Goal: Task Accomplishment & Management: Complete application form

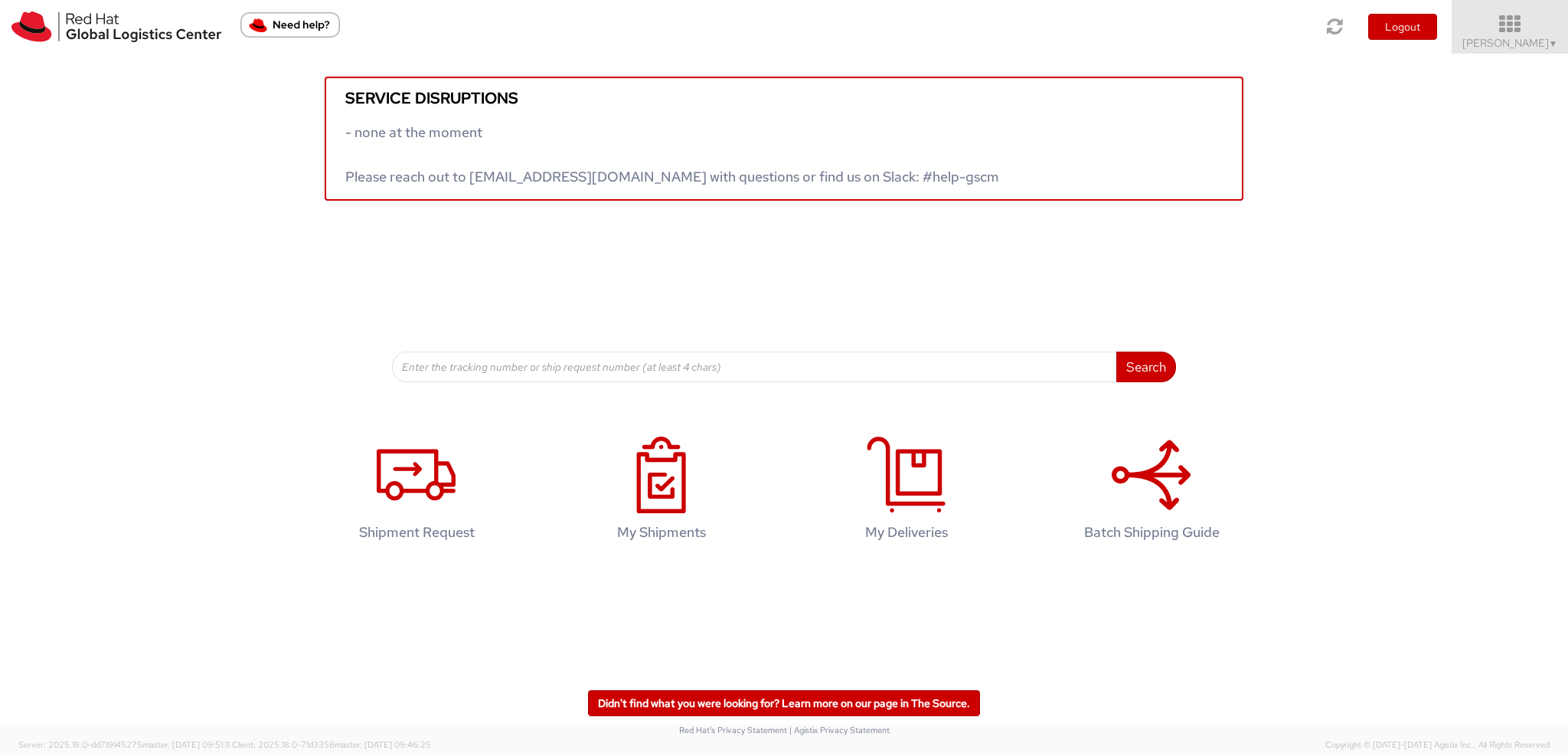
click at [1526, 31] on icon at bounding box center [1510, 24] width 134 height 21
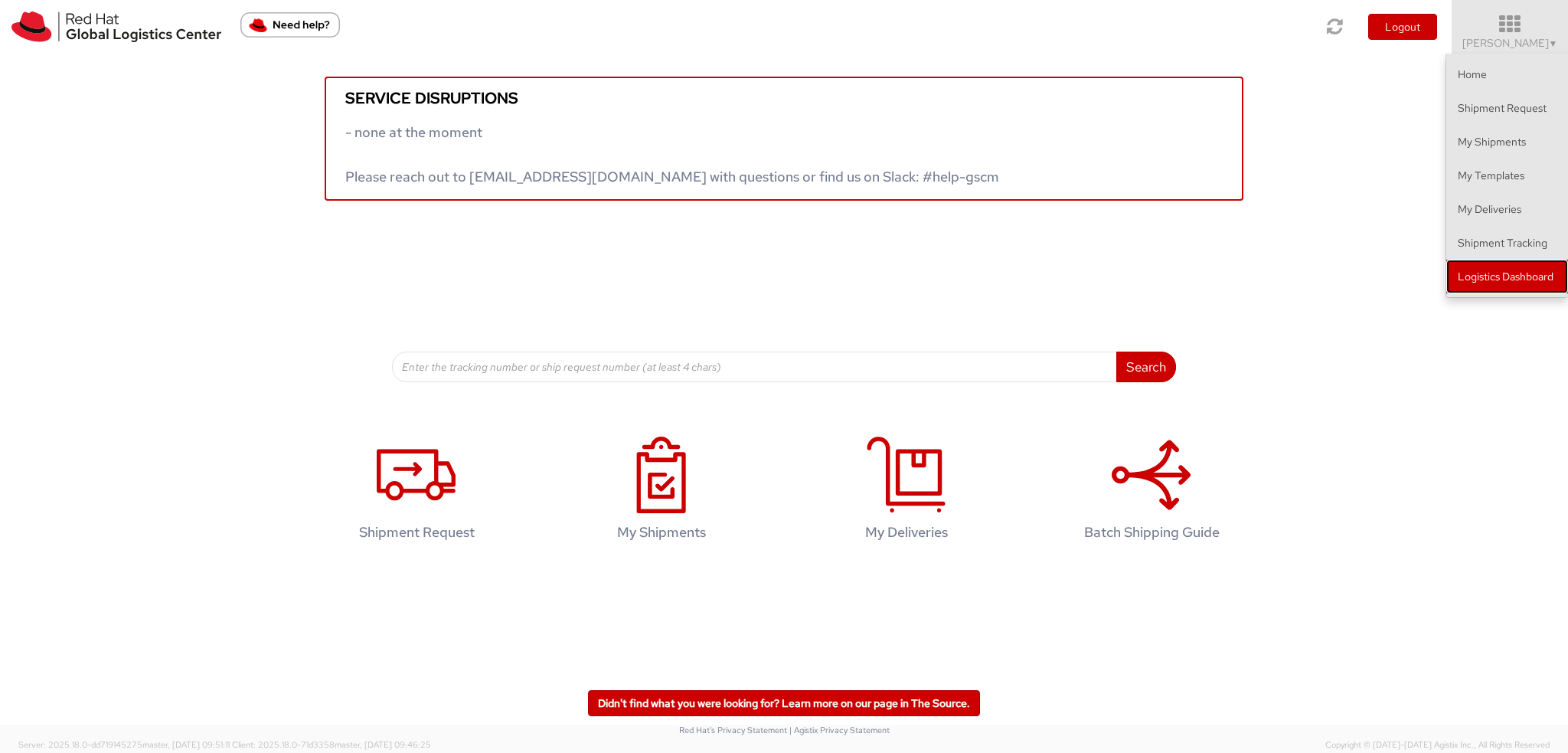
click at [1460, 281] on link "Logistics Dashboard" at bounding box center [1507, 276] width 122 height 34
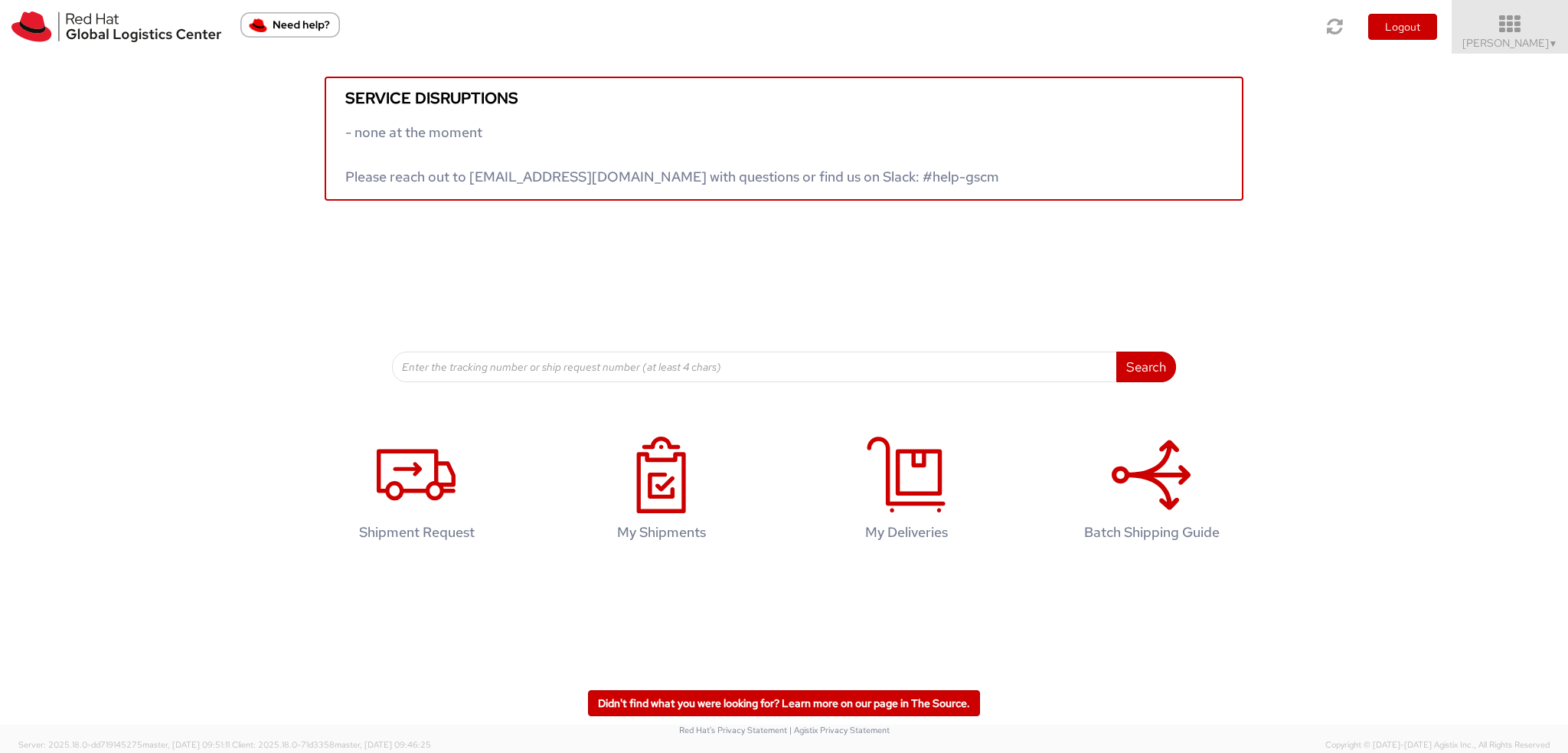
click at [1531, 40] on span "Kirk Newcross ▼" at bounding box center [1510, 42] width 96 height 14
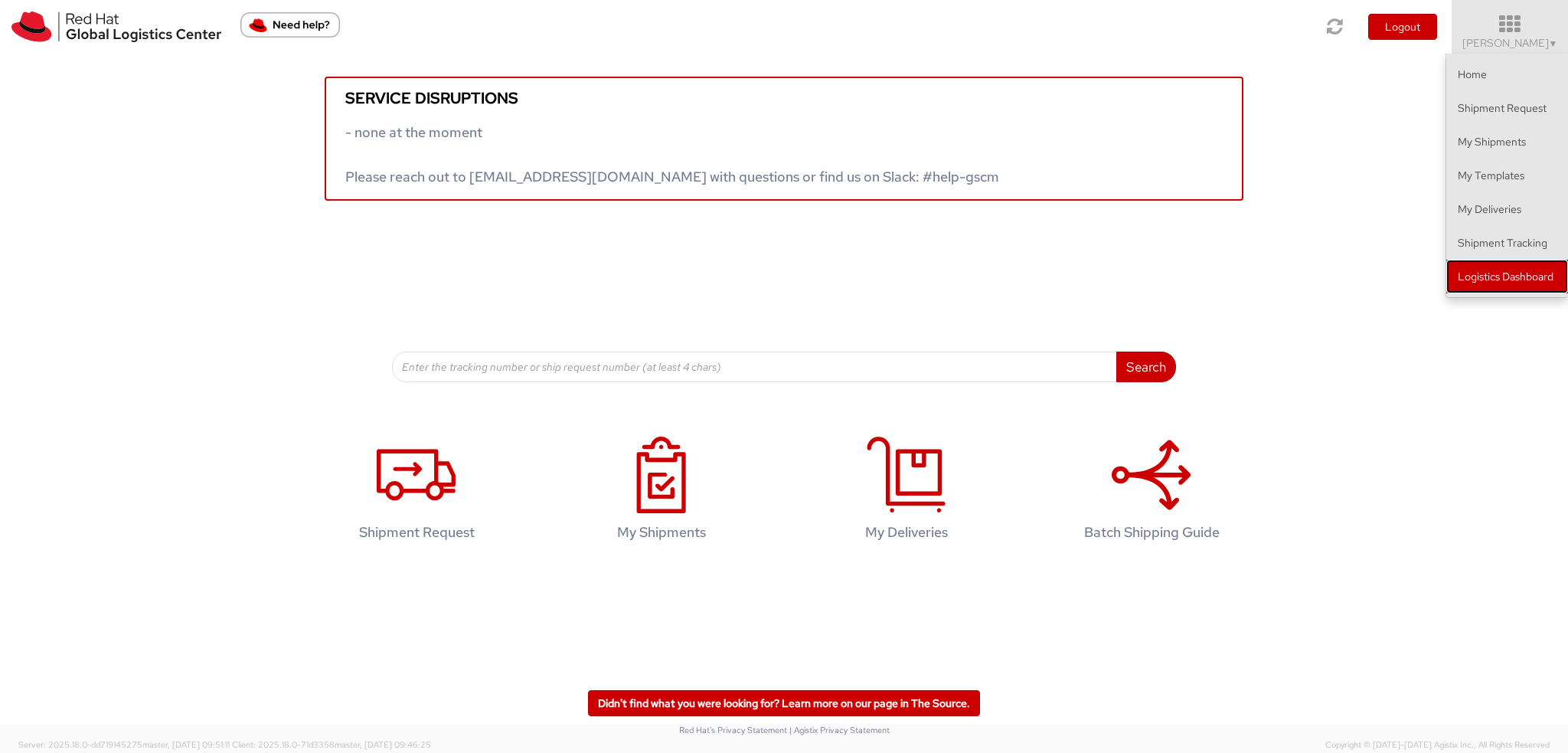
click at [1487, 276] on link "Logistics Dashboard" at bounding box center [1507, 276] width 122 height 34
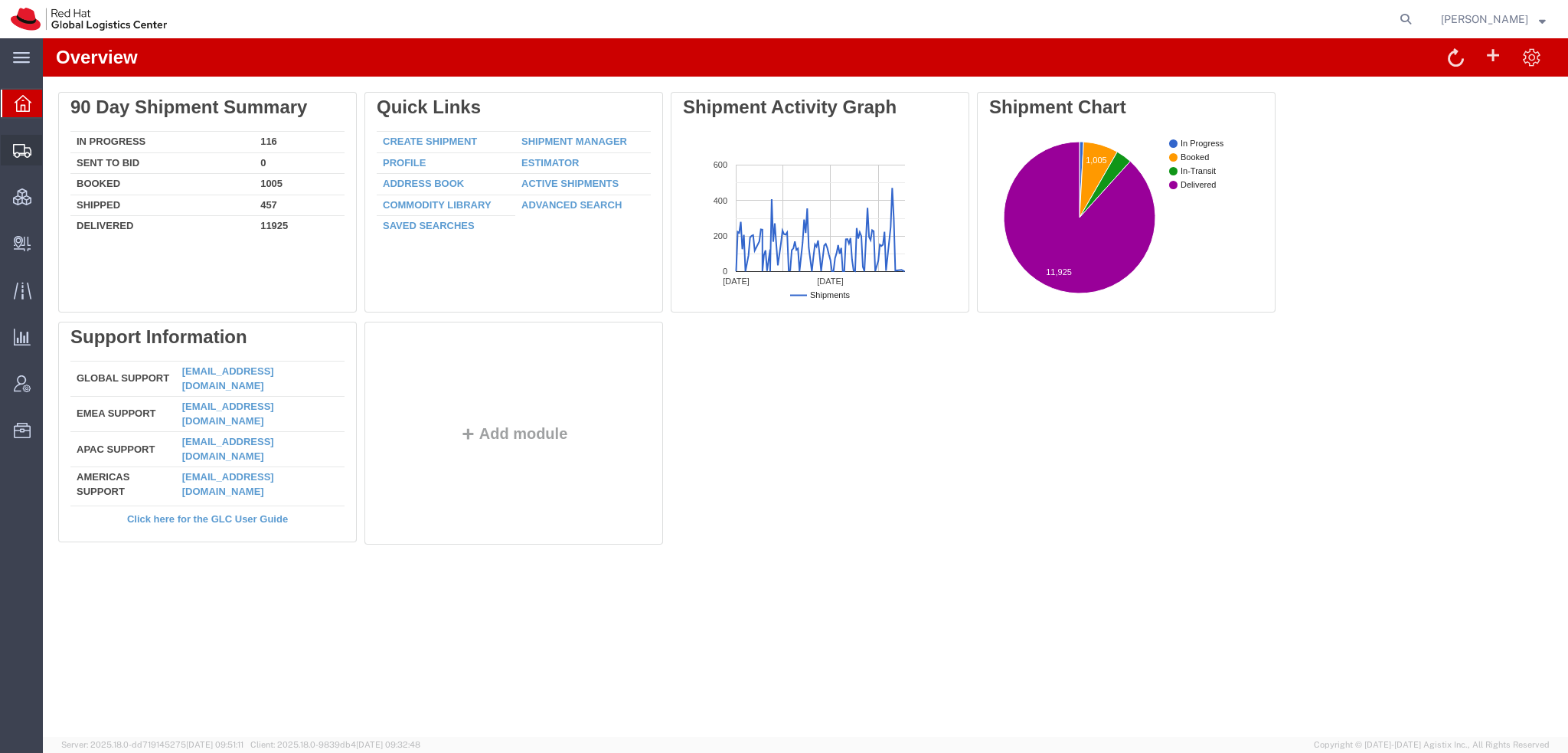
click at [0, 0] on span "Shipment Manager" at bounding box center [0, 0] width 0 height 0
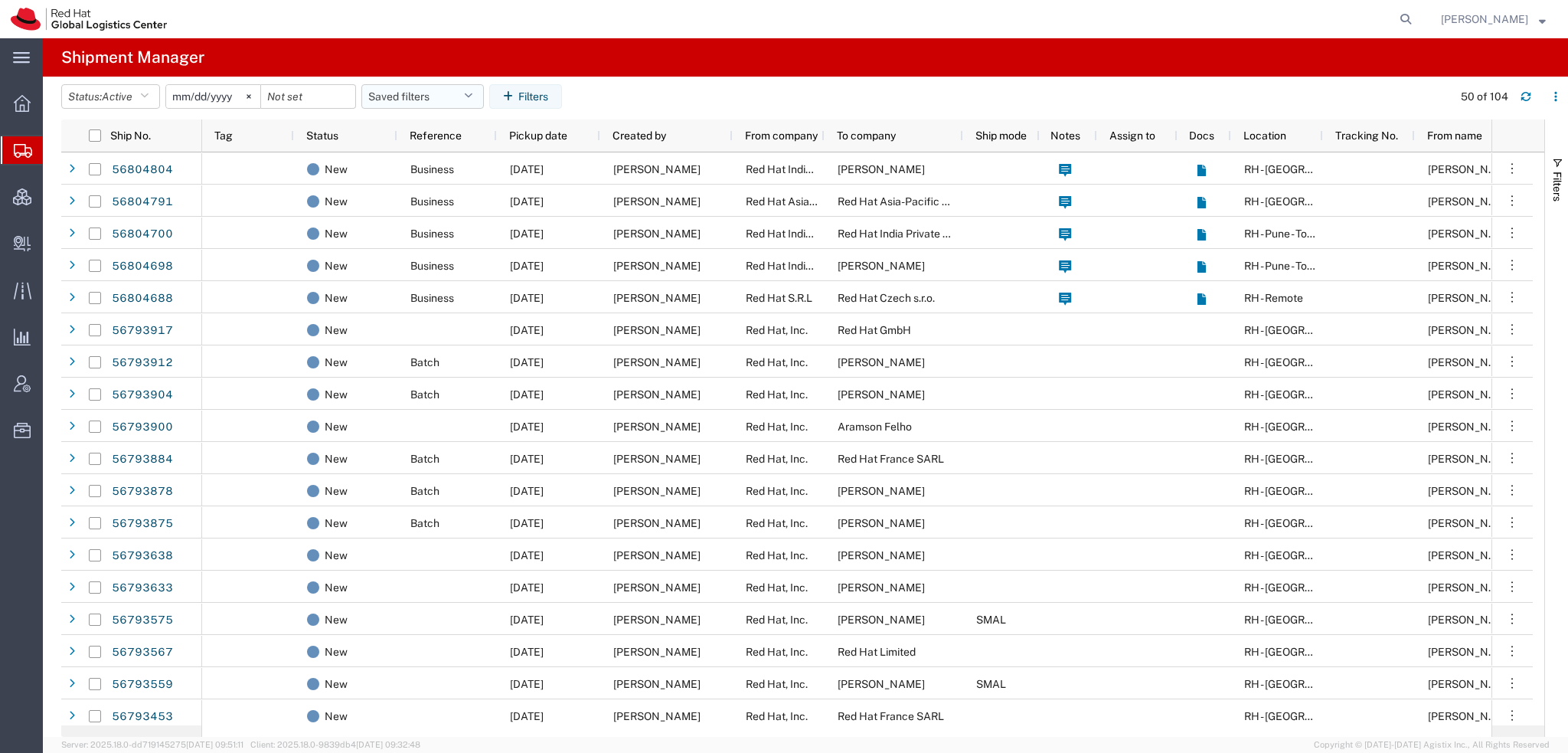
click at [472, 91] on icon "button" at bounding box center [468, 96] width 8 height 11
click at [420, 162] on span "Americas" at bounding box center [464, 163] width 201 height 28
type input "[DATE]"
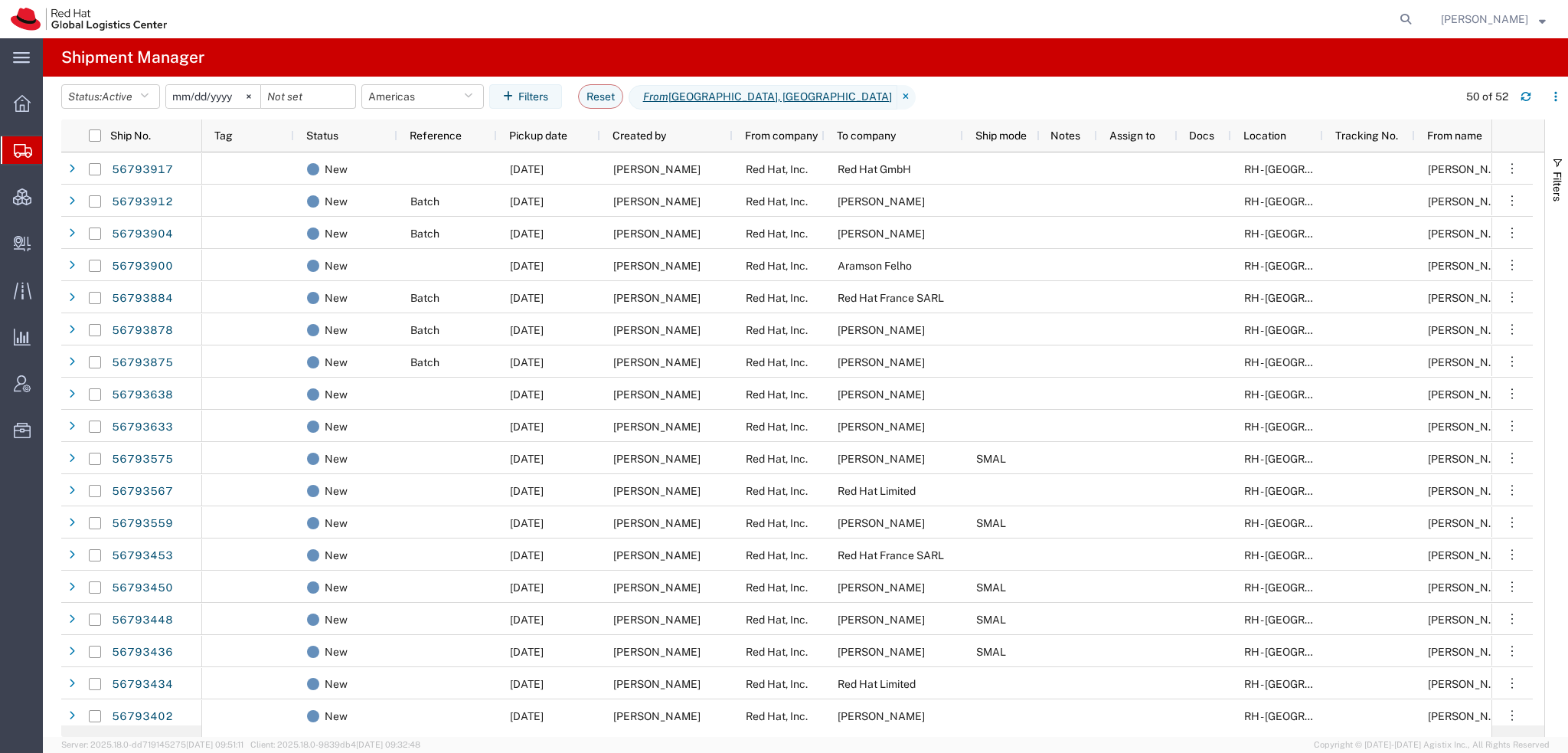
click at [1524, 27] on span "[PERSON_NAME]" at bounding box center [1484, 20] width 87 height 17
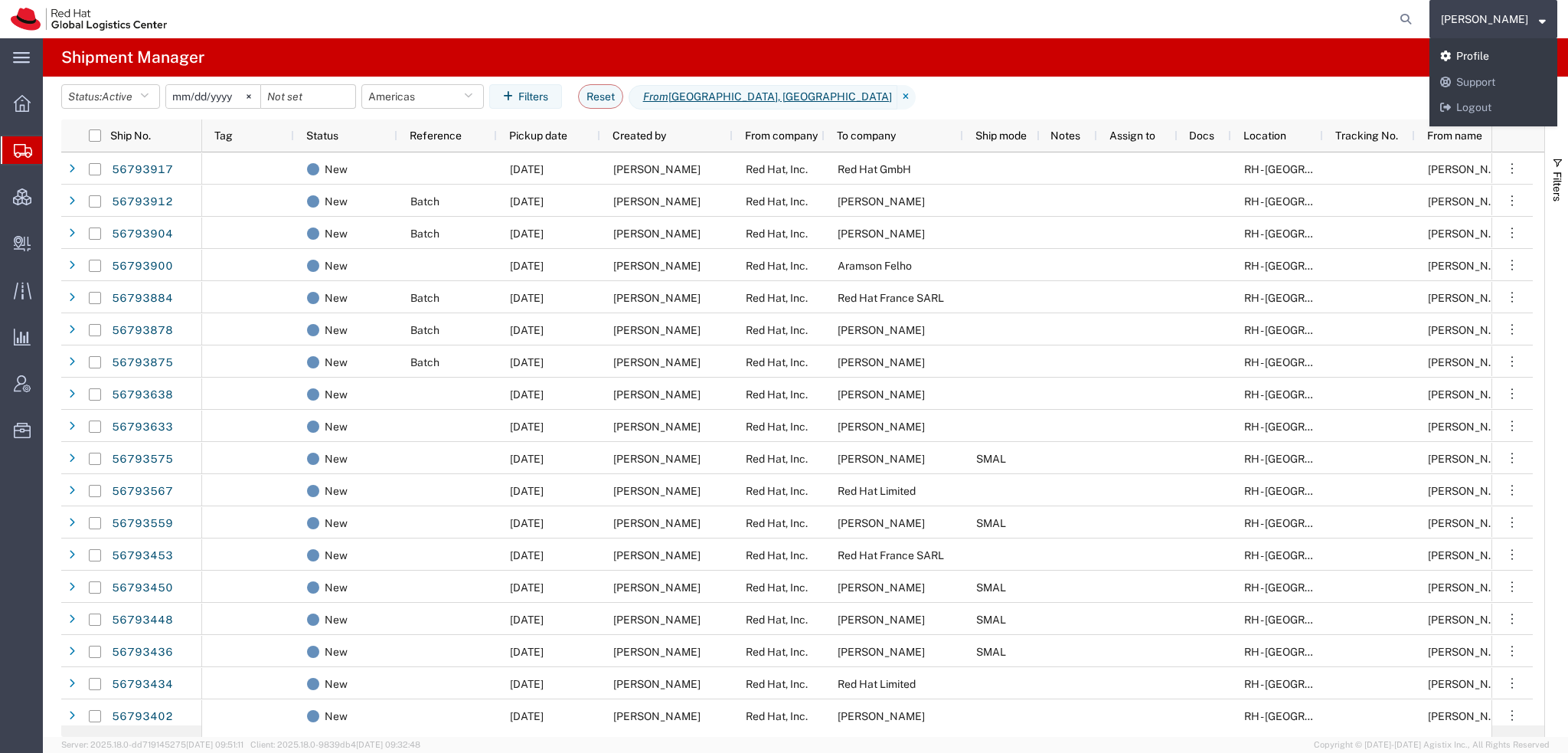
click at [1514, 54] on link "Profile" at bounding box center [1493, 56] width 128 height 26
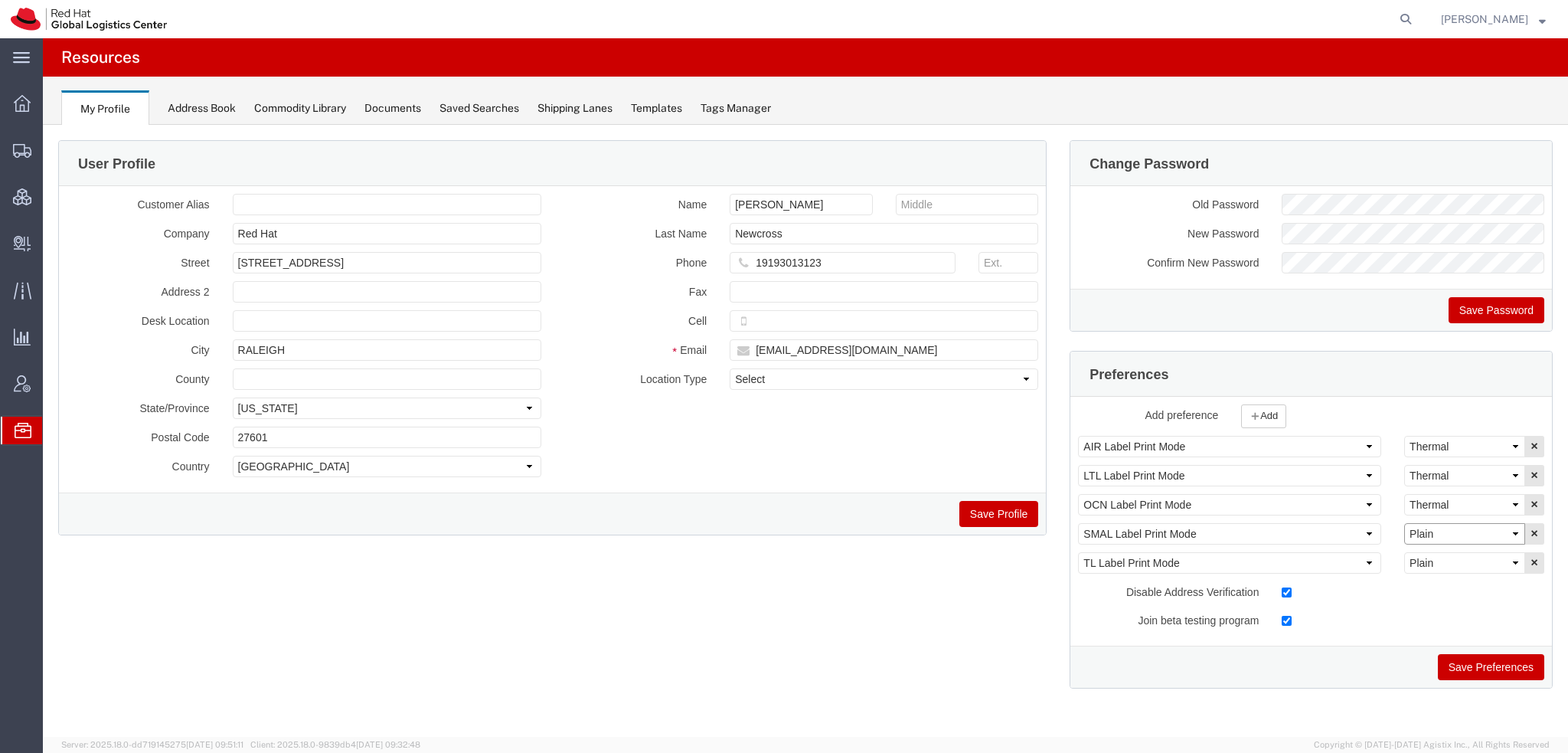
click at [1440, 532] on select "Select Plain Thermal" at bounding box center [1464, 533] width 121 height 21
select select "Thermal"
click at [1404, 523] on select "Select Plain Thermal" at bounding box center [1464, 533] width 121 height 21
click at [1484, 658] on button "Save Preferences" at bounding box center [1491, 667] width 107 height 26
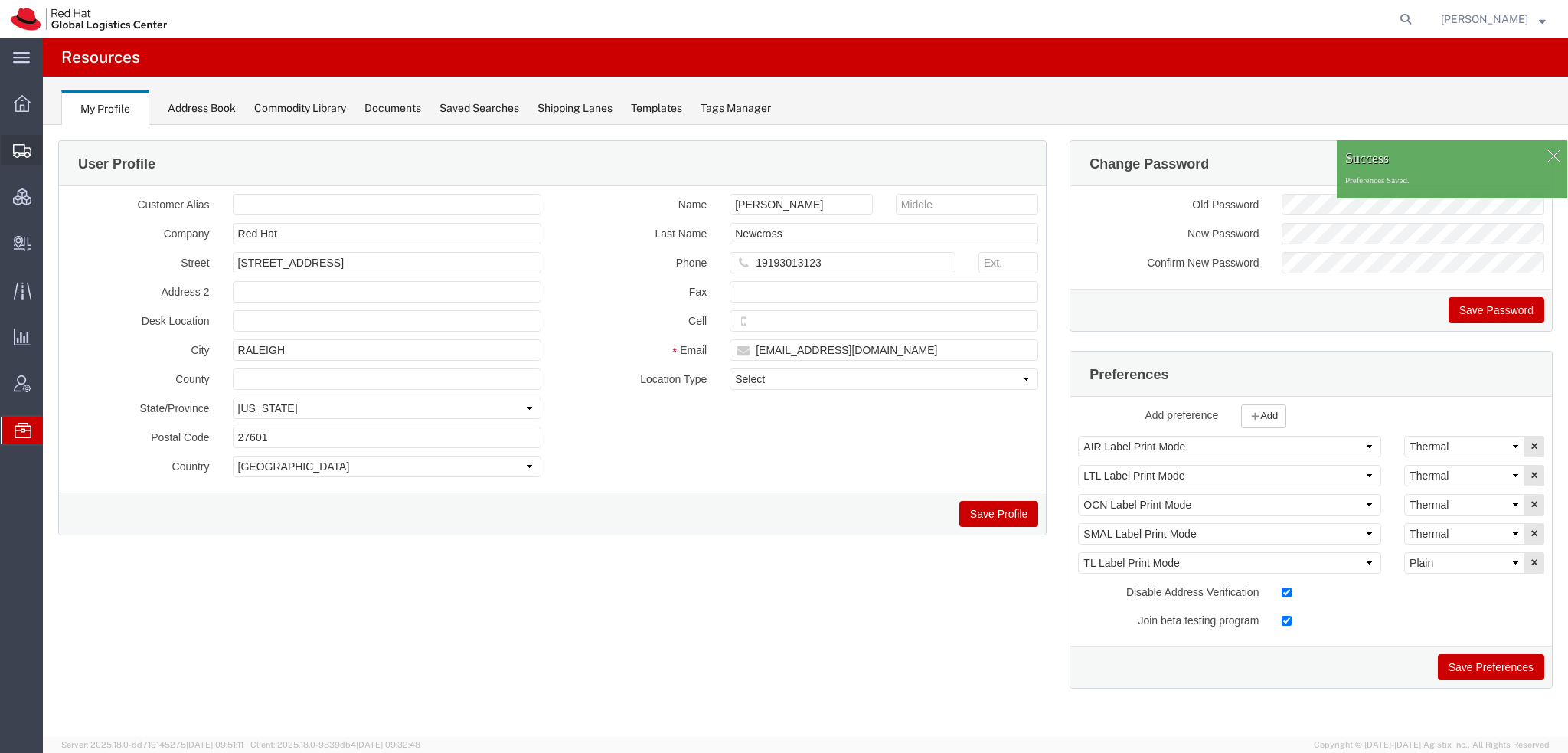
click at [0, 0] on span "Shipment Manager" at bounding box center [0, 0] width 0 height 0
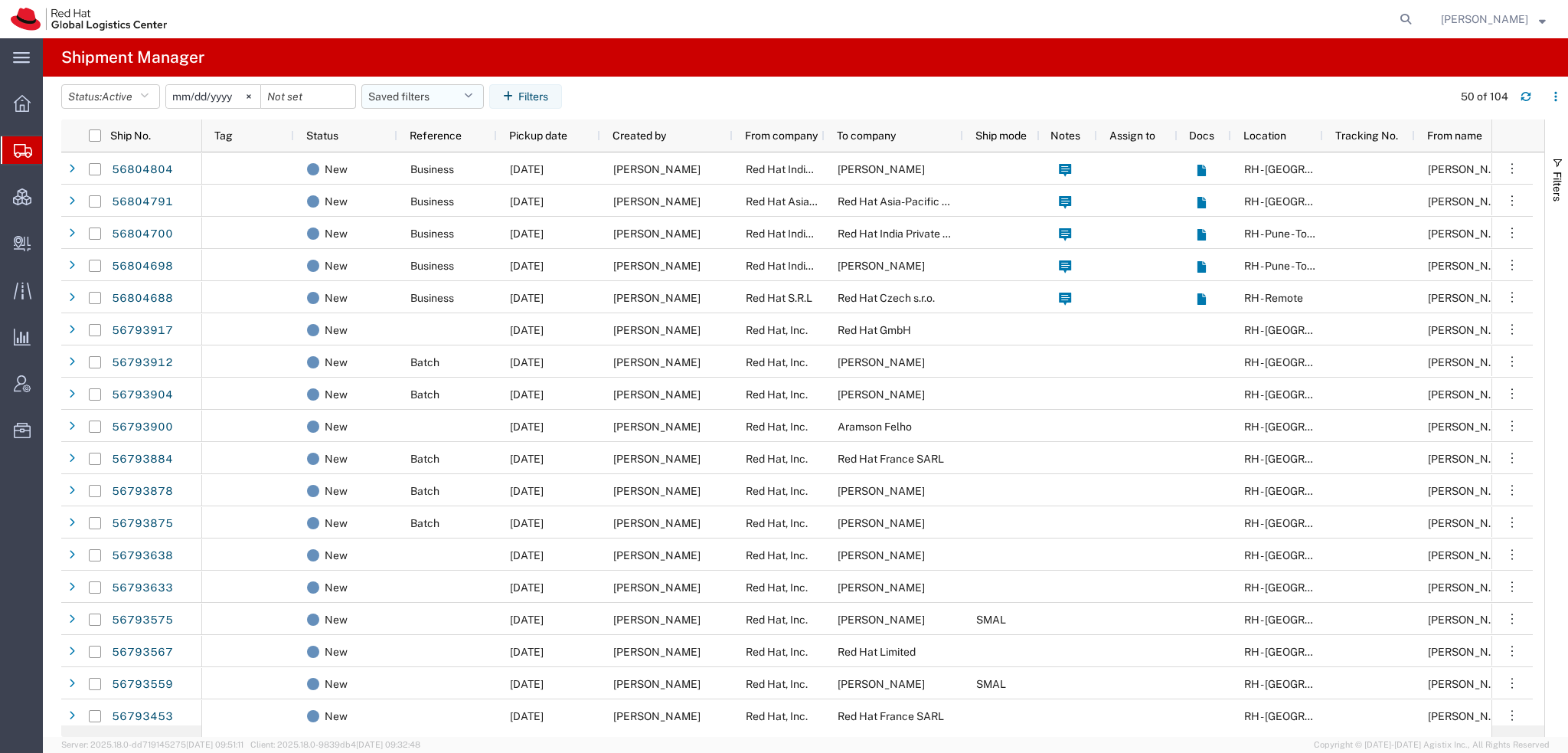
click at [435, 99] on button "Saved filters" at bounding box center [422, 96] width 122 height 25
click at [414, 159] on span "Americas" at bounding box center [464, 163] width 201 height 28
type input "2023-05-07"
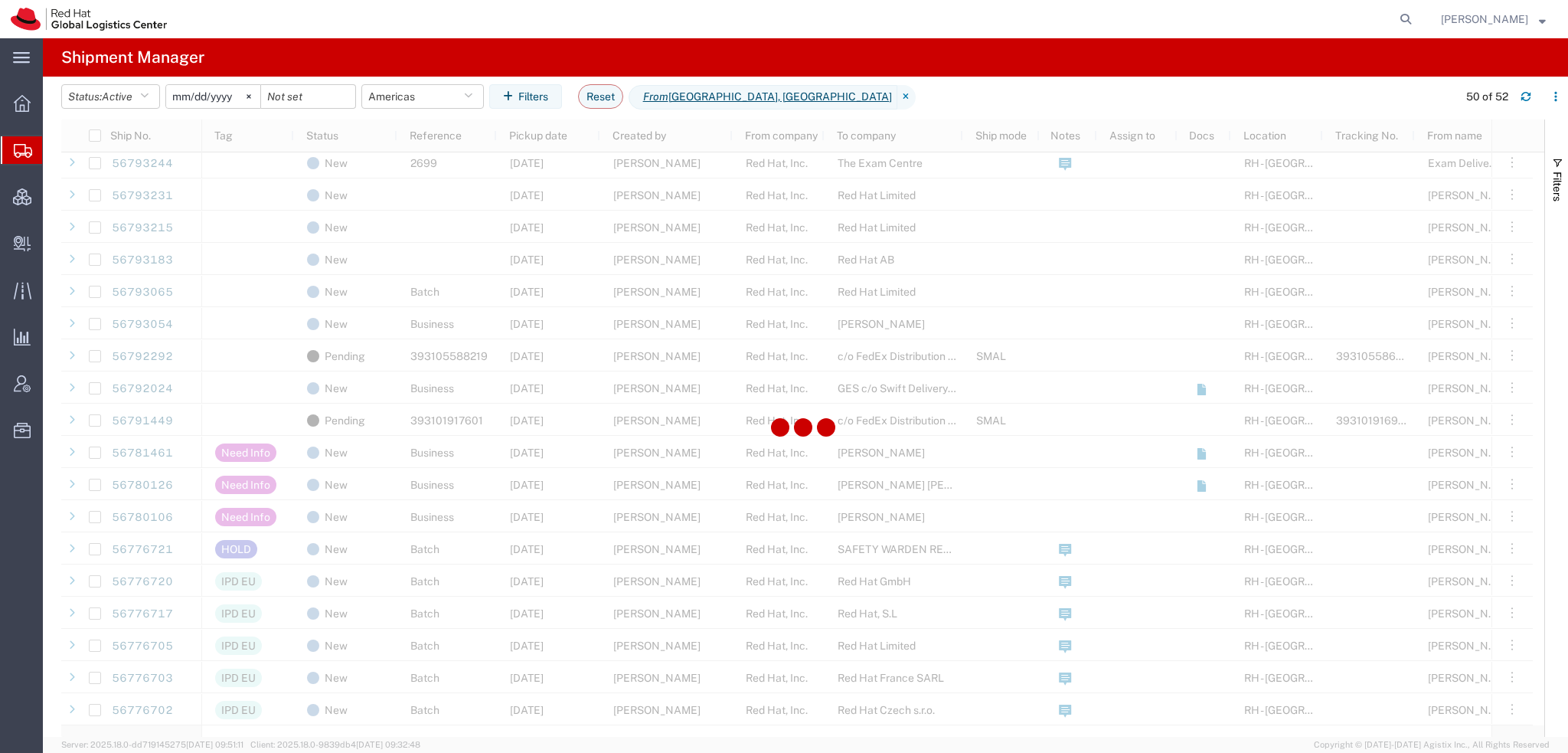
scroll to position [842, 0]
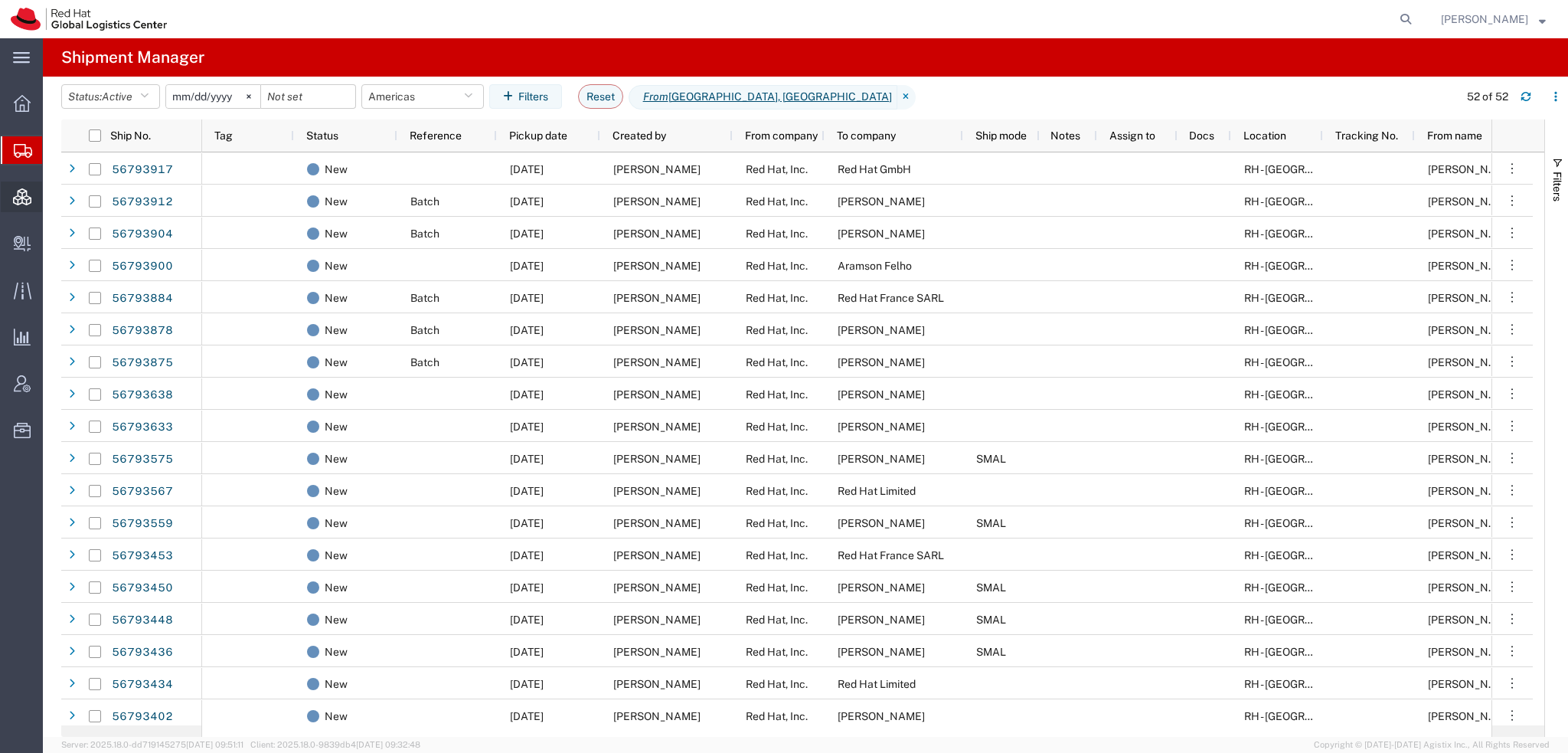
click at [53, 195] on span "Consolidation Manager" at bounding box center [47, 197] width 11 height 31
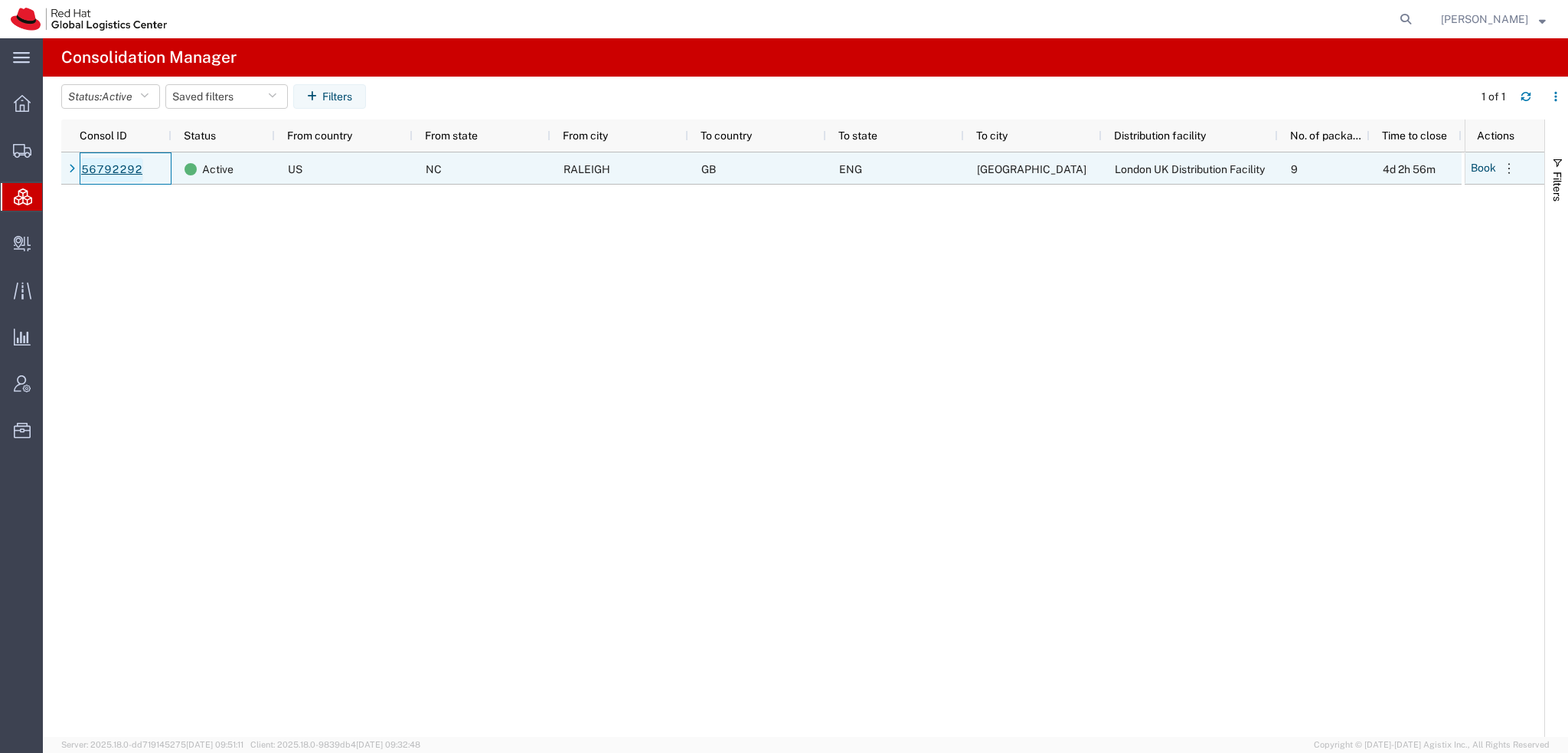
click at [98, 164] on link "56792292" at bounding box center [112, 170] width 63 height 25
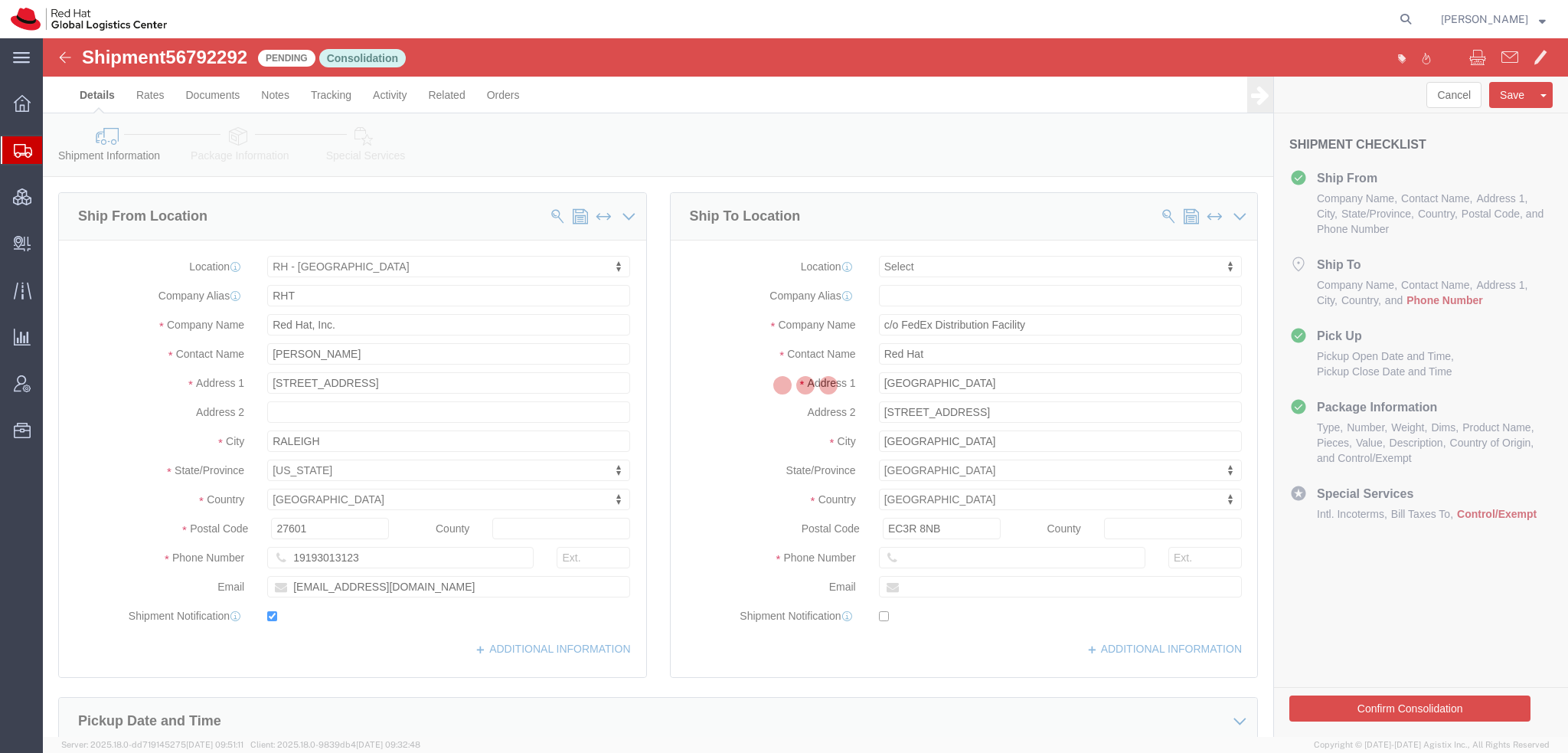
select select "38014"
select select
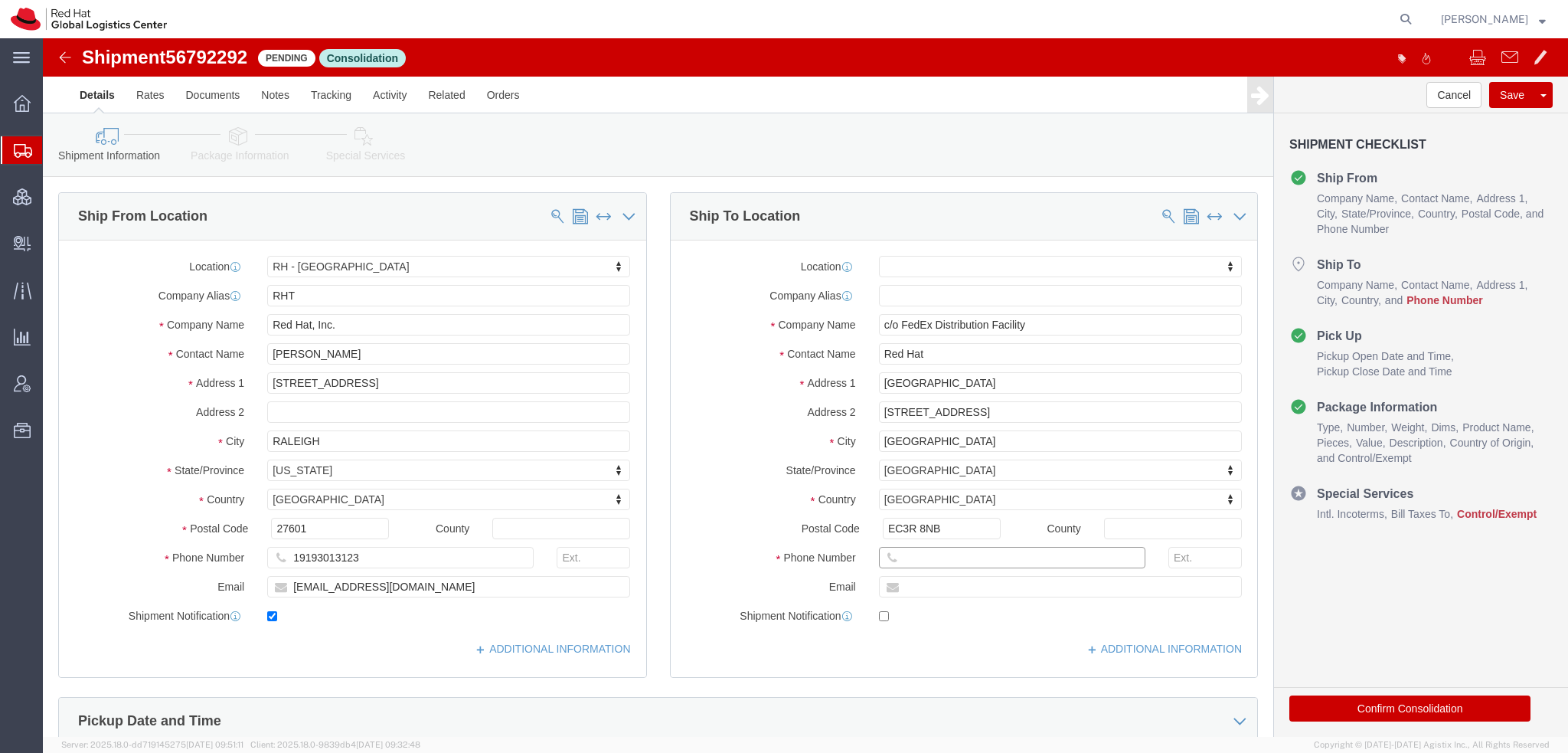
click input "text"
type input "447484041429"
click icon
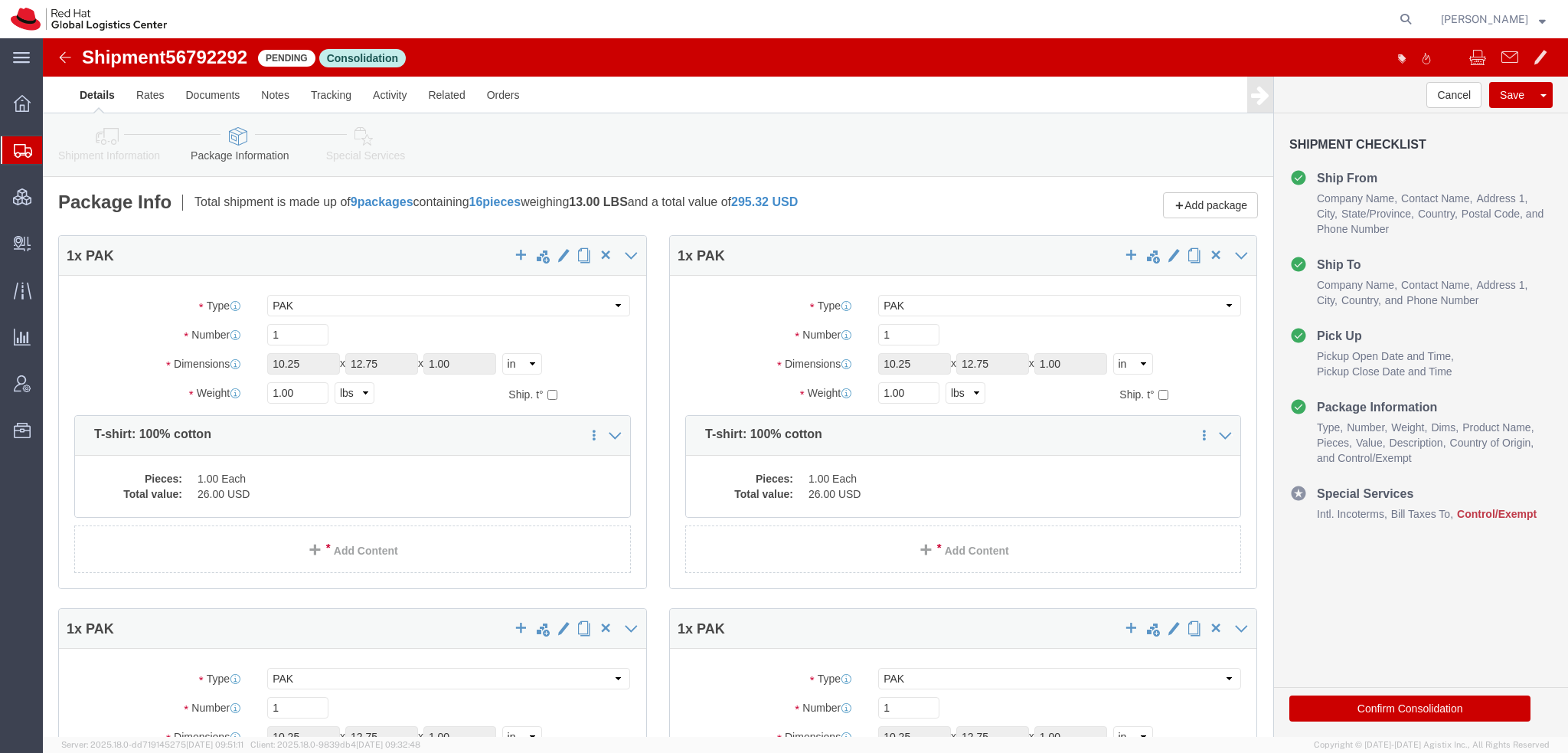
click icon
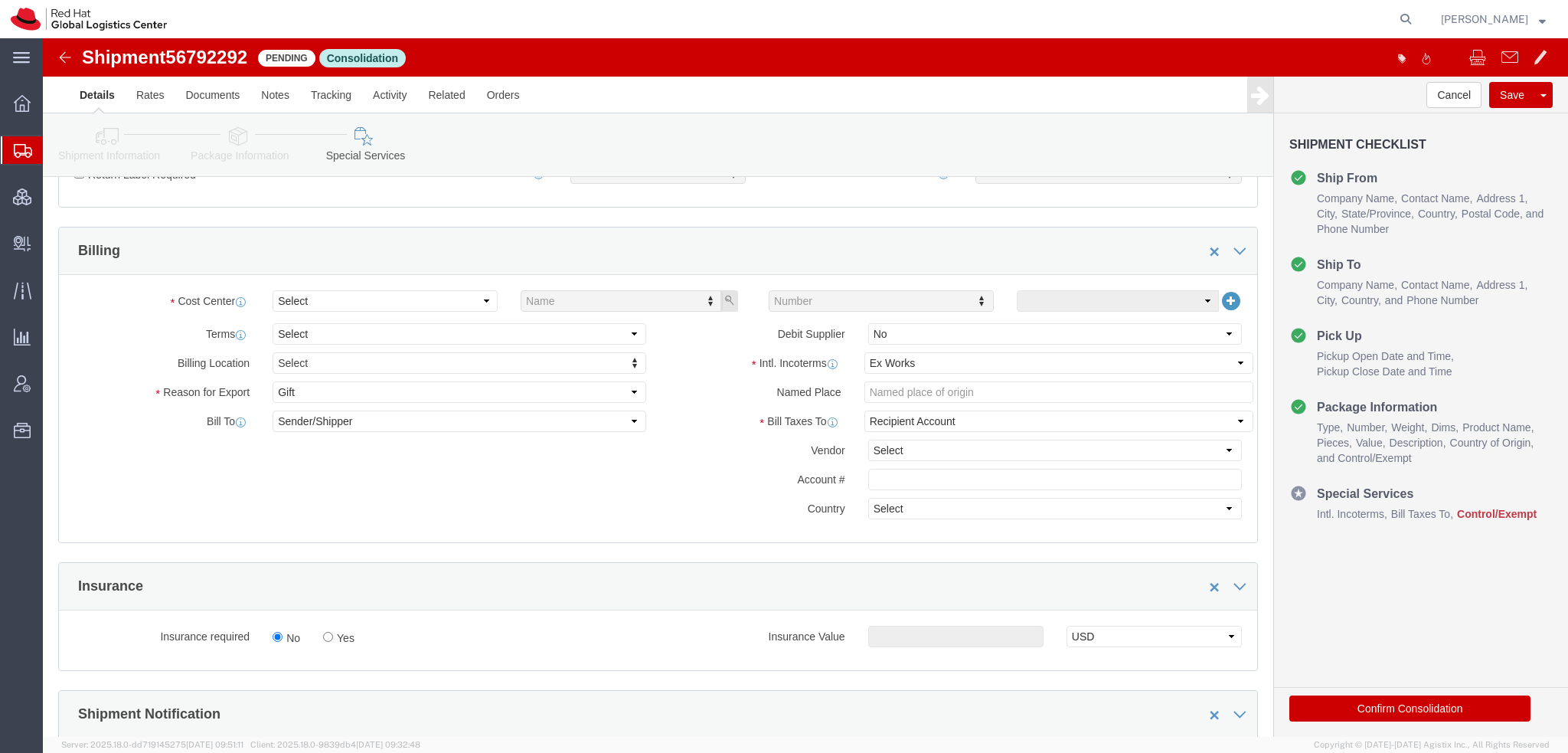
scroll to position [536, 0]
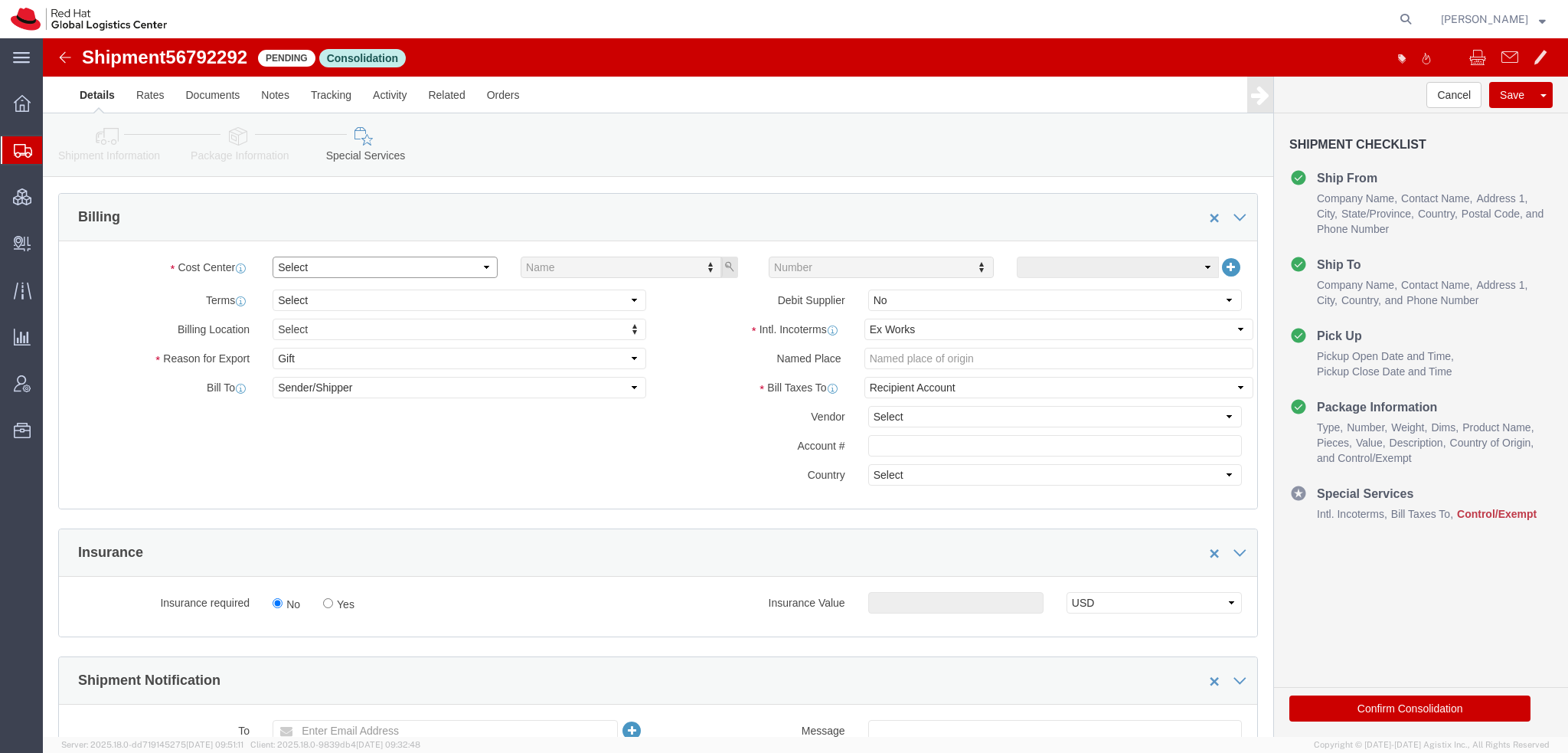
click select "Select Buyer Cost Center Department Operations Number Order Number Sales Person"
select select "COSTCENTER"
click select "Select Buyer Cost Center Department Operations Number Order Number Sales Person"
type input "829"
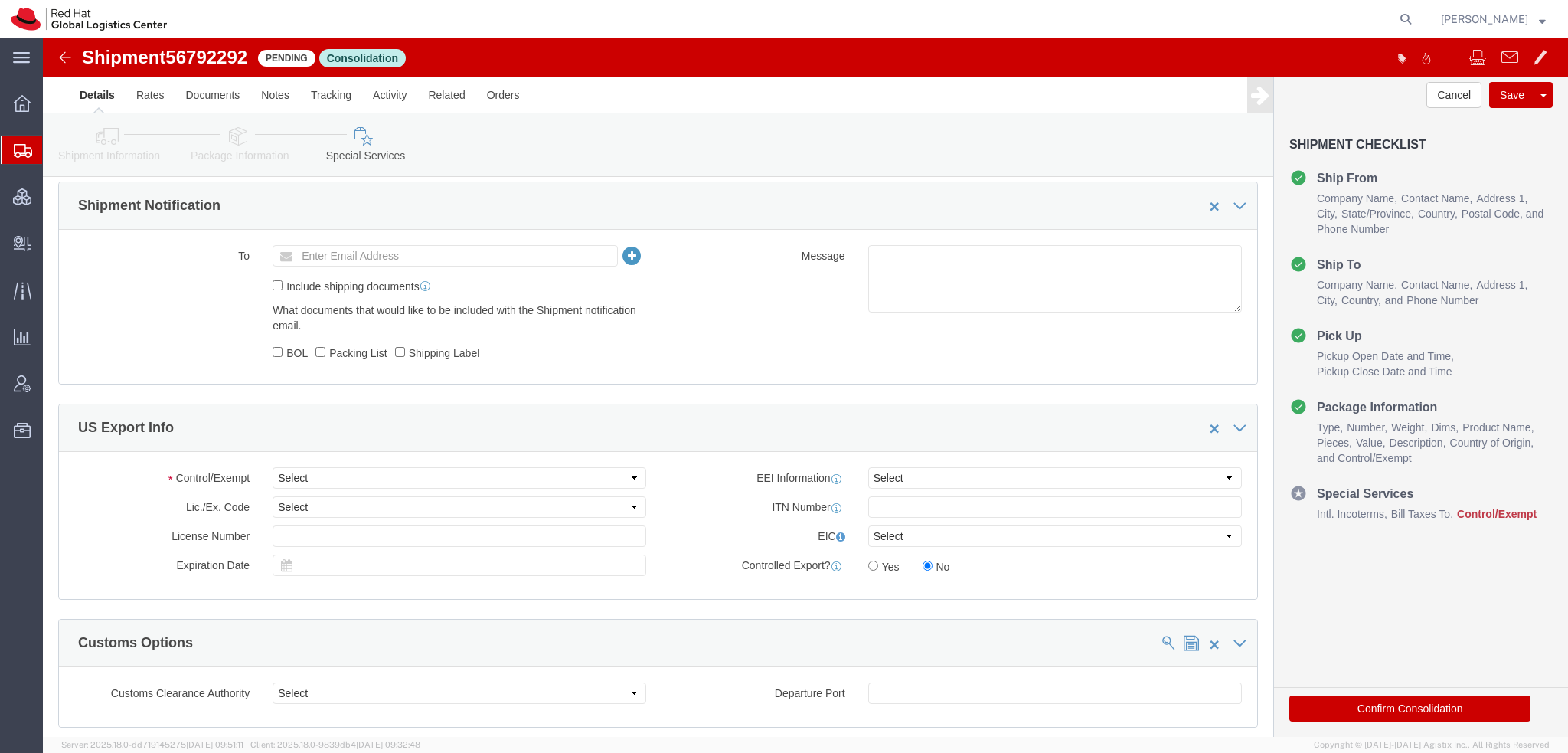
scroll to position [1149, 0]
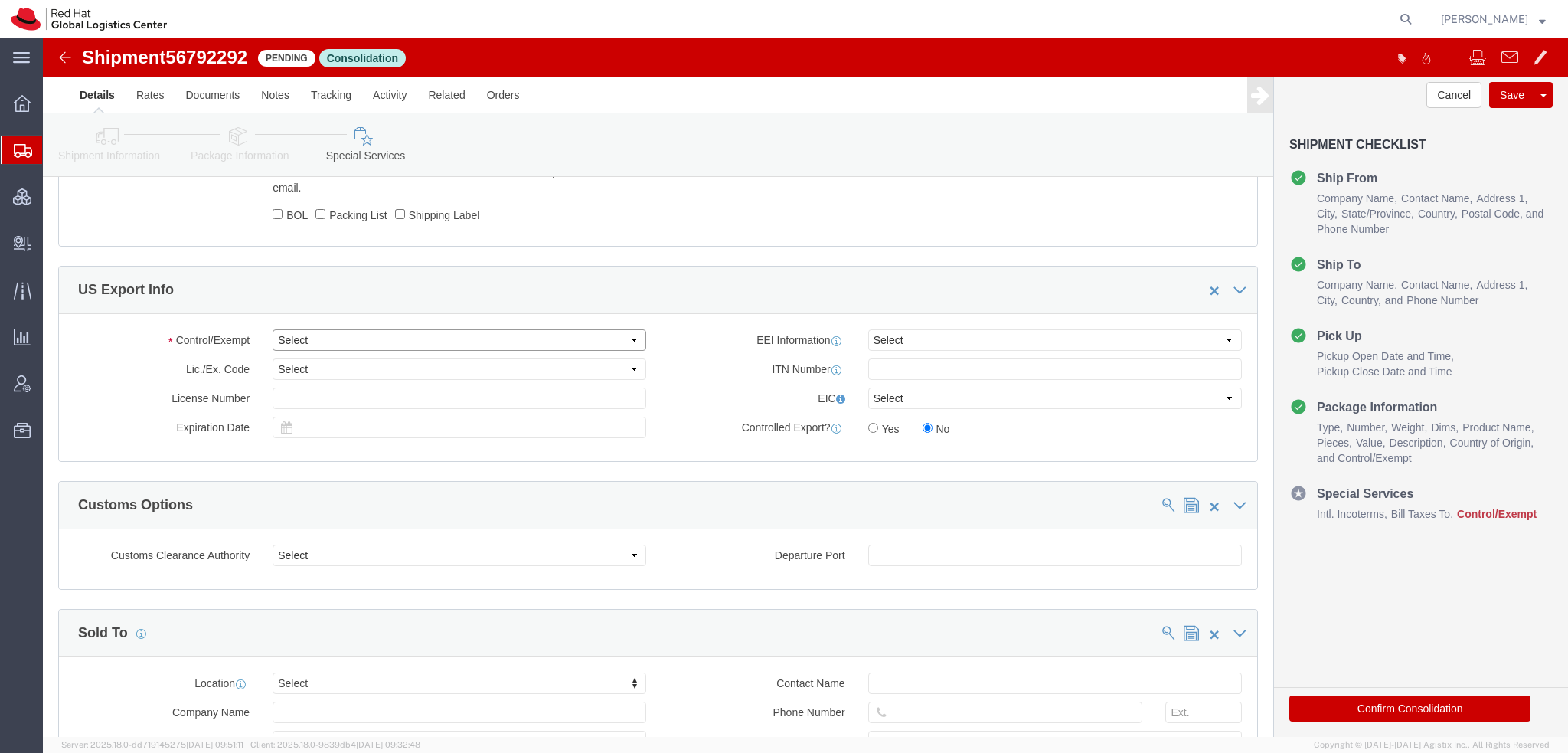
click select "Select ATF BIS DEA EPA FDA FTR ITAR OFAC Other (OPA)"
select select "FTR"
click select "Select ATF BIS DEA EPA FDA FTR ITAR OFAC Other (OPA)"
click select "Select 30.2(d)(2) 30.36 30.37(a) 30.37(f) 30.37(g) 30.37(h) 30.37(i) 30.37(j) 3…"
select select "30.37(h)"
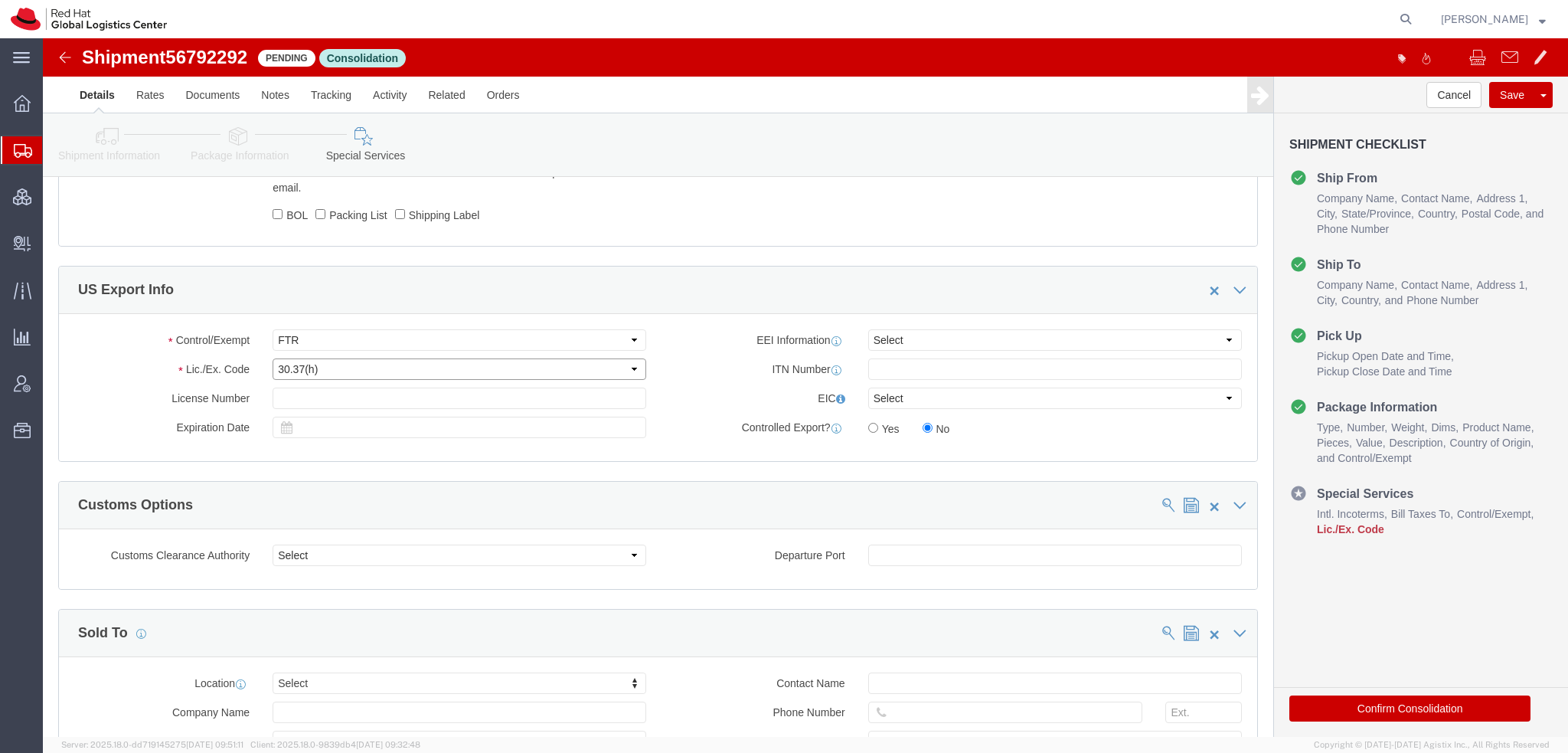
click select "Select 30.2(d)(2) 30.36 30.37(a) 30.37(f) 30.37(g) 30.37(h) 30.37(i) 30.37(j) 3…"
click button "Save"
click at [0, 0] on span "Shipment Manager" at bounding box center [0, 0] width 0 height 0
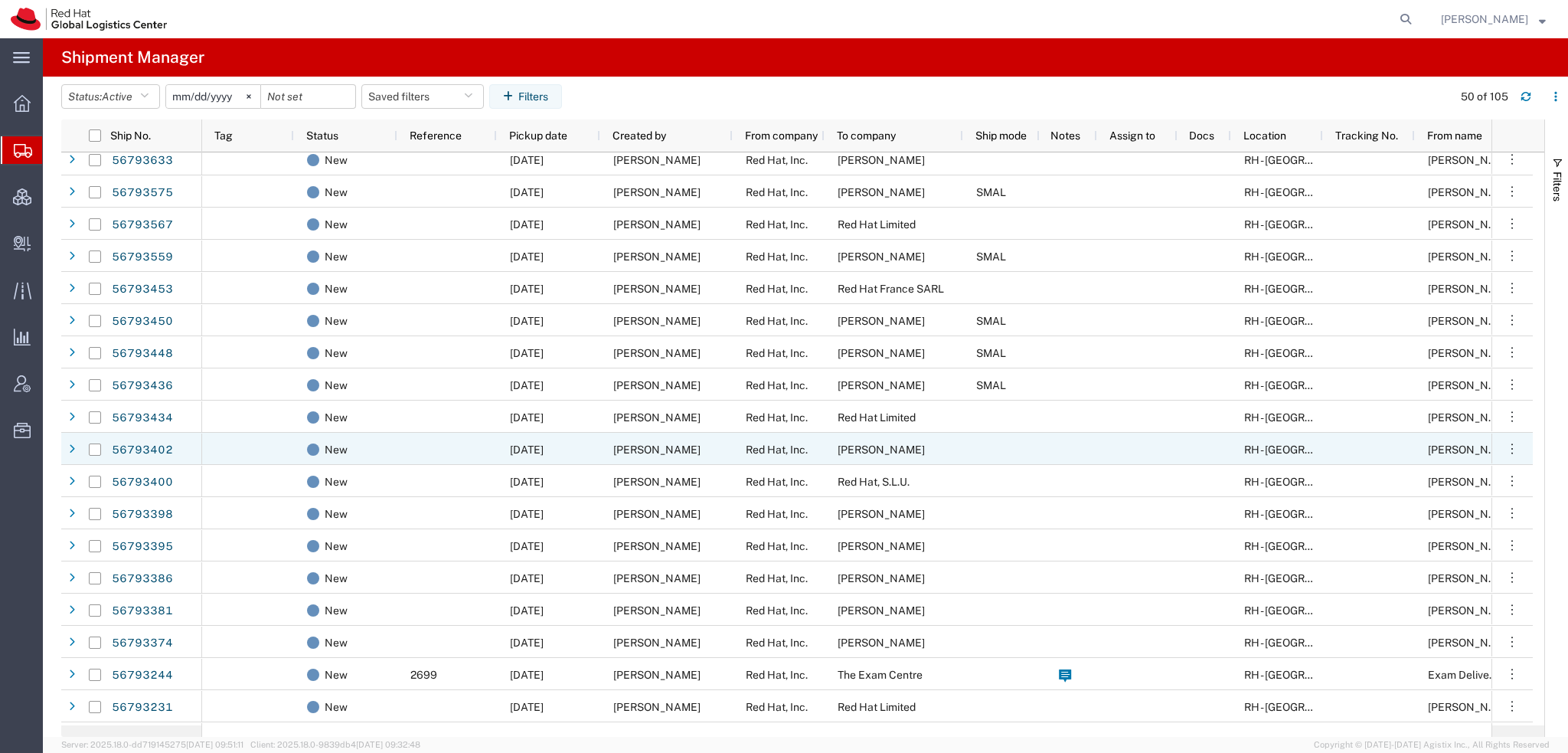
scroll to position [919, 0]
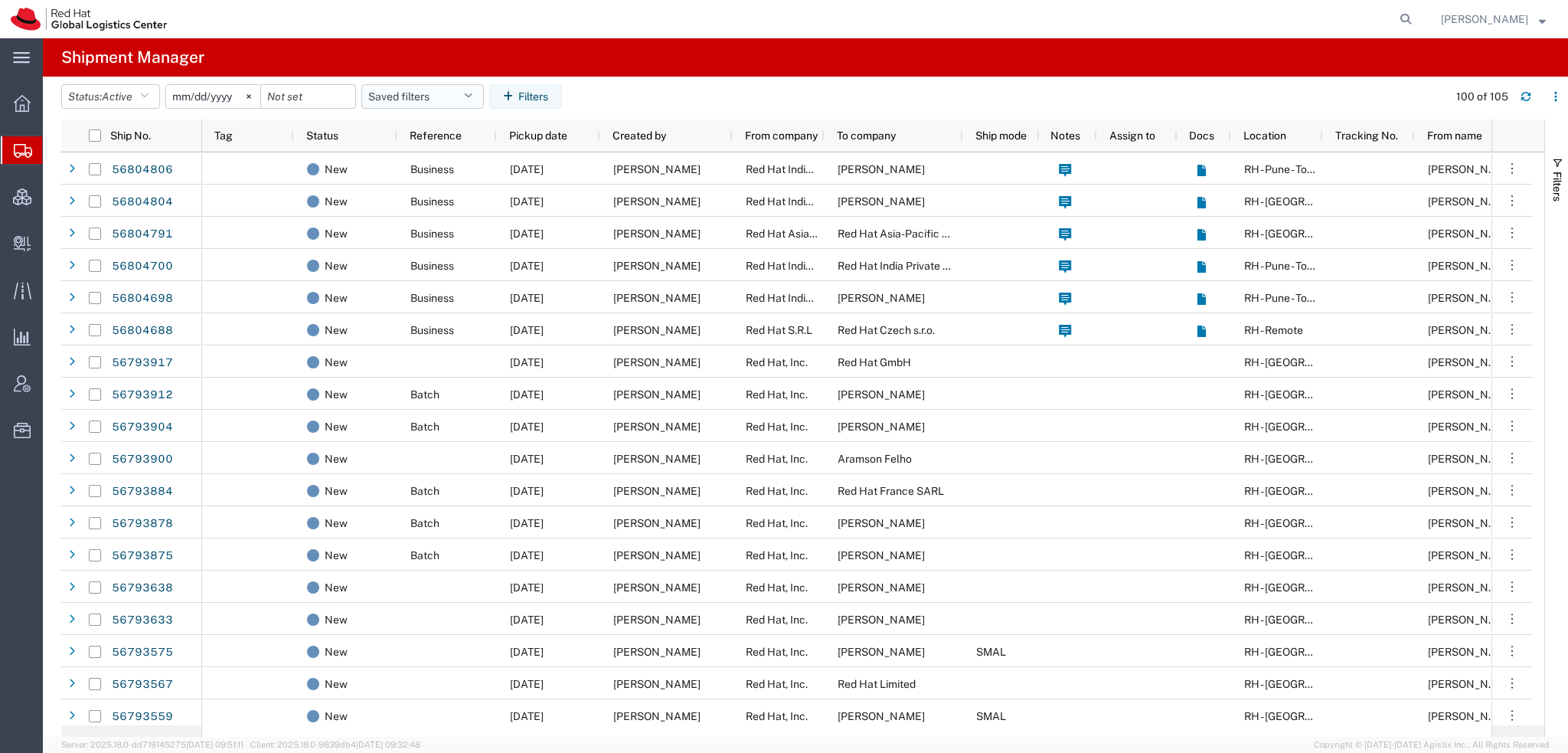
click at [465, 93] on button "Saved filters" at bounding box center [422, 96] width 122 height 25
click at [412, 162] on span "Americas" at bounding box center [464, 163] width 201 height 28
type input "2023-05-07"
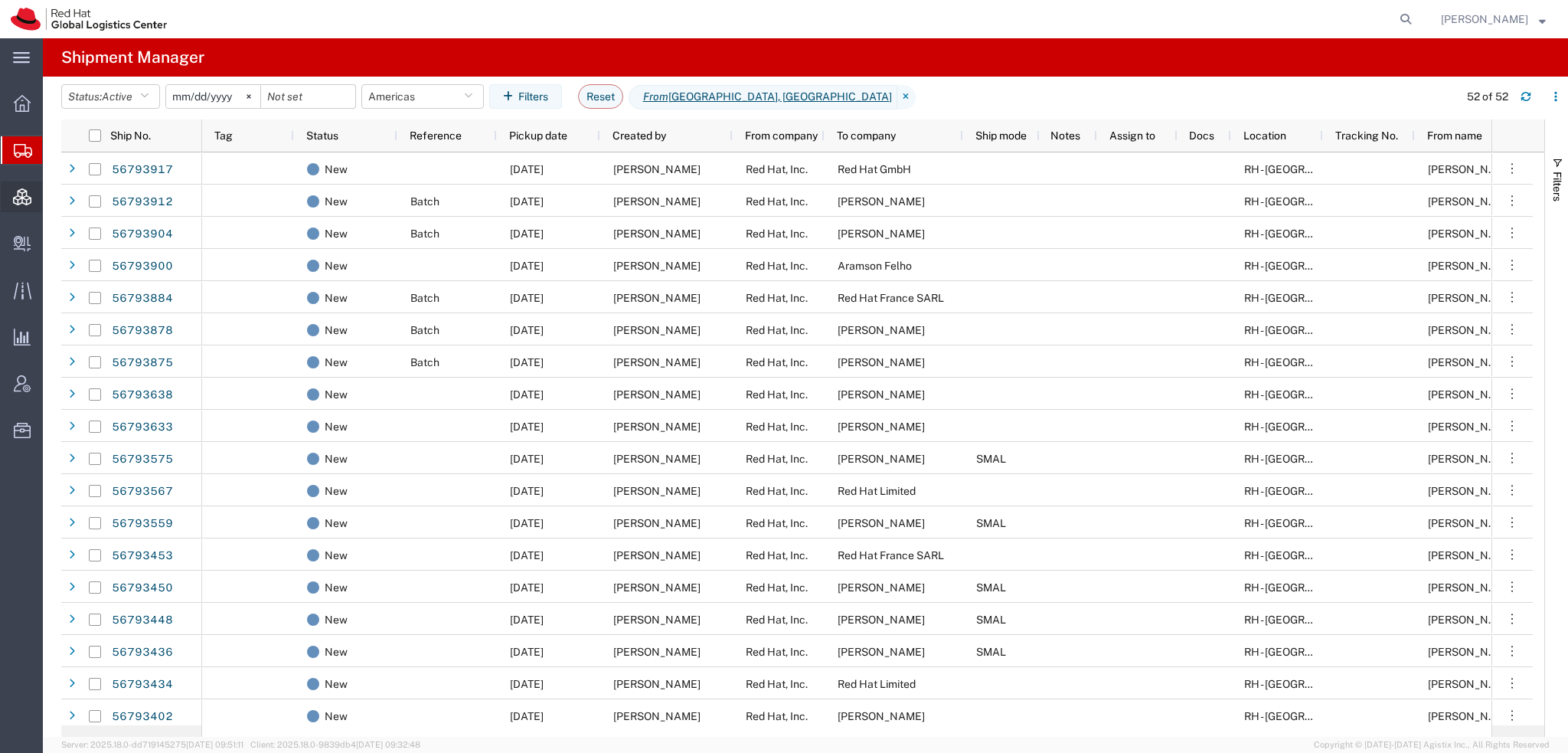
click at [53, 204] on span "Consolidation Manager" at bounding box center [47, 197] width 11 height 31
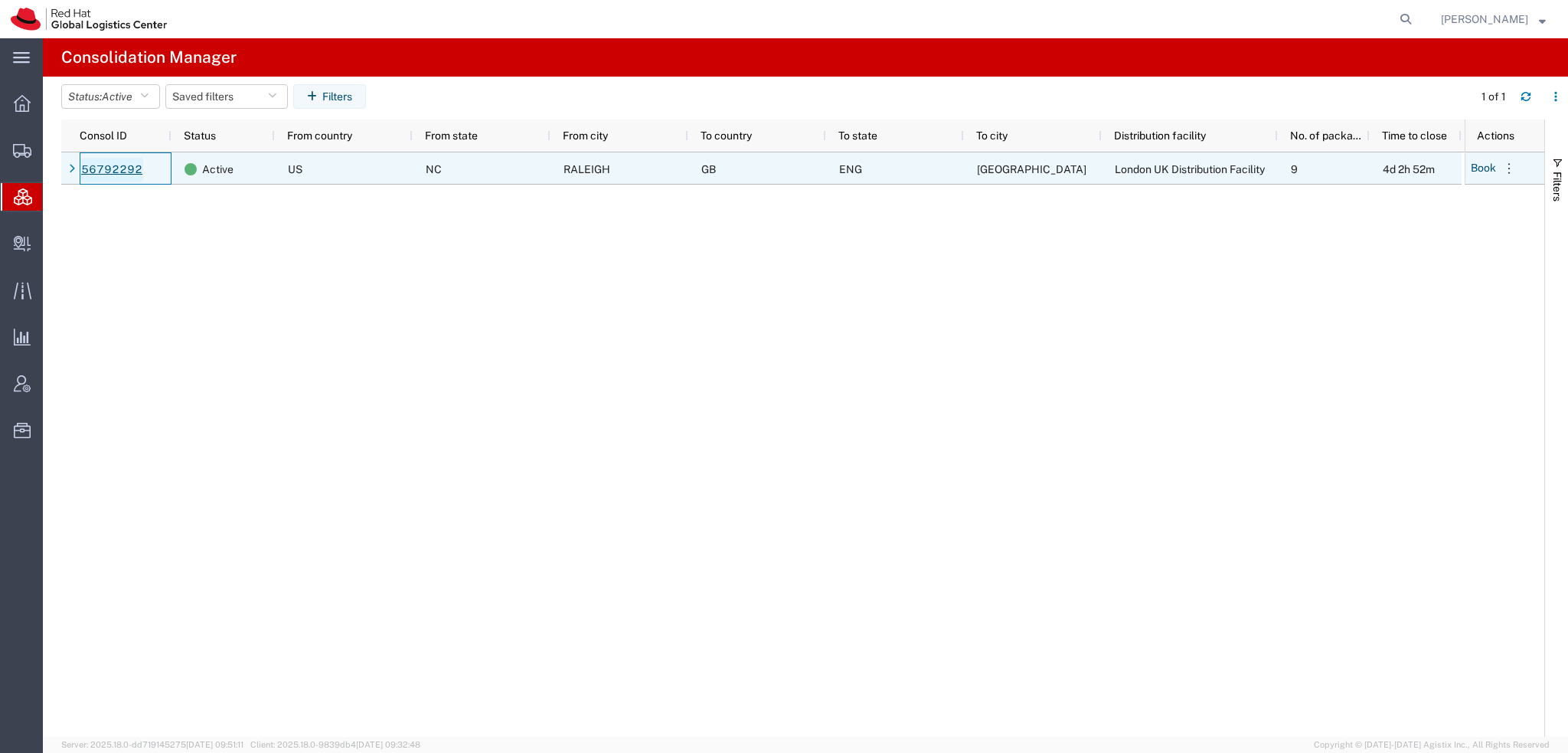
click at [108, 165] on link "56792292" at bounding box center [112, 170] width 63 height 25
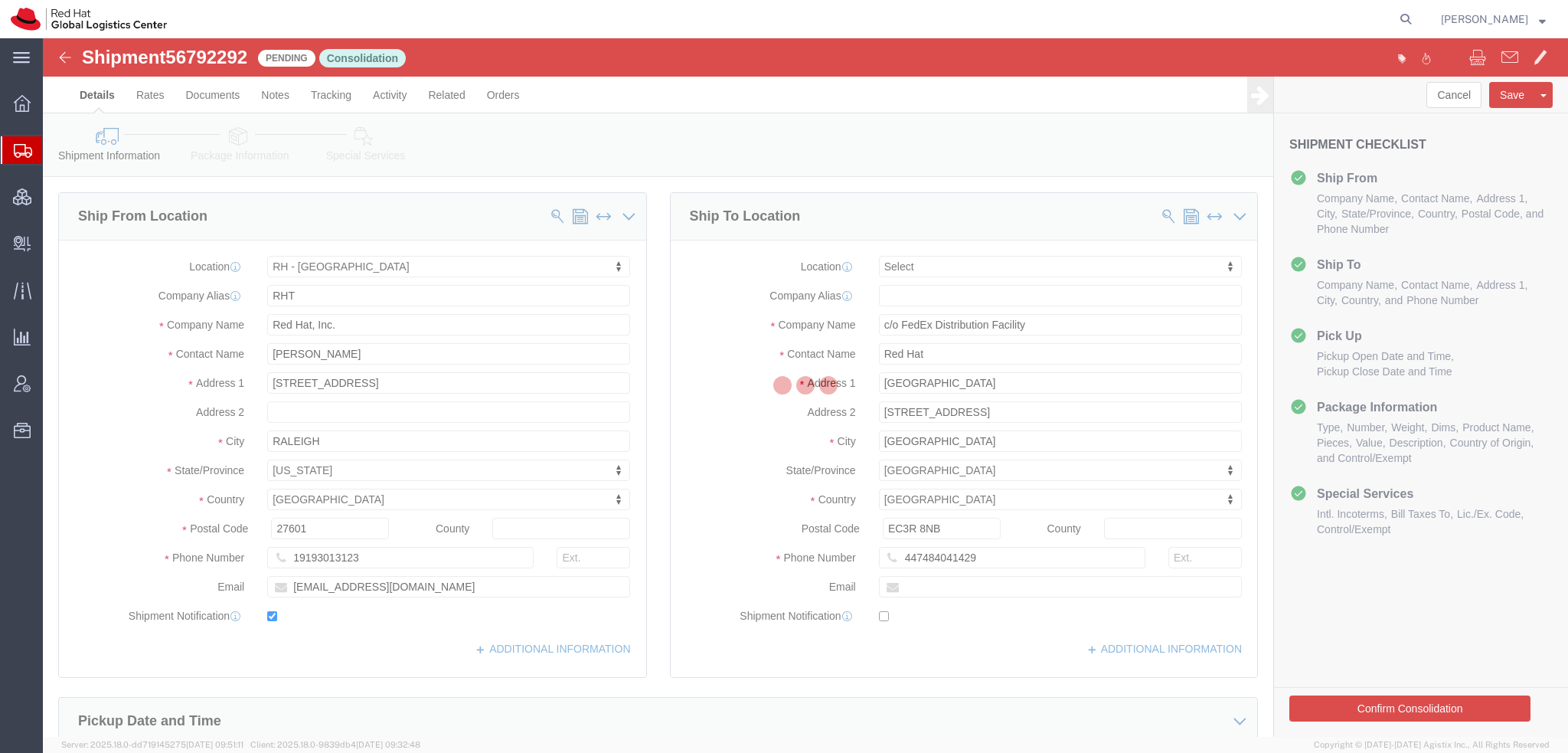
select select "38014"
select select
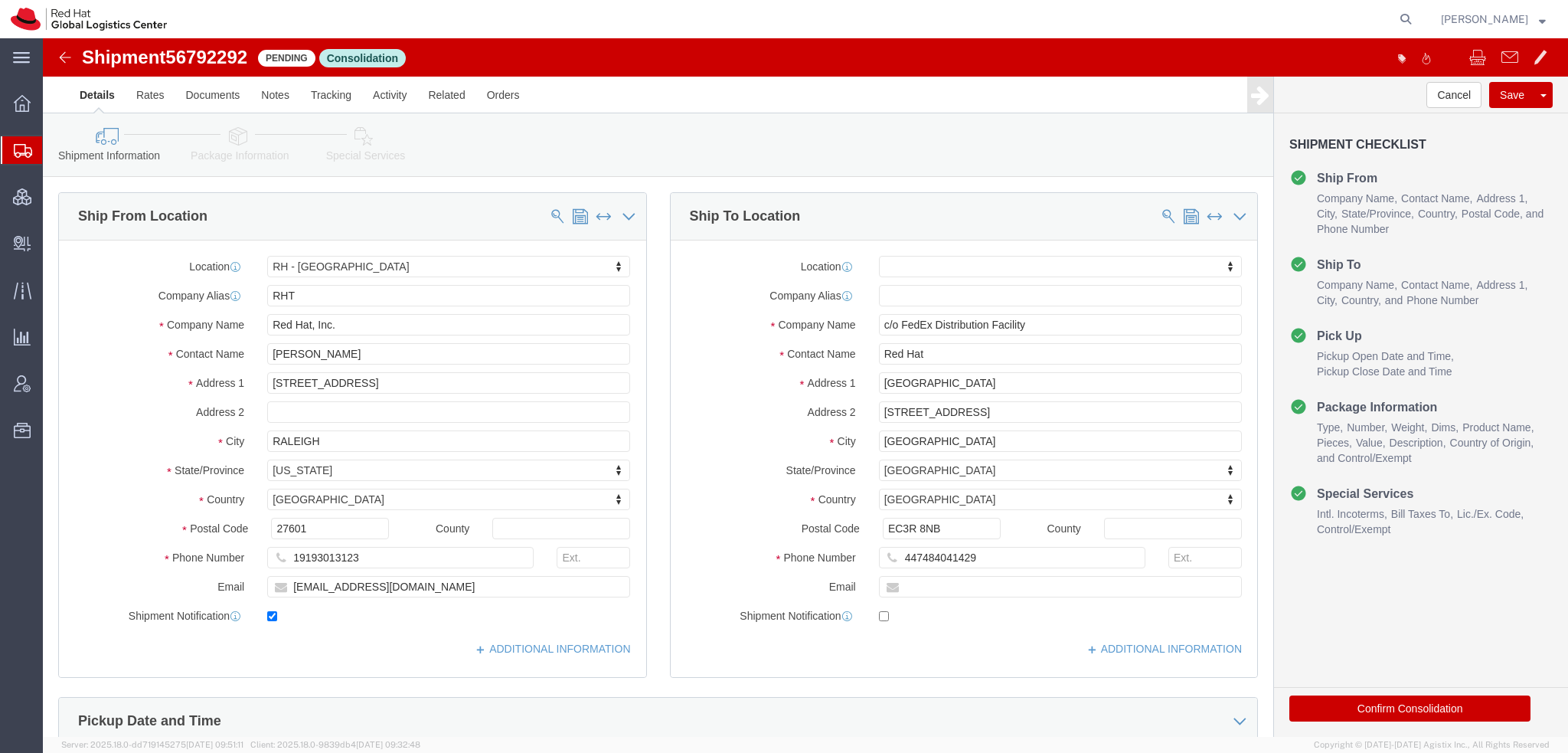
click icon
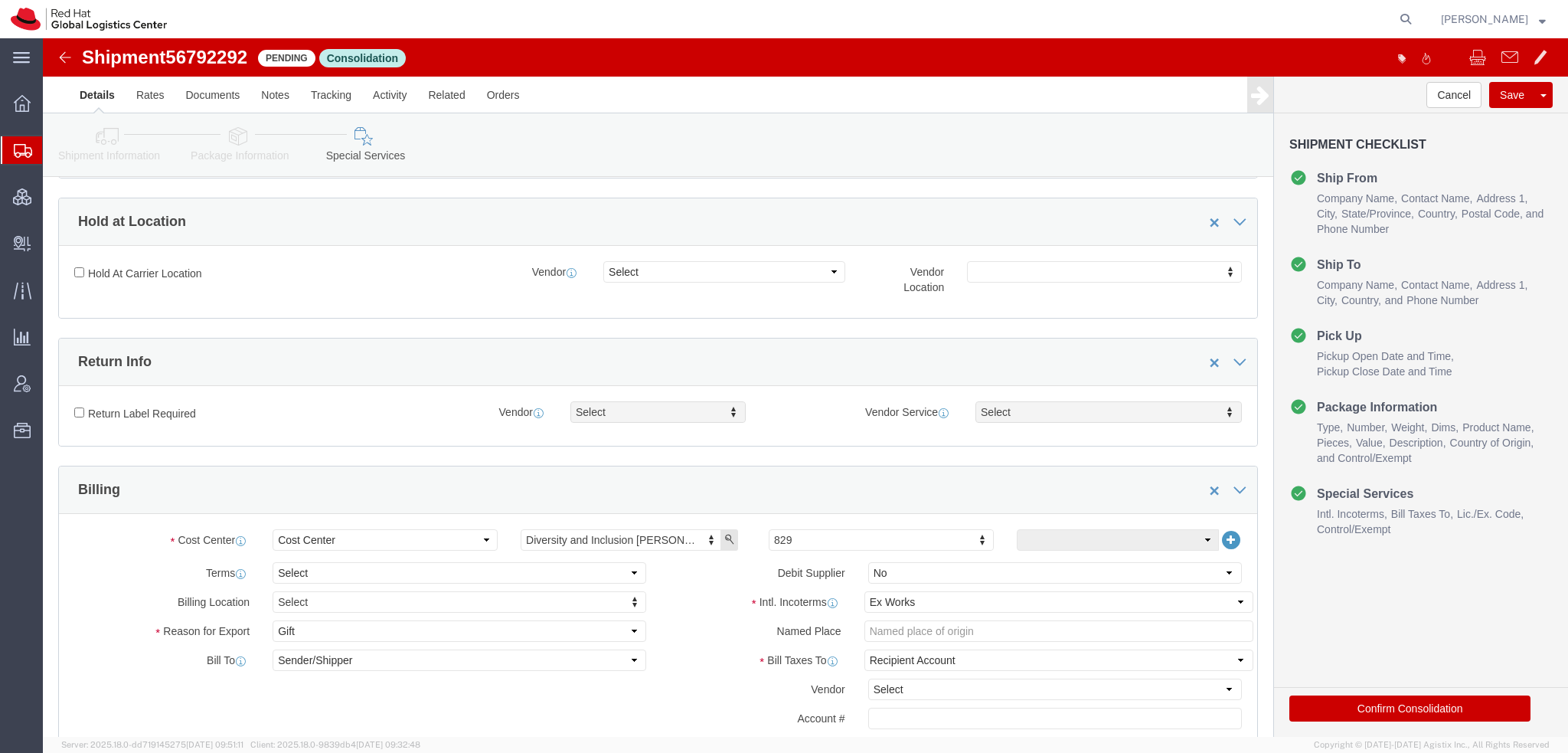
scroll to position [383, 0]
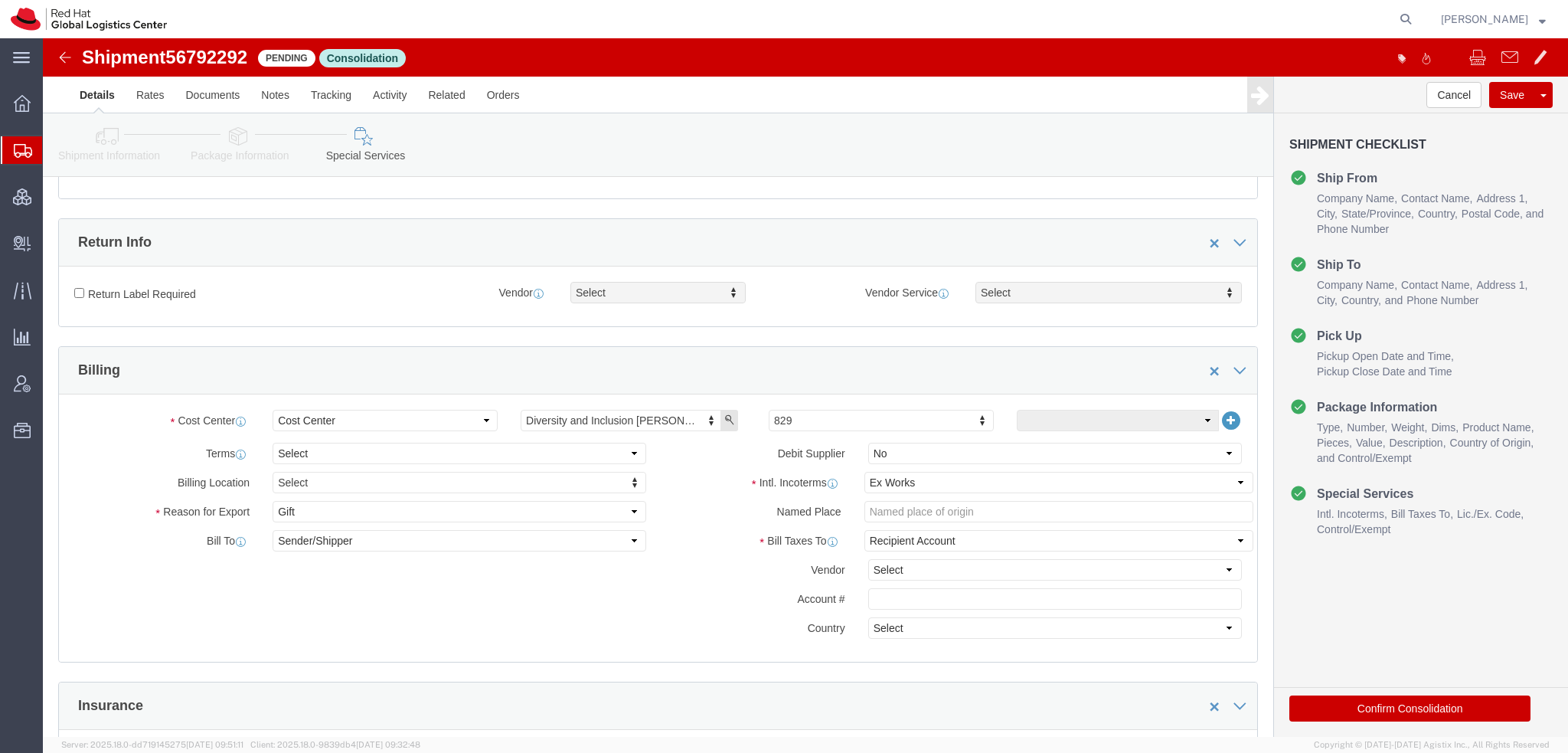
click button "Confirm Consolidation"
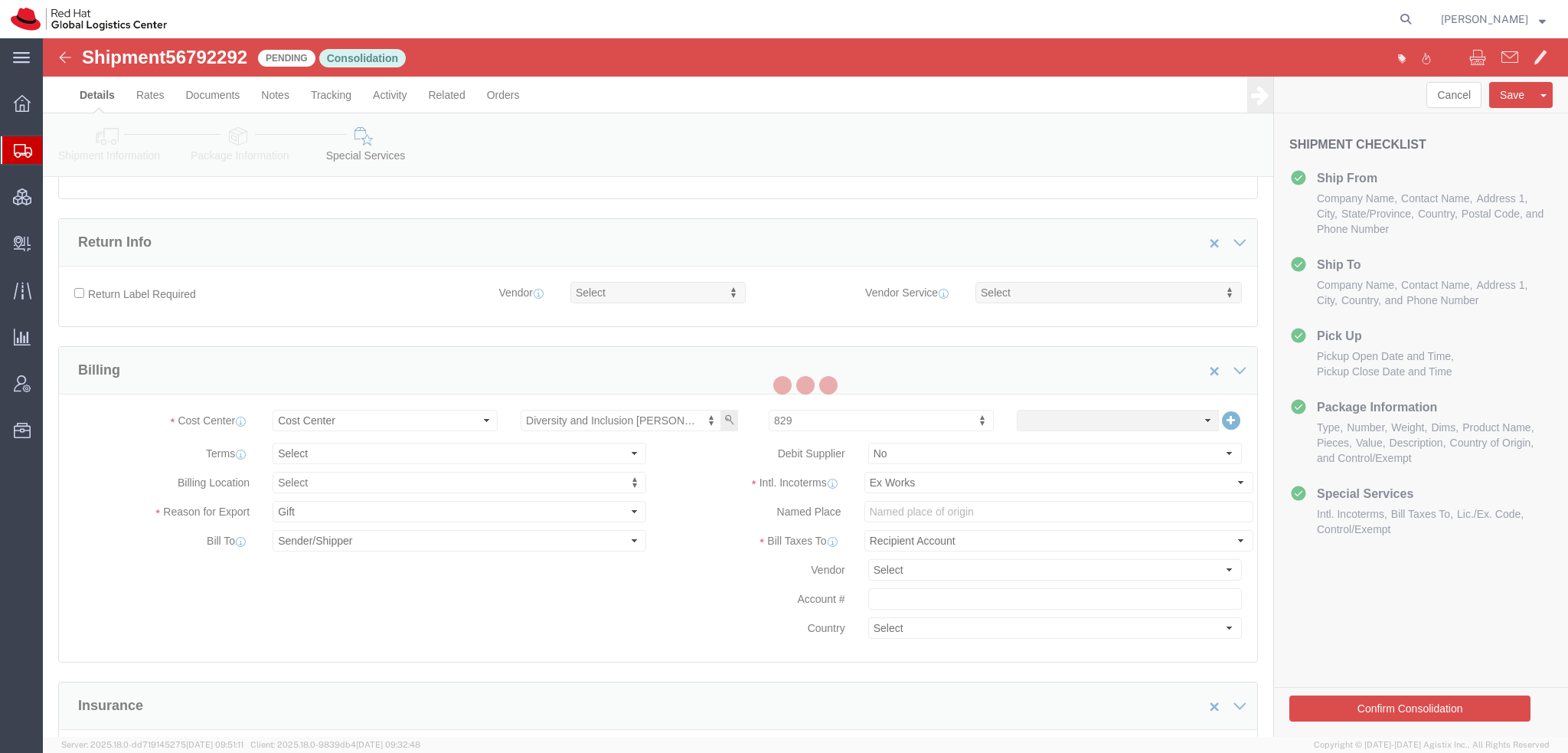
scroll to position [0, 0]
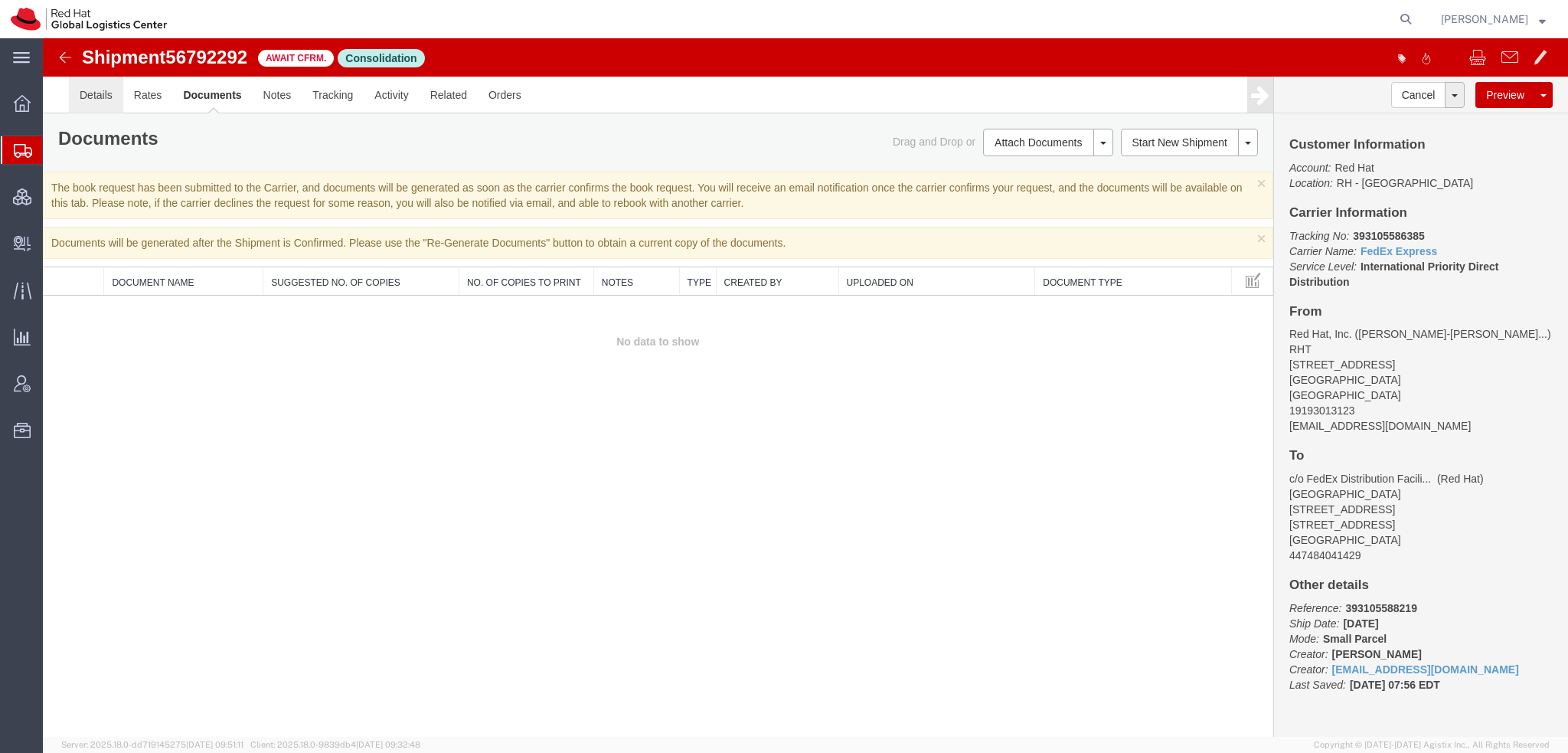
click at [108, 92] on link "Details" at bounding box center [96, 94] width 54 height 36
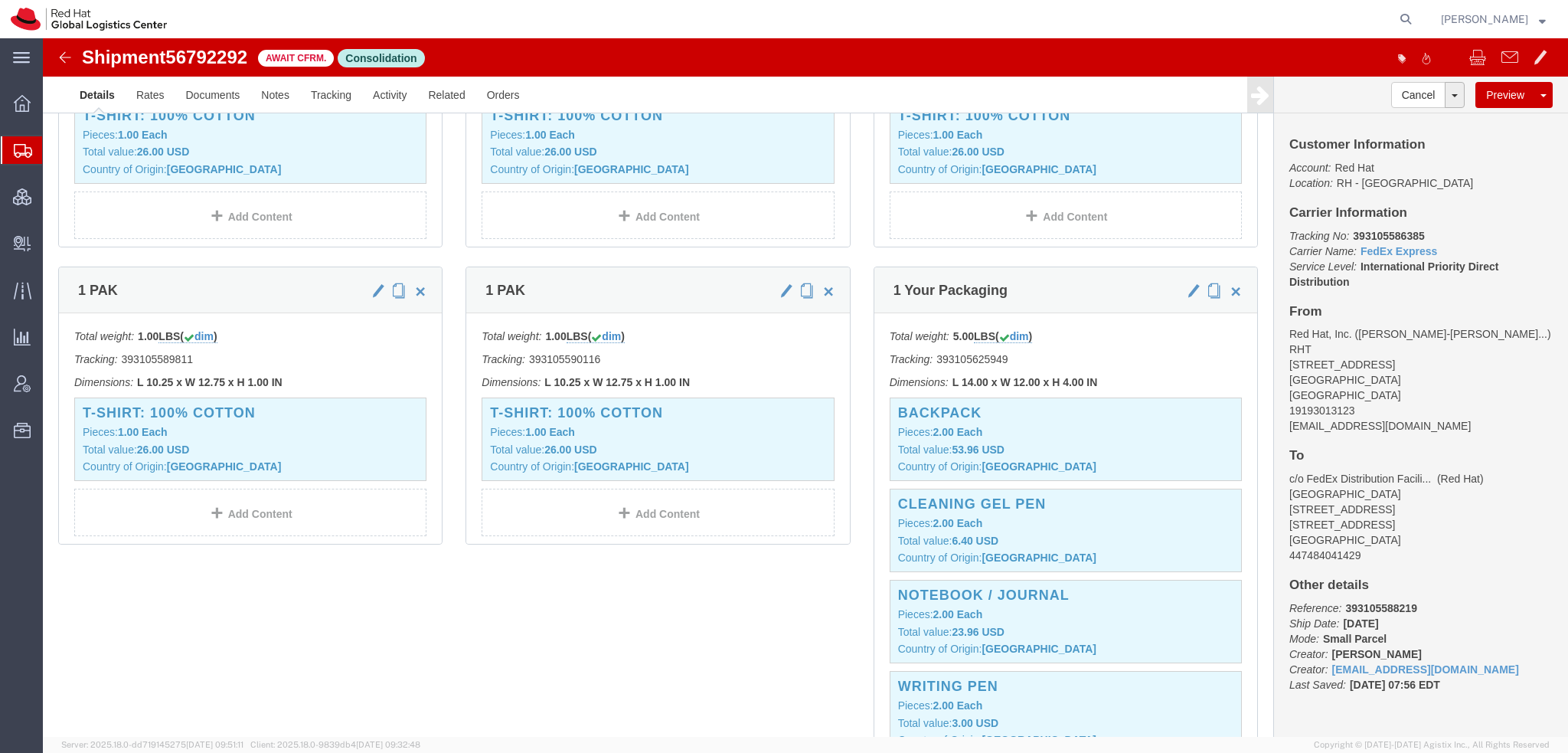
scroll to position [766, 0]
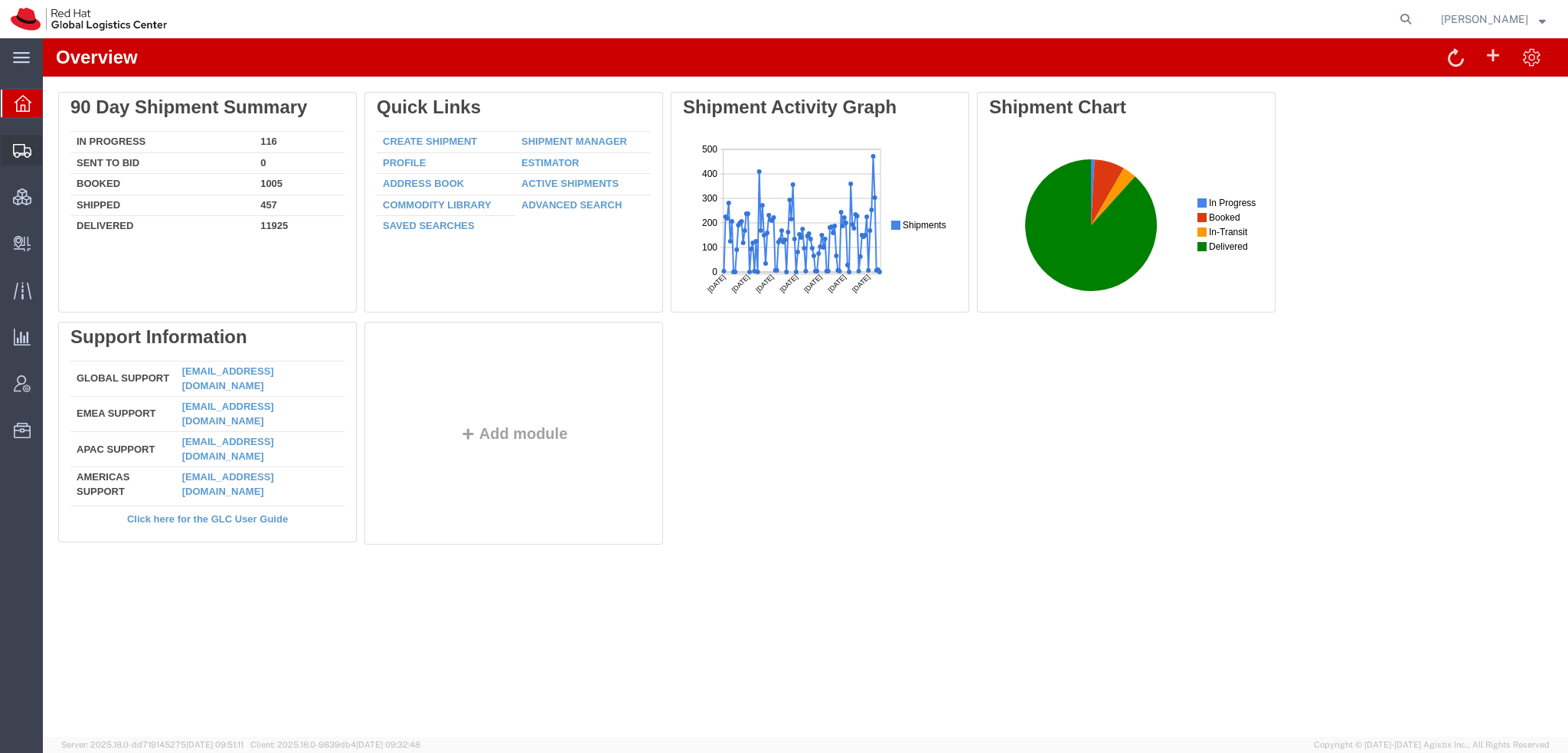
click at [0, 0] on span "Shipment Manager" at bounding box center [0, 0] width 0 height 0
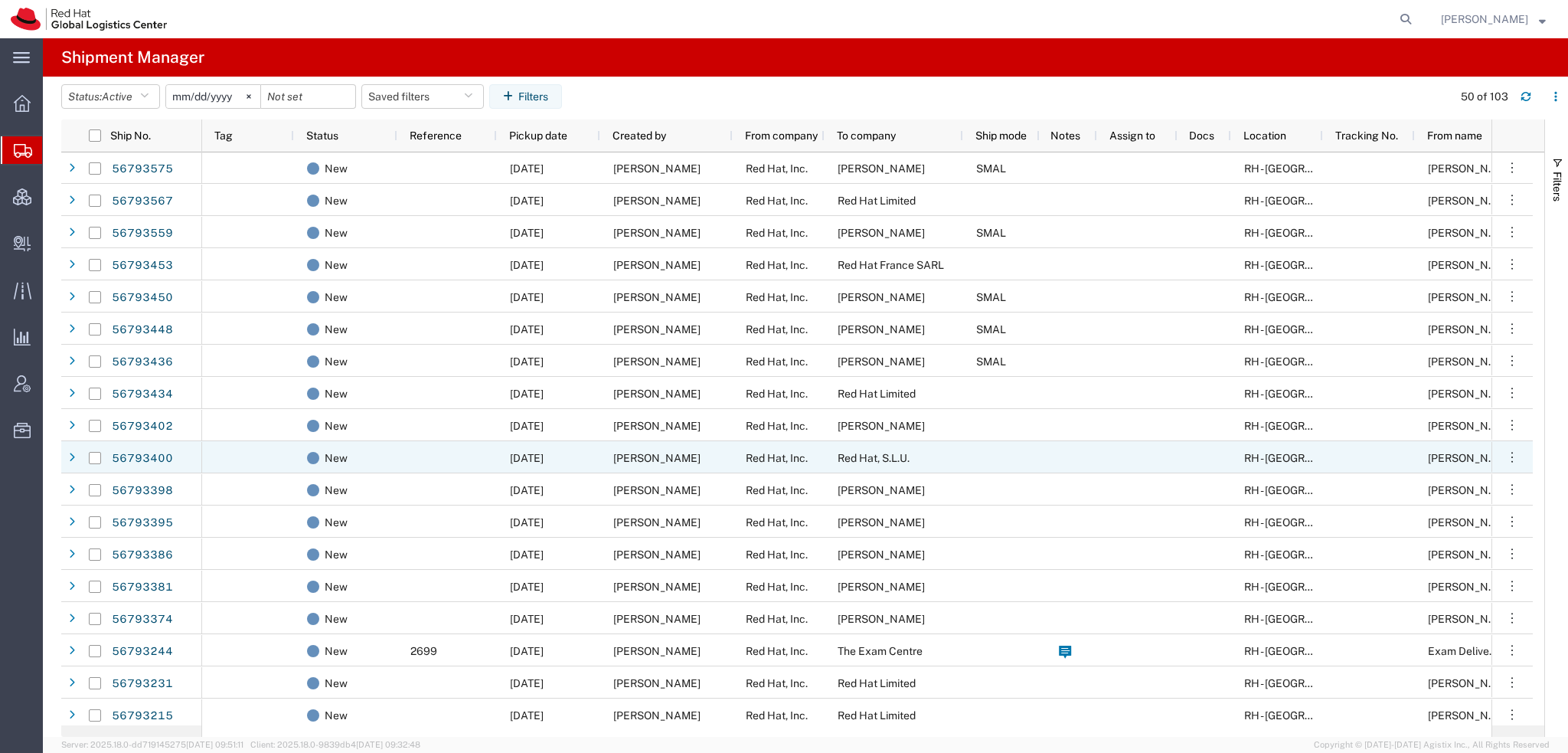
scroll to position [460, 0]
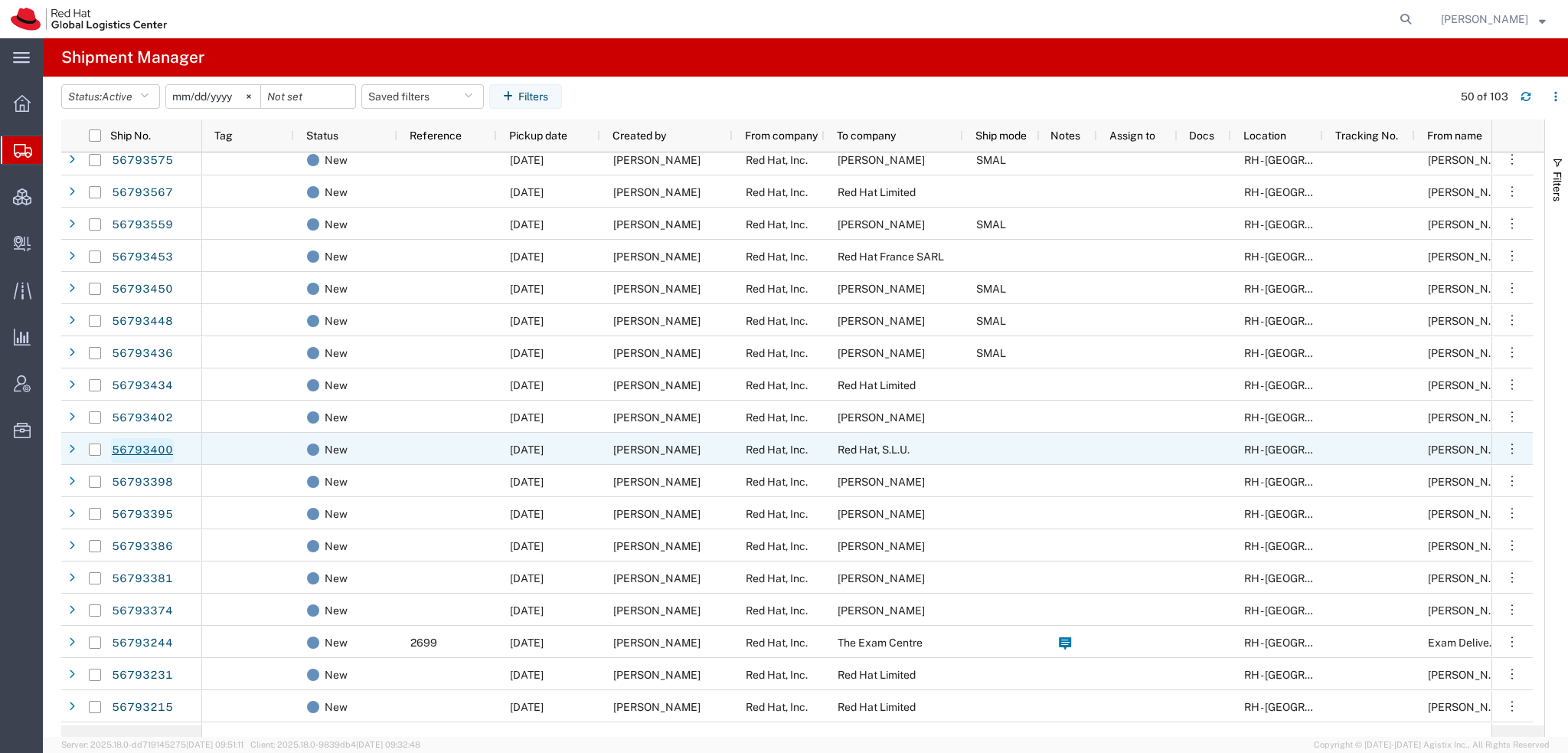
click at [151, 445] on link "56793400" at bounding box center [142, 450] width 63 height 25
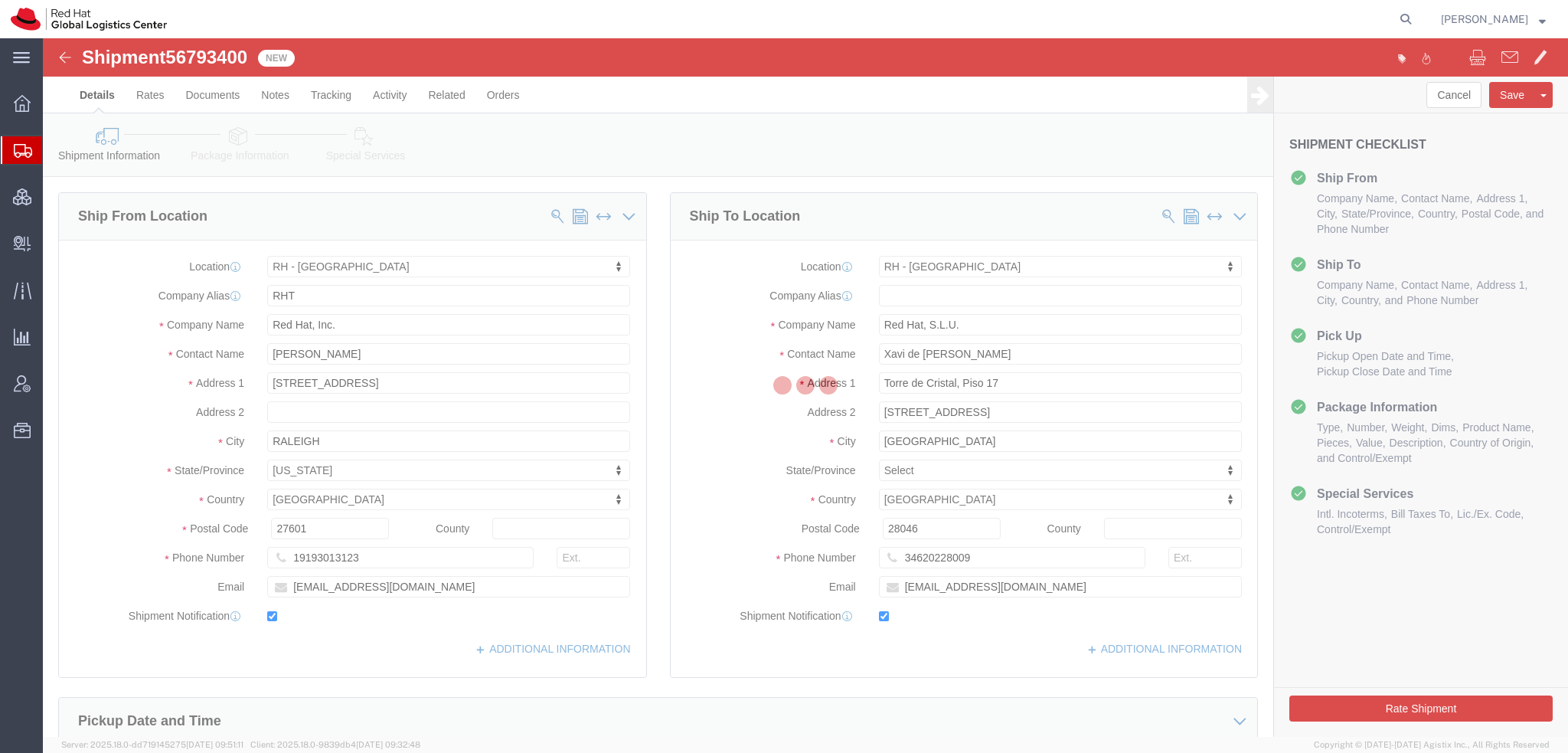
select select "38014"
select select "37975"
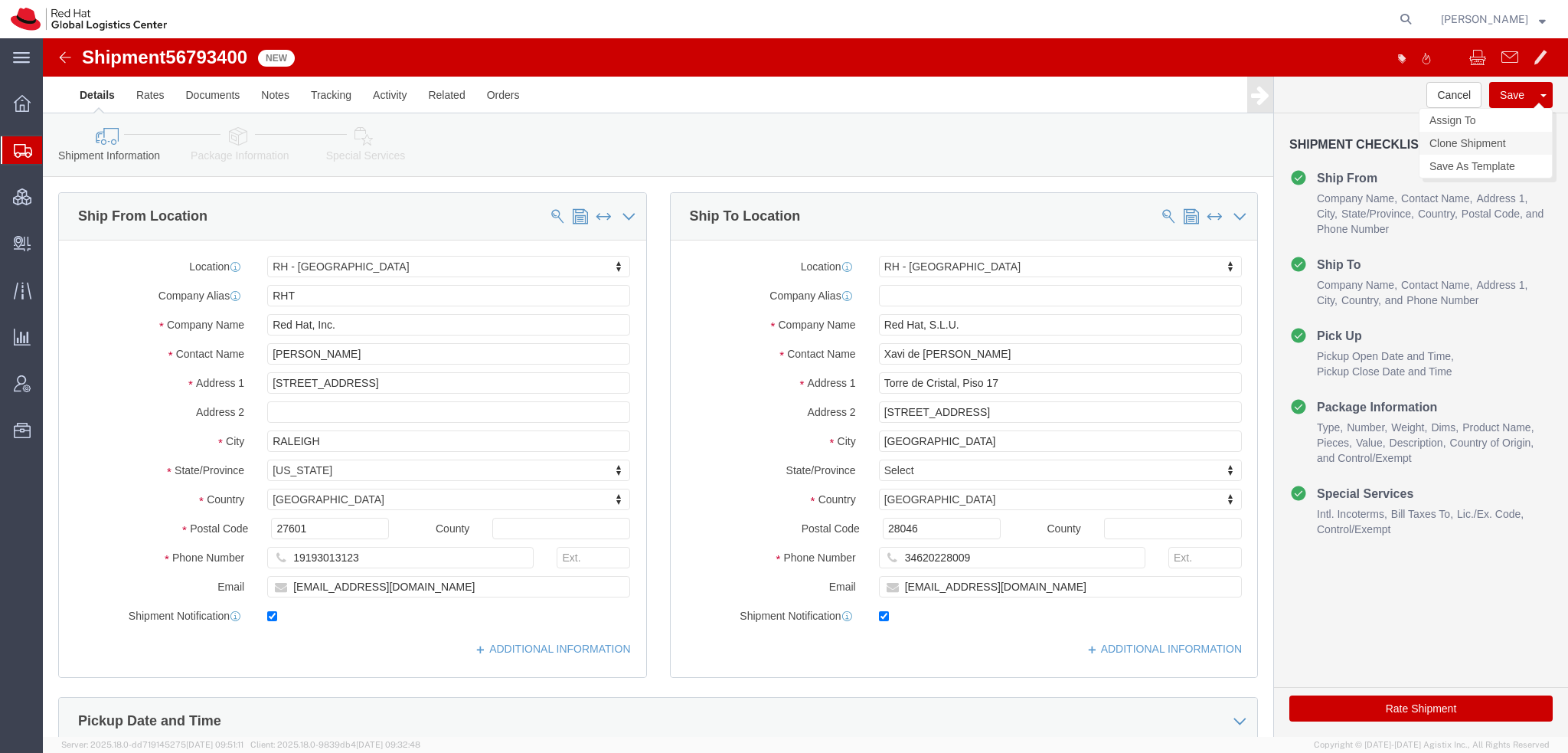
click link "Clone Shipment"
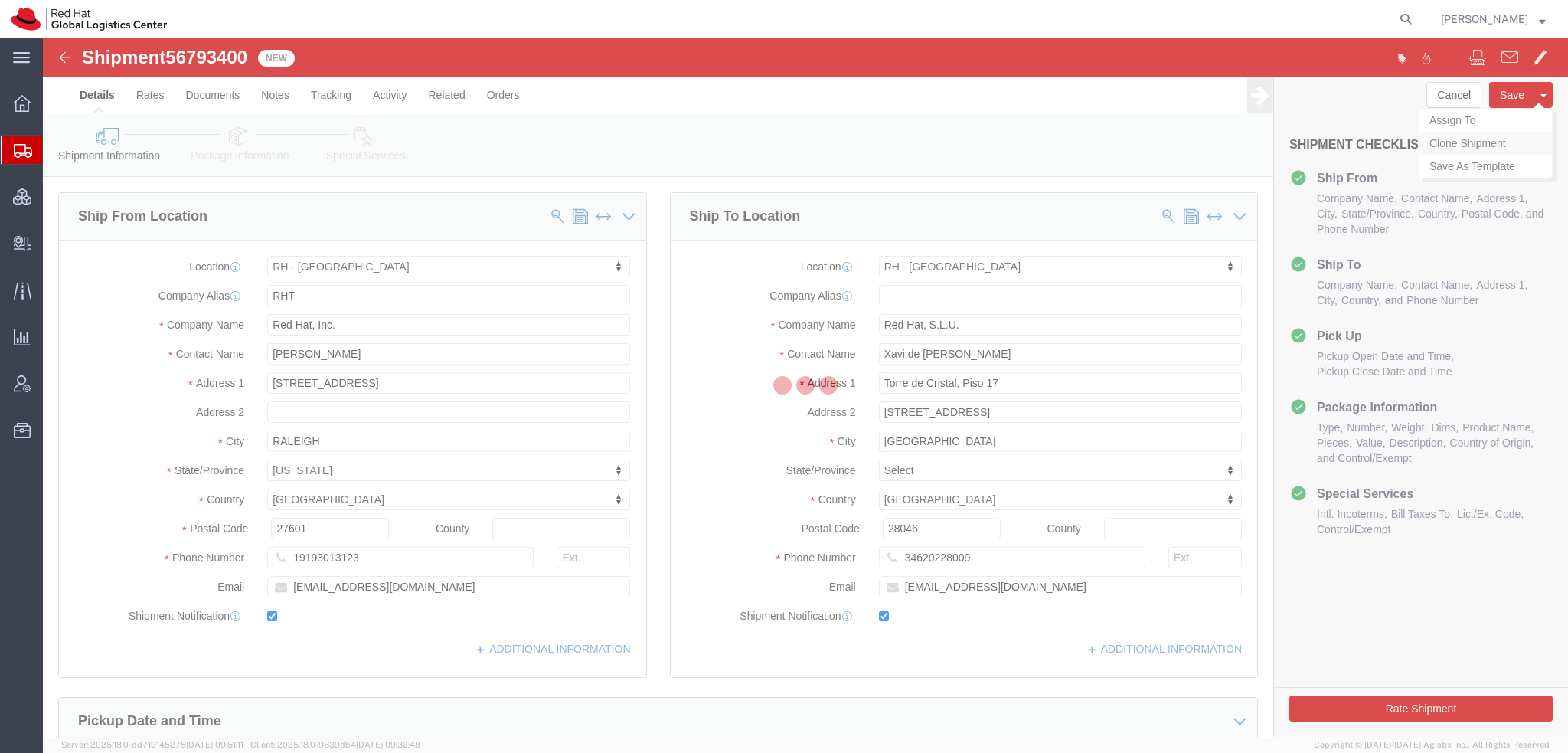
select select "38014"
select select "37975"
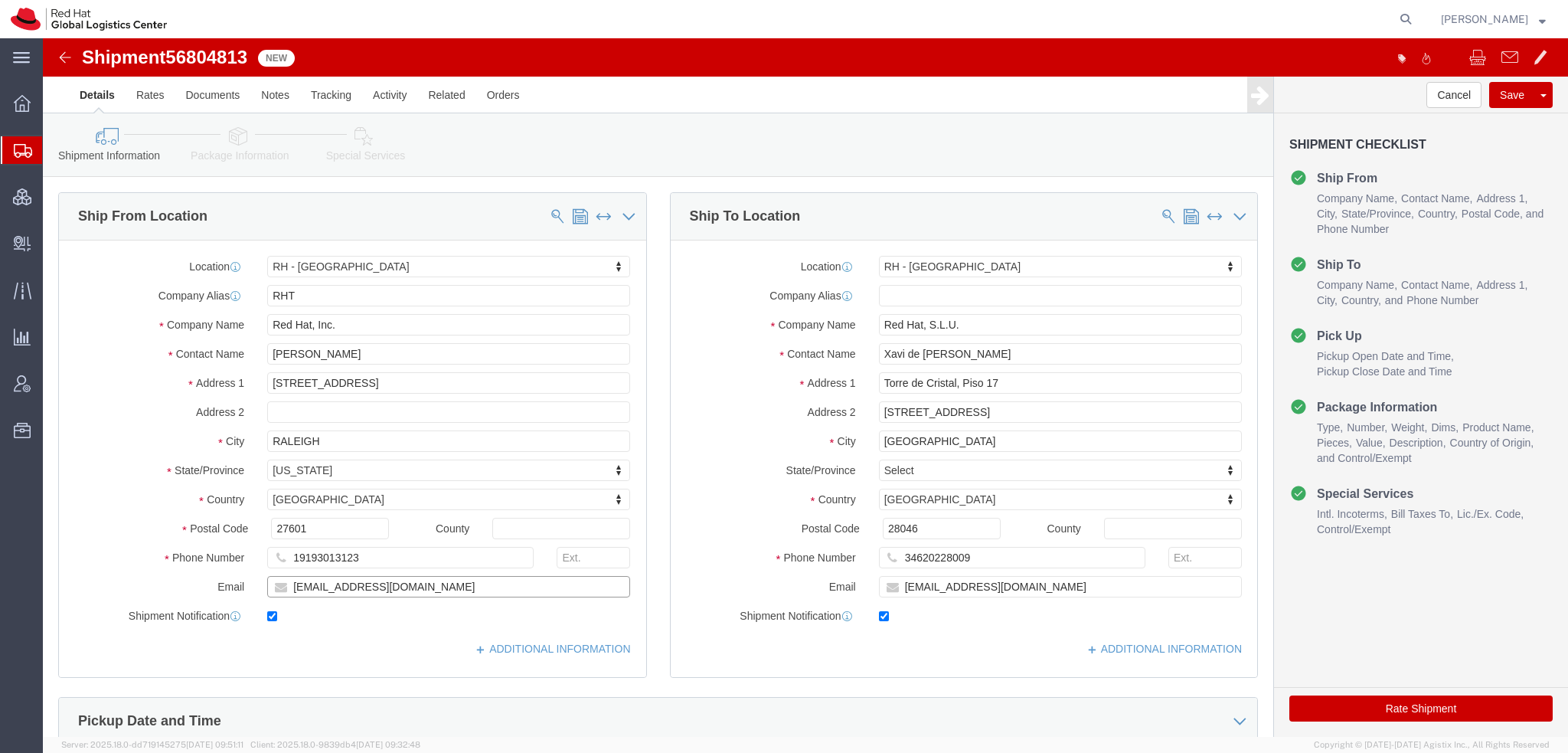
drag, startPoint x: 286, startPoint y: 545, endPoint x: -43, endPoint y: 418, distance: 352.7
click html "Shipment 56804813 New Details Rates Documents Notes Tracking Activity Related O…"
type input "[EMAIL_ADDRESS][DOMAIN_NAME]"
drag, startPoint x: 357, startPoint y: 311, endPoint x: -43, endPoint y: 154, distance: 429.7
click html "Shipment 56804813 New Details Rates Documents Notes Tracking Activity Related O…"
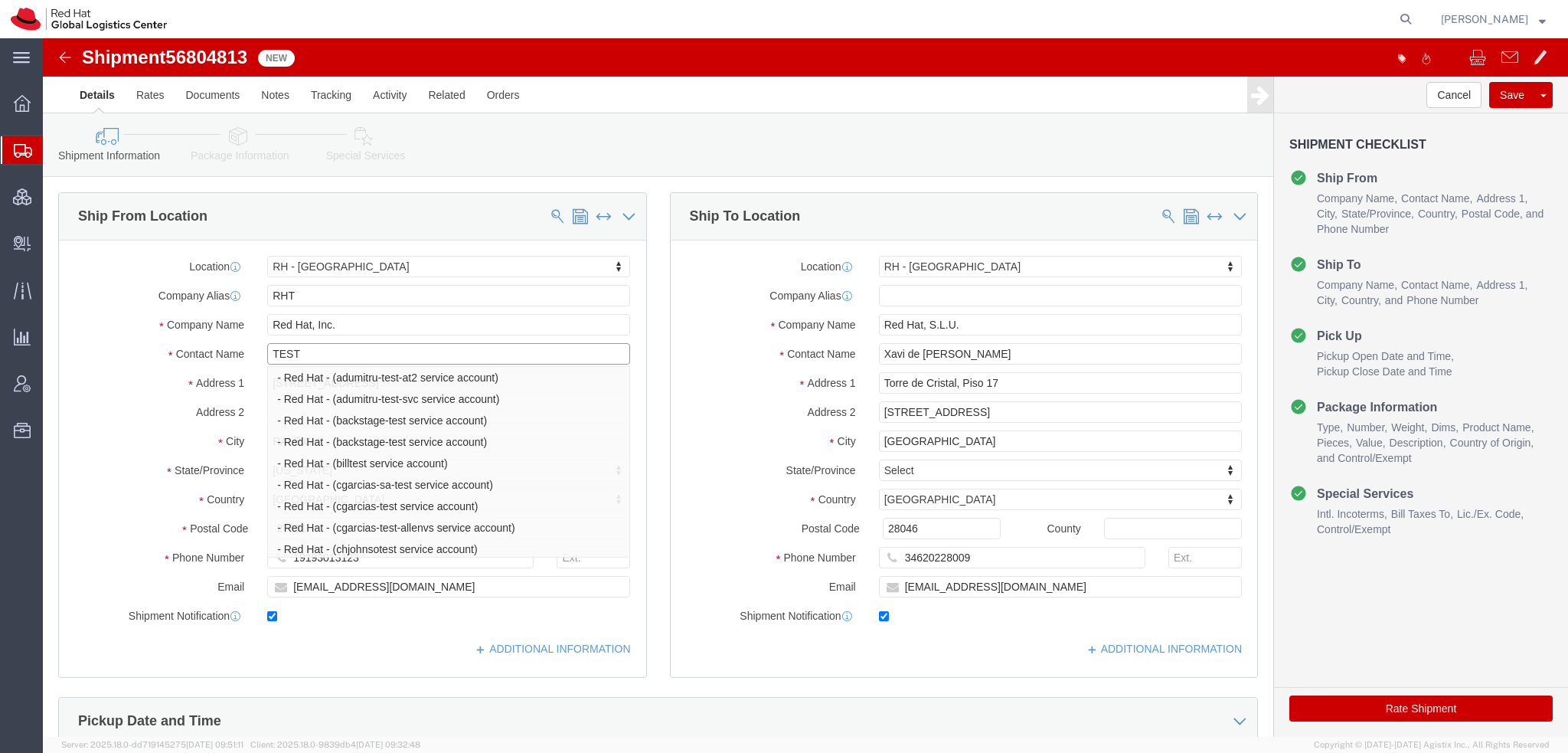
type input "TEST"
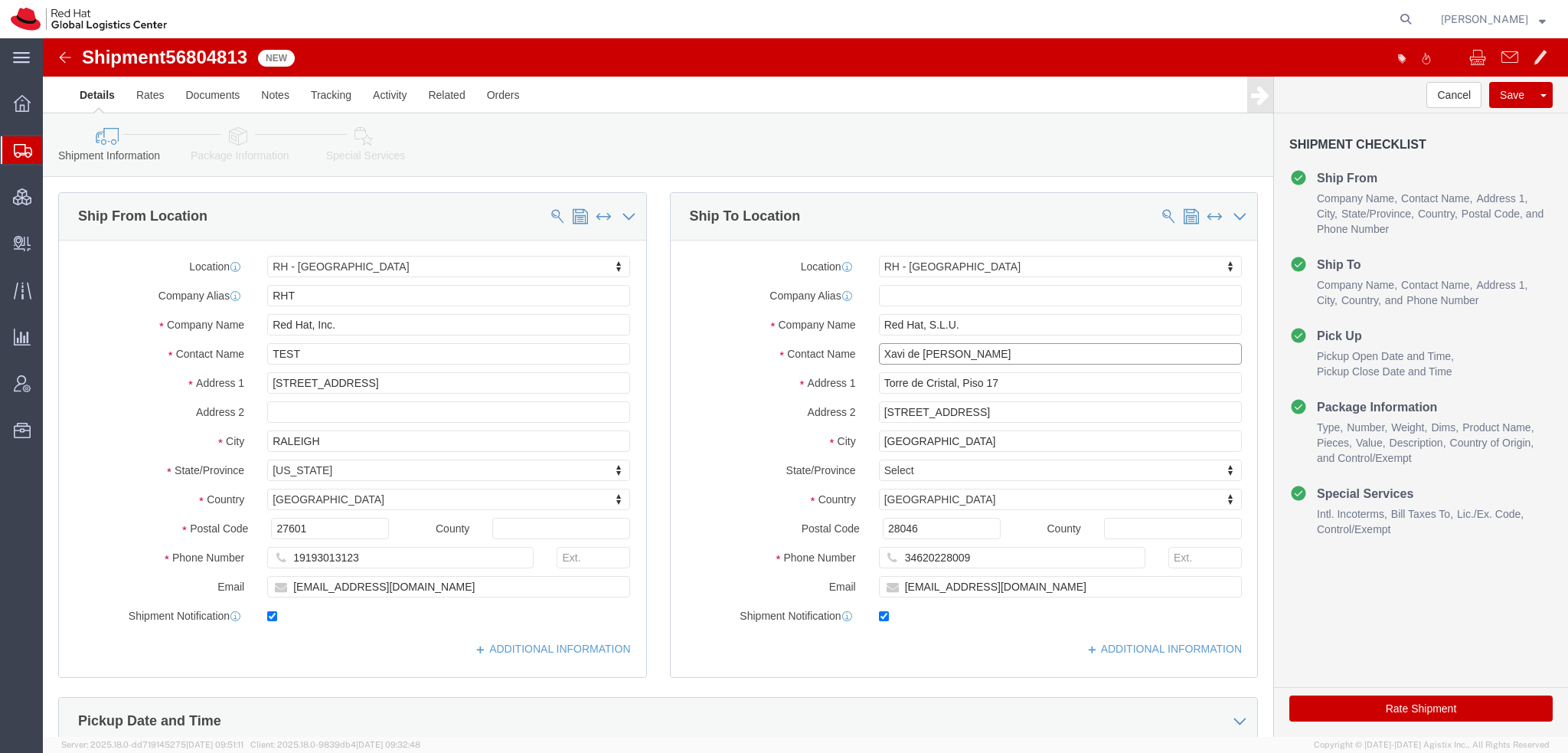
drag, startPoint x: 1017, startPoint y: 317, endPoint x: 491, endPoint y: 227, distance: 533.6
click div "Ship From Location Location RH - Raleigh Select My Profile Location RH - Amster…"
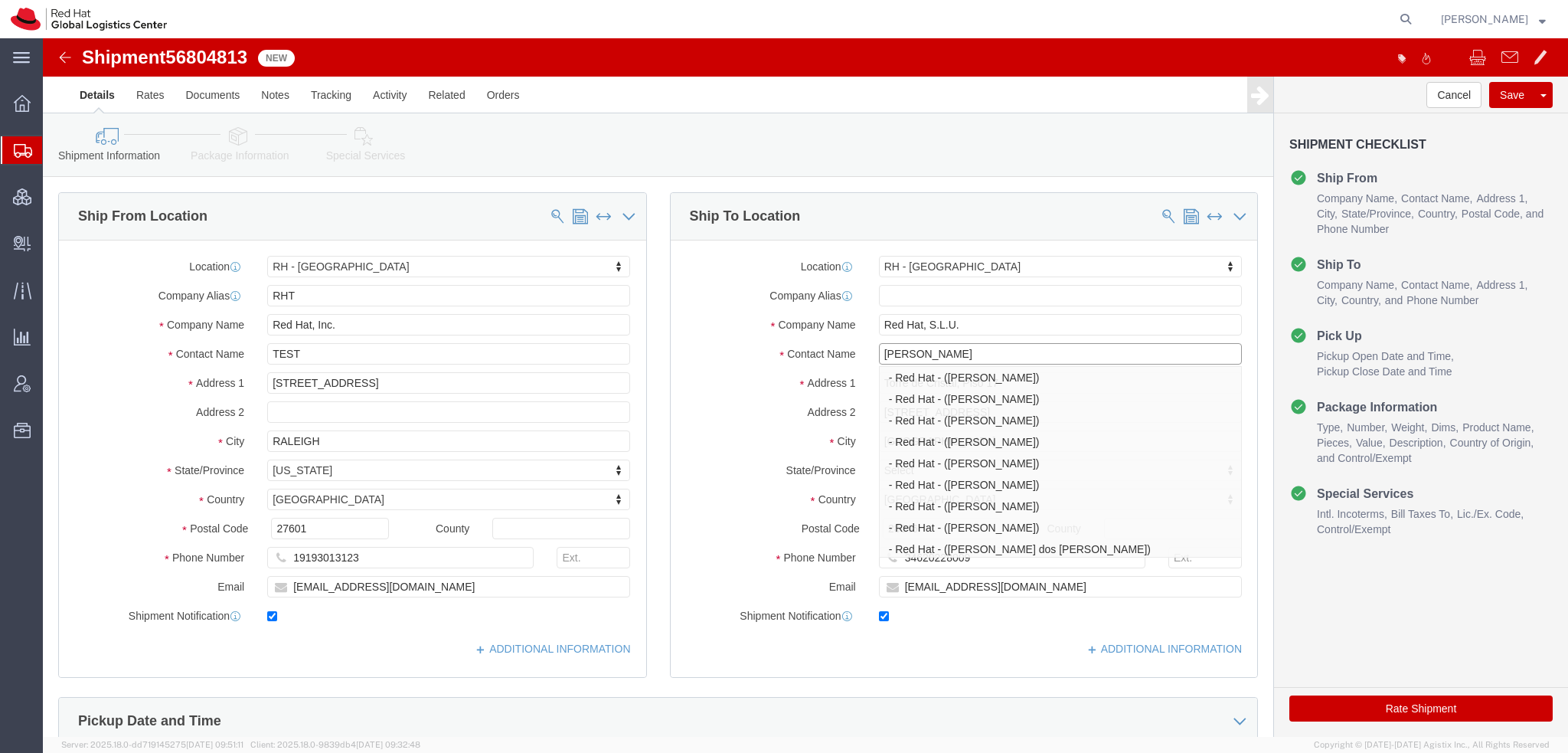
type input "filip li"
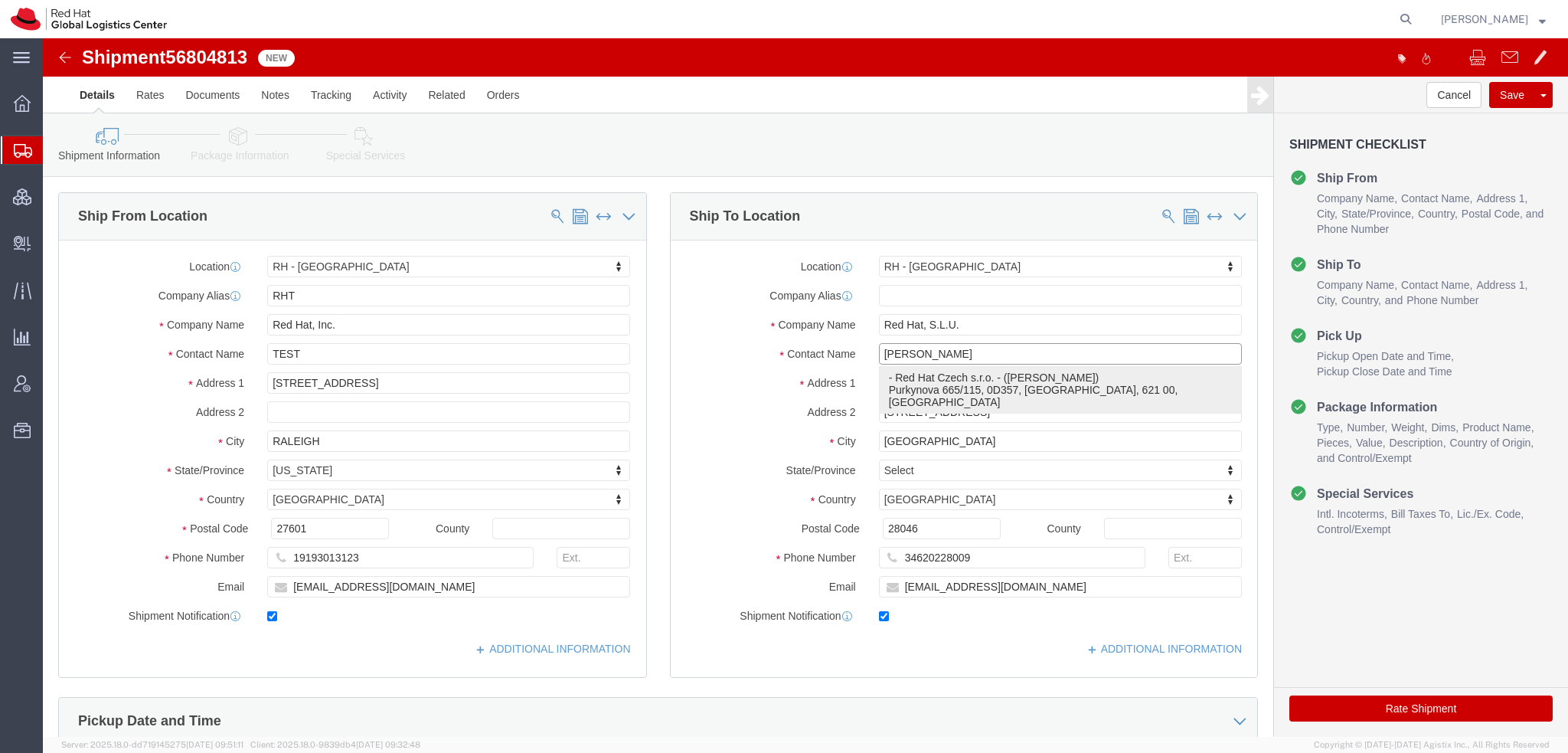
click p "- Red Hat Czech s.r.o. - (Filip Lizuch) Purkynova 665/115, 0D357, BRNO, 621 00,…"
select select "38037"
type input "Red Hat Czech s.r.o."
type input "Filip Lizuch"
type input "Purkynova 665/115"
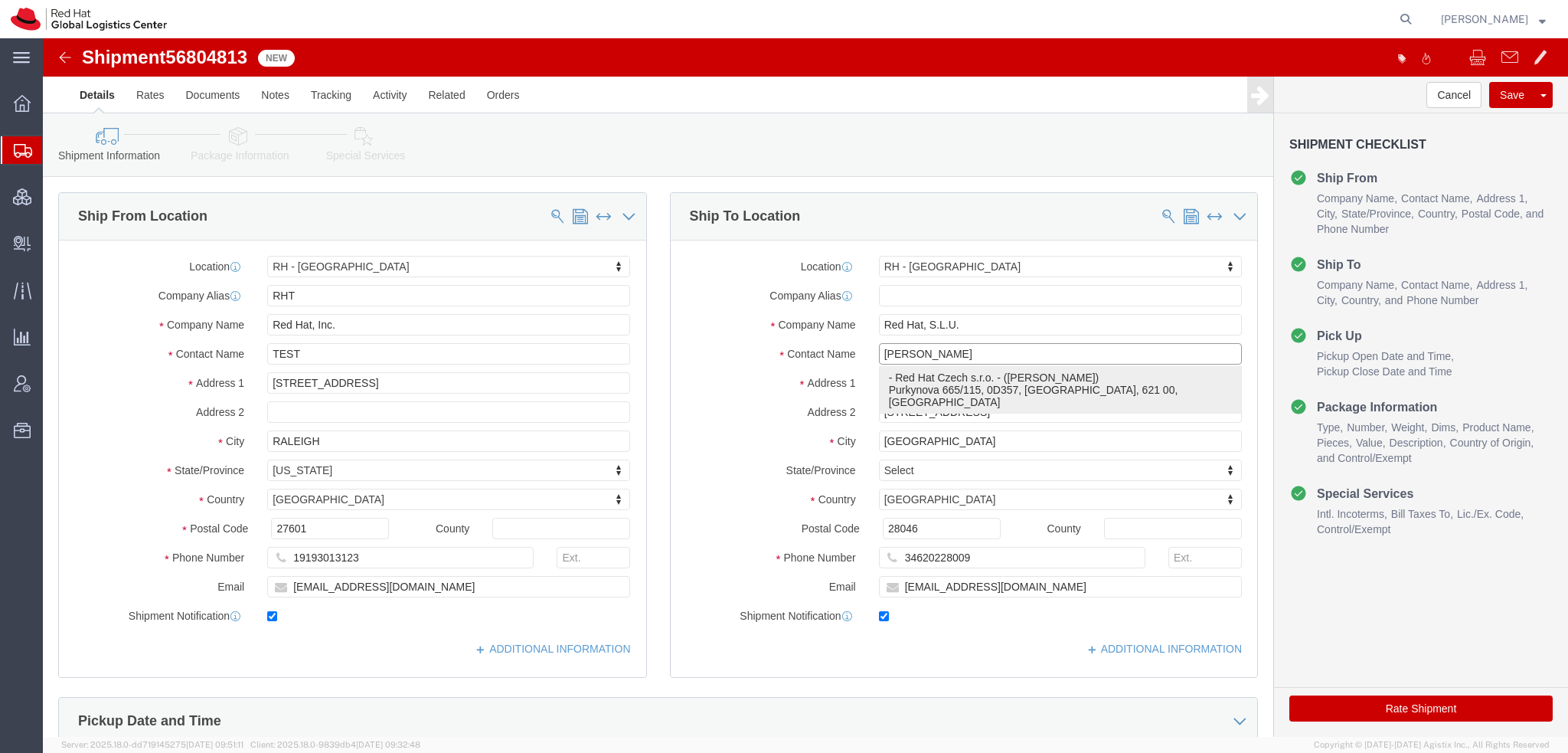
type input "BRNO"
select select "CZ"
type input "621 00"
type input "420702253567"
type input "flizuch@redhat.com"
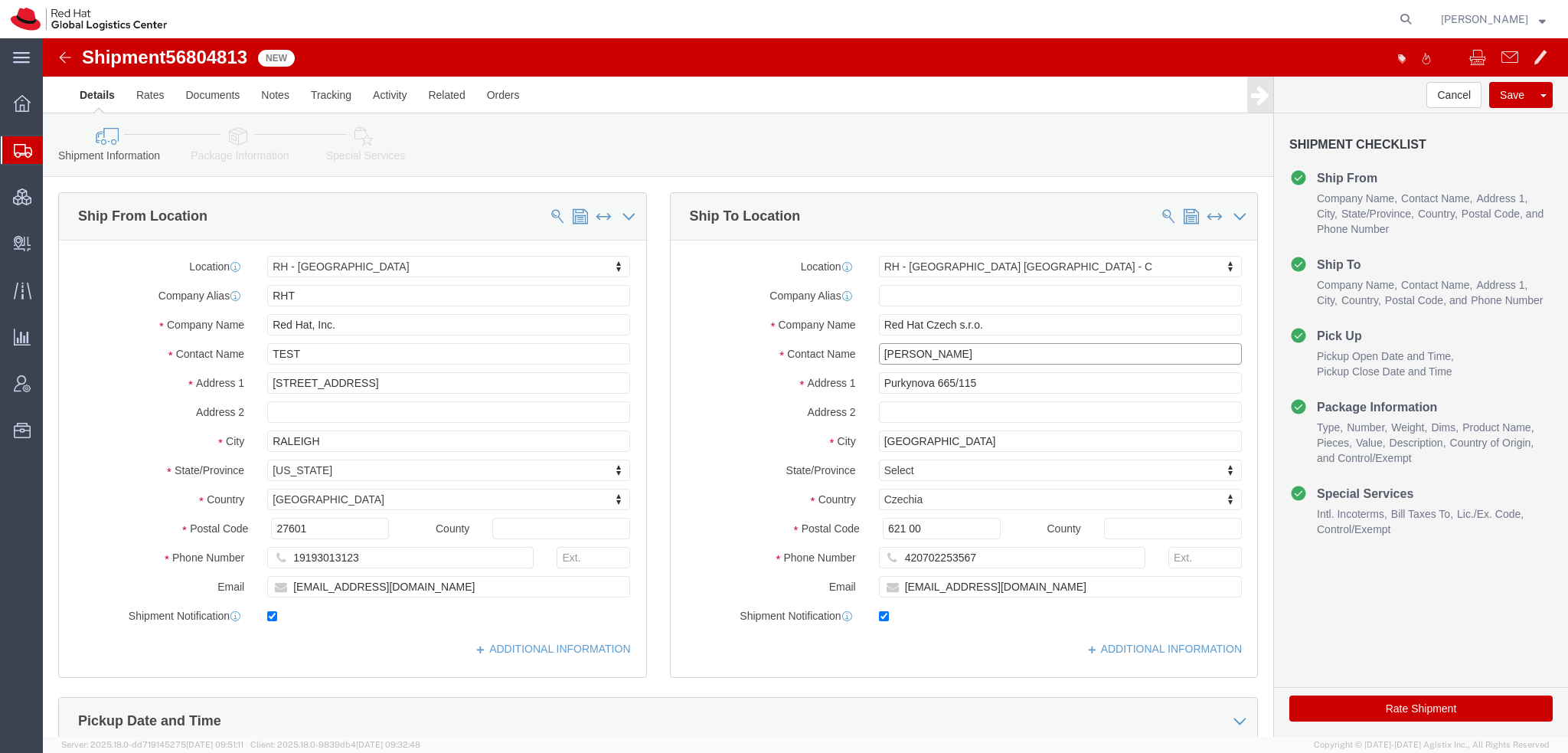
type input "Filip Lizuch"
click link "Package Information"
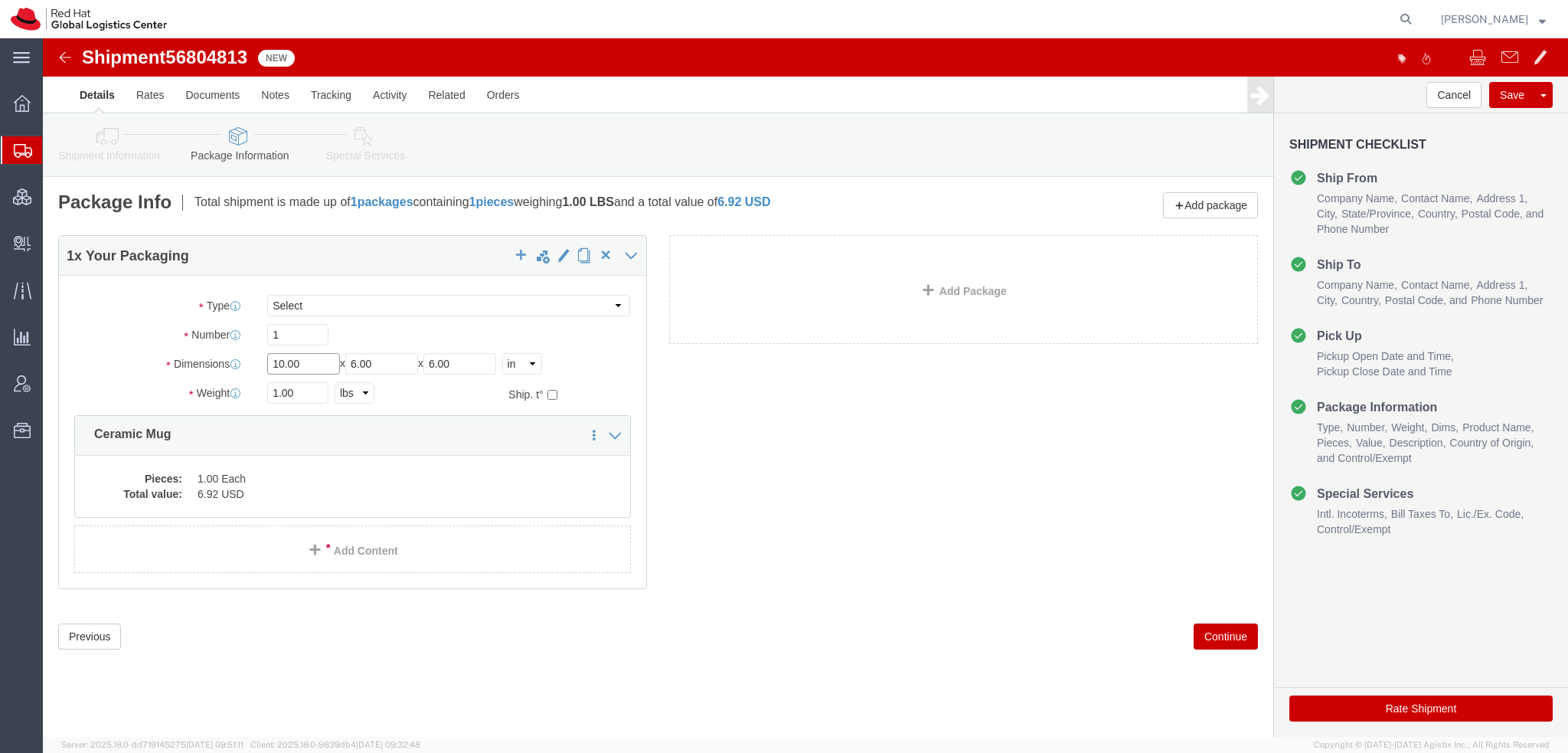
drag, startPoint x: 280, startPoint y: 320, endPoint x: -43, endPoint y: 138, distance: 370.7
click html "Shipment 56804813 New Details Rates Documents Notes Tracking Activity Related O…"
type input "18"
type input "16"
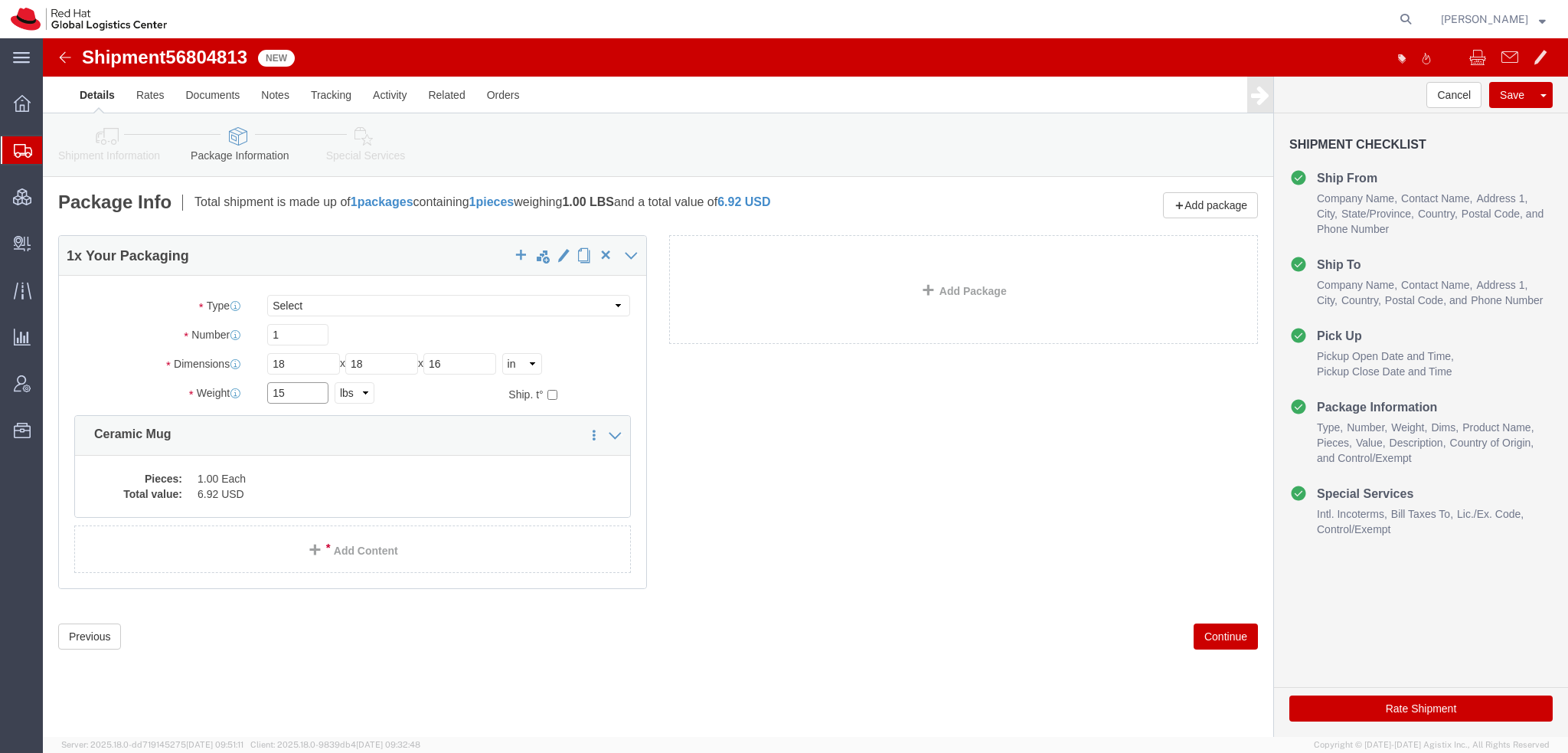
type input "15"
click button "Rate Shipment"
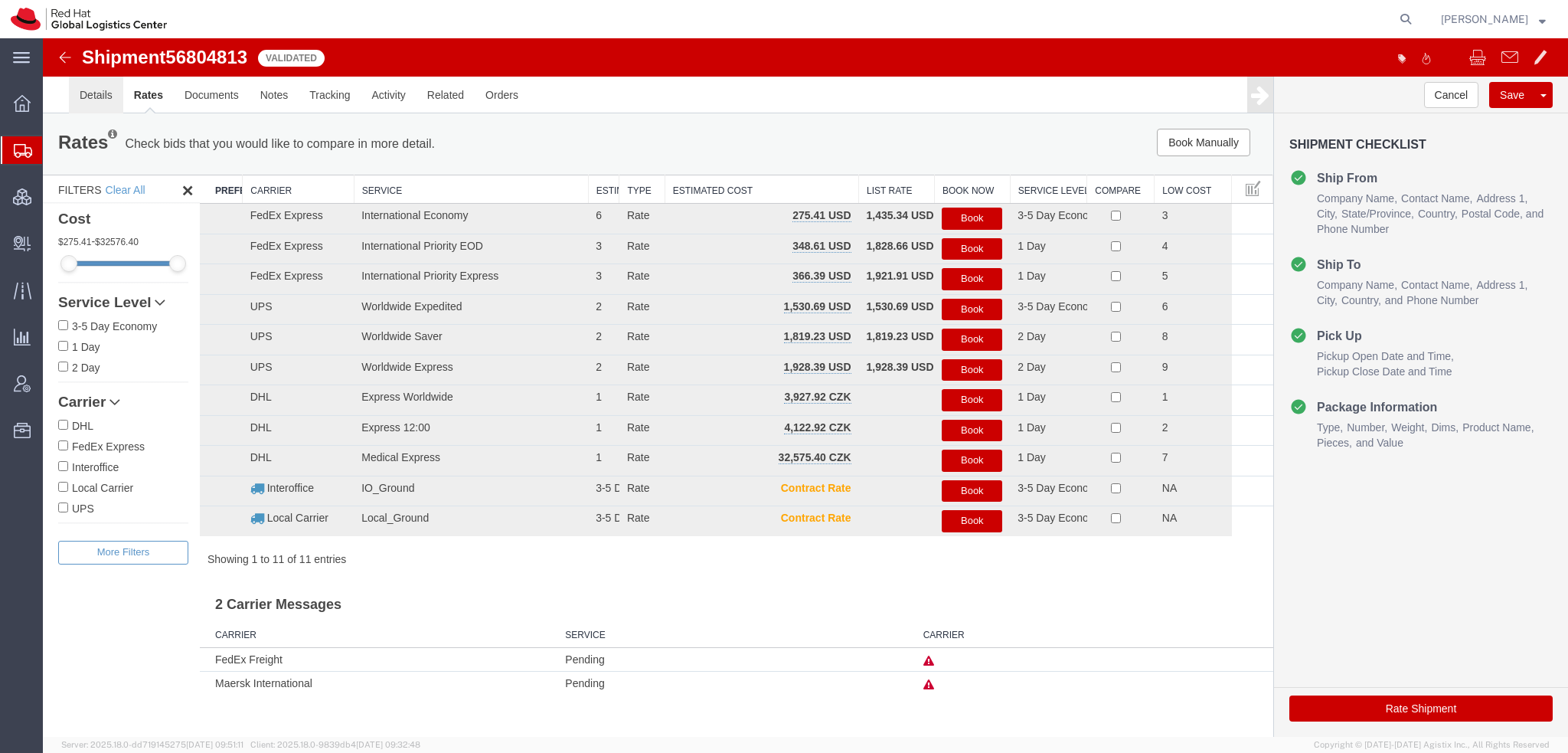
click at [107, 102] on link "Details" at bounding box center [96, 94] width 54 height 36
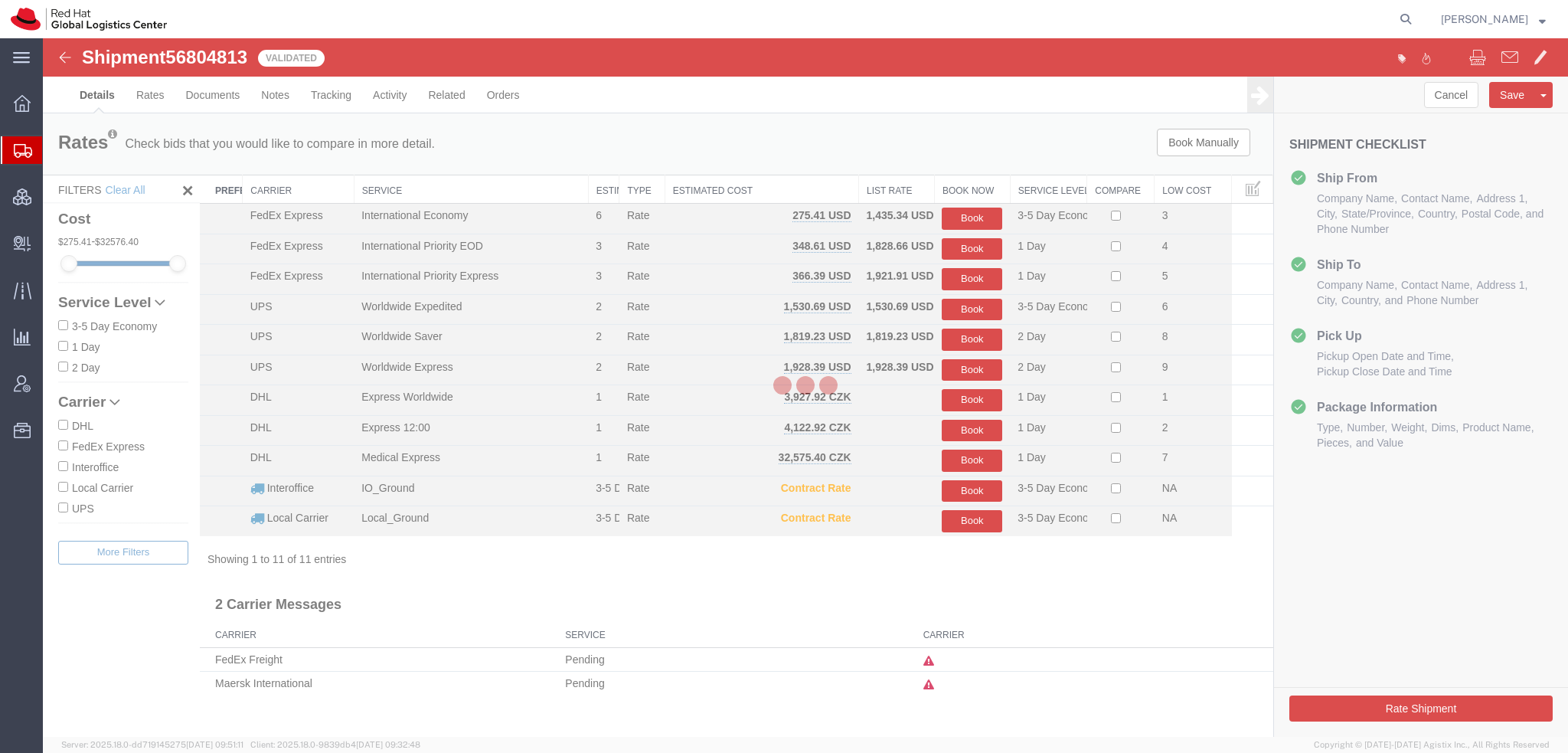
select select "38014"
select select "38037"
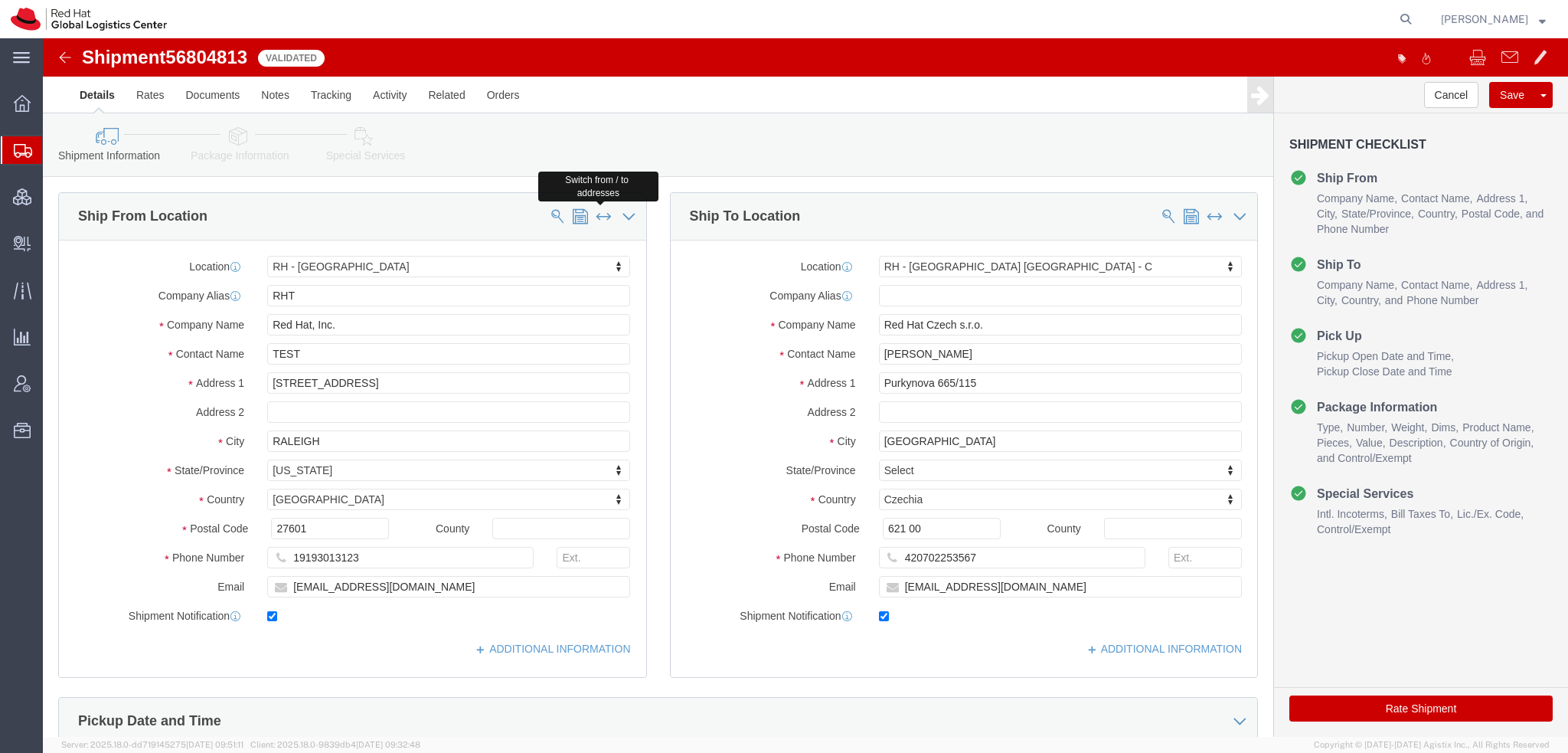
click span
select select
type input "Red Hat Czech s.r.o."
type input "[PERSON_NAME]"
type input "Purkynova 665/115"
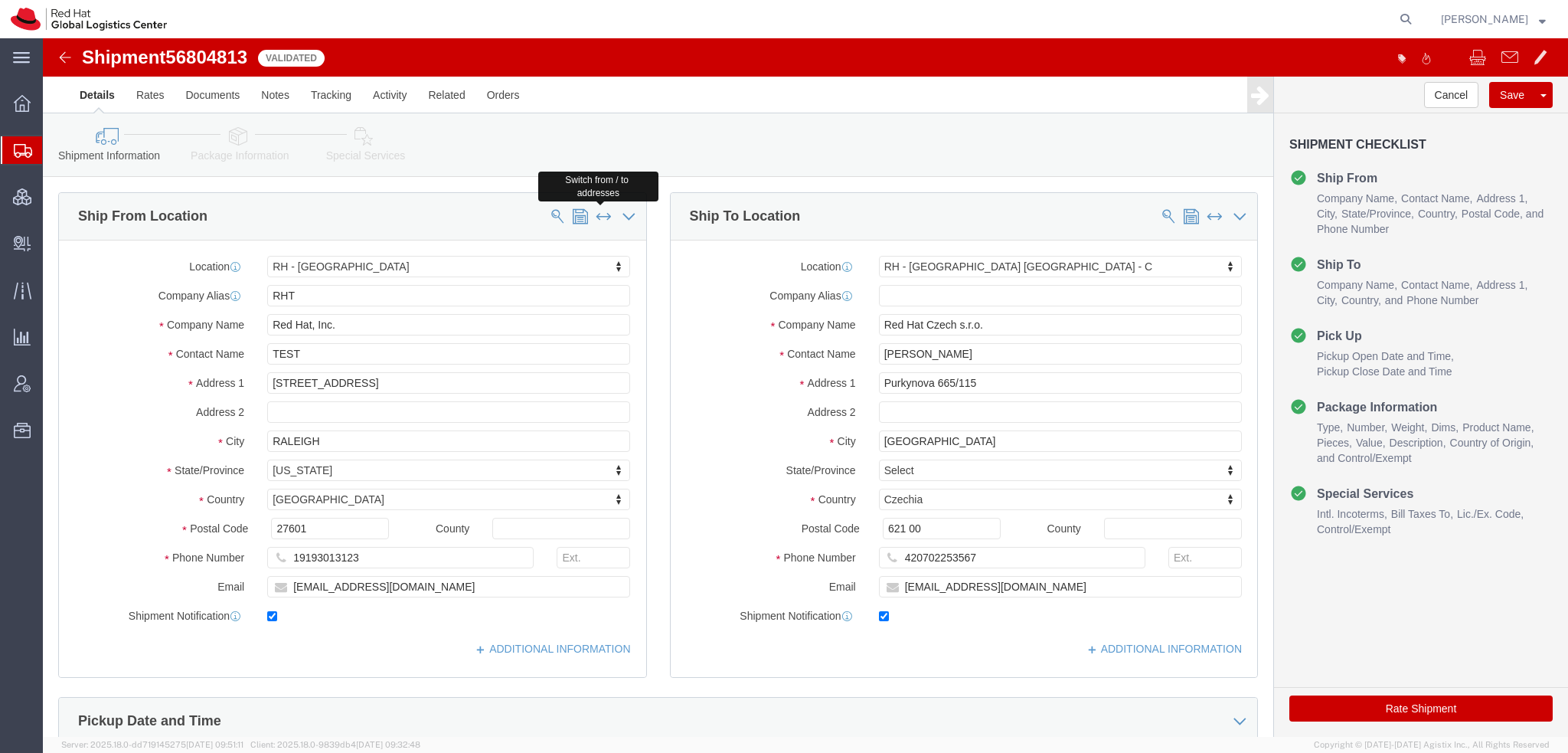
type input "[GEOGRAPHIC_DATA]"
select select
select select "CZ"
type input "621 00"
type input "420702253567"
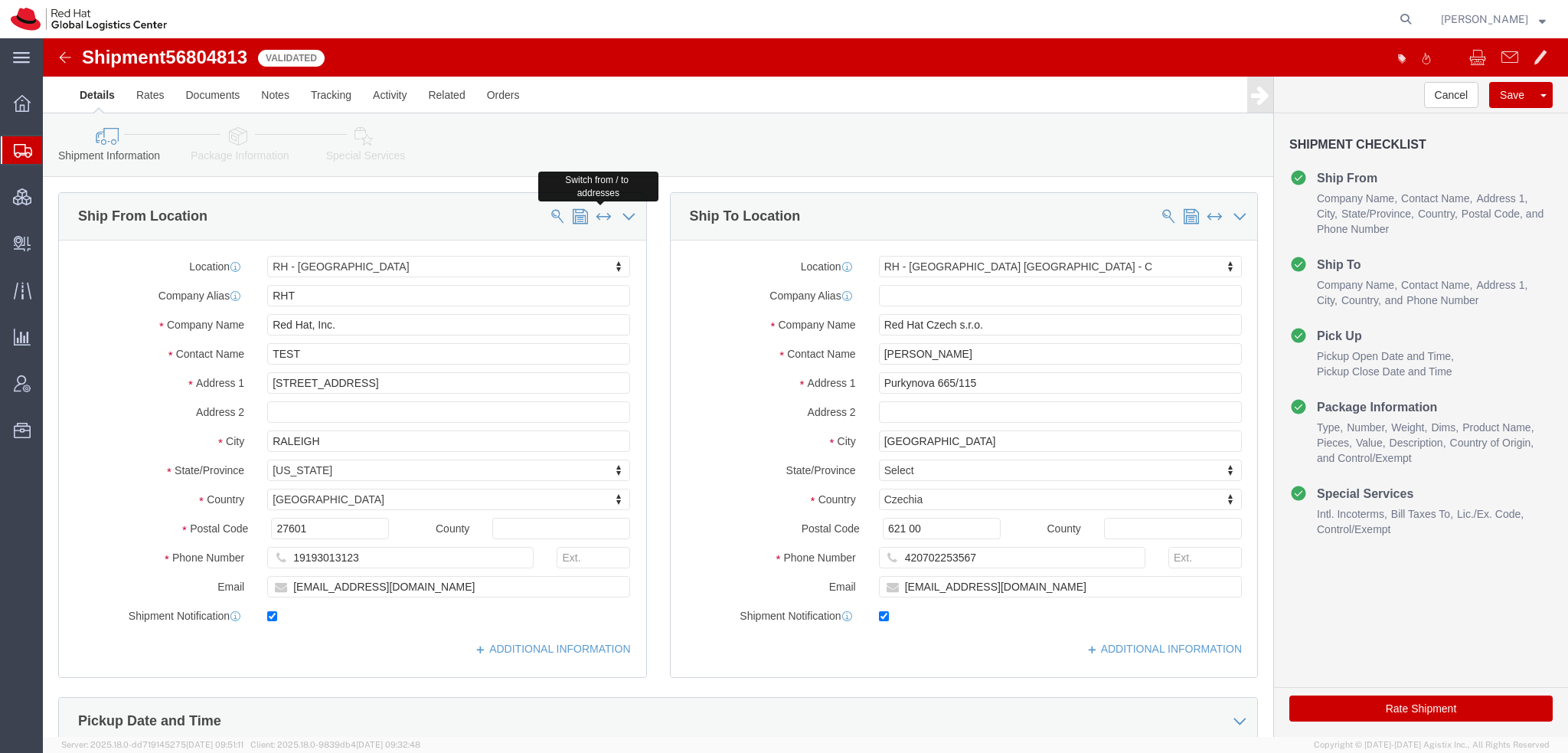
type input "flizuch@redhat.com"
select select
type input "RHT"
type input "Red Hat, Inc."
type input "TEST"
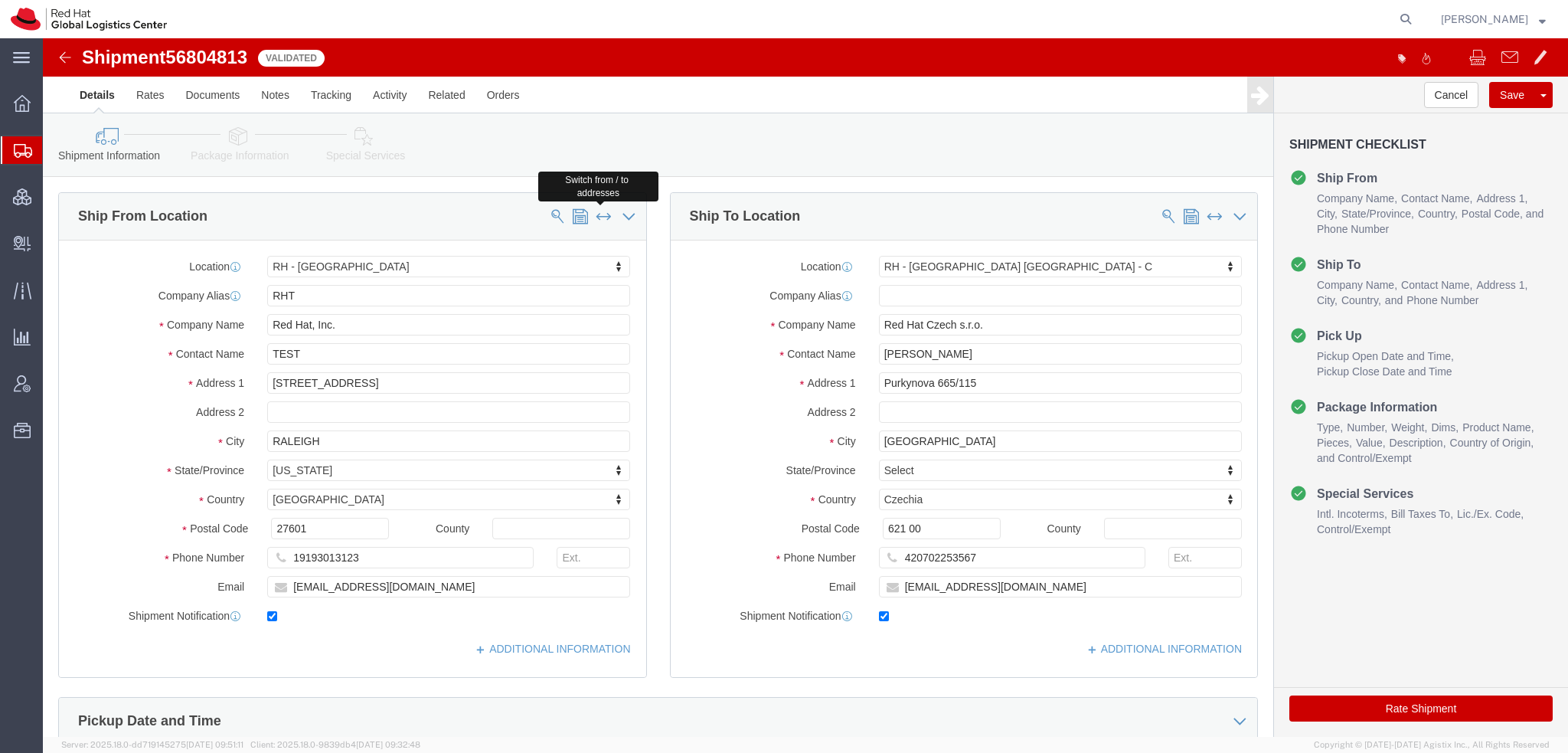
type input "[STREET_ADDRESS]"
type input "RALEIGH"
select select "US"
type input "27601"
type input "19193013123"
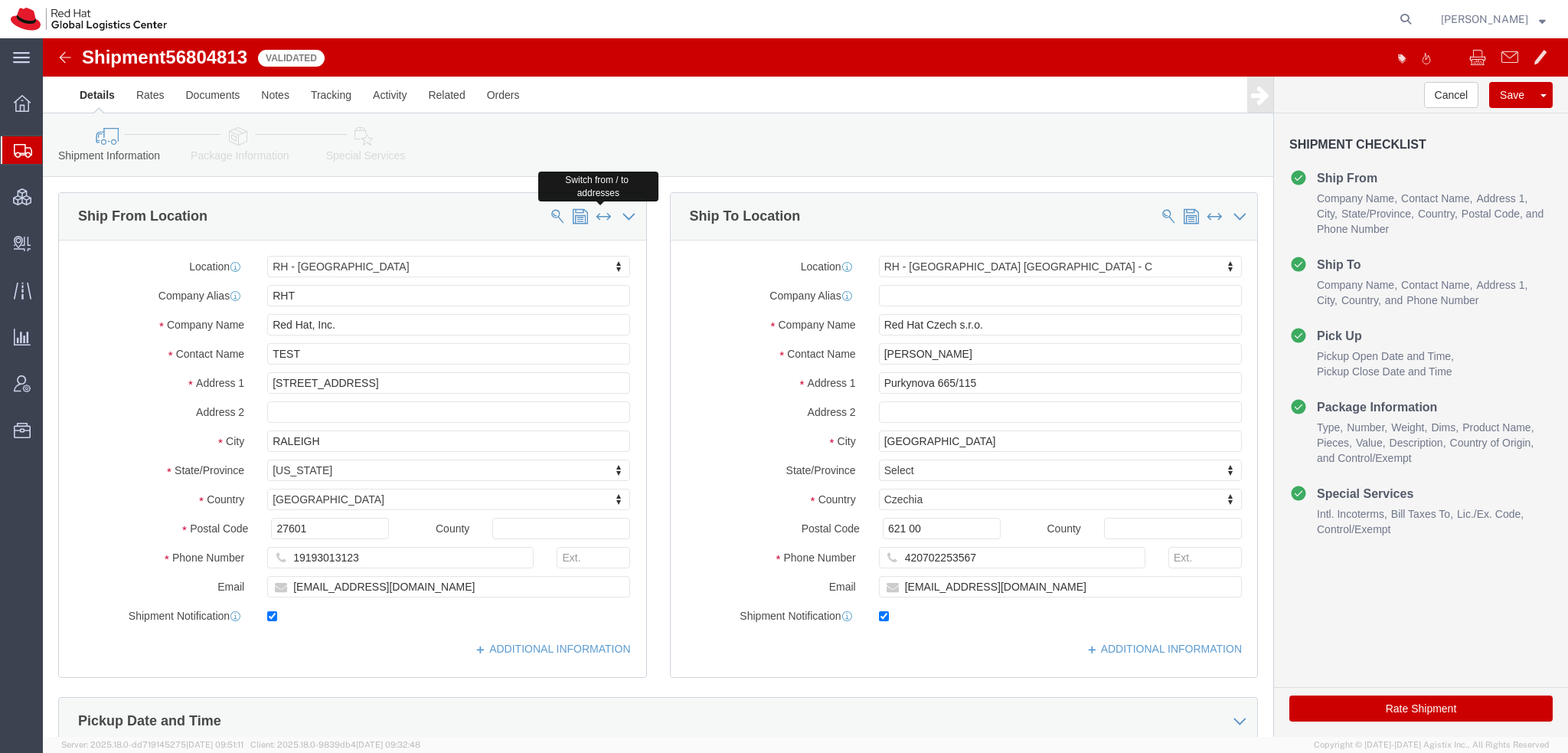
type input "knewcros@redhat.com"
select select "NC"
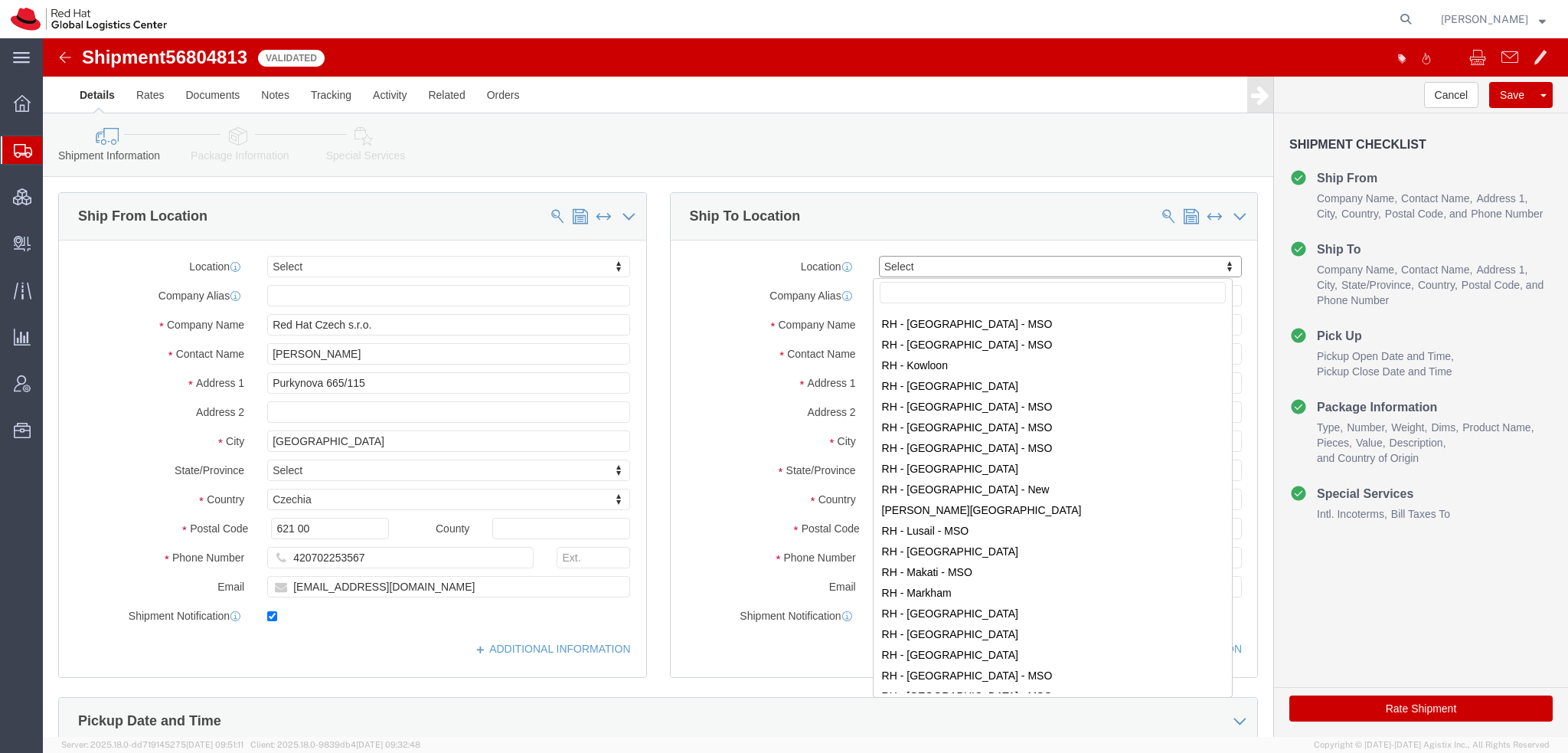
scroll to position [1302, 0]
select select "37974"
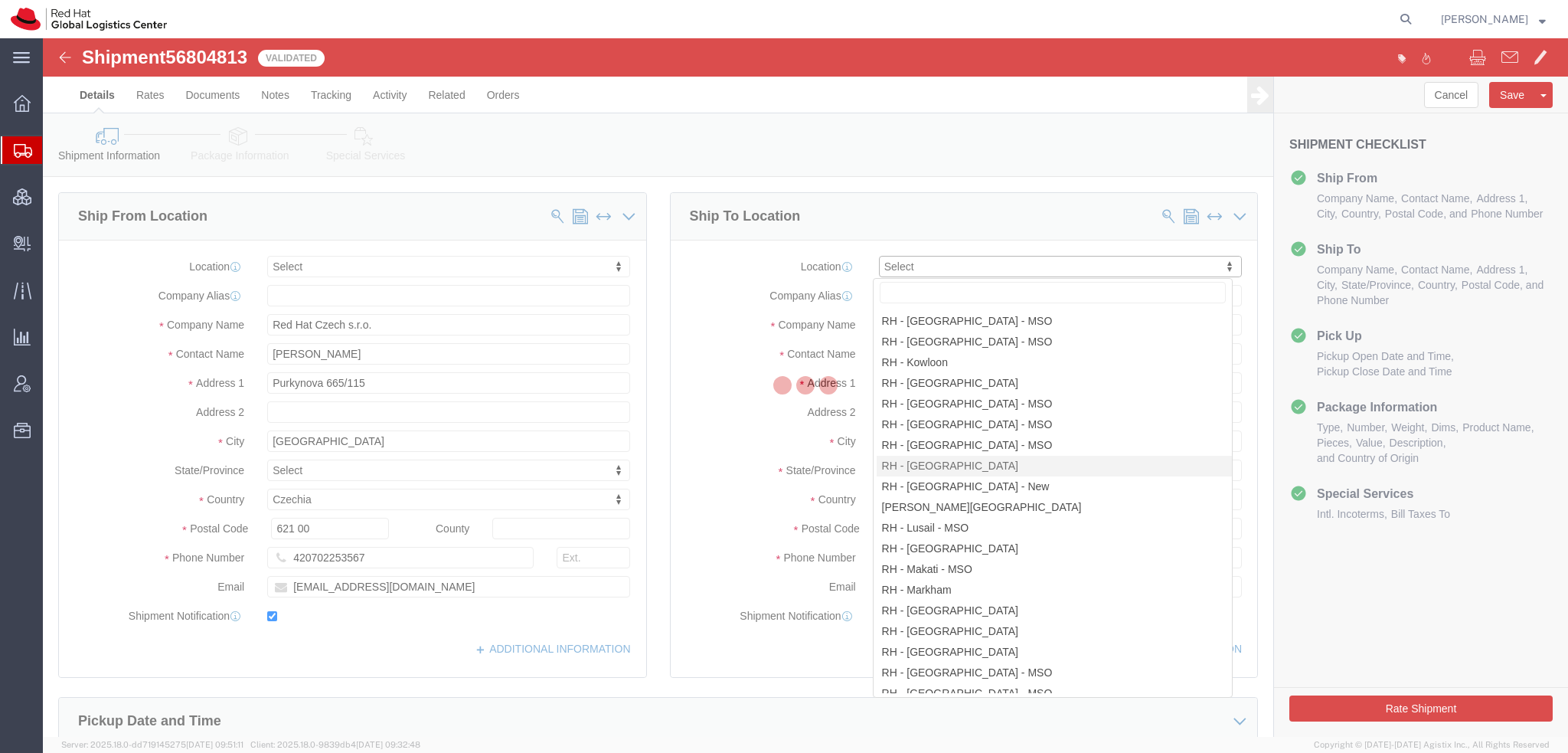
type input "LONDON"
type input "Red Hat UK Limited"
type input "Peninsular House"
type input "30-36 Monument Street, 4th Floor"
type input "LONDON"
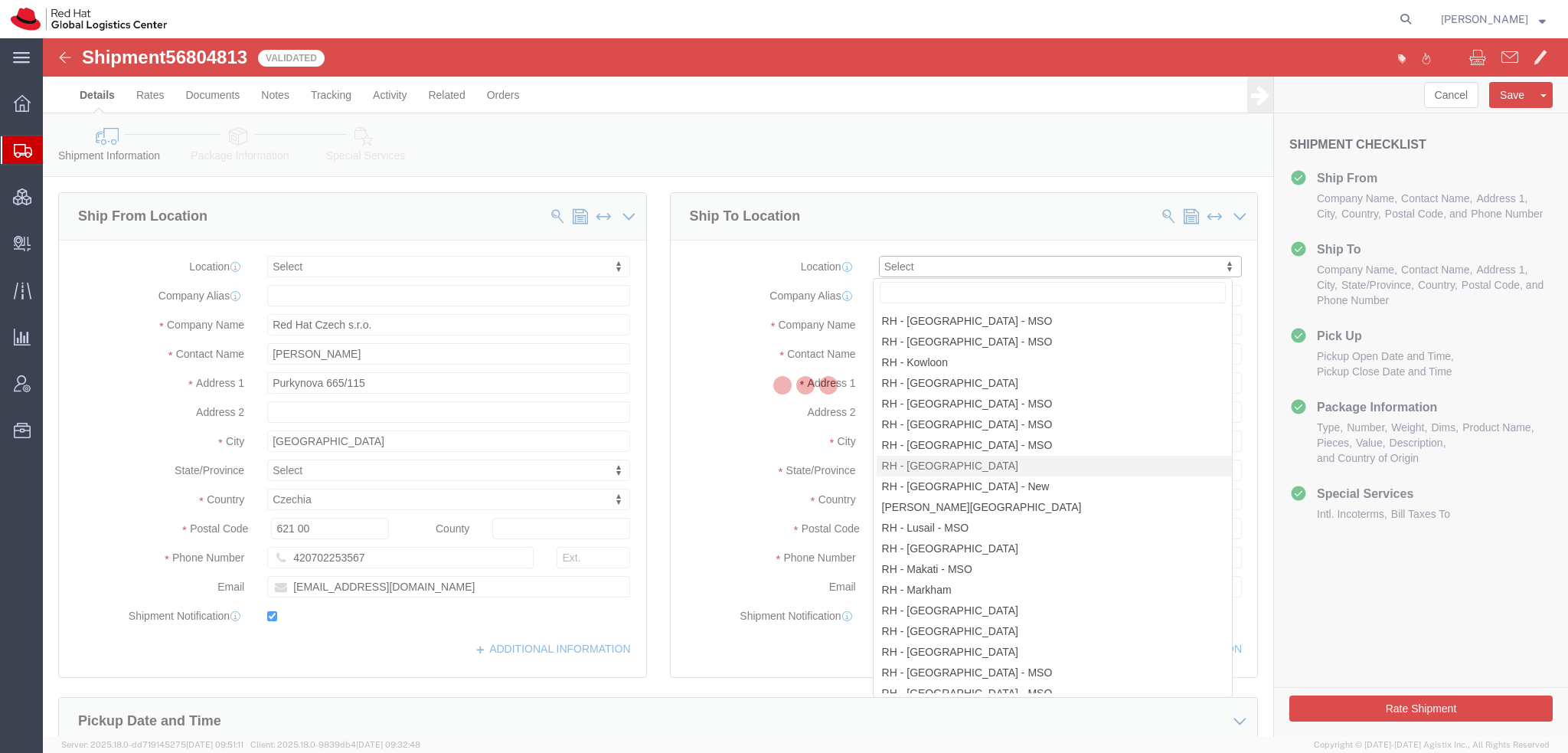
select select
select select "GB"
type input "EC3R8NB"
type input "44 207 009 4444"
checkbox input "false"
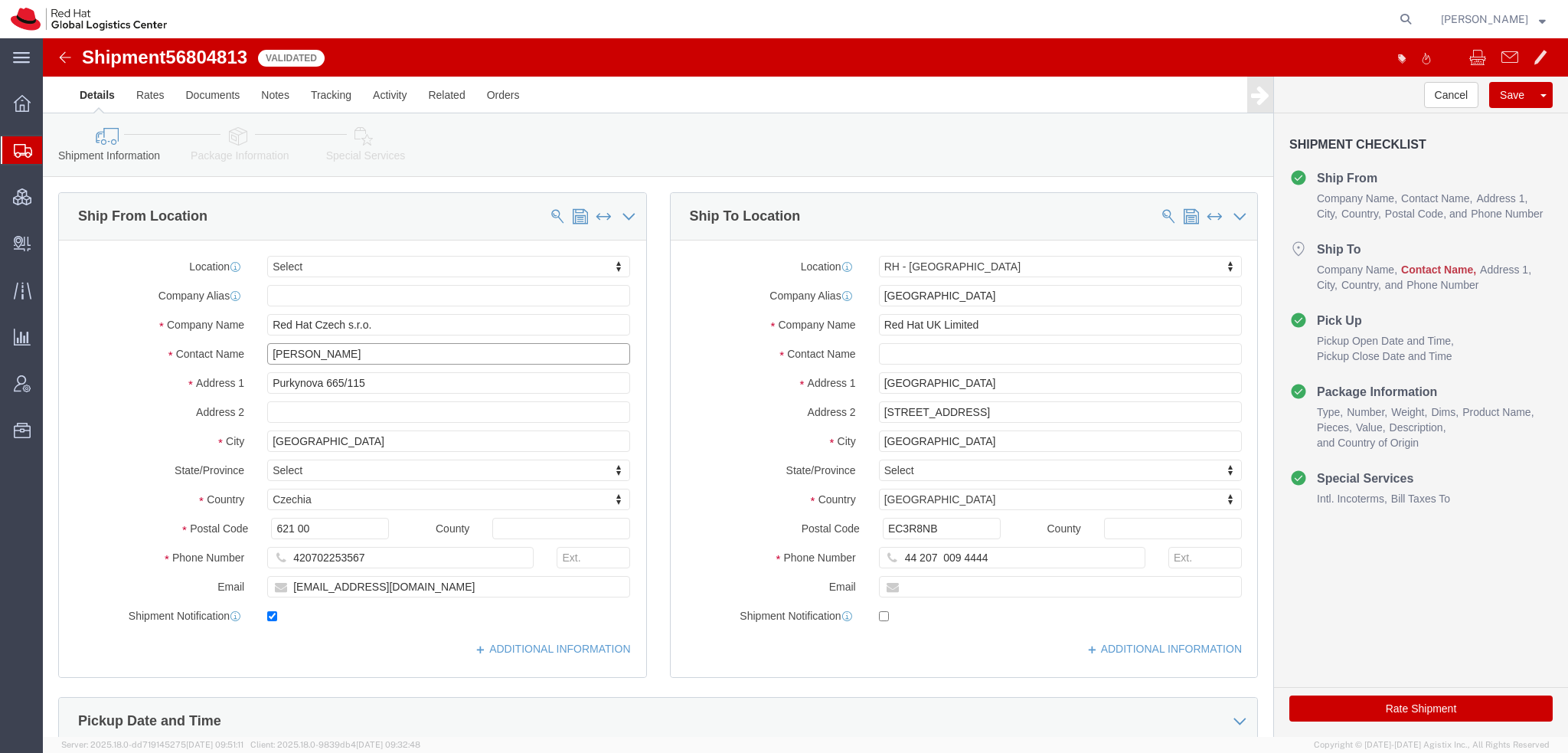
drag, startPoint x: 284, startPoint y: 312, endPoint x: -43, endPoint y: 215, distance: 341.1
click html "Shipment 56804813 11 of 11 Validated Details Rates Documents Notes Tracking Act…"
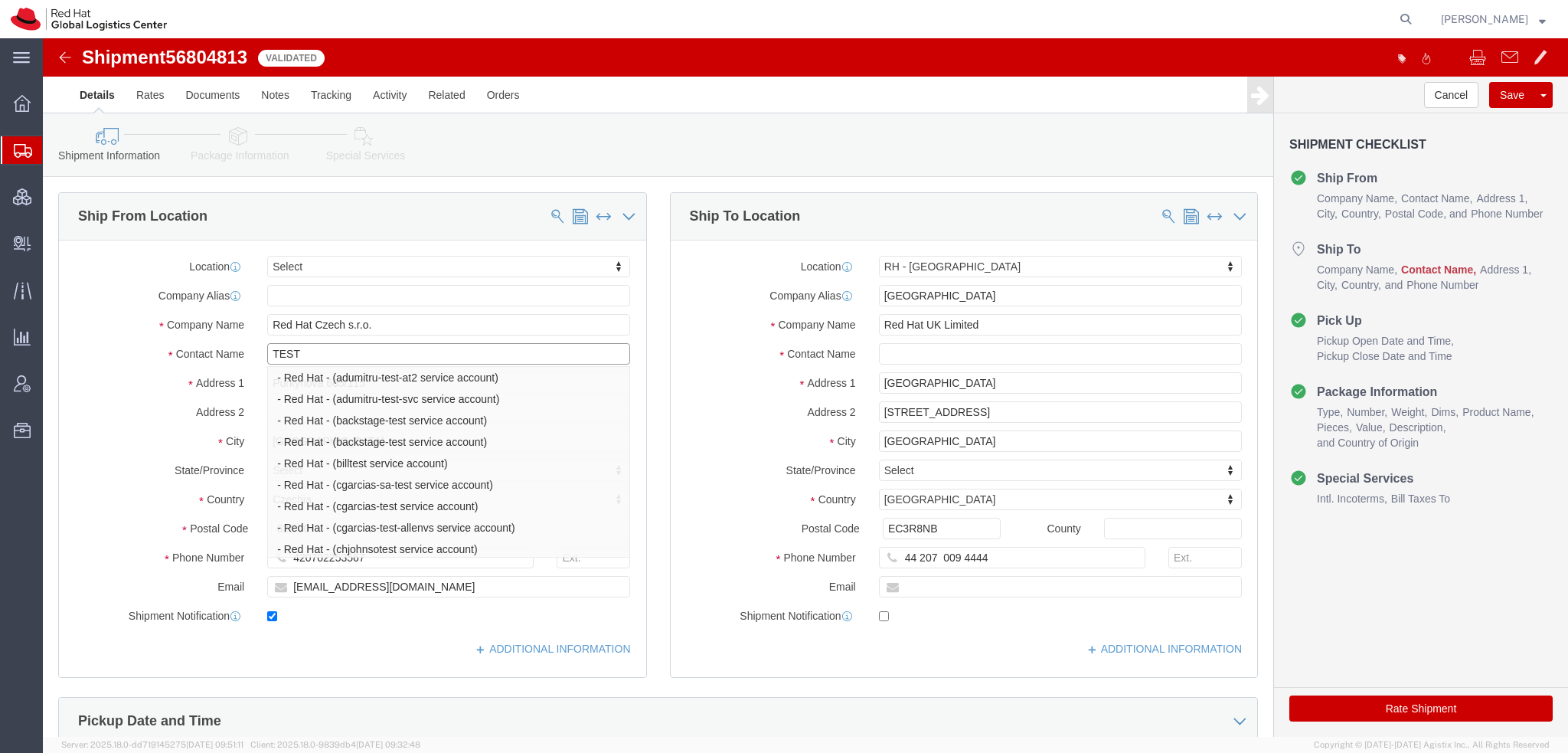
type input "TEST"
click div "Location Select Select My Profile Location RH - Amsterdam - MSO RH - Amsterdam …"
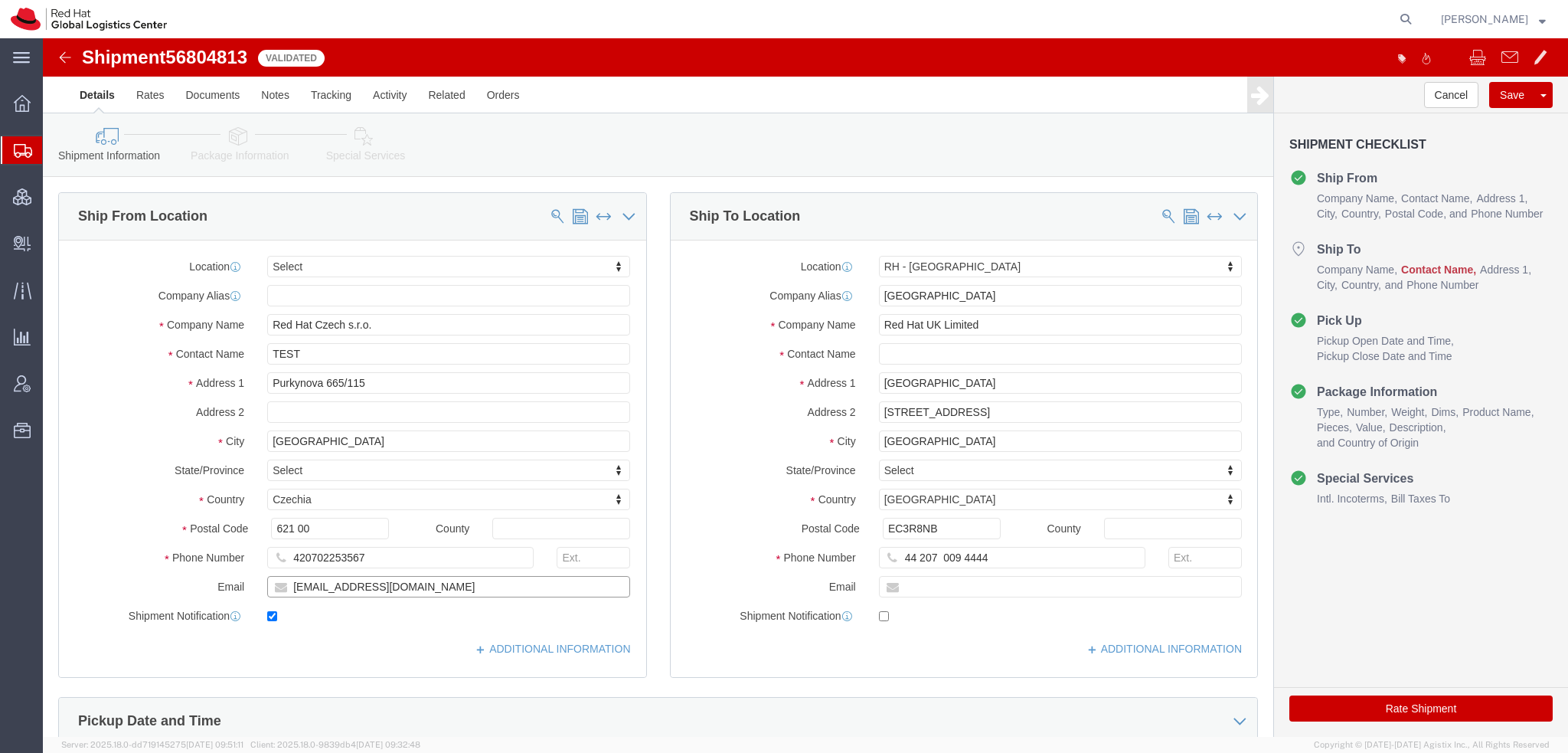
drag, startPoint x: 278, startPoint y: 556, endPoint x: -43, endPoint y: 439, distance: 341.7
click html "Shipment 56804813 11 of 11 Validated Details Rates Documents Notes Tracking Act…"
type input "[EMAIL_ADDRESS][DOMAIN_NAME]"
click input "text"
type input "[PERSON_NAME]"
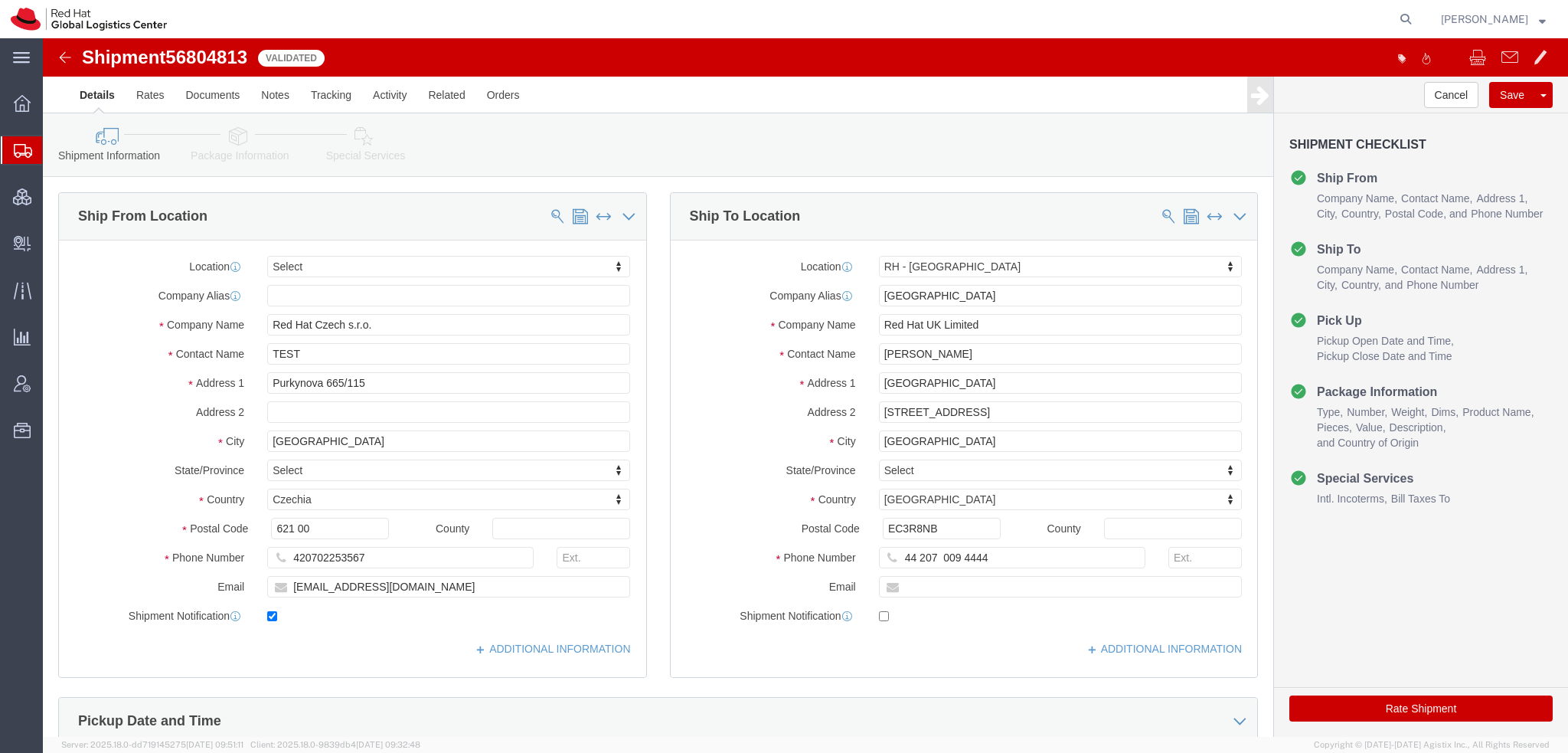
click icon
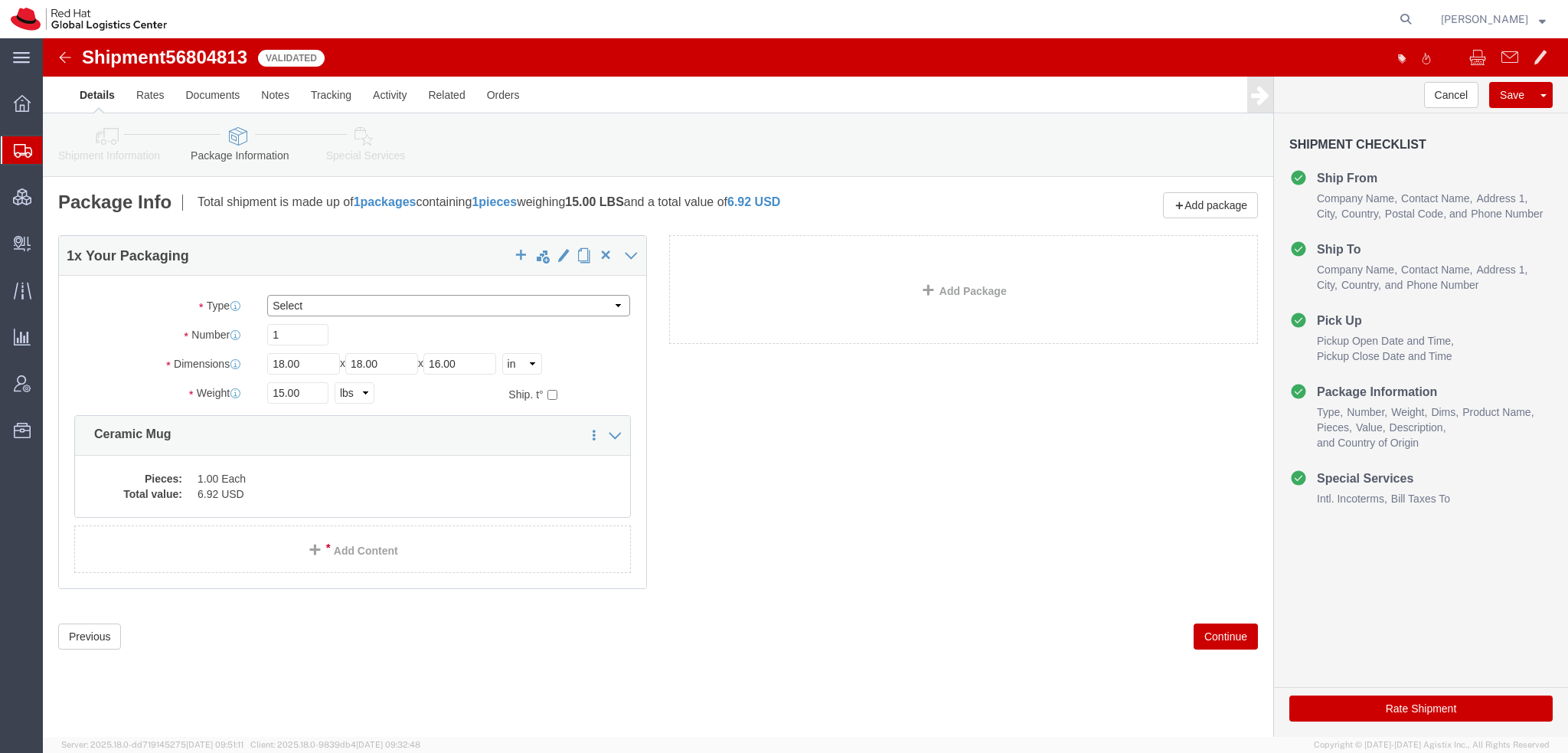
click select "Select Case(s) Crate(s) Envelope Large Box Medium Box PAK Skid(s) Small Box Sma…"
click div "1 x Your Packaging Package Type Select Case(s) Crate(s) Envelope Large Box Medi…"
drag, startPoint x: 281, startPoint y: 321, endPoint x: -43, endPoint y: 197, distance: 346.9
click html "Shipment 56804813 11 of 11 Validated Details Rates Documents Notes Tracking Act…"
type input "14"
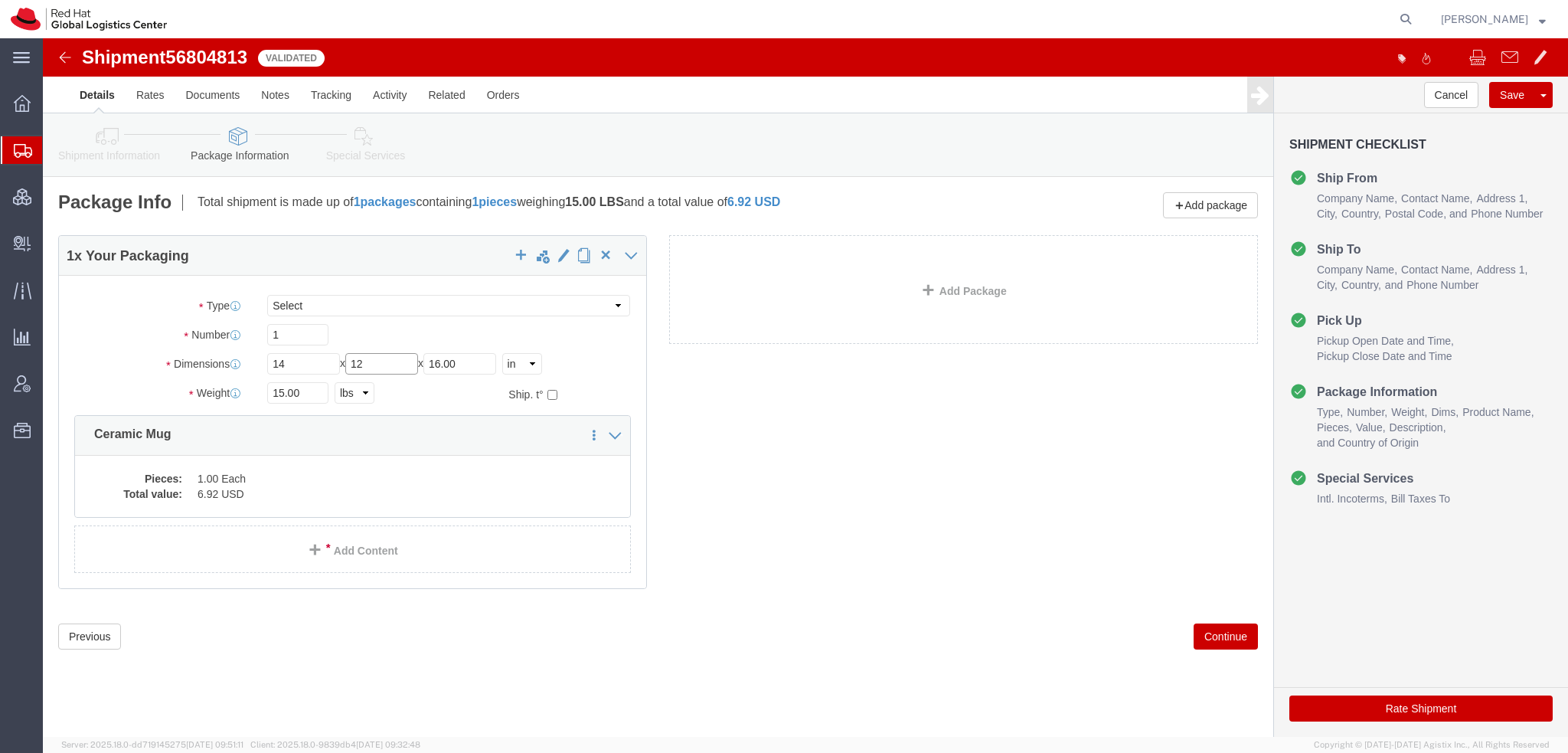
type input "12"
drag, startPoint x: 431, startPoint y: 320, endPoint x: 156, endPoint y: 273, distance: 279.0
click div "Package Type Select Case(s) Crate(s) Envelope Large Box Medium Box PAK Skid(s) …"
type input "4"
type input "5"
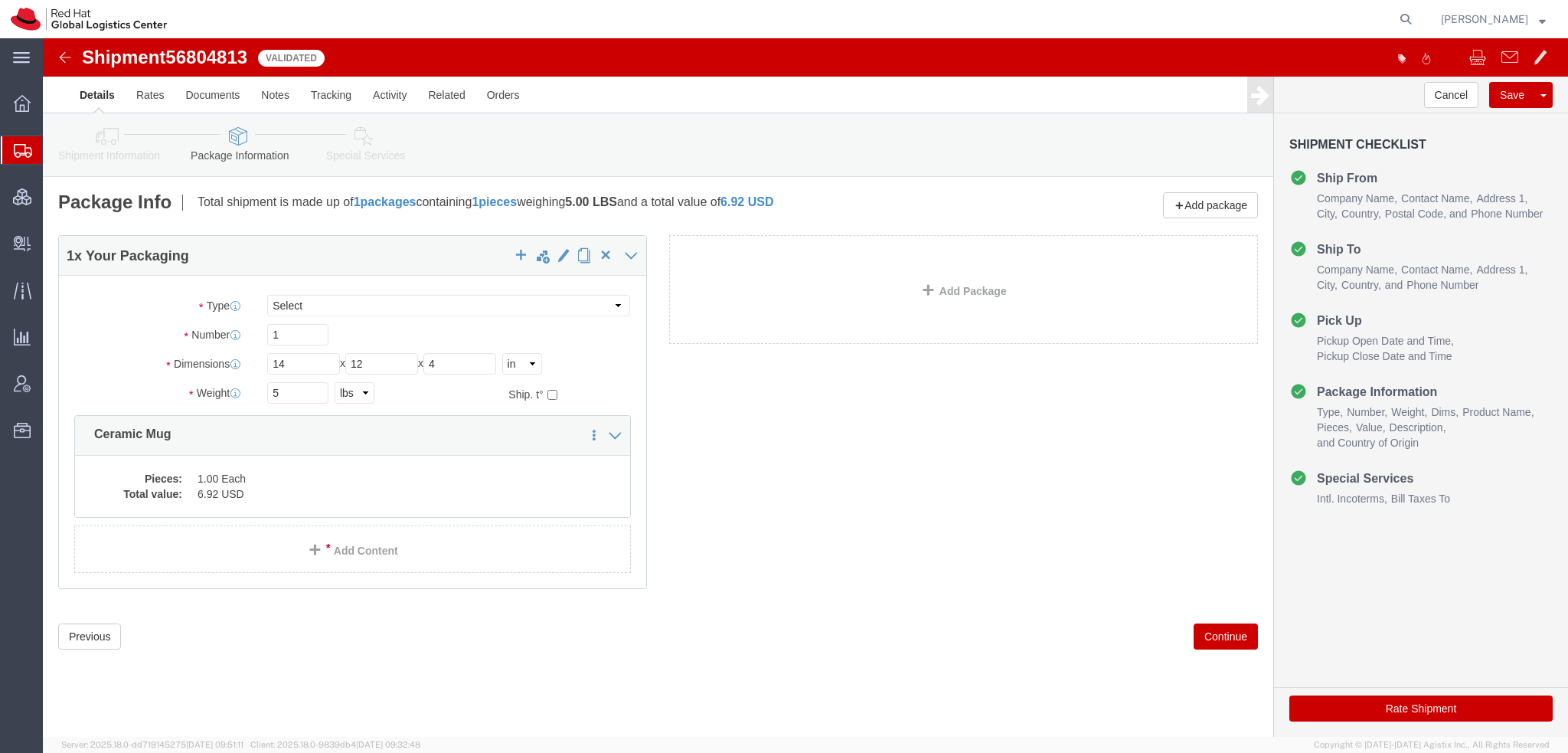
click button "Rate Shipment"
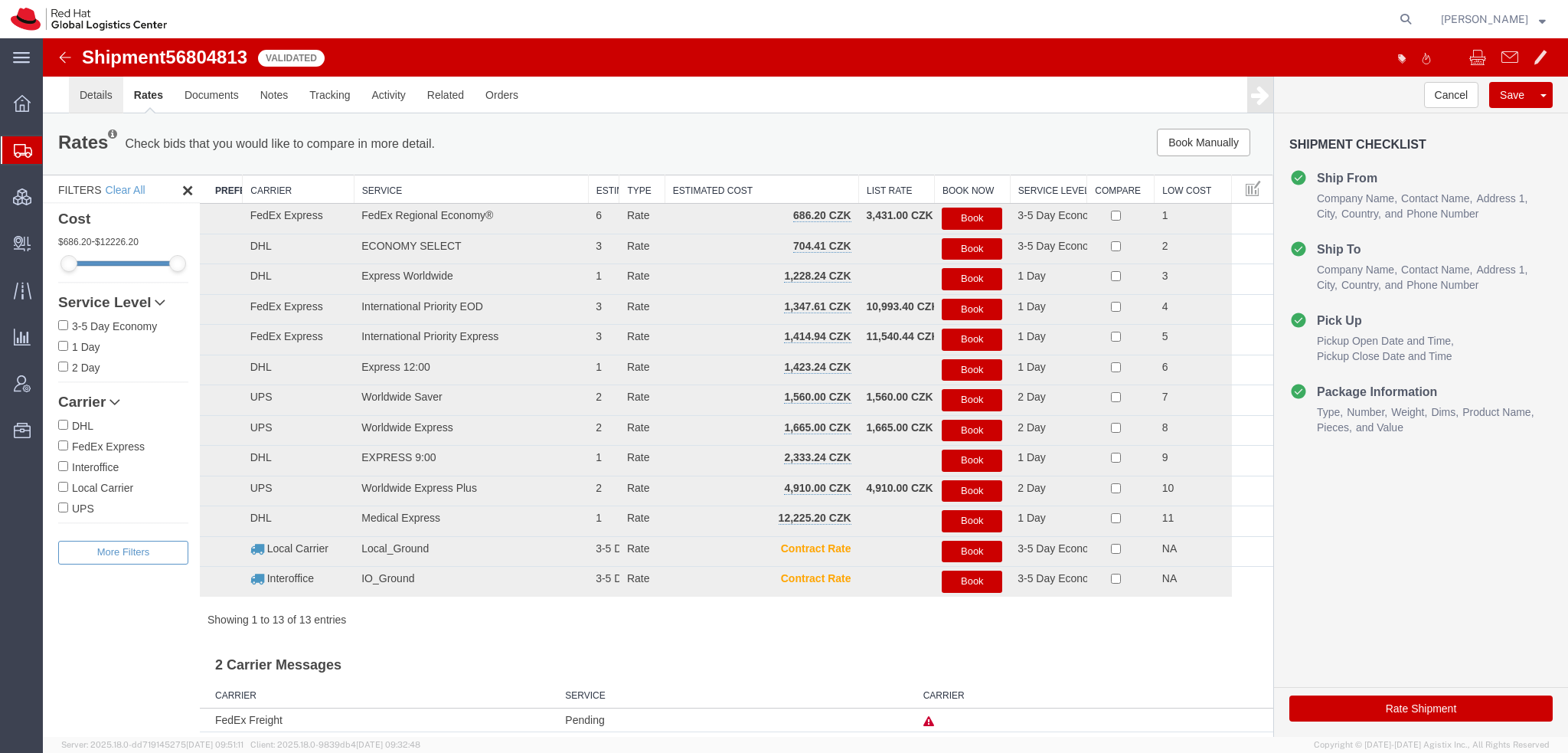
click at [114, 106] on link "Details" at bounding box center [96, 94] width 54 height 36
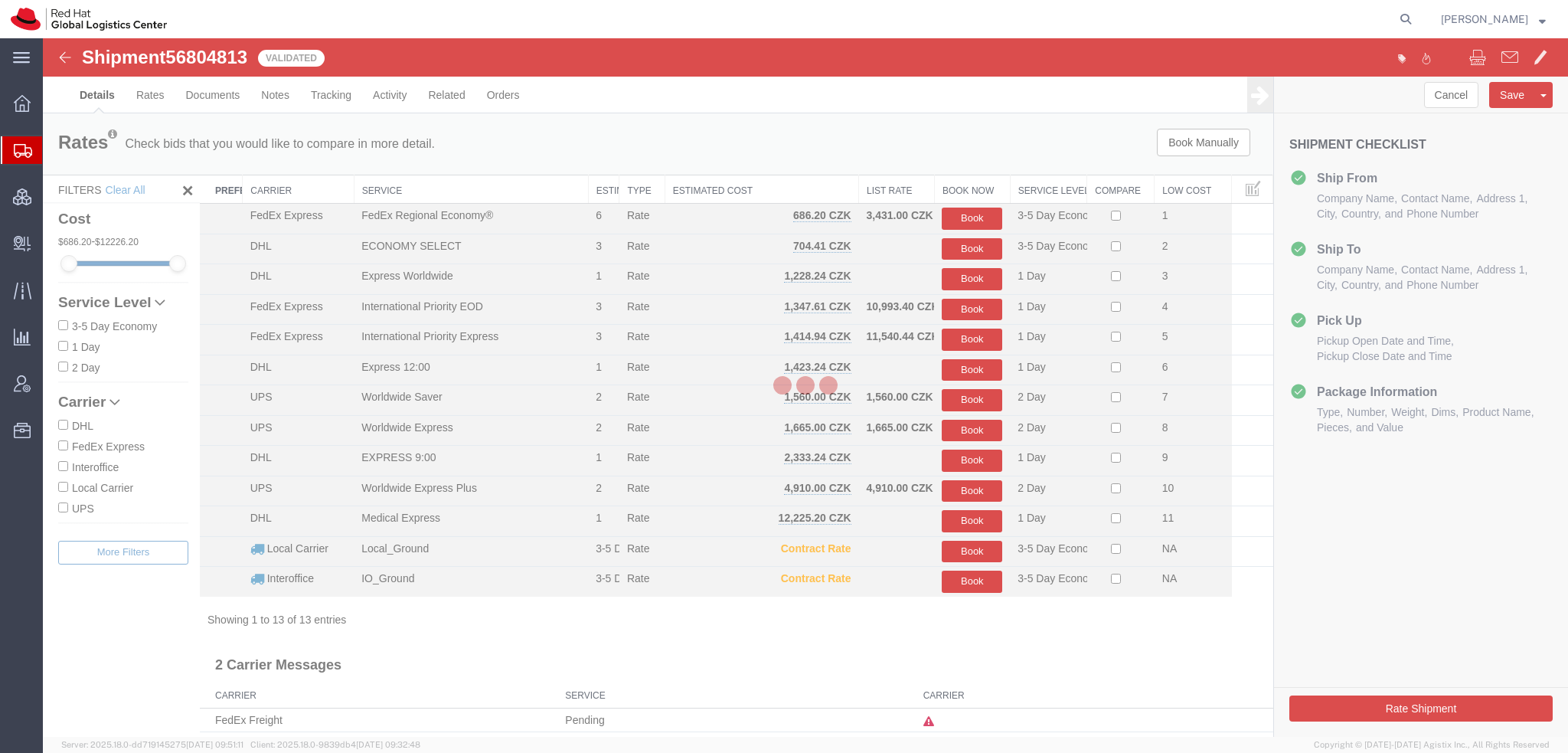
select select "37974"
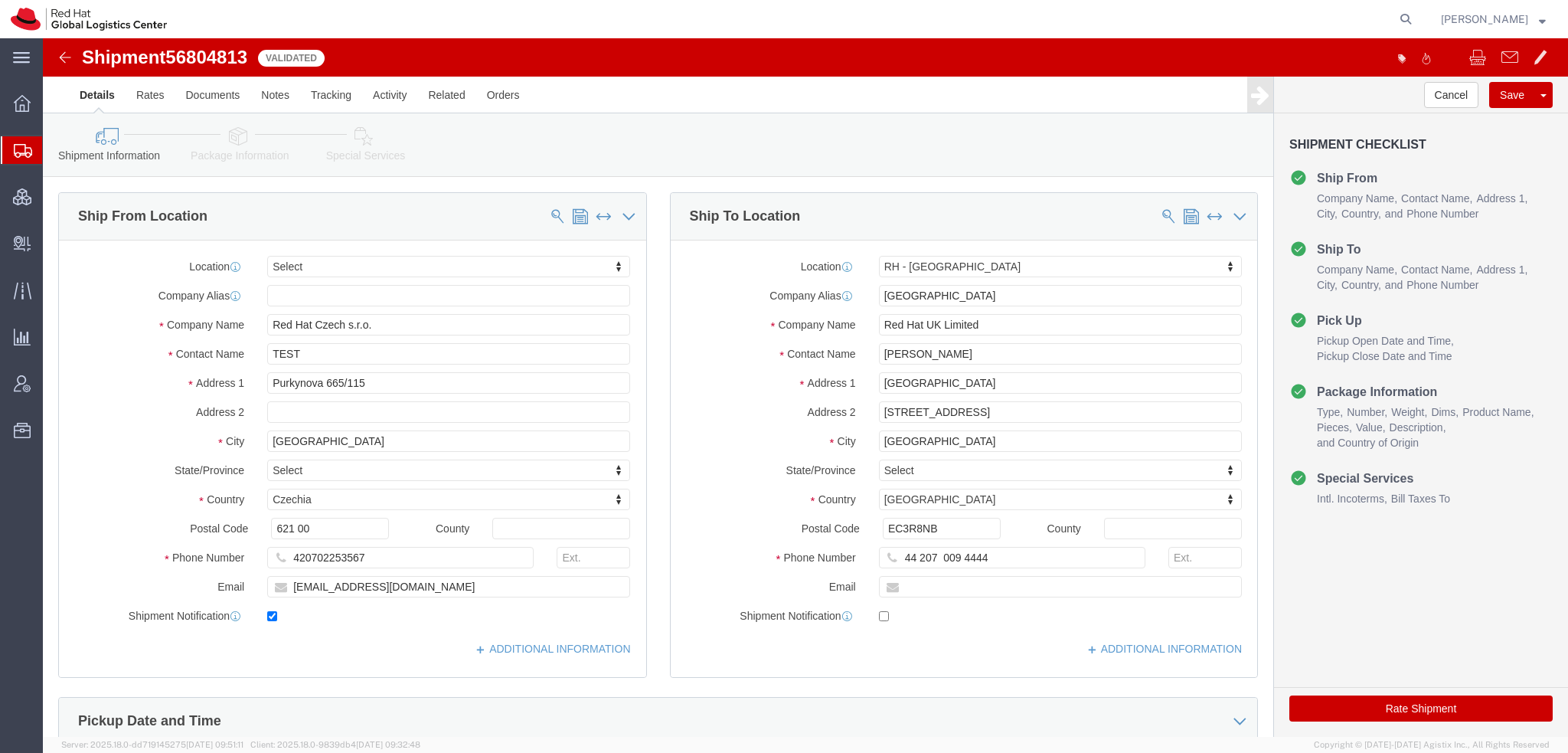
click icon
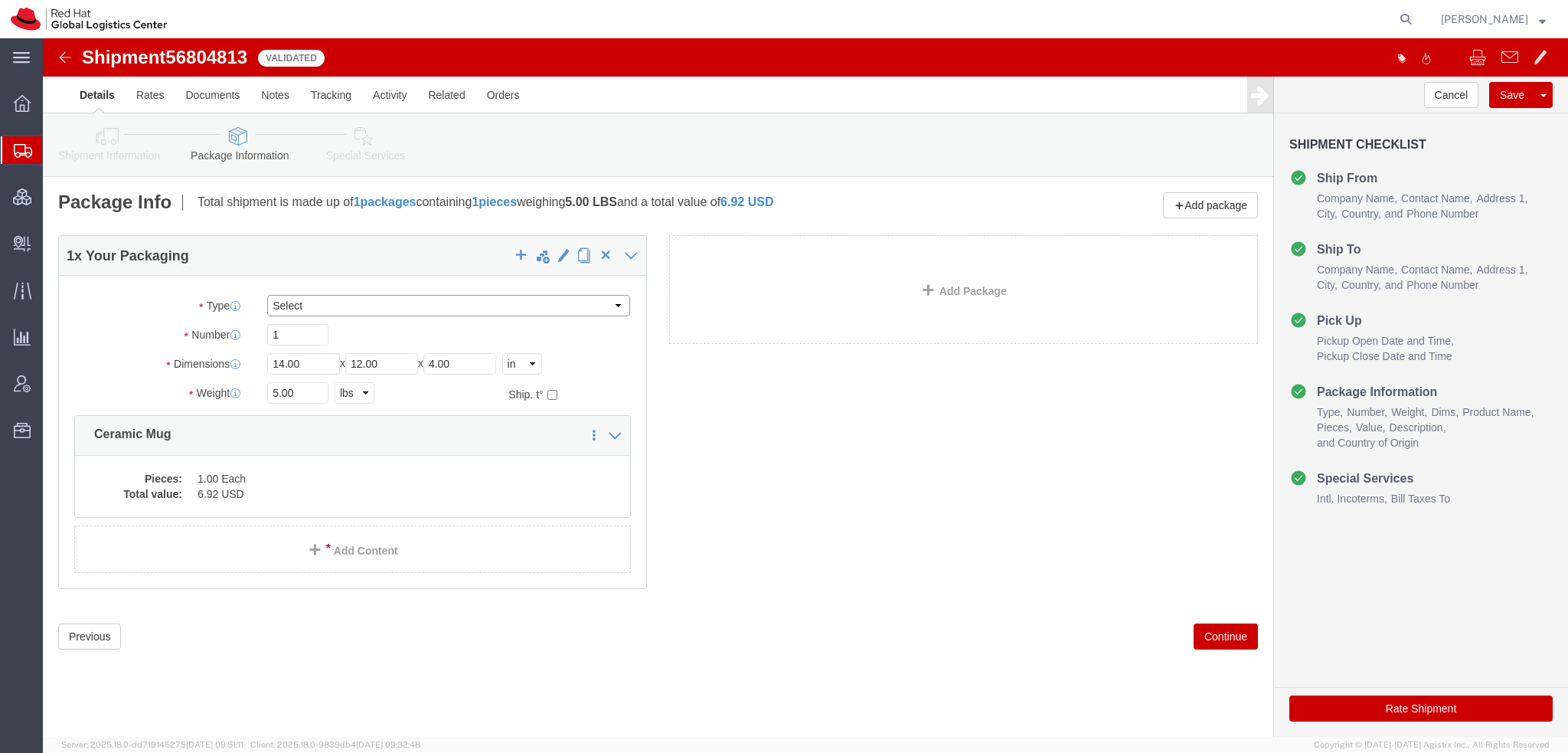
click select "Select Case(s) Crate(s) Envelope Large Box Medium Box PAK Skid(s) Small Box Sma…"
select select "PAK"
click select "Select Case(s) Crate(s) Envelope Large Box Medium Box PAK Skid(s) Small Box Sma…"
type input "10.25"
type input "12.75"
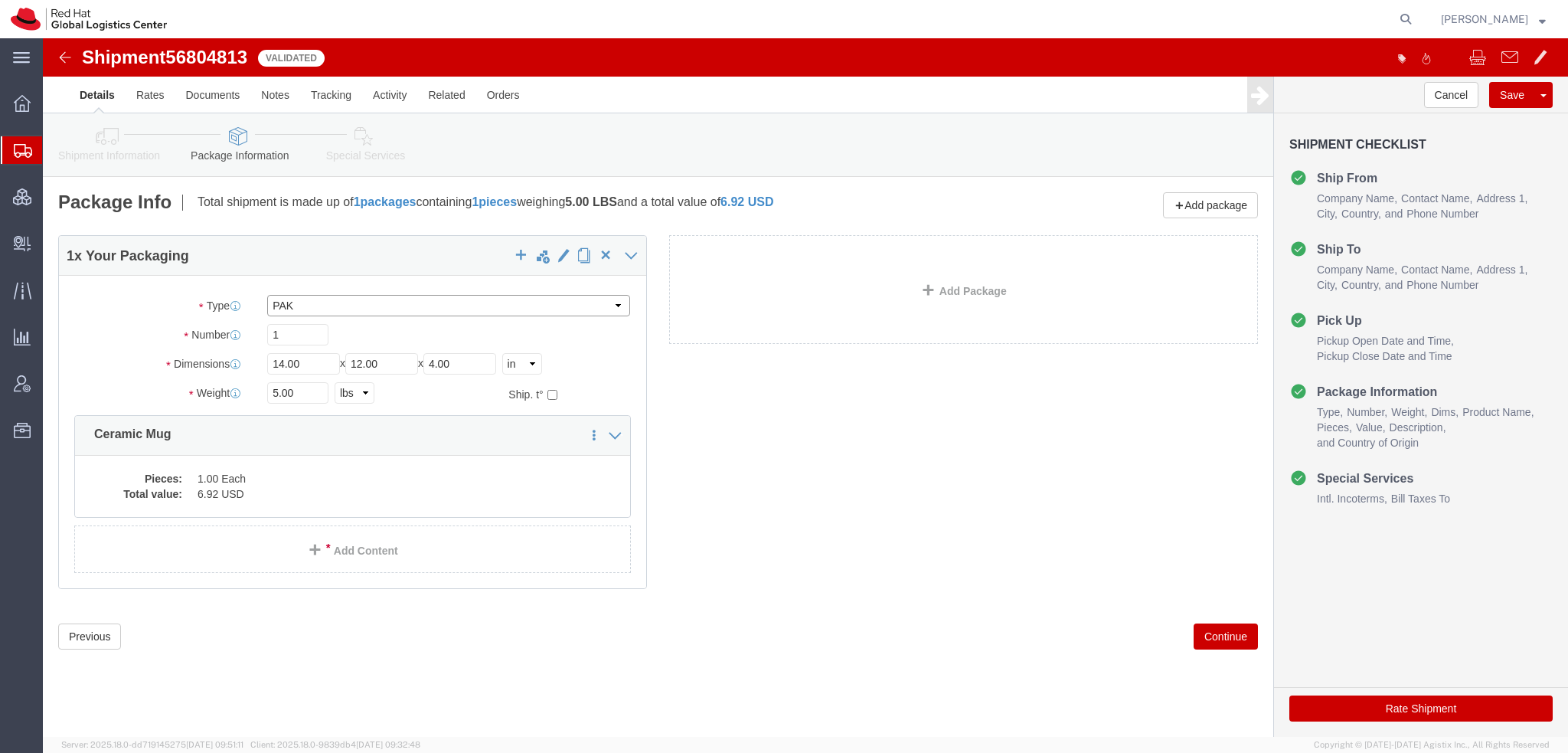
type input "1.00"
drag, startPoint x: 257, startPoint y: 354, endPoint x: -43, endPoint y: 165, distance: 354.6
click html "Shipment 56804813 13 of 13 Validated Details Rates Documents Notes Tracking Act…"
type input "2"
click button "Rate Shipment"
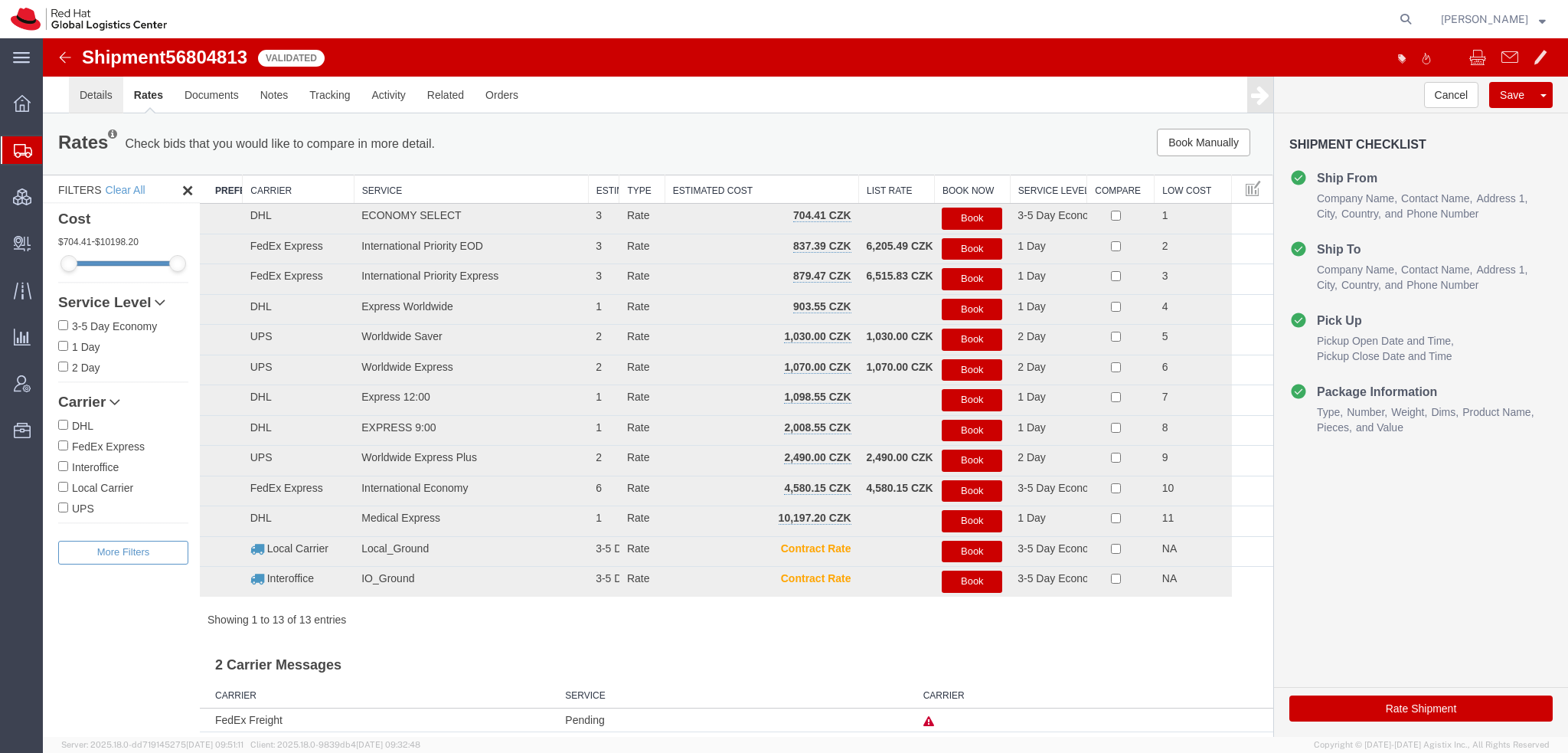
click at [104, 102] on link "Details" at bounding box center [96, 94] width 54 height 36
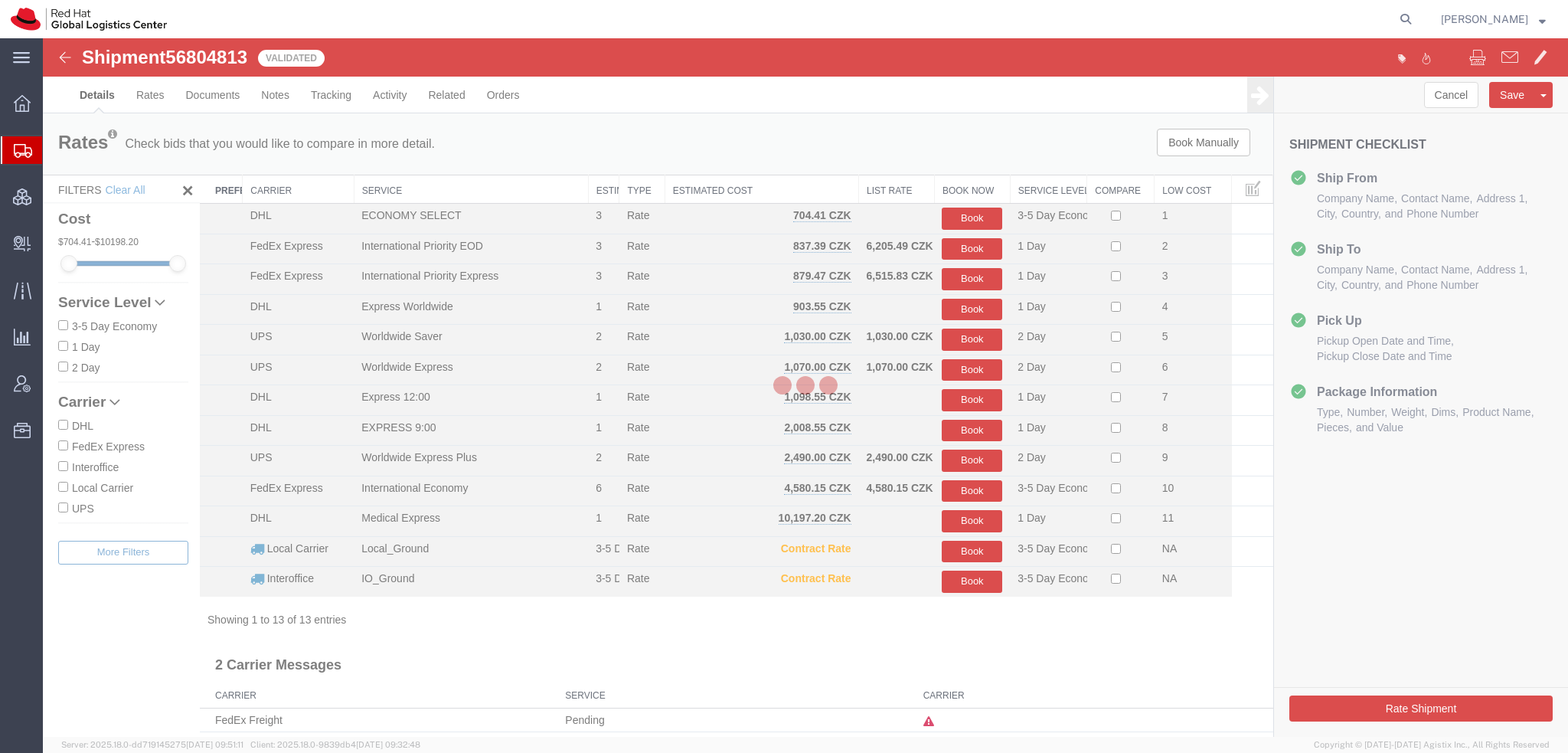
select select "37974"
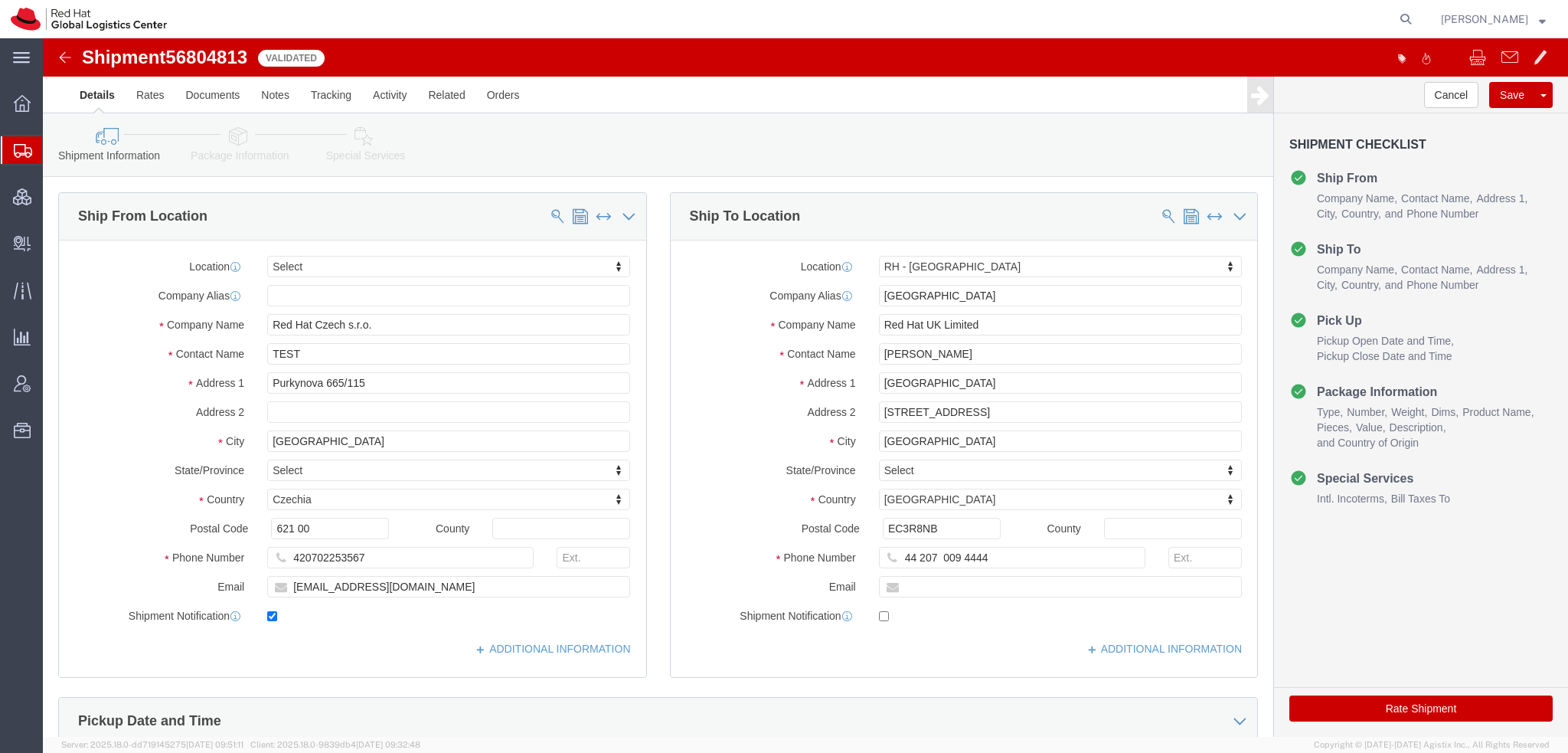
click at [0, 0] on span "Shipment Manager" at bounding box center [0, 0] width 0 height 0
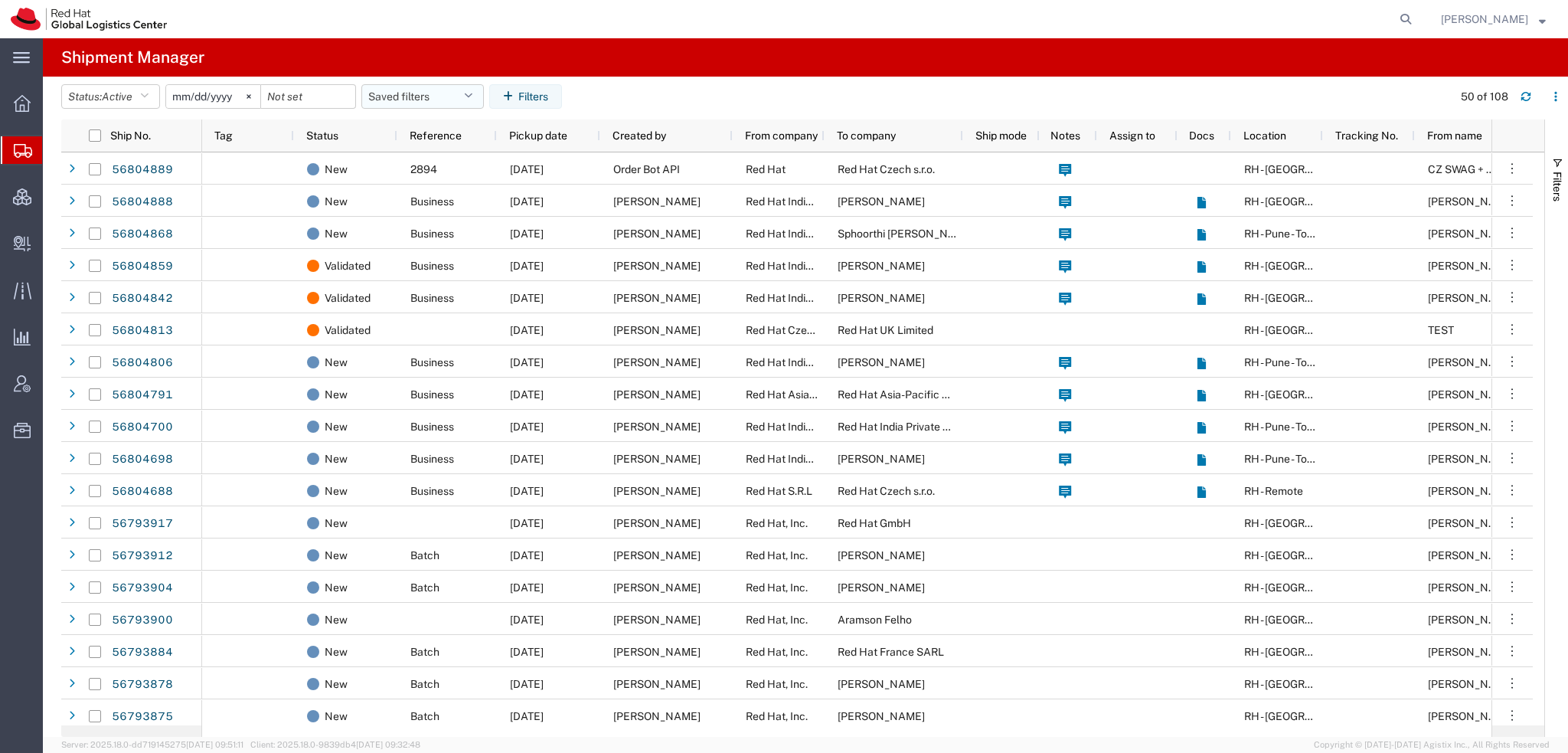
click at [472, 100] on icon "button" at bounding box center [468, 96] width 8 height 11
click at [434, 162] on span "Americas" at bounding box center [464, 163] width 201 height 28
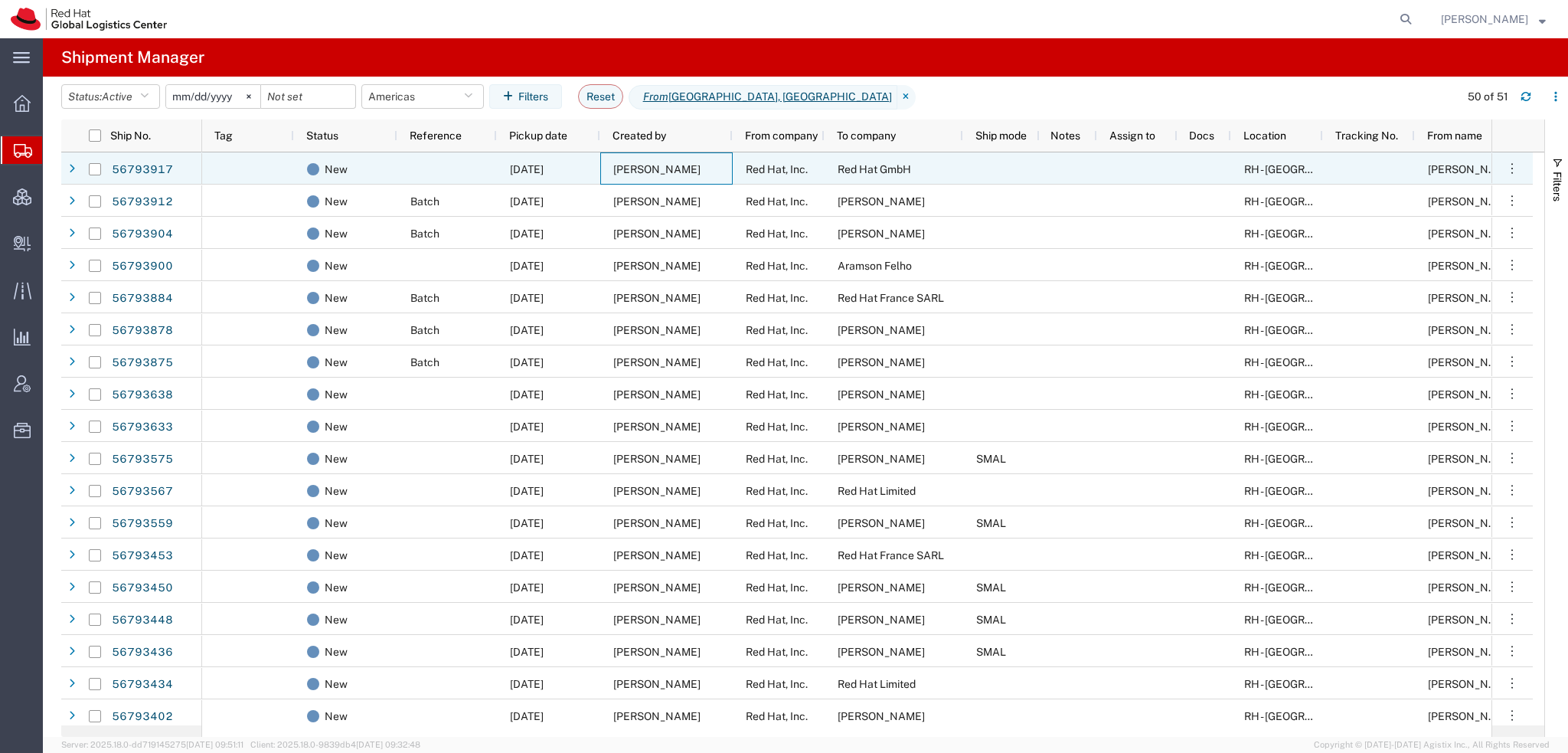
click at [652, 159] on div "[PERSON_NAME]" at bounding box center [666, 169] width 132 height 32
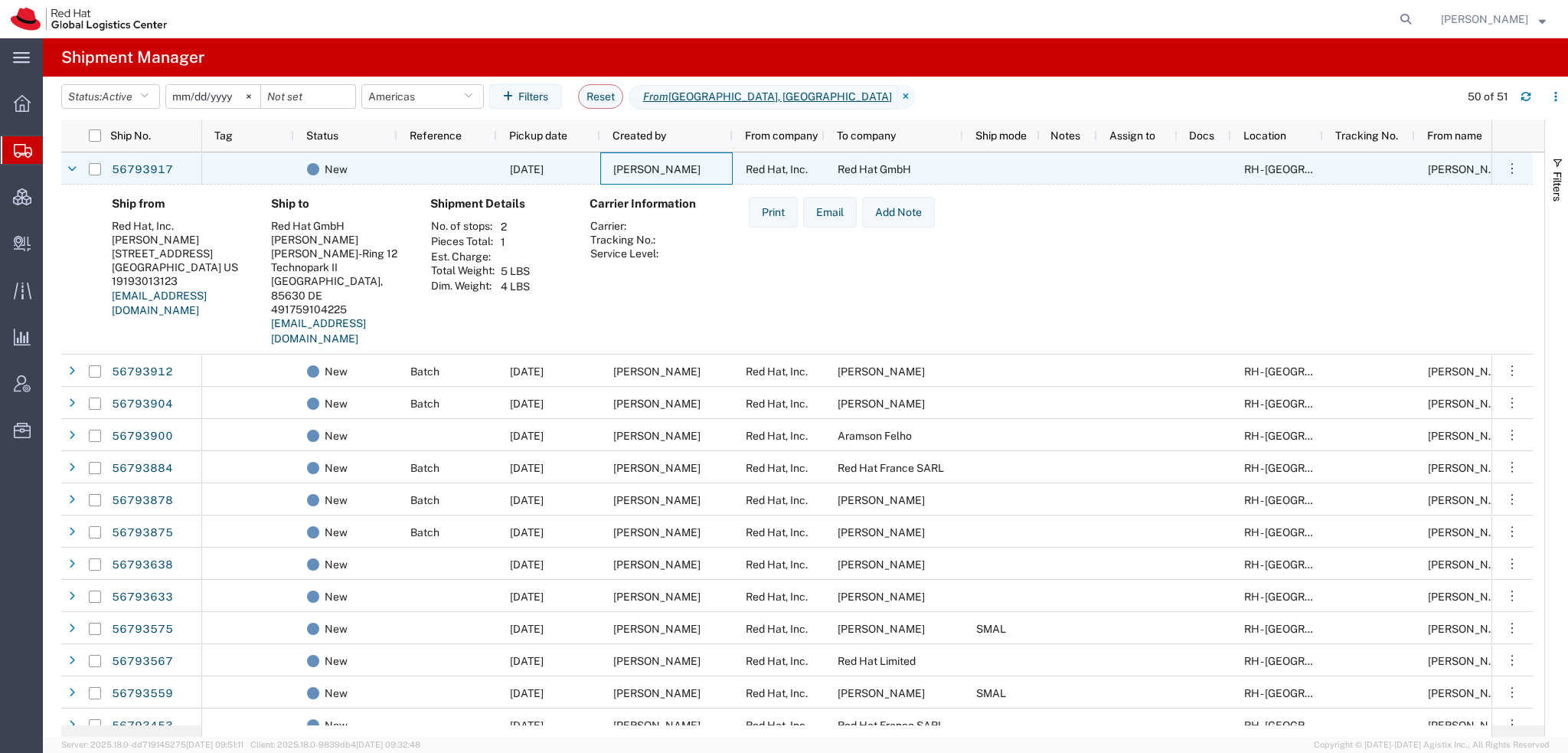
click at [652, 160] on div "[PERSON_NAME]" at bounding box center [666, 169] width 132 height 32
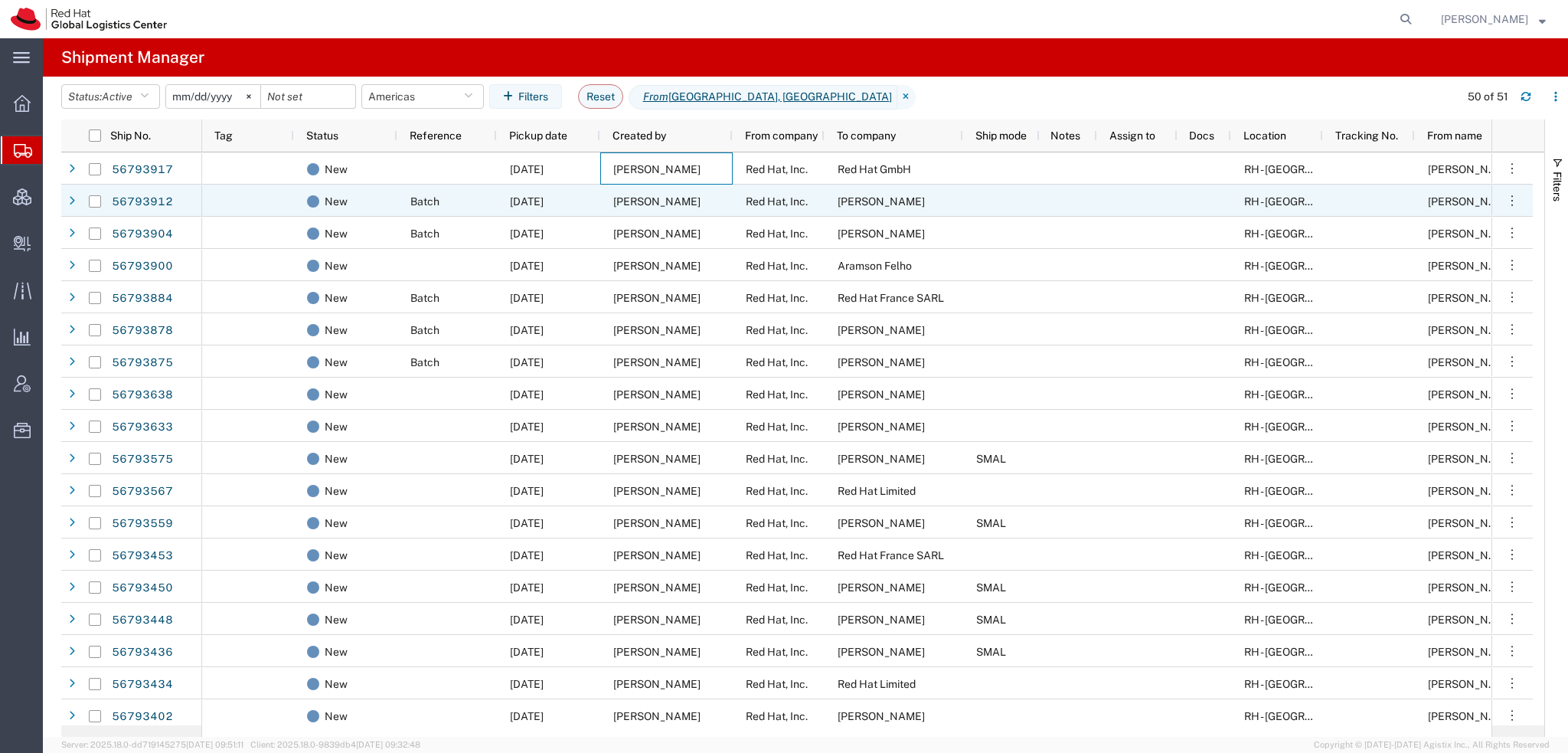
click at [667, 204] on span "[PERSON_NAME]" at bounding box center [656, 201] width 87 height 12
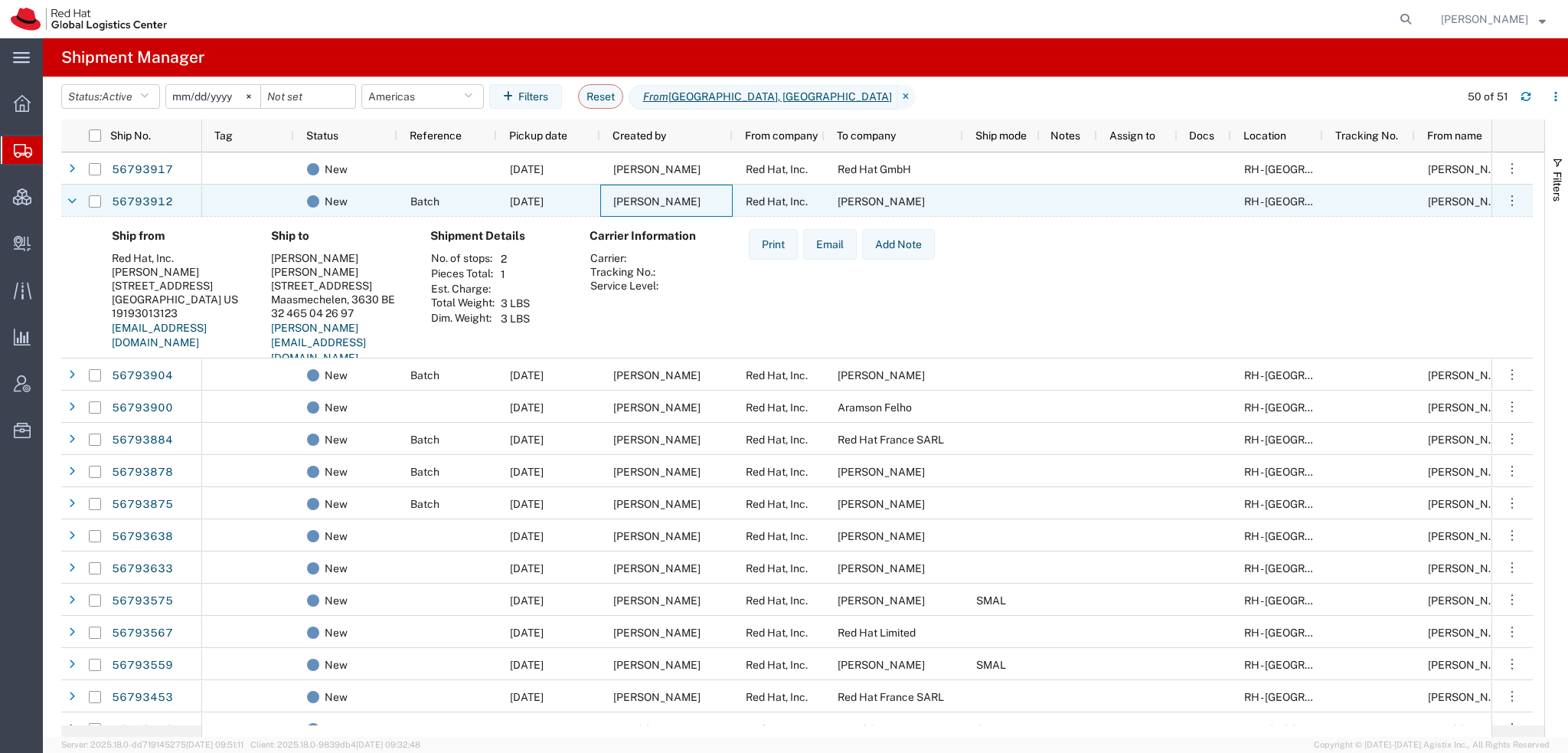
click at [667, 204] on span "[PERSON_NAME]" at bounding box center [656, 201] width 87 height 12
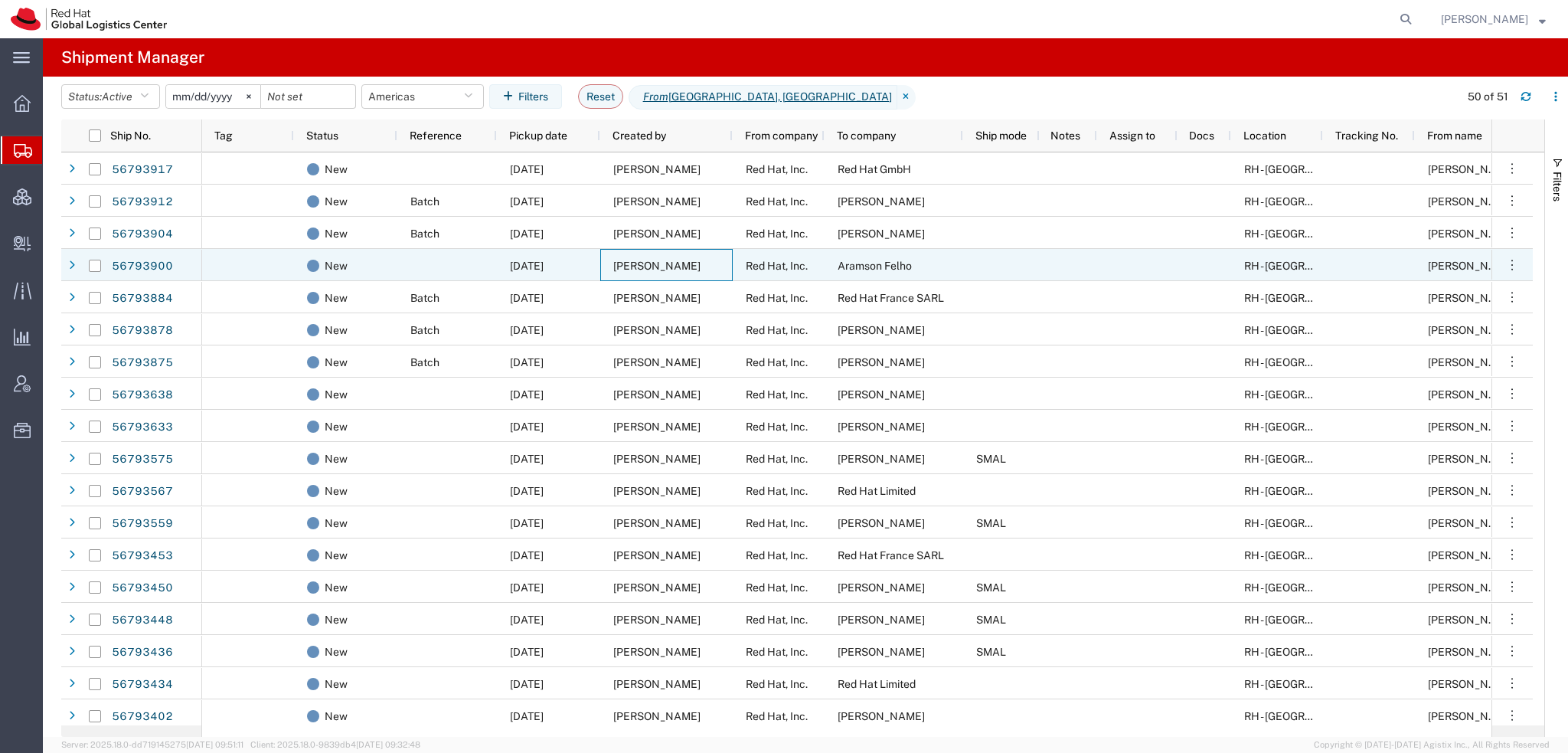
click at [637, 263] on span "[PERSON_NAME]" at bounding box center [656, 265] width 87 height 12
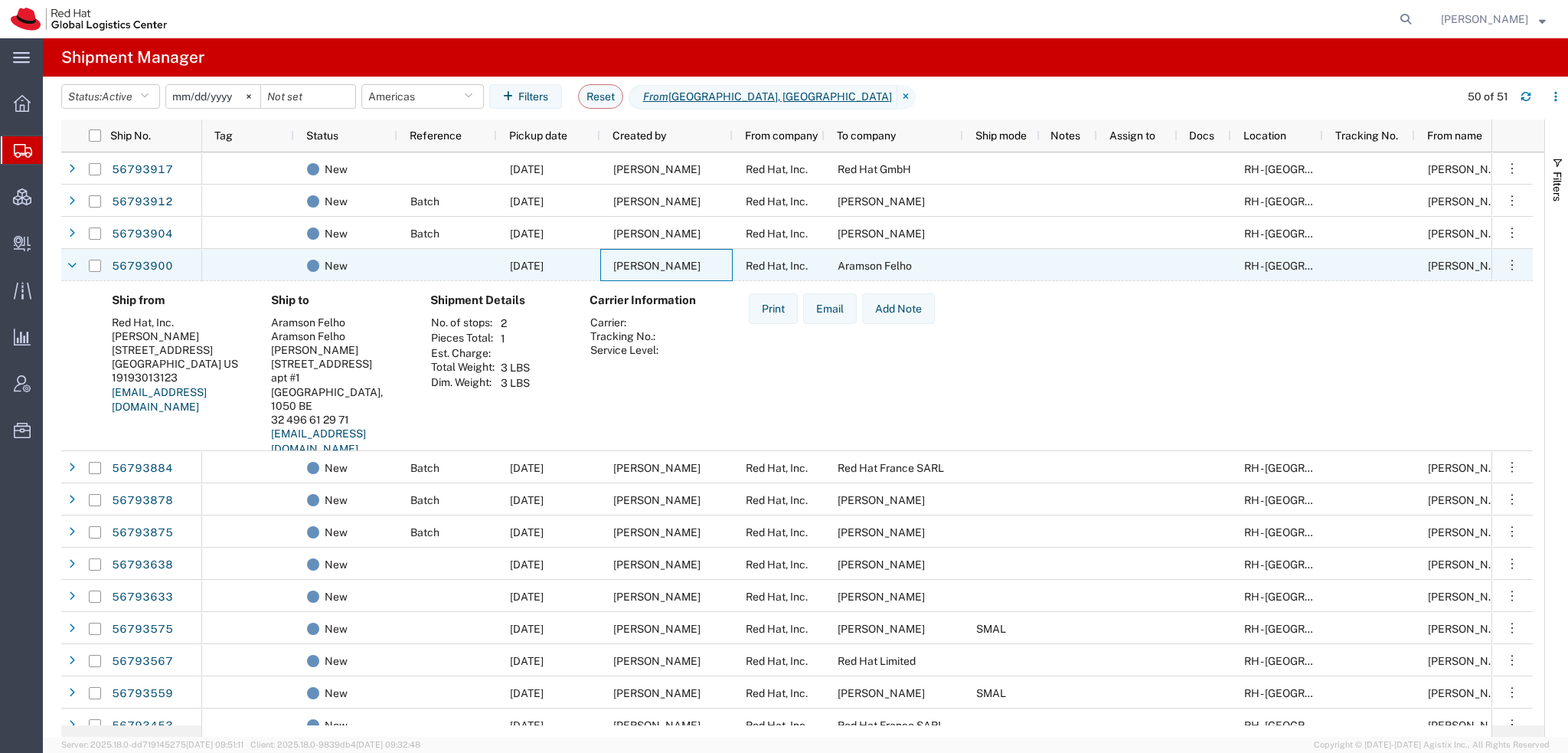
click at [637, 263] on span "[PERSON_NAME]" at bounding box center [656, 265] width 87 height 12
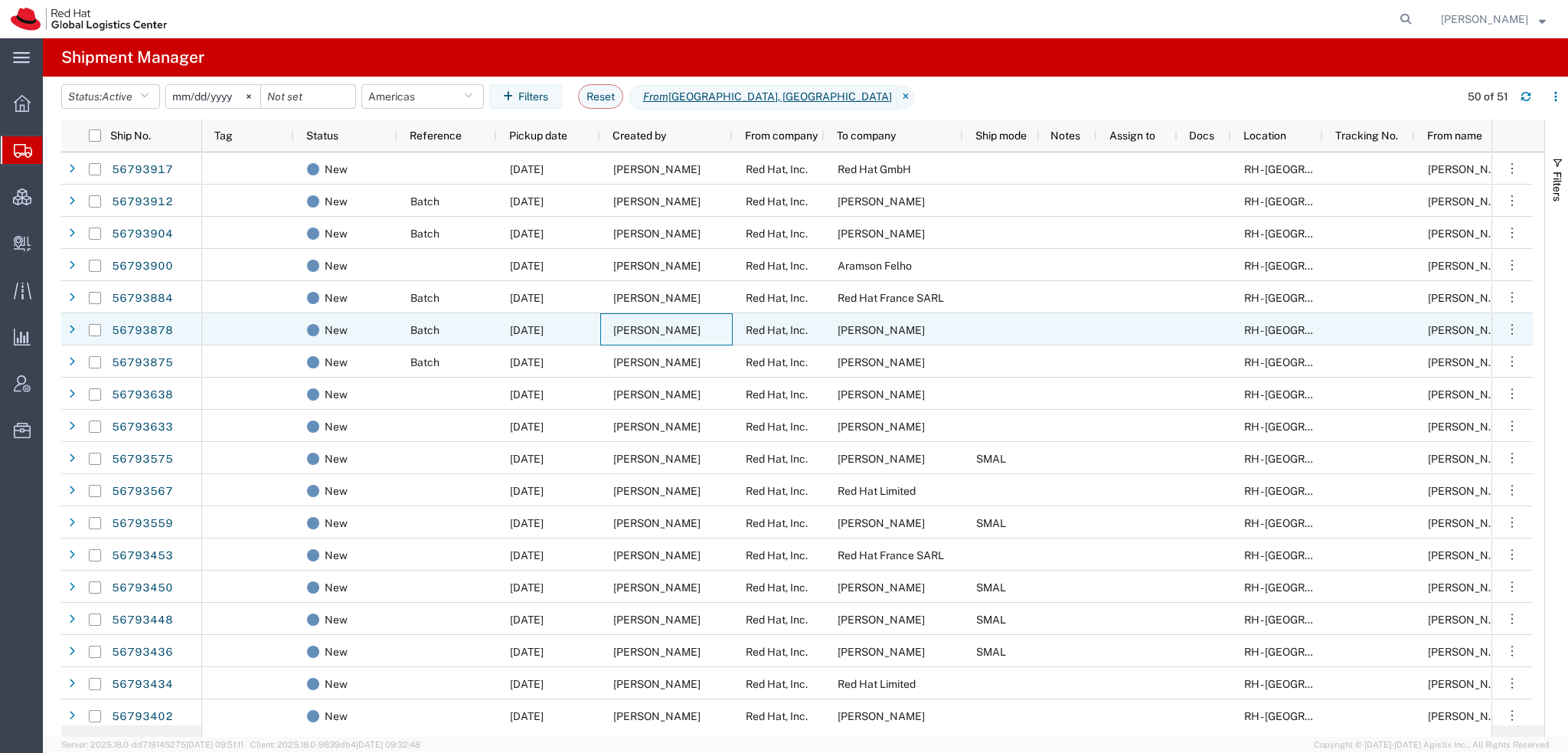
click at [627, 321] on div "[PERSON_NAME]" at bounding box center [666, 329] width 132 height 32
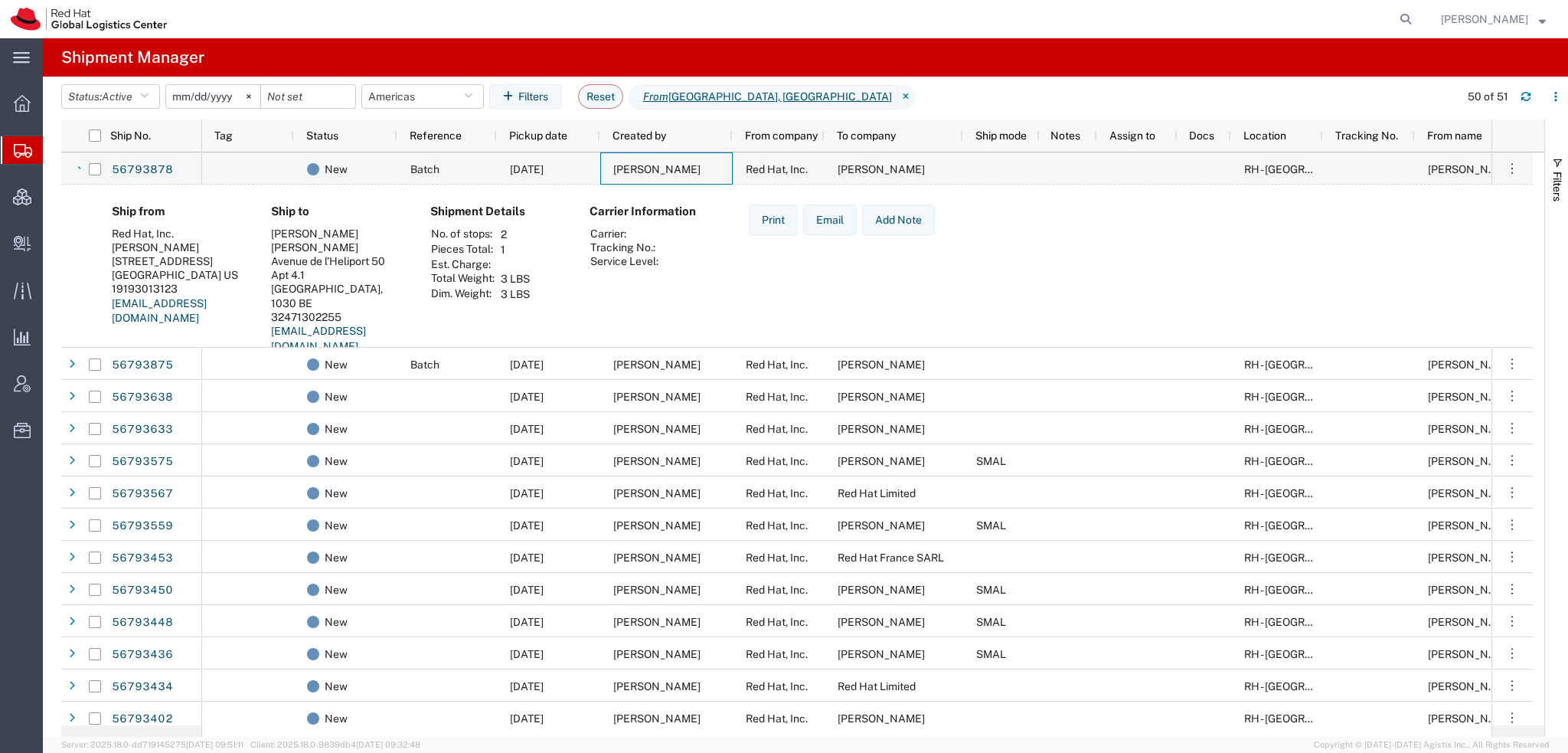
scroll to position [153, 0]
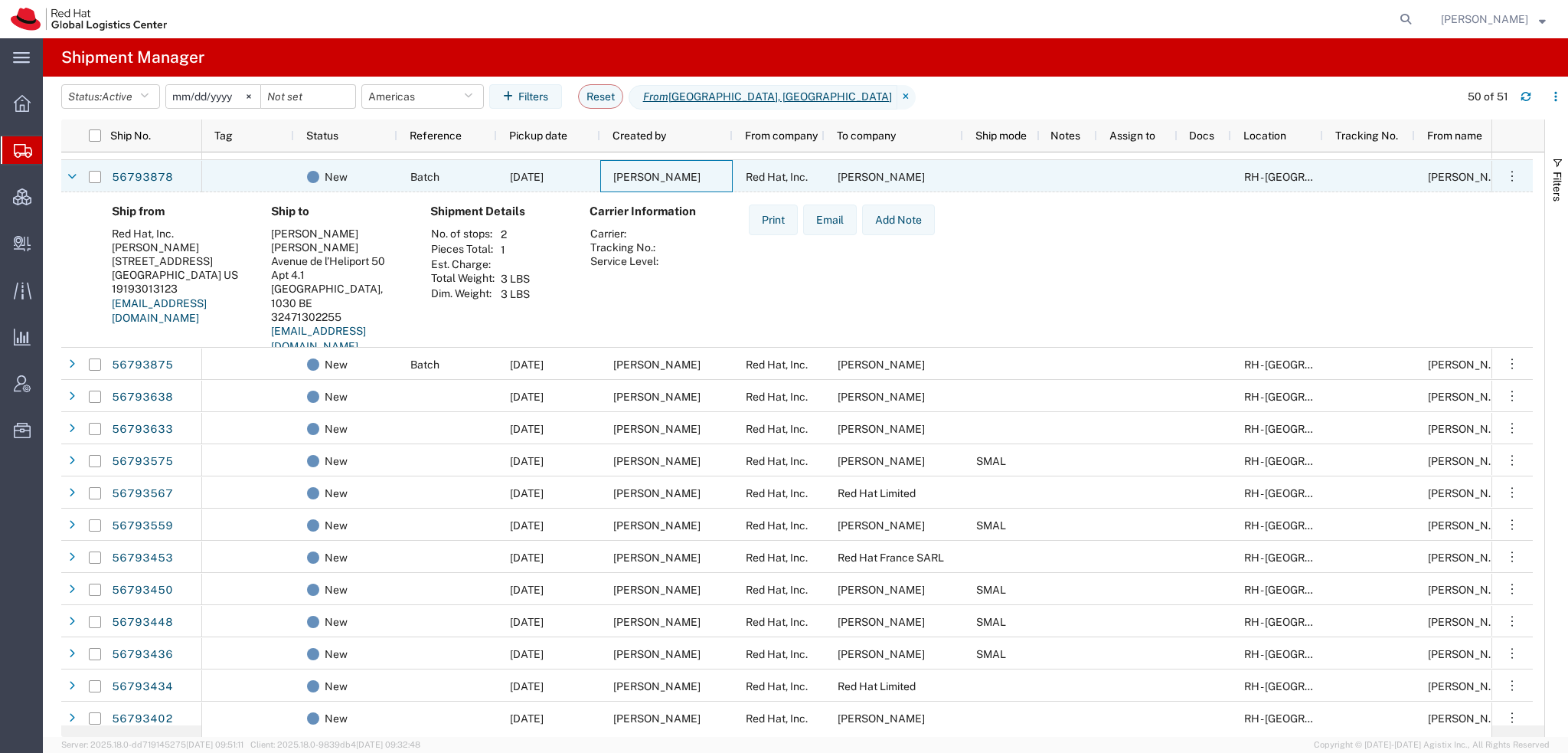
click at [626, 179] on span "[PERSON_NAME]" at bounding box center [656, 176] width 87 height 12
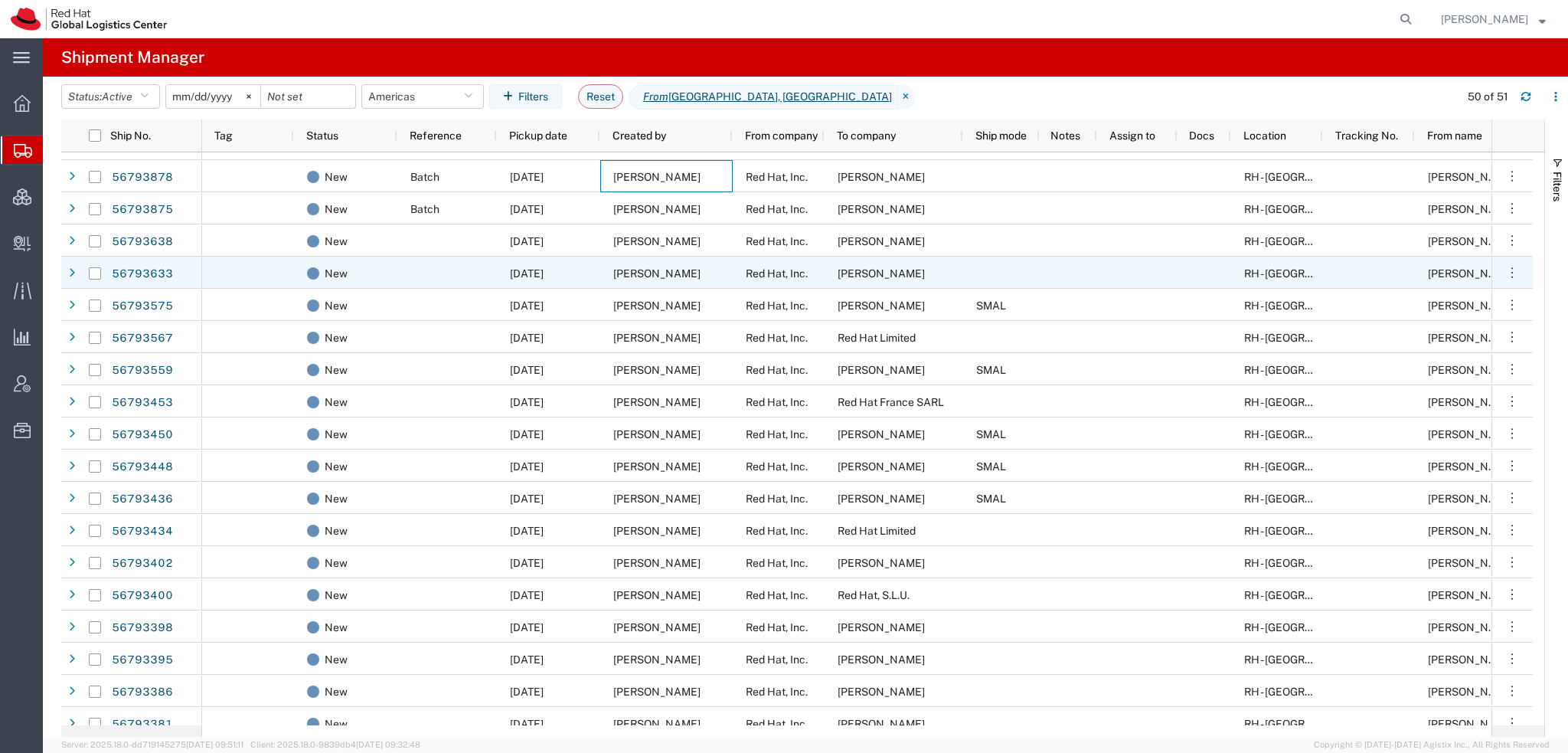
click at [636, 276] on span "[PERSON_NAME]" at bounding box center [656, 273] width 87 height 12
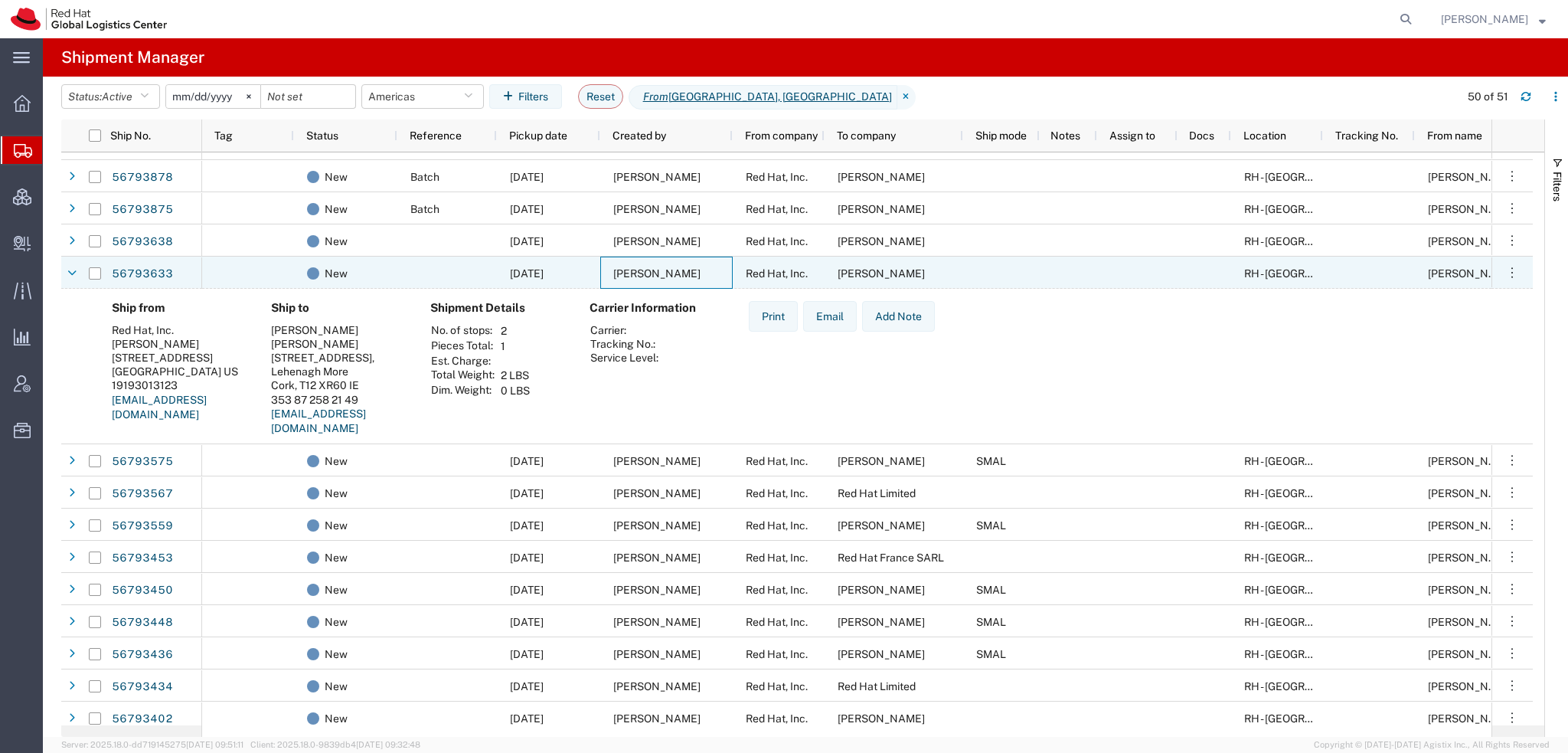
click at [636, 276] on span "[PERSON_NAME]" at bounding box center [656, 273] width 87 height 12
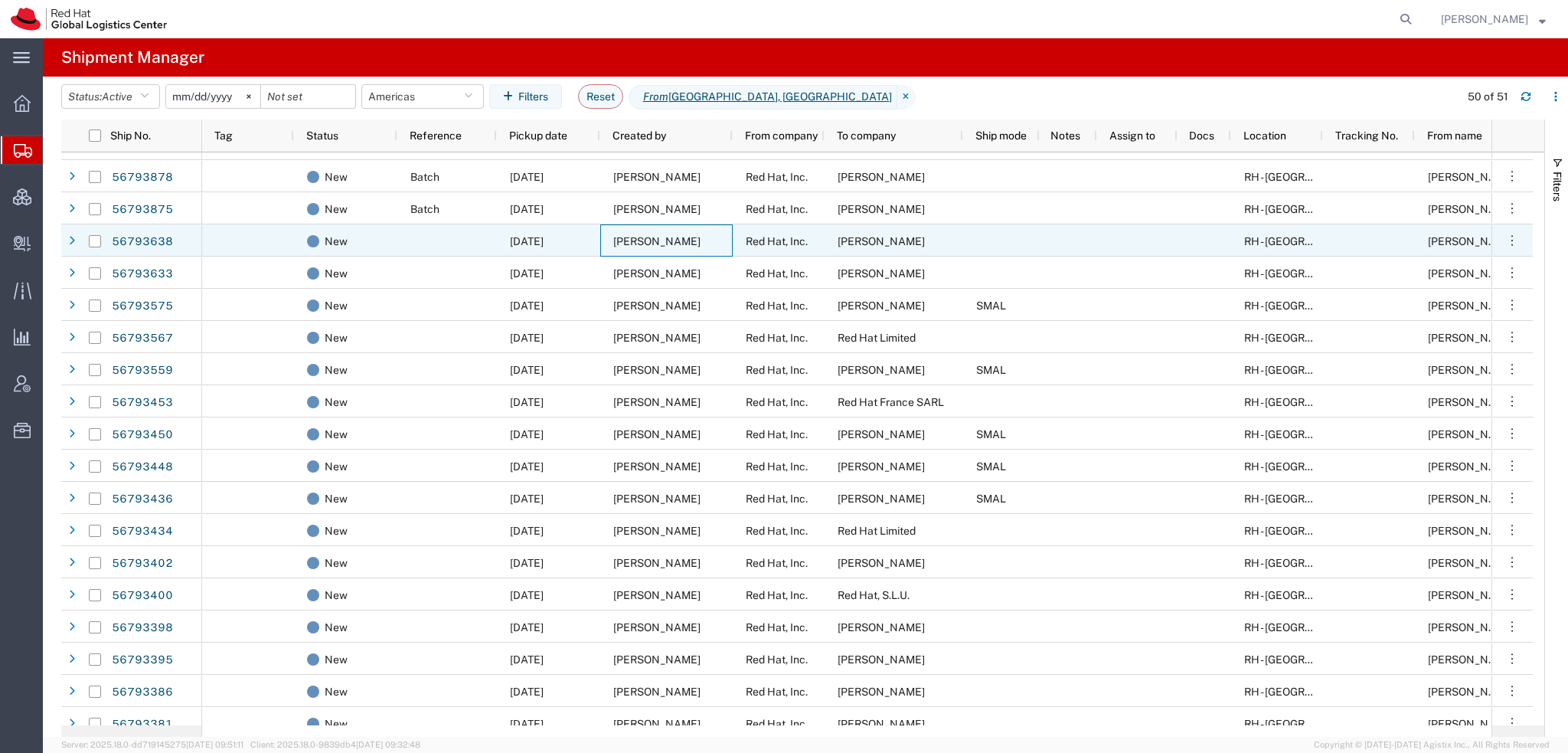
click at [649, 249] on div "[PERSON_NAME]" at bounding box center [666, 241] width 132 height 32
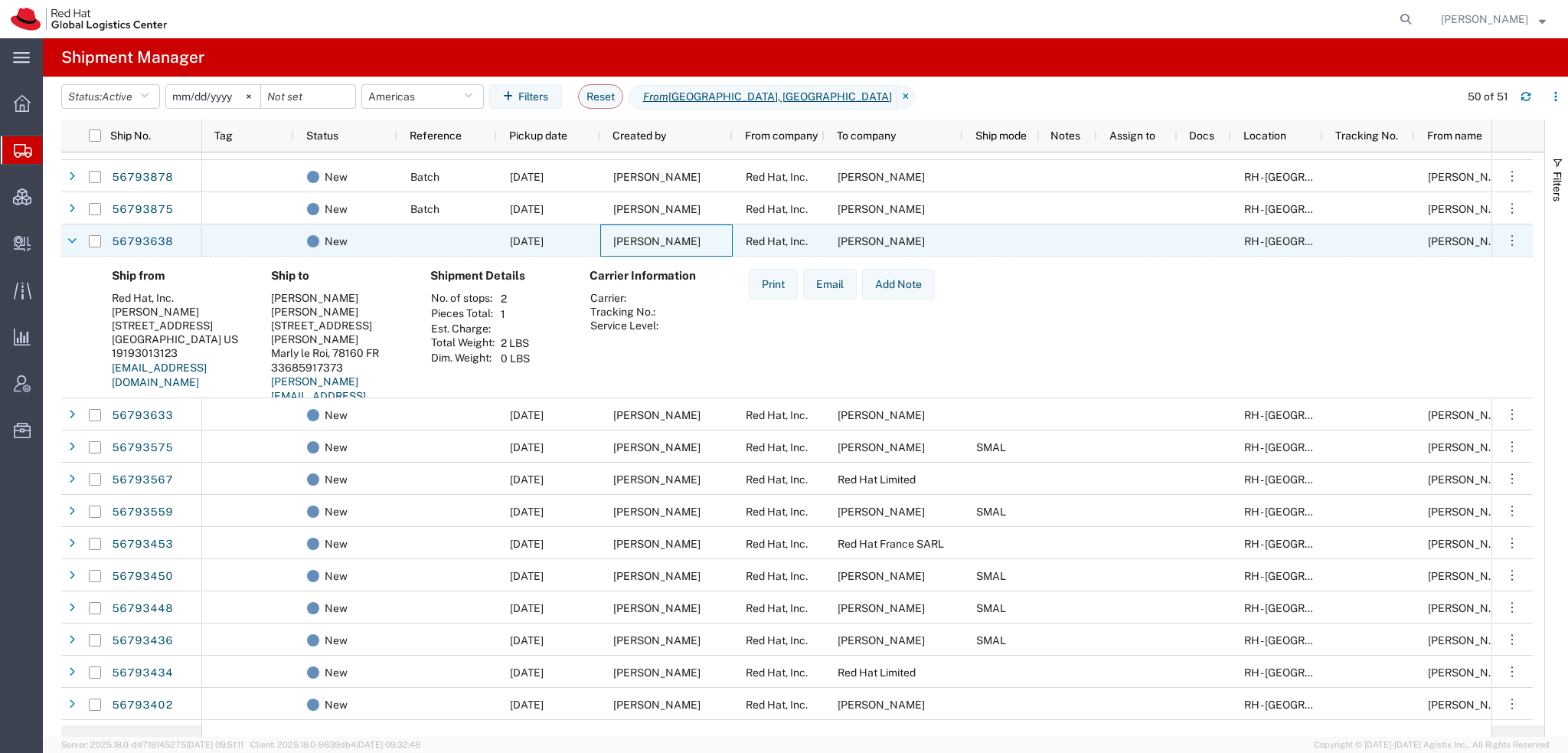
click at [649, 249] on div "[PERSON_NAME]" at bounding box center [666, 241] width 132 height 32
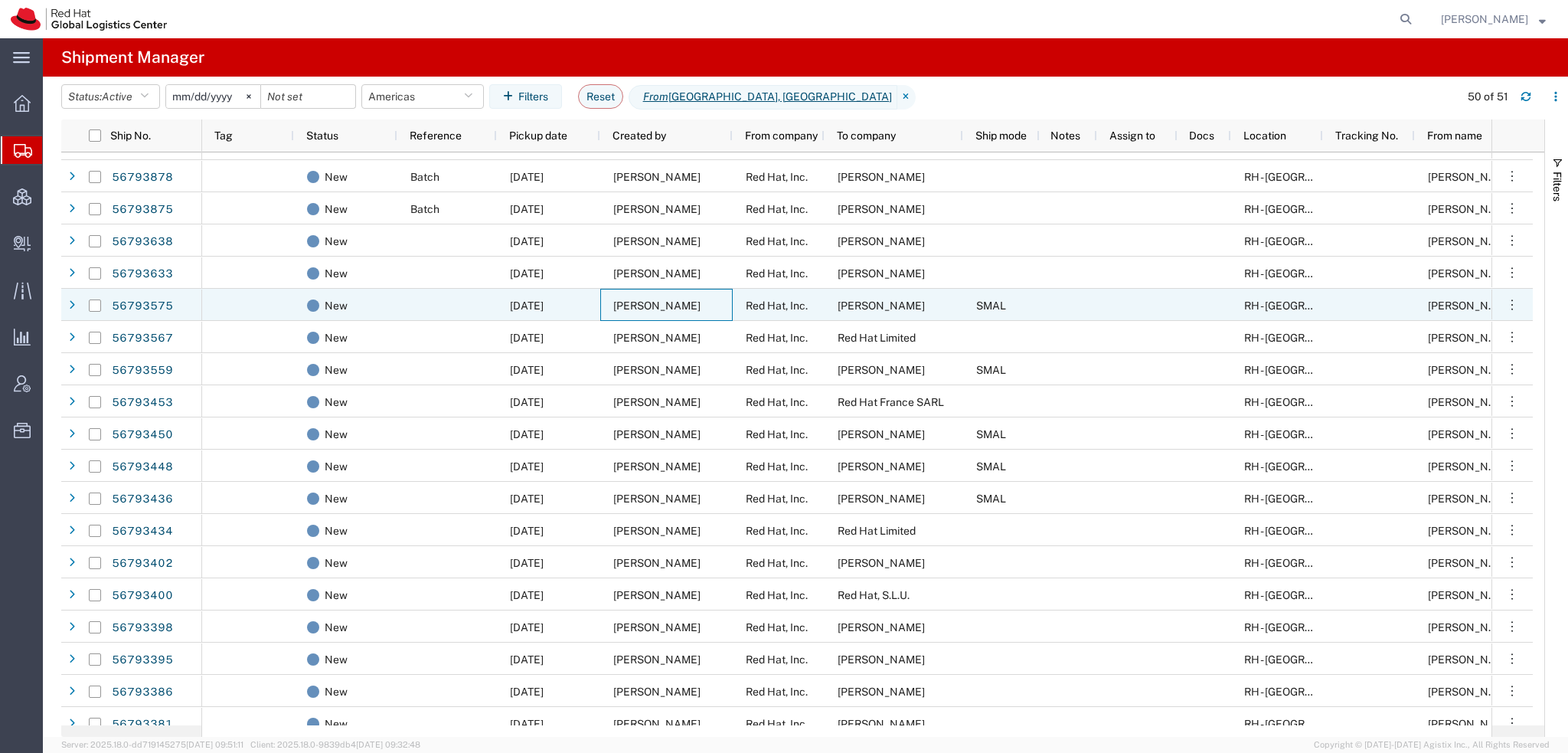
click at [644, 299] on span "[PERSON_NAME]" at bounding box center [656, 305] width 87 height 12
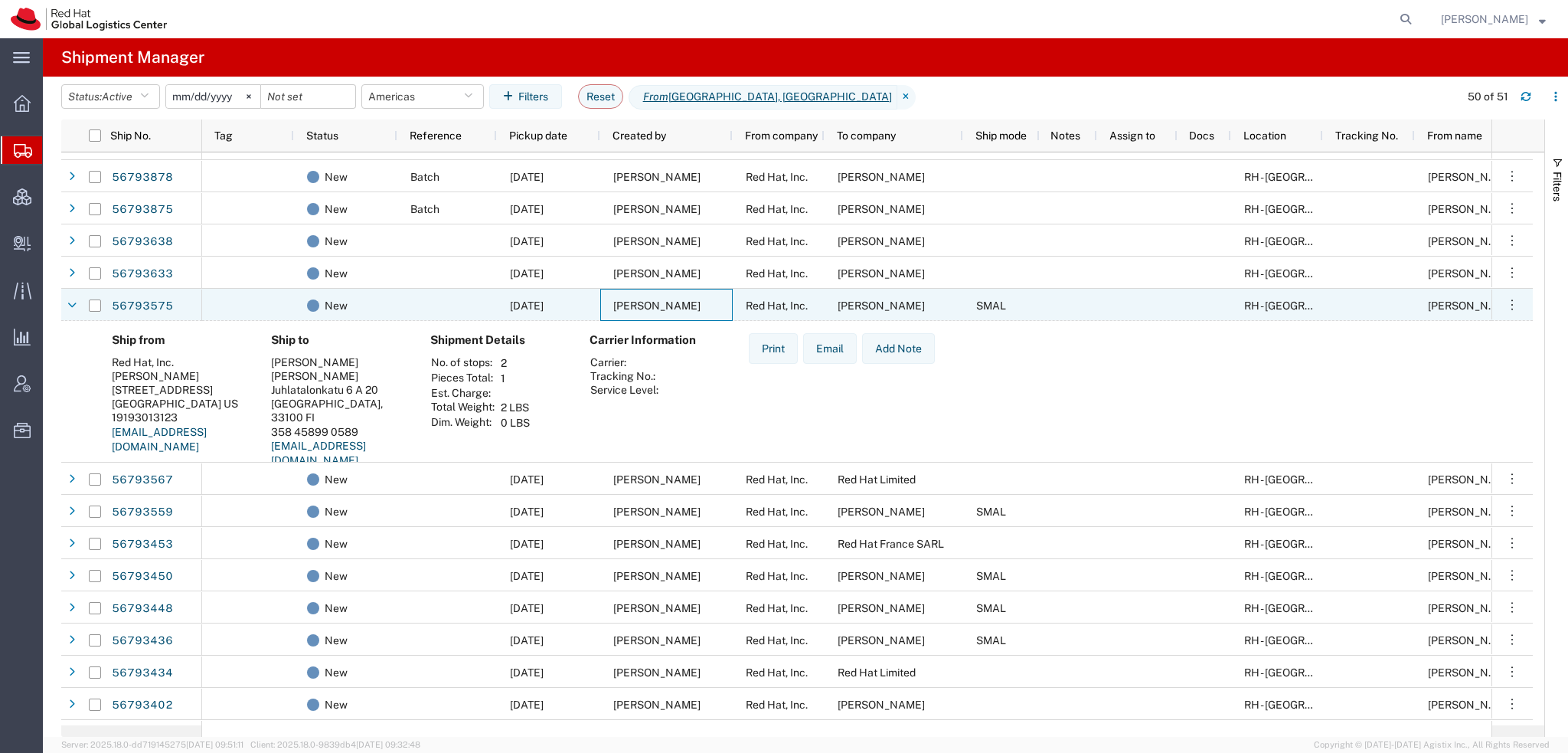
click at [644, 299] on span "[PERSON_NAME]" at bounding box center [656, 305] width 87 height 12
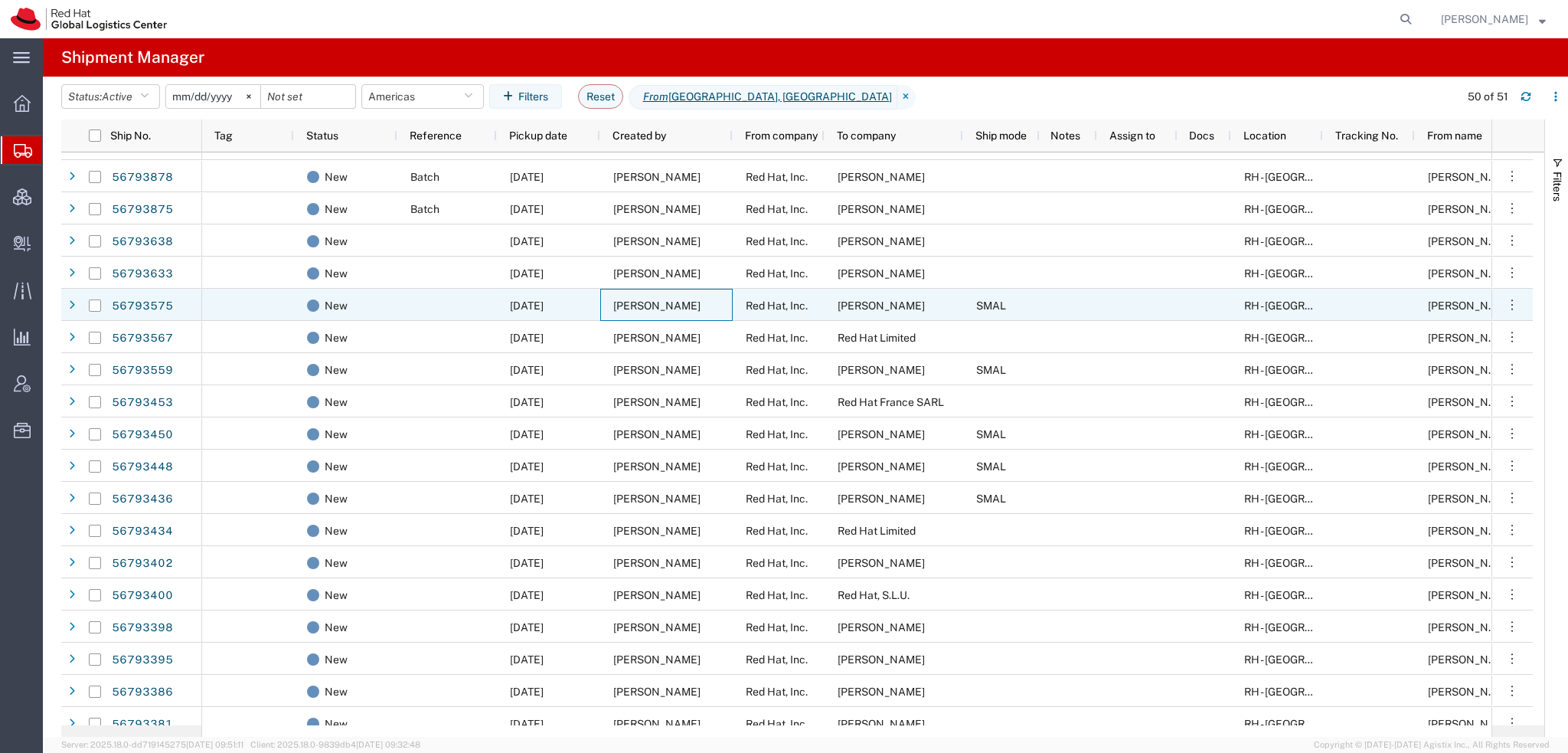
click at [637, 327] on div "[PERSON_NAME]" at bounding box center [666, 337] width 132 height 32
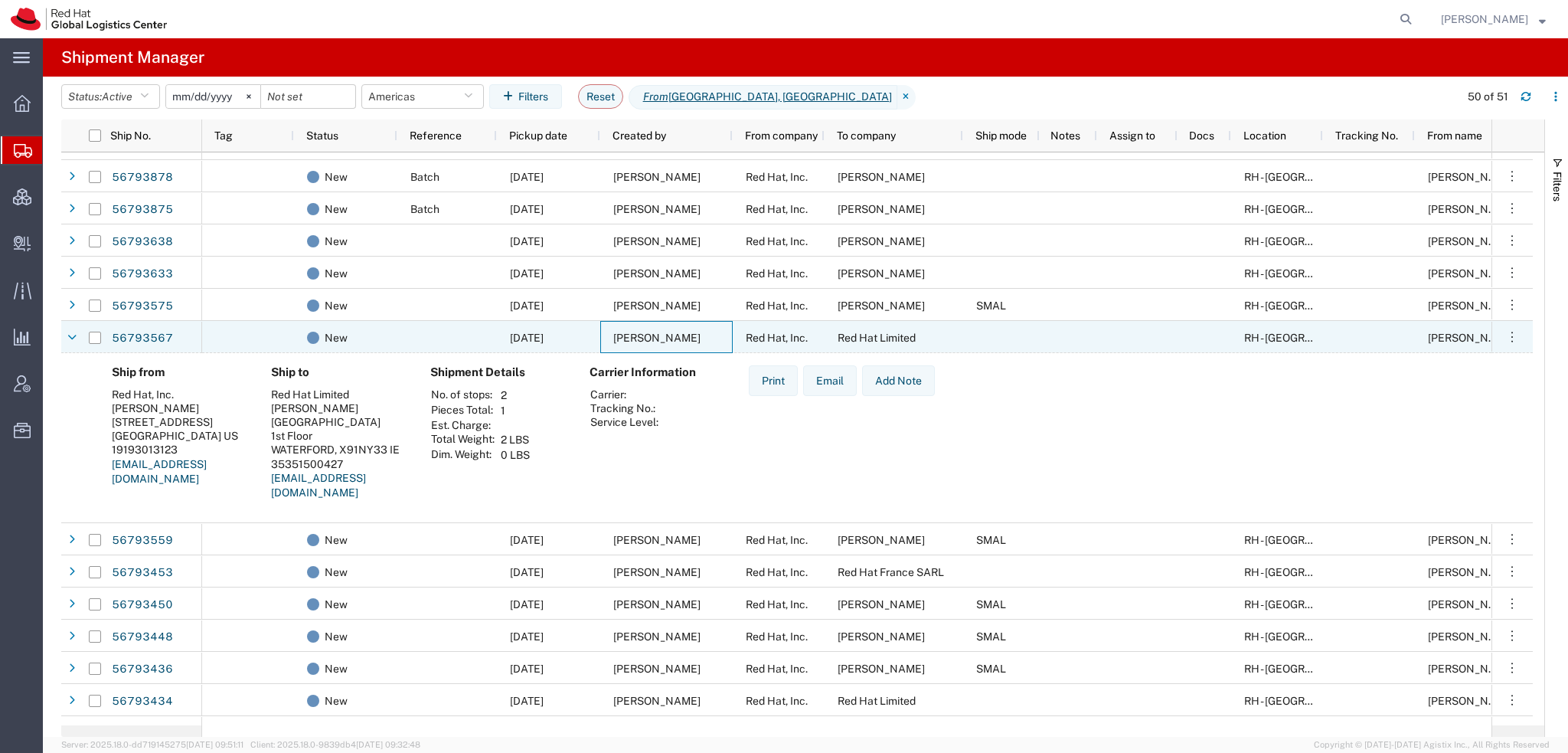
click at [637, 328] on div "[PERSON_NAME]" at bounding box center [666, 337] width 132 height 32
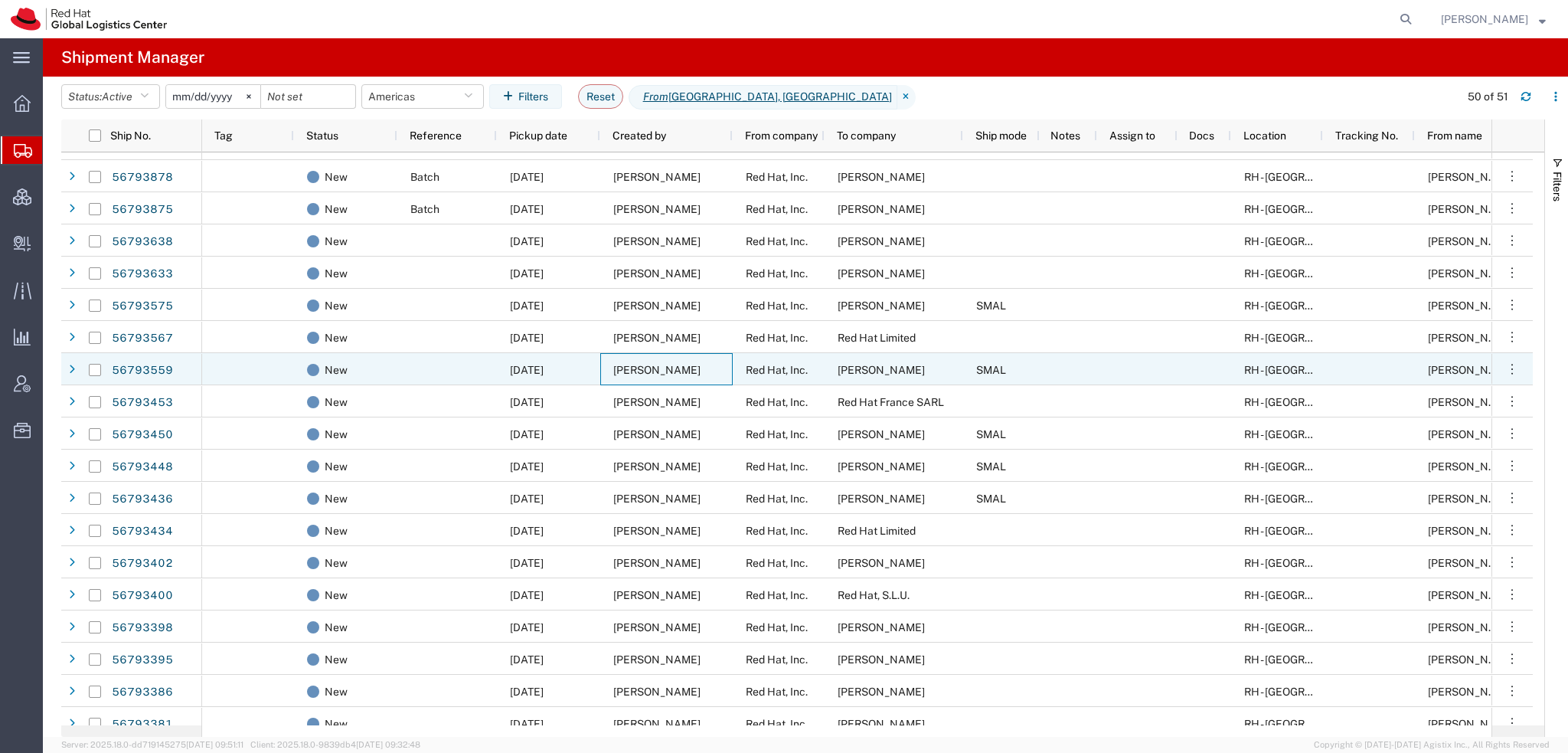
click at [620, 379] on div "Kirk Newcross" at bounding box center [666, 369] width 132 height 32
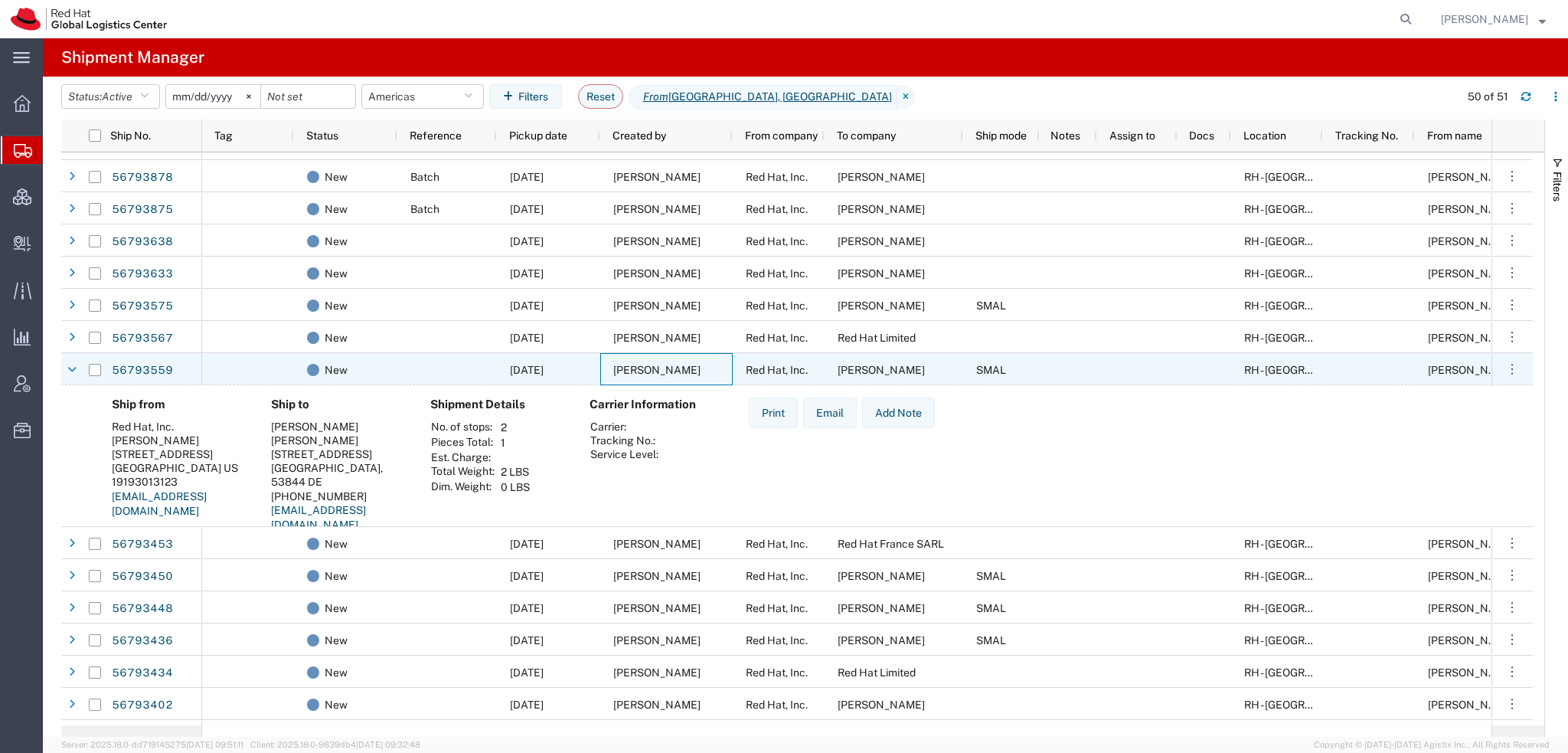
click at [620, 379] on div "Kirk Newcross" at bounding box center [666, 369] width 132 height 32
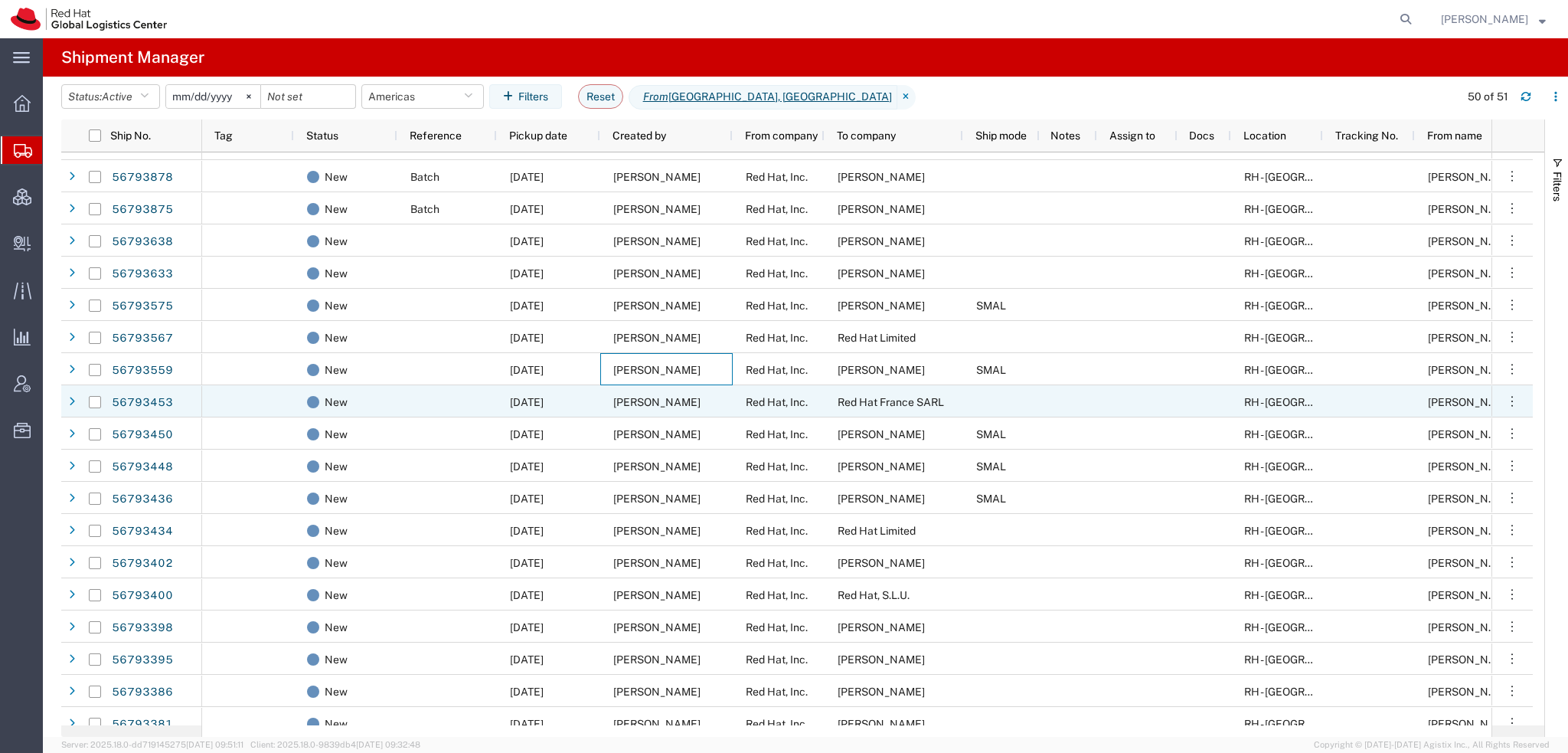
click at [621, 410] on div "Kirk Newcross" at bounding box center [666, 401] width 132 height 32
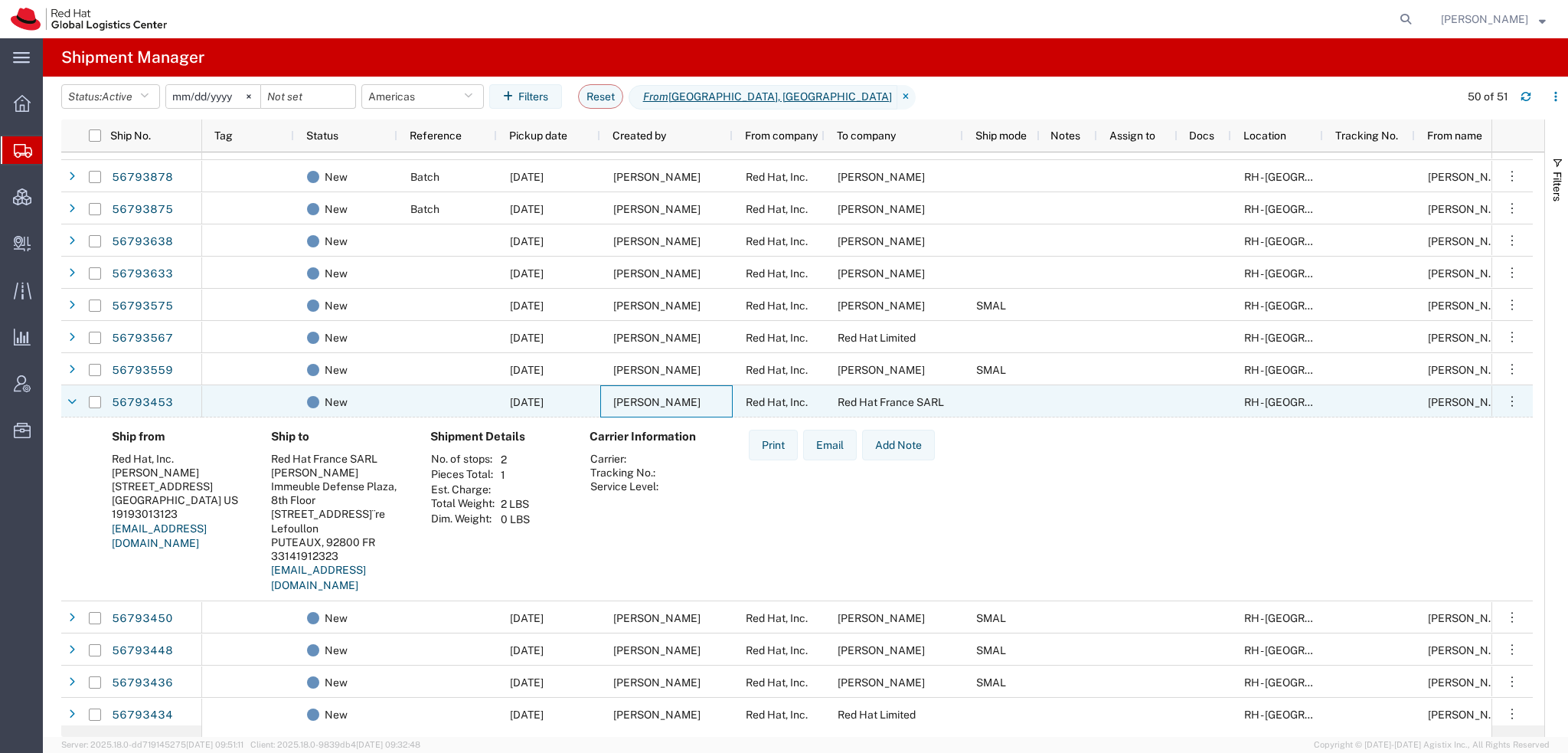
click at [621, 410] on div "Kirk Newcross" at bounding box center [666, 401] width 132 height 32
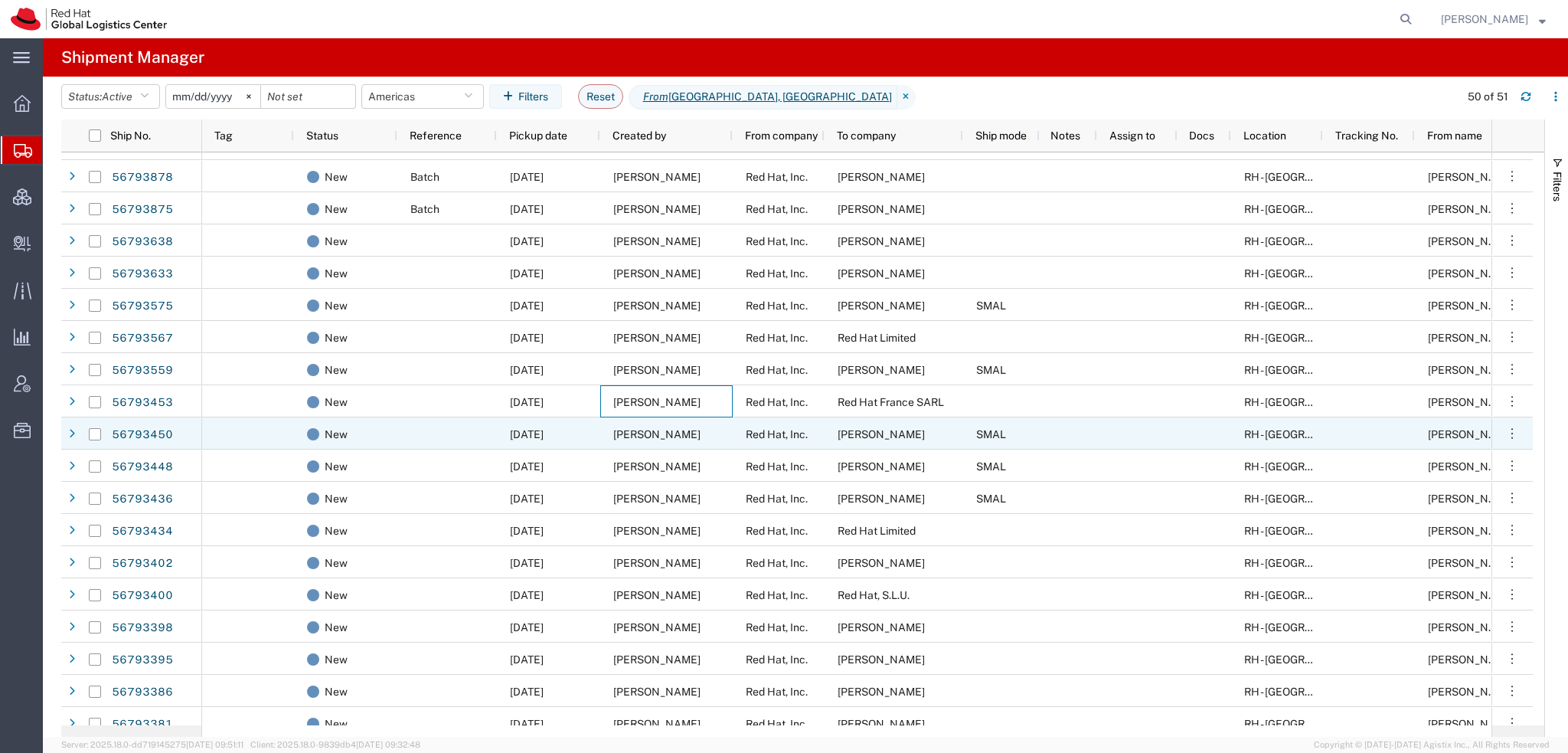
click at [625, 431] on span "Kirk Newcross" at bounding box center [656, 434] width 87 height 12
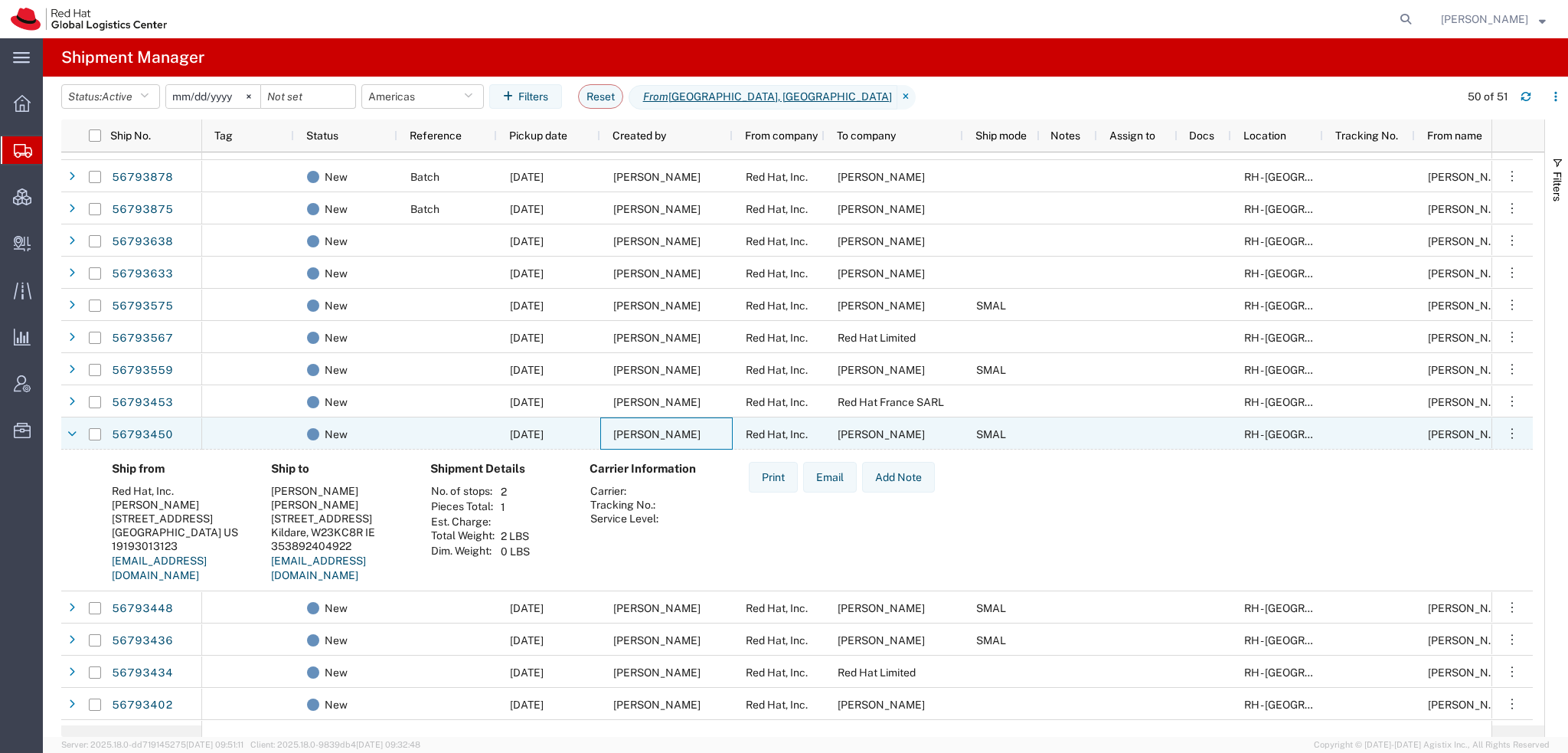
click at [625, 431] on span "Kirk Newcross" at bounding box center [656, 434] width 87 height 12
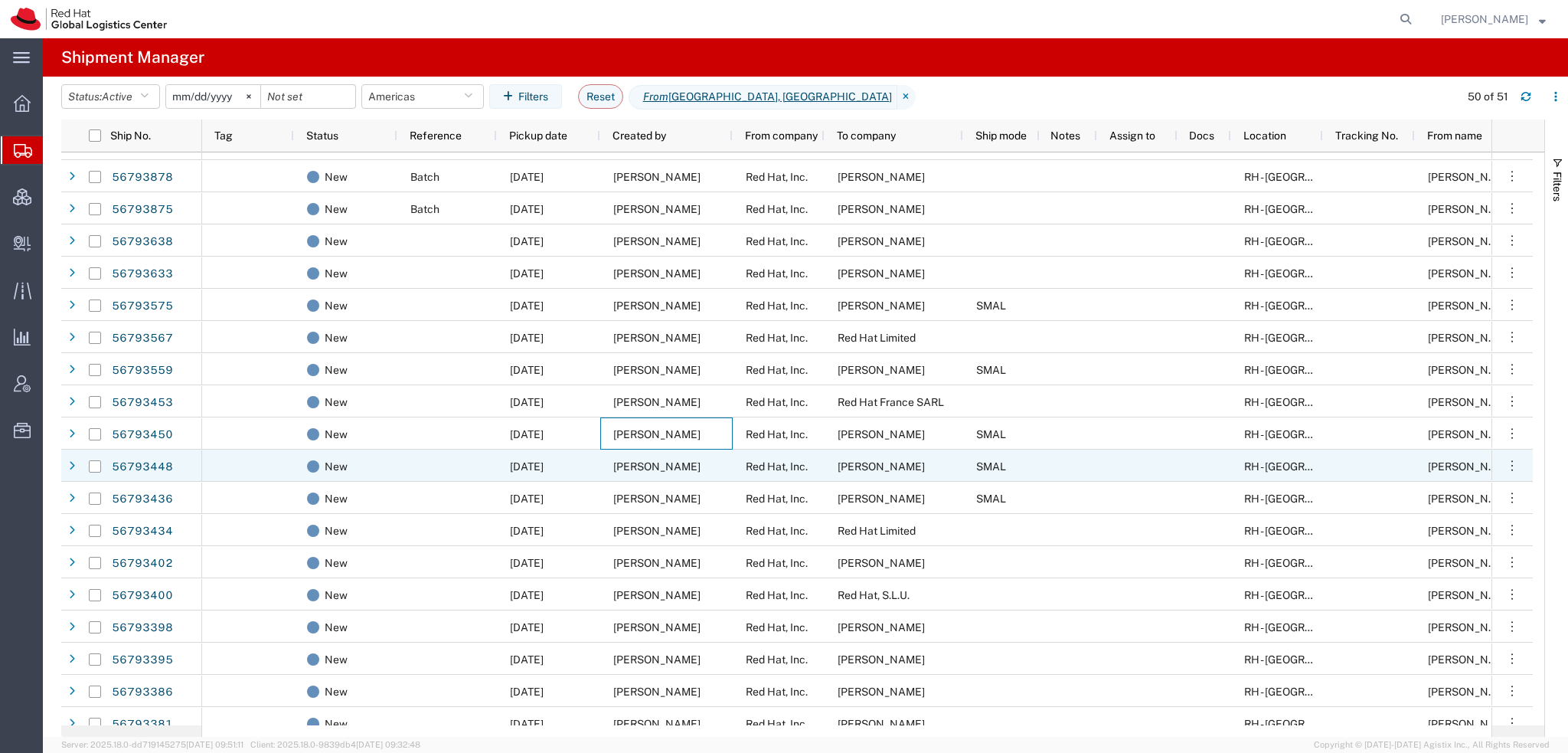
click at [626, 465] on span "Kirk Newcross" at bounding box center [656, 466] width 87 height 12
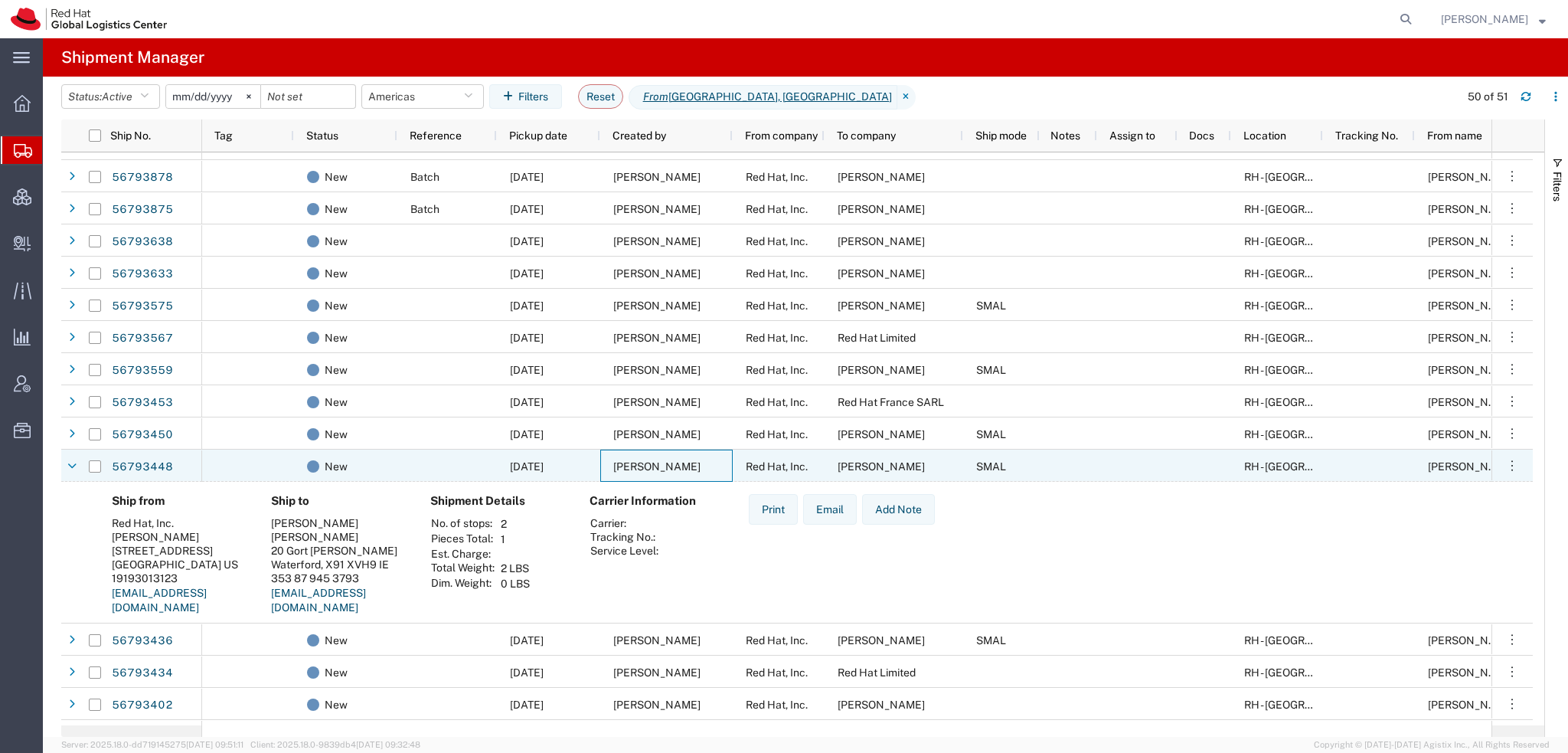
click at [626, 465] on span "Kirk Newcross" at bounding box center [656, 466] width 87 height 12
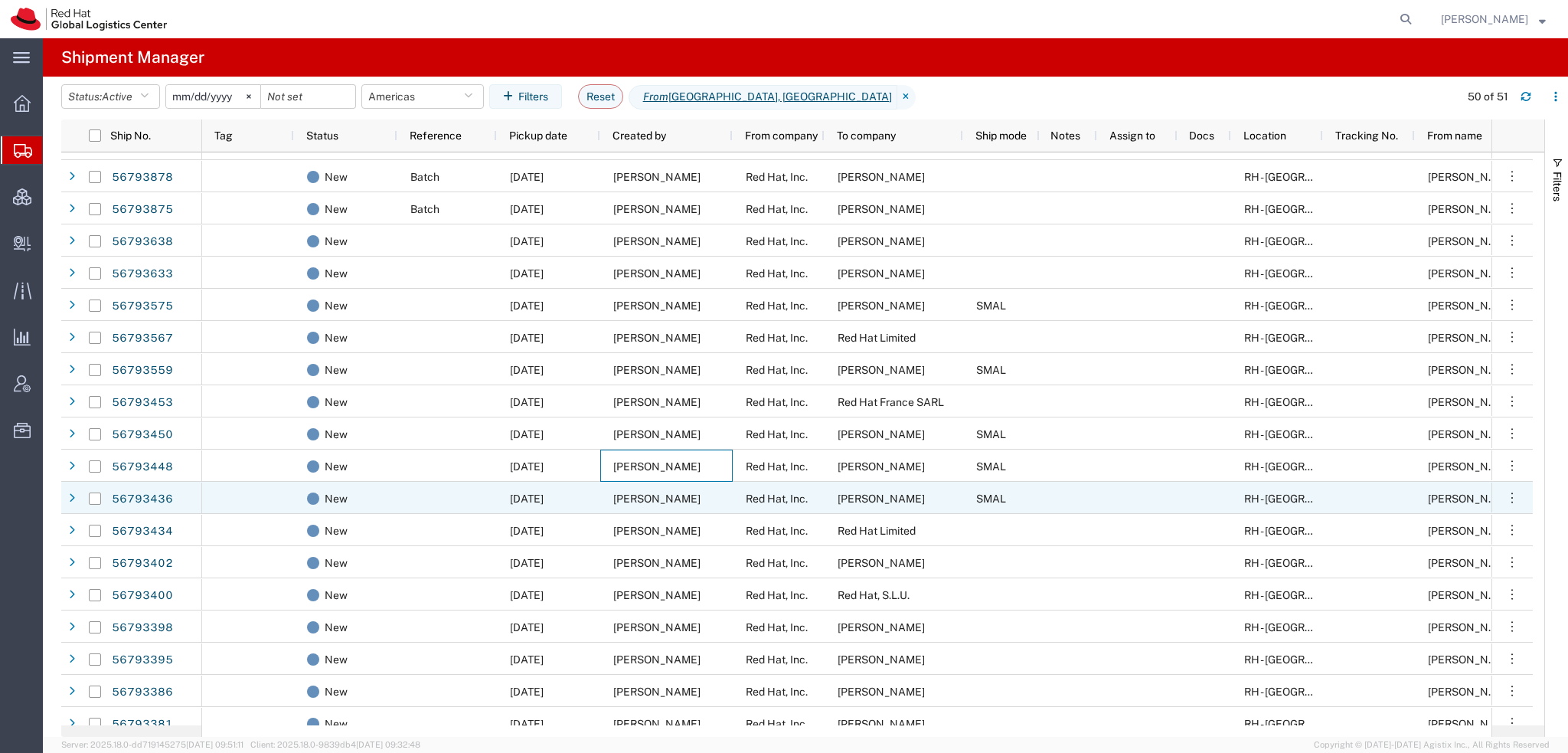
click at [626, 493] on span "Kirk Newcross" at bounding box center [656, 499] width 87 height 12
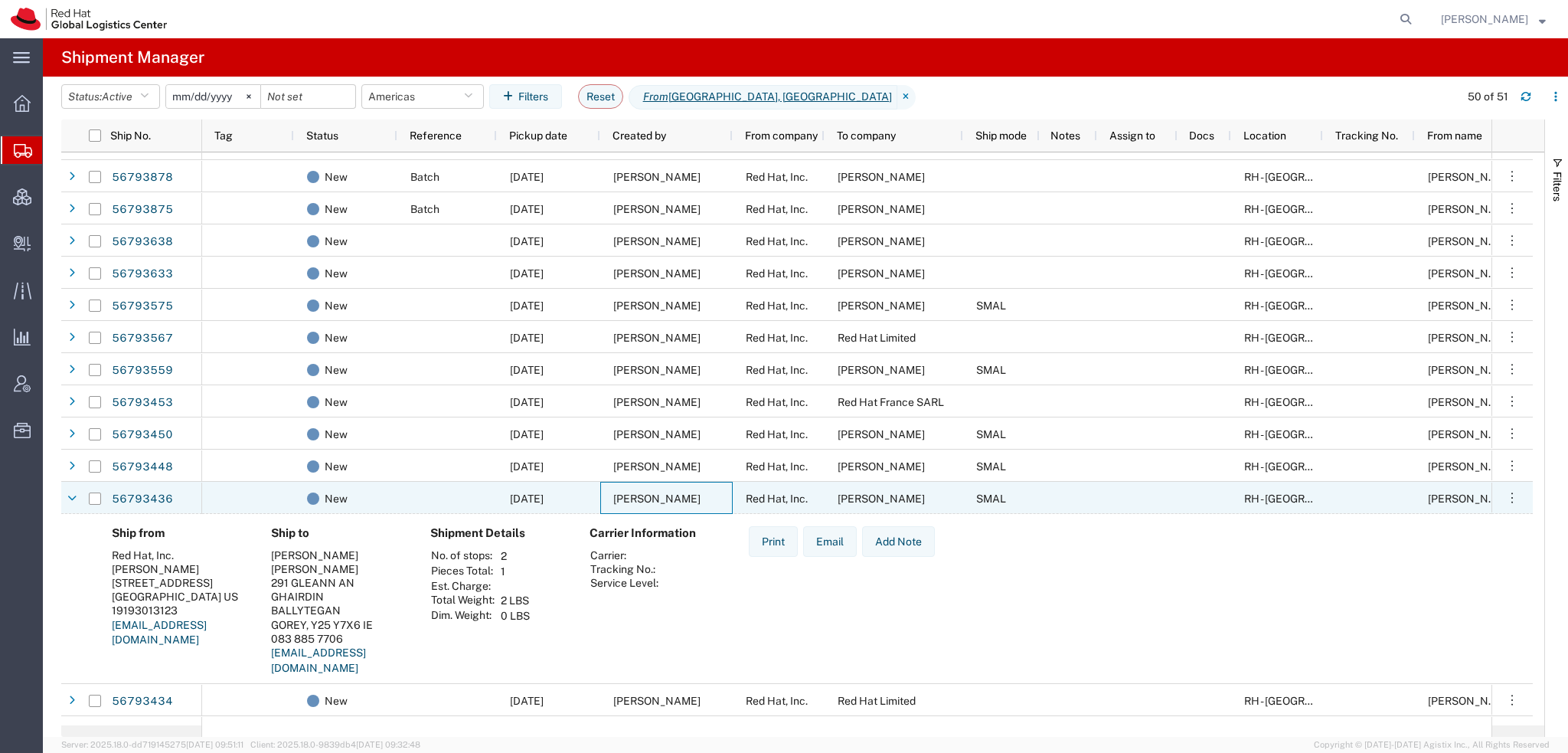
click at [626, 493] on span "Kirk Newcross" at bounding box center [656, 499] width 87 height 12
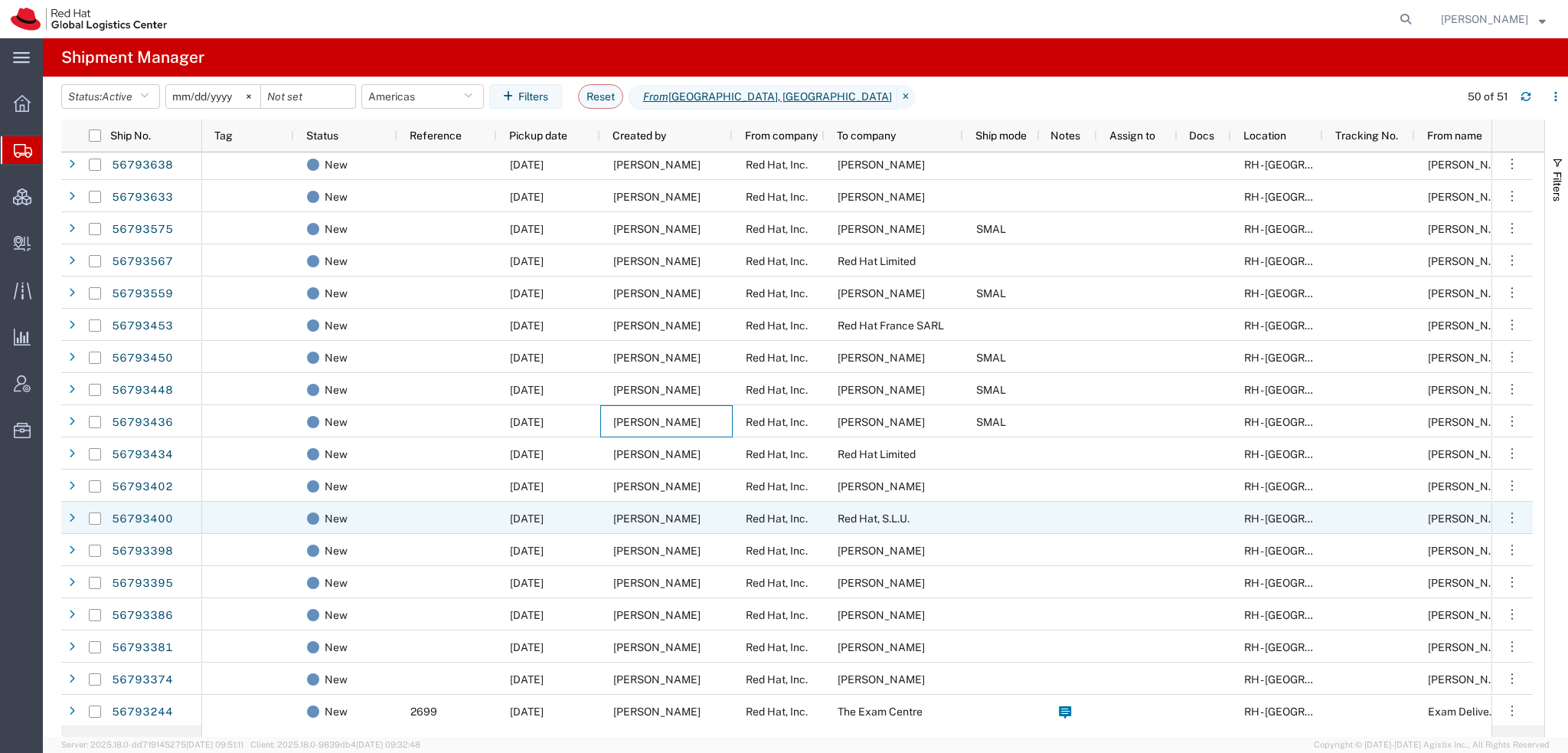
scroll to position [306, 0]
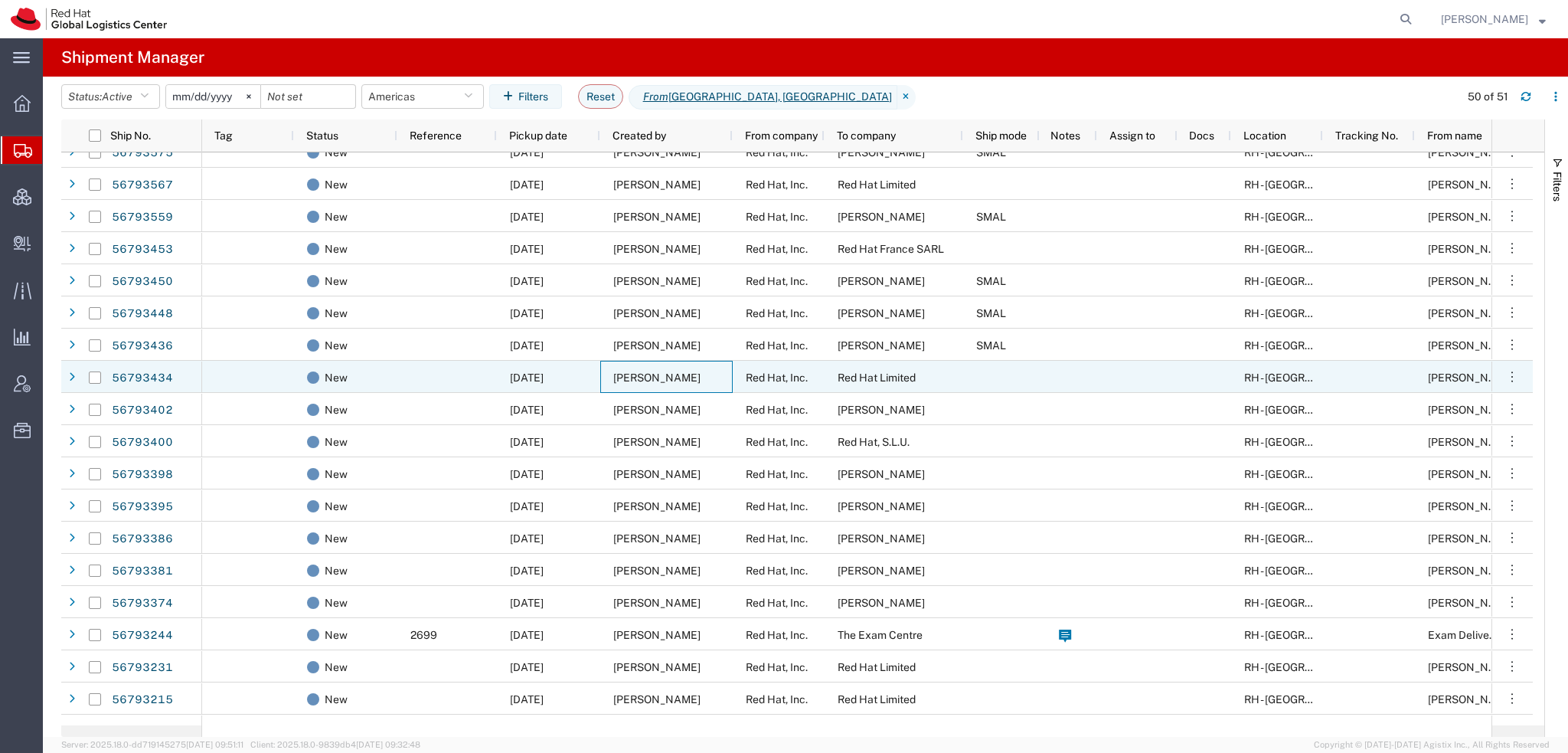
click at [634, 382] on span "[PERSON_NAME]" at bounding box center [656, 377] width 87 height 12
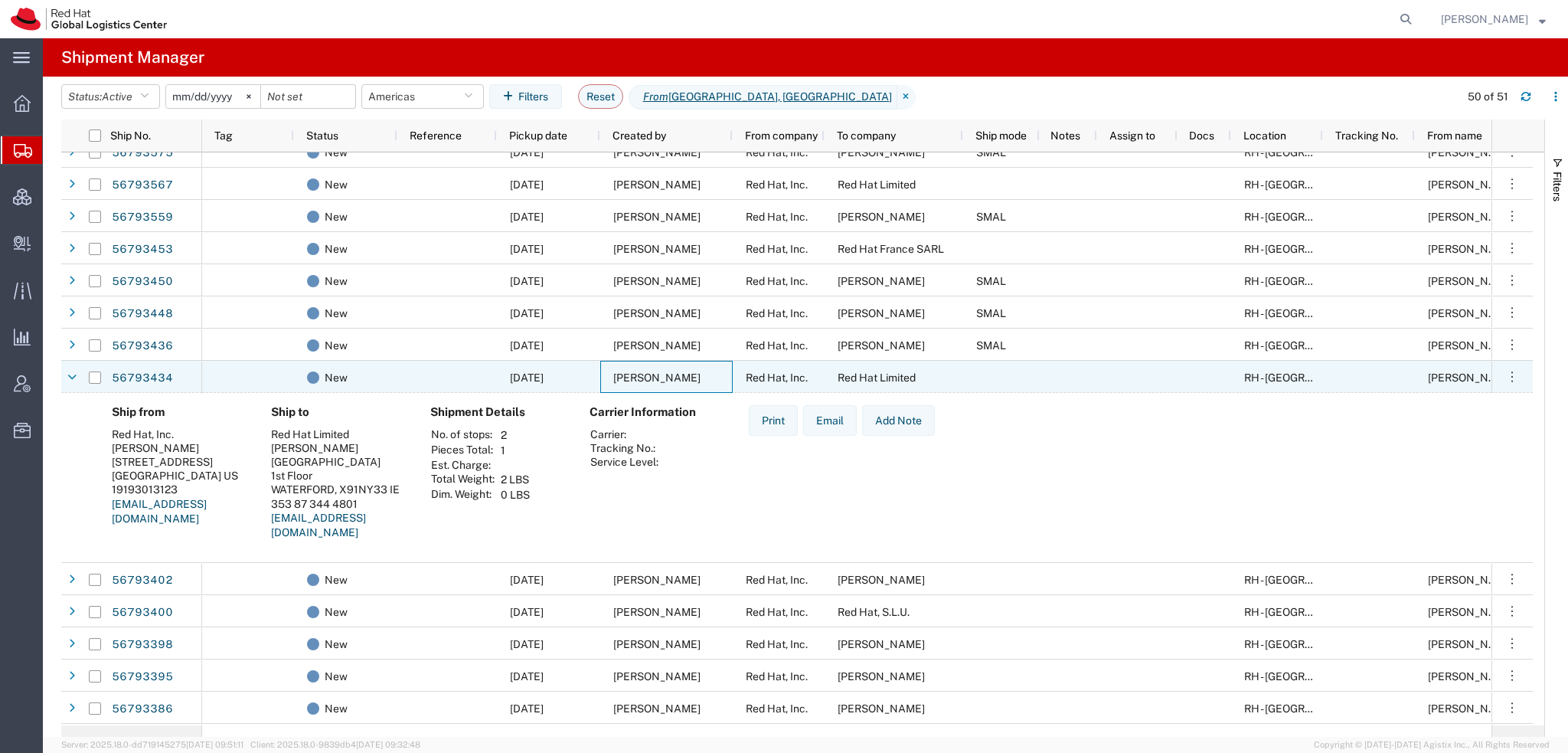
click at [634, 382] on span "[PERSON_NAME]" at bounding box center [656, 377] width 87 height 12
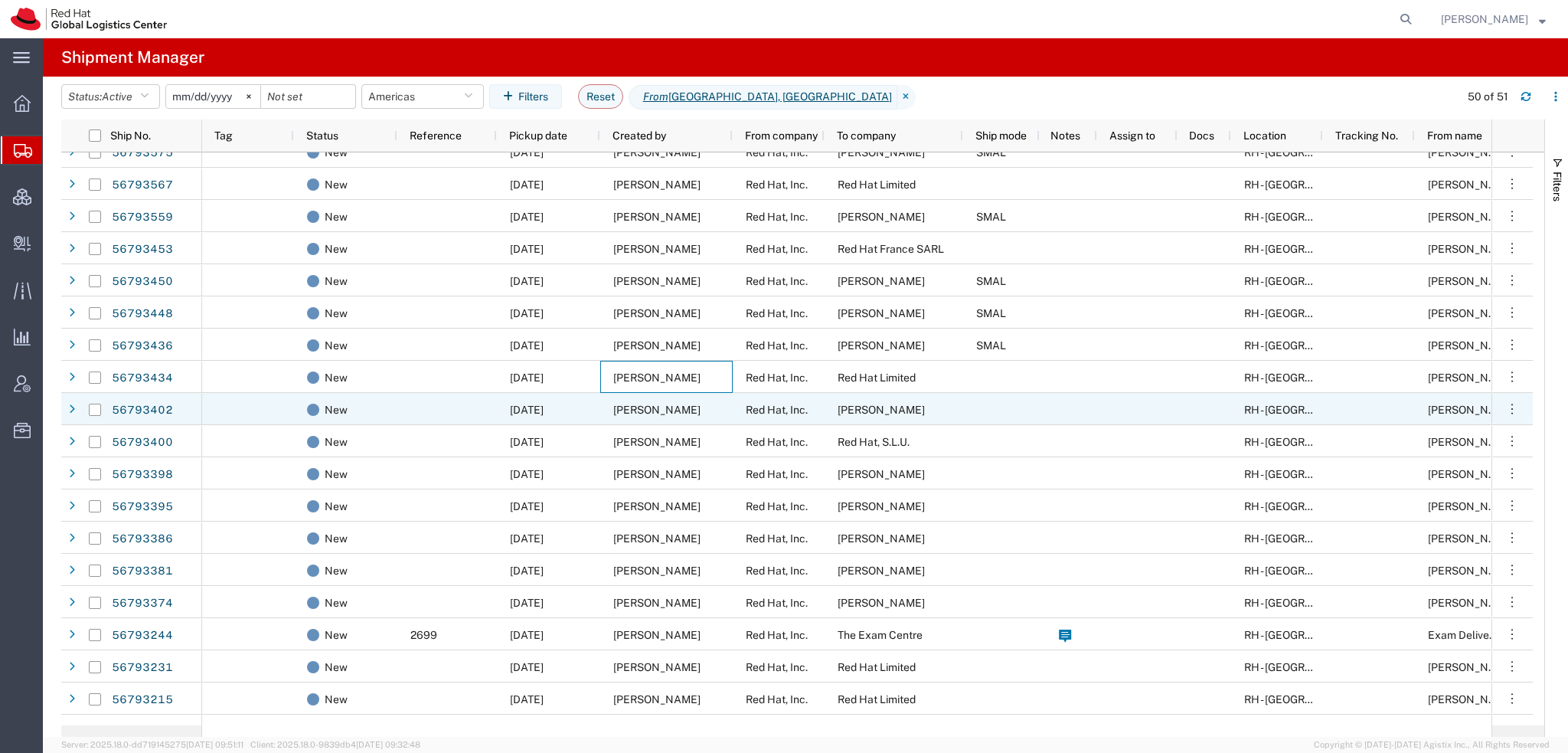
click at [625, 413] on span "[PERSON_NAME]" at bounding box center [656, 410] width 87 height 12
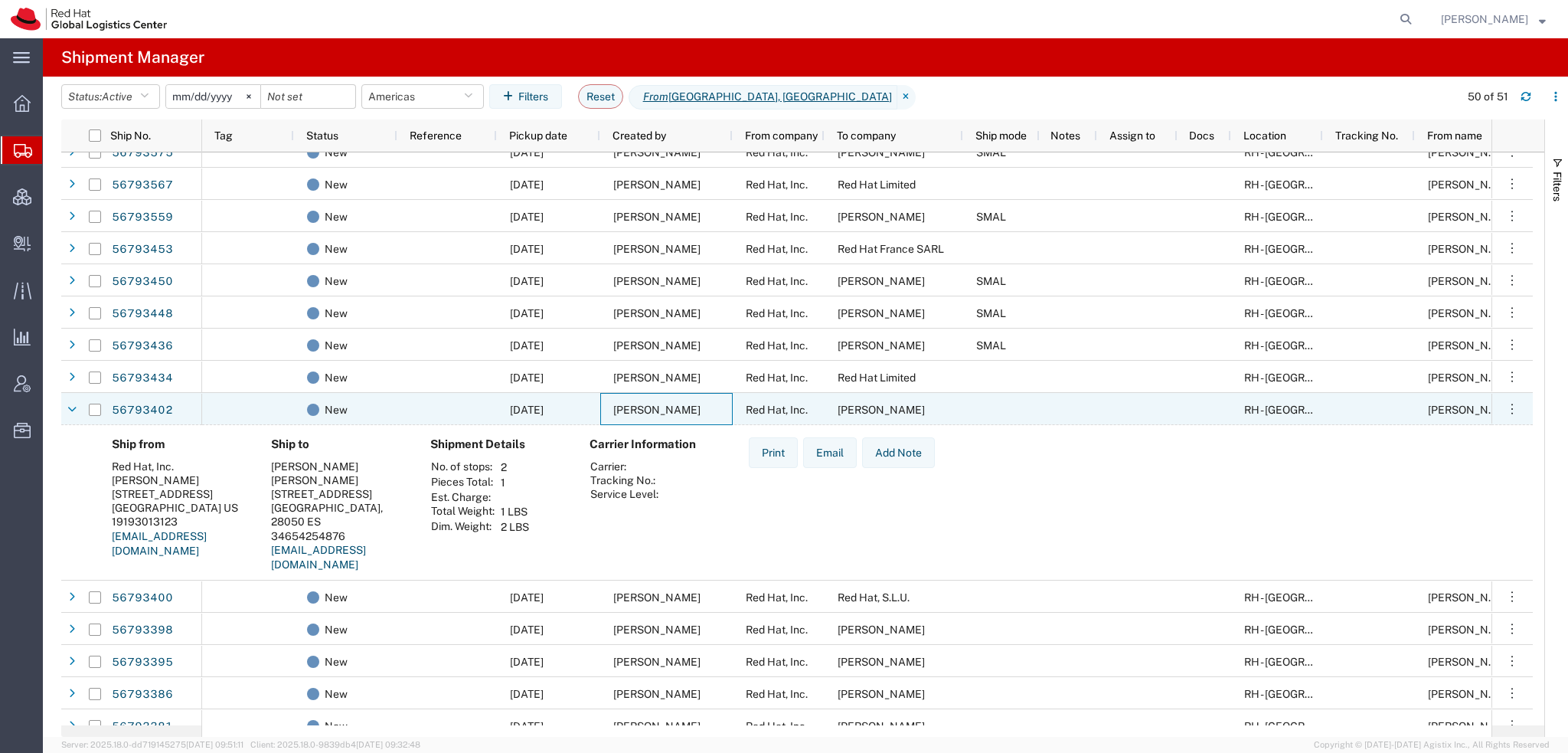
click at [625, 413] on span "[PERSON_NAME]" at bounding box center [656, 410] width 87 height 12
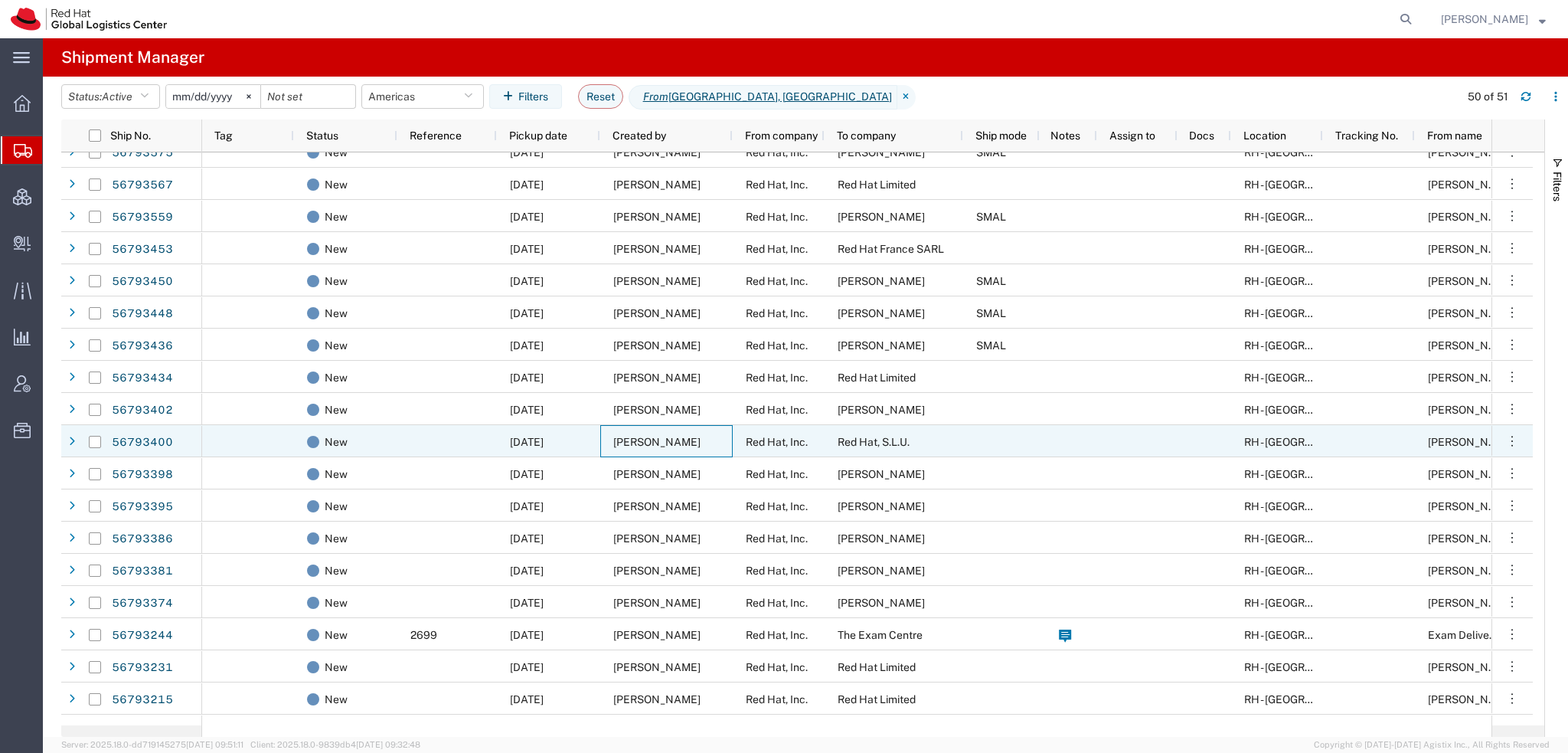
click at [616, 450] on div "[PERSON_NAME]" at bounding box center [666, 441] width 132 height 32
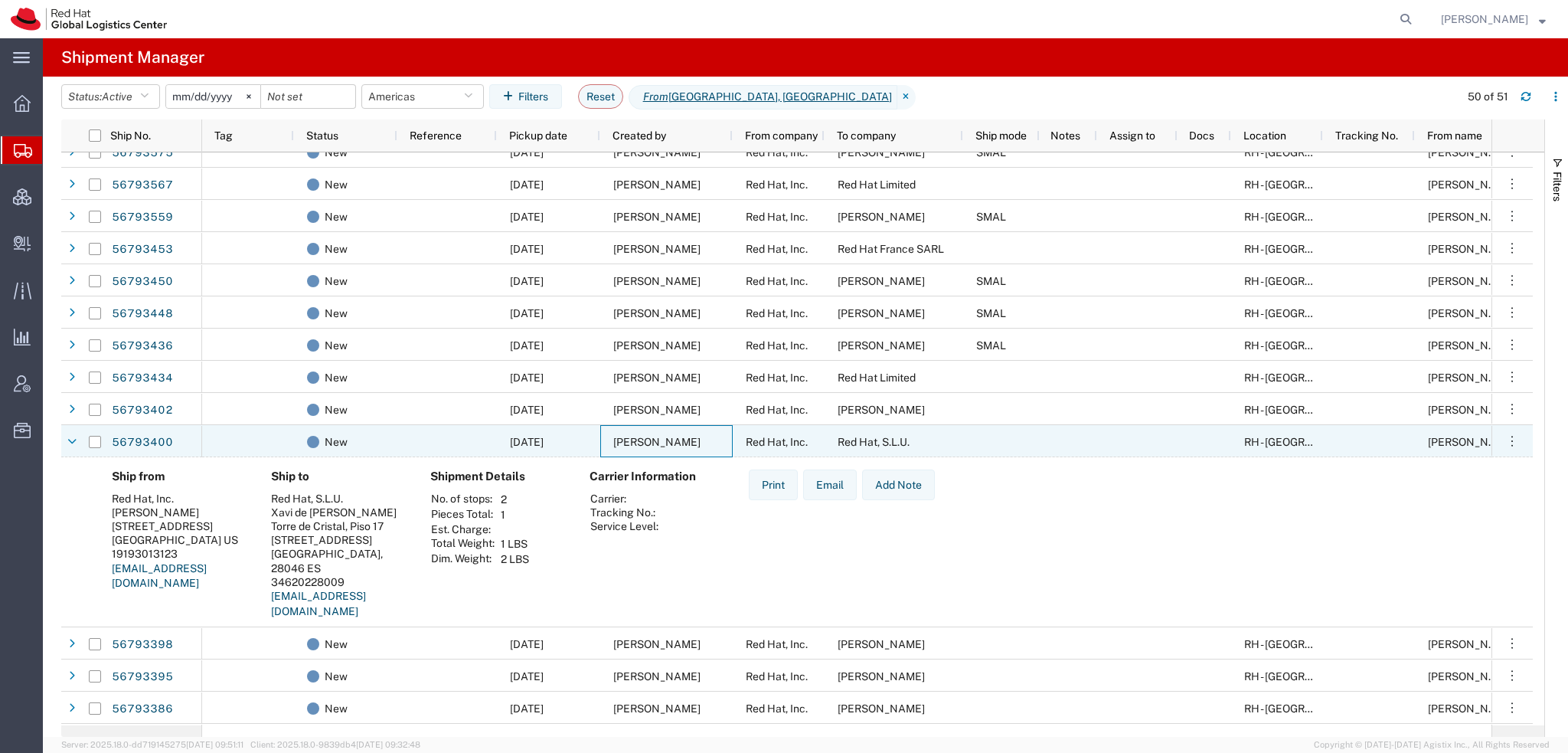
click at [616, 450] on div "[PERSON_NAME]" at bounding box center [666, 441] width 132 height 32
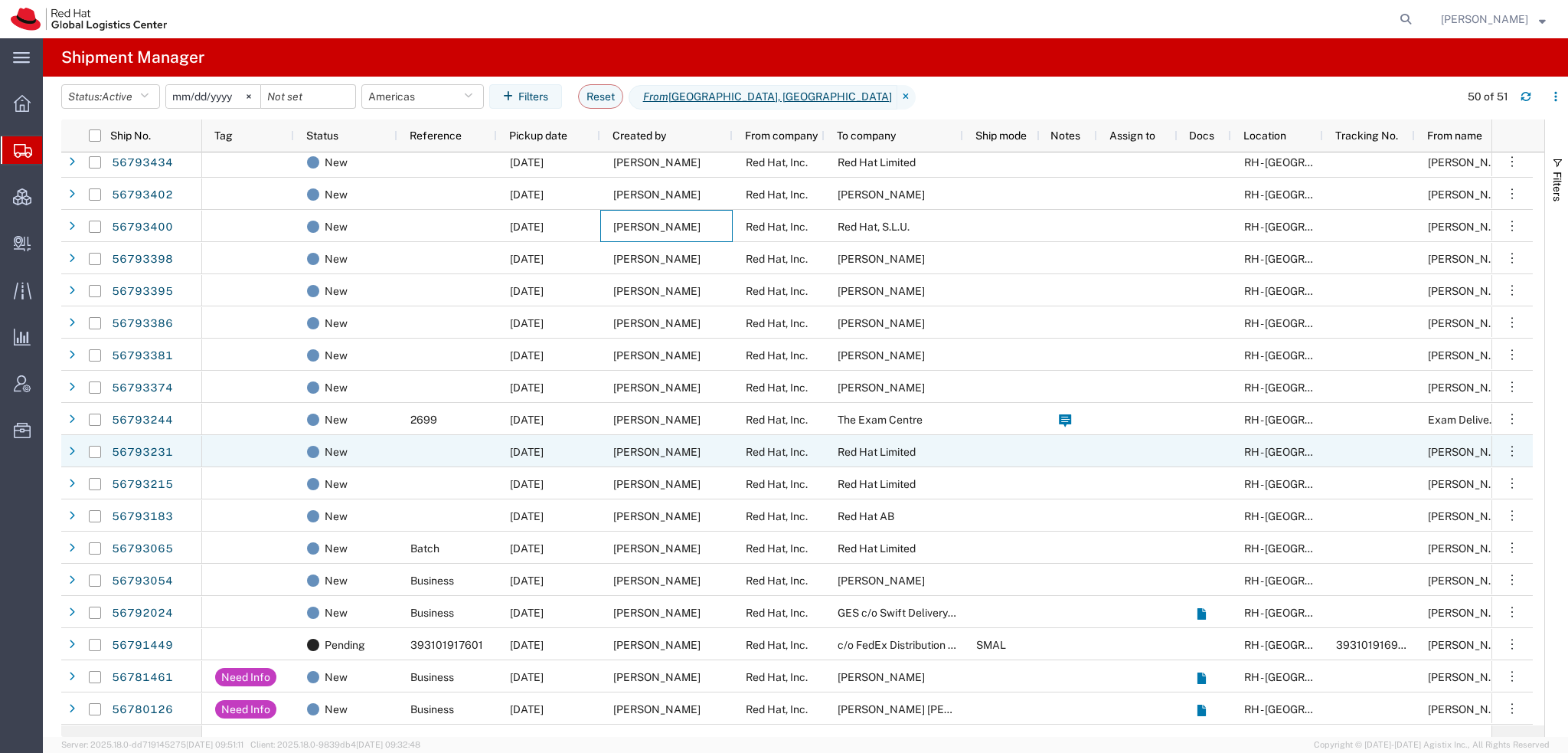
scroll to position [536, 0]
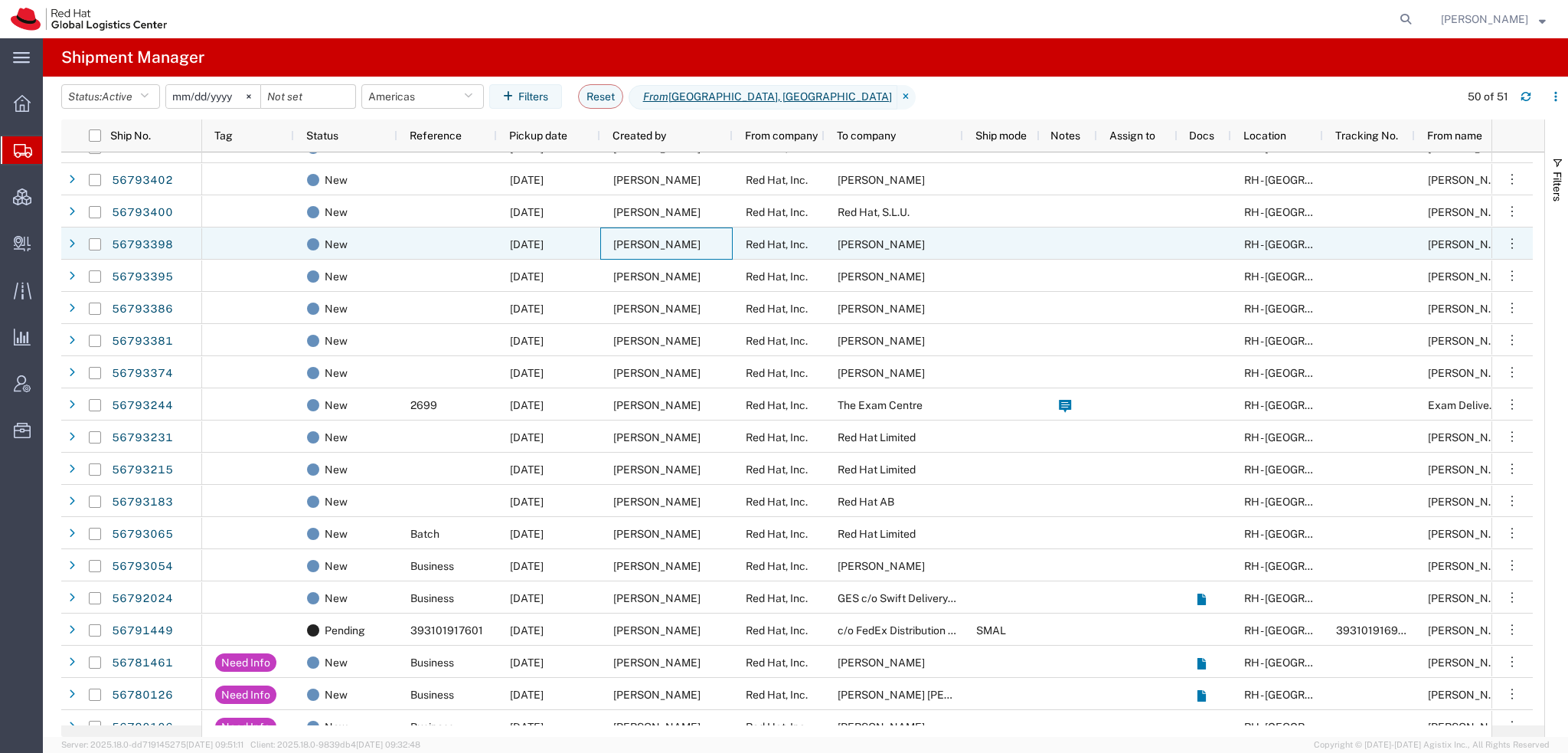
click at [646, 248] on span "[PERSON_NAME]" at bounding box center [656, 244] width 87 height 12
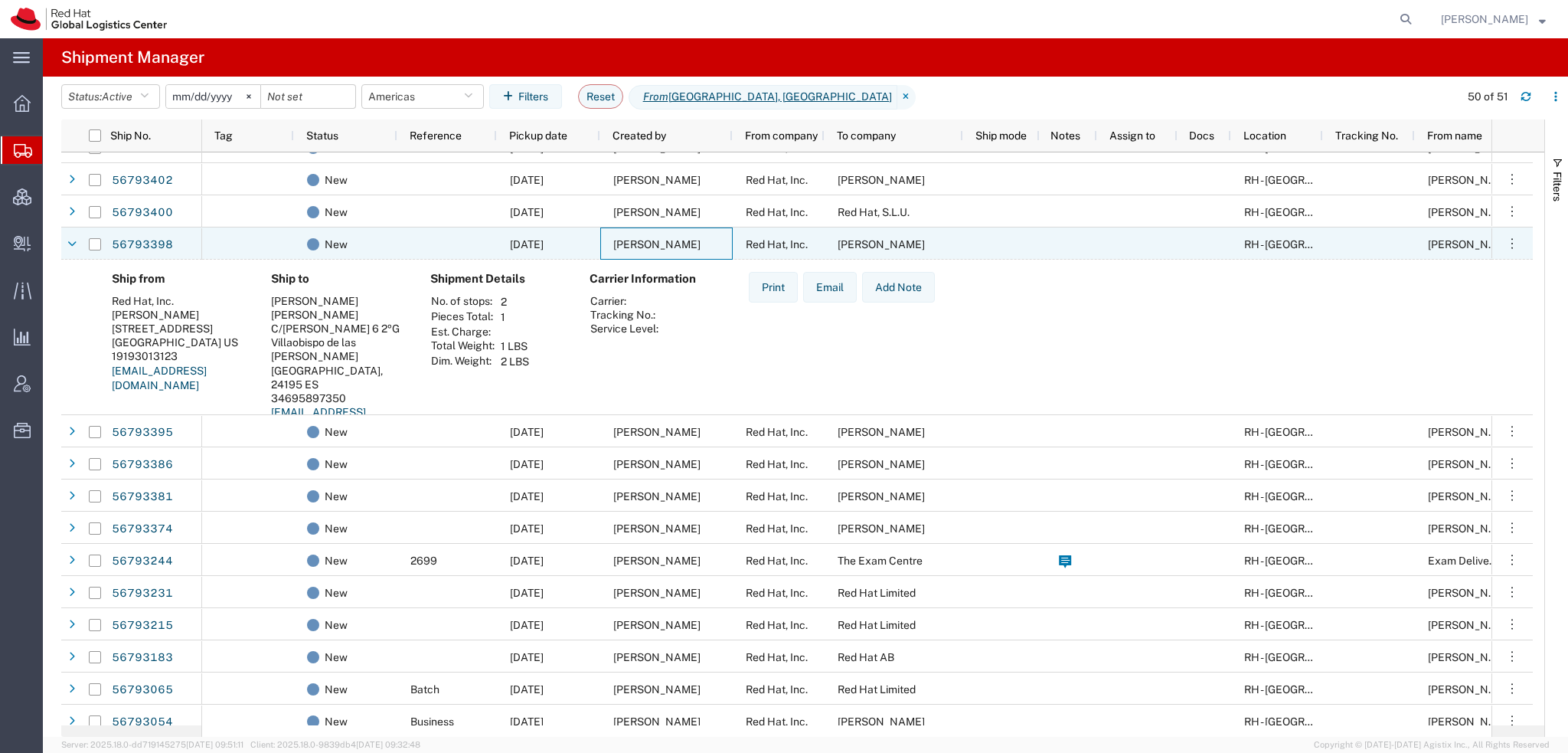
click at [646, 248] on span "[PERSON_NAME]" at bounding box center [656, 244] width 87 height 12
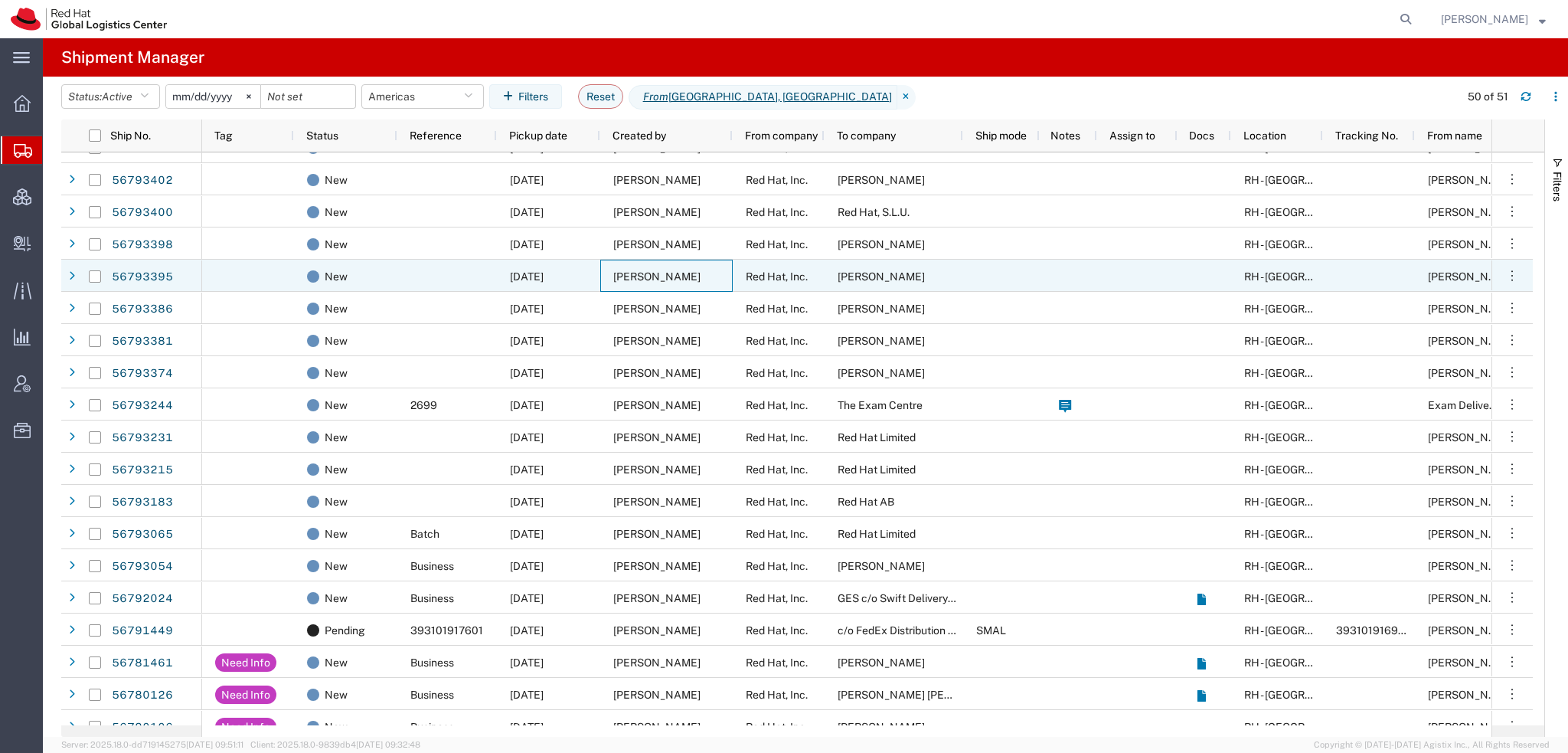
click at [632, 272] on span "[PERSON_NAME]" at bounding box center [656, 276] width 87 height 12
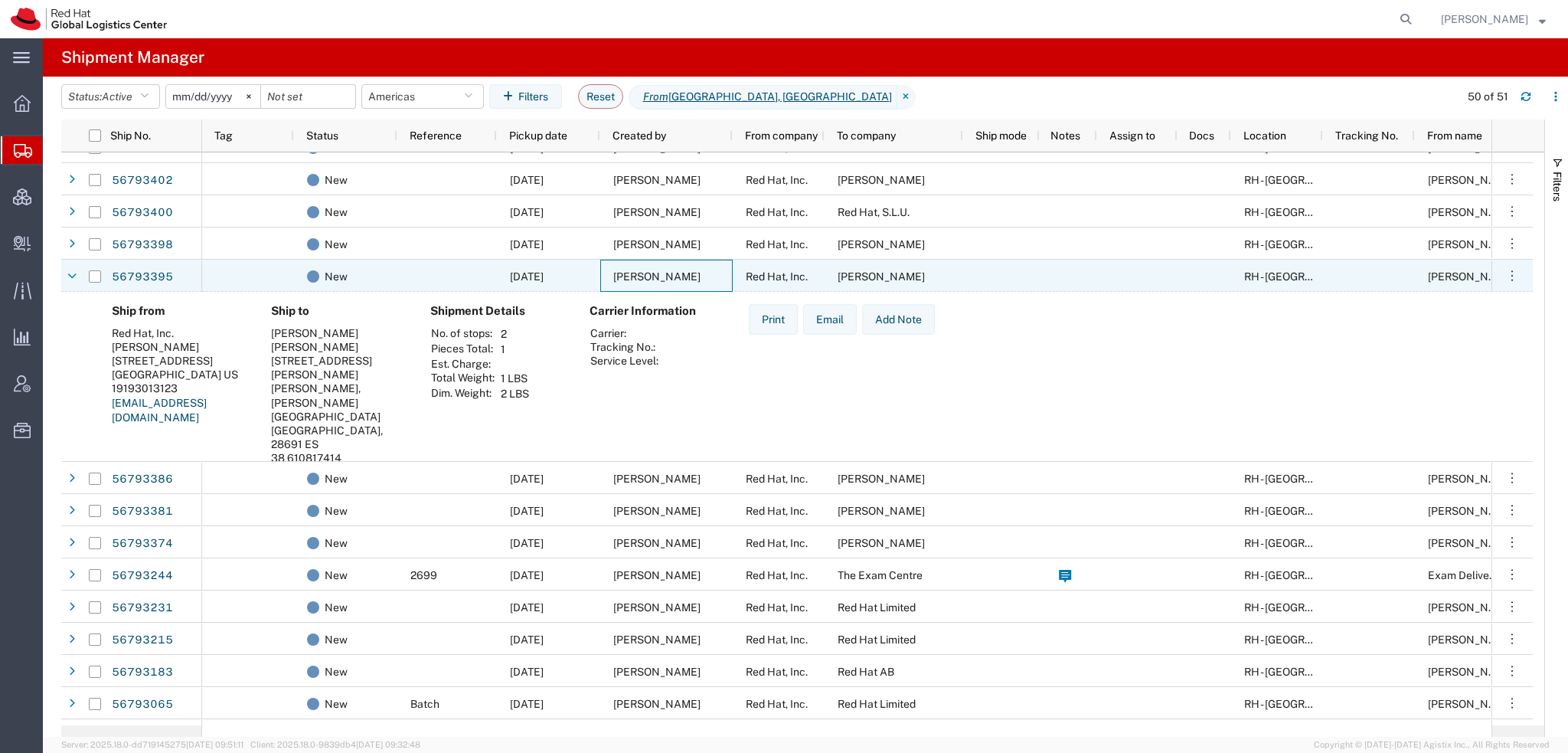
click at [632, 272] on span "[PERSON_NAME]" at bounding box center [656, 276] width 87 height 12
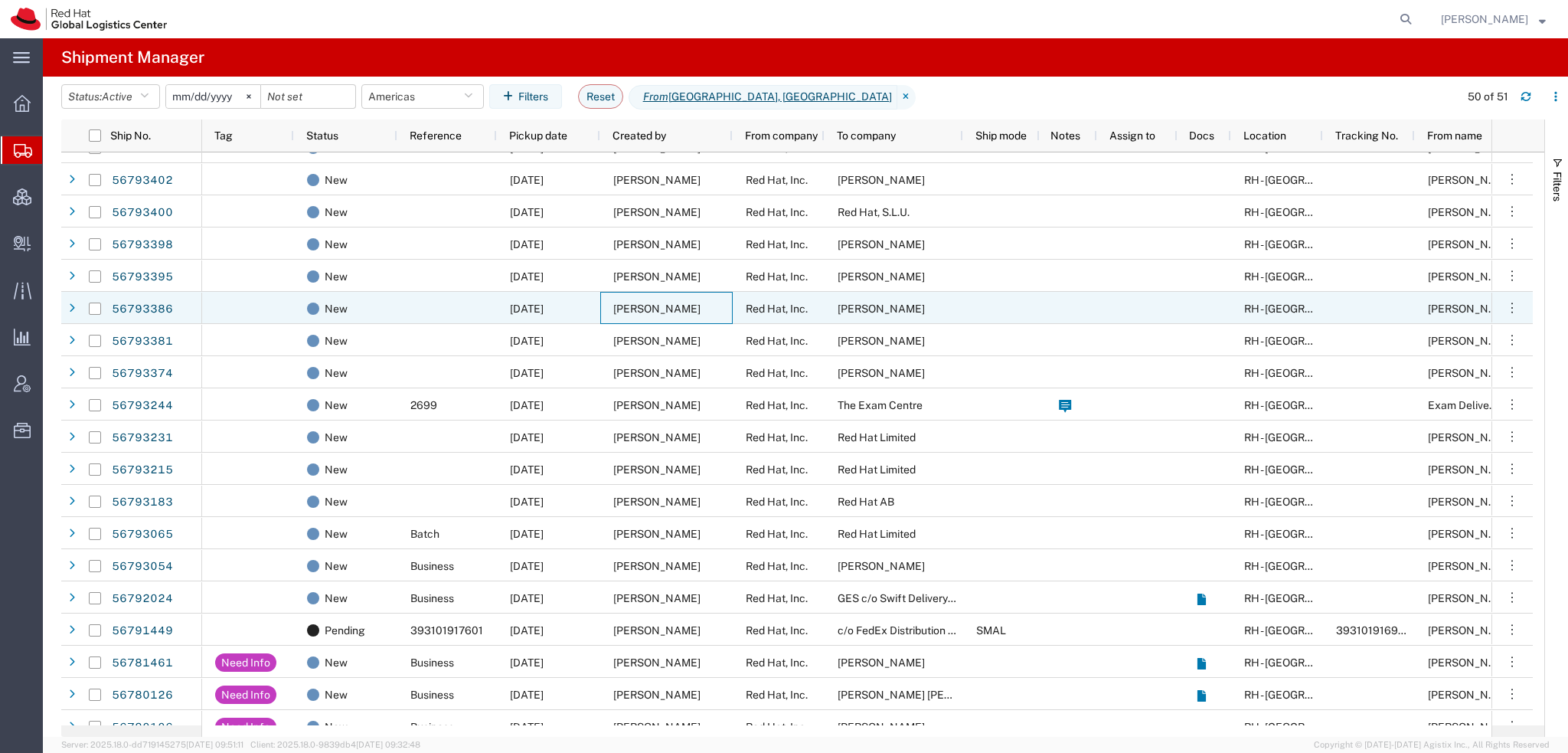
click at [626, 303] on span "[PERSON_NAME]" at bounding box center [656, 309] width 87 height 12
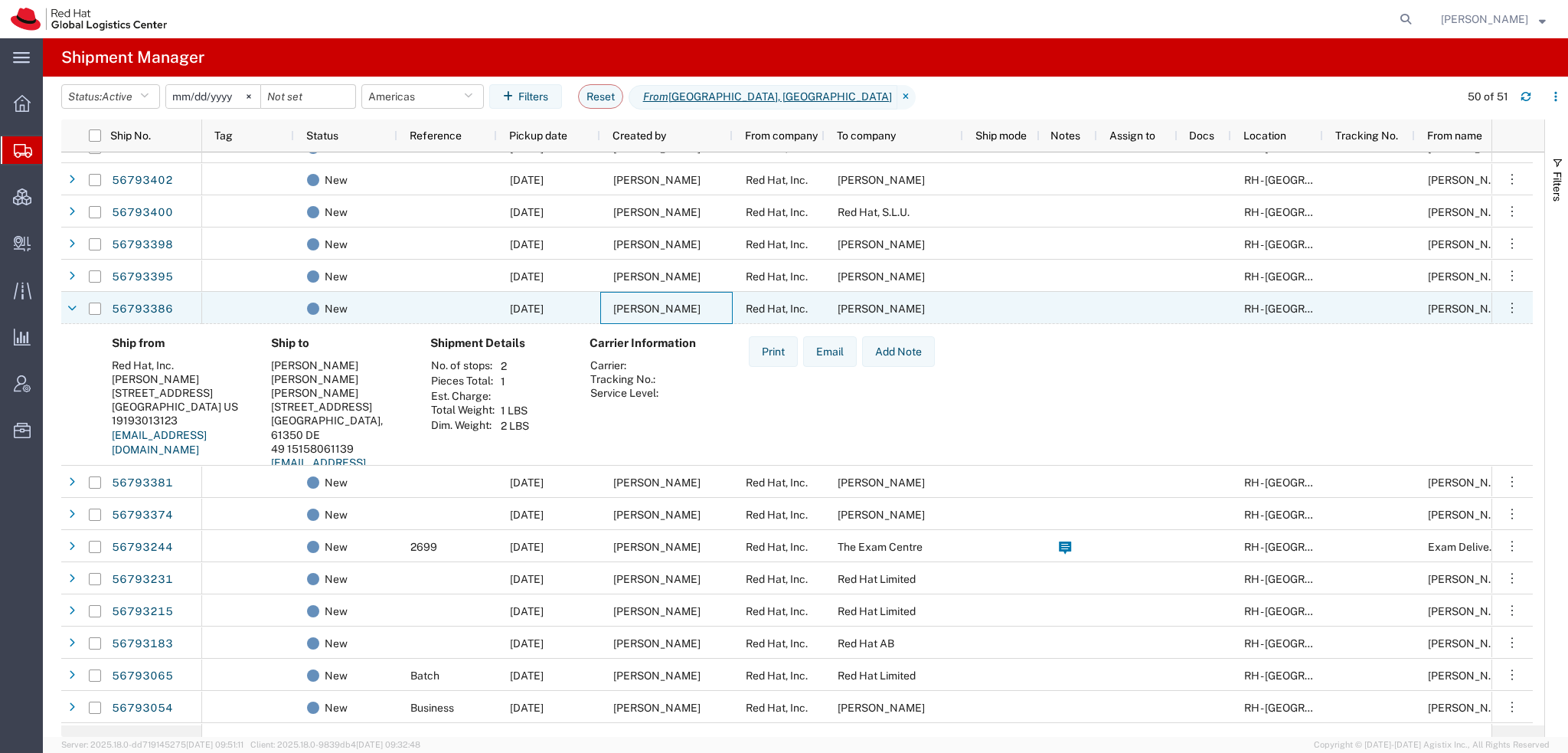
click at [626, 303] on span "[PERSON_NAME]" at bounding box center [656, 309] width 87 height 12
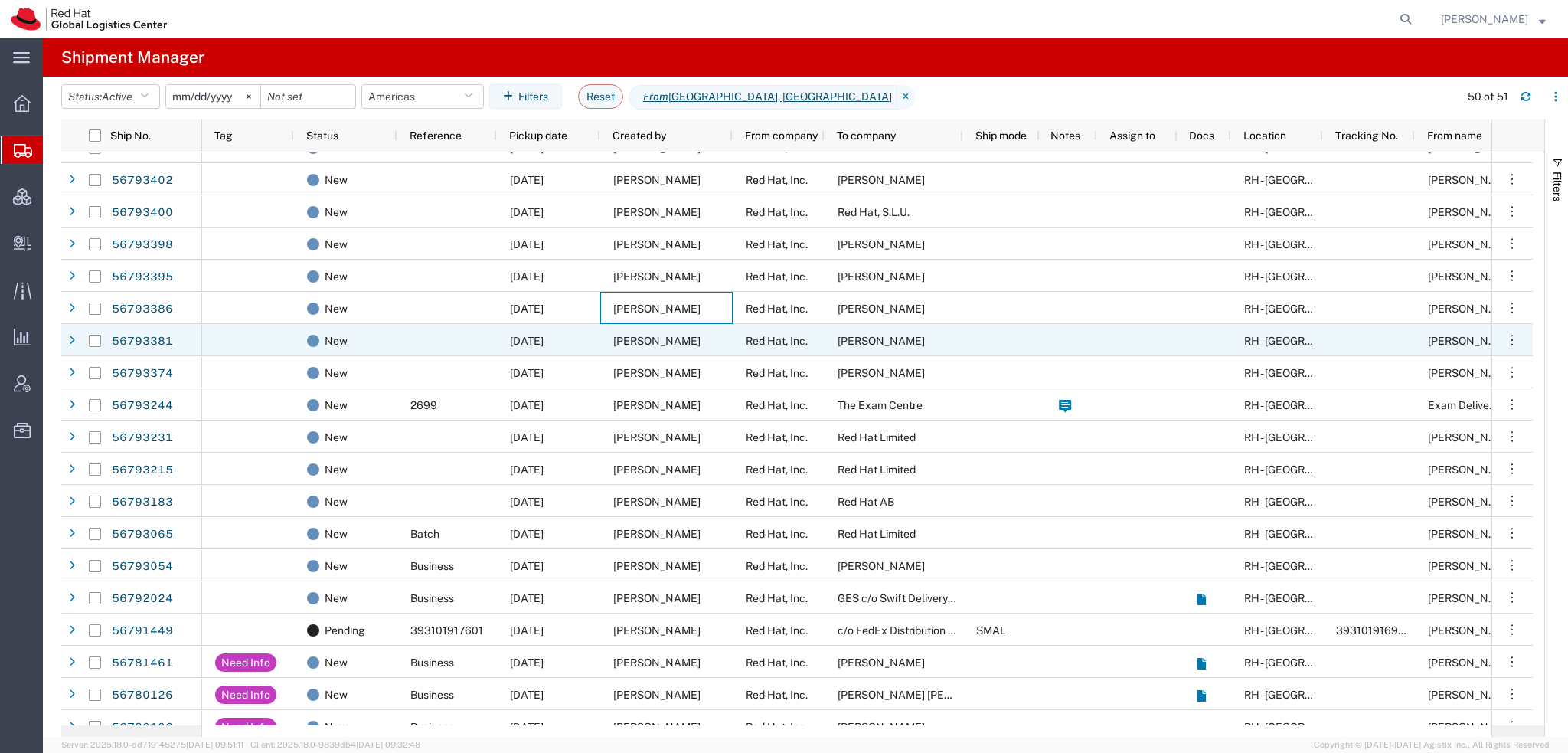
click at [627, 347] on div "[PERSON_NAME]" at bounding box center [666, 340] width 132 height 32
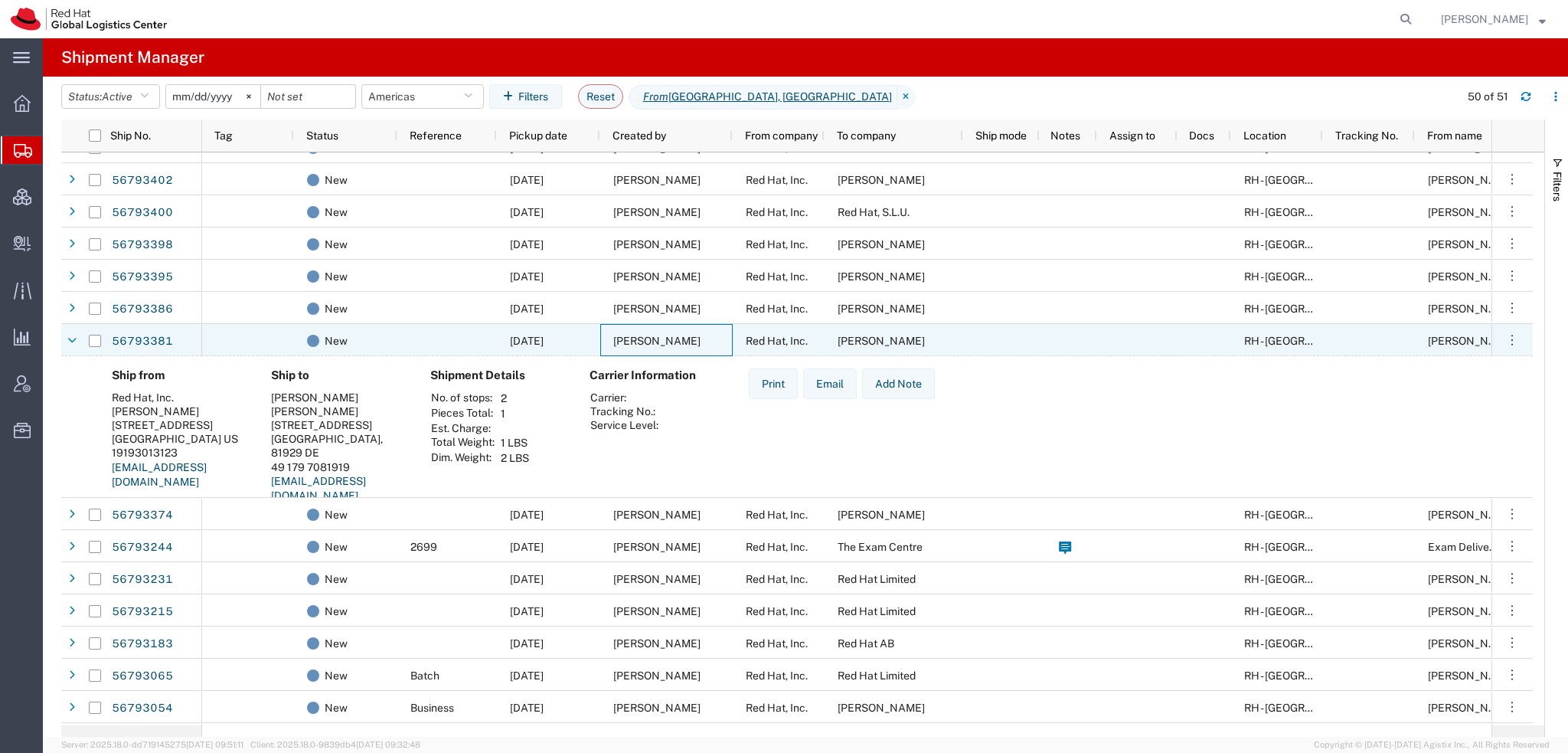
click at [627, 347] on div "[PERSON_NAME]" at bounding box center [666, 340] width 132 height 32
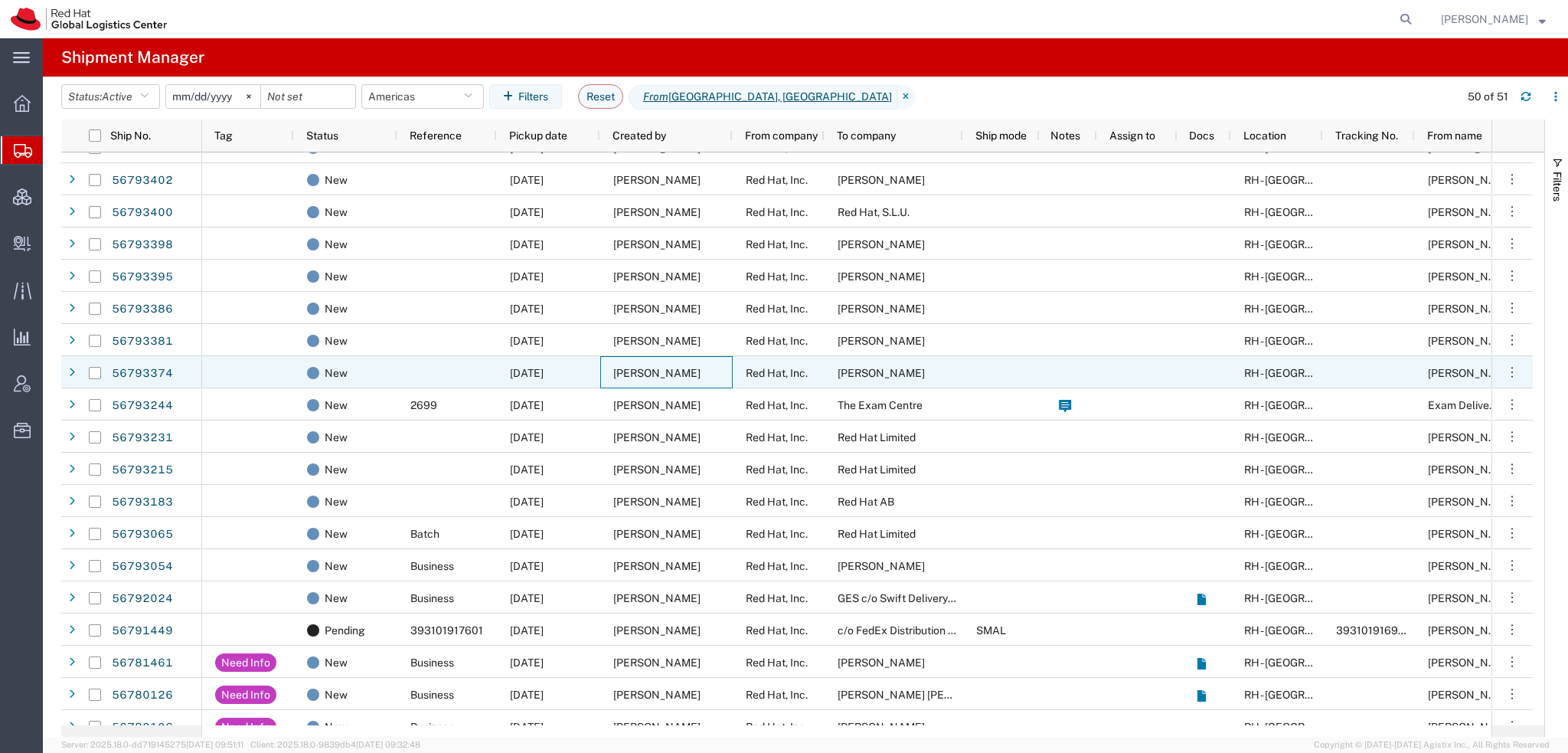
click at [626, 371] on span "[PERSON_NAME]" at bounding box center [656, 373] width 87 height 12
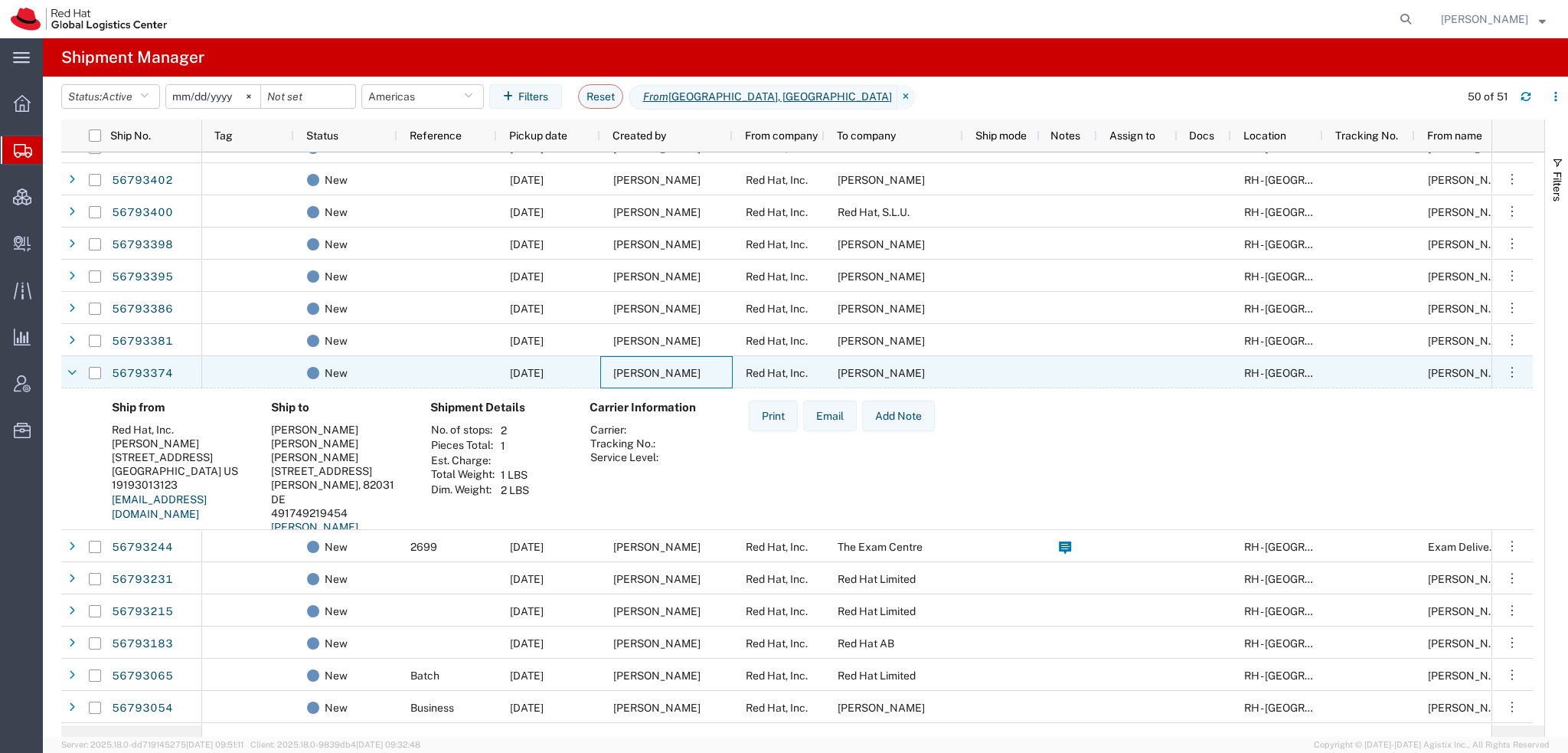
click at [626, 371] on span "[PERSON_NAME]" at bounding box center [656, 373] width 87 height 12
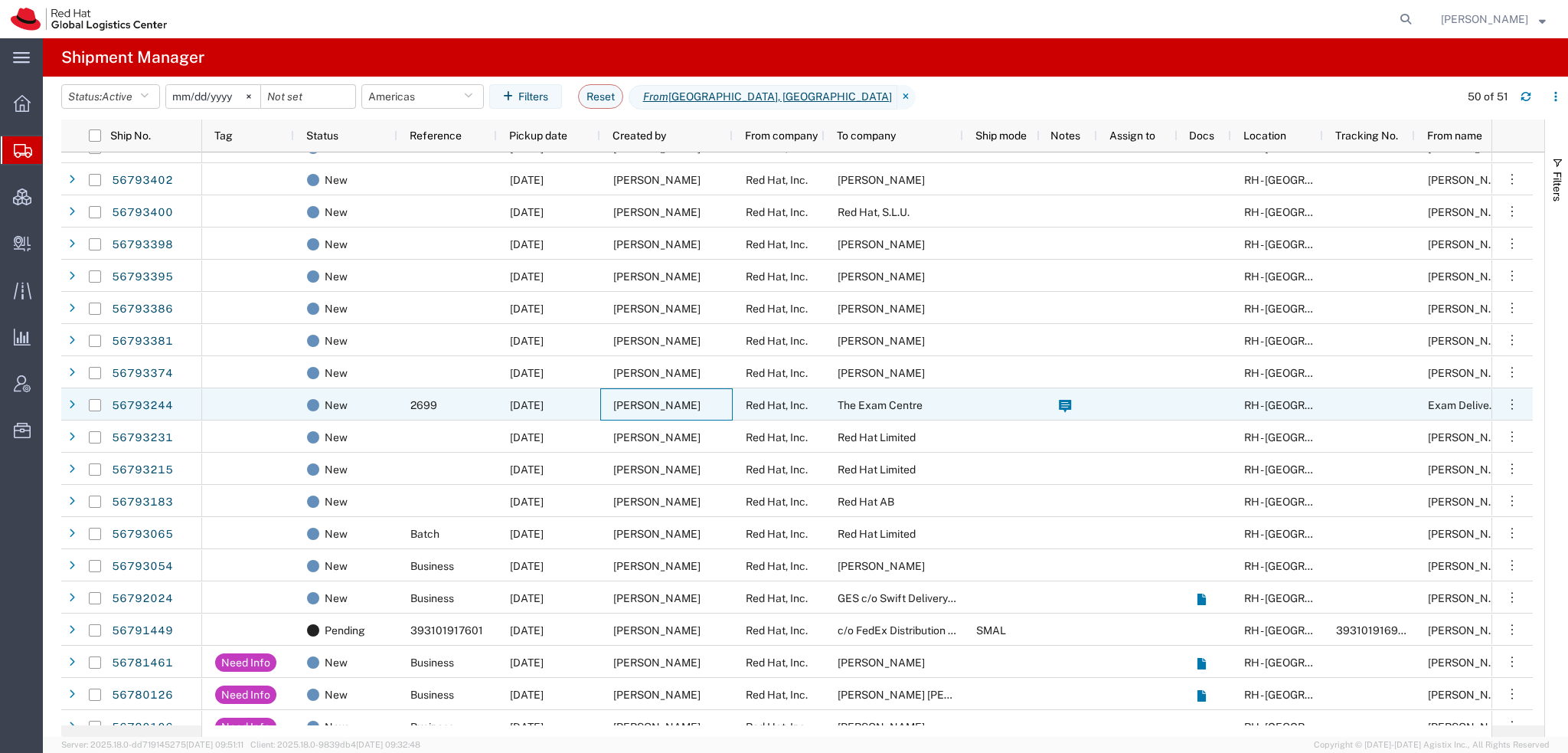
click at [622, 399] on span "[PERSON_NAME]" at bounding box center [656, 405] width 87 height 12
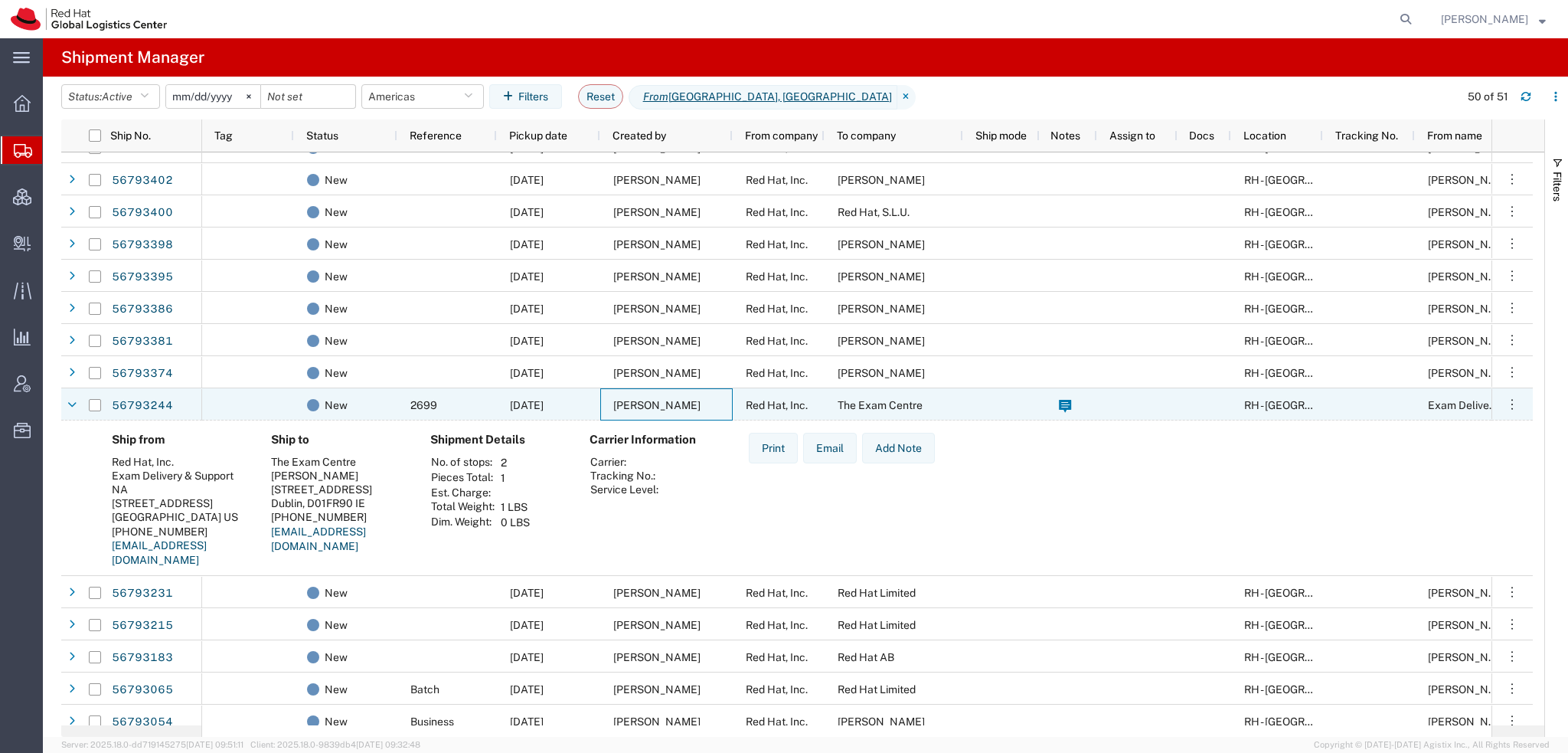
click at [621, 399] on span "[PERSON_NAME]" at bounding box center [656, 405] width 87 height 12
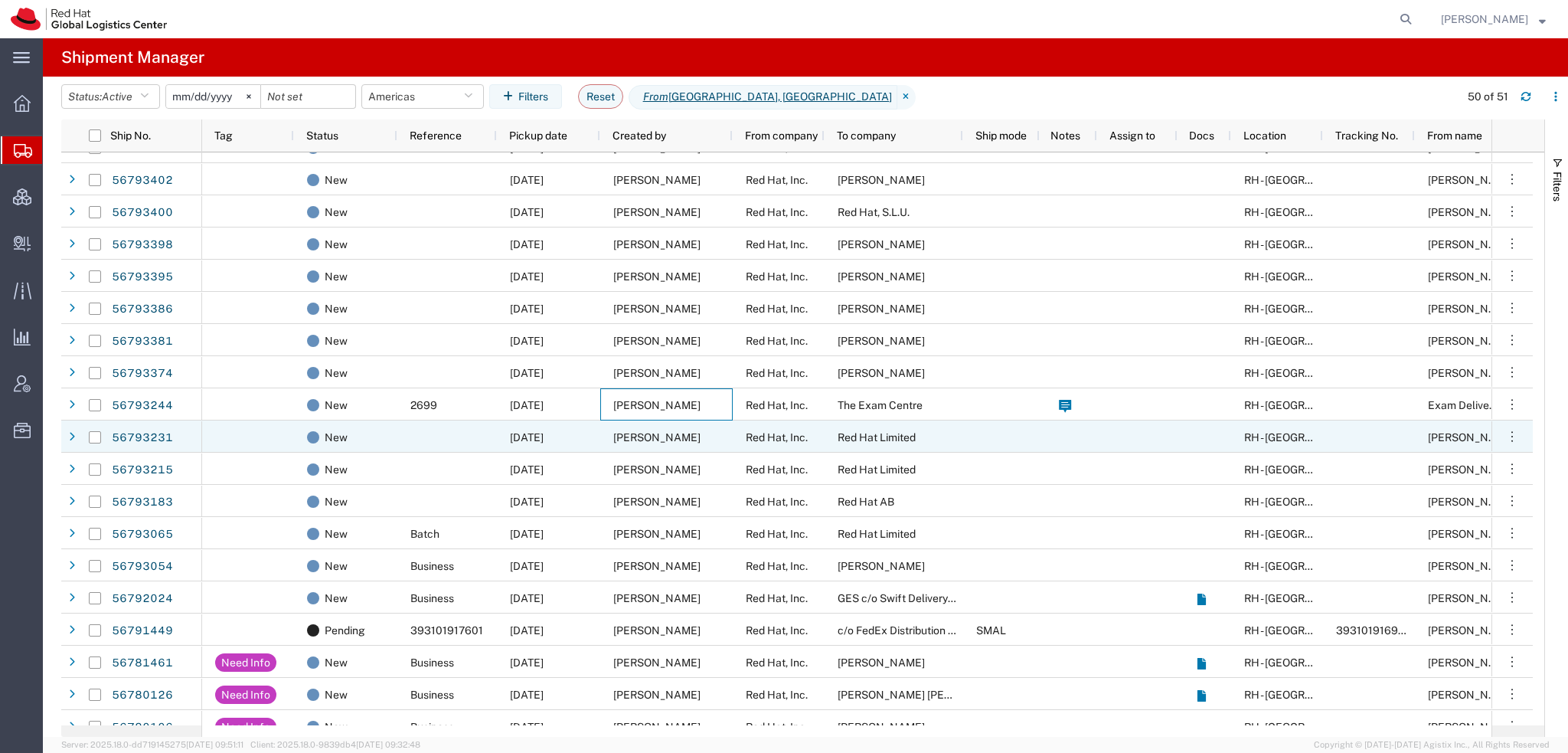
click at [620, 431] on span "[PERSON_NAME]" at bounding box center [656, 437] width 87 height 12
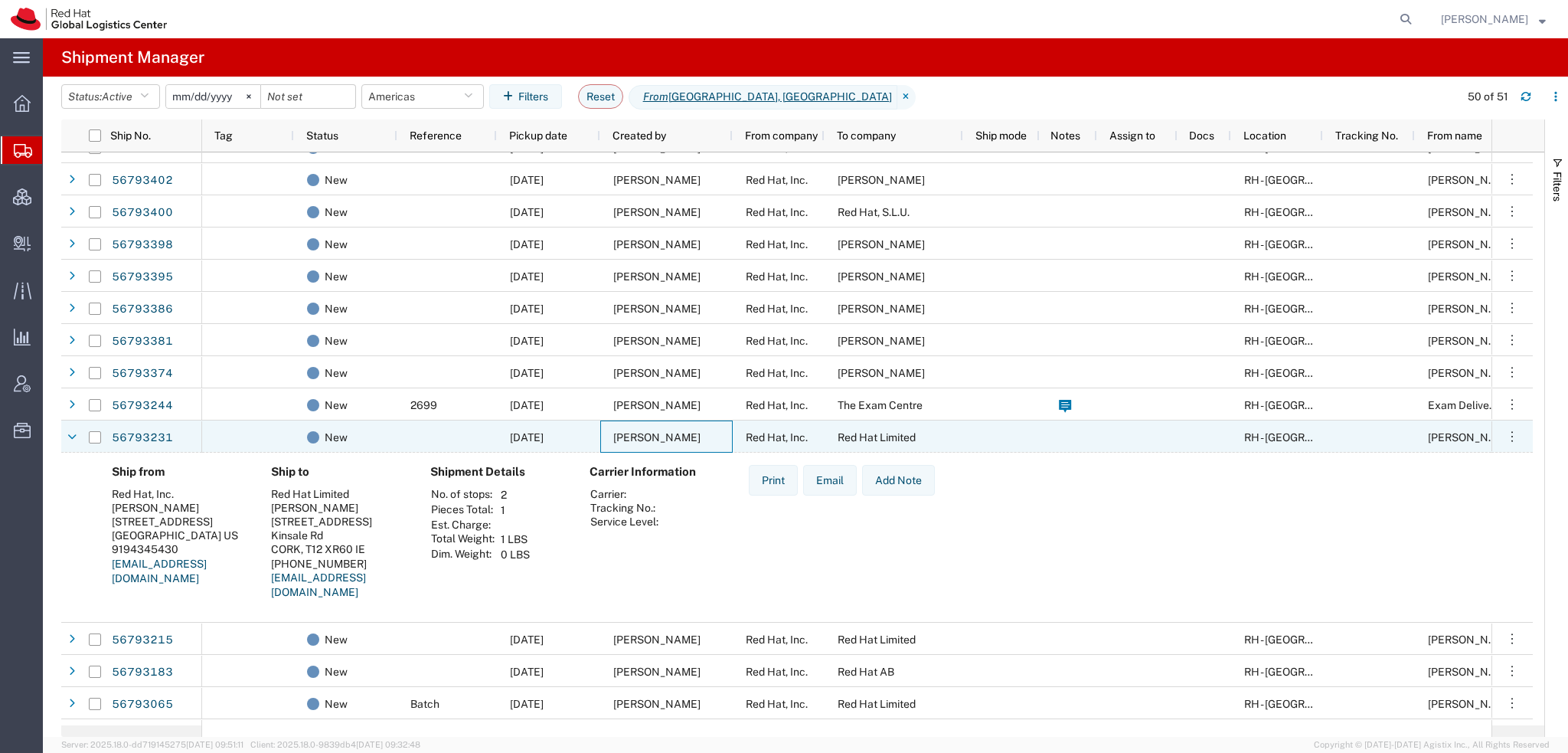
click at [620, 431] on span "[PERSON_NAME]" at bounding box center [656, 437] width 87 height 12
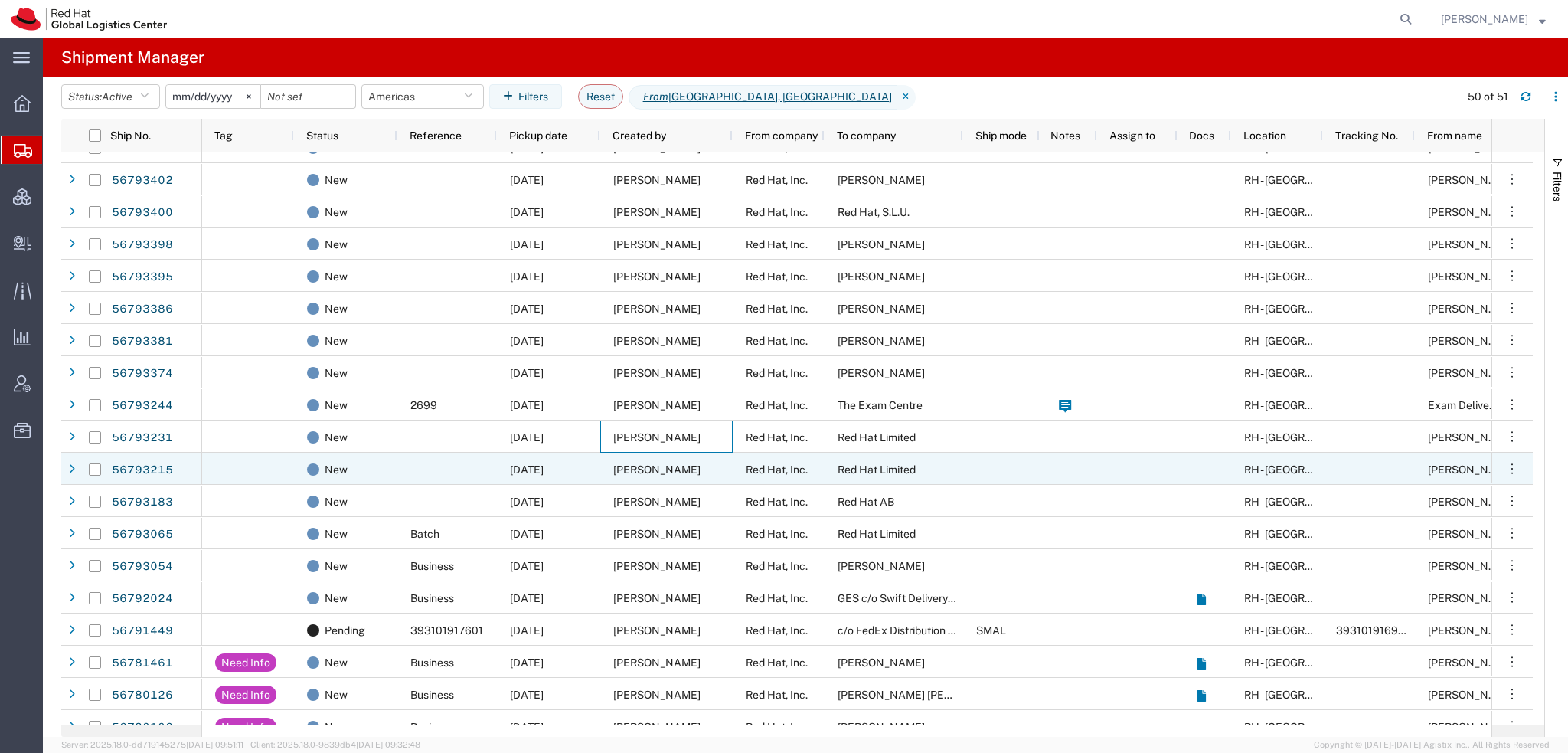
click at [619, 469] on span "[PERSON_NAME]" at bounding box center [656, 469] width 87 height 12
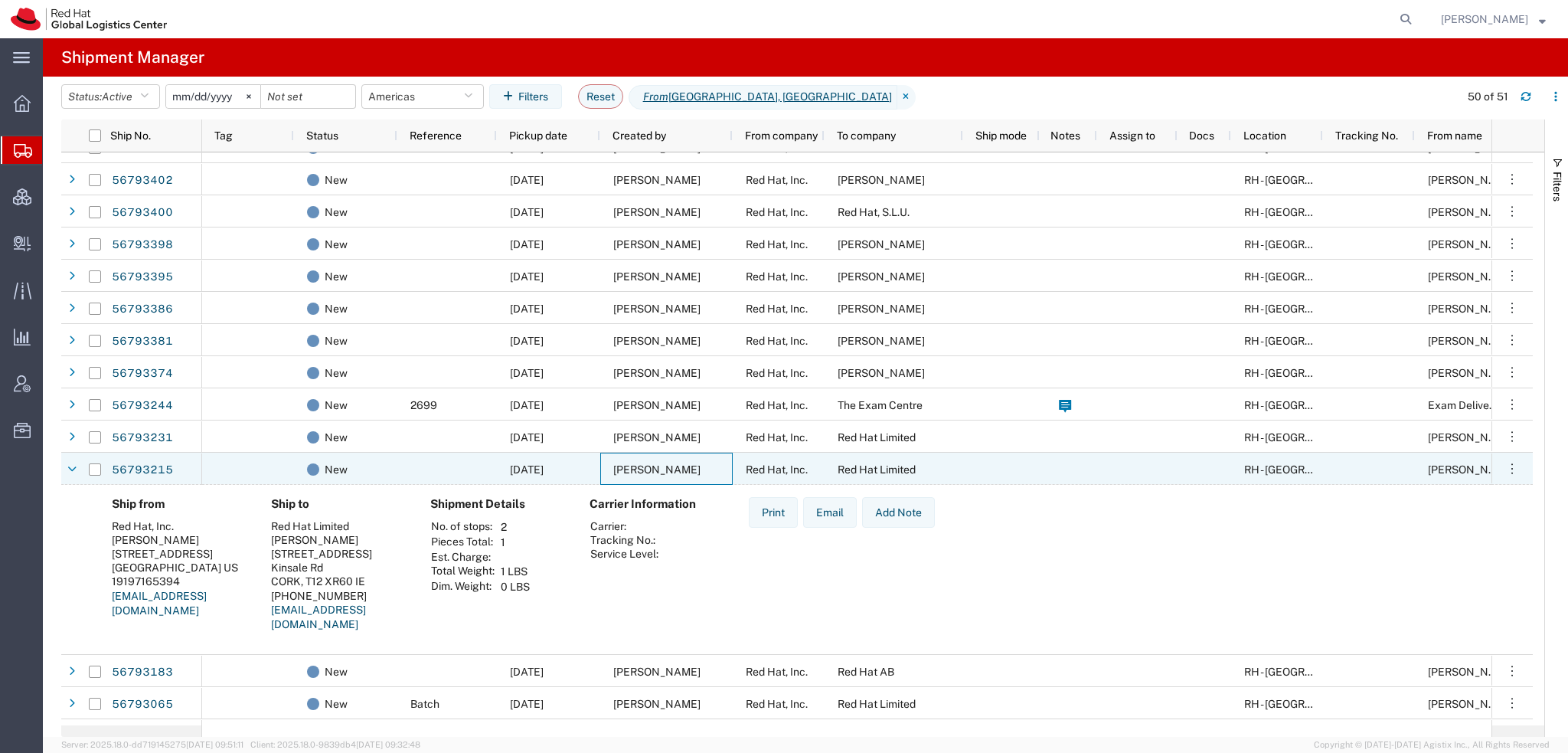
click at [619, 469] on span "[PERSON_NAME]" at bounding box center [656, 469] width 87 height 12
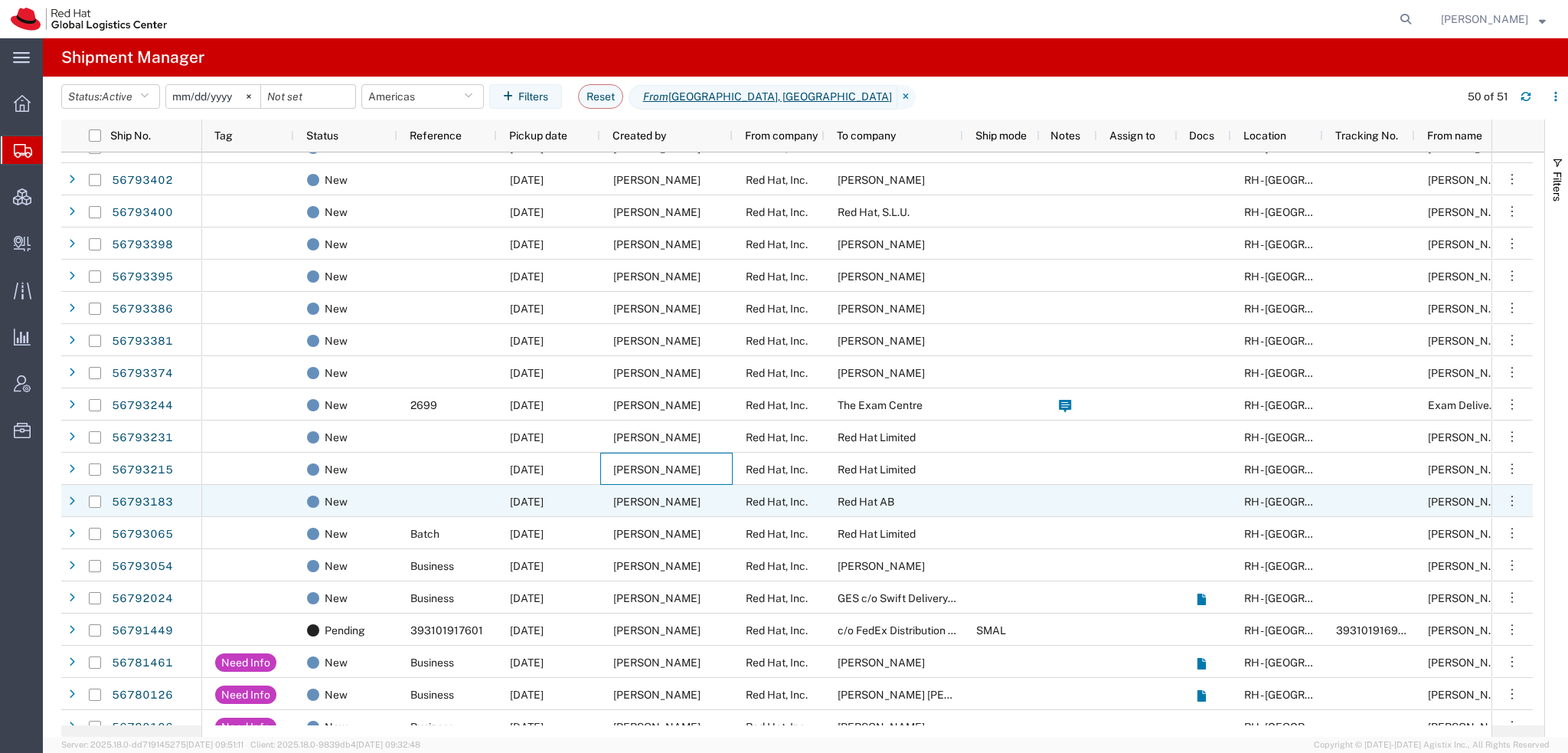
scroll to position [612, 0]
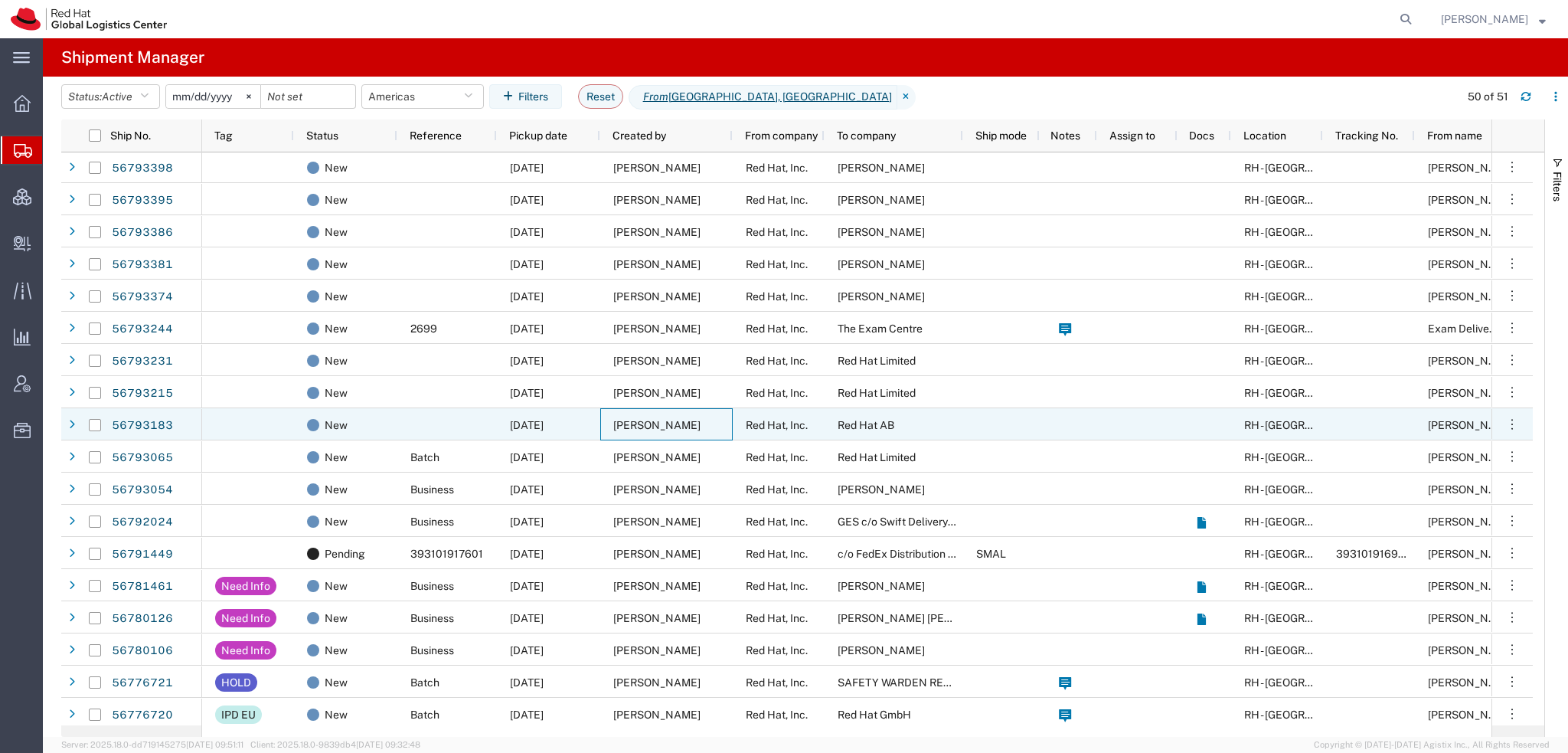
click at [621, 422] on span "[PERSON_NAME]" at bounding box center [656, 425] width 87 height 12
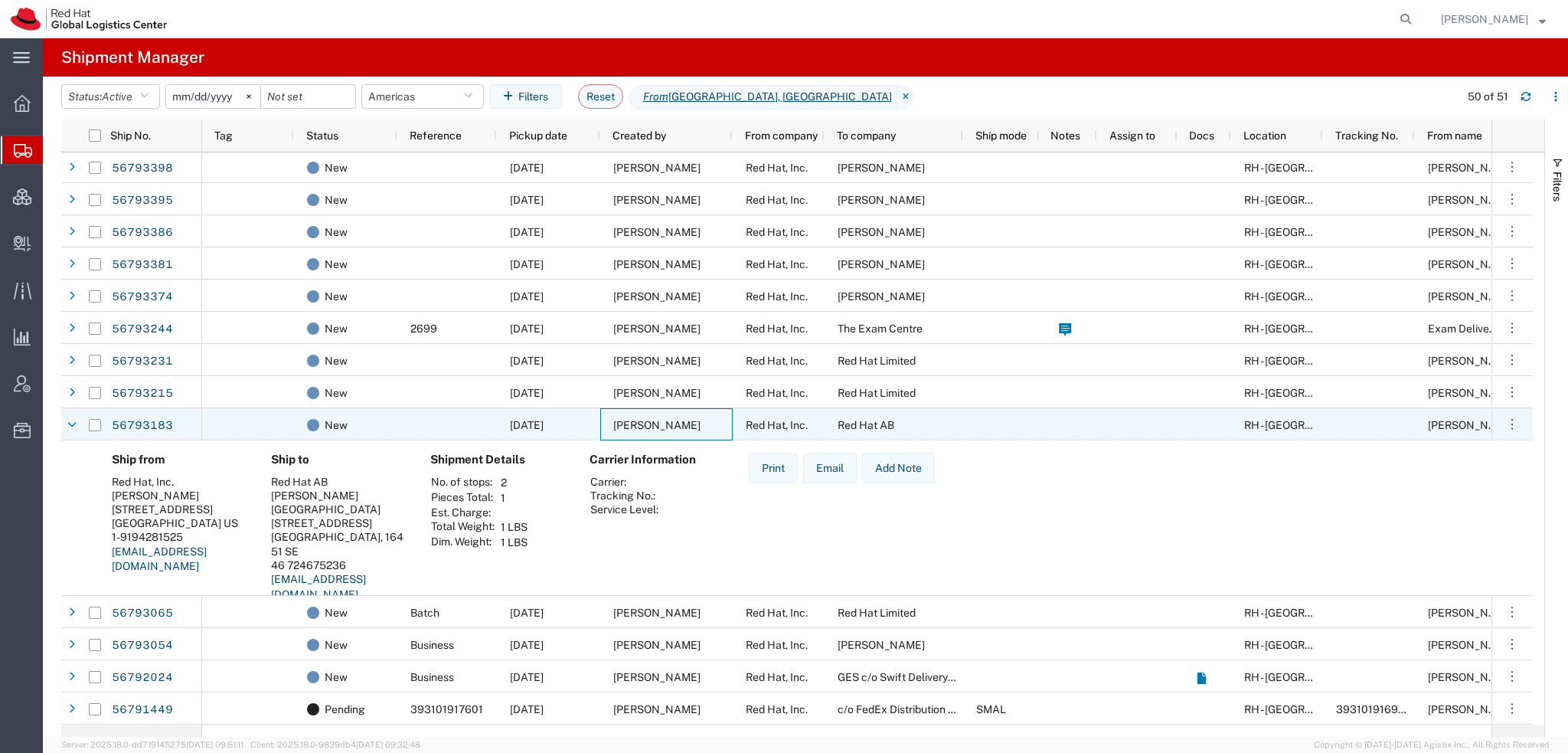
click at [621, 422] on span "[PERSON_NAME]" at bounding box center [656, 425] width 87 height 12
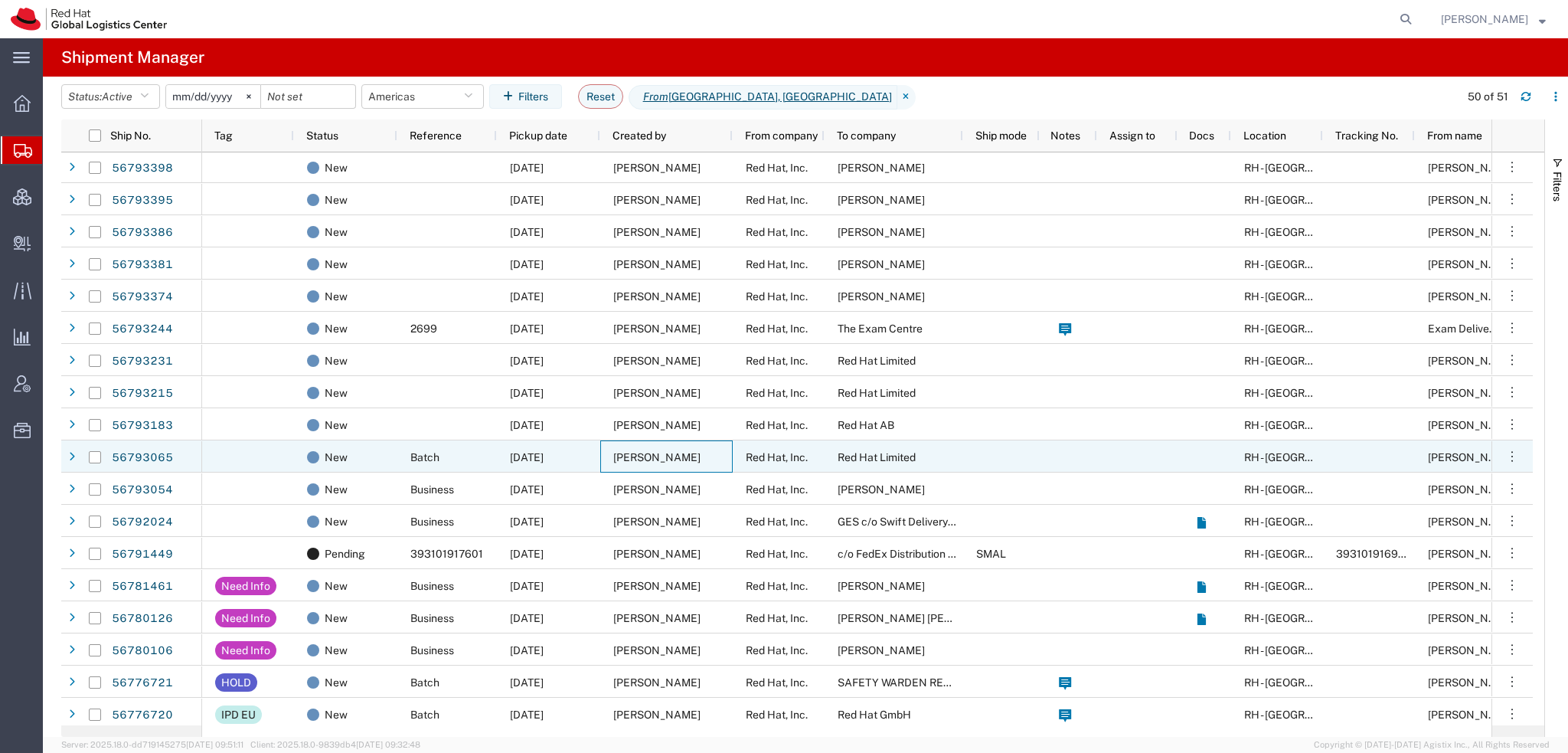
click at [631, 456] on span "[PERSON_NAME]" at bounding box center [656, 457] width 87 height 12
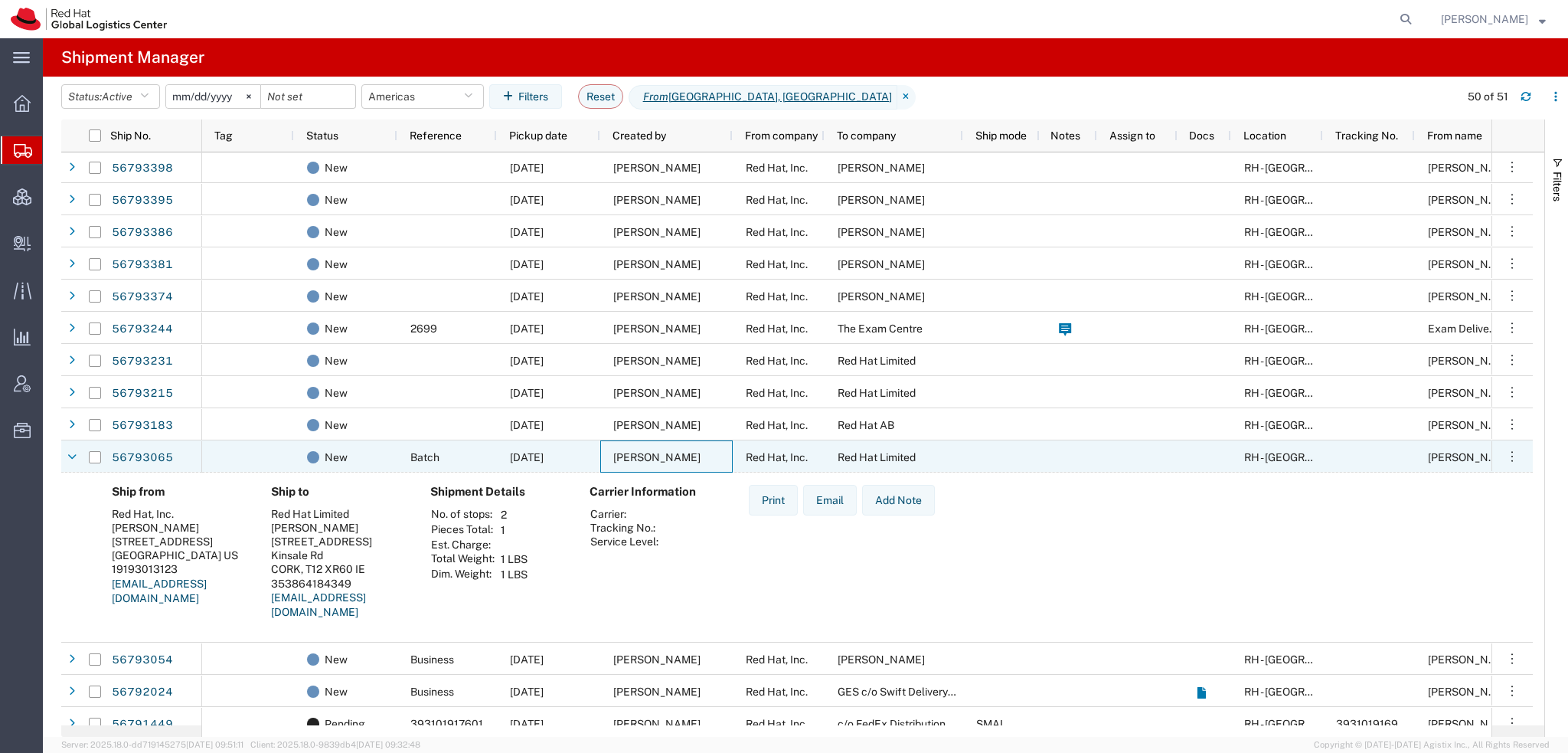
click at [631, 456] on span "[PERSON_NAME]" at bounding box center [656, 457] width 87 height 12
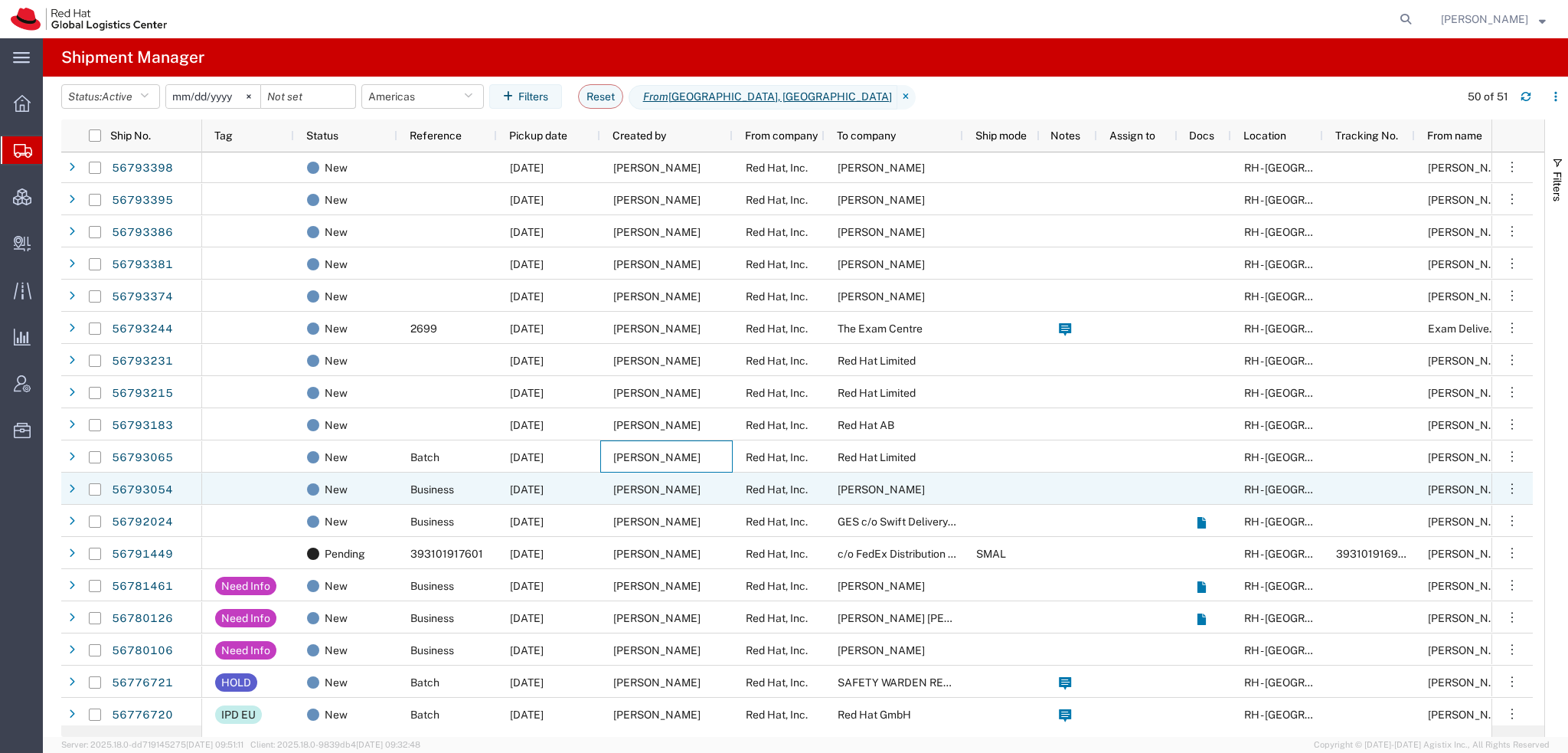
click at [625, 485] on span "[PERSON_NAME]" at bounding box center [656, 489] width 87 height 12
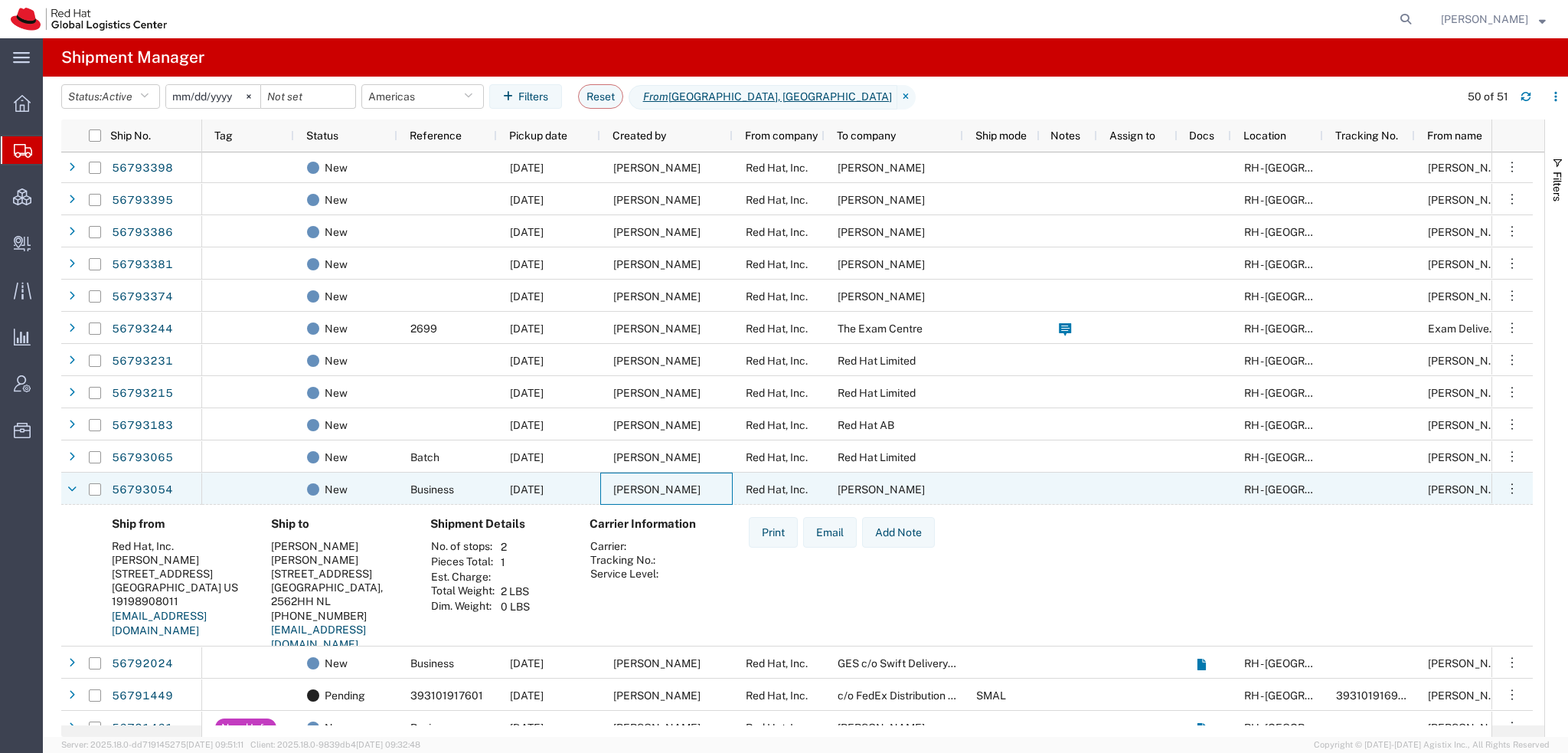
click at [625, 485] on span "[PERSON_NAME]" at bounding box center [656, 489] width 87 height 12
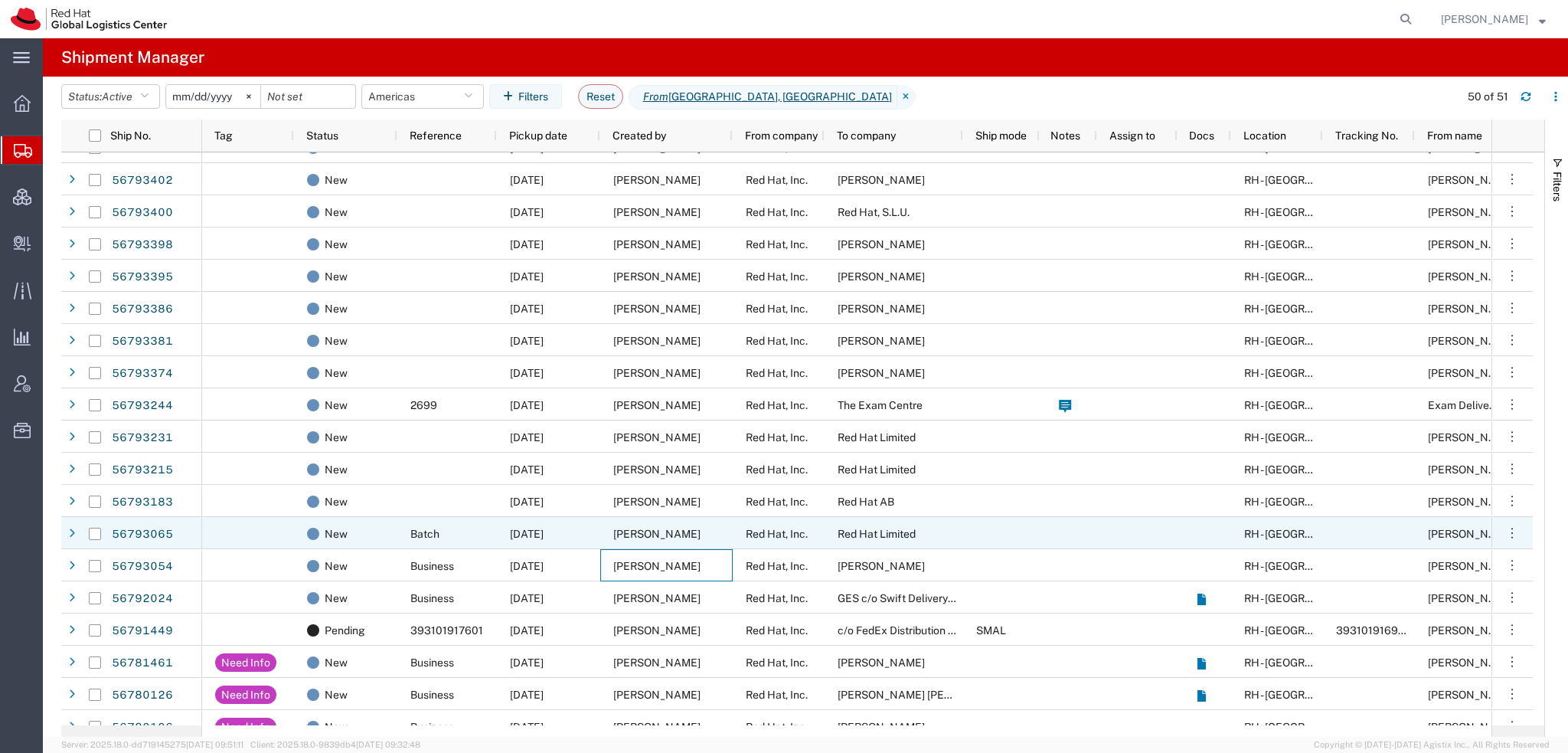
scroll to position [919, 0]
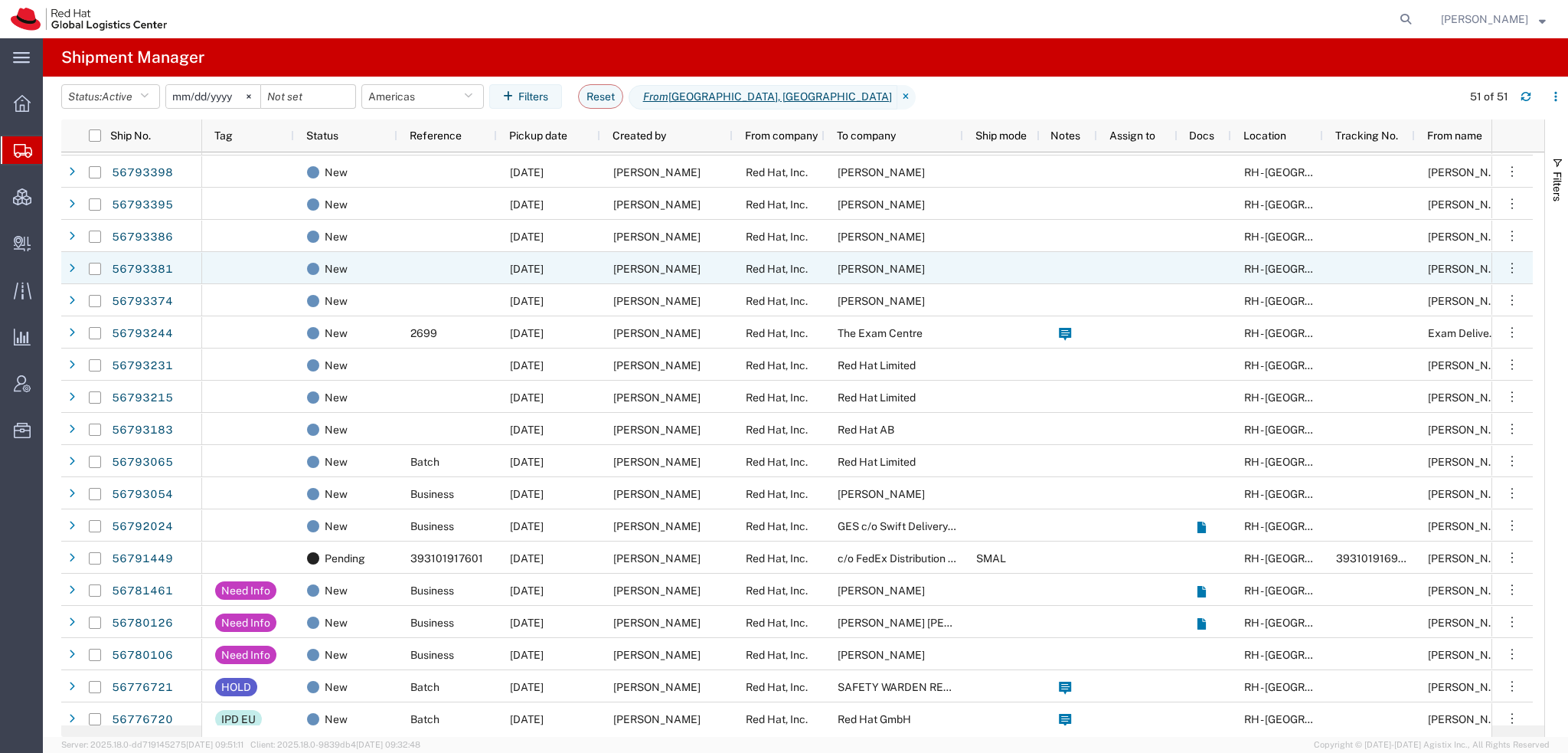
scroll to position [72, 0]
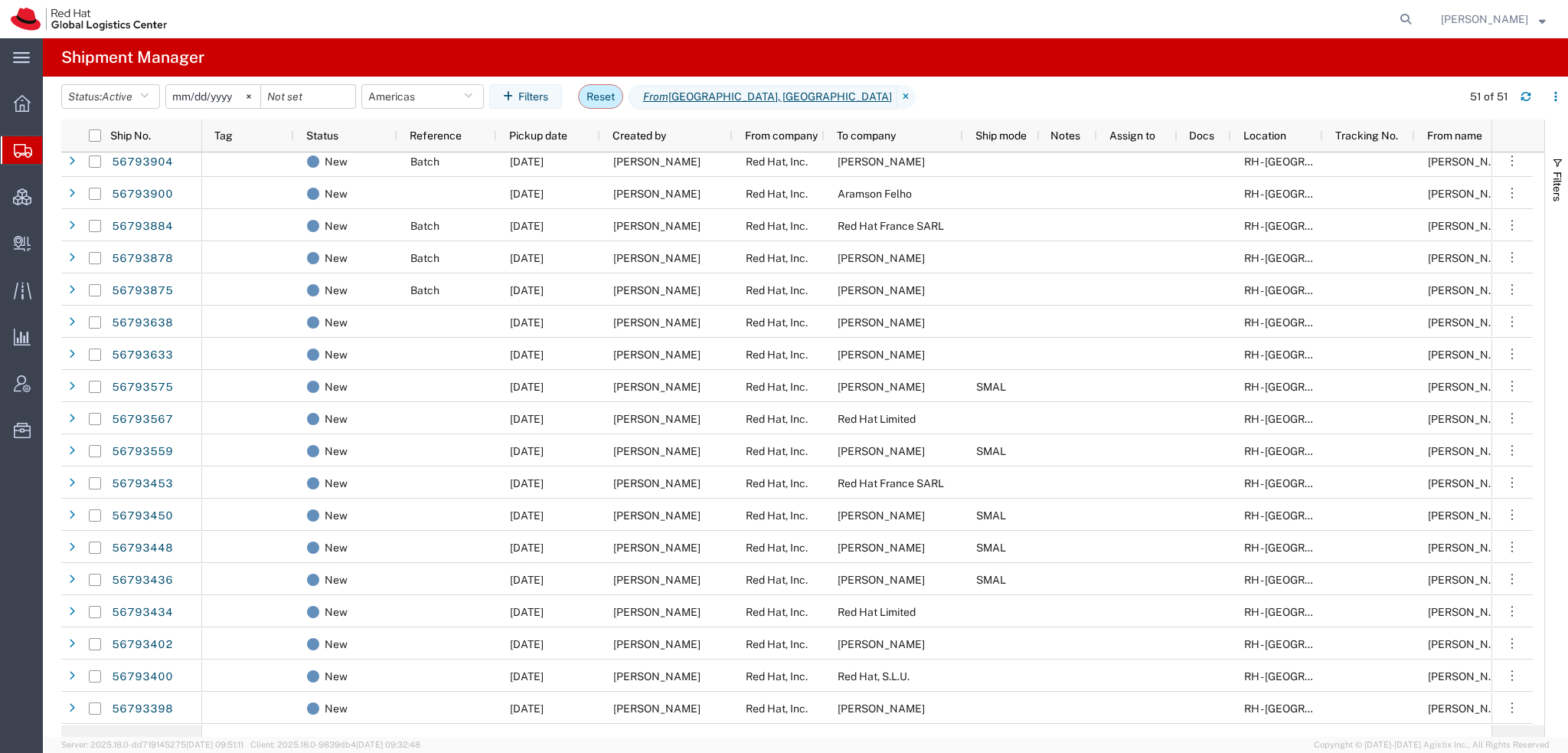
click at [594, 96] on button "Reset" at bounding box center [600, 96] width 45 height 25
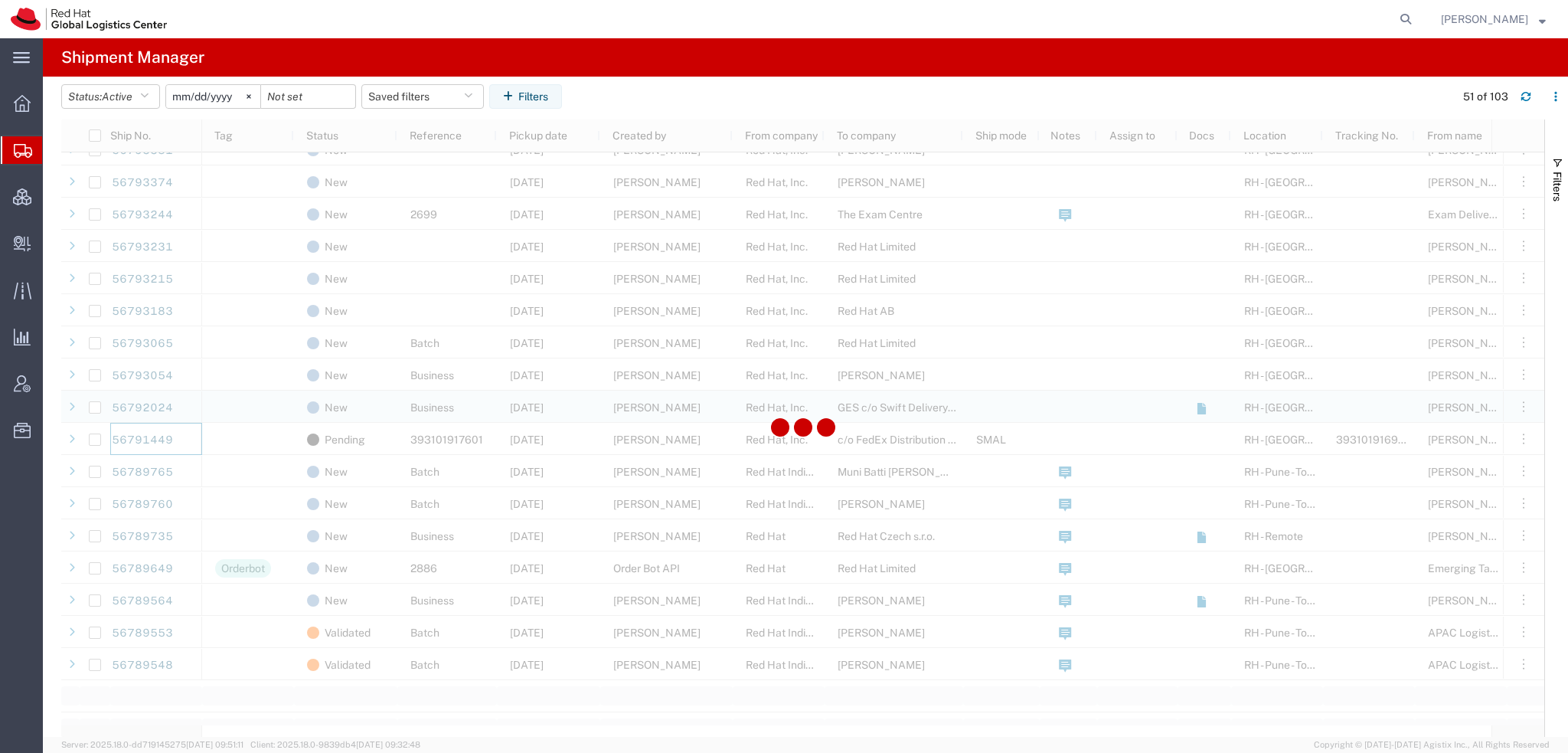
scroll to position [1080, 0]
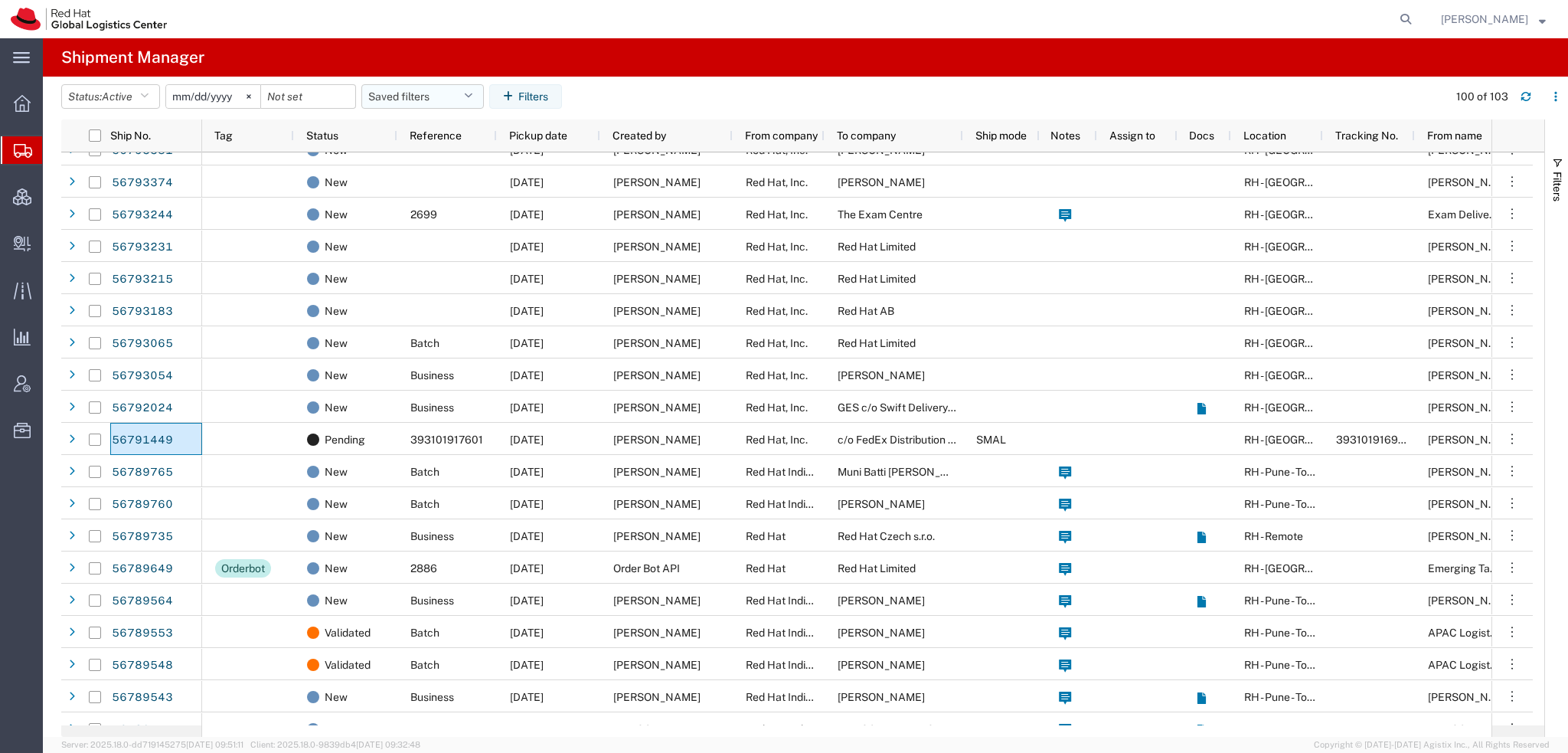
click at [471, 96] on icon "button" at bounding box center [468, 96] width 8 height 11
click at [409, 171] on span "Americas" at bounding box center [464, 163] width 201 height 28
type input "2023-05-07"
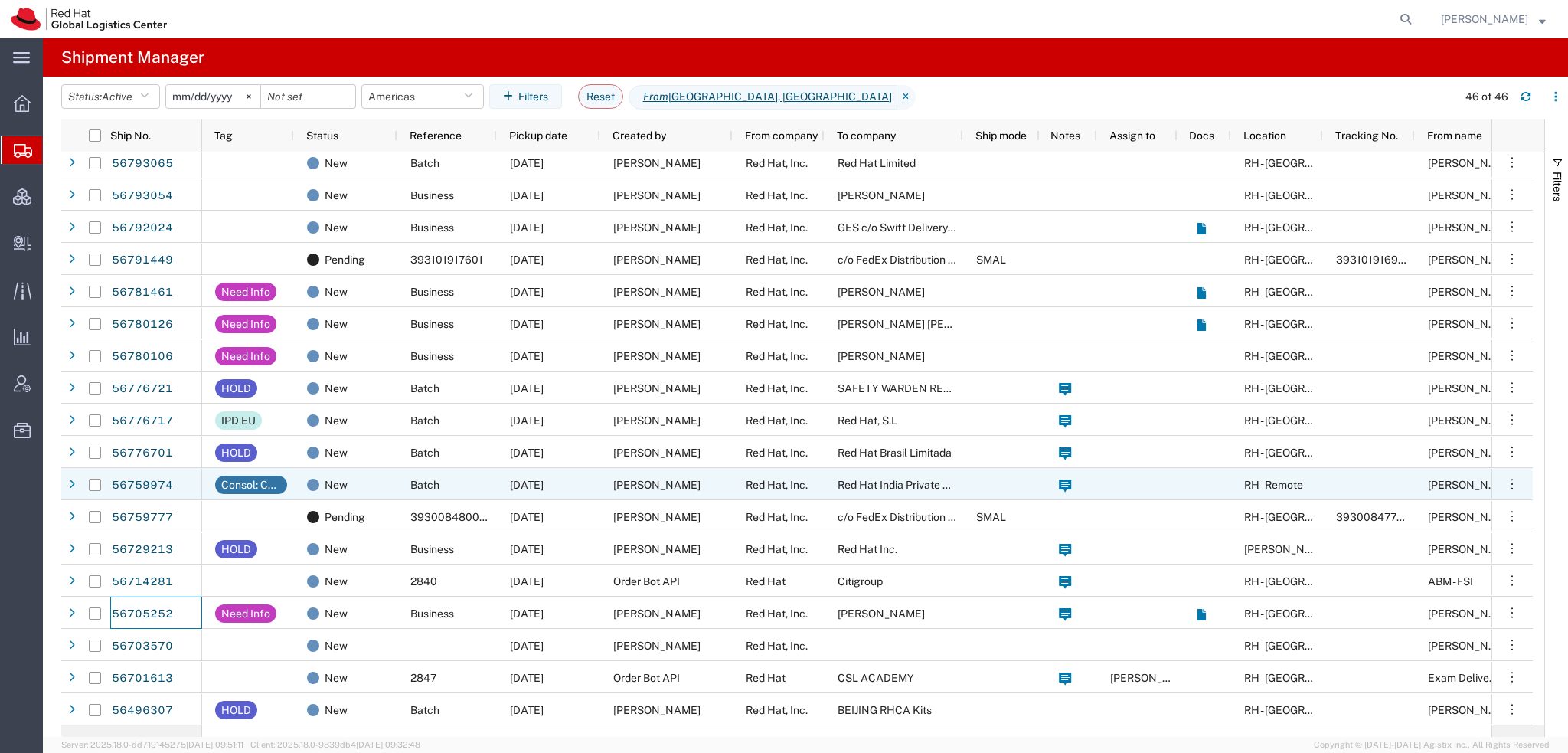
scroll to position [906, 0]
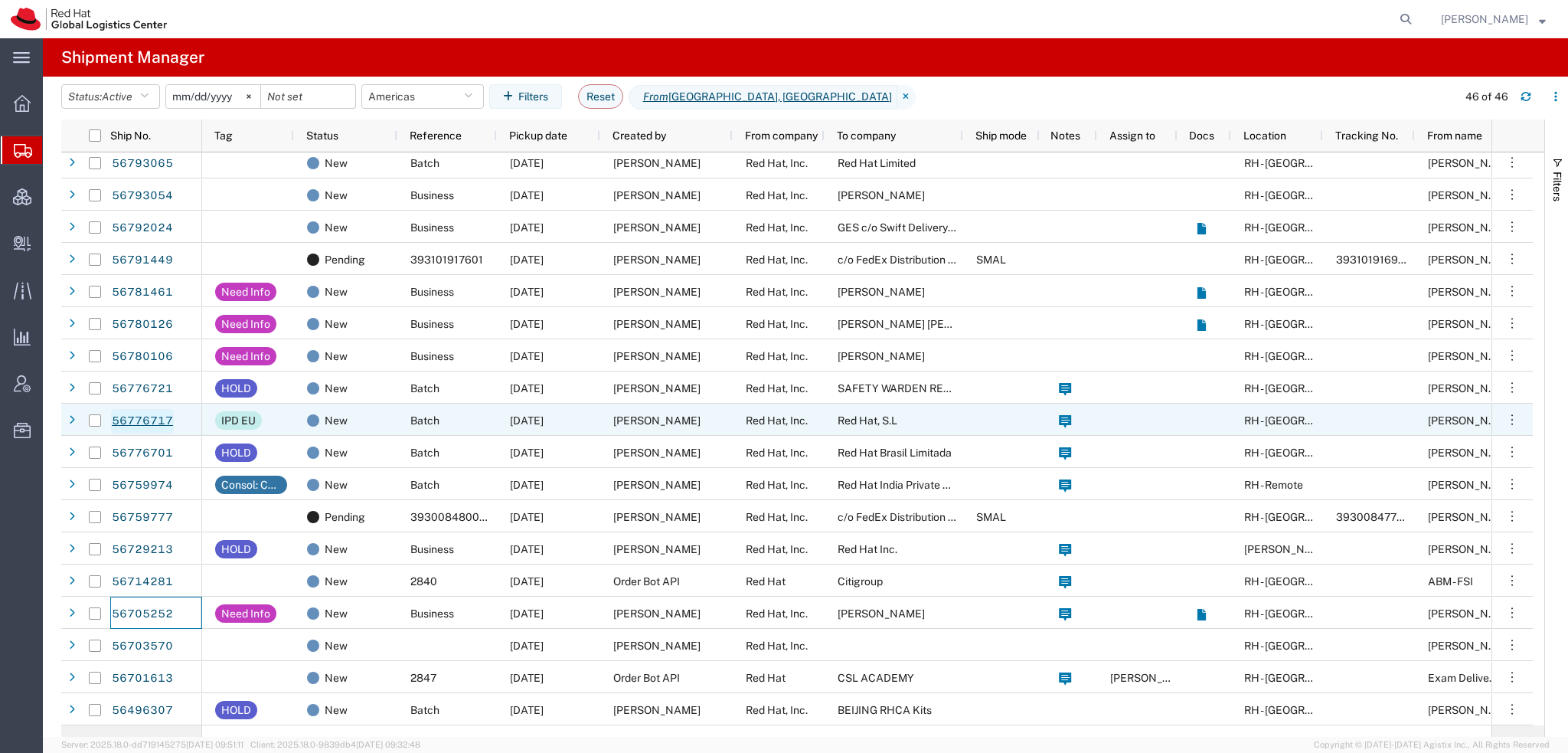
click at [143, 423] on link "56776717" at bounding box center [142, 421] width 63 height 25
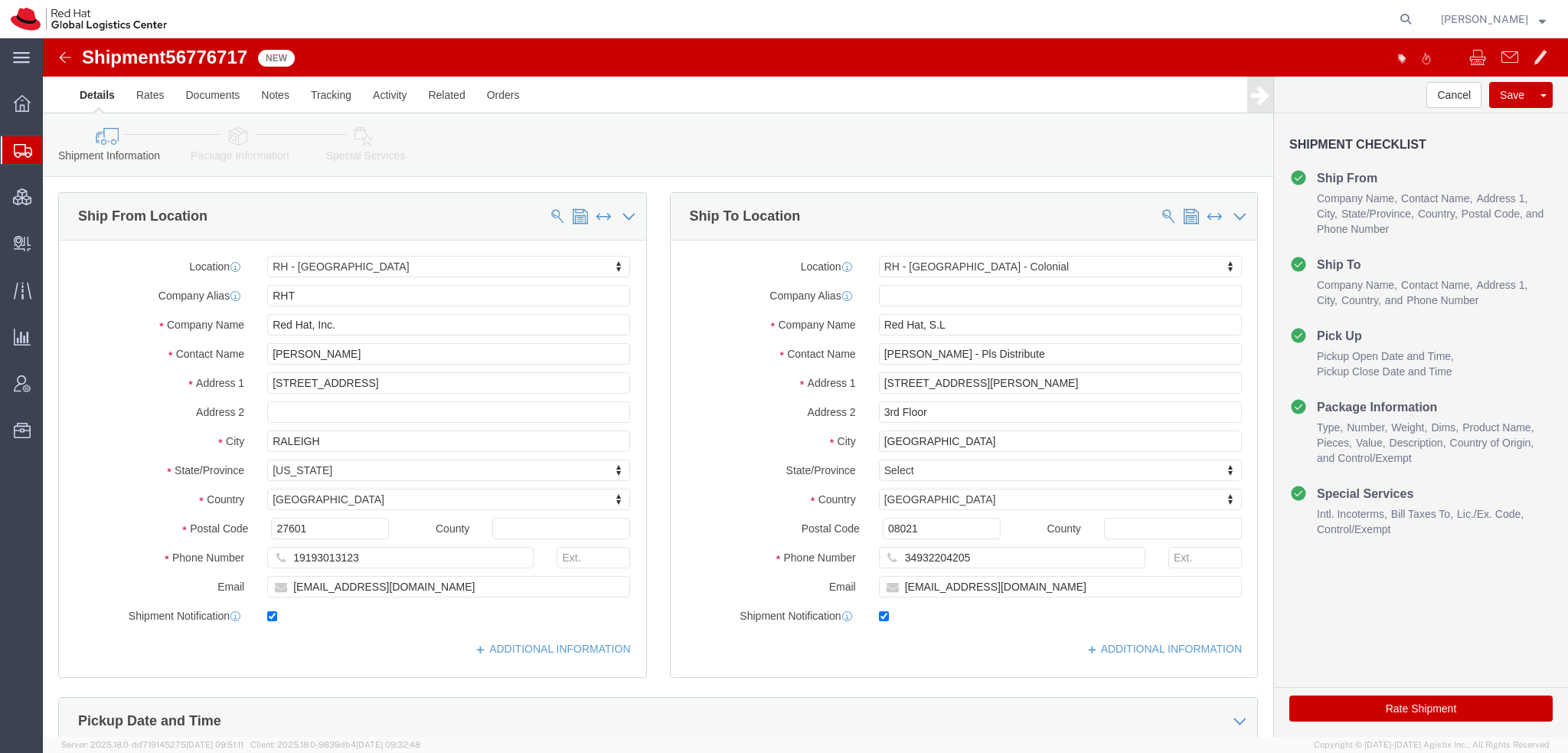
select select "38014"
select select "37924"
drag, startPoint x: 368, startPoint y: 555, endPoint x: -43, endPoint y: 338, distance: 464.8
click html "Shipment 56776717 New IPD EU Details Rates Documents Notes Tracking Activity Re…"
drag, startPoint x: 275, startPoint y: 554, endPoint x: -43, endPoint y: 460, distance: 331.6
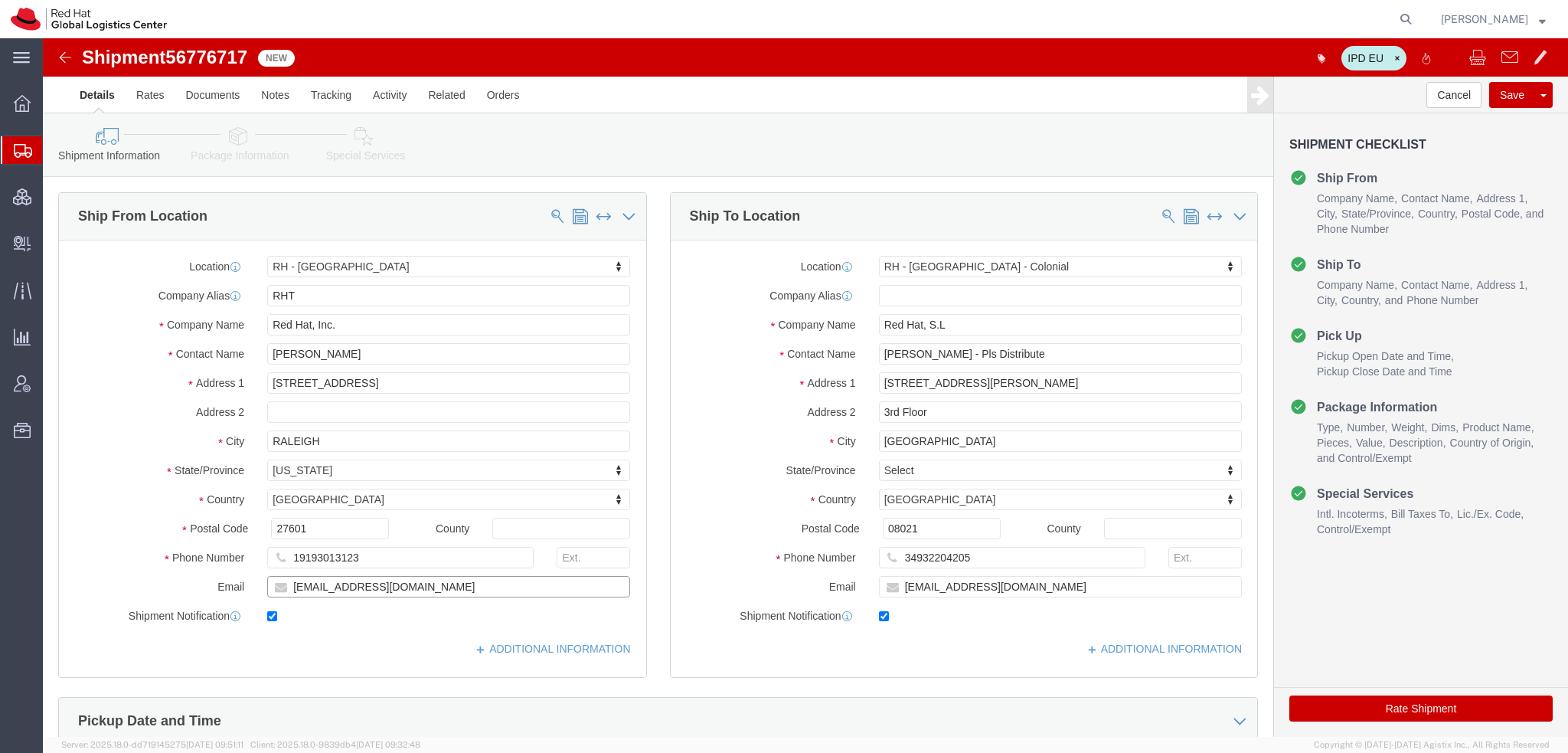
click html "Shipment 56776717 New IPD EU Details Rates Documents Notes Tracking Activity Re…"
type input "[EMAIL_ADDRESS][DOMAIN_NAME]"
drag, startPoint x: 899, startPoint y: 553, endPoint x: 391, endPoint y: 395, distance: 532.0
click div "Ship From Location Location RH - Raleigh My Profile Location RH - Amsterdam - M…"
type input "[EMAIL_ADDRESS][DOMAIN_NAME]"
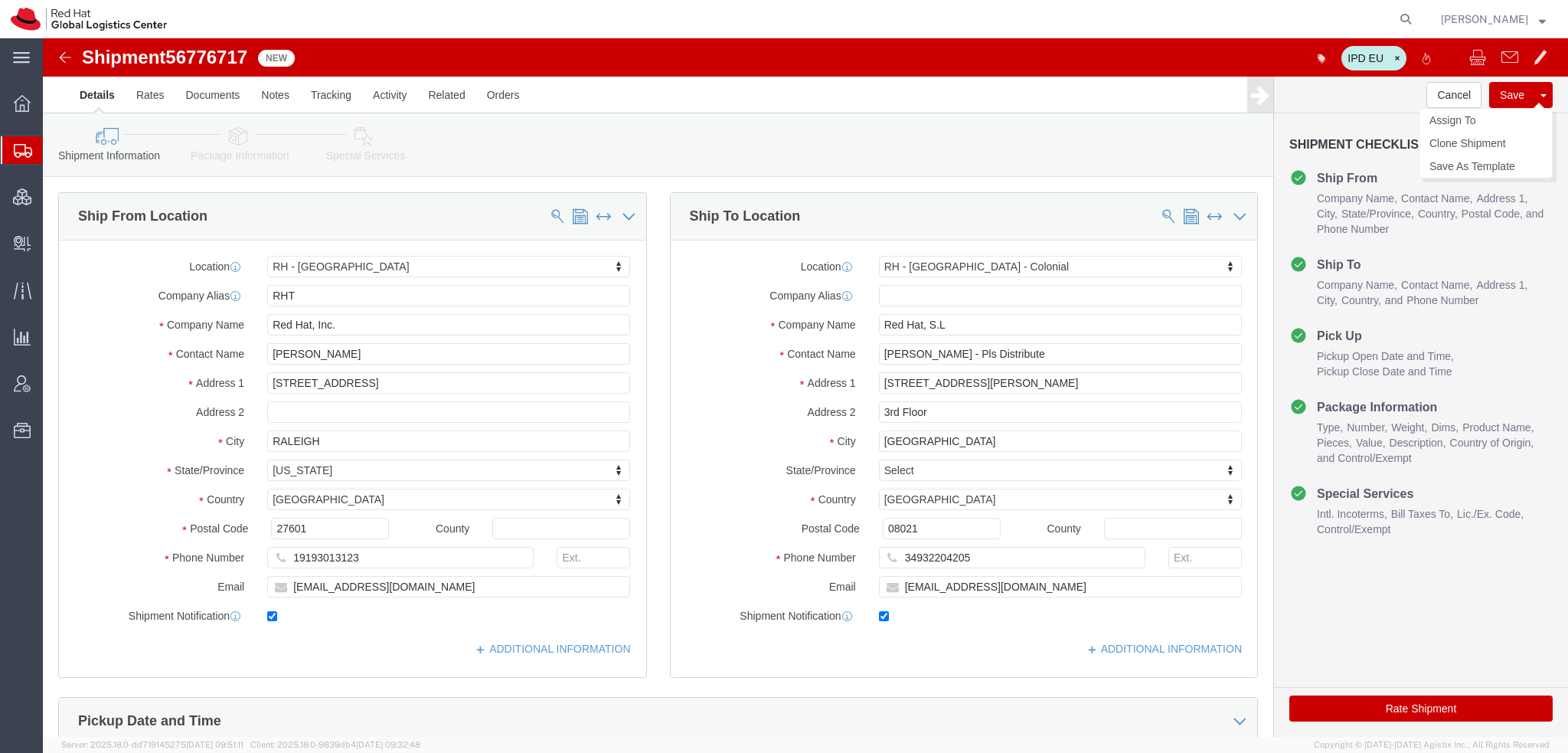
click button "Save"
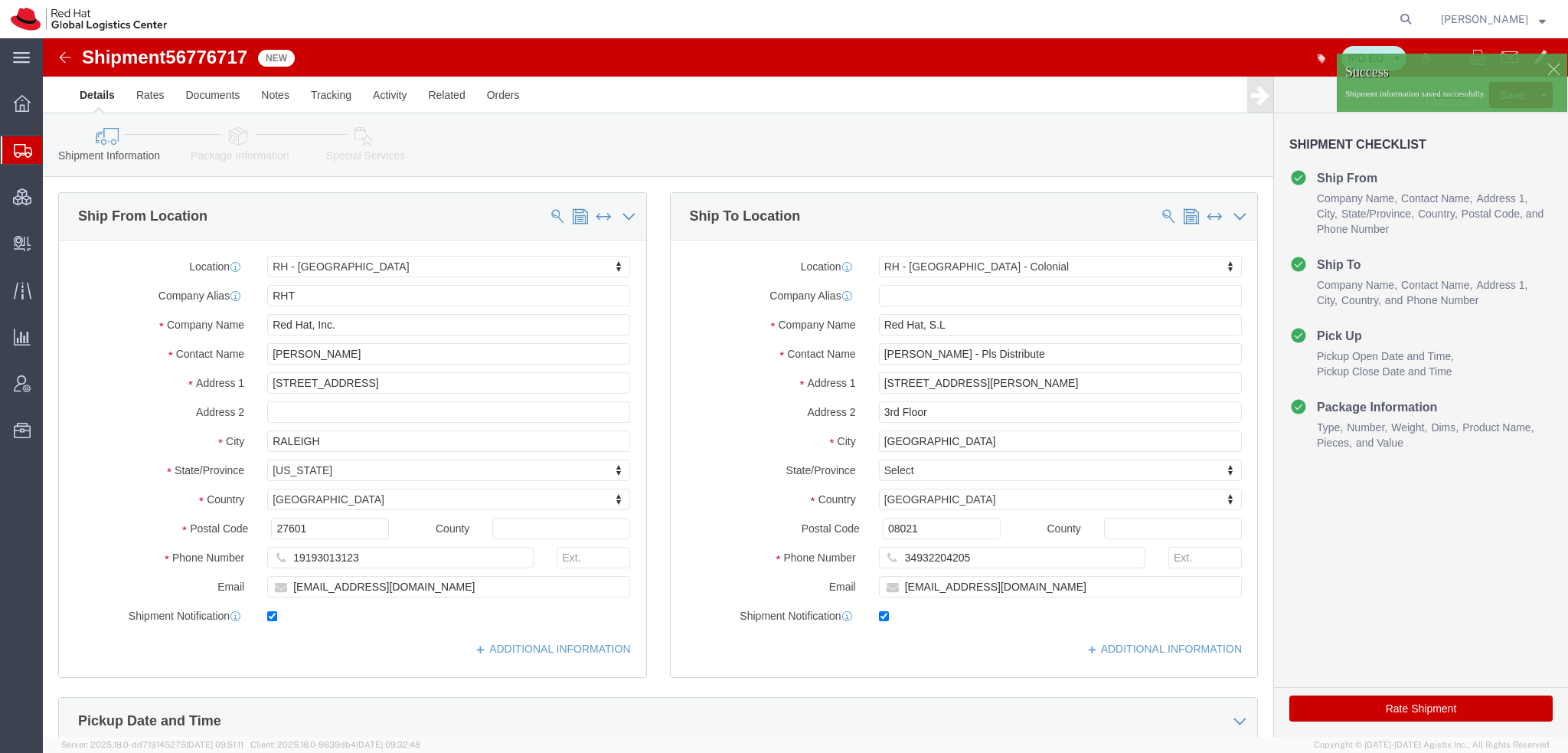
click div
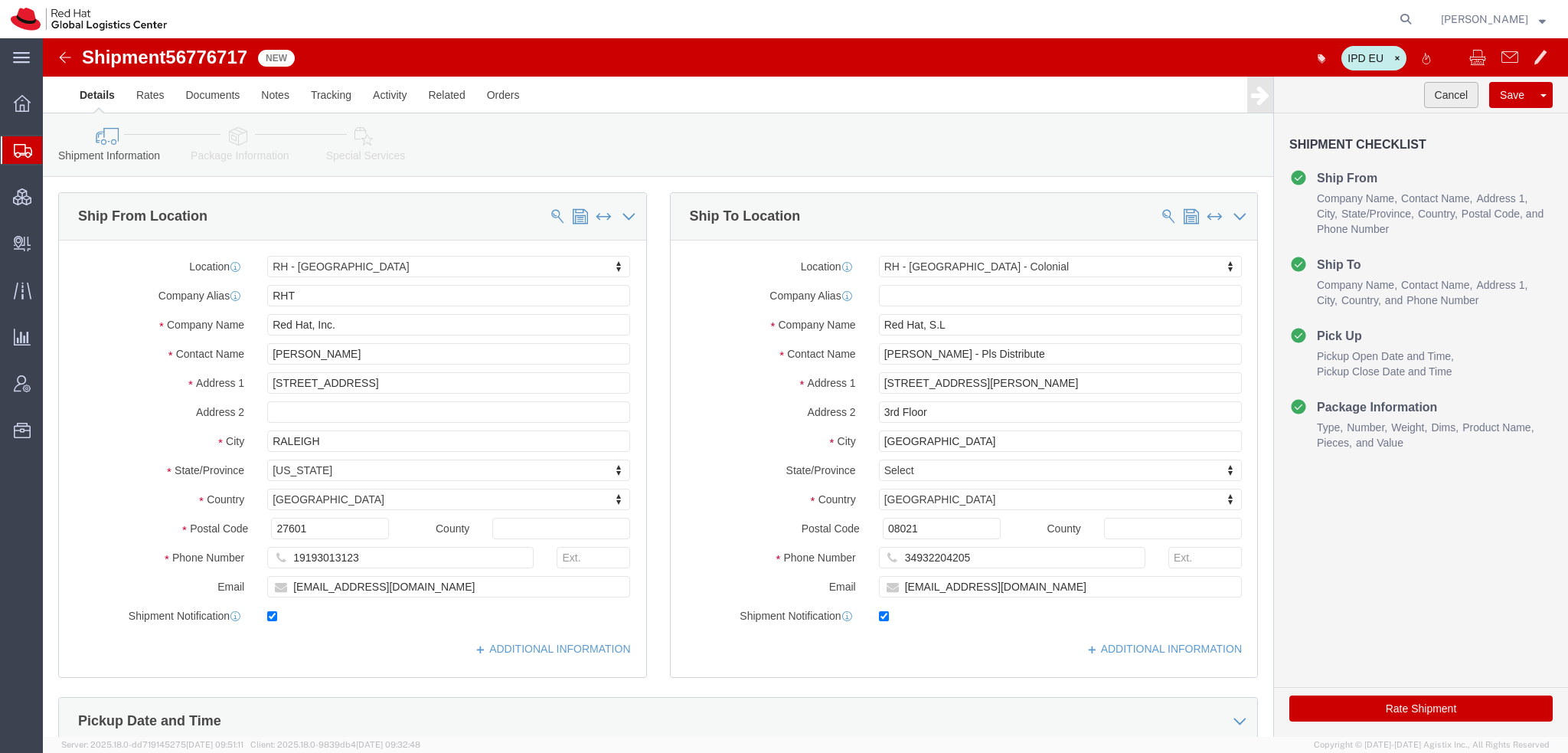
click button "Cancel"
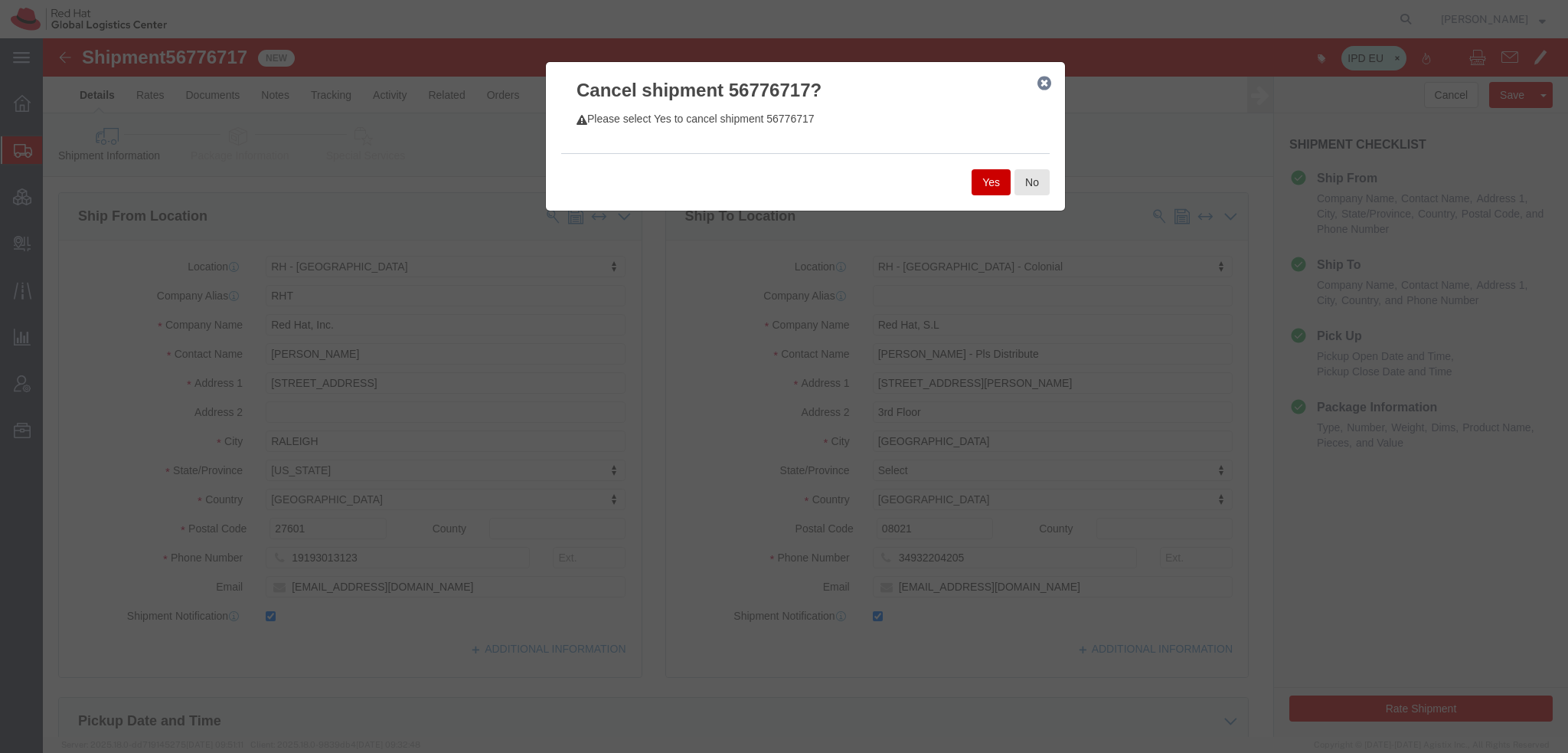
click button "Yes"
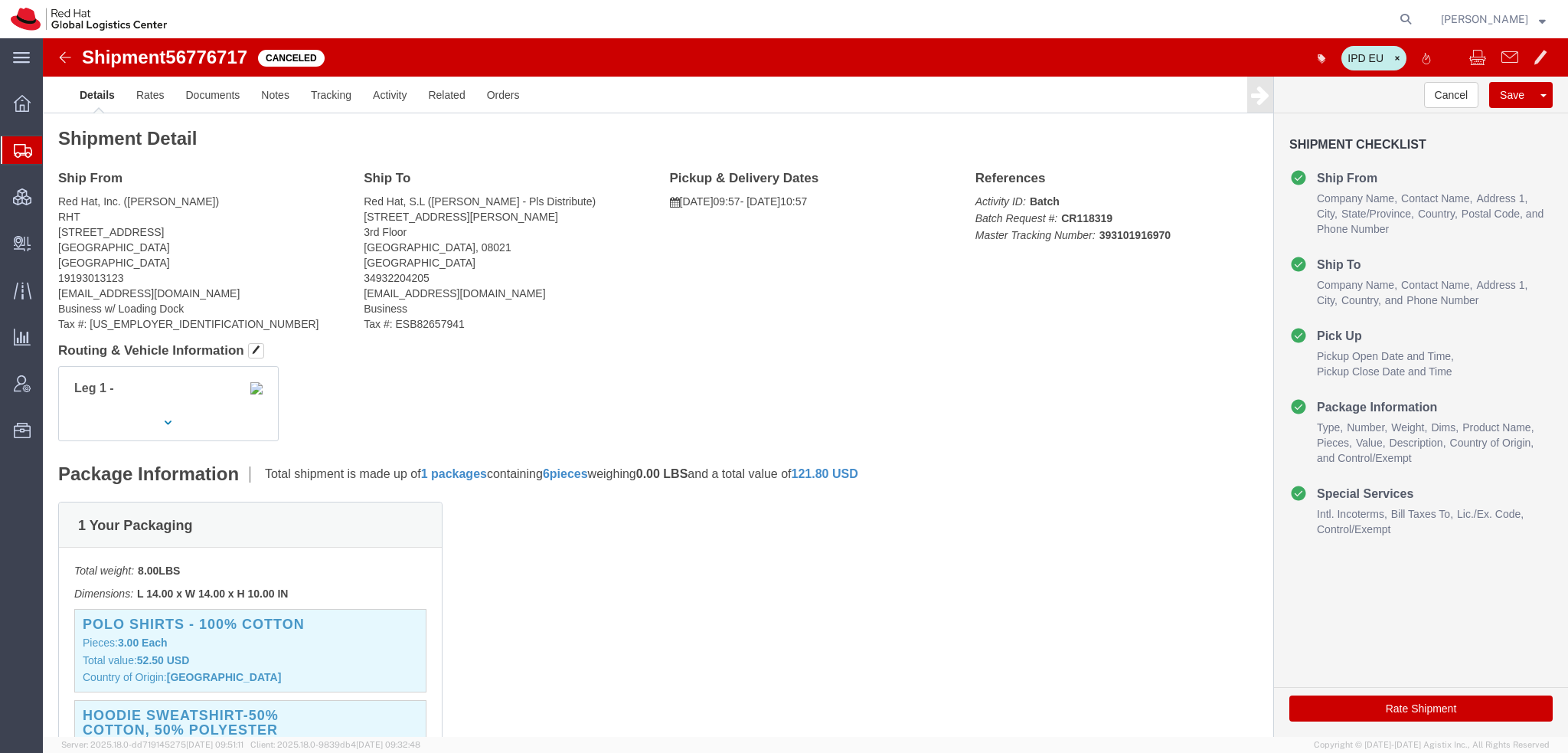
click at [54, 165] on span "Shipments" at bounding box center [48, 150] width 12 height 31
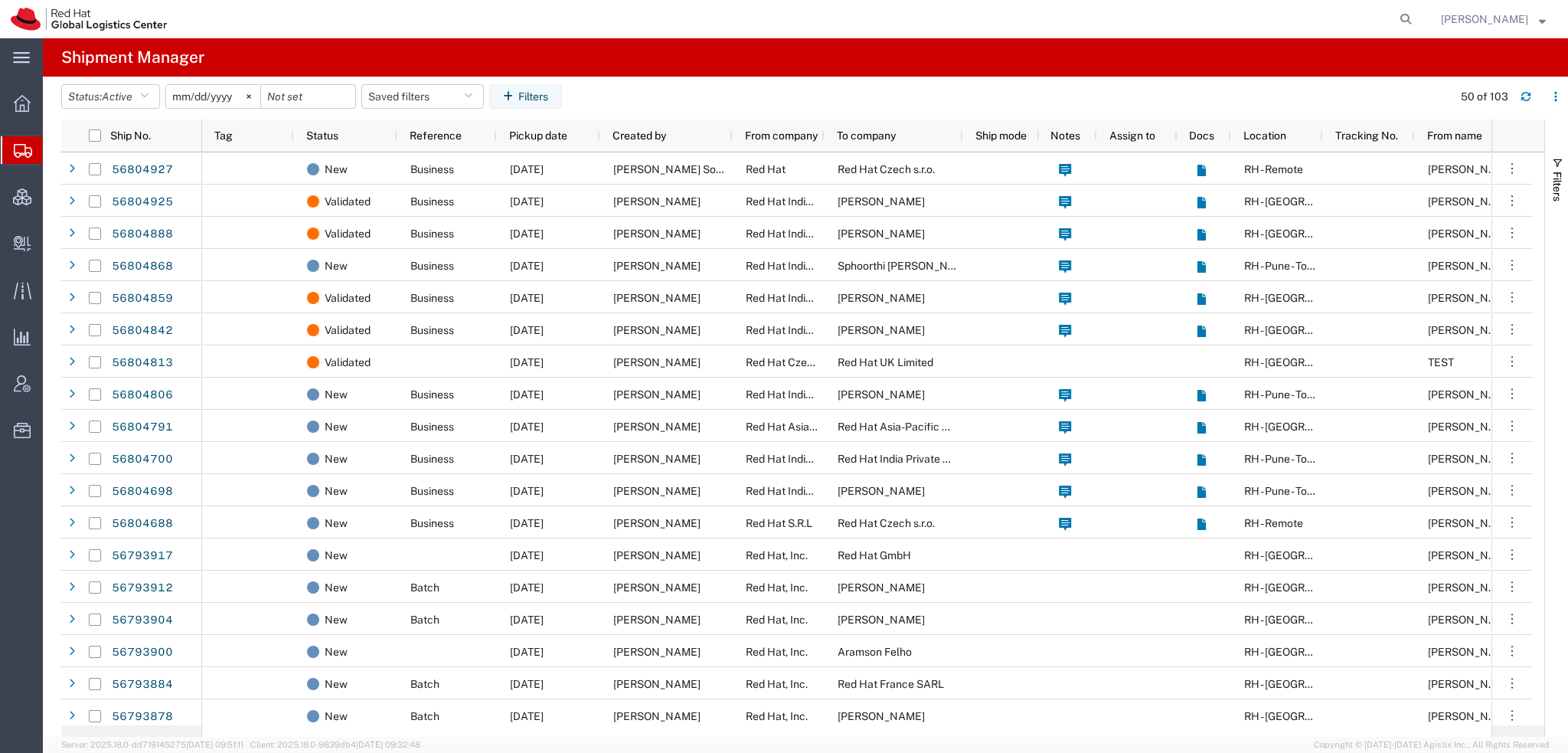
click at [1531, 20] on span "[PERSON_NAME]" at bounding box center [1493, 20] width 105 height 17
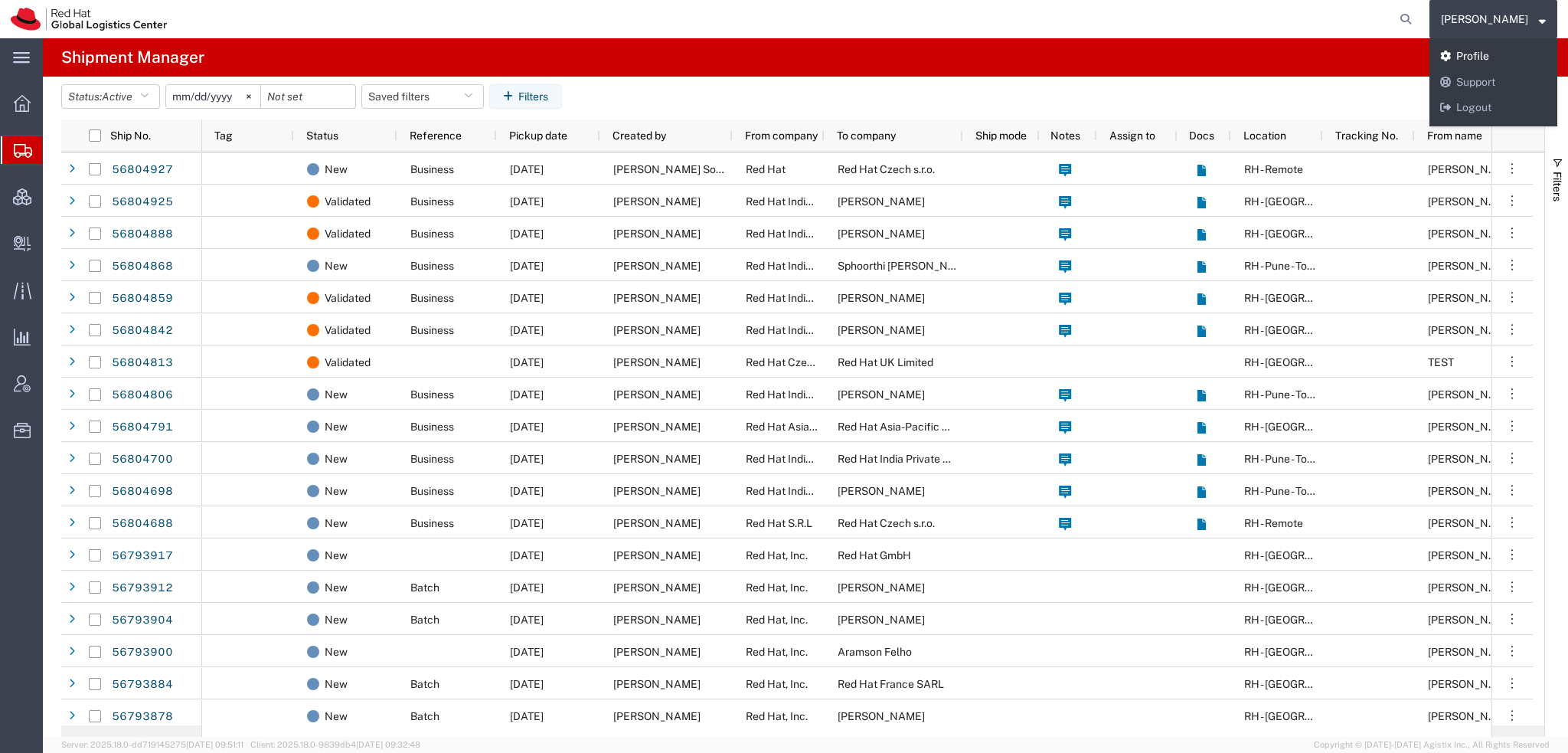
click at [1488, 58] on link "Profile" at bounding box center [1493, 56] width 128 height 26
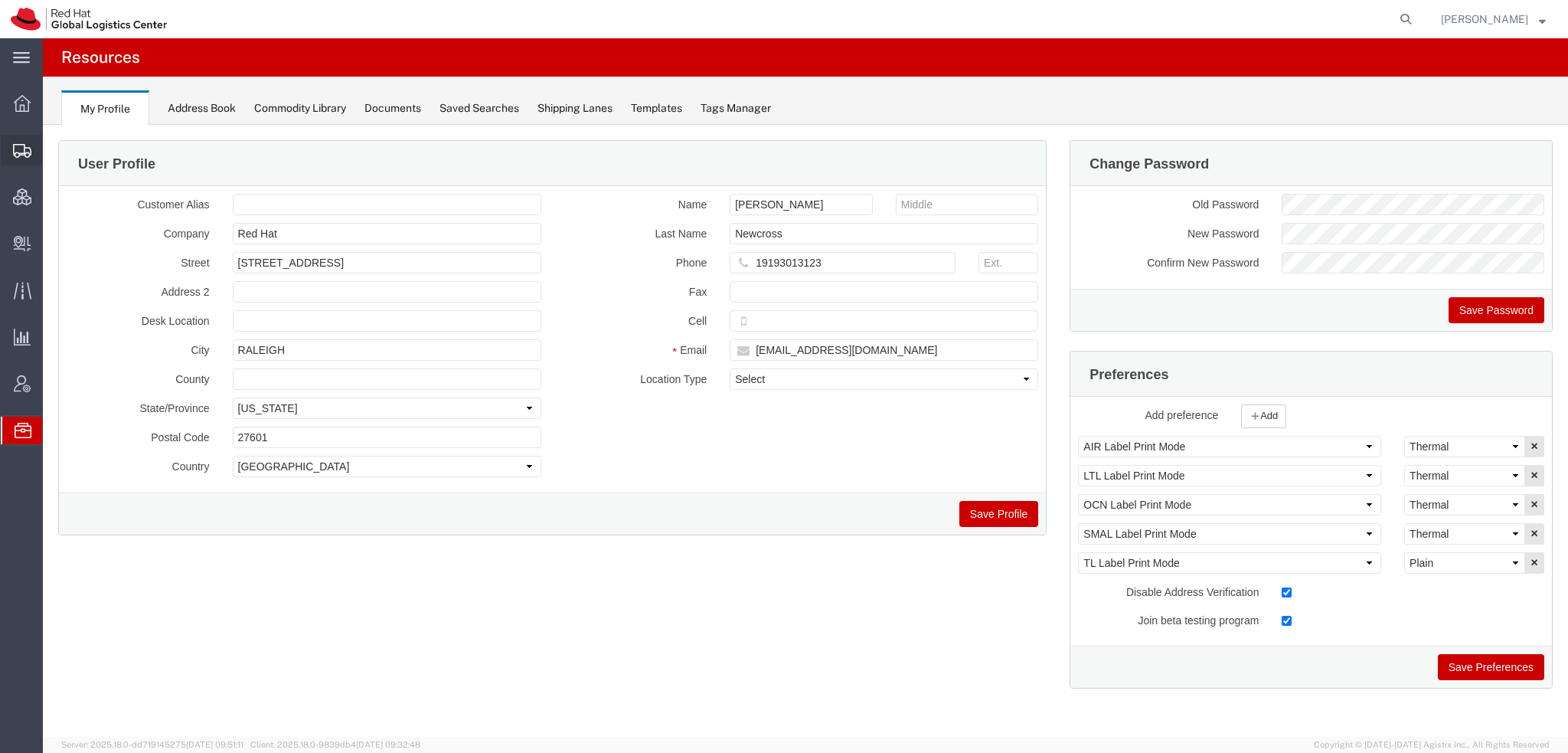
click at [0, 0] on span "Shipment Manager" at bounding box center [0, 0] width 0 height 0
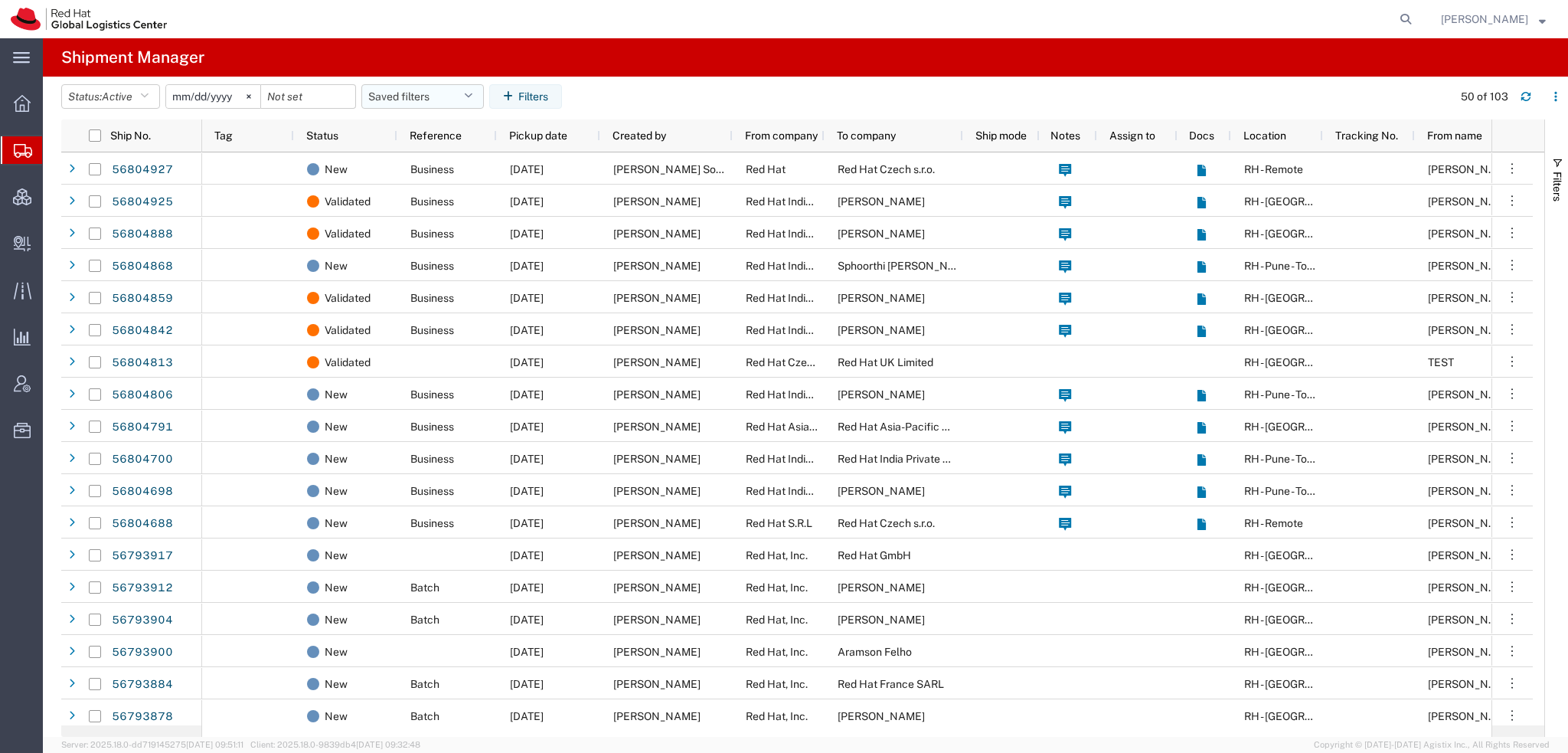
click at [468, 96] on button "Saved filters" at bounding box center [422, 96] width 122 height 25
click at [412, 163] on span "Americas" at bounding box center [464, 163] width 201 height 28
type input "2023-05-07"
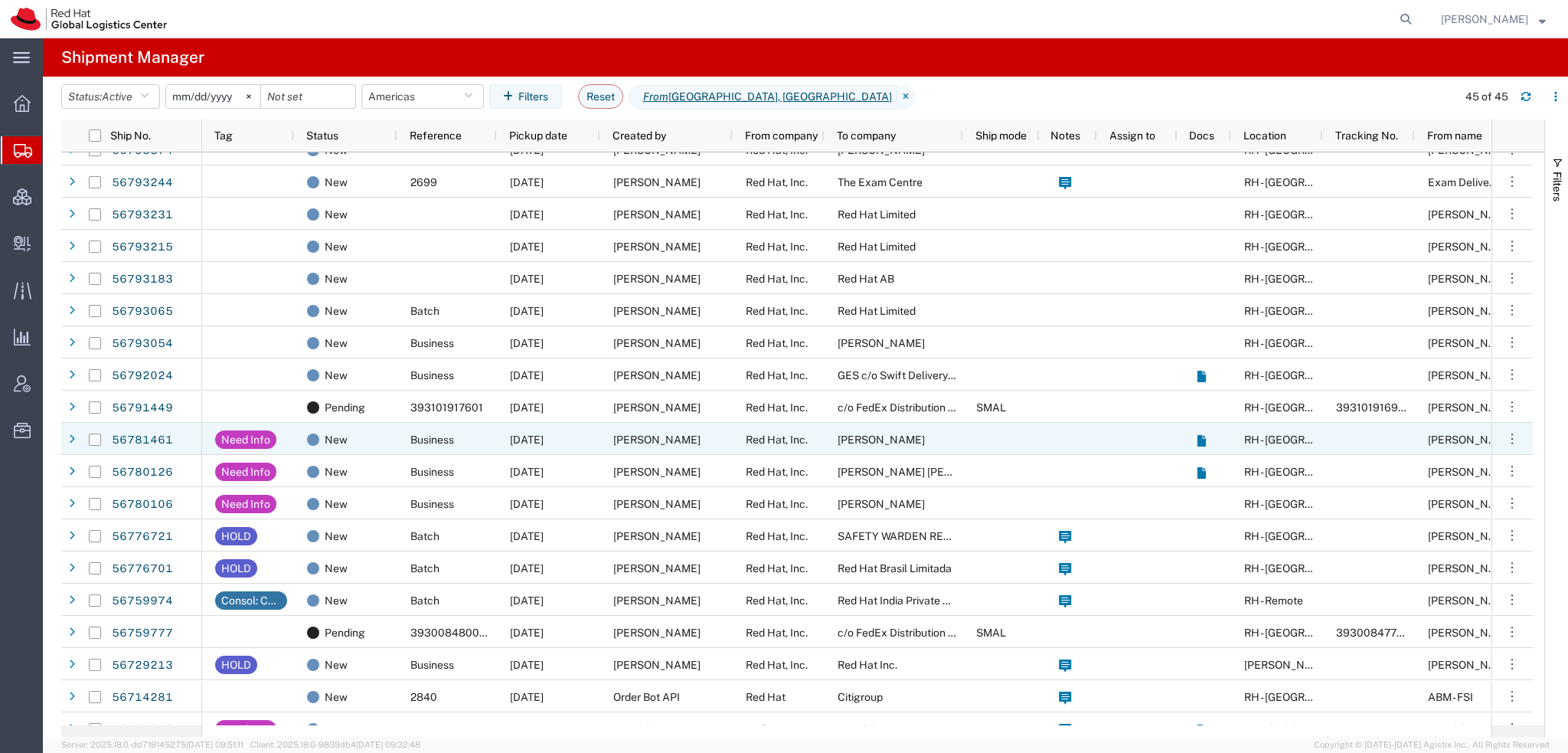
scroll to position [842, 0]
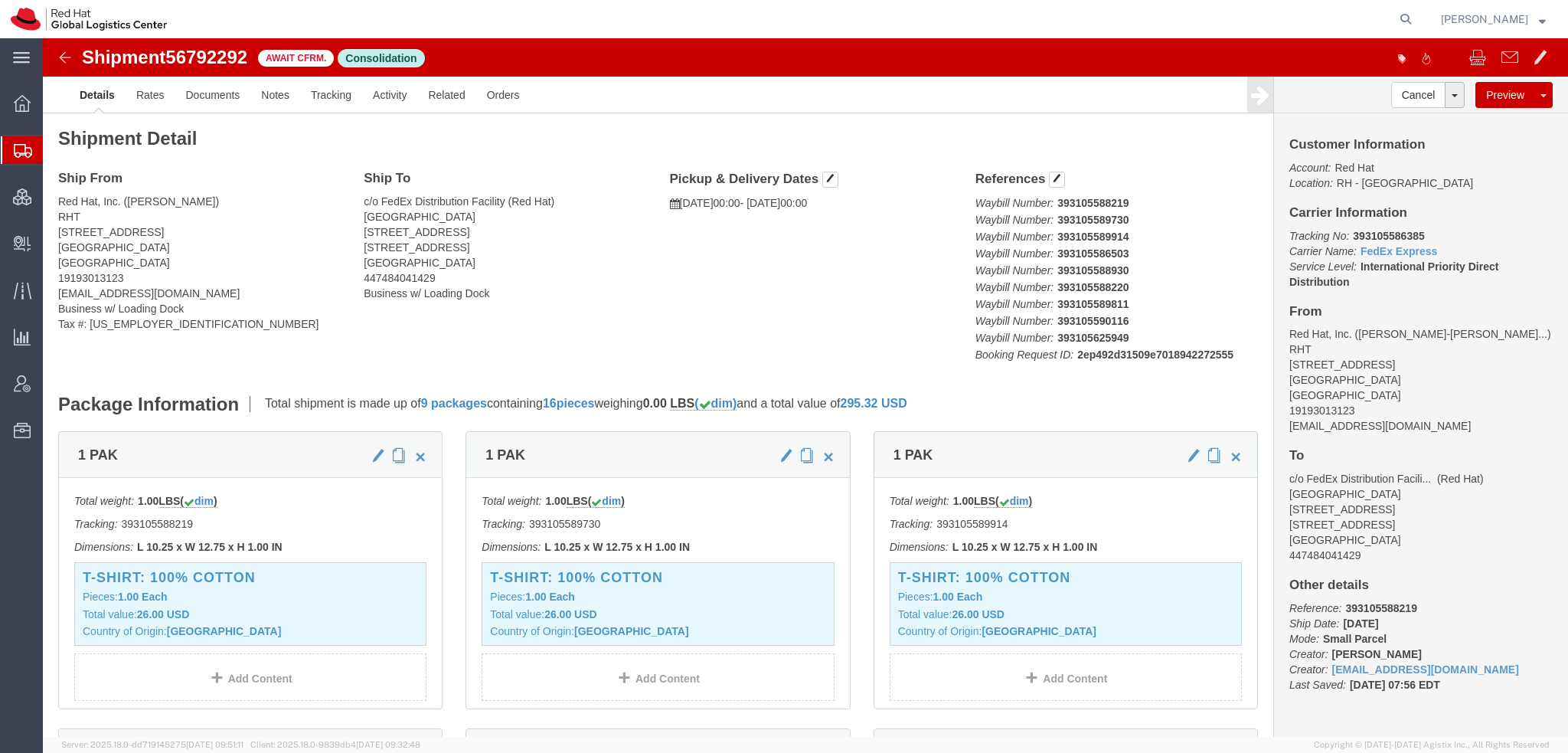
scroll to position [766, 0]
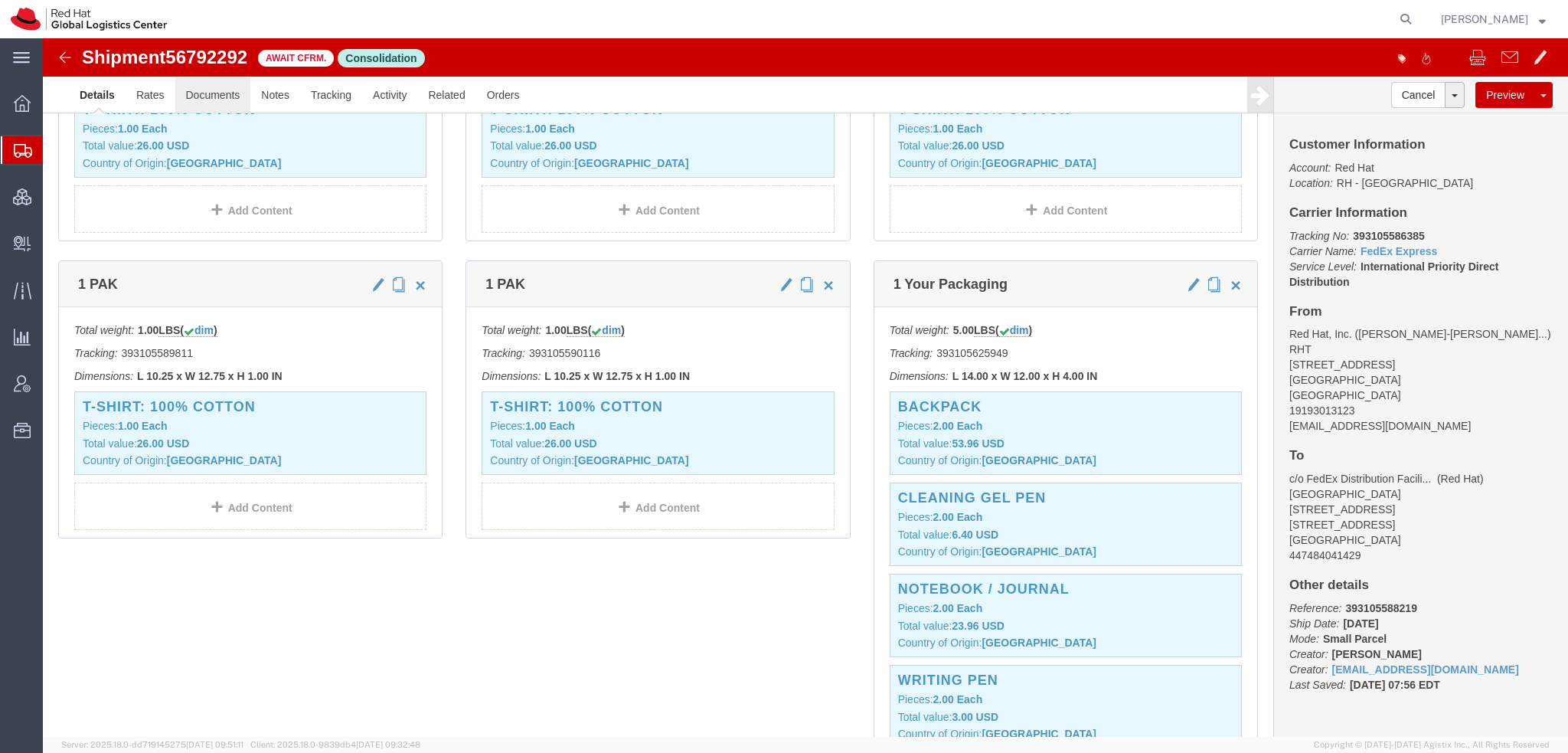
click link "Documents"
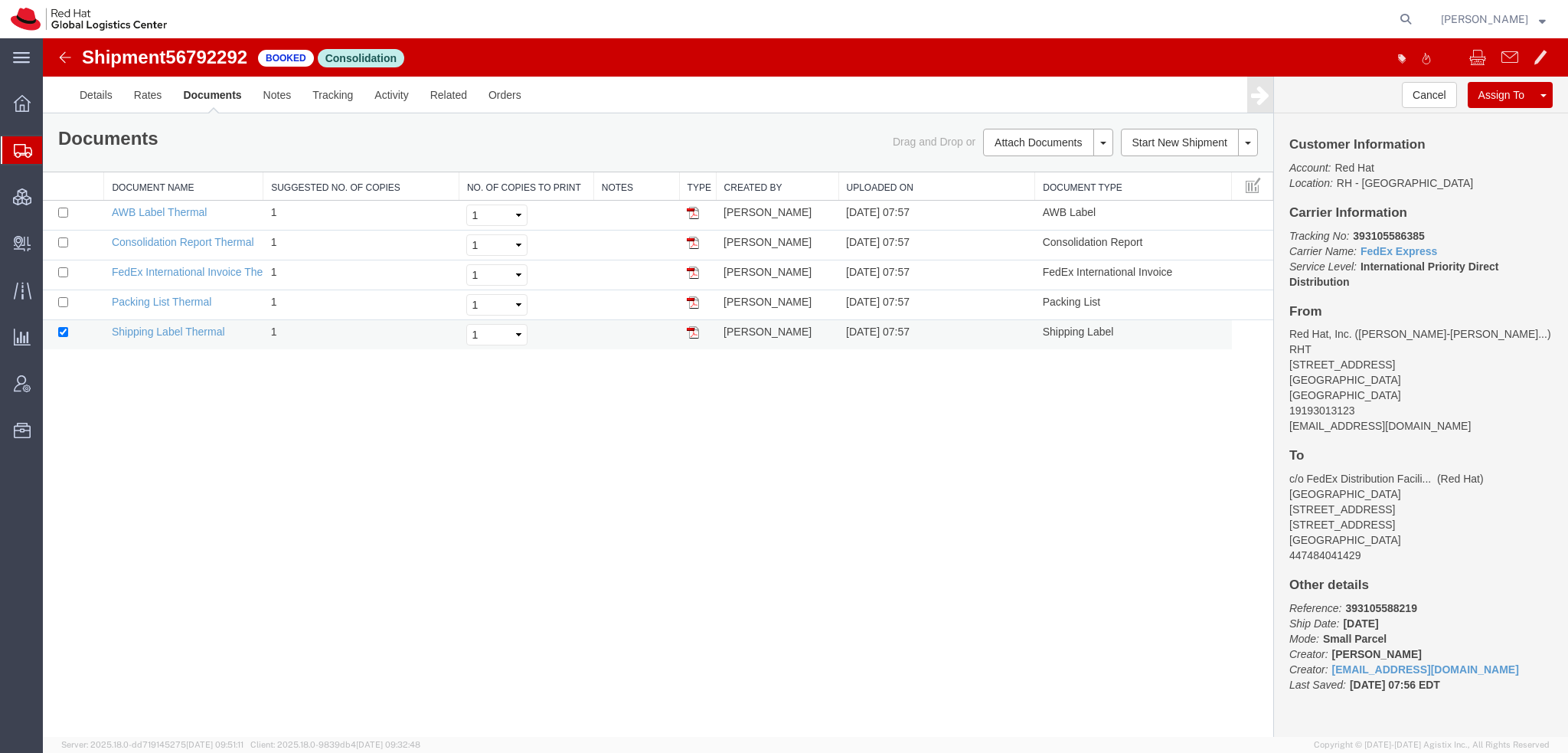
click at [695, 333] on img at bounding box center [692, 332] width 12 height 12
click at [691, 211] on img at bounding box center [692, 213] width 12 height 12
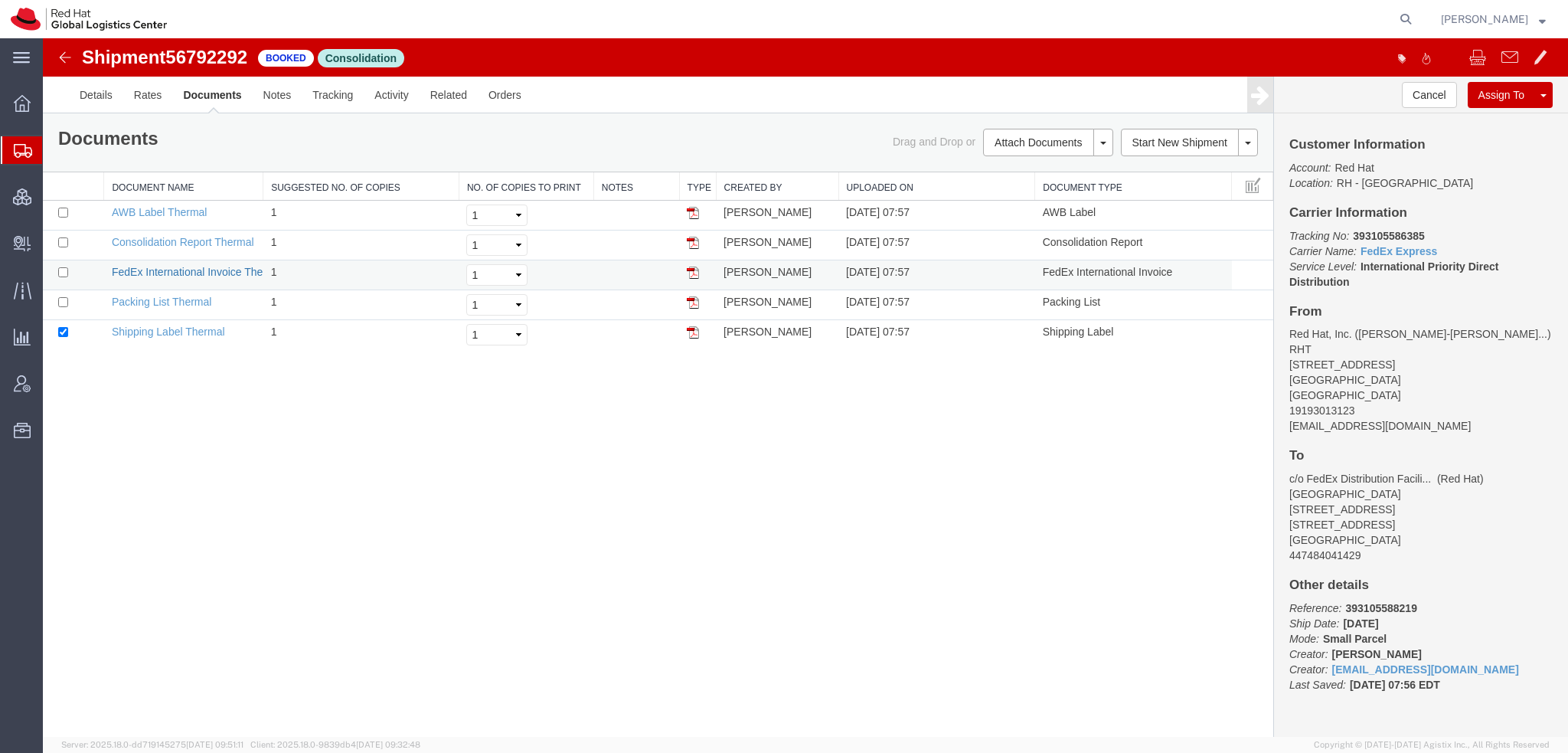
click at [178, 265] on link "FedEx International Invoice Thermal" at bounding box center [197, 271] width 172 height 12
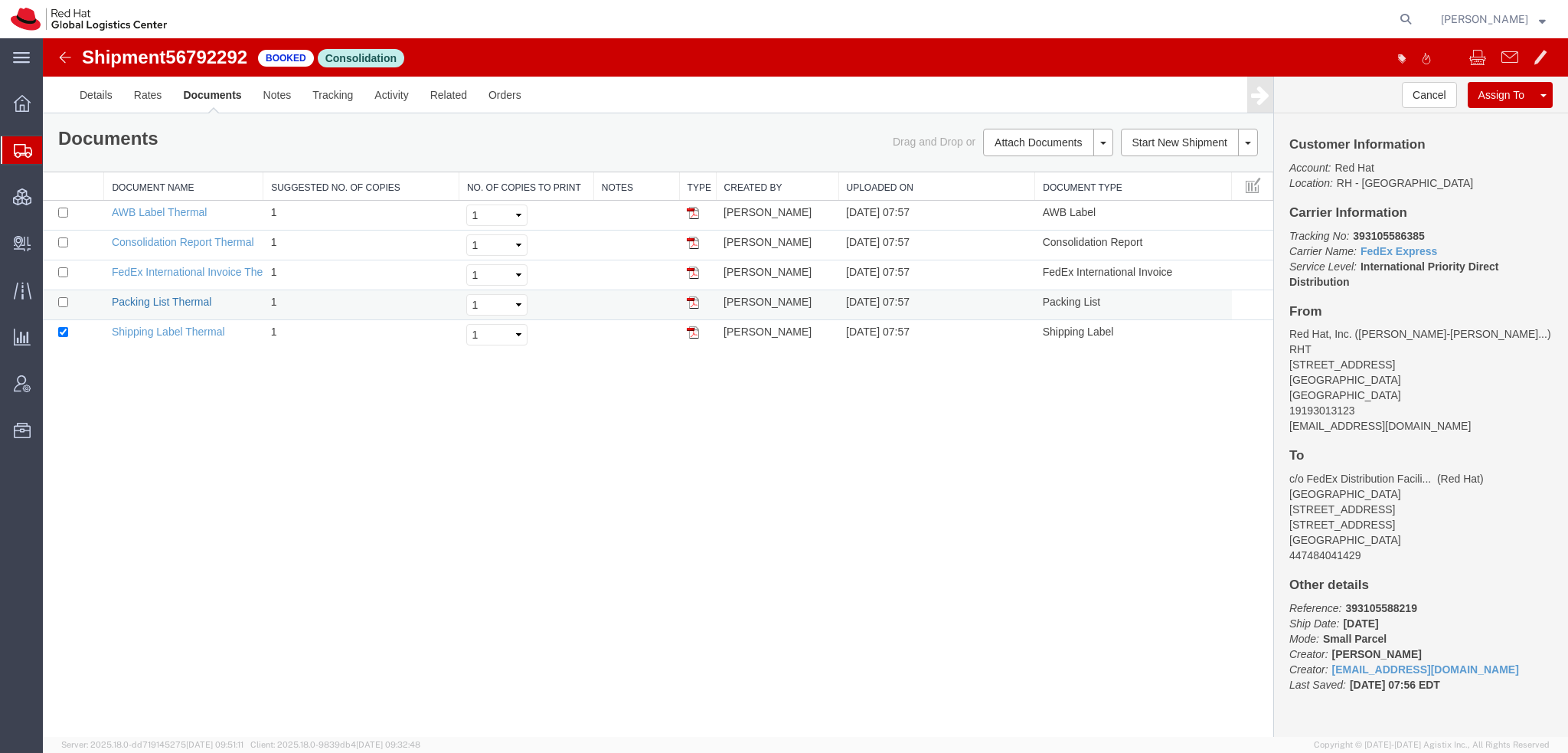
click at [177, 302] on link "Packing List Thermal" at bounding box center [161, 302] width 99 height 12
click at [203, 239] on link "Consolidation Report Thermal" at bounding box center [183, 242] width 142 height 12
click at [60, 215] on input "checkbox" at bounding box center [64, 213] width 10 height 10
checkbox input "true"
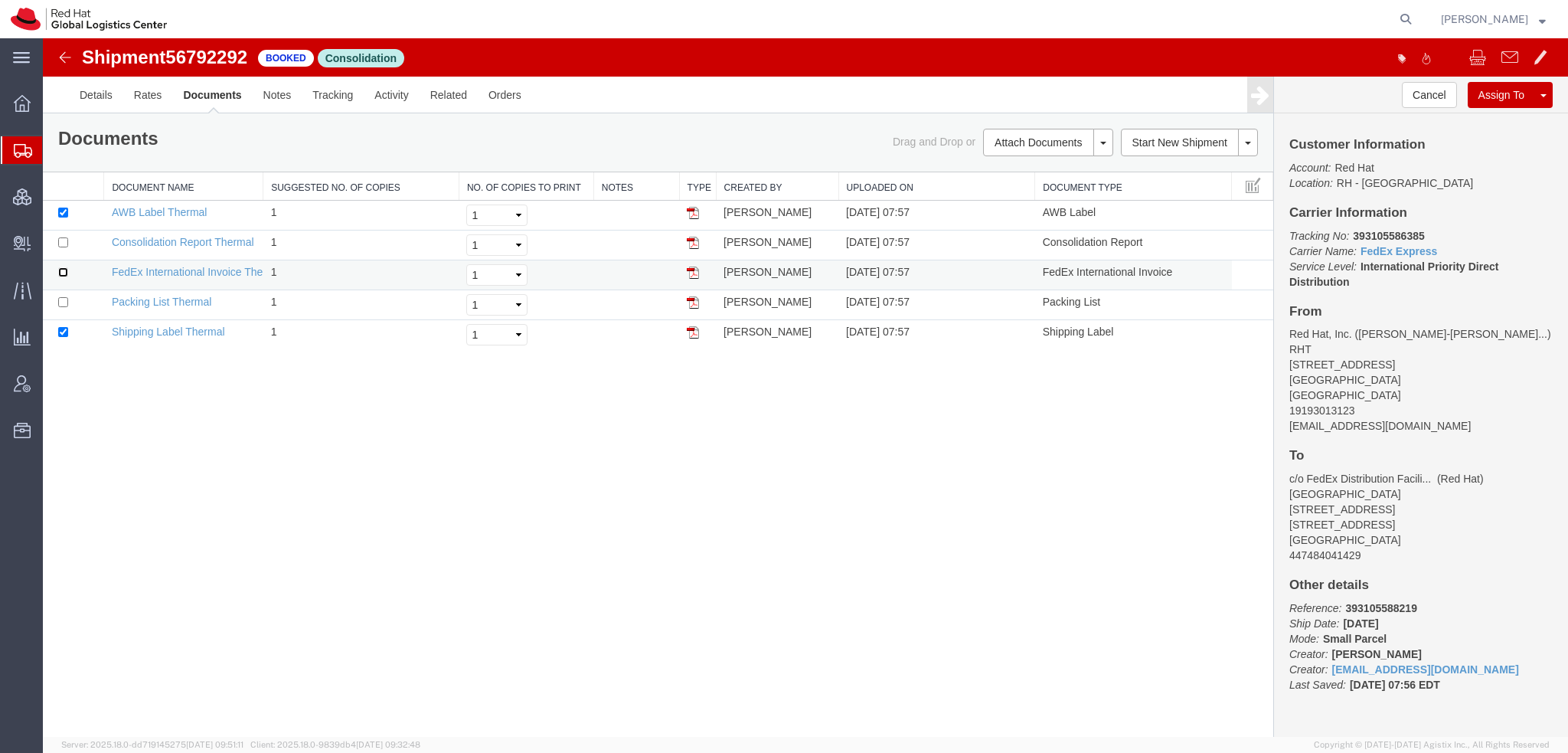
click at [62, 272] on input "checkbox" at bounding box center [64, 272] width 10 height 10
checkbox input "true"
click at [64, 242] on input "checkbox" at bounding box center [64, 243] width 10 height 10
checkbox input "true"
click at [1051, 165] on link "Print Documents" at bounding box center [1045, 168] width 133 height 23
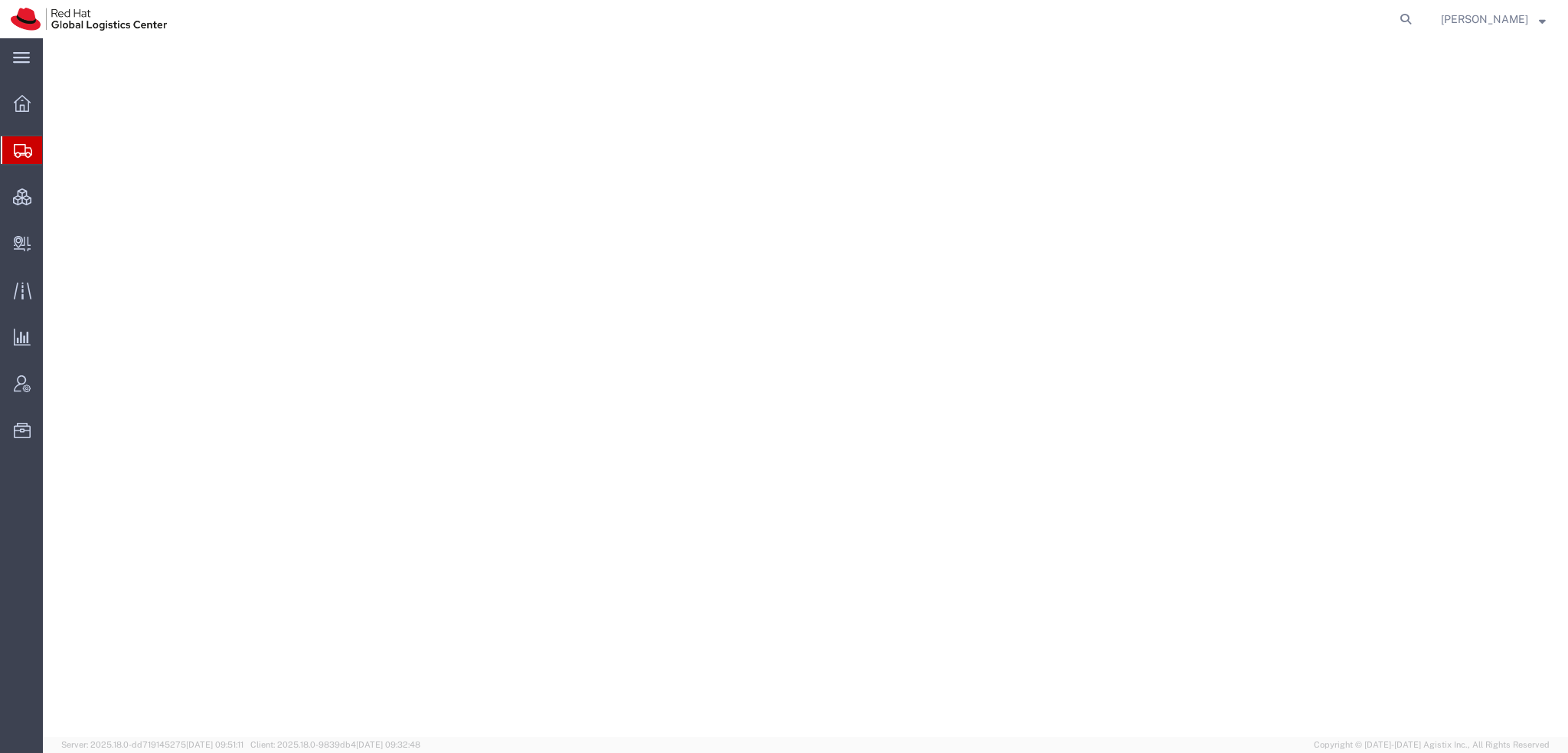
select select "38014"
select select "37960"
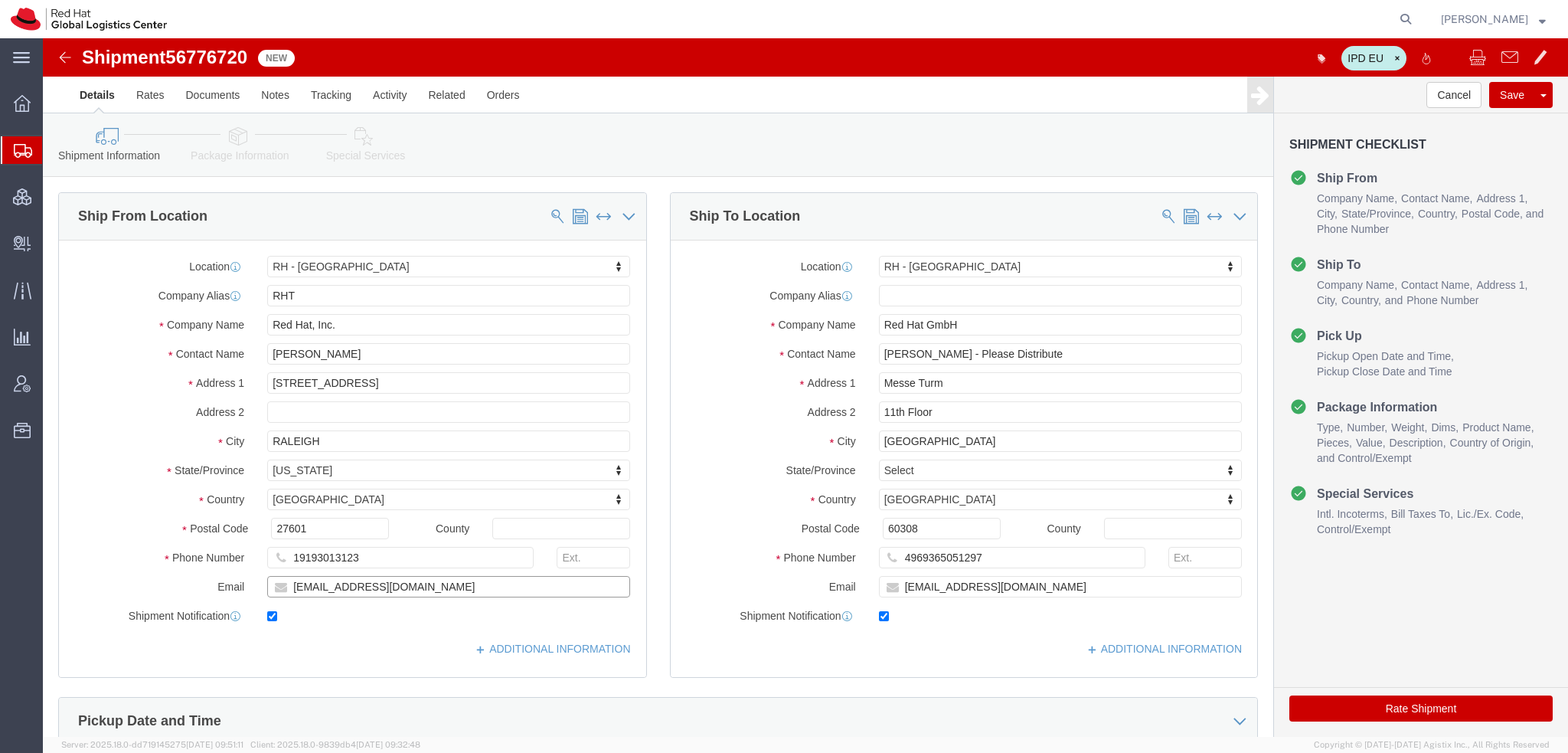
drag, startPoint x: 277, startPoint y: 547, endPoint x: -43, endPoint y: 456, distance: 332.7
click html "Shipment 56776720 New IPD EU Details Rates Documents Notes Tracking Activity Re…"
type input "[EMAIL_ADDRESS][DOMAIN_NAME]"
drag, startPoint x: 978, startPoint y: 550, endPoint x: -3, endPoint y: 320, distance: 1007.6
click html "Shipment 56776720 New IPD EU Details Rates Documents Notes Tracking Activity Re…"
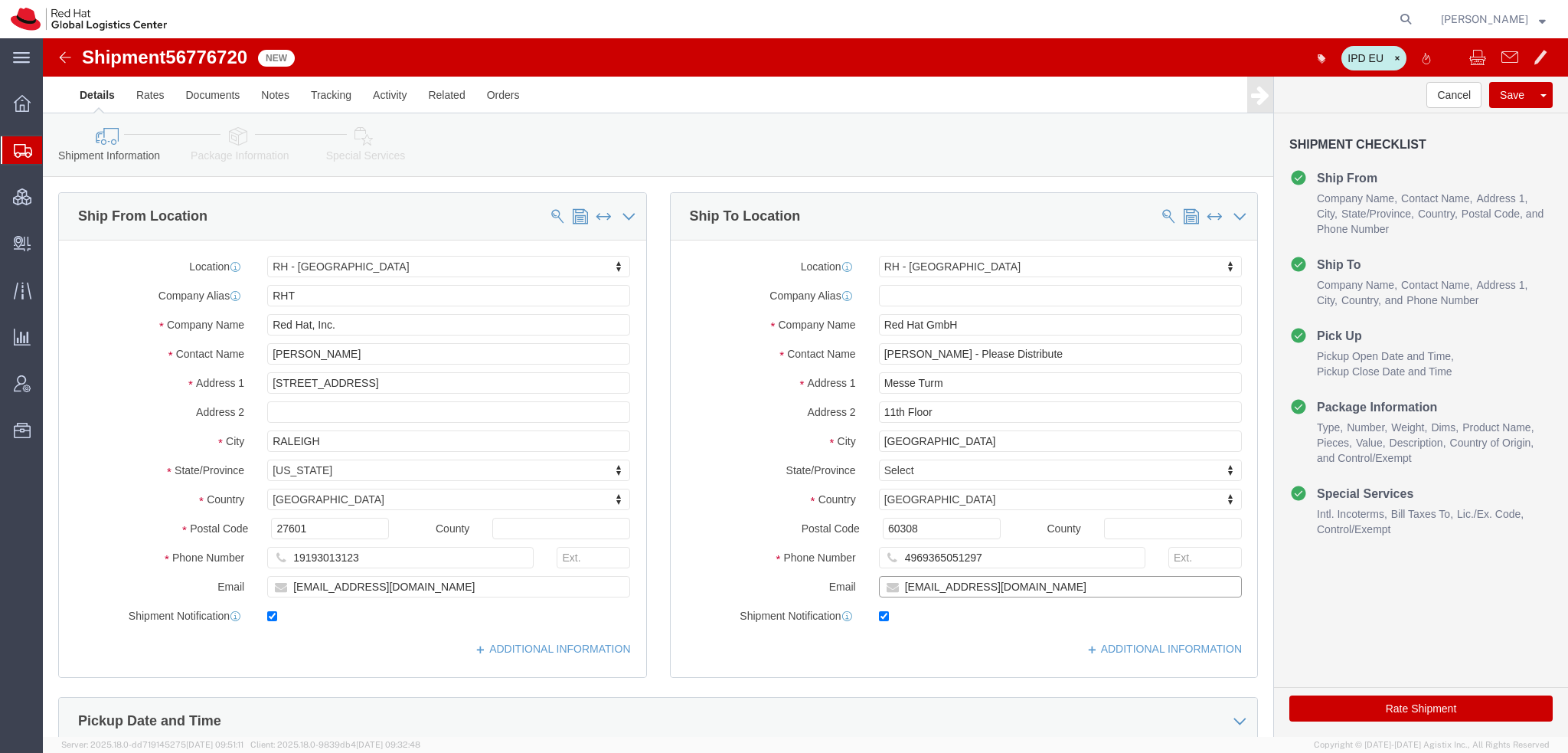
paste input "knewcros"
type input "[EMAIL_ADDRESS][DOMAIN_NAME]"
click button "Save"
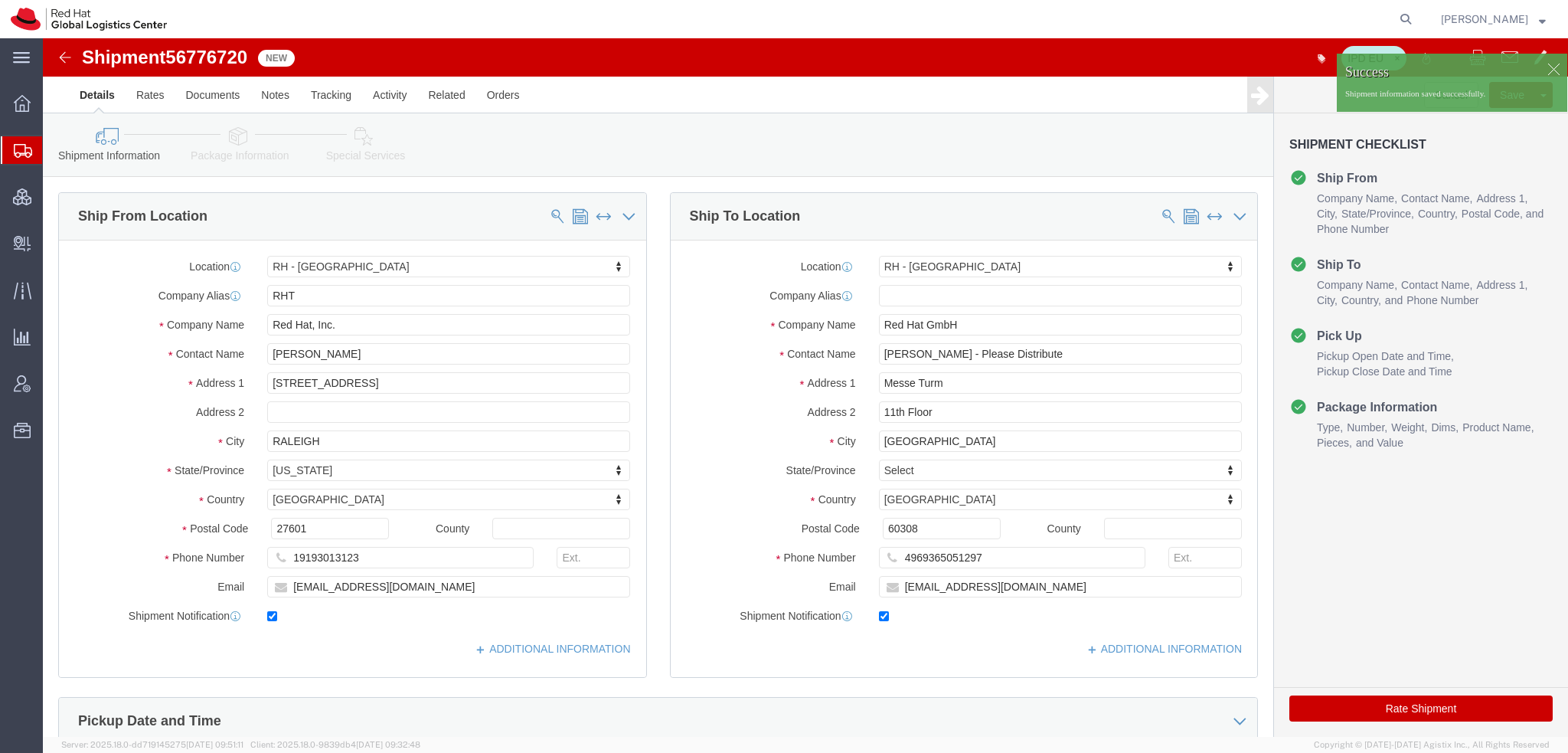
click div
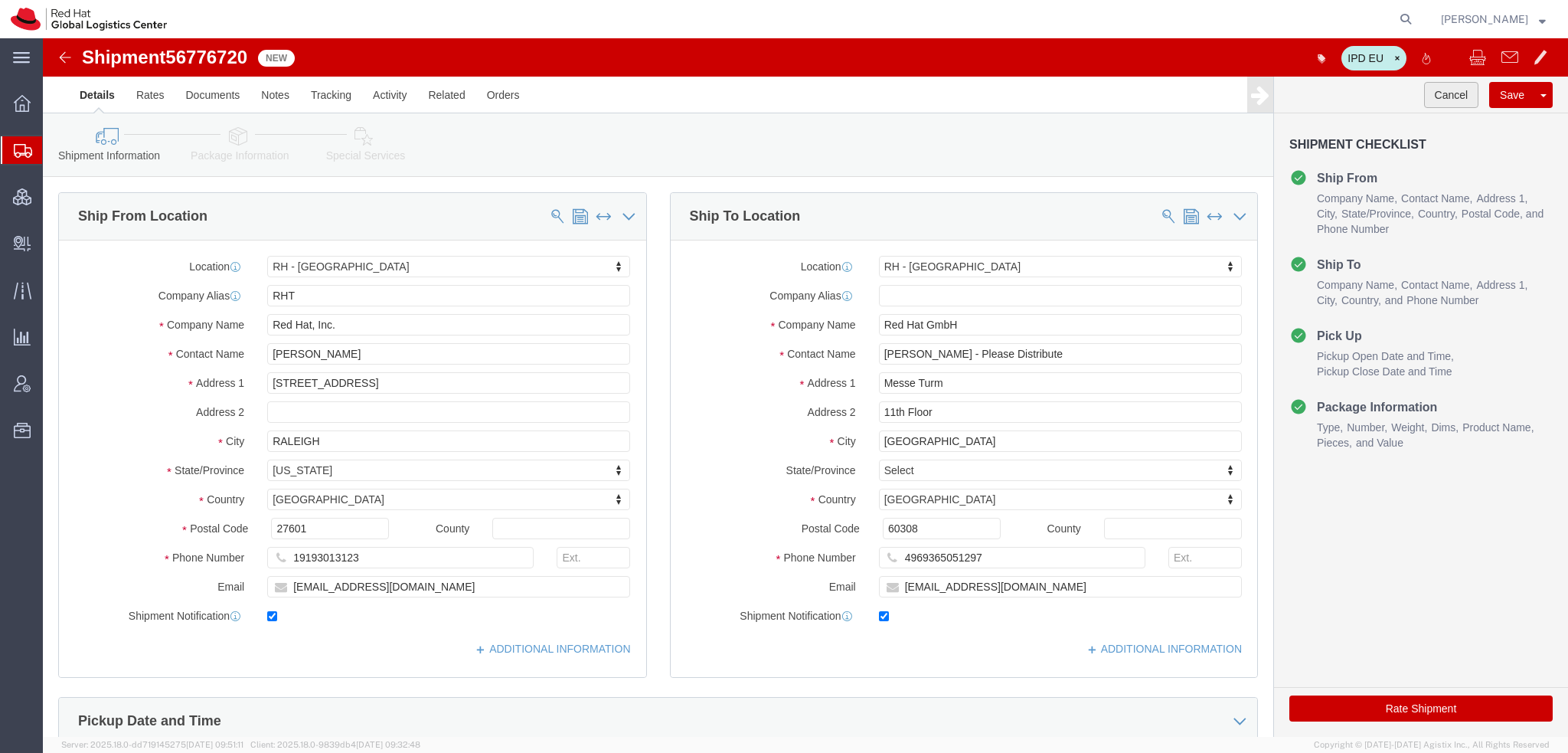
click button "Cancel"
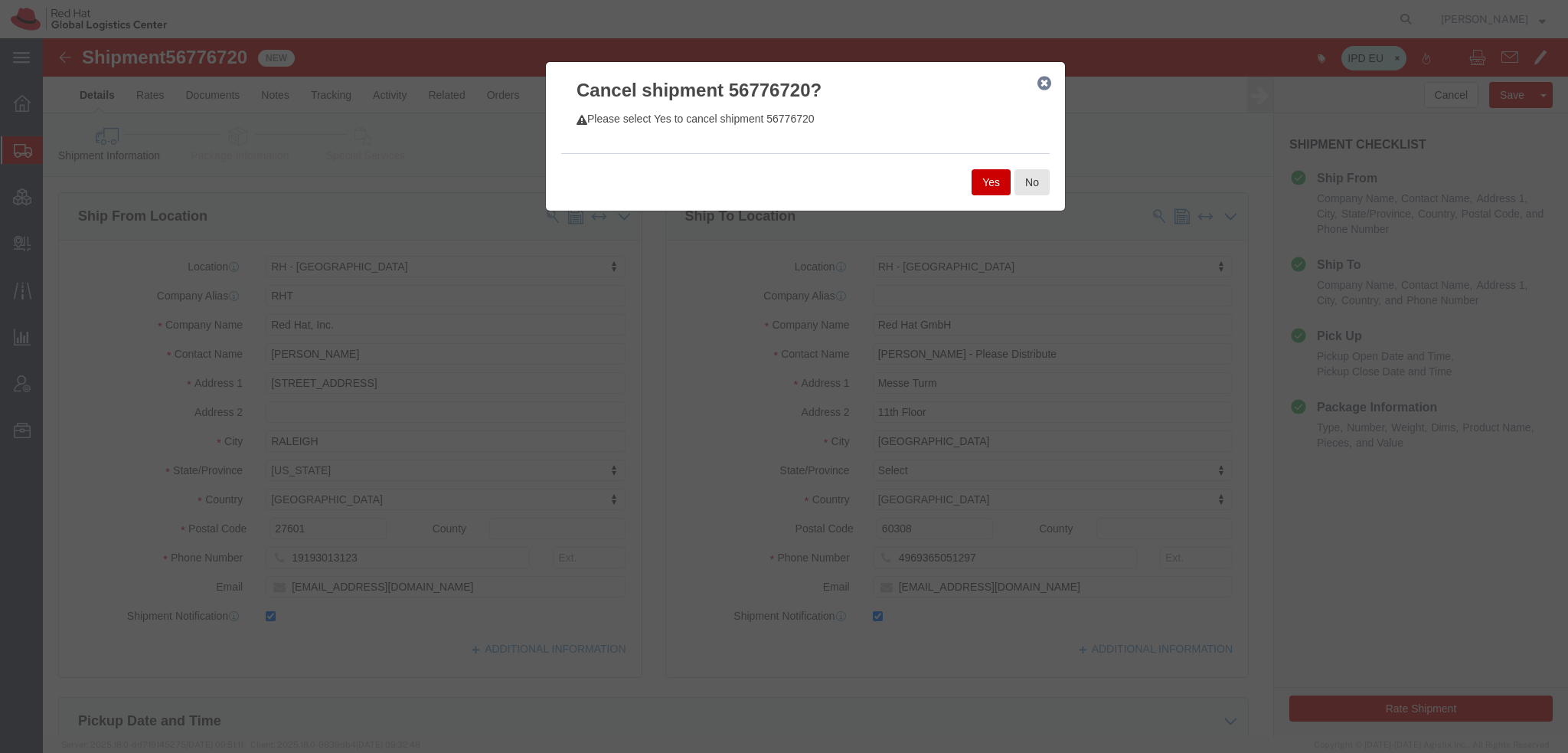
click button "Yes"
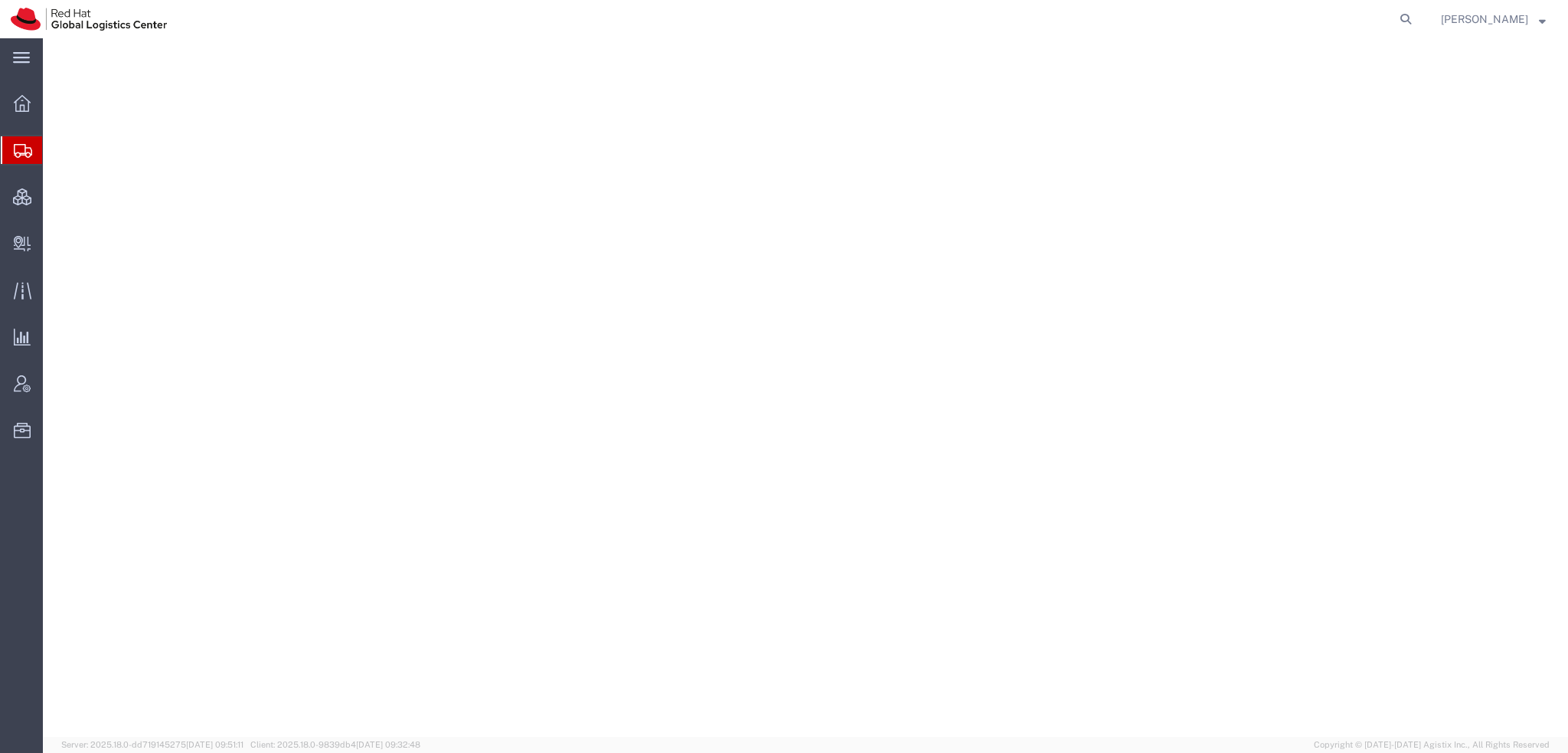
select select "38014"
select select "37944"
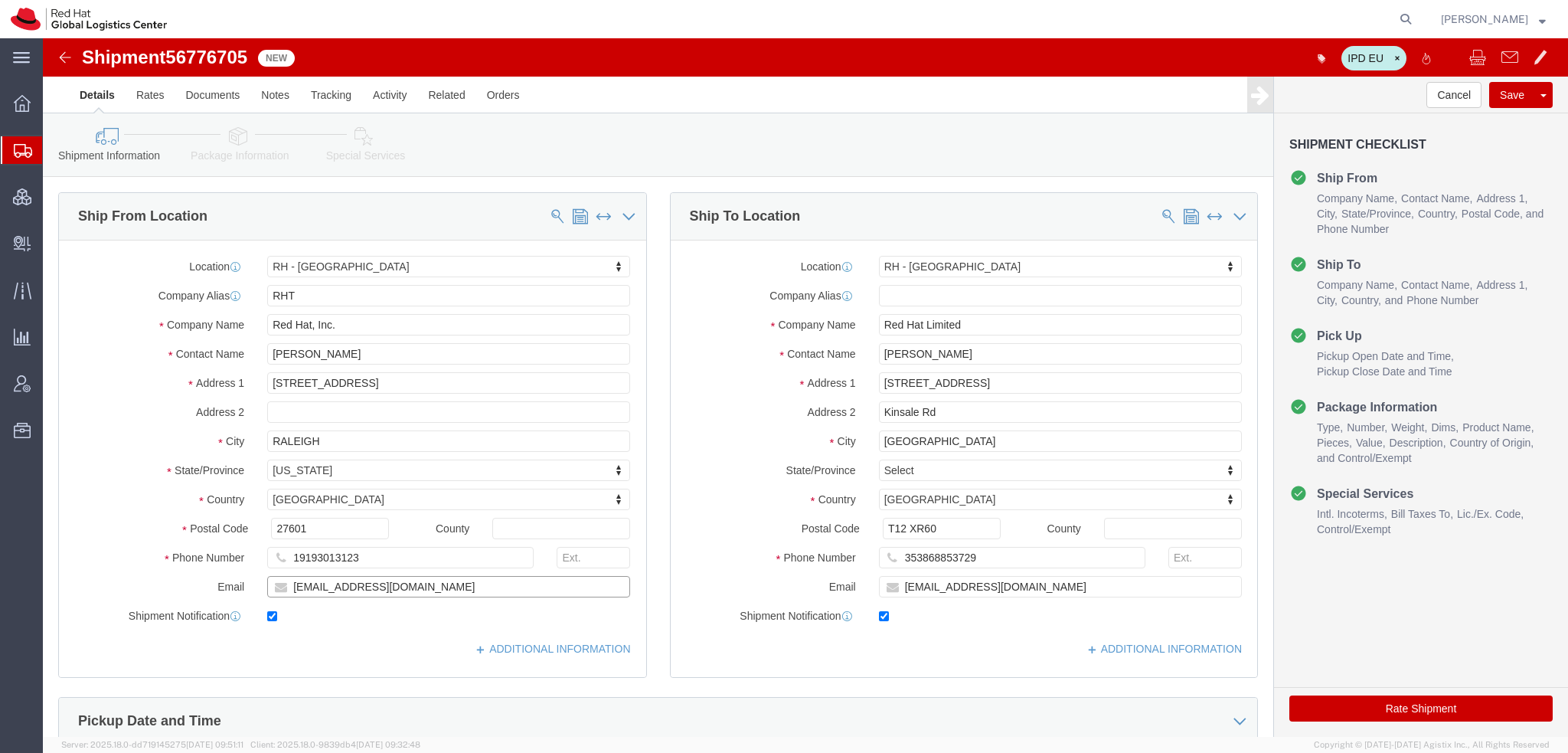
drag, startPoint x: 347, startPoint y: 550, endPoint x: -43, endPoint y: 376, distance: 427.1
click html "Shipment 56776705 New IPD EU Details Rates Documents Notes Tracking Activity Re…"
paste input "knewcros"
type input "knewcros@redhat.com"
drag, startPoint x: 966, startPoint y: 546, endPoint x: 184, endPoint y: 371, distance: 801.3
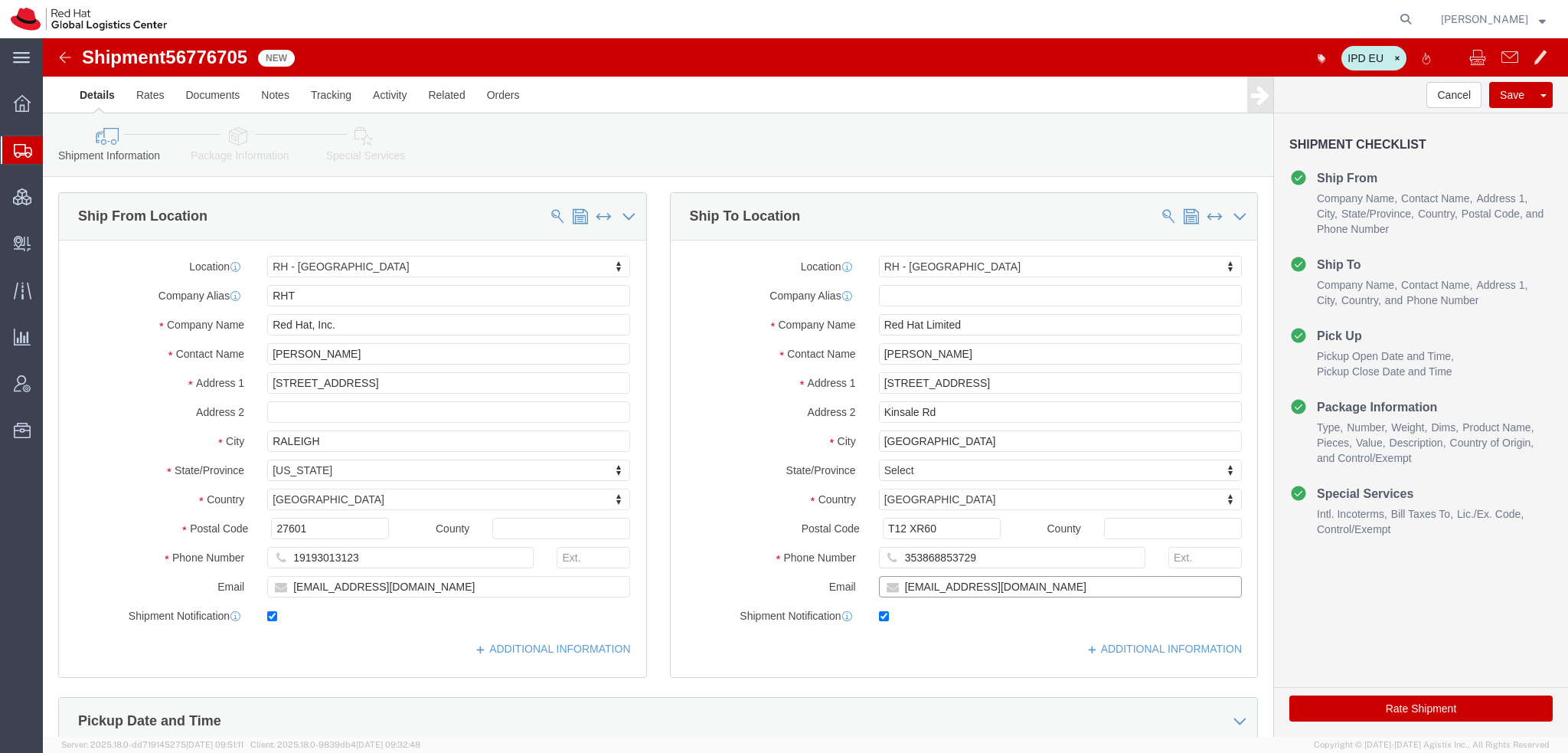
click div "Ship From Location Location RH - Raleigh My Profile Location RH - Amsterdam - M…"
paste input "knewcros"
type input "knewcros@redhat.com"
click button "Save"
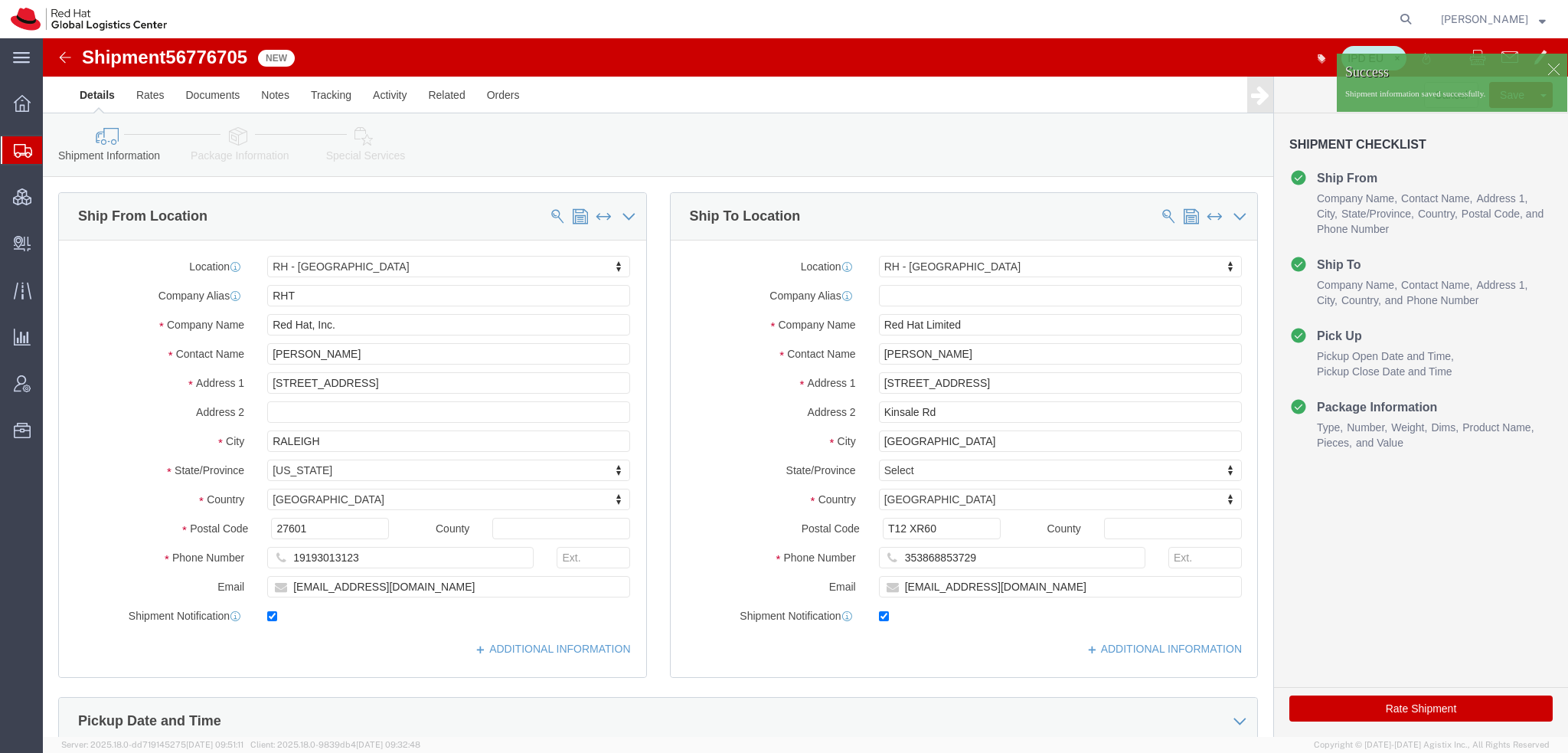
click div
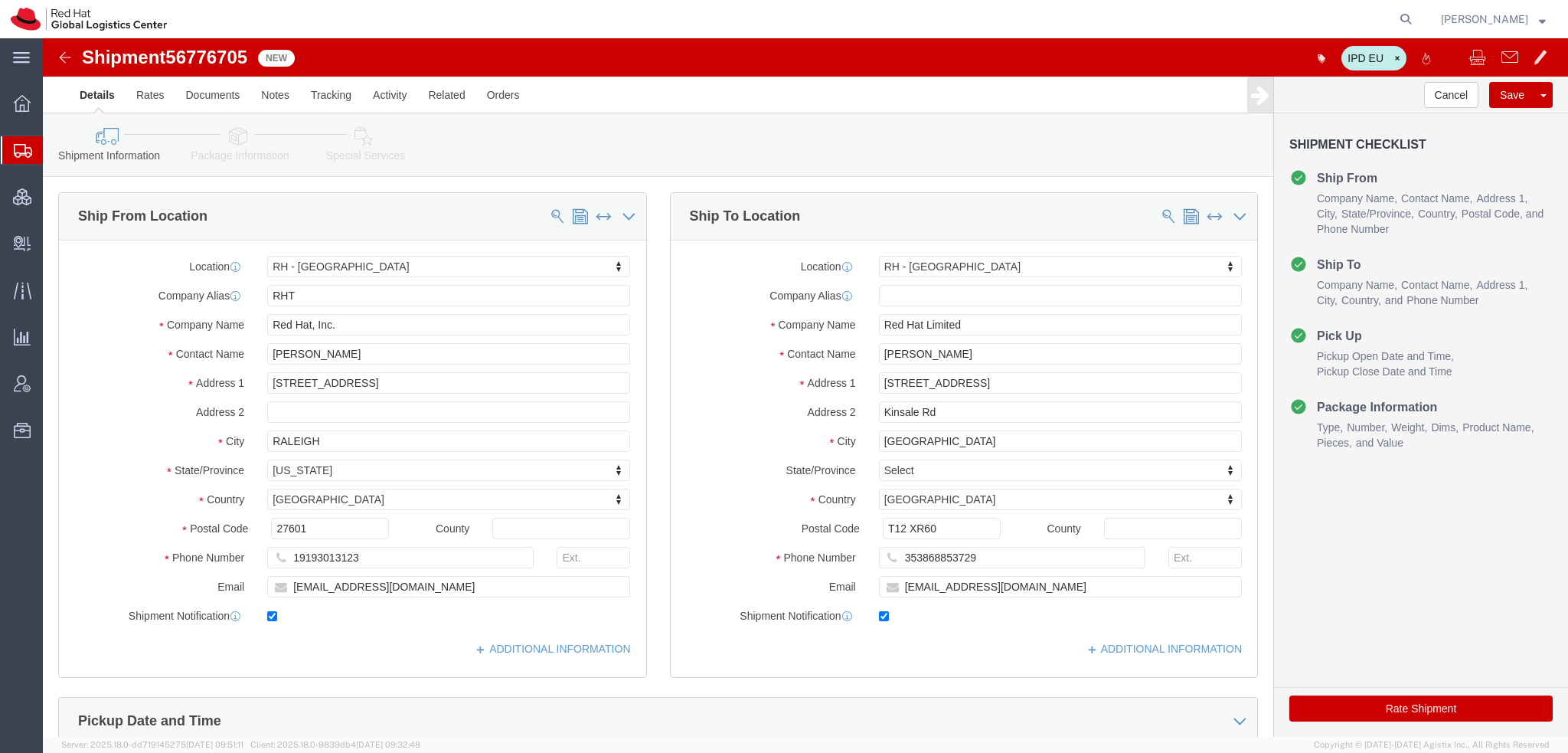
click p "Shipment information saved successfully."
click button "Cancel"
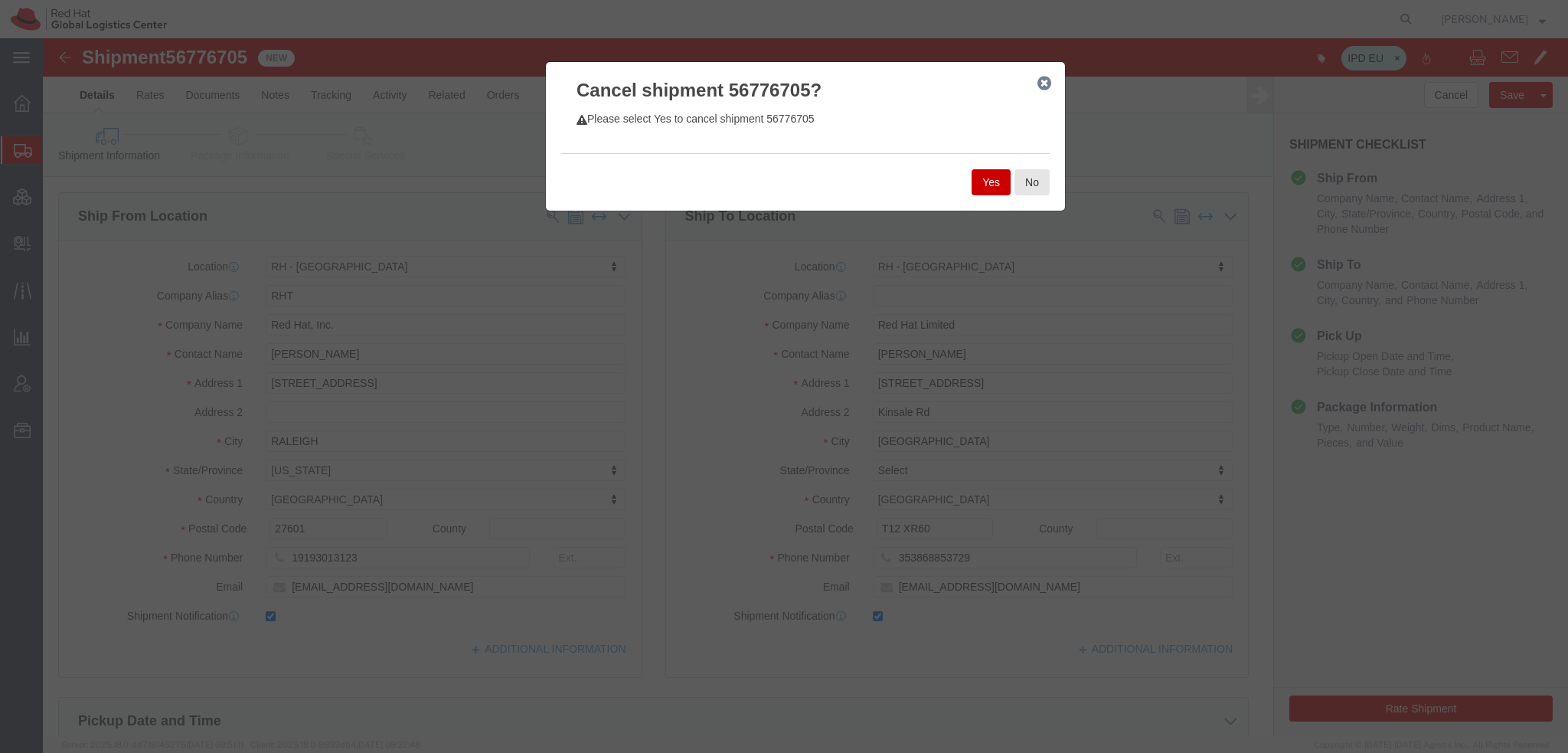
click button "Yes"
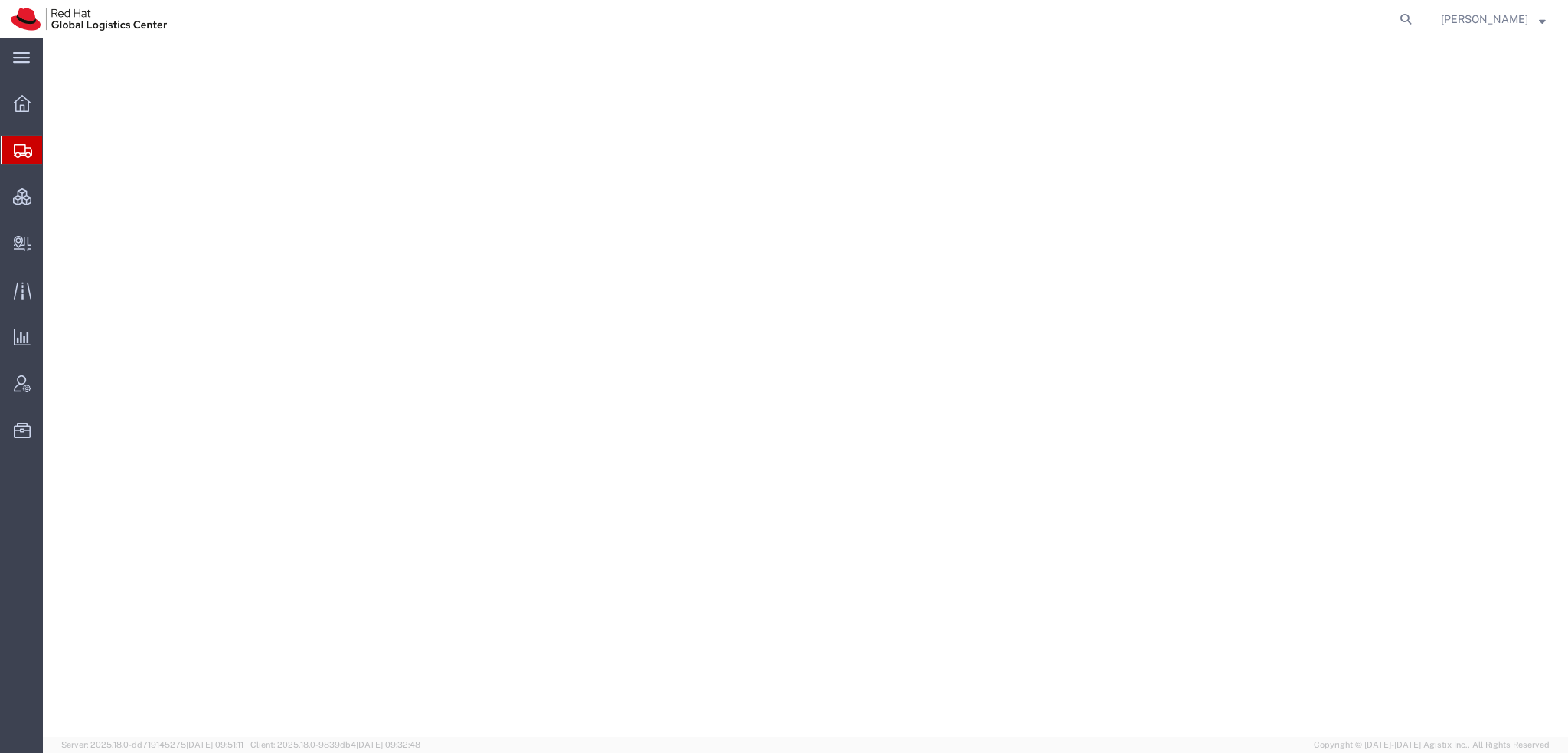
select select "38014"
select select "38010"
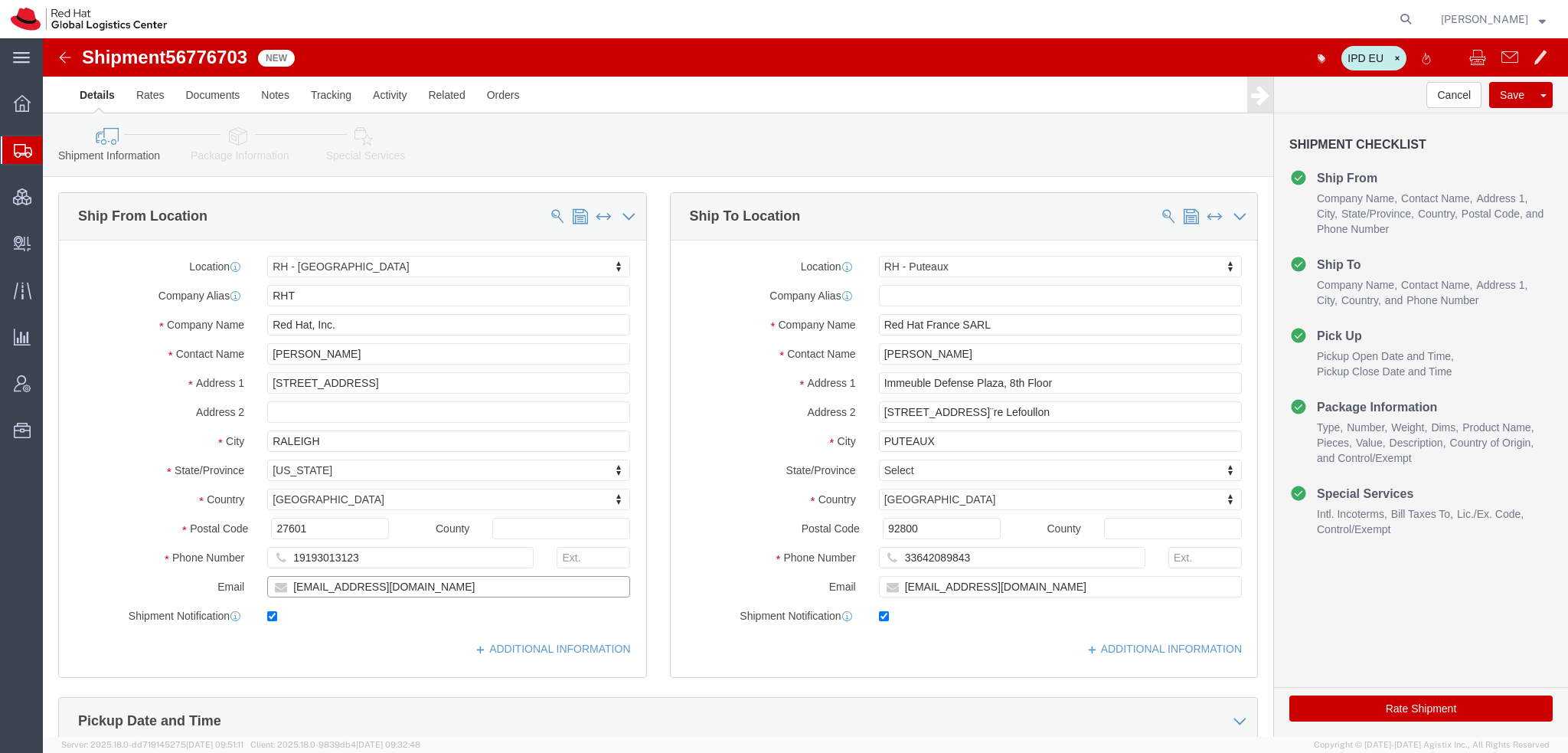
drag, startPoint x: 346, startPoint y: 549, endPoint x: -43, endPoint y: 352, distance: 436.0
click html "Shipment 56776703 New IPD EU Details Rates Documents Notes Tracking Activity Re…"
paste input "knewcros"
type input "knewcros@redhat.com"
drag, startPoint x: 969, startPoint y: 553, endPoint x: 36, endPoint y: 397, distance: 946.0
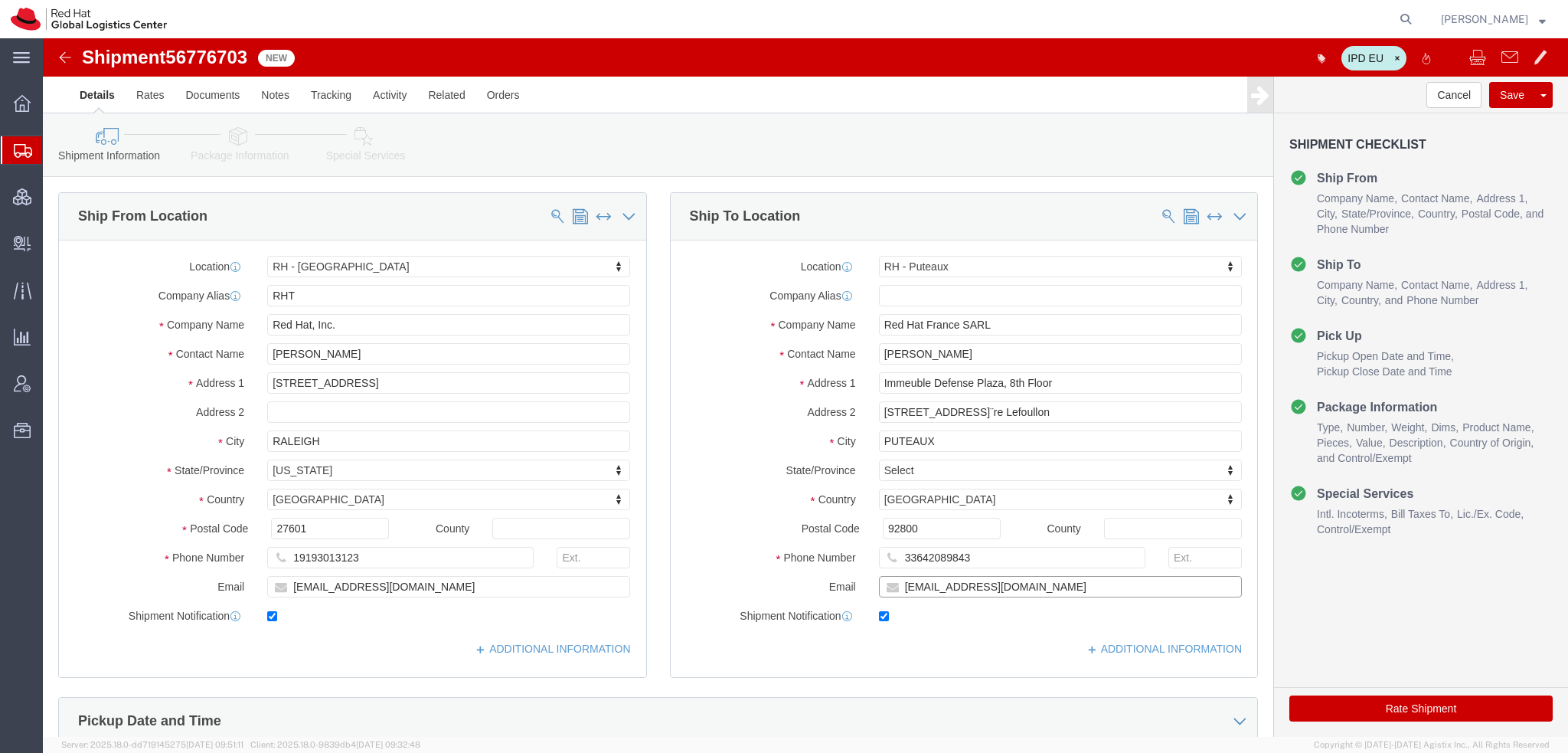
click div "Ship From Location Location RH - Raleigh My Profile Location RH - Amsterdam - M…"
paste input "knewcros"
type input "knewcros@redhat.com"
click button "Save"
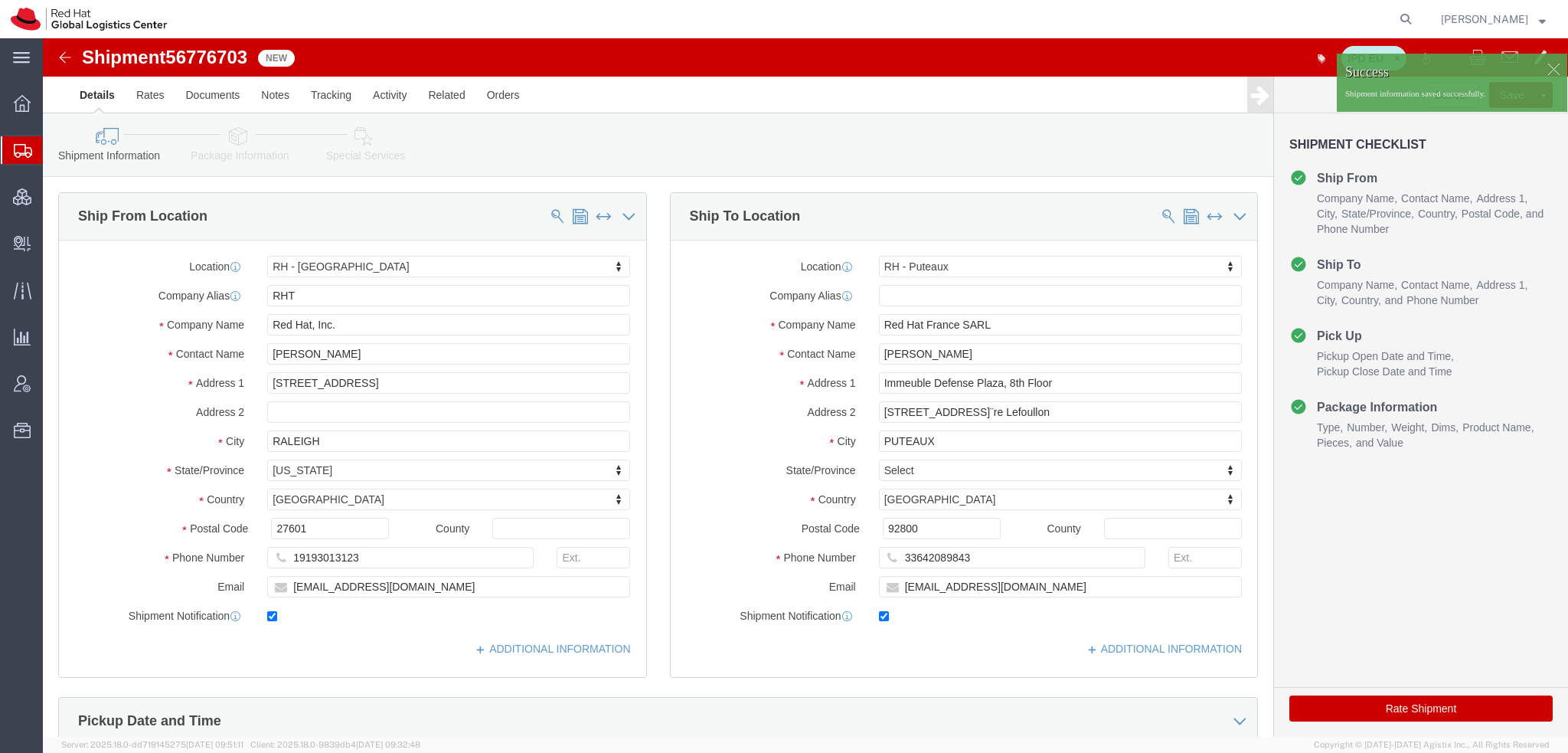
click div
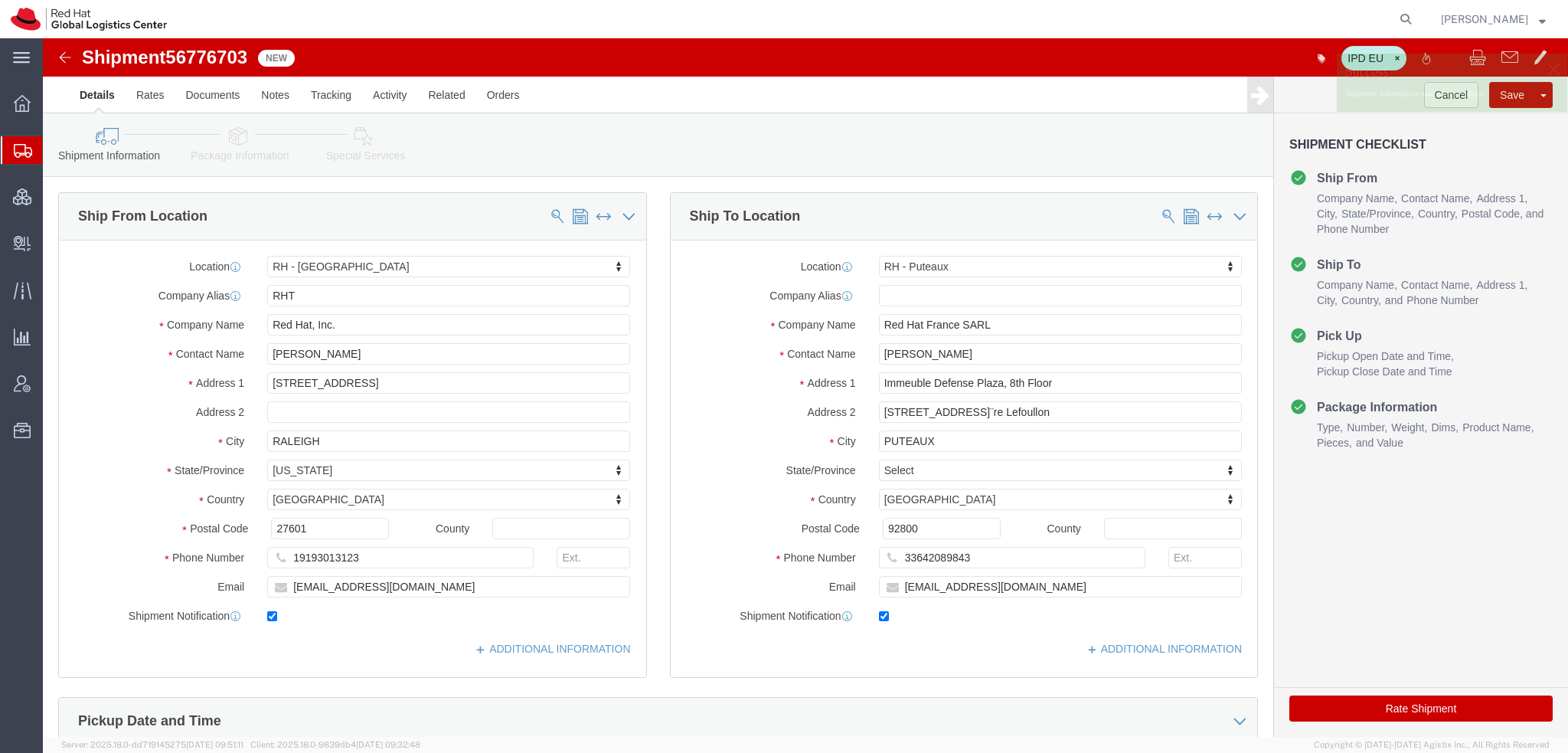
click p "Shipment information saved successfully."
click button "Cancel"
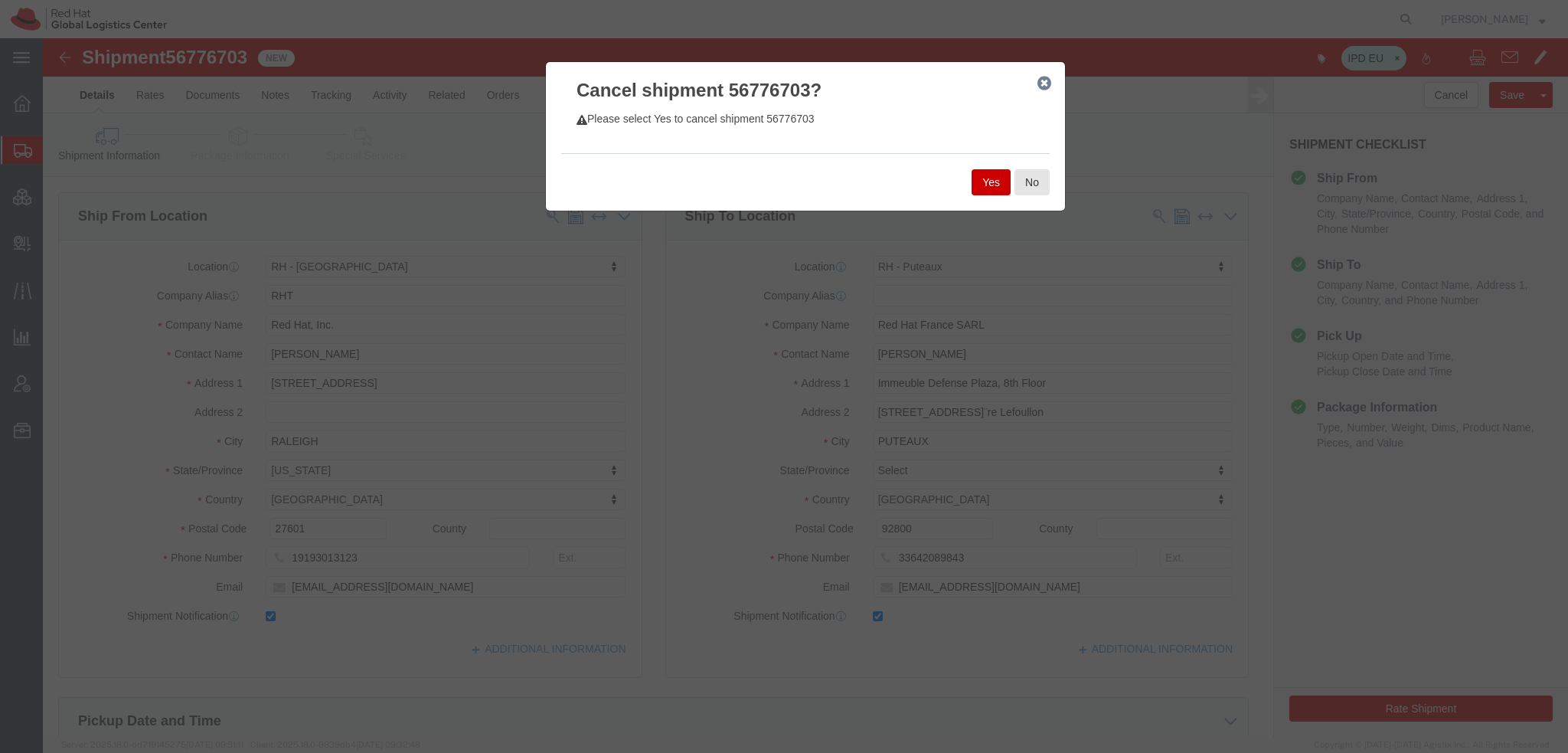
click button "Yes"
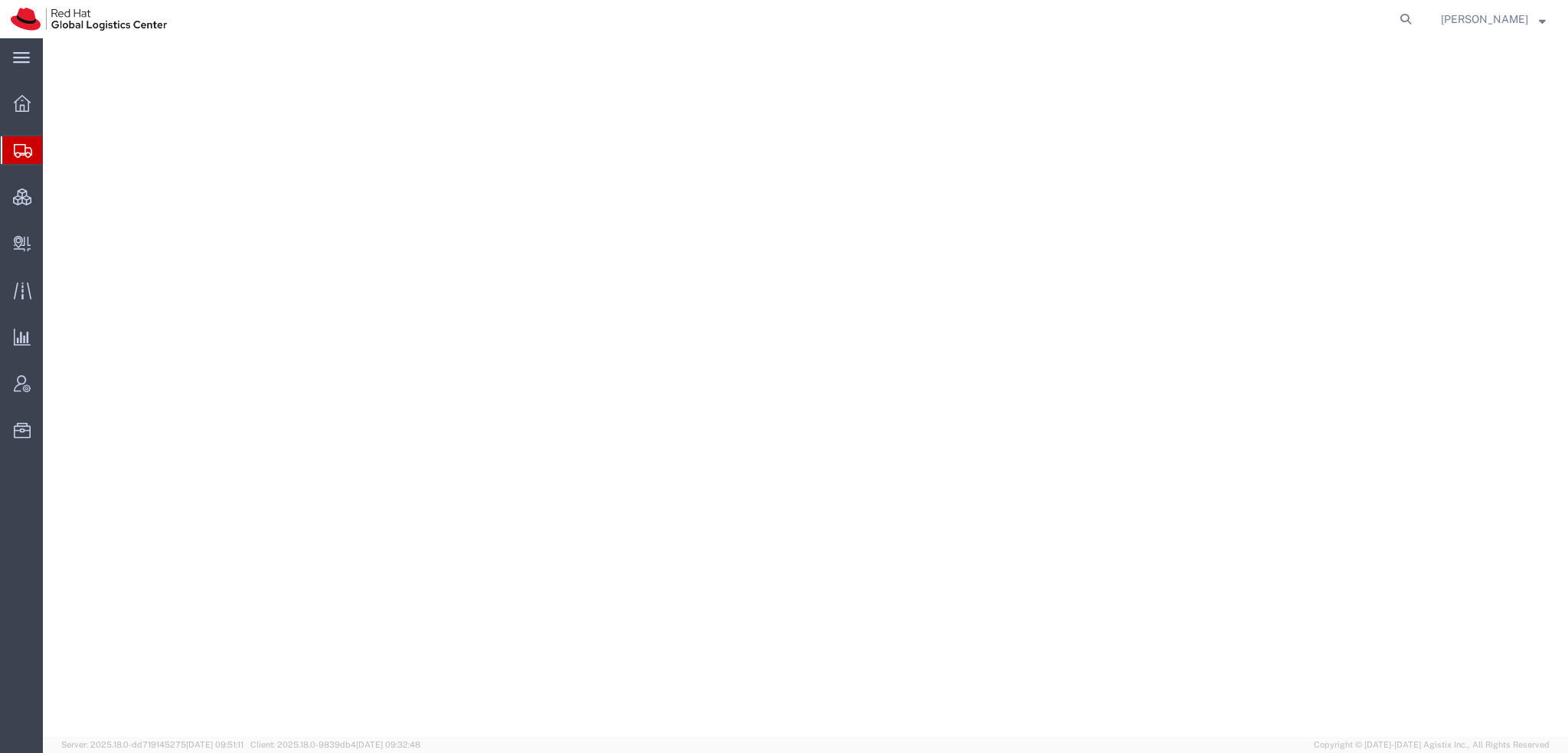
select select "38014"
select select "38037"
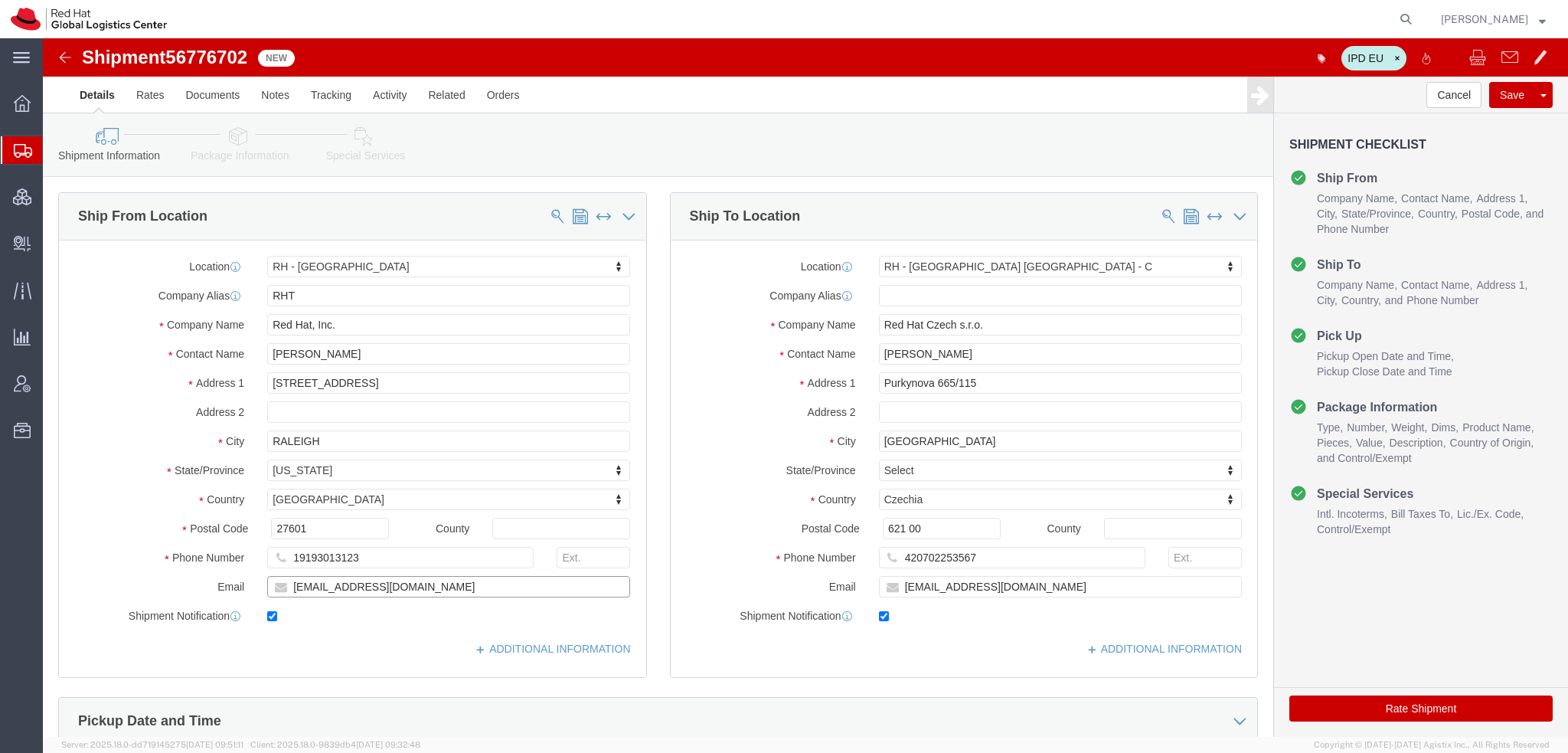
drag, startPoint x: 349, startPoint y: 551, endPoint x: -9, endPoint y: 526, distance: 358.9
click html "Shipment 56776702 New IPD EU Details Rates Documents Notes Tracking Activity Re…"
drag, startPoint x: 961, startPoint y: 548, endPoint x: -15, endPoint y: 418, distance: 984.6
click html "Shipment 56776702 New IPD EU Details Rates Documents Notes Tracking Activity Re…"
paste input "lesyu"
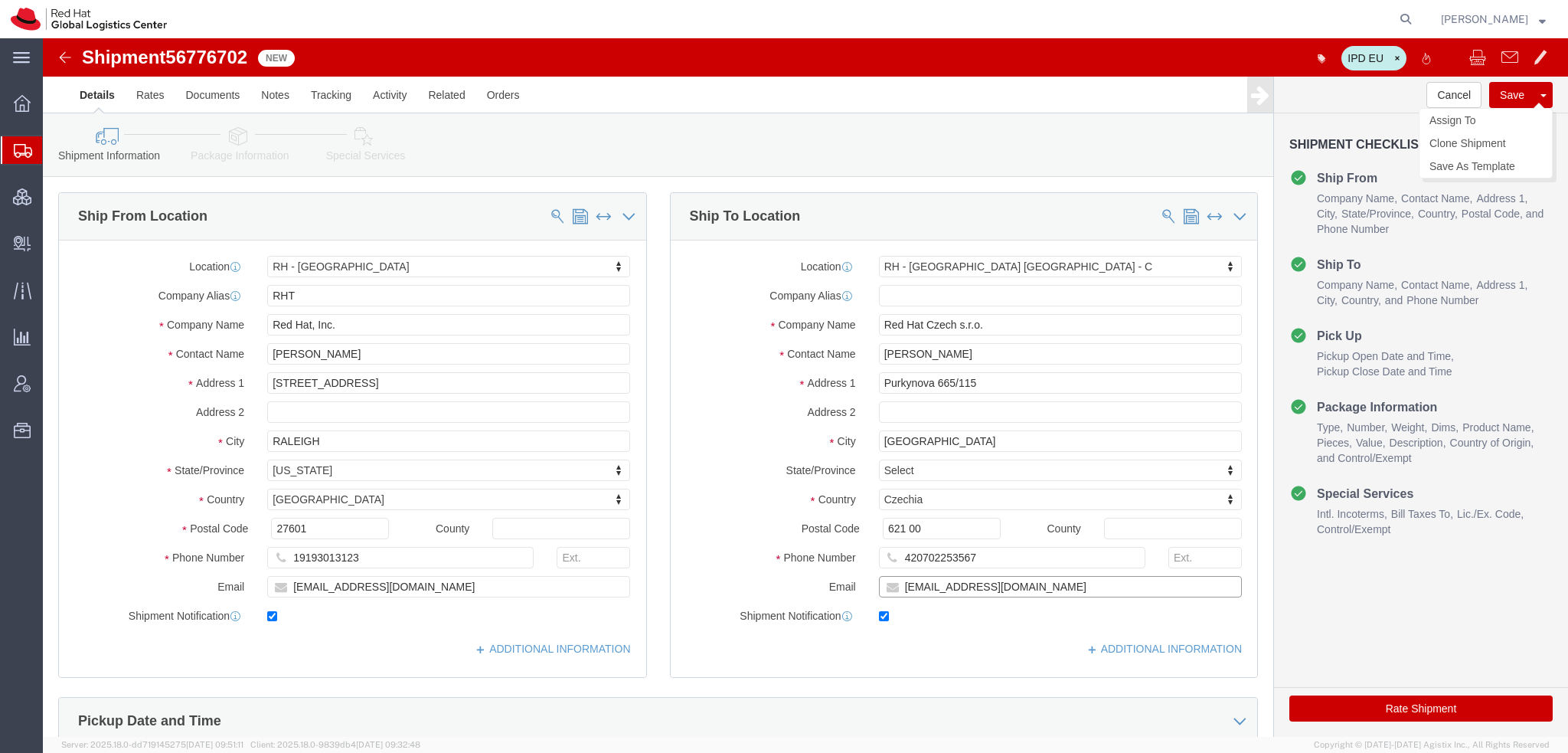
type input "[EMAIL_ADDRESS][DOMAIN_NAME]"
click button "Save"
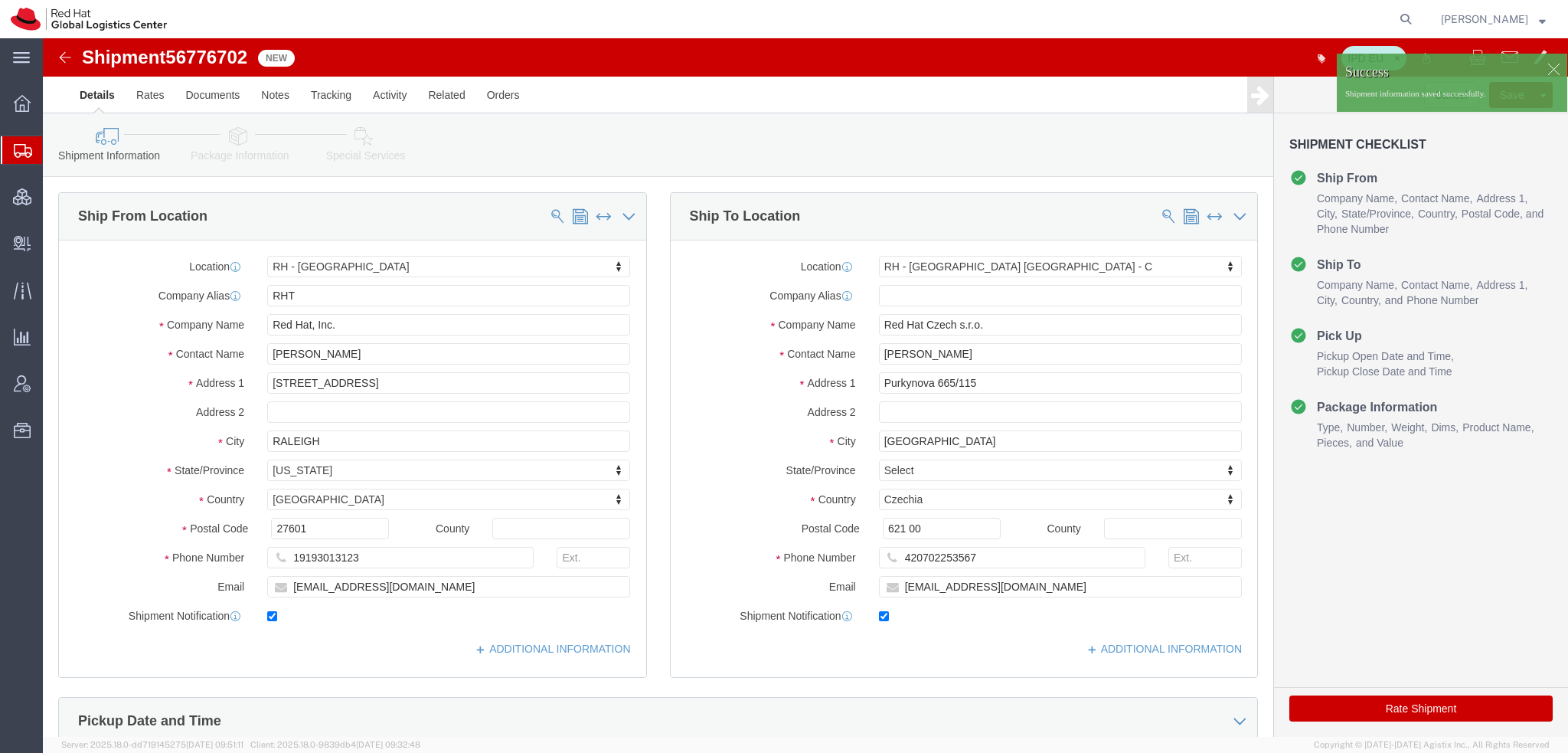
click div
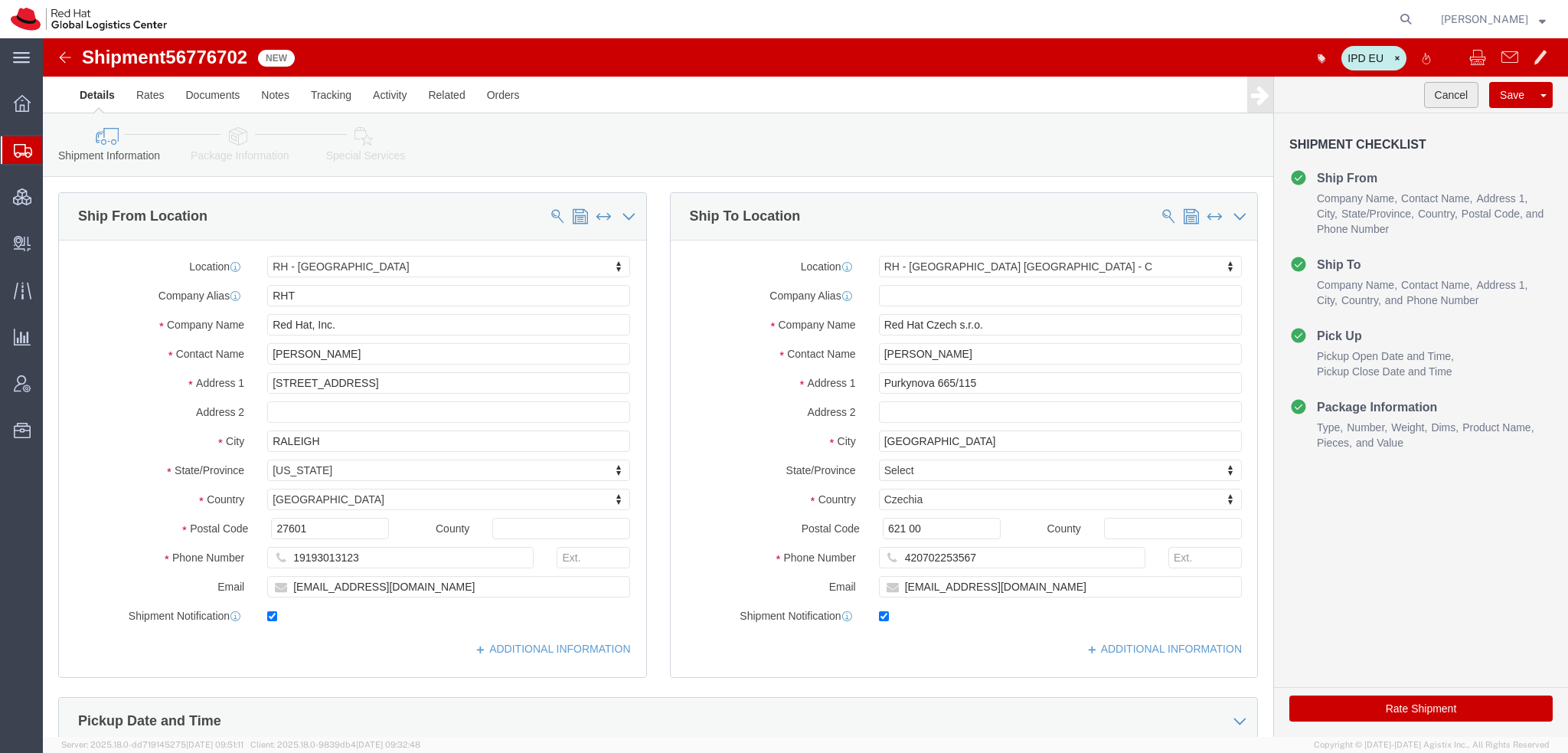
click button "Cancel"
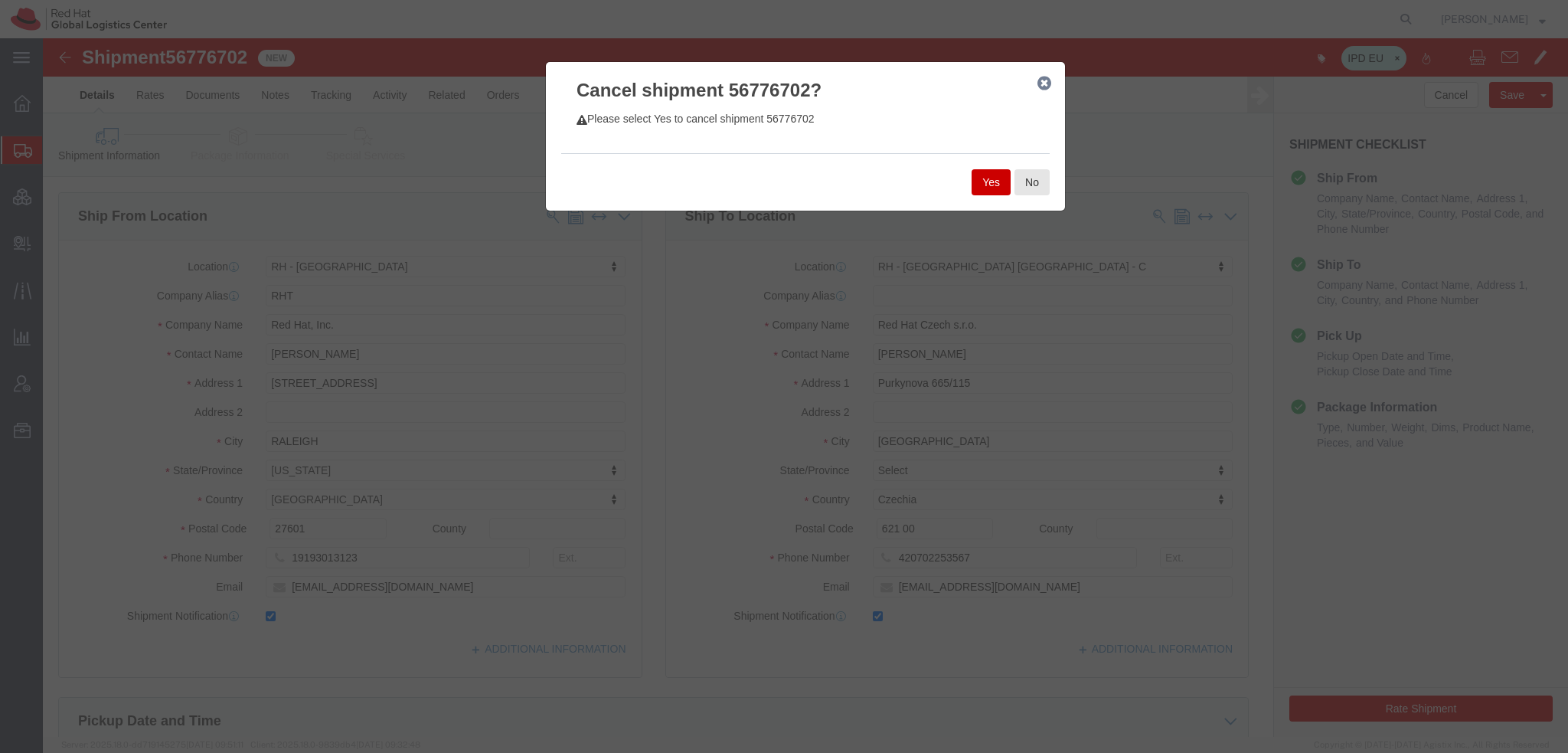
click button "Yes"
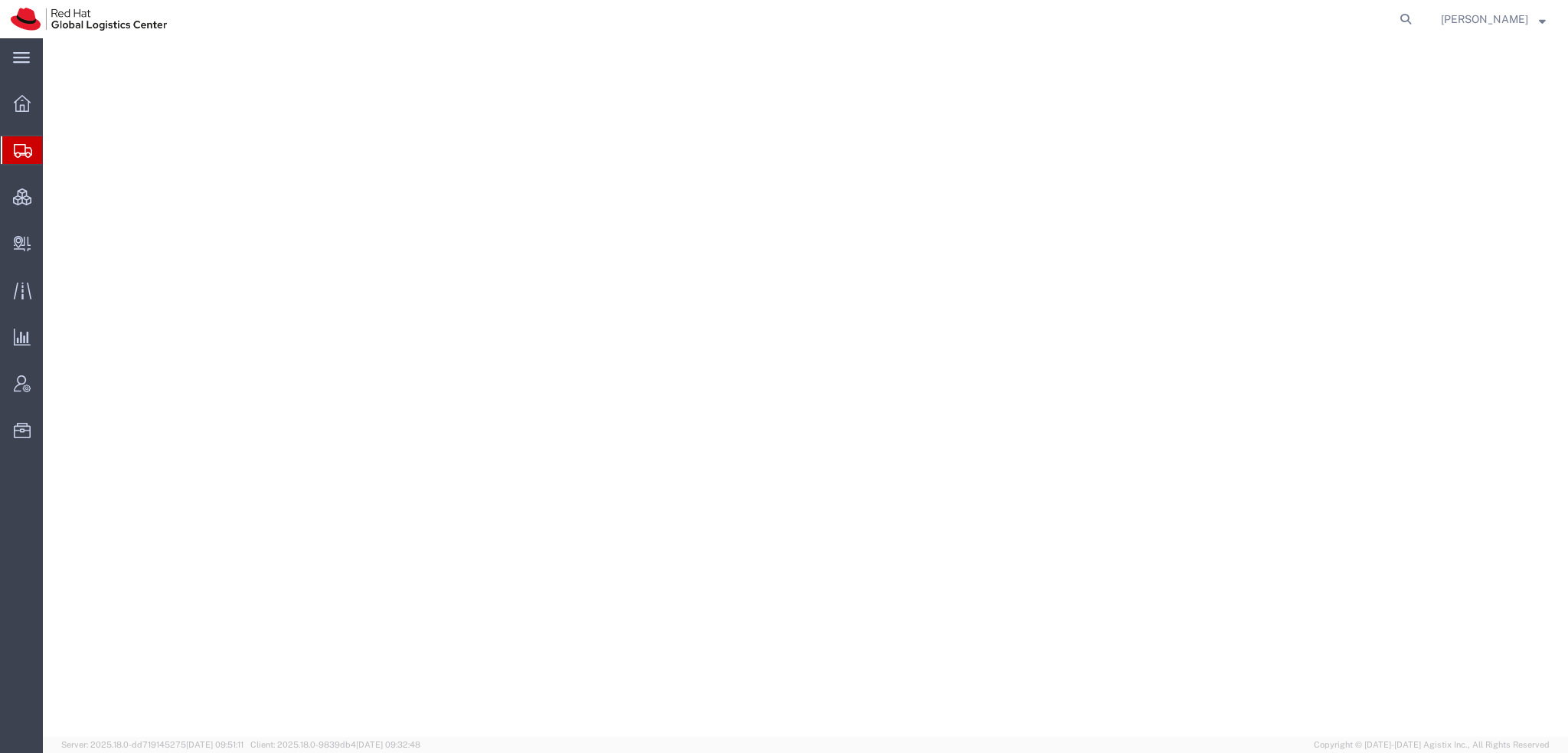
select select "38014"
select select "38040"
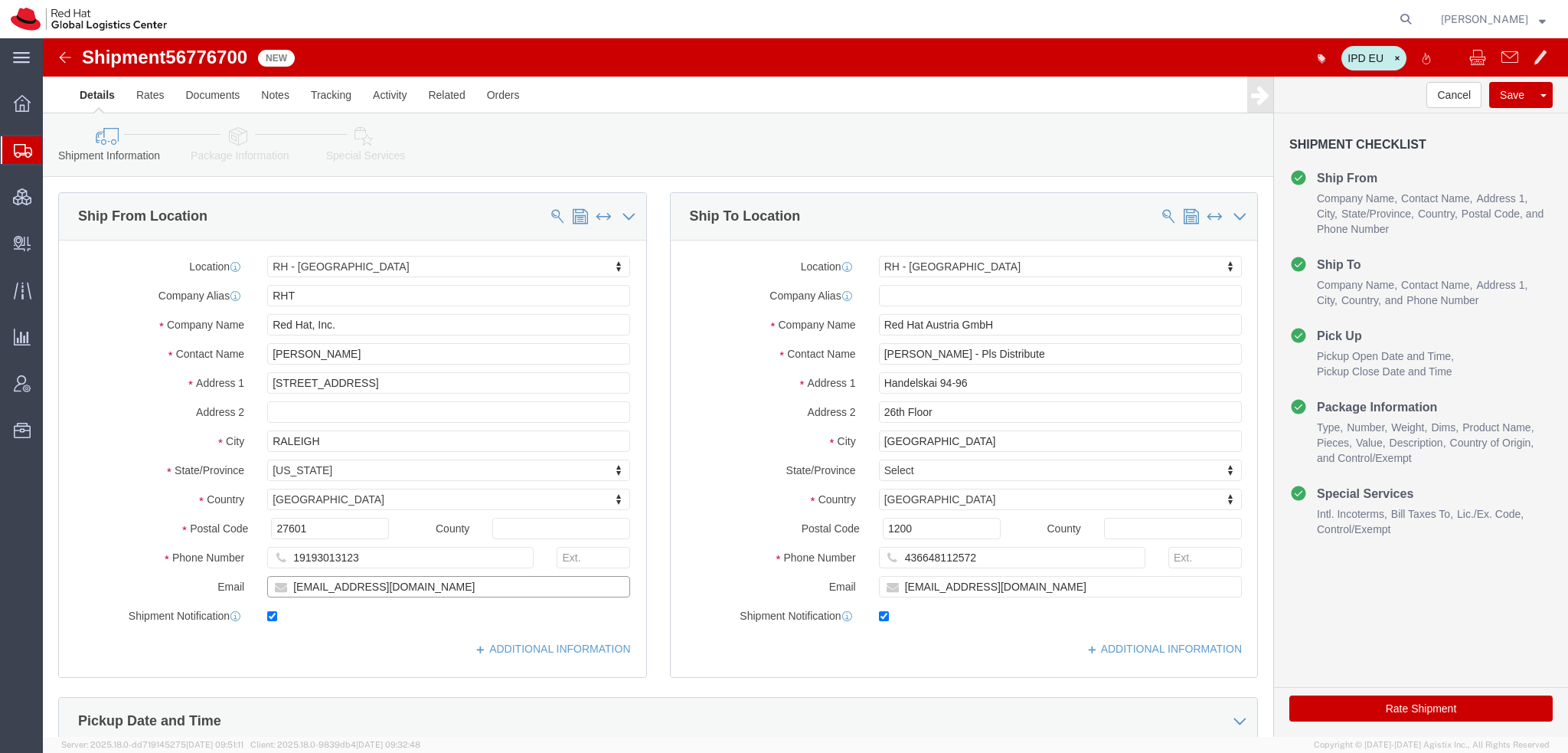
drag, startPoint x: 353, startPoint y: 544, endPoint x: -43, endPoint y: 445, distance: 408.2
click html "Shipment 56776700 New IPD EU Details Rates Documents Notes Tracking Activity Re…"
drag, startPoint x: 986, startPoint y: 546, endPoint x: 108, endPoint y: 411, distance: 888.3
click div "Ship From Location Location [GEOGRAPHIC_DATA] - [GEOGRAPHIC_DATA] My Profile Lo…"
paste input "lesyu"
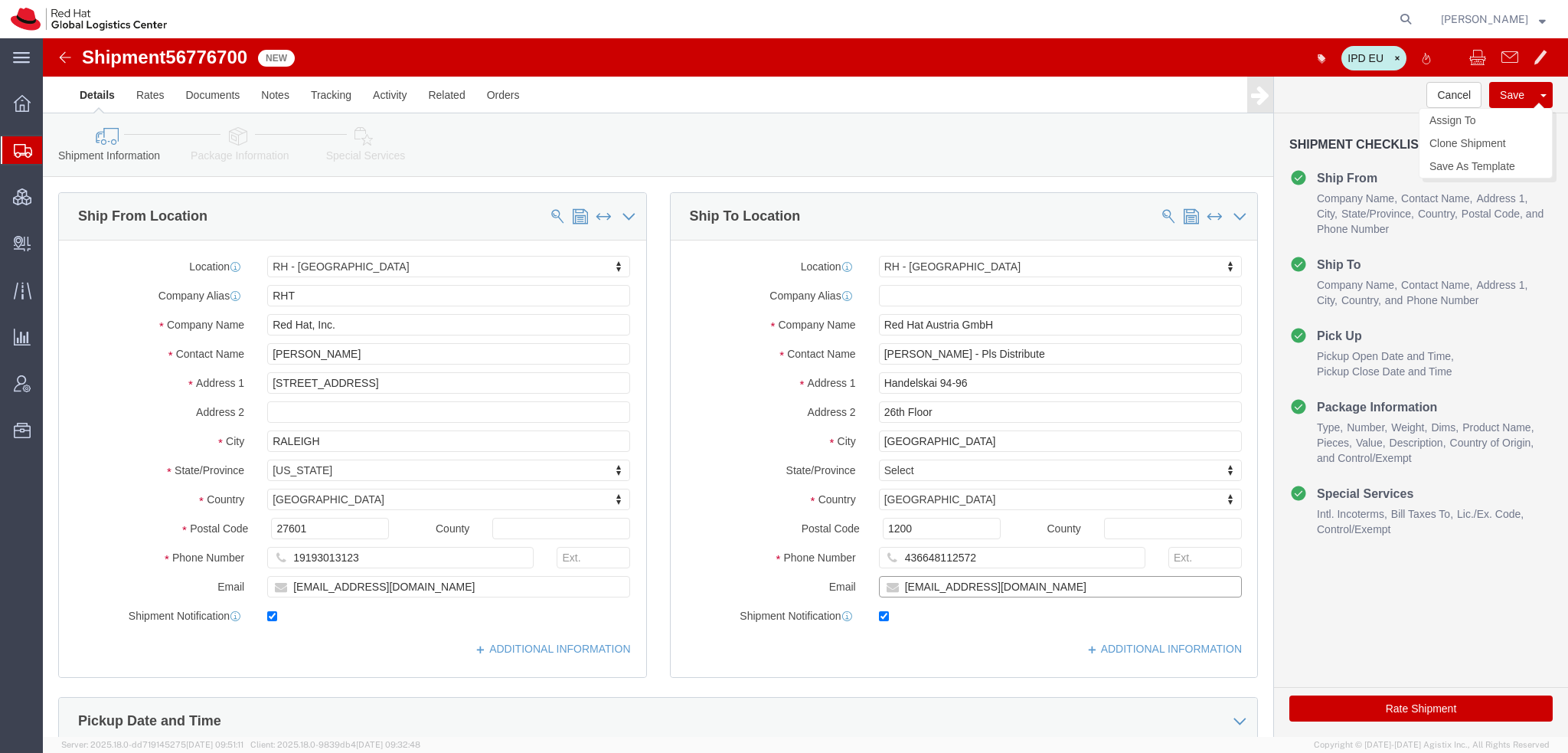
type input "[EMAIL_ADDRESS][DOMAIN_NAME]"
click button "Save"
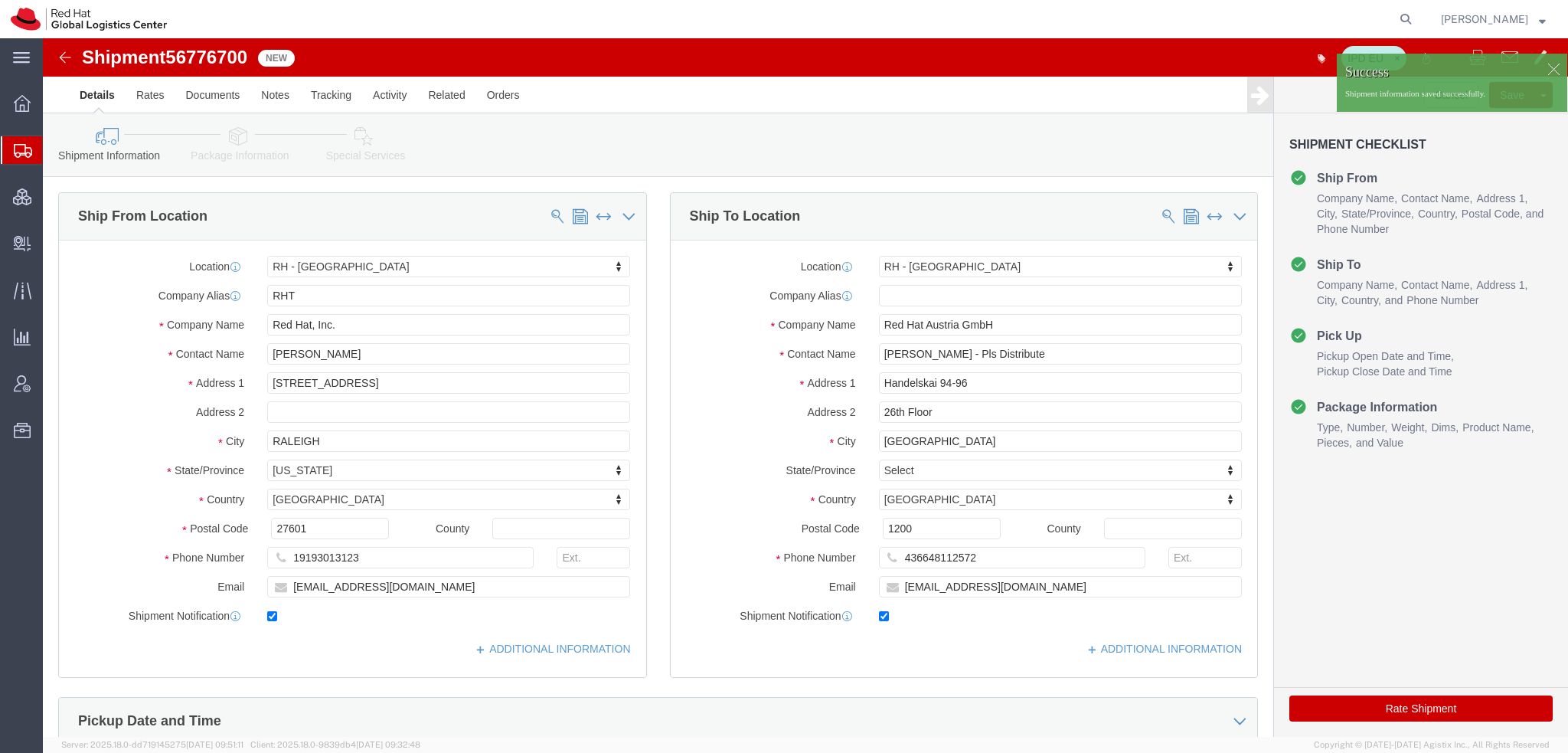
click div
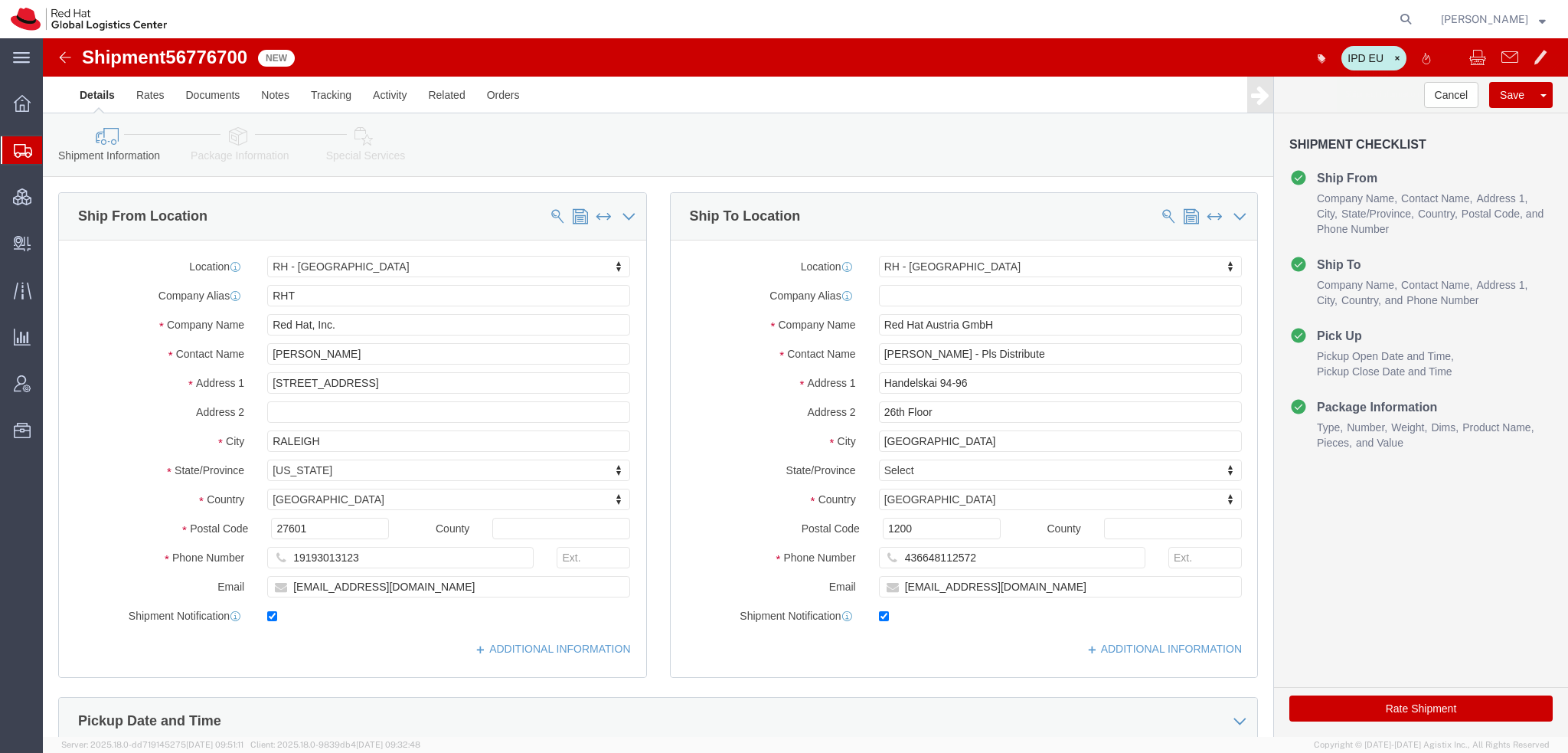
click p "Shipment information saved successfully."
click button "Cancel"
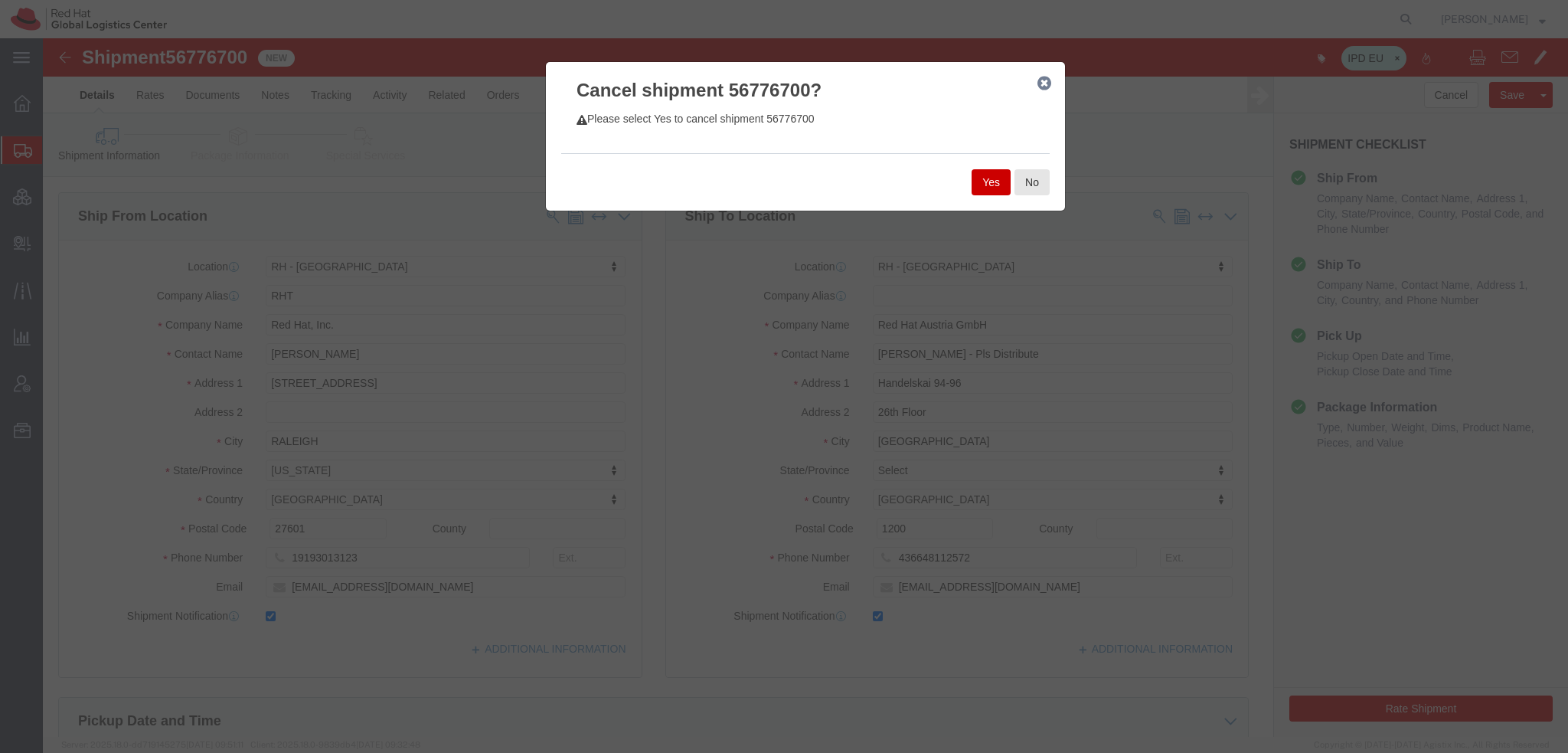
click button "Yes"
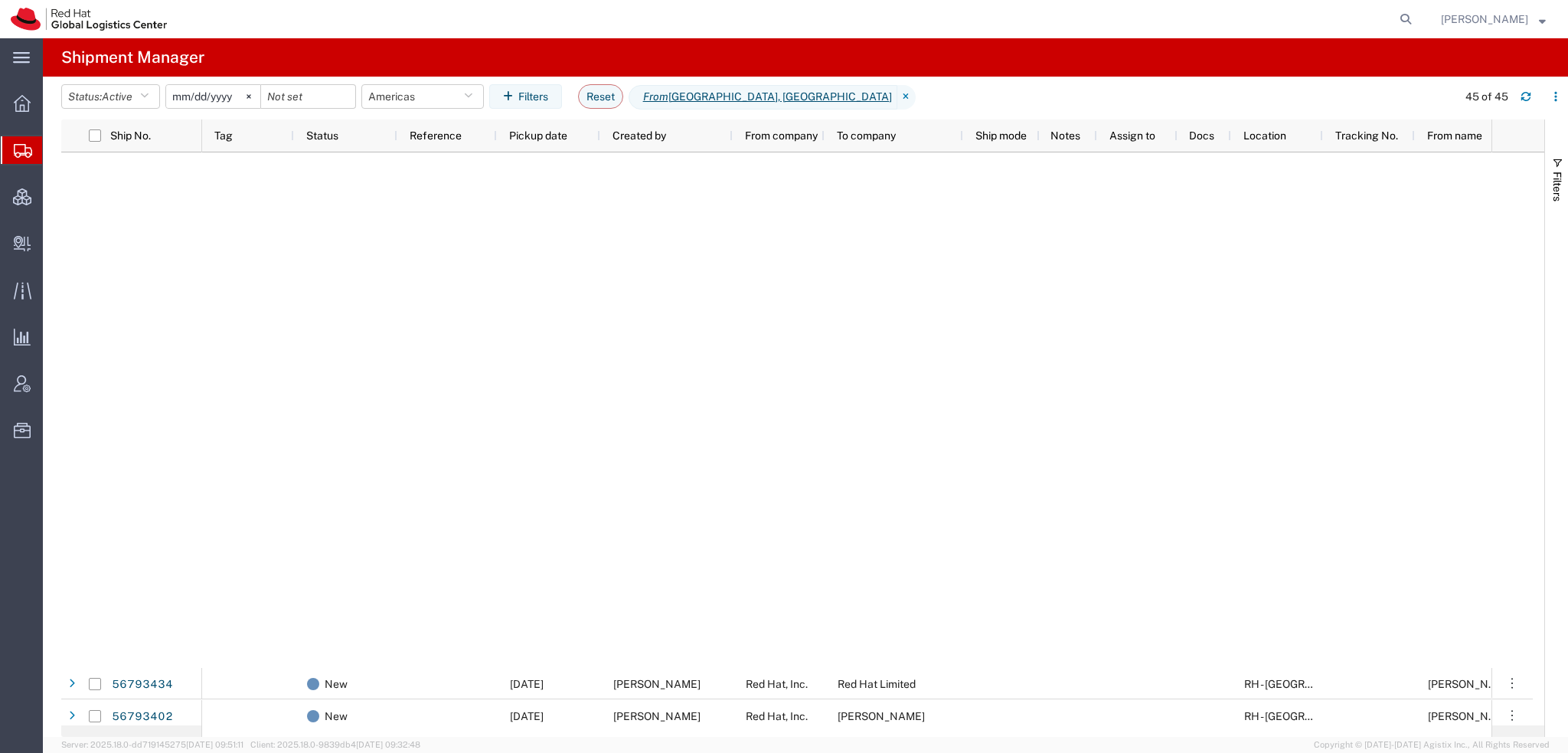
scroll to position [842, 0]
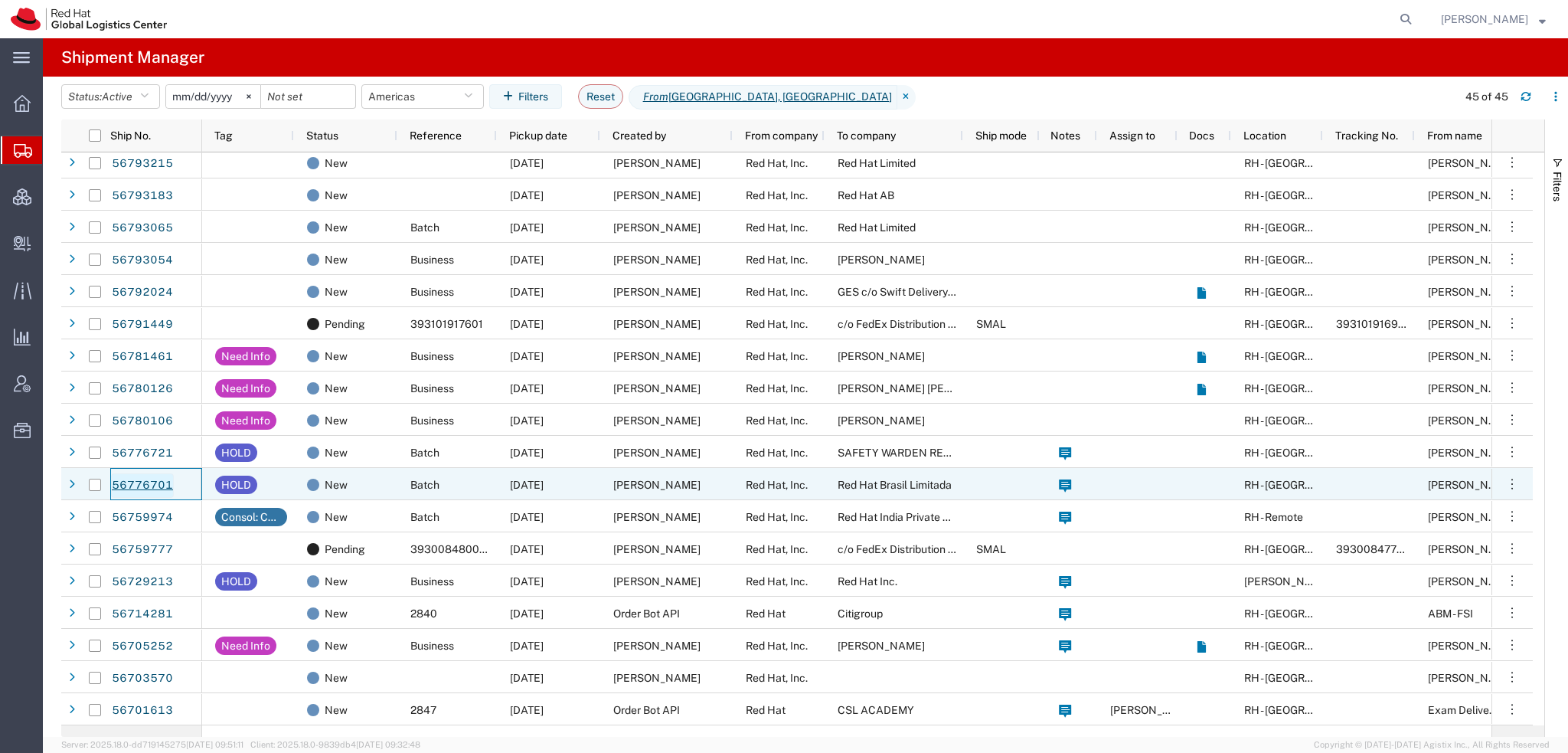
click at [135, 480] on link "56776701" at bounding box center [142, 485] width 63 height 25
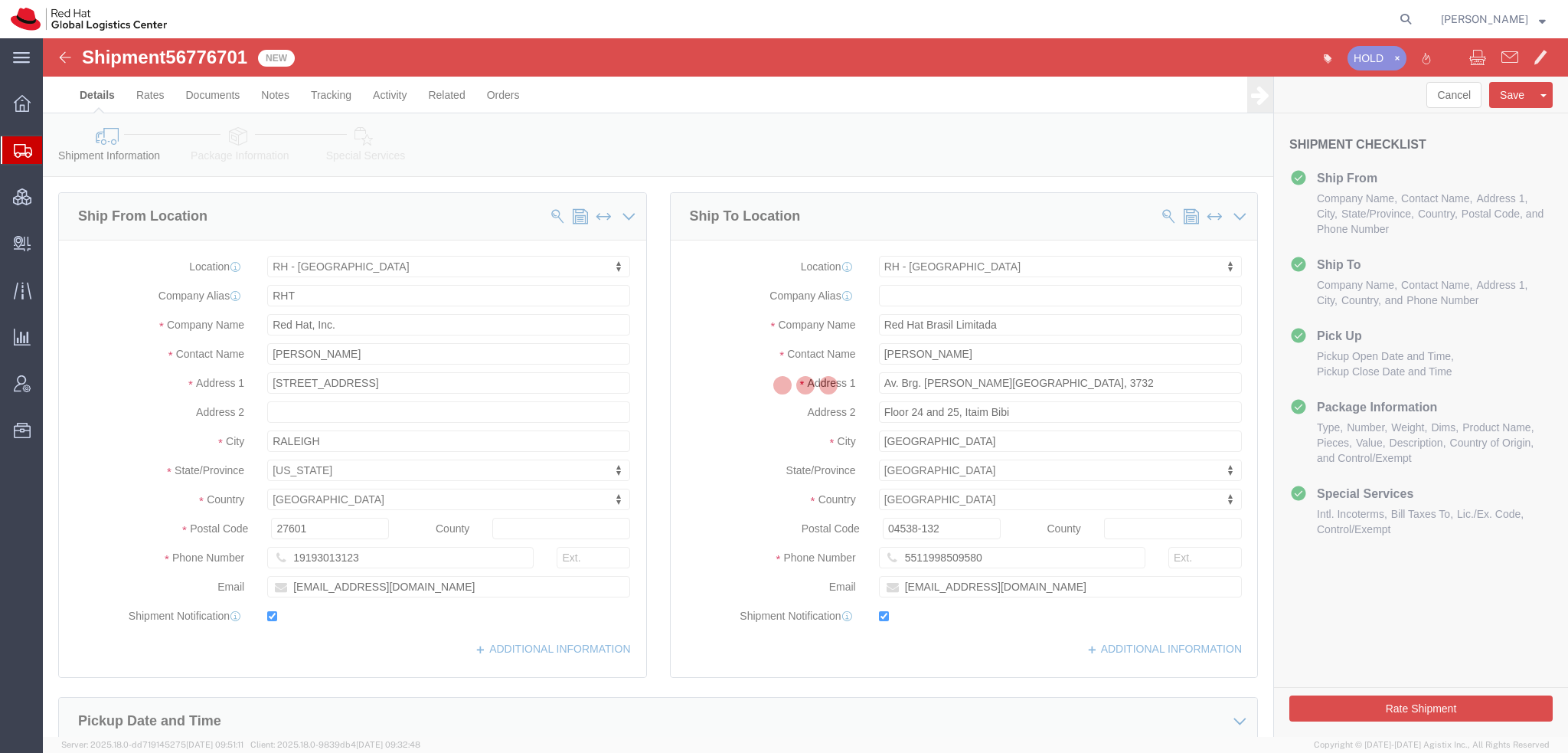
select select "38014"
select select "42531"
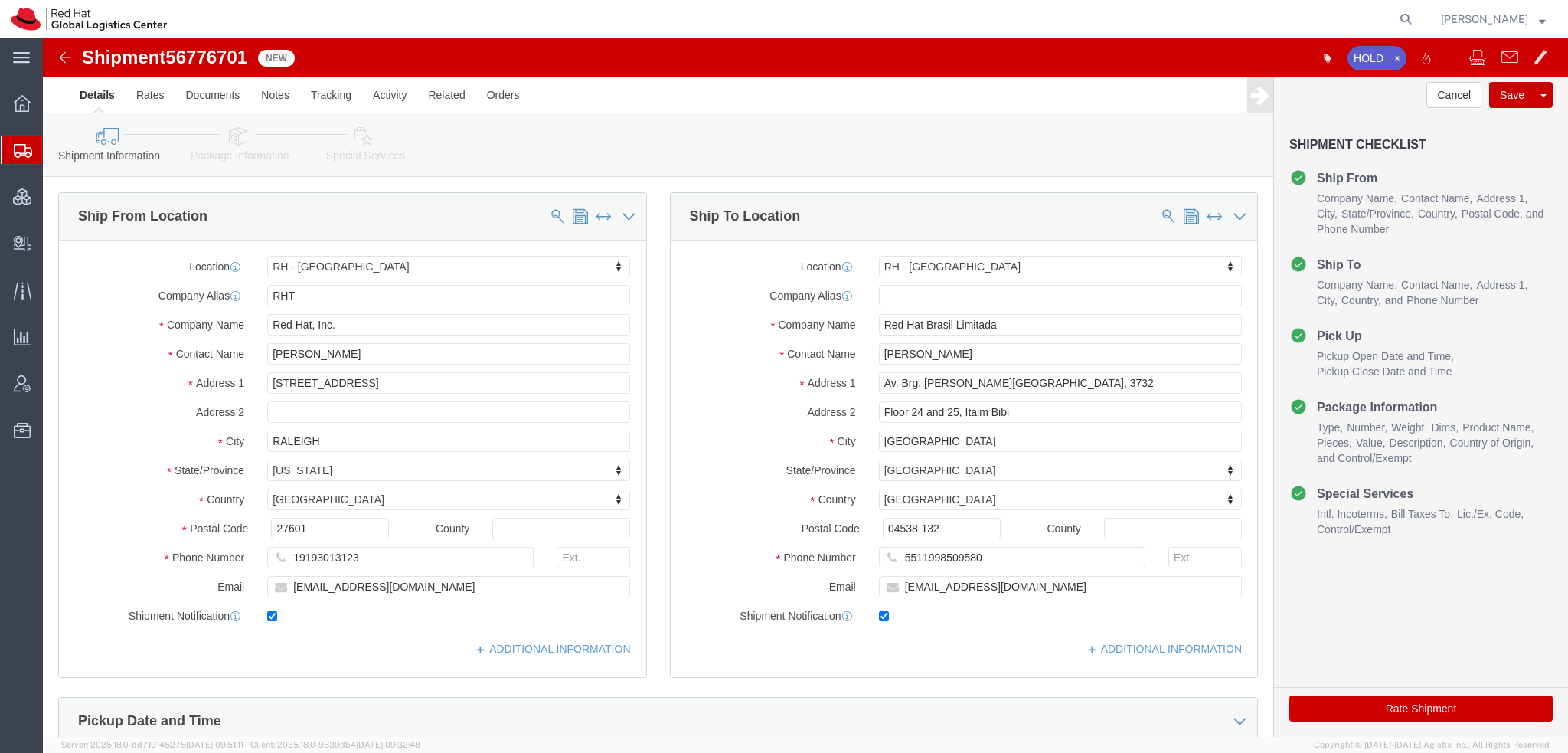
click button "Rate Shipment"
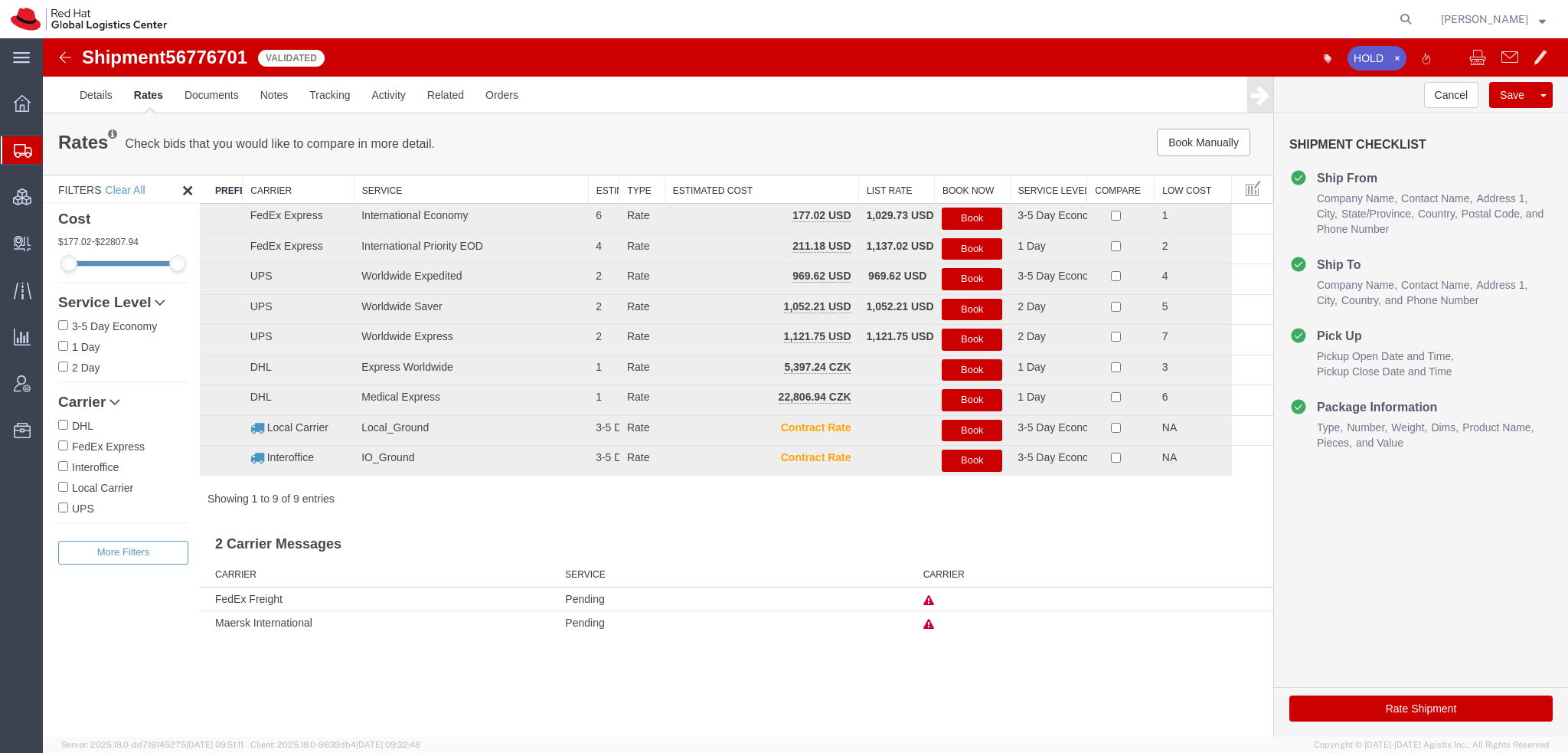
click at [0, 0] on span "Shipment Manager" at bounding box center [0, 0] width 0 height 0
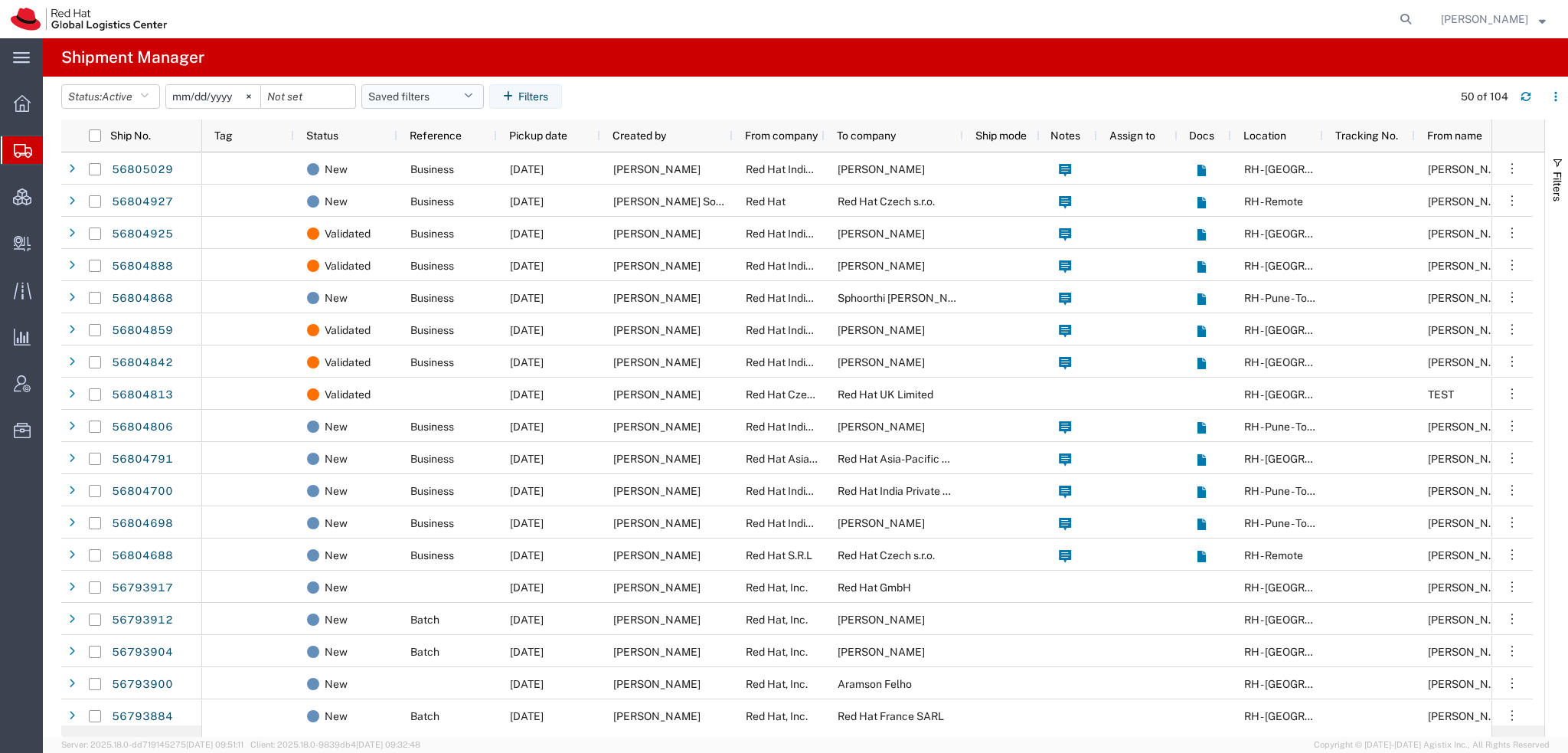
click at [464, 85] on button "Saved filters" at bounding box center [422, 96] width 122 height 25
click at [414, 162] on span "Americas" at bounding box center [464, 163] width 201 height 28
type input "2023-05-07"
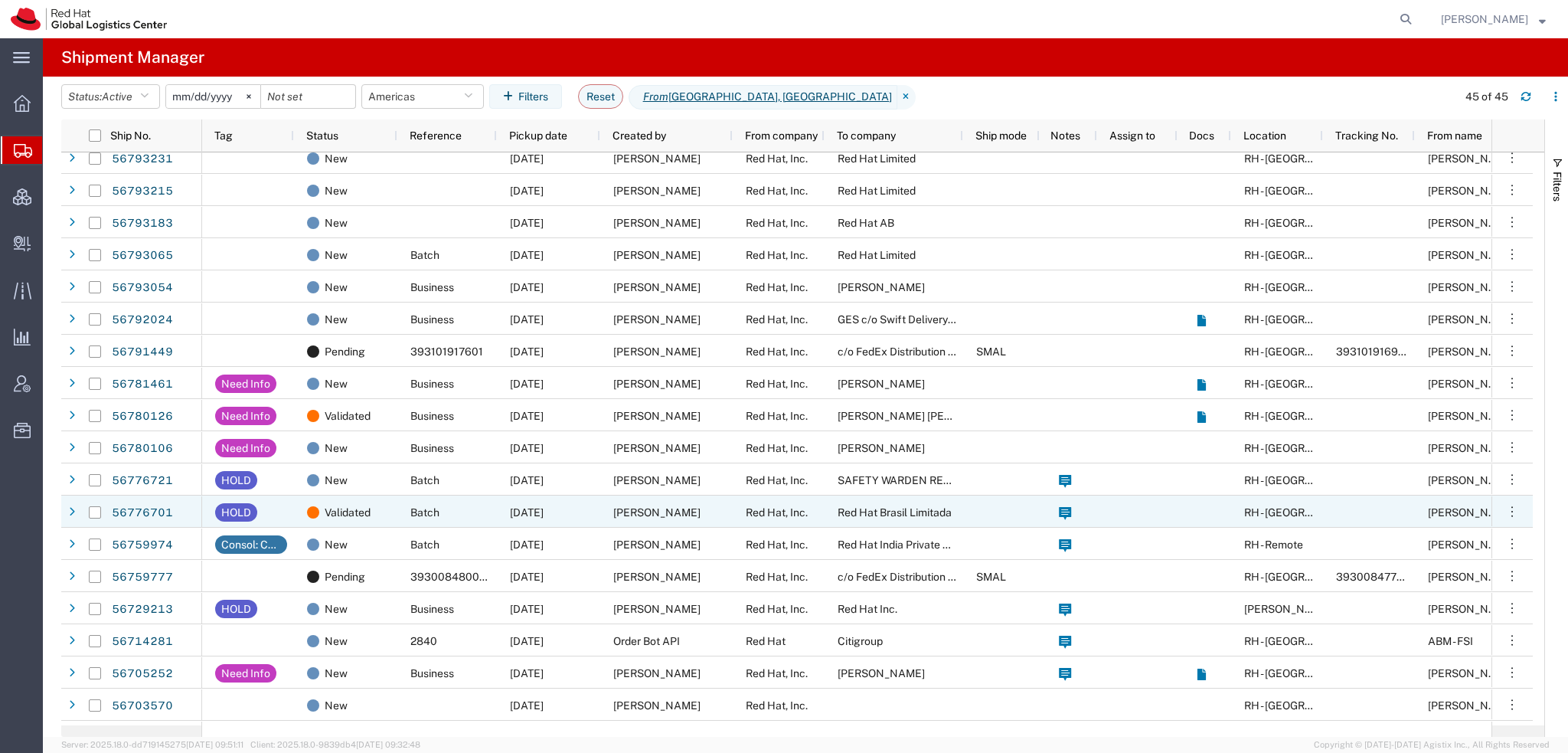
scroll to position [842, 0]
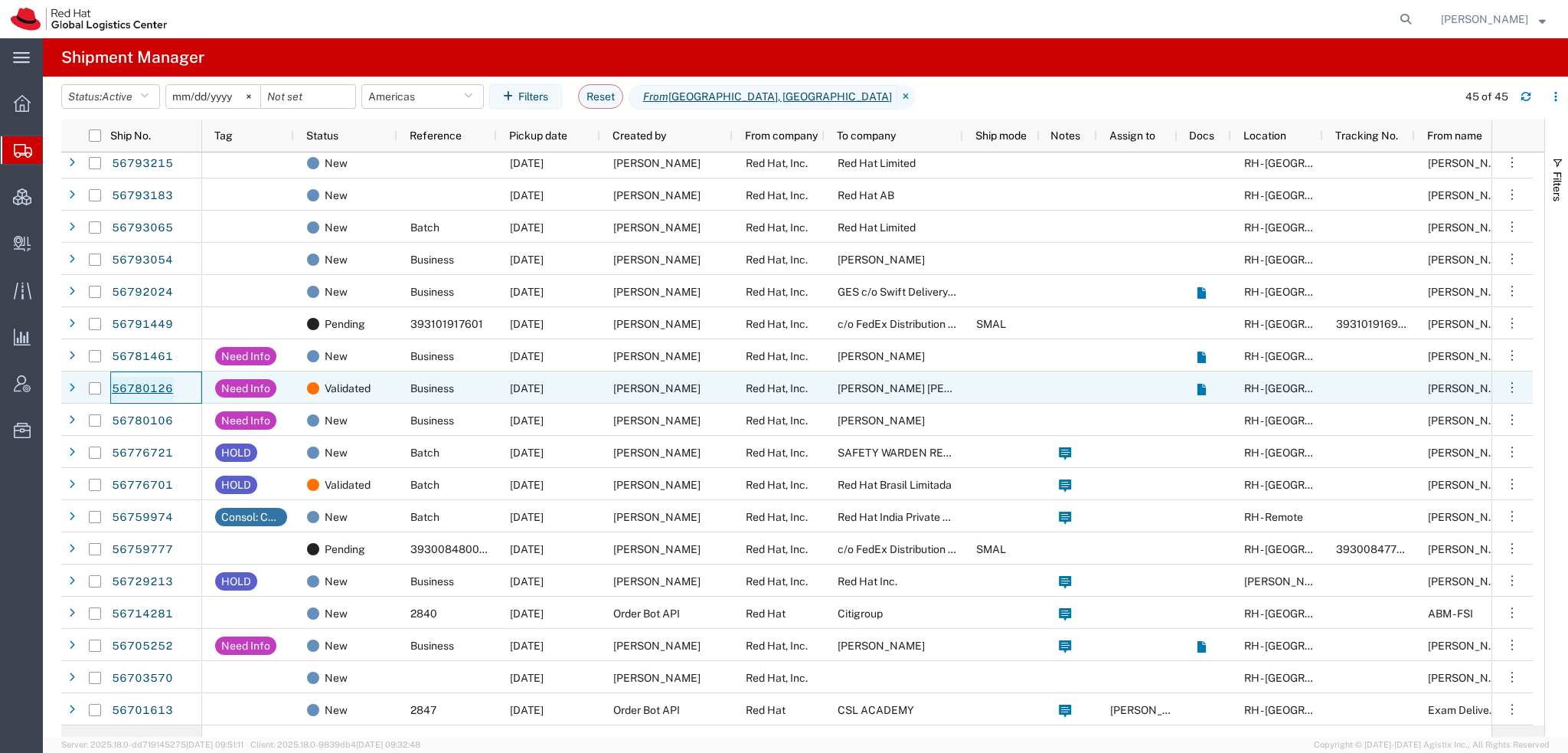
click at [153, 393] on link "56780126" at bounding box center [142, 388] width 63 height 25
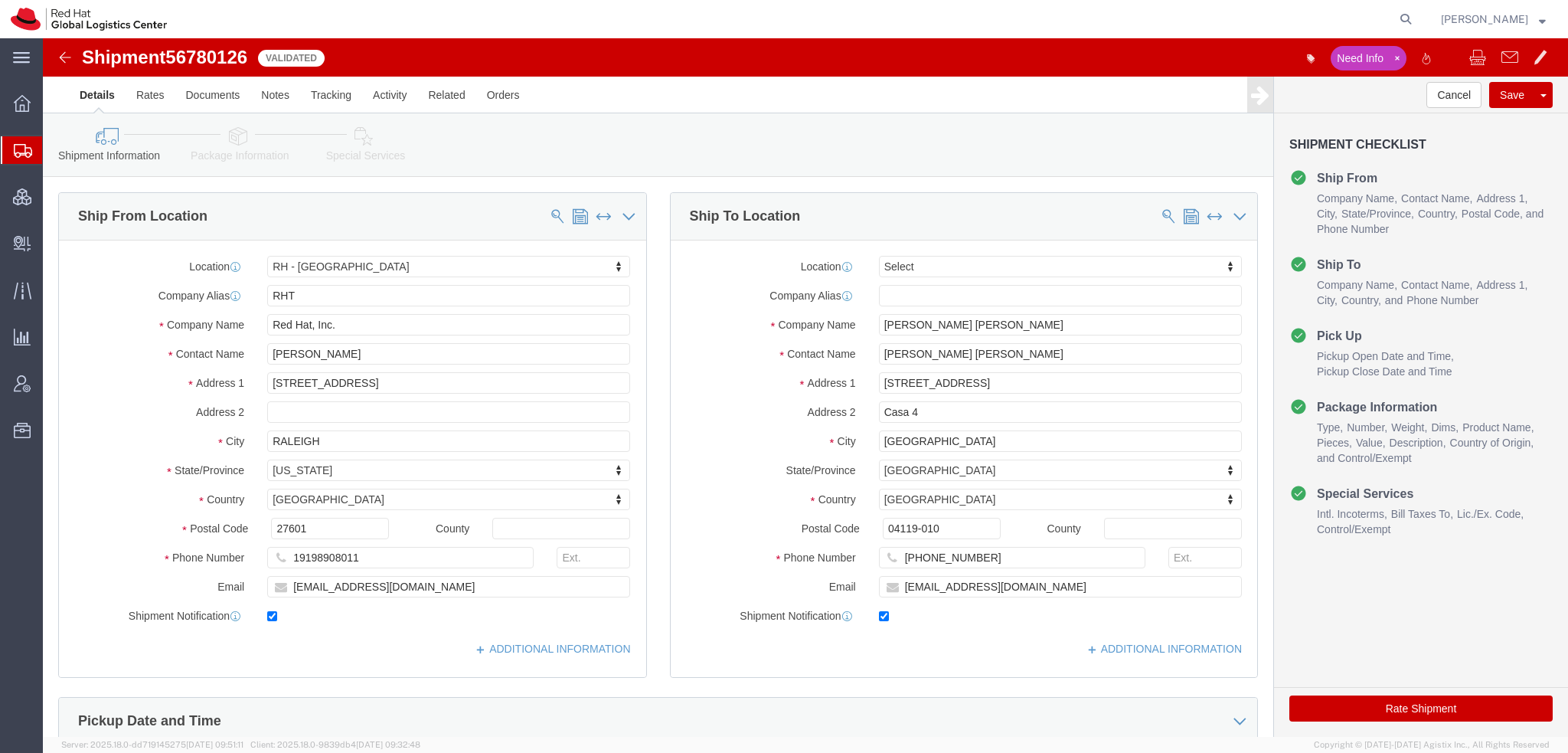
select select "38014"
select select
click icon
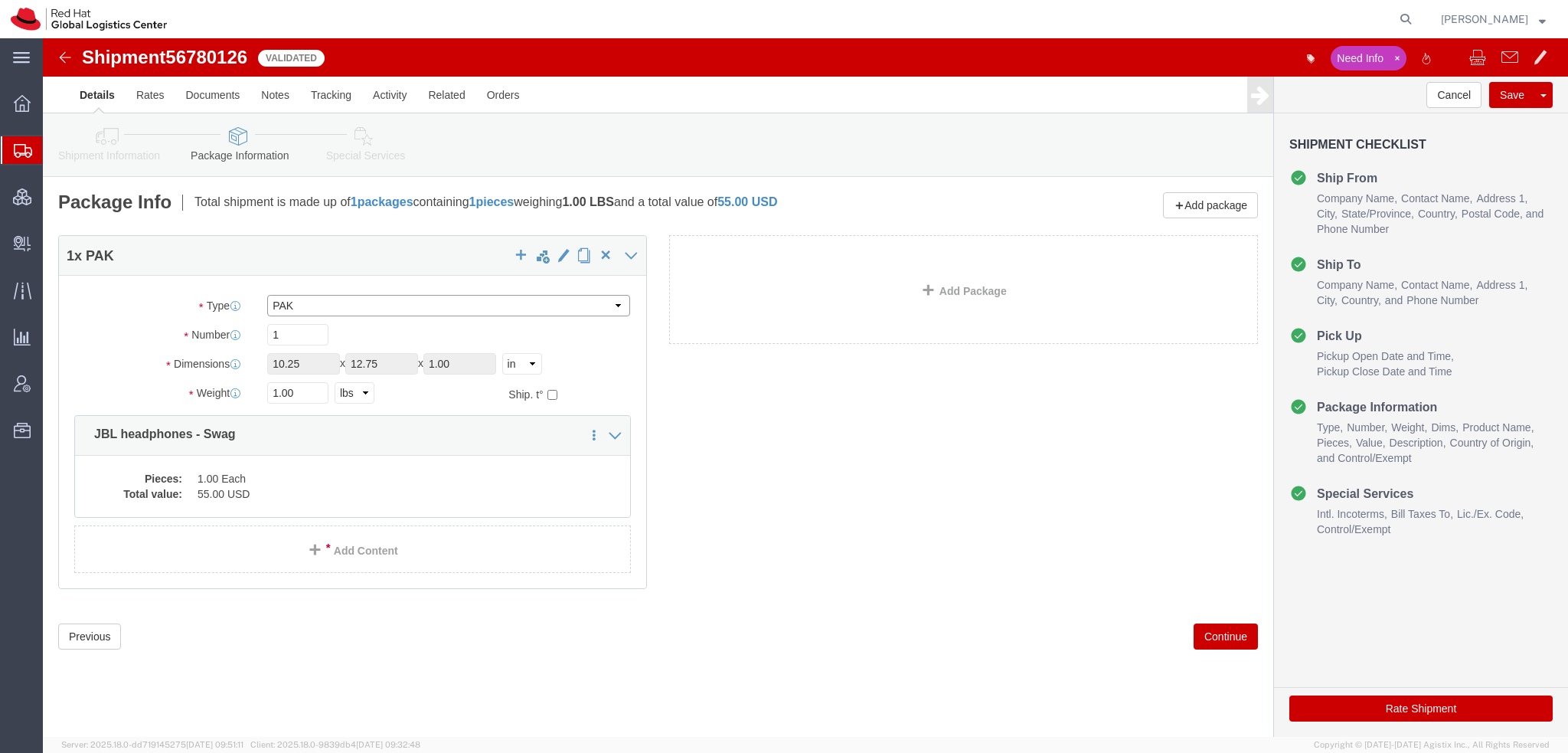
click select "Select Case(s) Crate(s) Envelope Large Box Medium Box PAK Skid(s) Small Box Sma…"
select select "SBX"
click select "Select Case(s) Crate(s) Envelope Large Box Medium Box PAK Skid(s) Small Box Sma…"
type input "12.25"
type input "11.00"
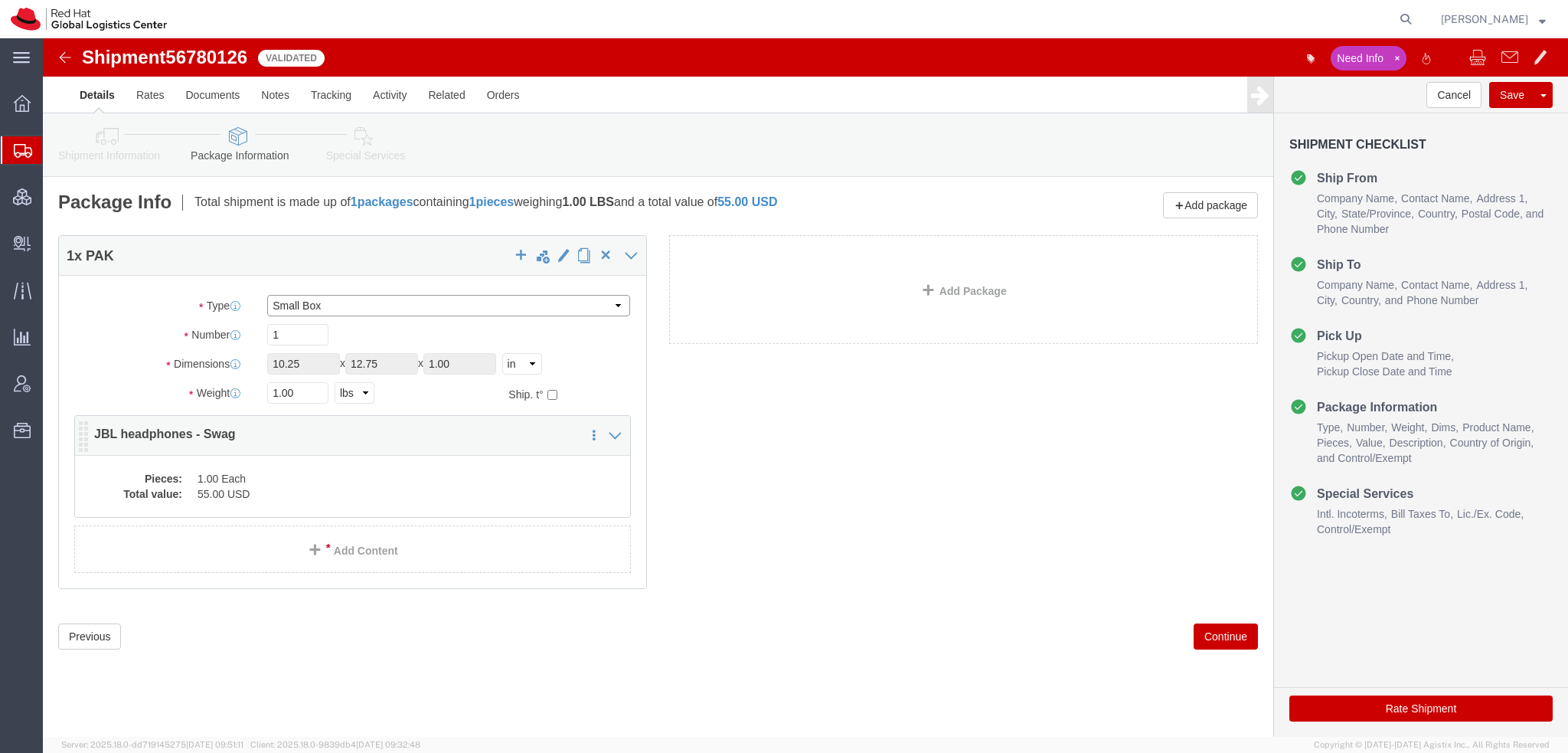
type input "1.50"
click button "Rate Shipment"
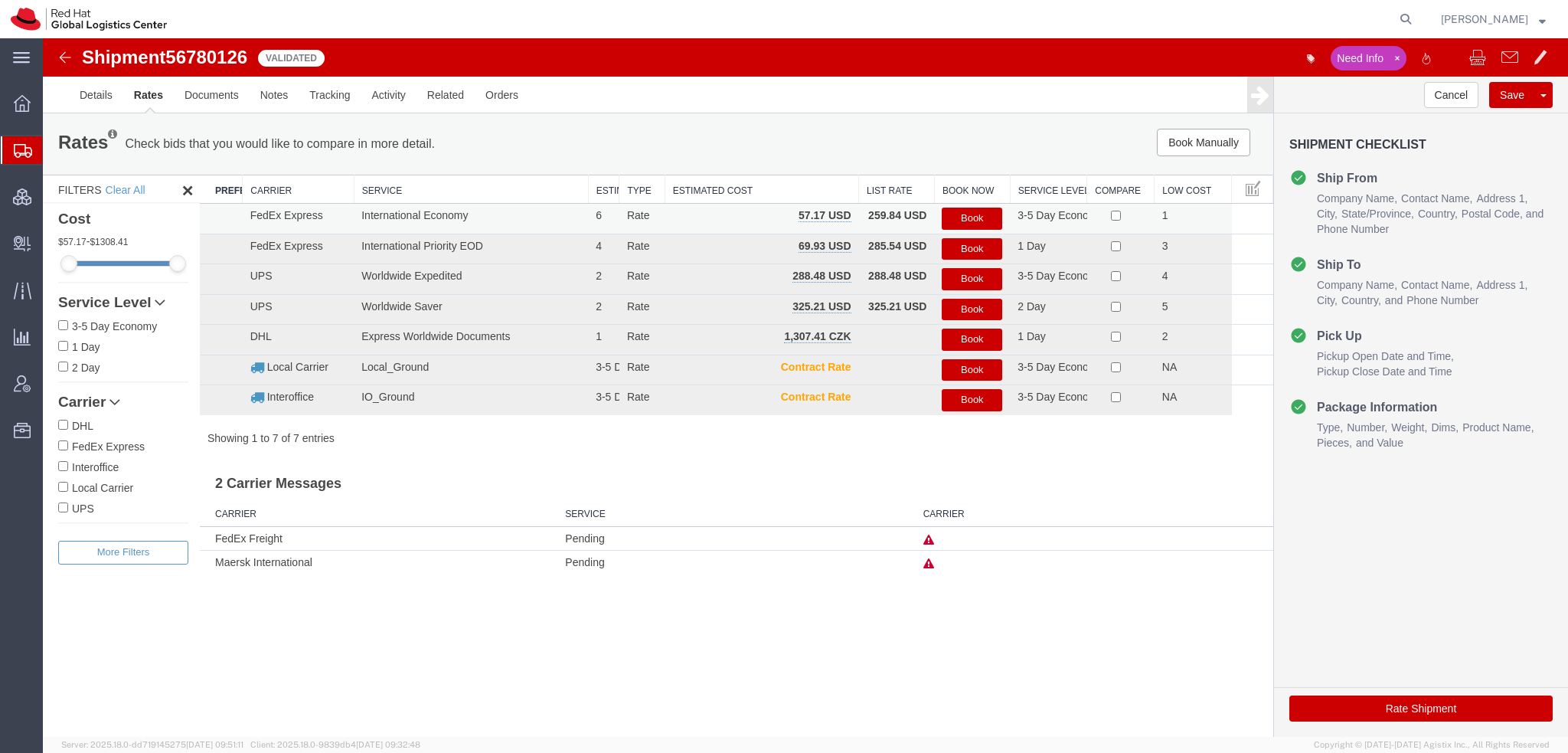
click at [972, 214] on button "Book" at bounding box center [971, 219] width 60 height 22
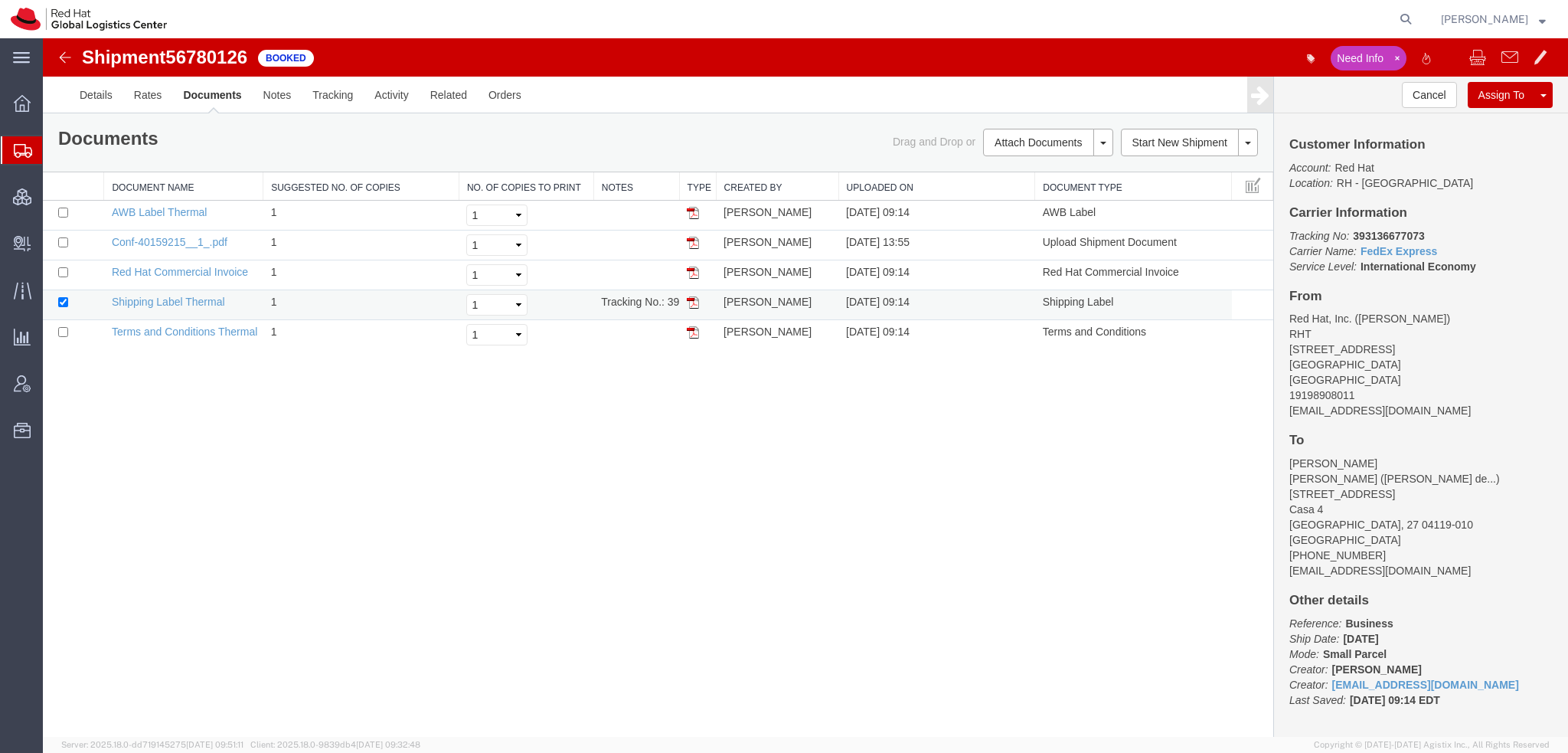
click at [690, 296] on img at bounding box center [692, 302] width 12 height 12
drag, startPoint x: 696, startPoint y: 210, endPoint x: 692, endPoint y: 244, distance: 34.2
click at [696, 210] on img at bounding box center [692, 213] width 12 height 12
click at [693, 269] on img at bounding box center [692, 272] width 12 height 12
drag, startPoint x: 75, startPoint y: 174, endPoint x: 148, endPoint y: 12, distance: 177.7
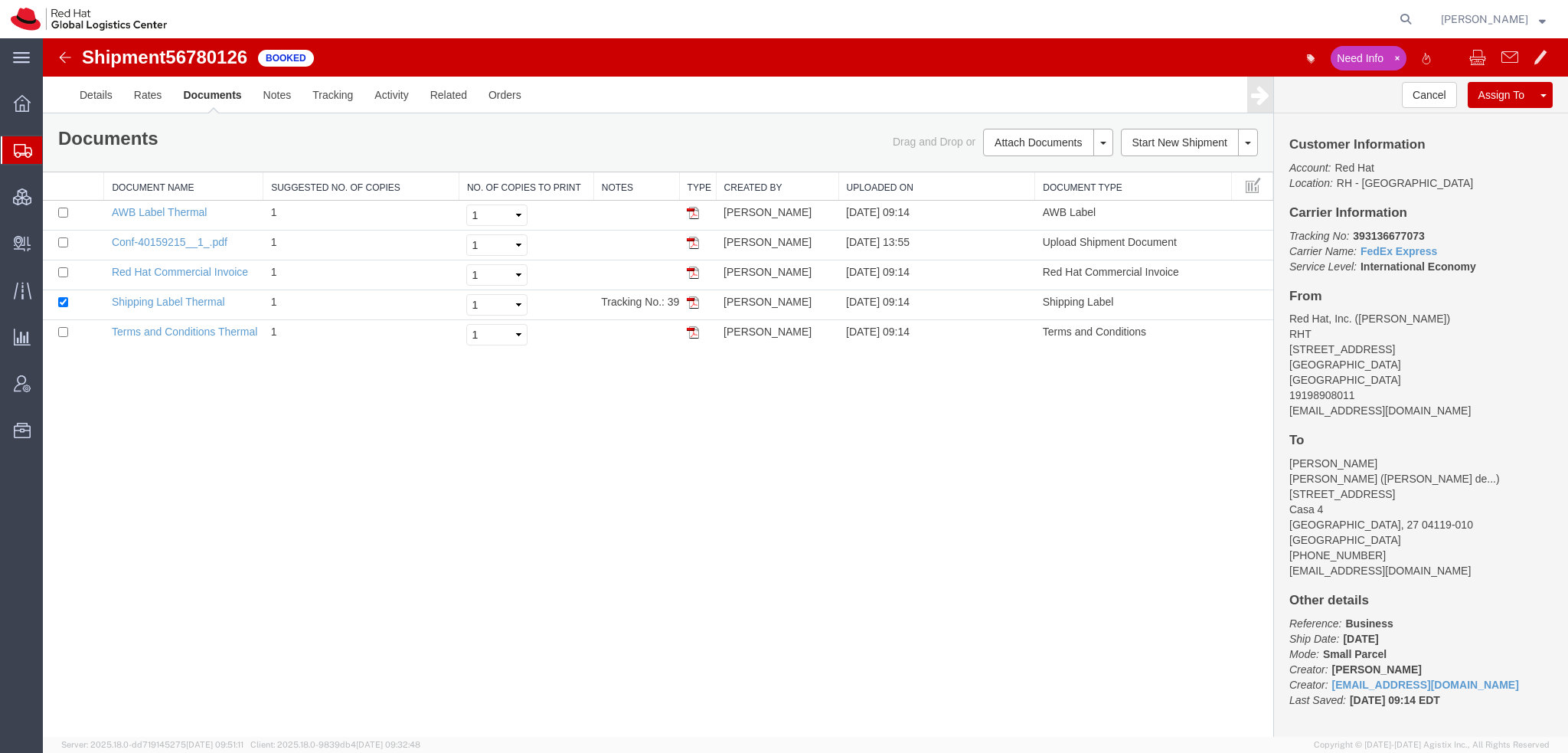
click at [0, 0] on span "Shipment Manager" at bounding box center [0, 0] width 0 height 0
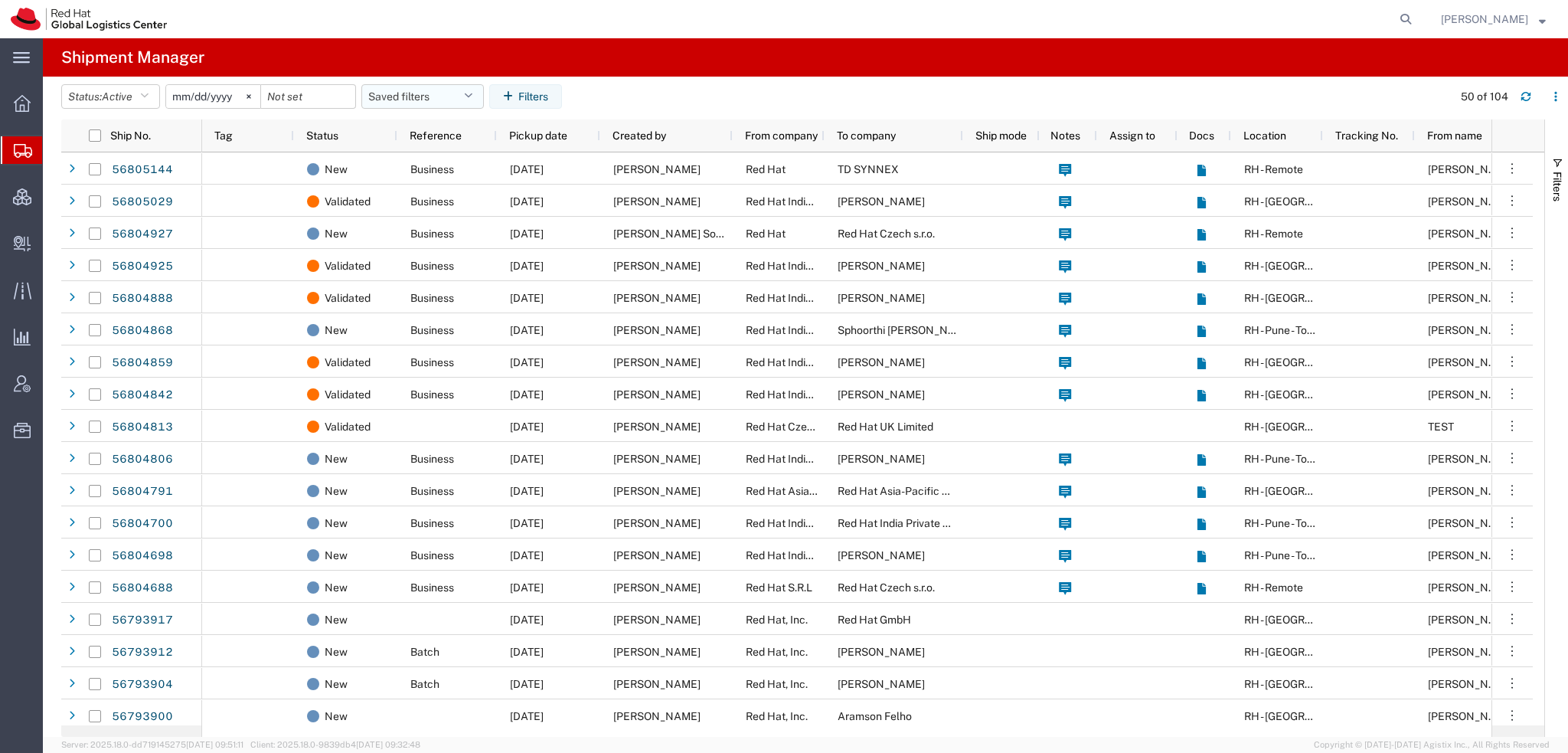
click at [439, 97] on button "Saved filters" at bounding box center [422, 96] width 122 height 25
click at [414, 156] on span "Americas" at bounding box center [464, 163] width 201 height 28
type input "2023-05-07"
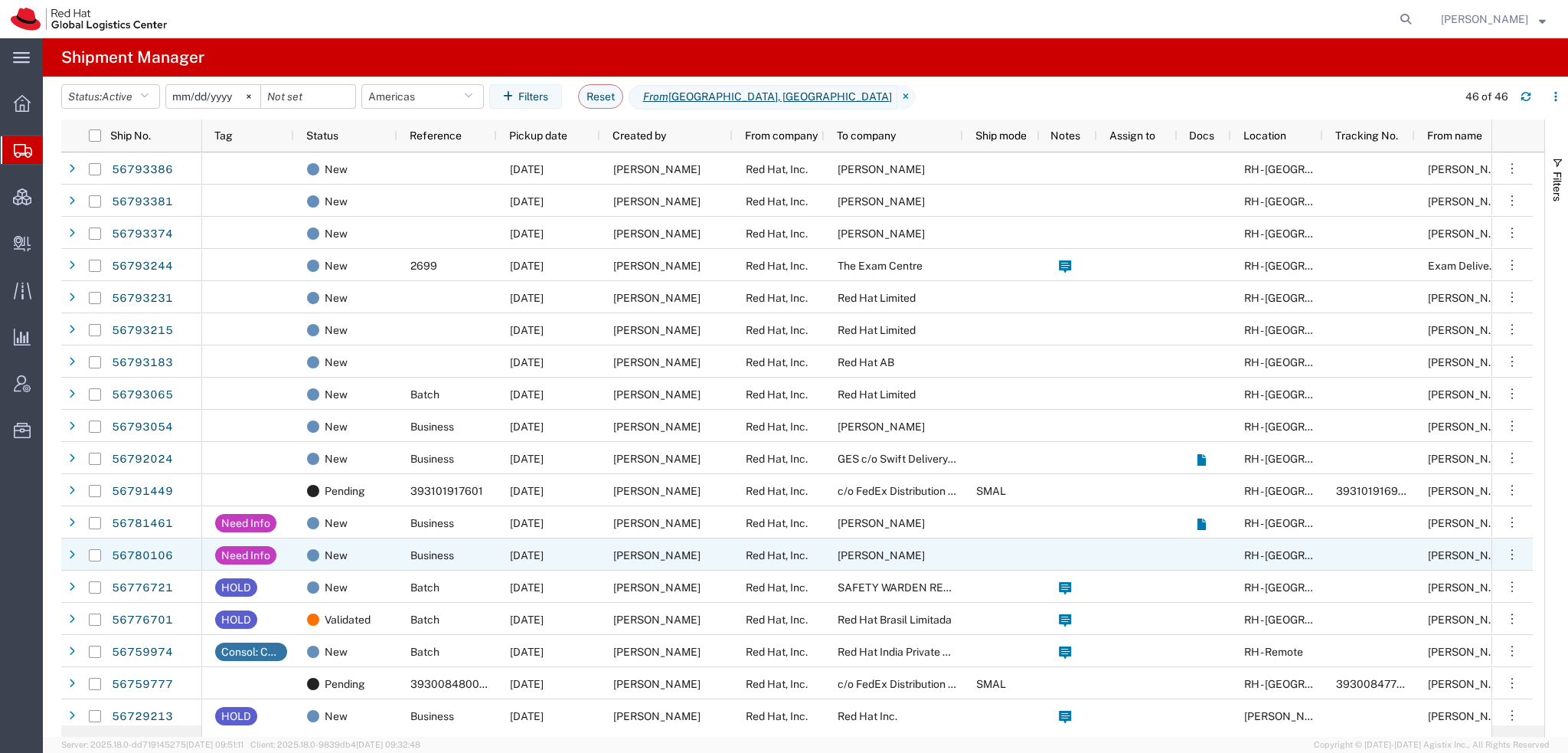
scroll to position [766, 0]
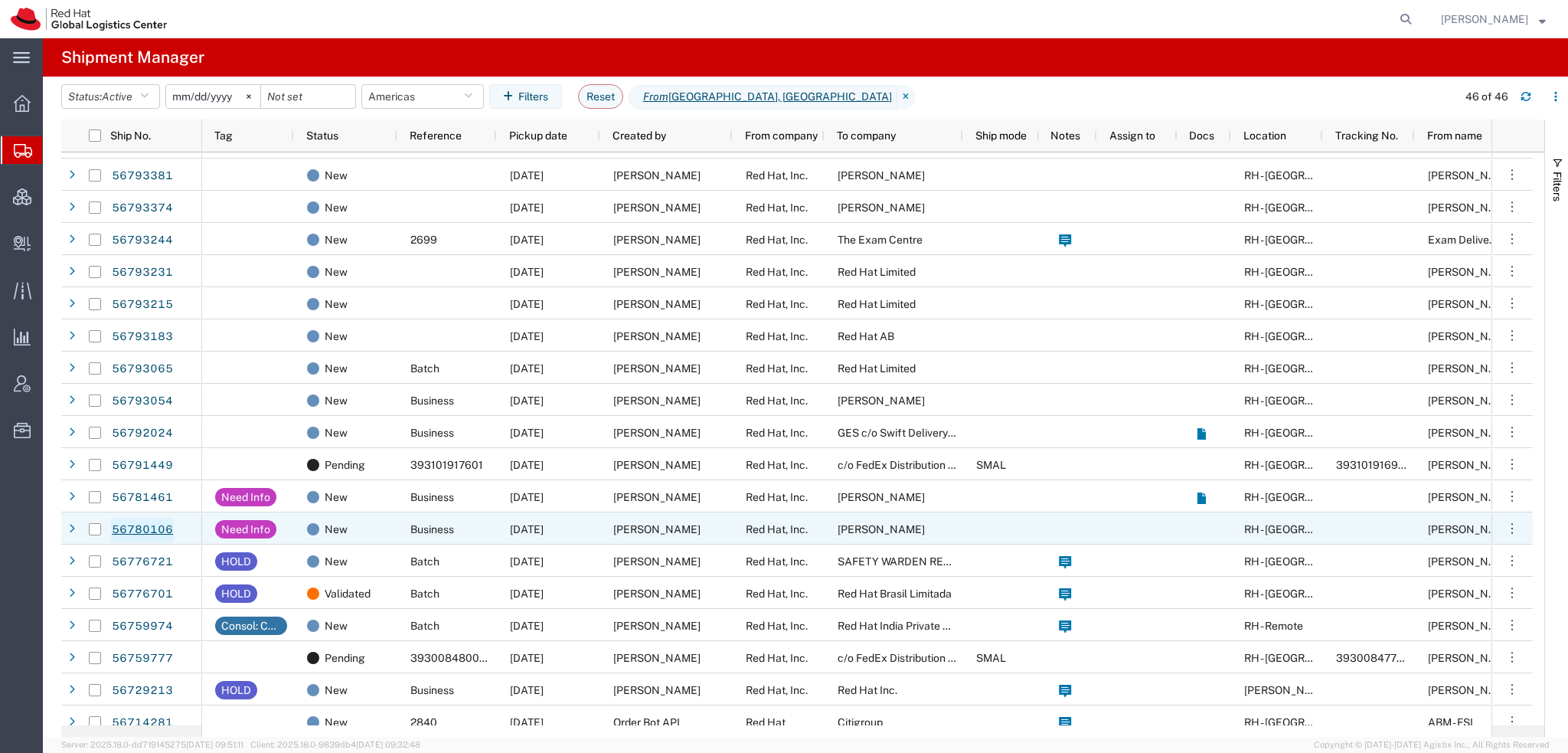
click at [137, 529] on link "56780106" at bounding box center [142, 529] width 63 height 25
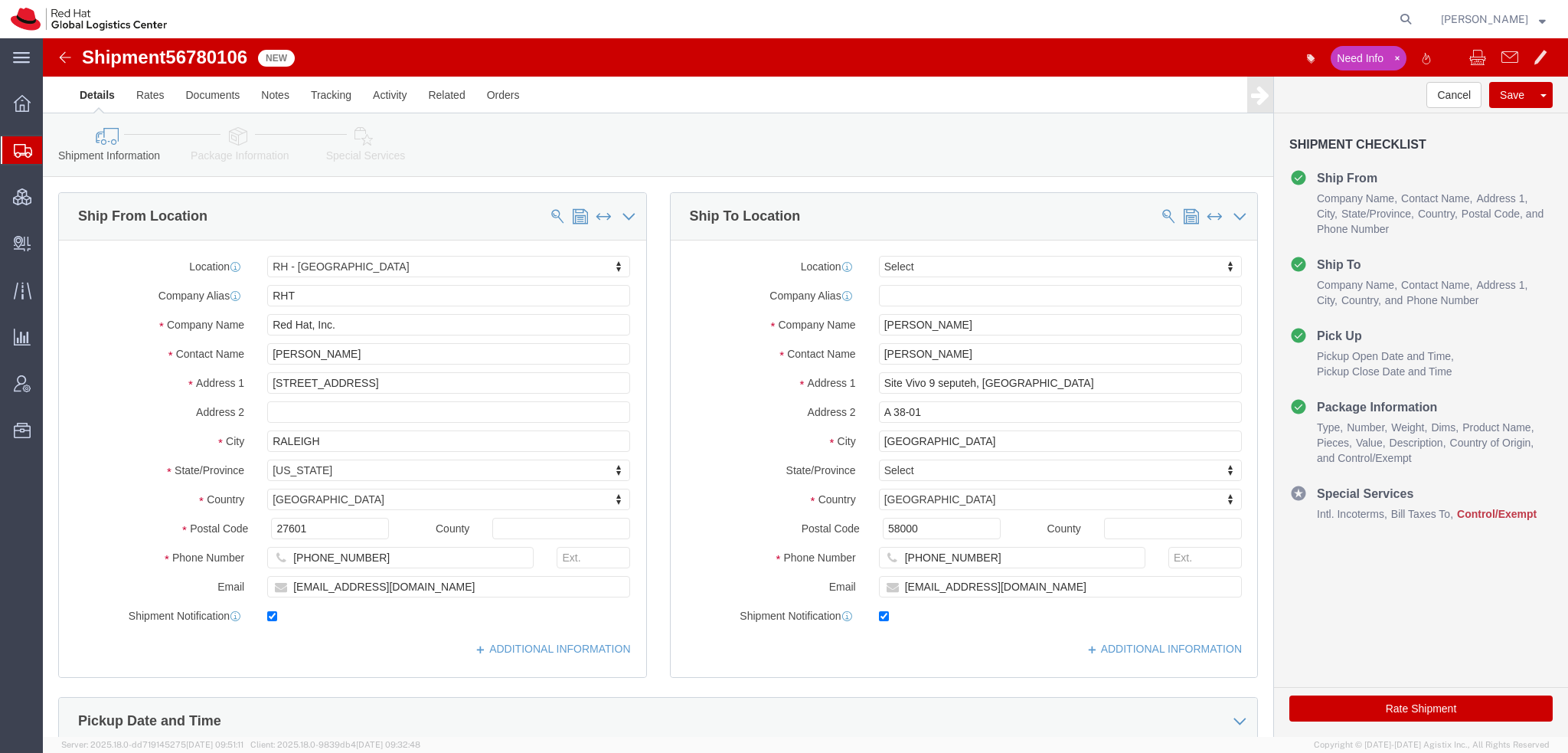
select select "38014"
select select
click input "njajodia@redhat.com"
type input "njajodia@redhat.com, apaclogistics@redhat.com"
click icon
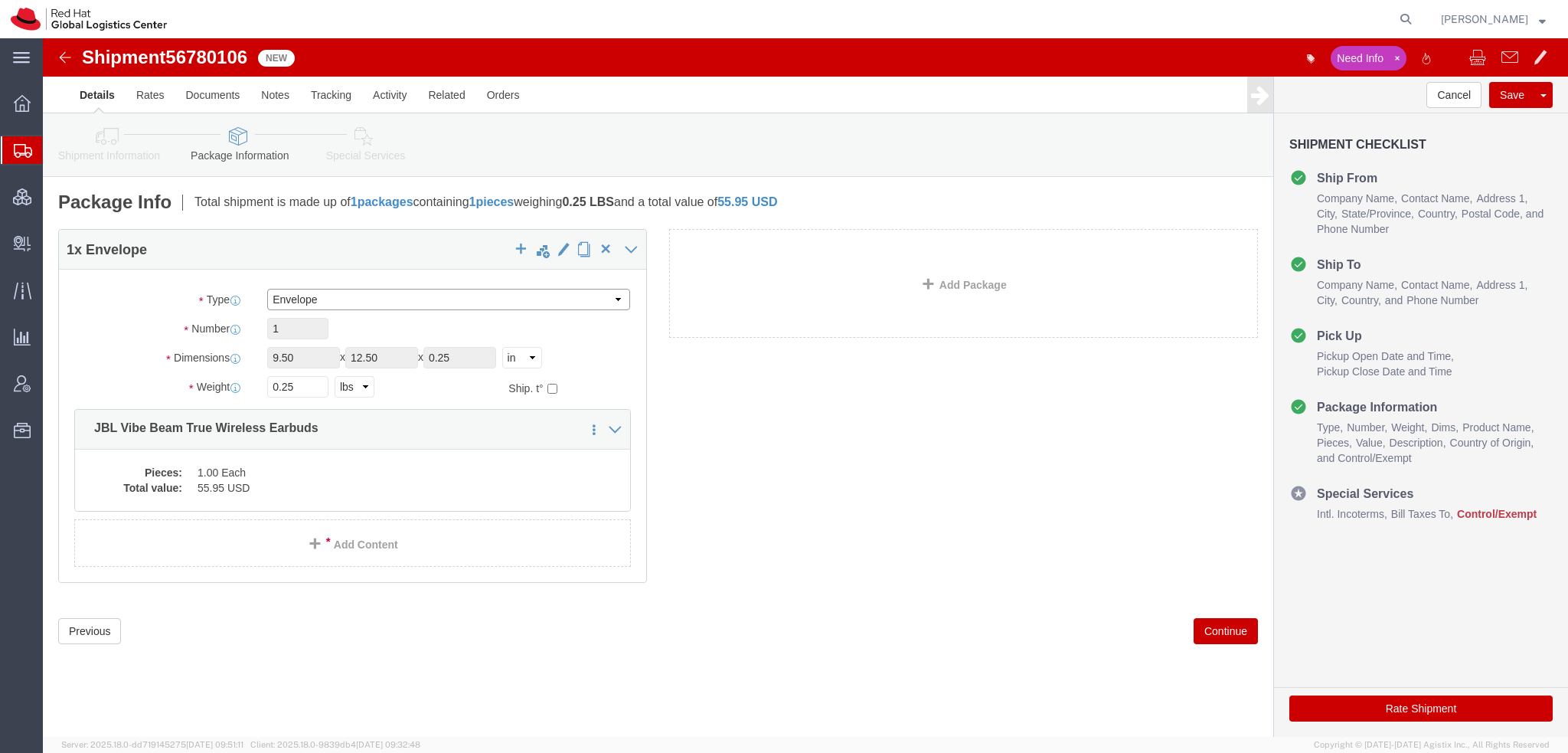
click select "Select Case(s) Crate(s) Envelope Large Box Medium Box PAK Skid(s) Small Box Sma…"
select select "SBX"
click select "Select Case(s) Crate(s) Envelope Large Box Medium Box PAK Skid(s) Small Box Sma…"
type input "12.25"
type input "11.00"
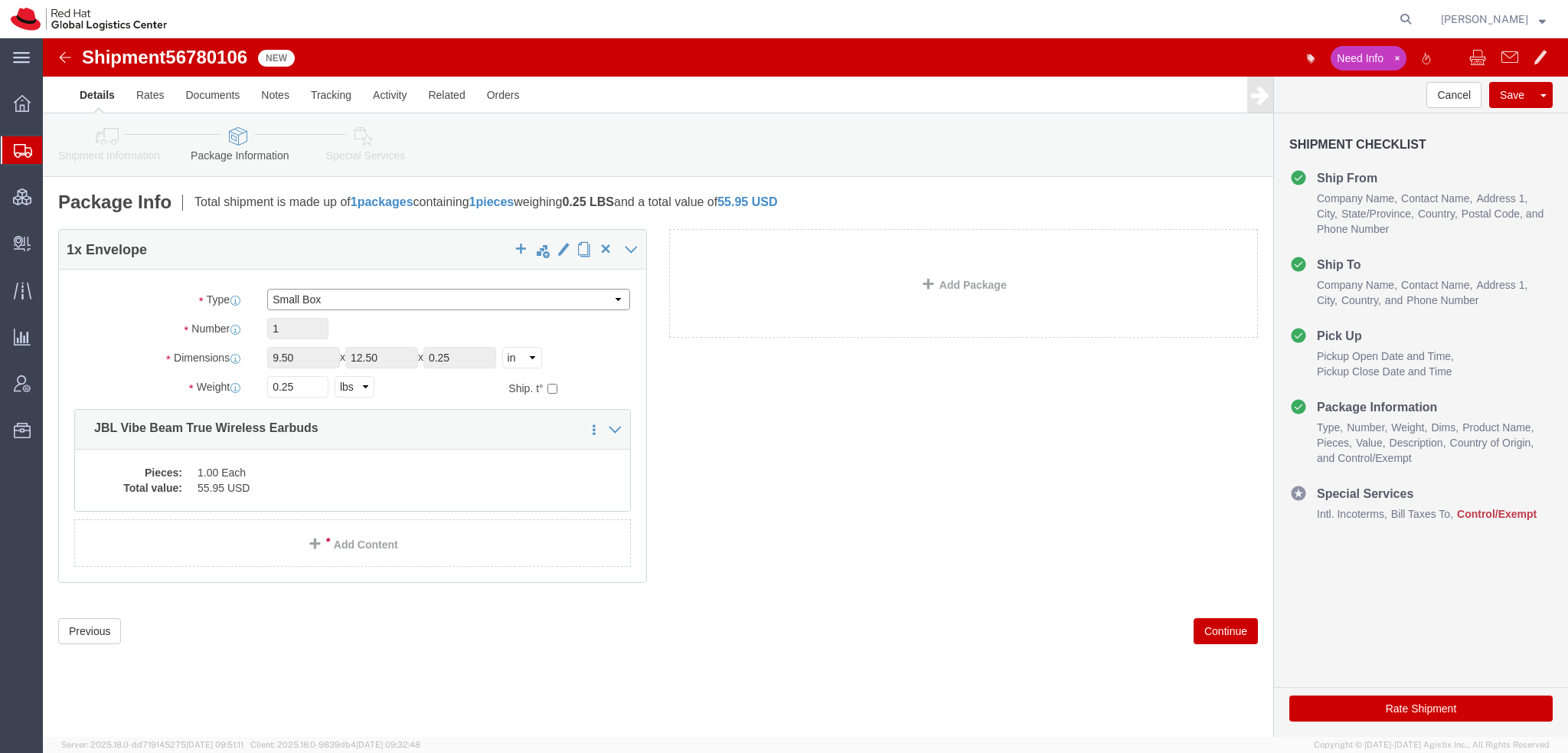
type input "1.50"
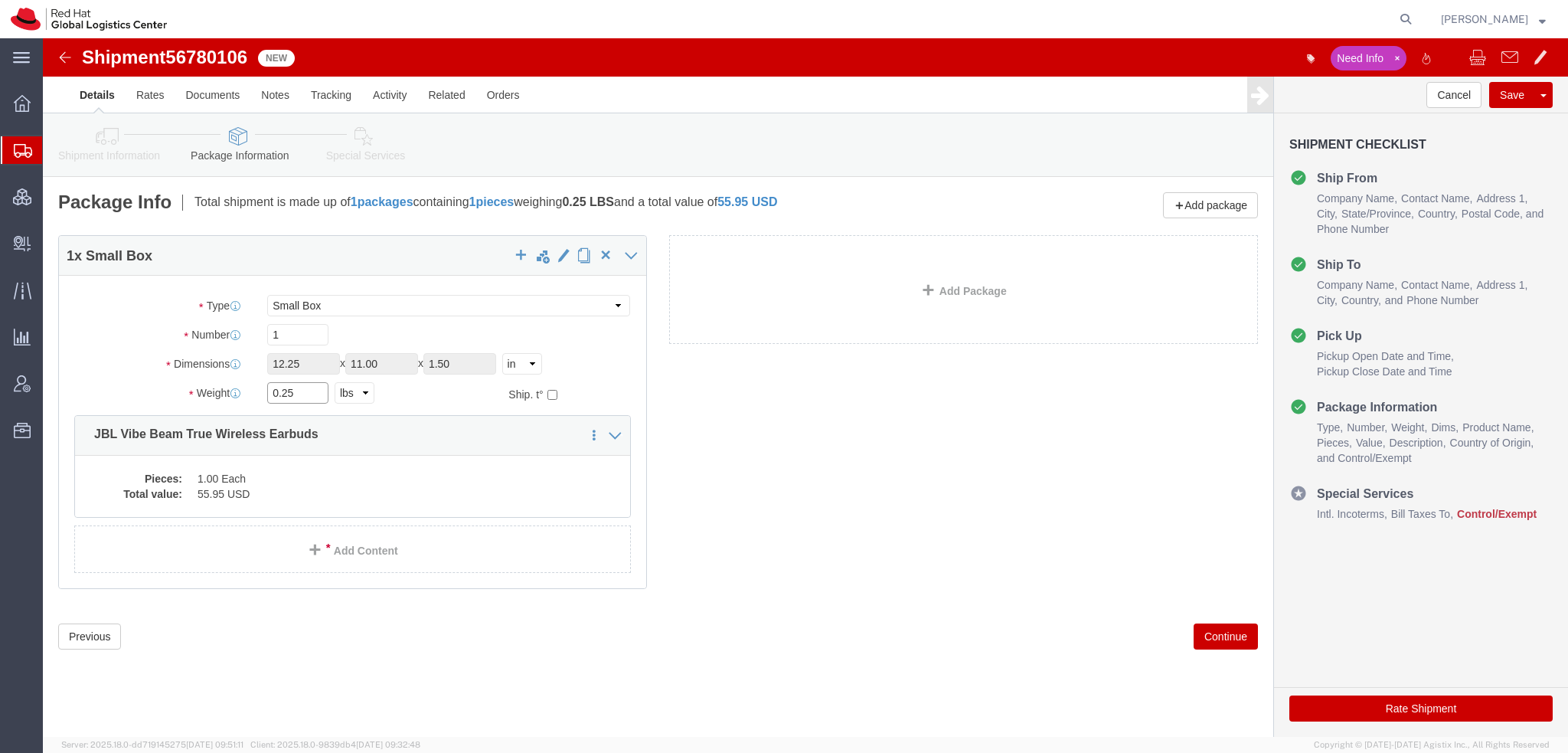
drag, startPoint x: 282, startPoint y: 350, endPoint x: -43, endPoint y: 304, distance: 328.2
click html "Shipment 56780106 New Need Info Details Rates Documents Notes Tracking Activity…"
type input "1"
click dd "1.00 Each"
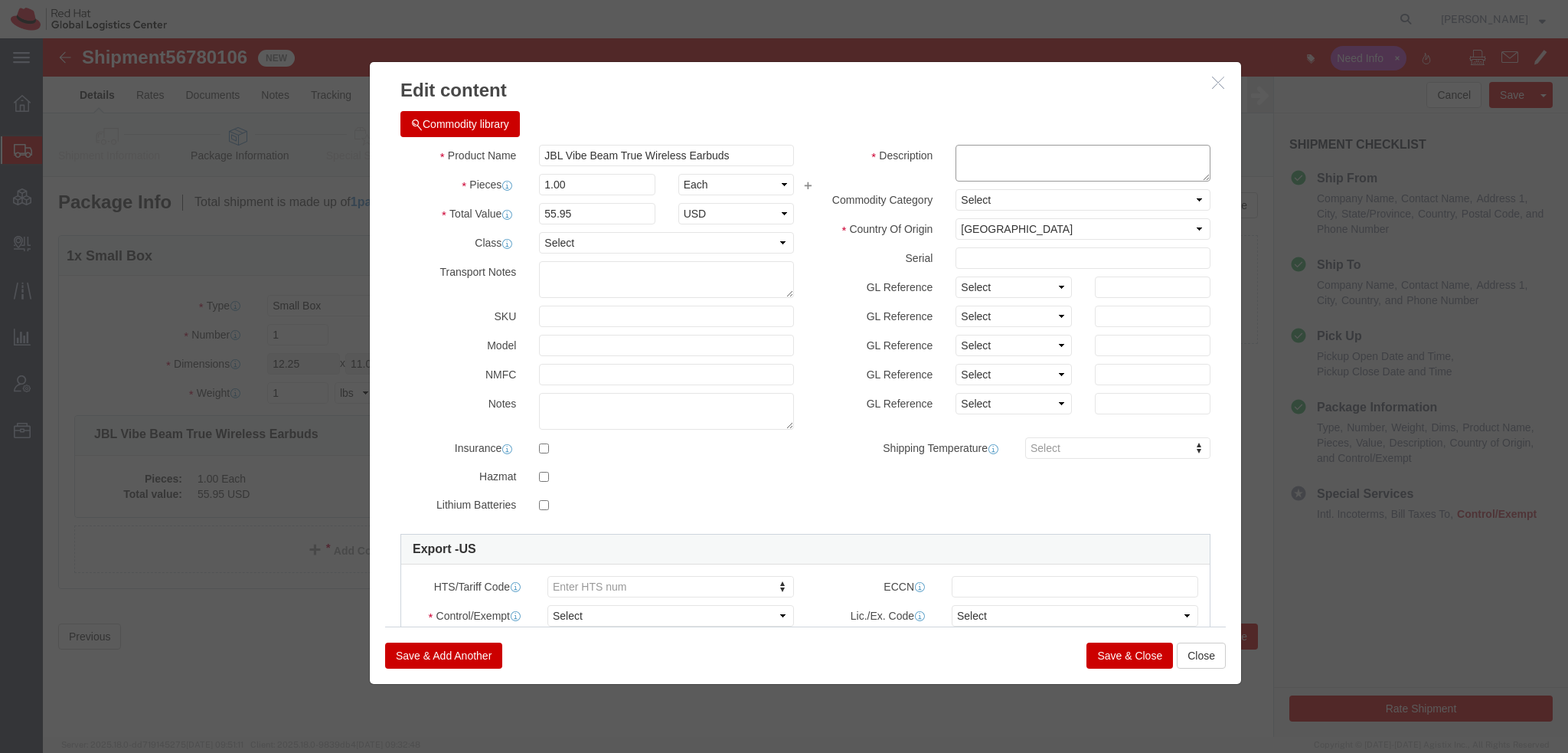
click textarea
type textarea "R"
type textarea "Wireless"
select select "CN"
click input "checkbox"
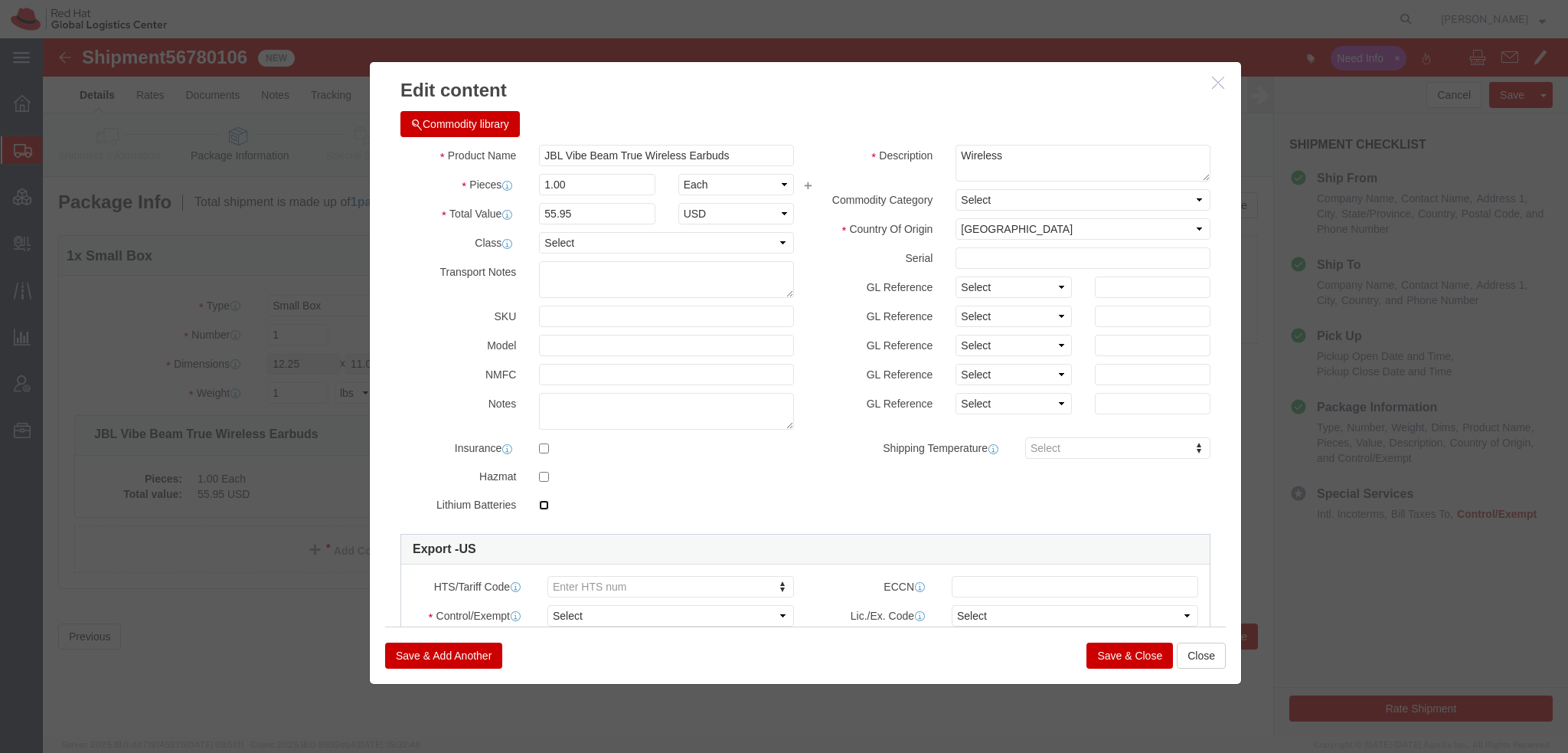
checkbox input "true"
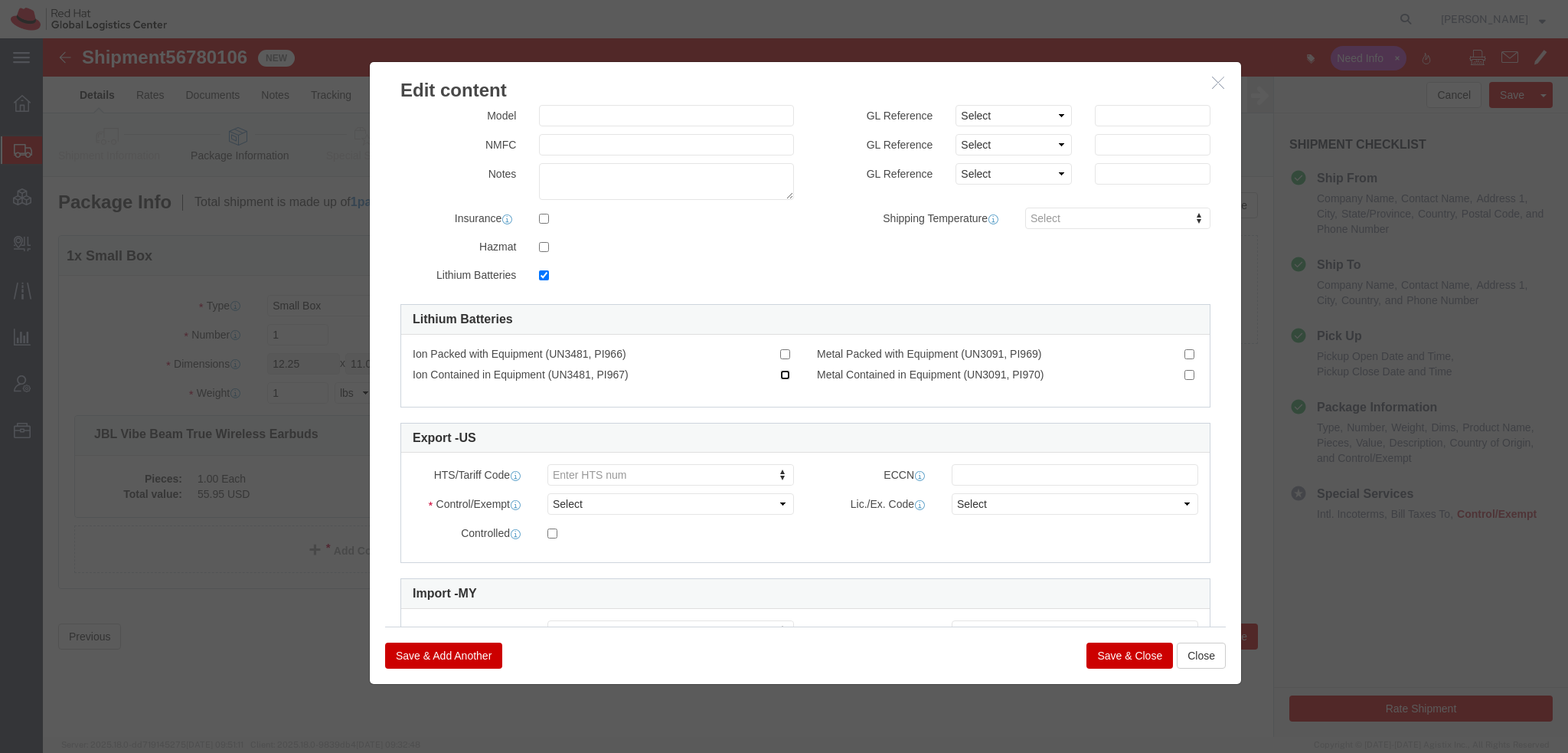
click input "Ion Contained in Equipment (UN3481, PI967)"
checkbox input "true"
type input "8518.21.0000"
click select "Select ATF BIS DEA EPA FDA FTR ITAR OFAC Other (OPA)"
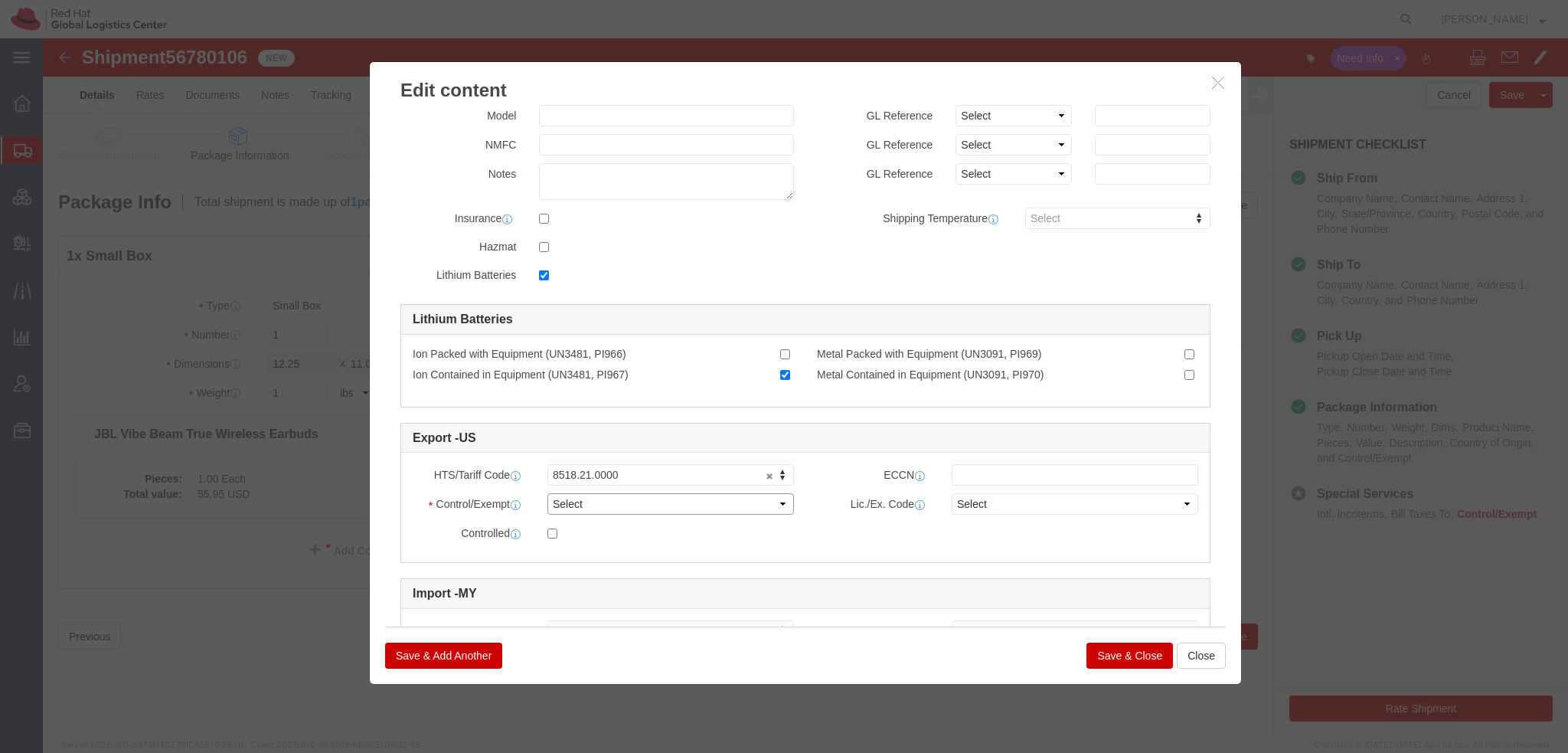
select select "FTR"
click select "Select ATF BIS DEA EPA FDA FTR ITAR OFAC Other (OPA)"
click select "Select 30.2(d)(2) 30.36 30.37(a) 30.37(f) 30.37(g) 30.37(h) 30.37(i) 30.37(j) 3…"
select select "30.37(h)"
click select "Select 30.2(d)(2) 30.36 30.37(a) 30.37(f) 30.37(g) 30.37(h) 30.37(i) 30.37(j) 3…"
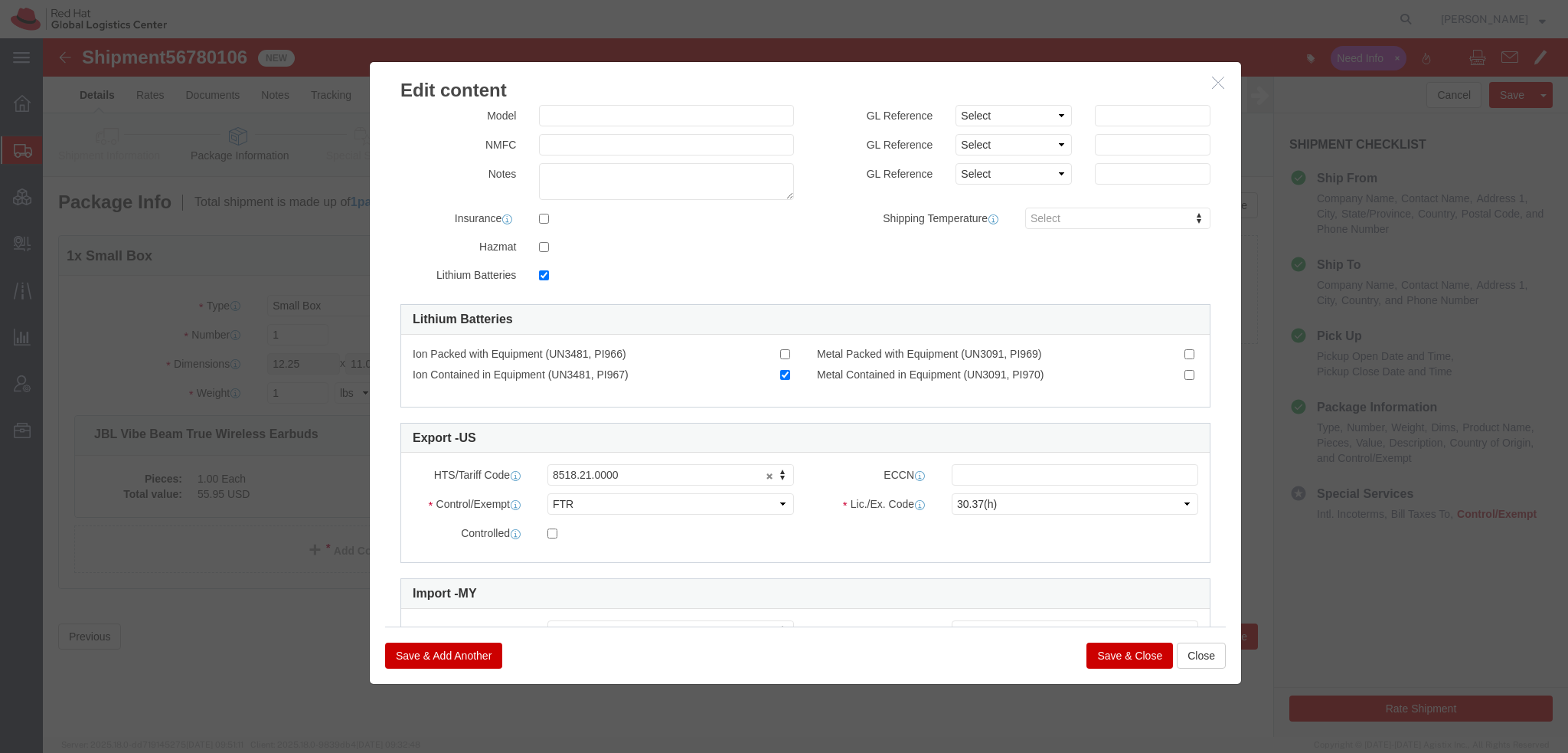
click button "Save & Close"
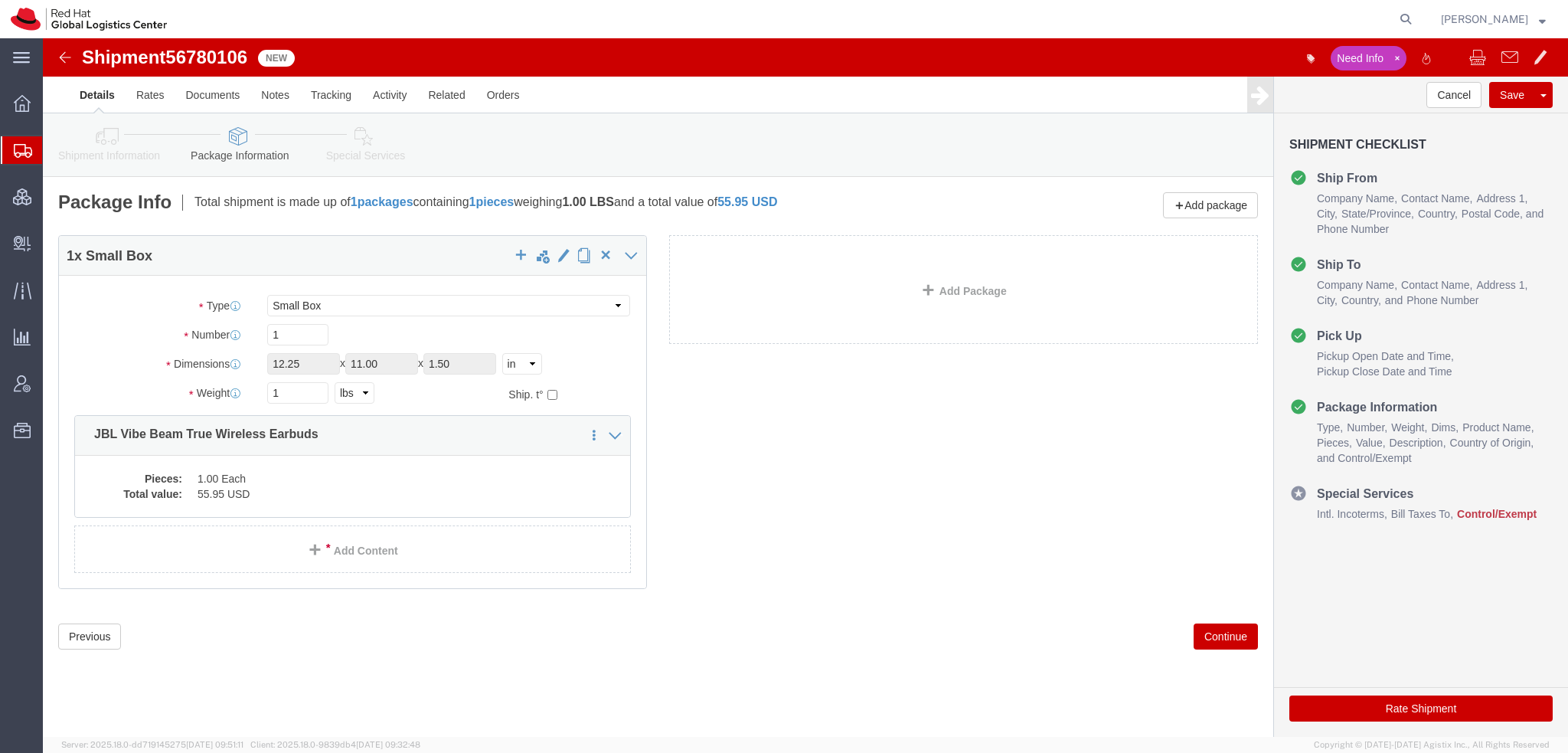
click icon
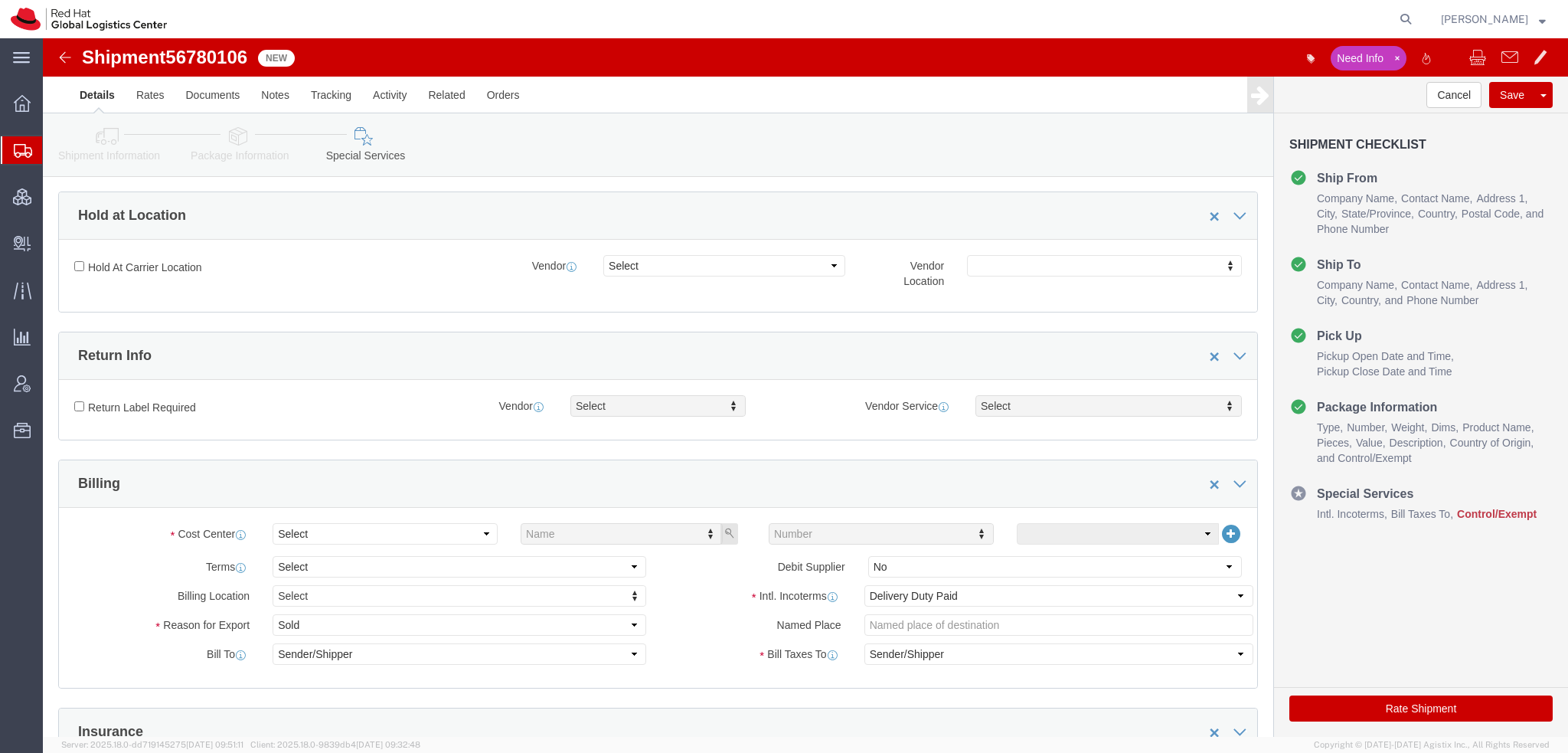
scroll to position [460, 0]
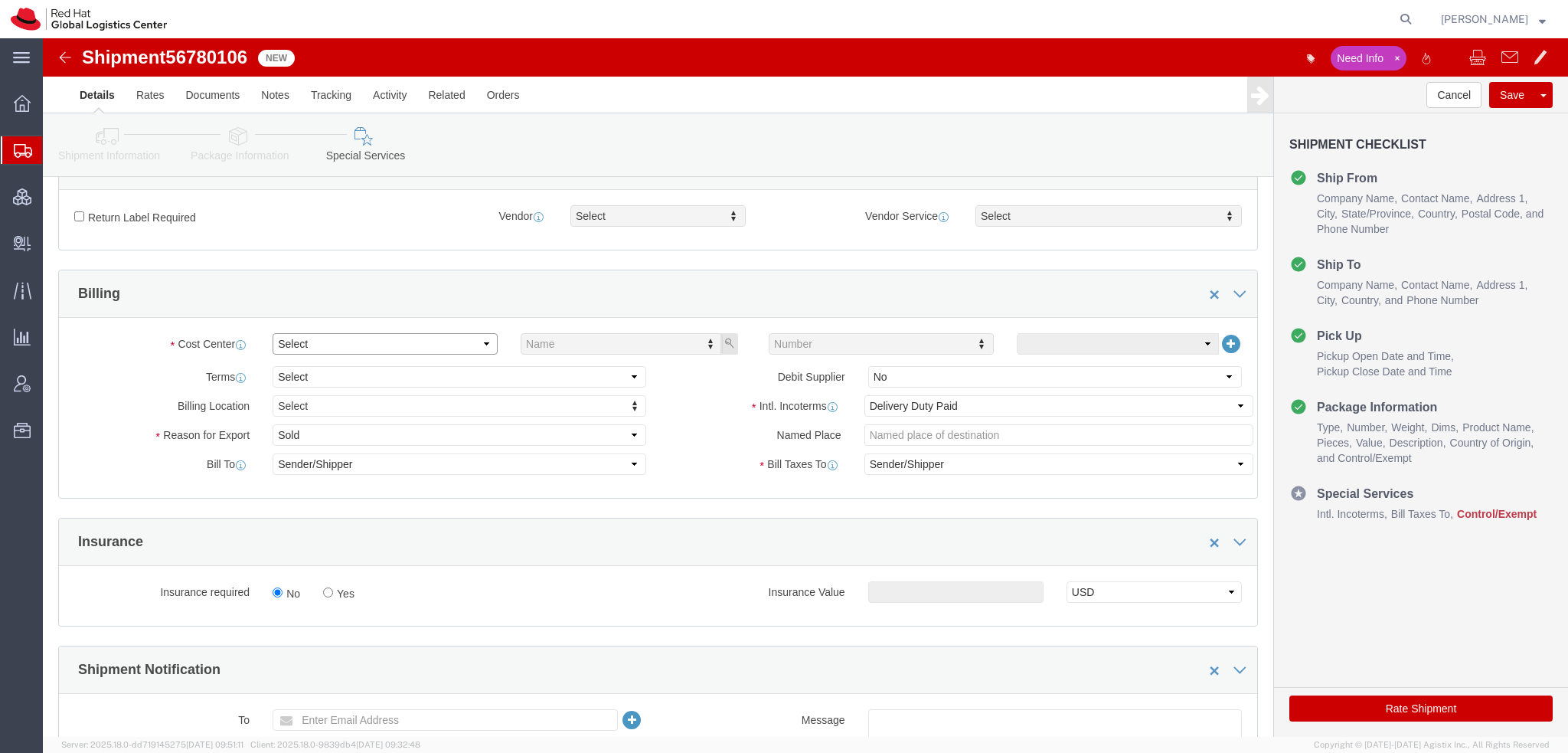
click select "Select Buyer Cost Center Department Operations Number Order Number Sales Person"
select select "COSTCENTER"
click select "Select Buyer Cost Center Department Operations Number Order Number Sales Person"
type input "505"
click select "Select Gift Personal Effects Repair/Warranty Return Sample Sold Temporary/Not S…"
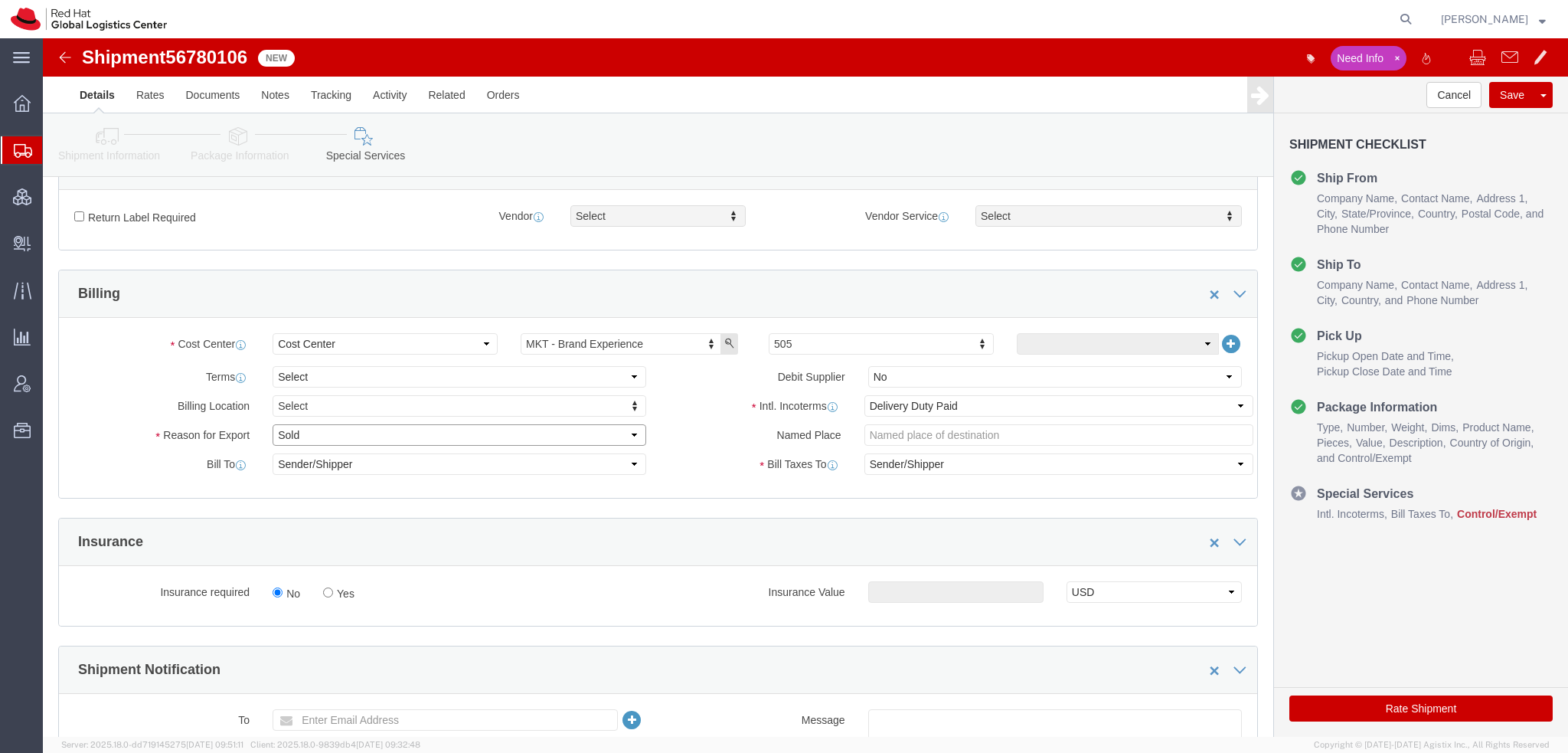
select select "GIFT"
click select "Select Gift Personal Effects Repair/Warranty Return Sample Sold Temporary/Not S…"
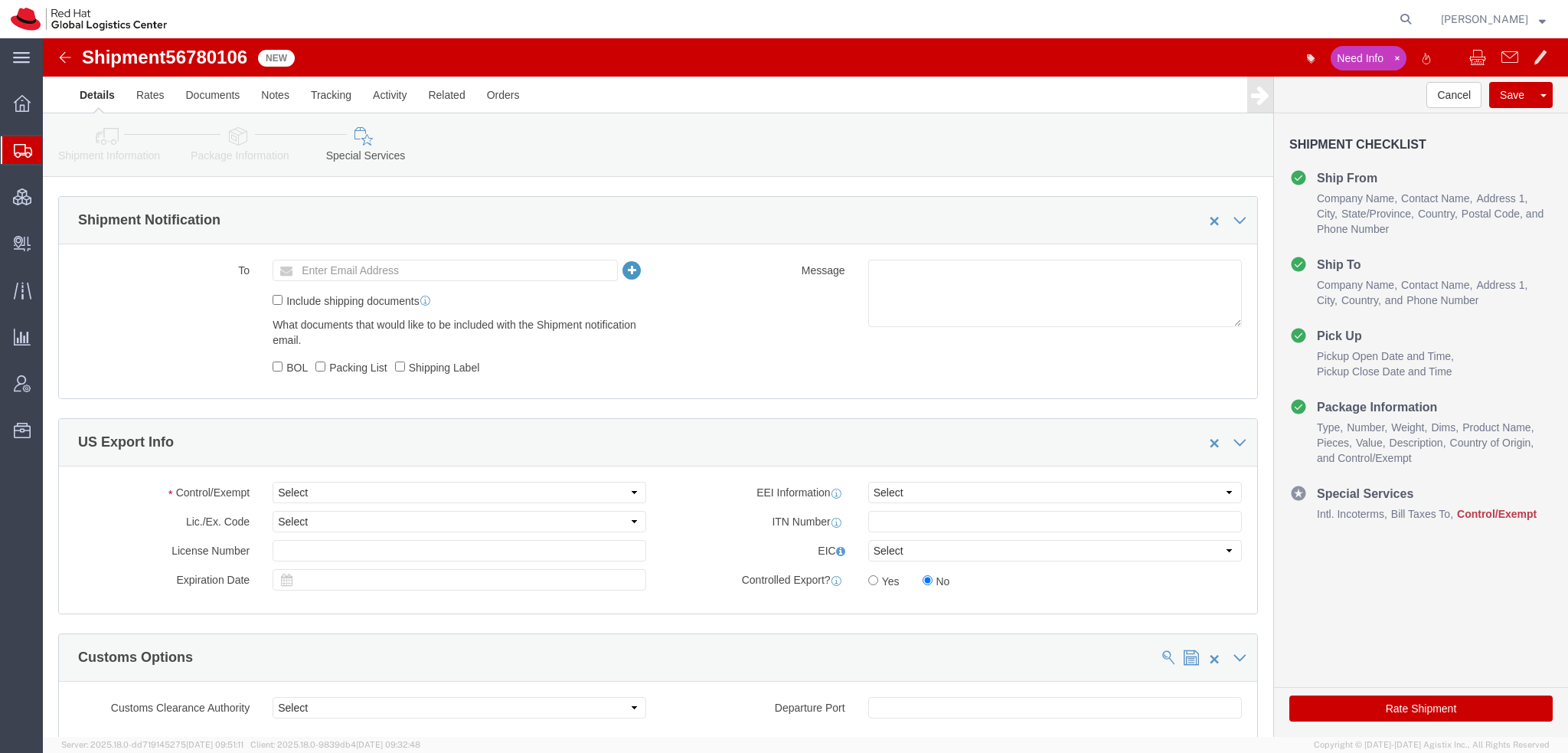
scroll to position [1149, 0]
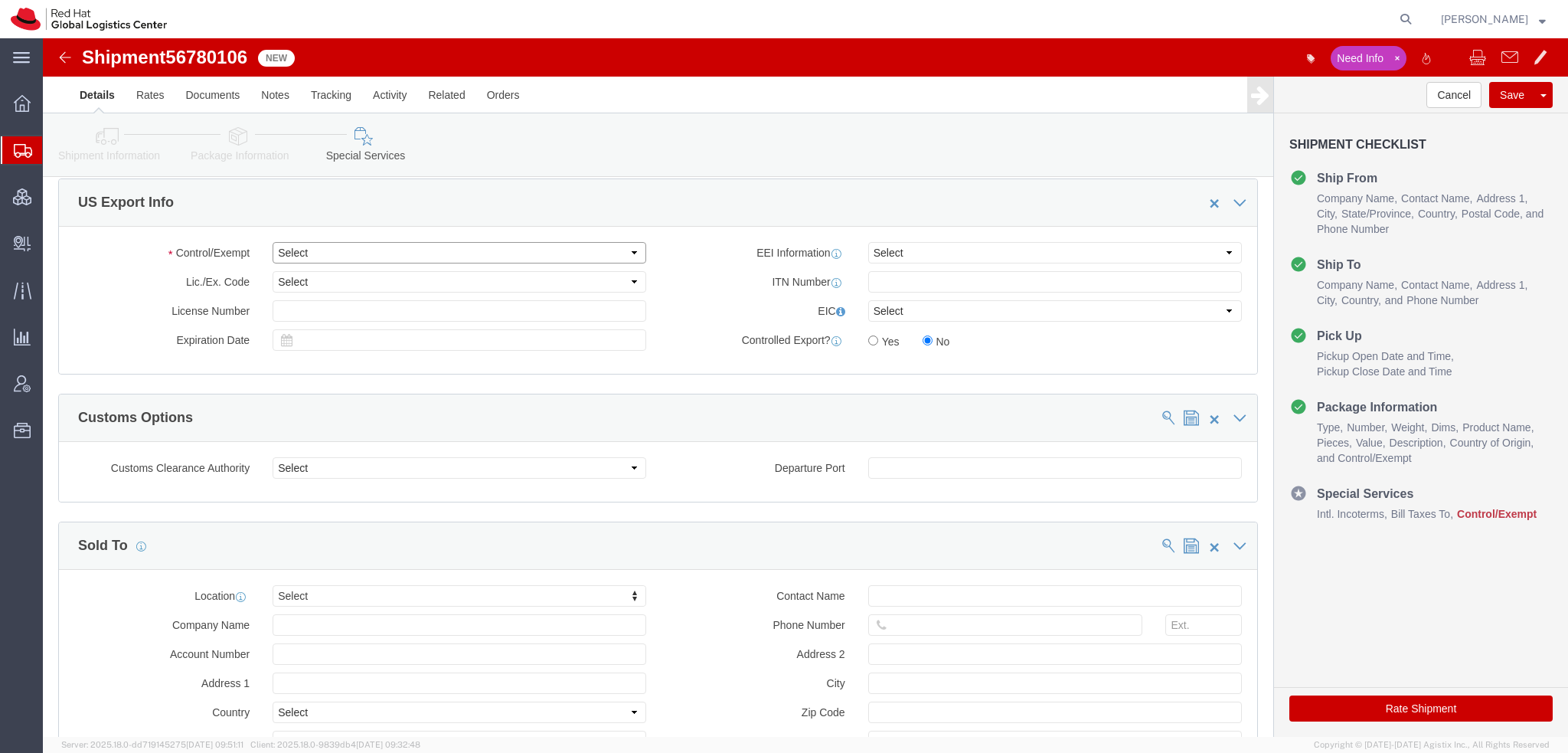
click select "Select ATF BIS DEA EPA FDA FTR ITAR OFAC Other (OPA)"
select select "FTR"
click select "Select ATF BIS DEA EPA FDA FTR ITAR OFAC Other (OPA)"
click select "Select 30.2(d)(2) 30.36 30.37(a) 30.37(f) 30.37(g) 30.37(h) 30.37(i) 30.37(j) 3…"
select select "30.37(h)"
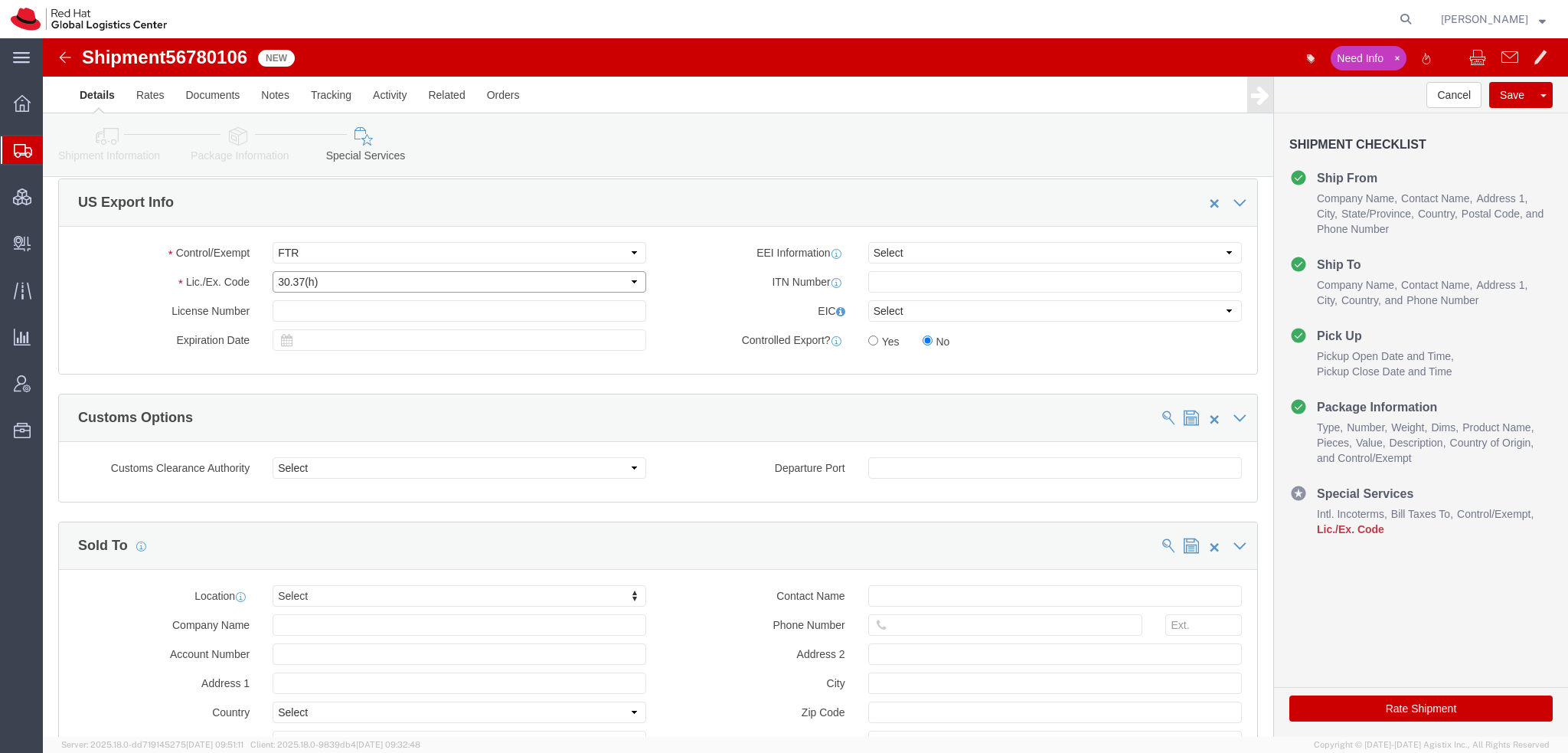
click select "Select 30.2(d)(2) 30.36 30.37(a) 30.37(f) 30.37(g) 30.37(h) 30.37(i) 30.37(j) 3…"
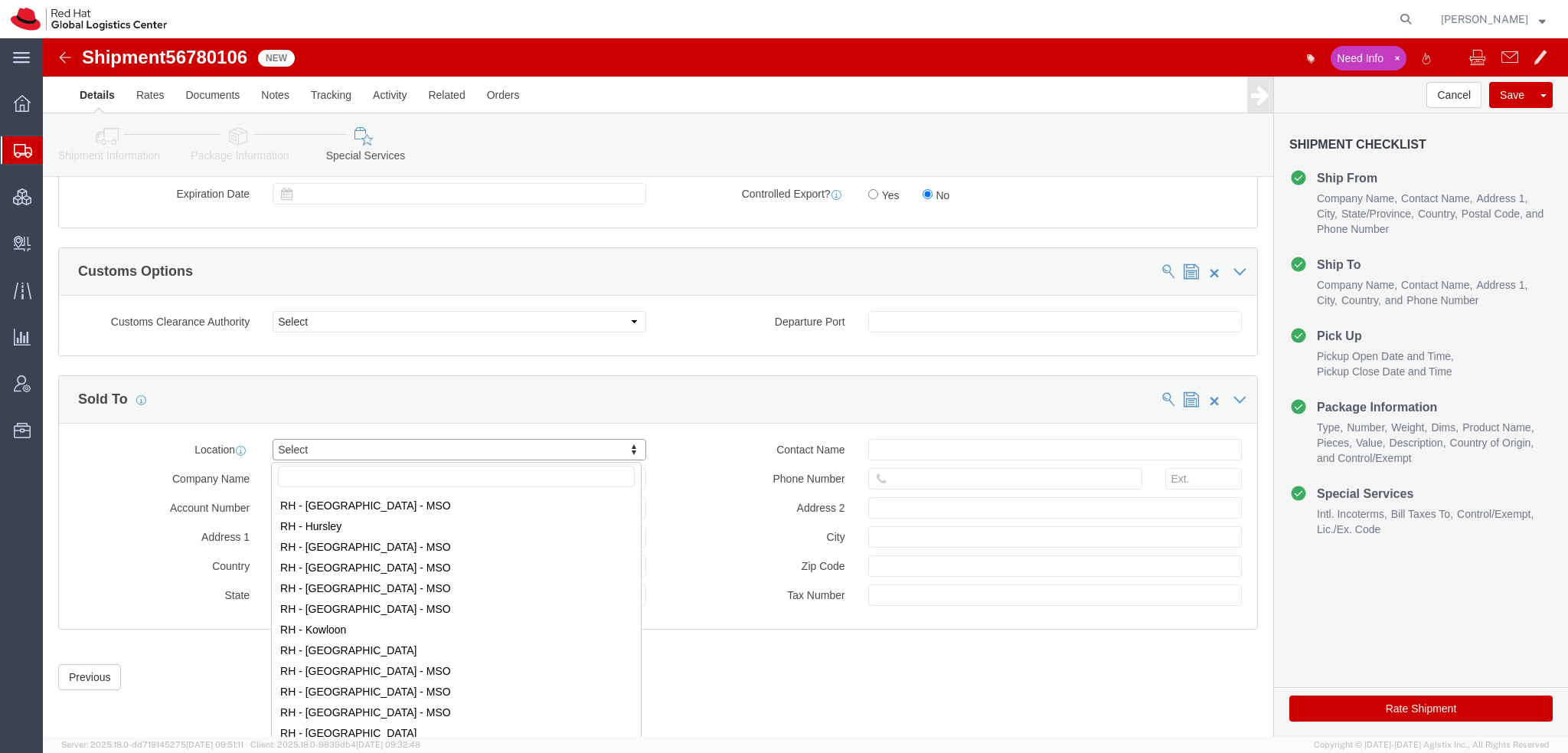
scroll to position [1302, 0]
select select "37977"
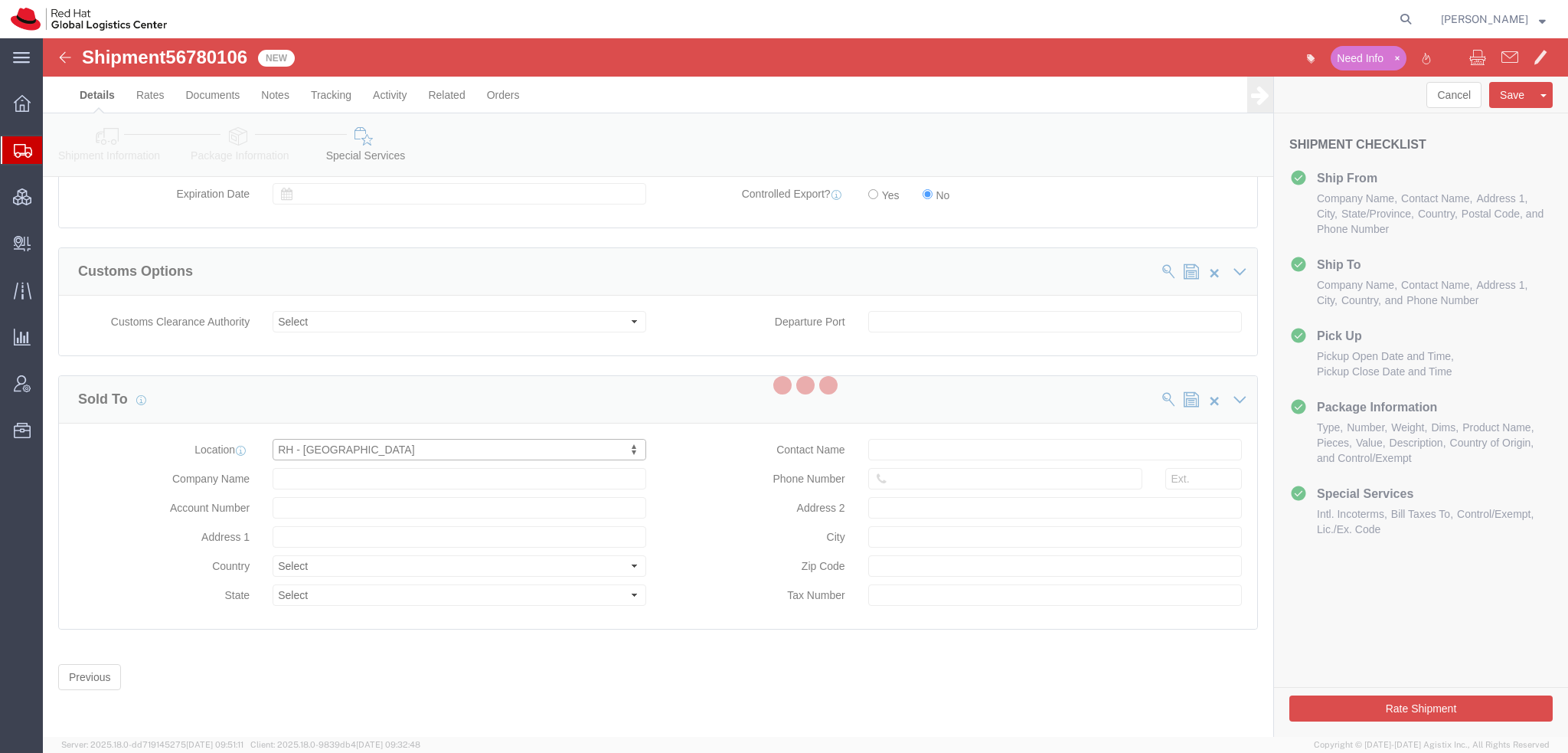
type input "Suite 17.01, FL 17, Gardens S Tower"
select select "MY"
type input "60327330501"
type input "MV City, Lingkaran Syed Putra"
type input "KUALA LUMPUR"
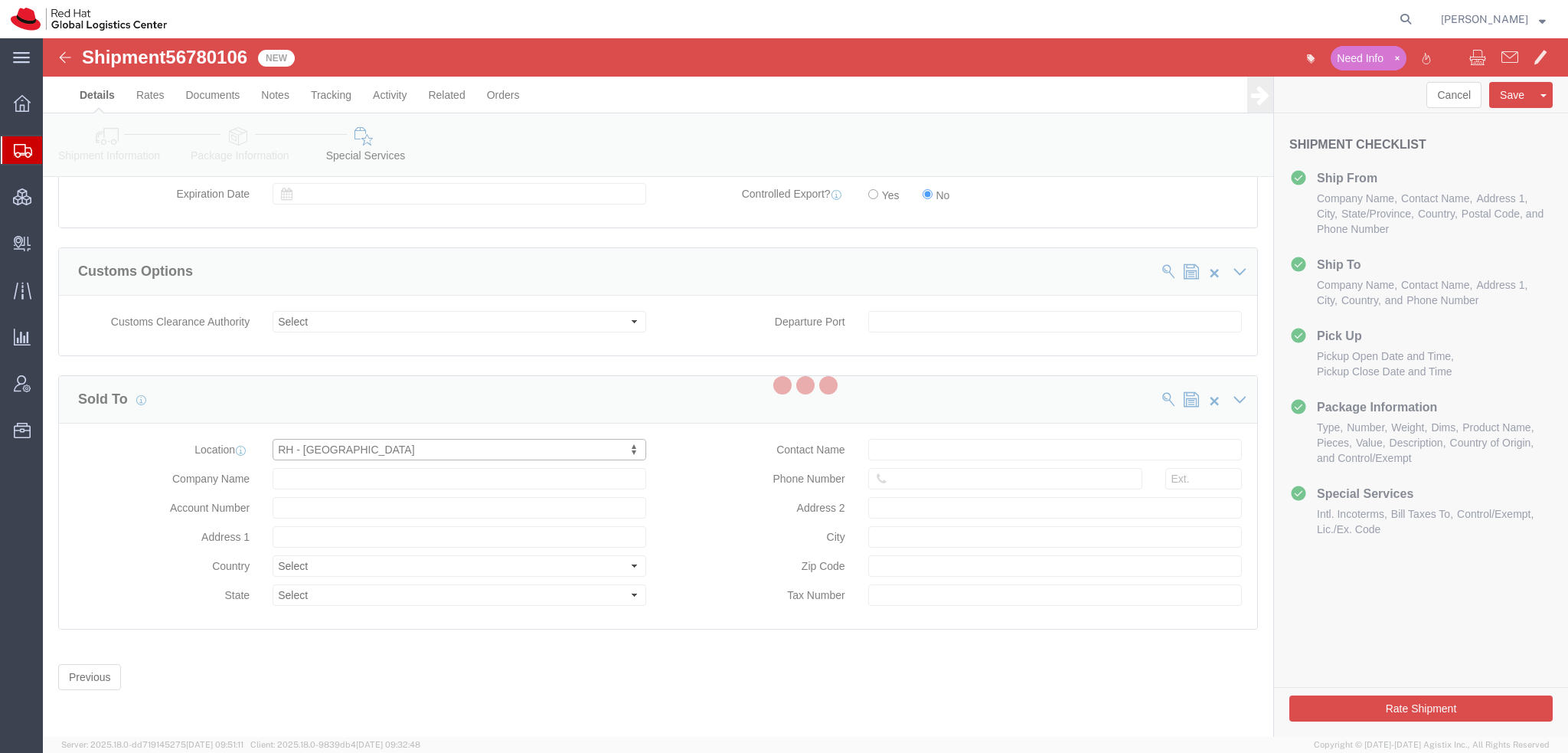
type input "59200"
type input "W10-1808-31007269"
type input "Red Hat Malaysia Sdn Bhd"
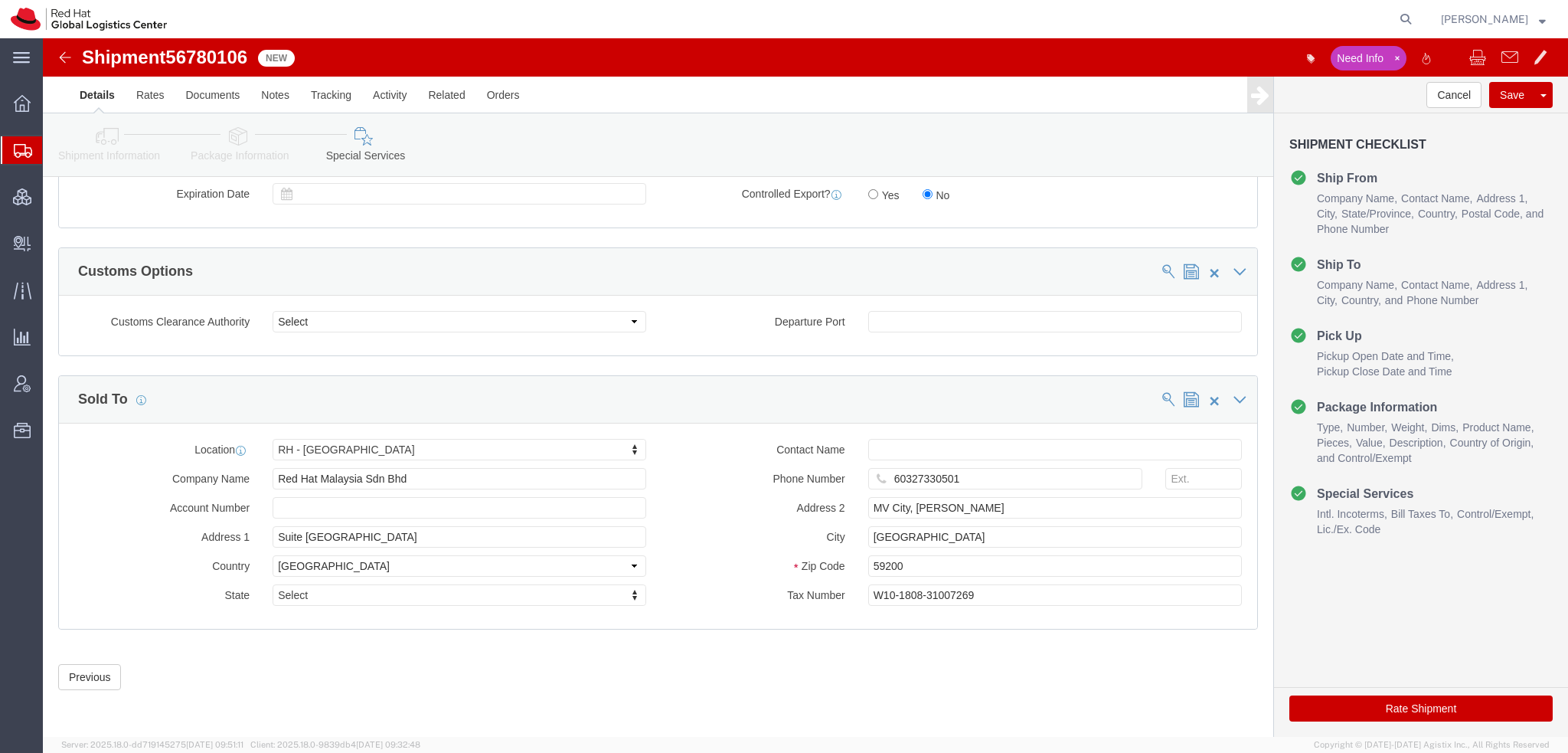
click button "Rate Shipment"
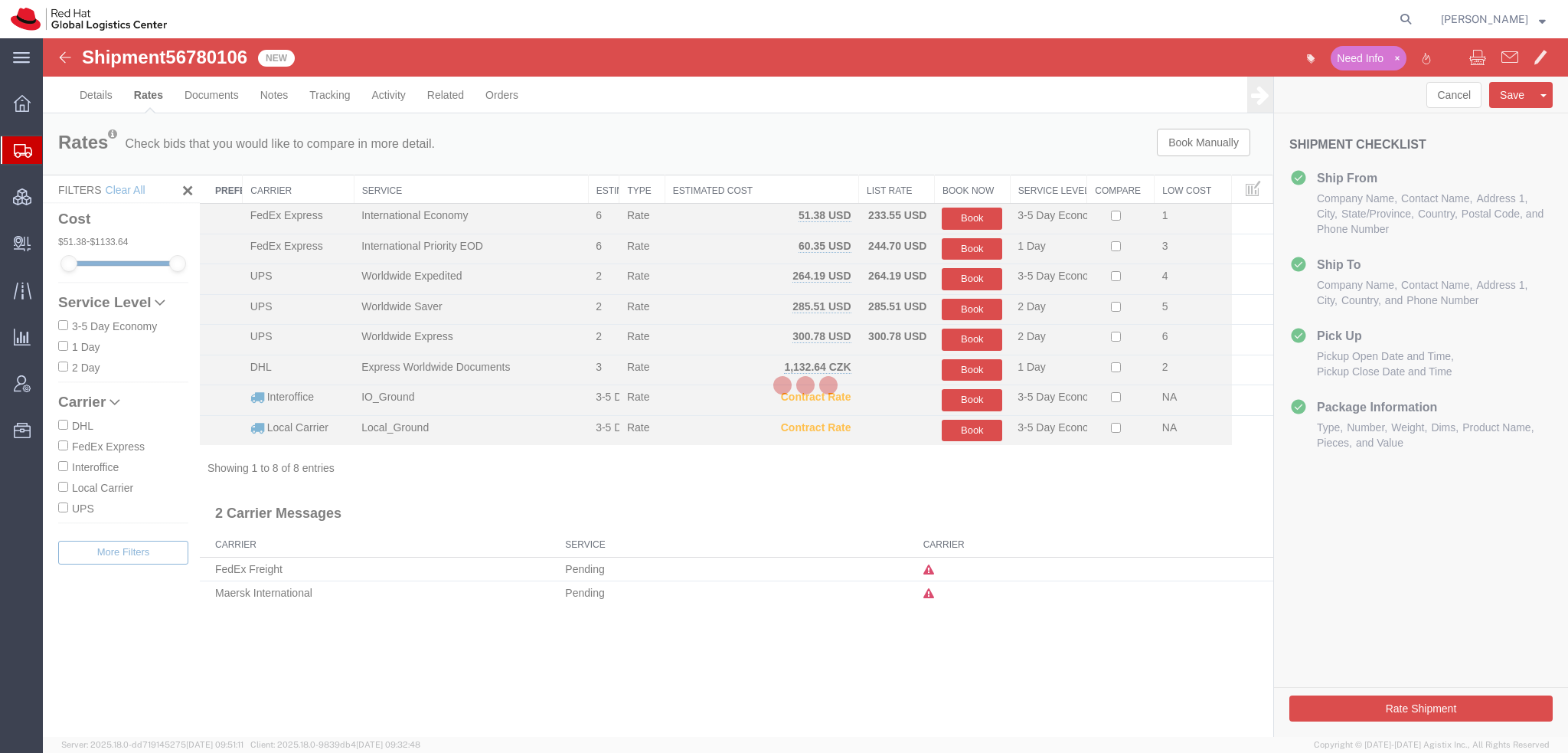
scroll to position [0, 0]
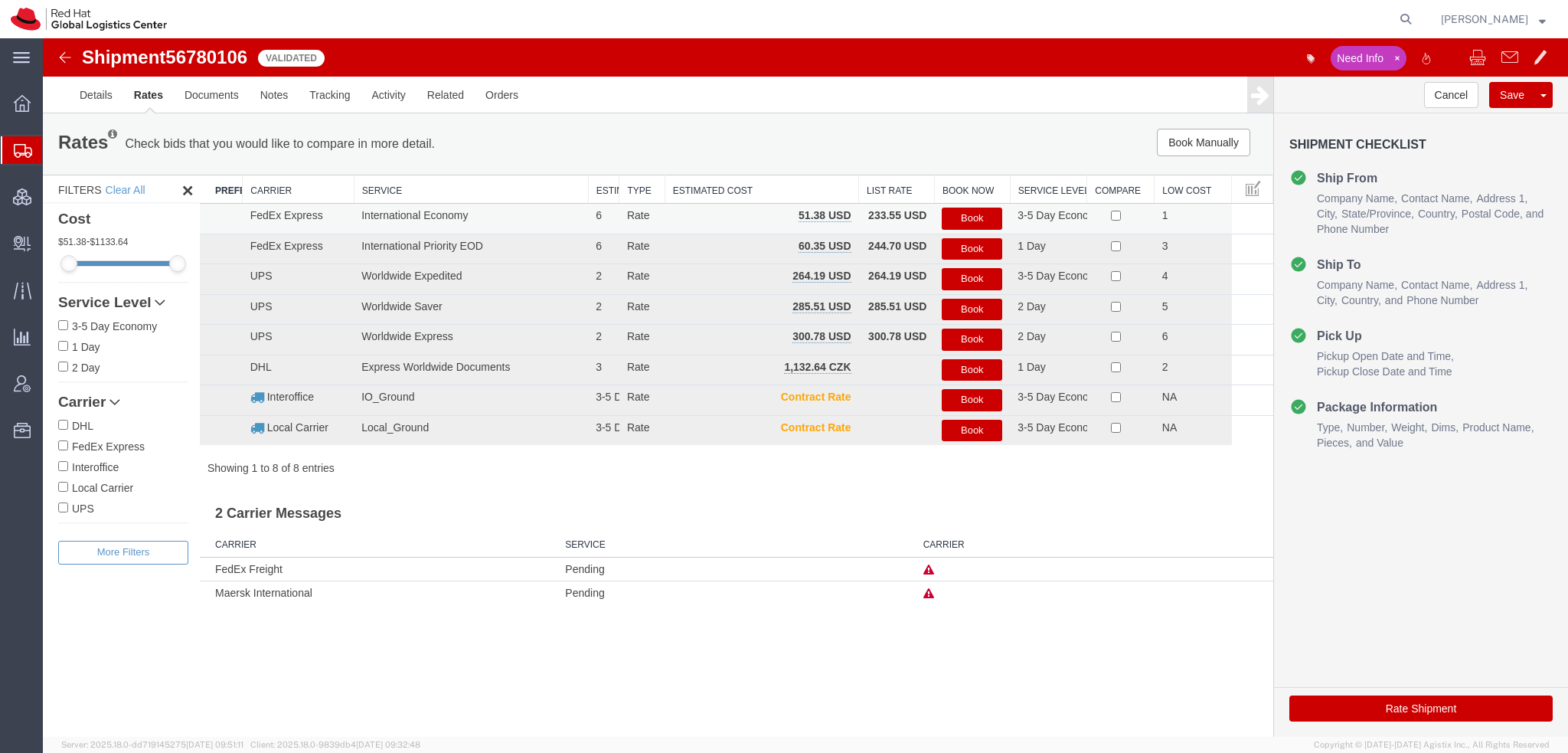
click at [970, 217] on button "Book" at bounding box center [971, 219] width 60 height 22
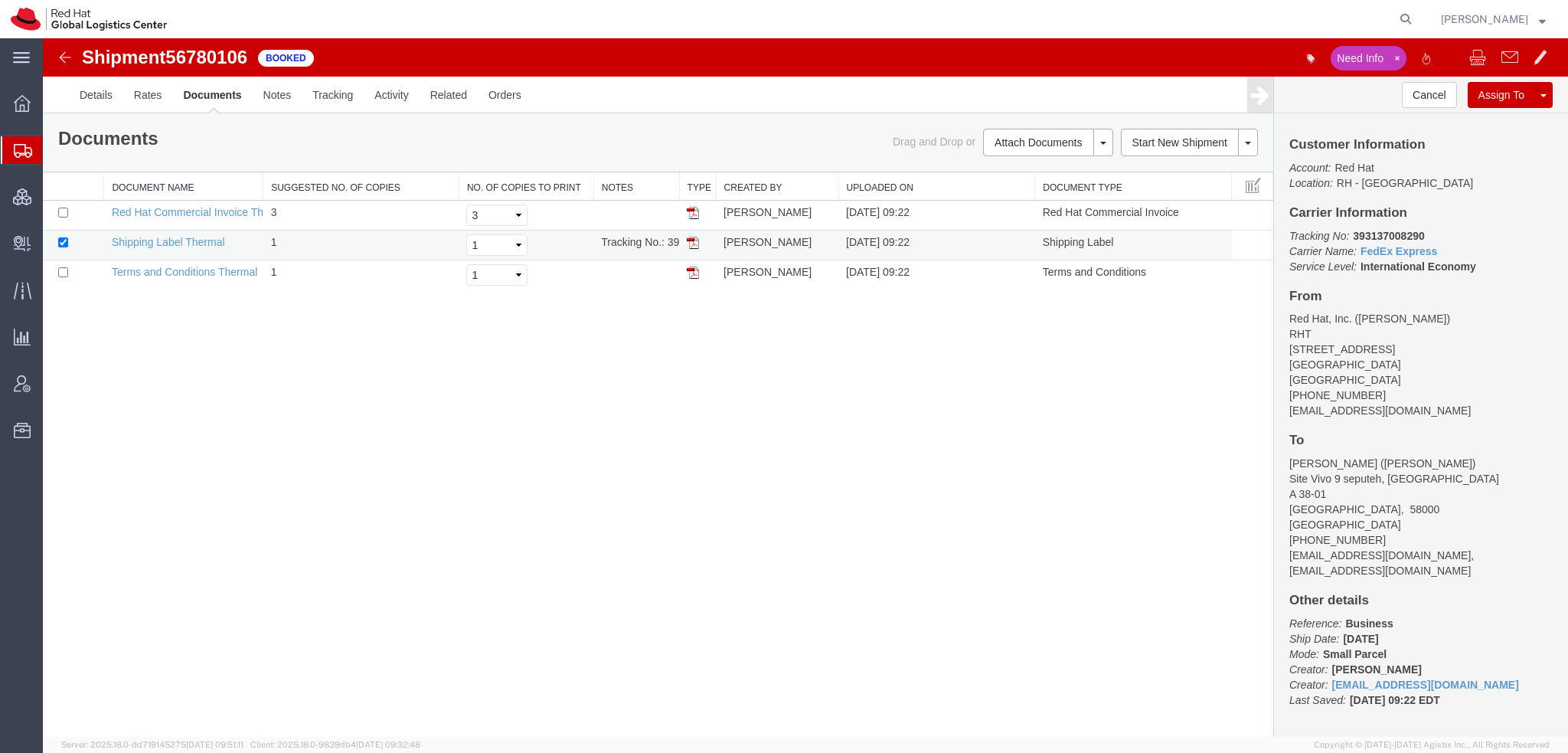
click at [695, 237] on img at bounding box center [692, 243] width 12 height 12
click at [0, 0] on span "Shipment Manager" at bounding box center [0, 0] width 0 height 0
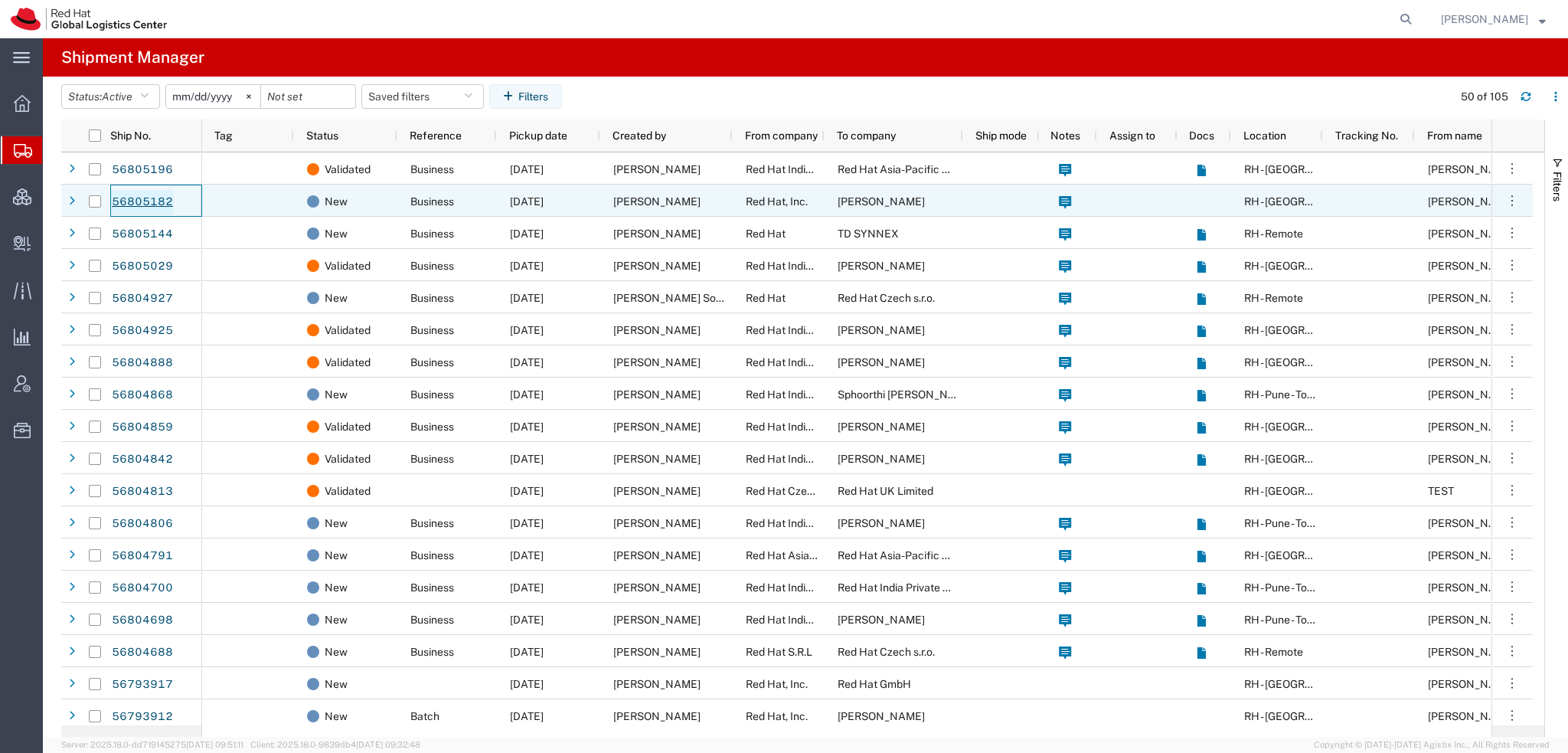
click at [135, 202] on link "56805182" at bounding box center [142, 202] width 63 height 25
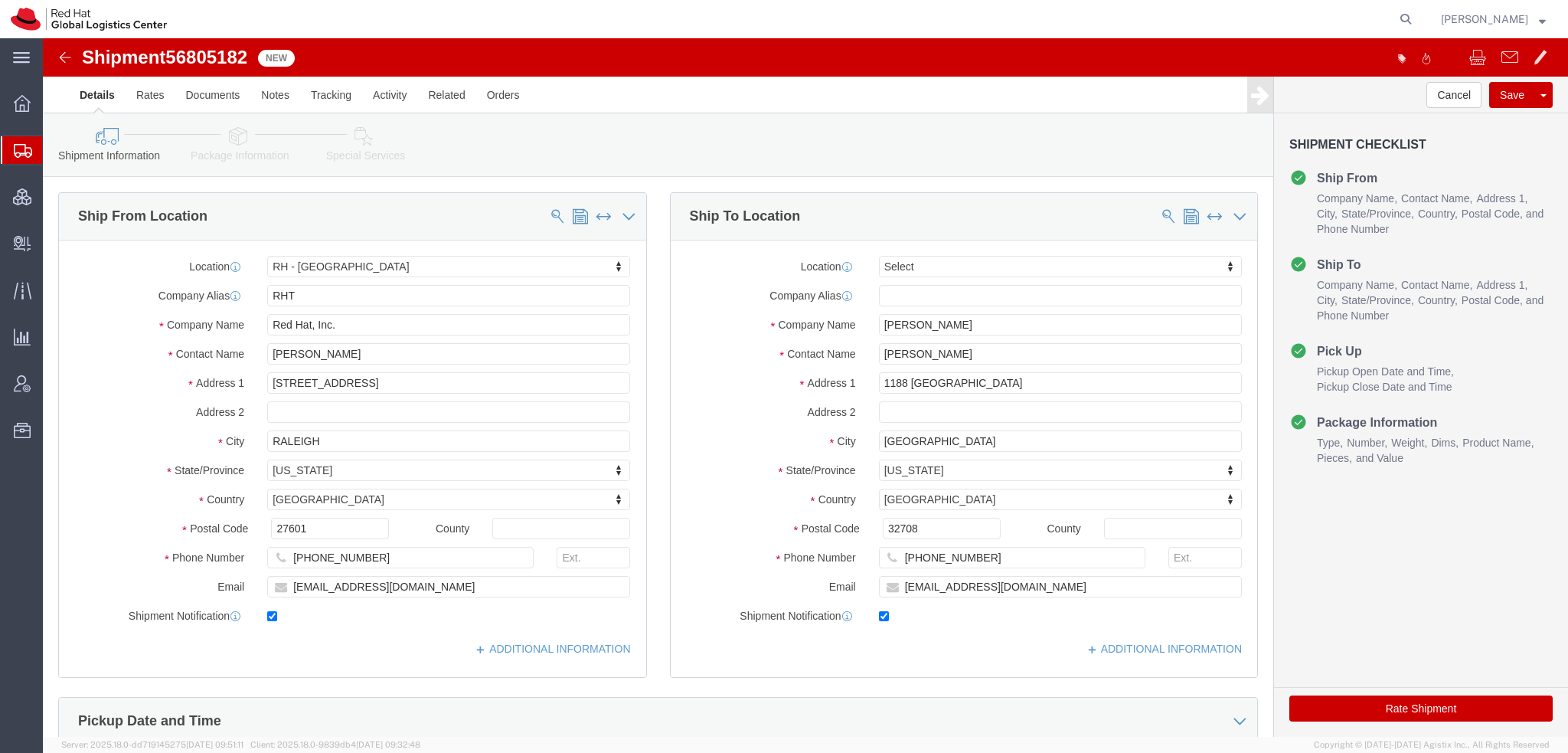
select select "38014"
select select
click icon
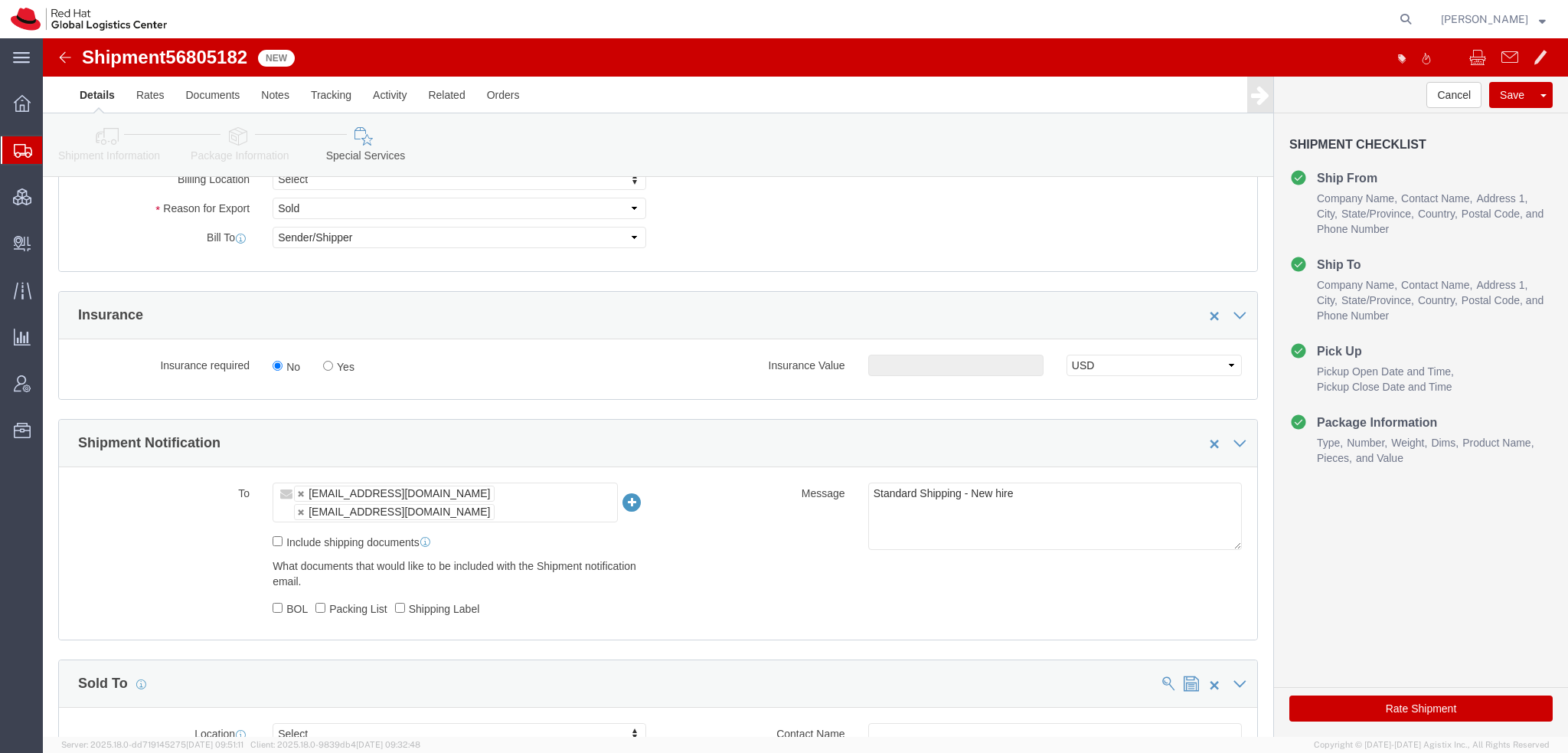
scroll to position [689, 0]
click input "Yes"
radio input "true"
drag, startPoint x: 910, startPoint y: 331, endPoint x: 920, endPoint y: 329, distance: 10.2
click input "text"
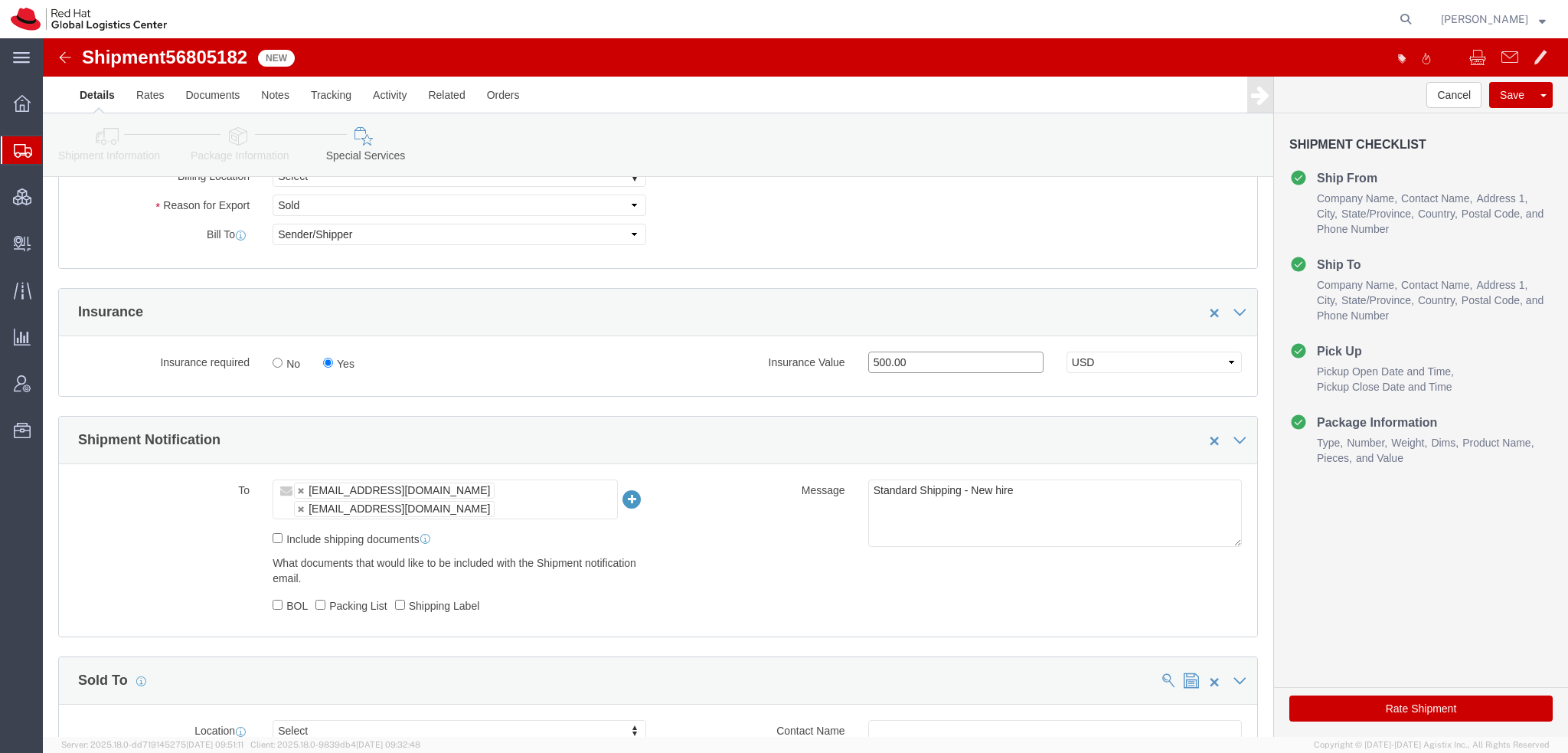
type input "500.00"
click button "Rate Shipment"
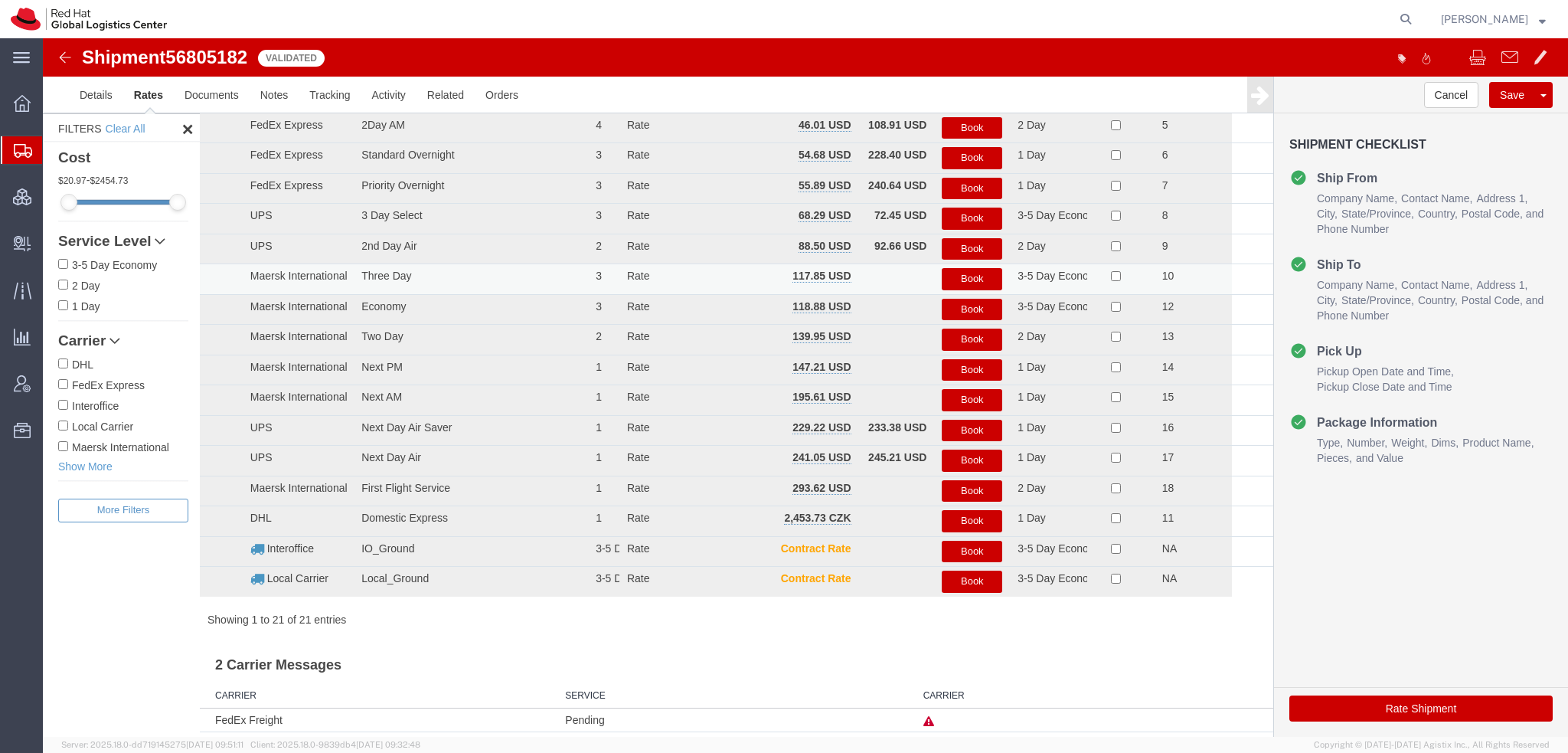
scroll to position [0, 0]
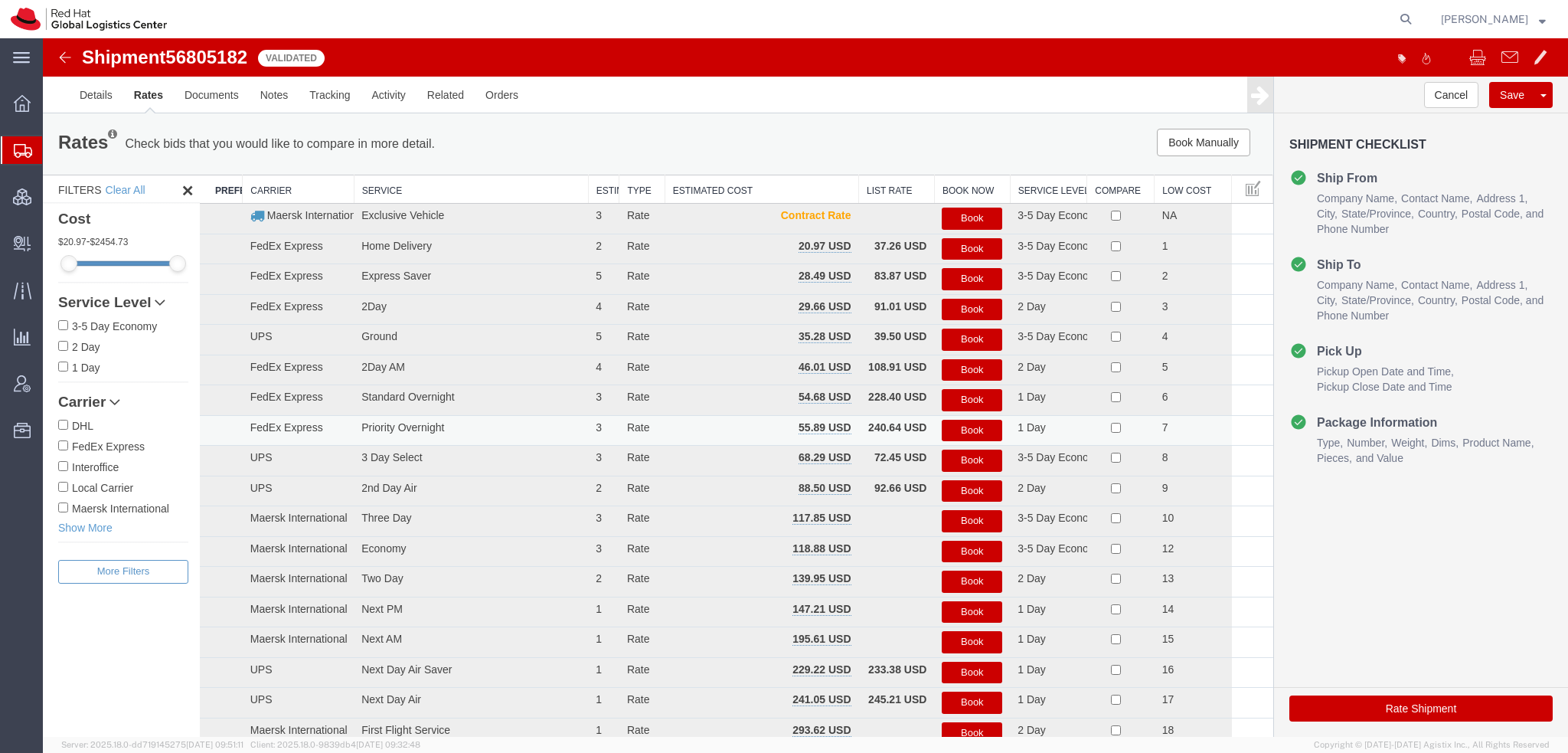
click at [955, 425] on button "Book" at bounding box center [971, 431] width 60 height 22
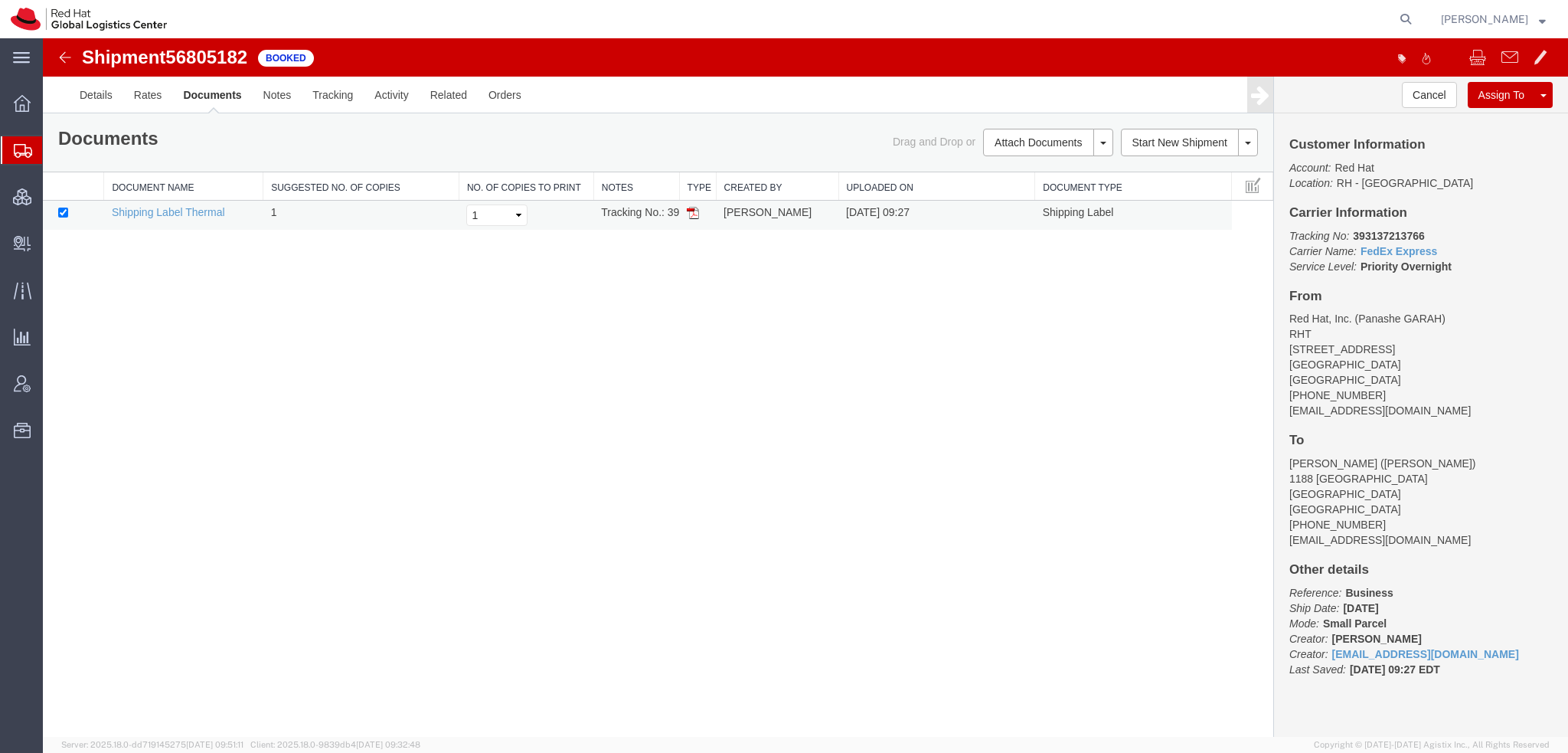
drag, startPoint x: 692, startPoint y: 211, endPoint x: 822, endPoint y: 71, distance: 191.0
click at [692, 211] on img at bounding box center [692, 213] width 12 height 12
click at [0, 0] on span "Shipment Manager" at bounding box center [0, 0] width 0 height 0
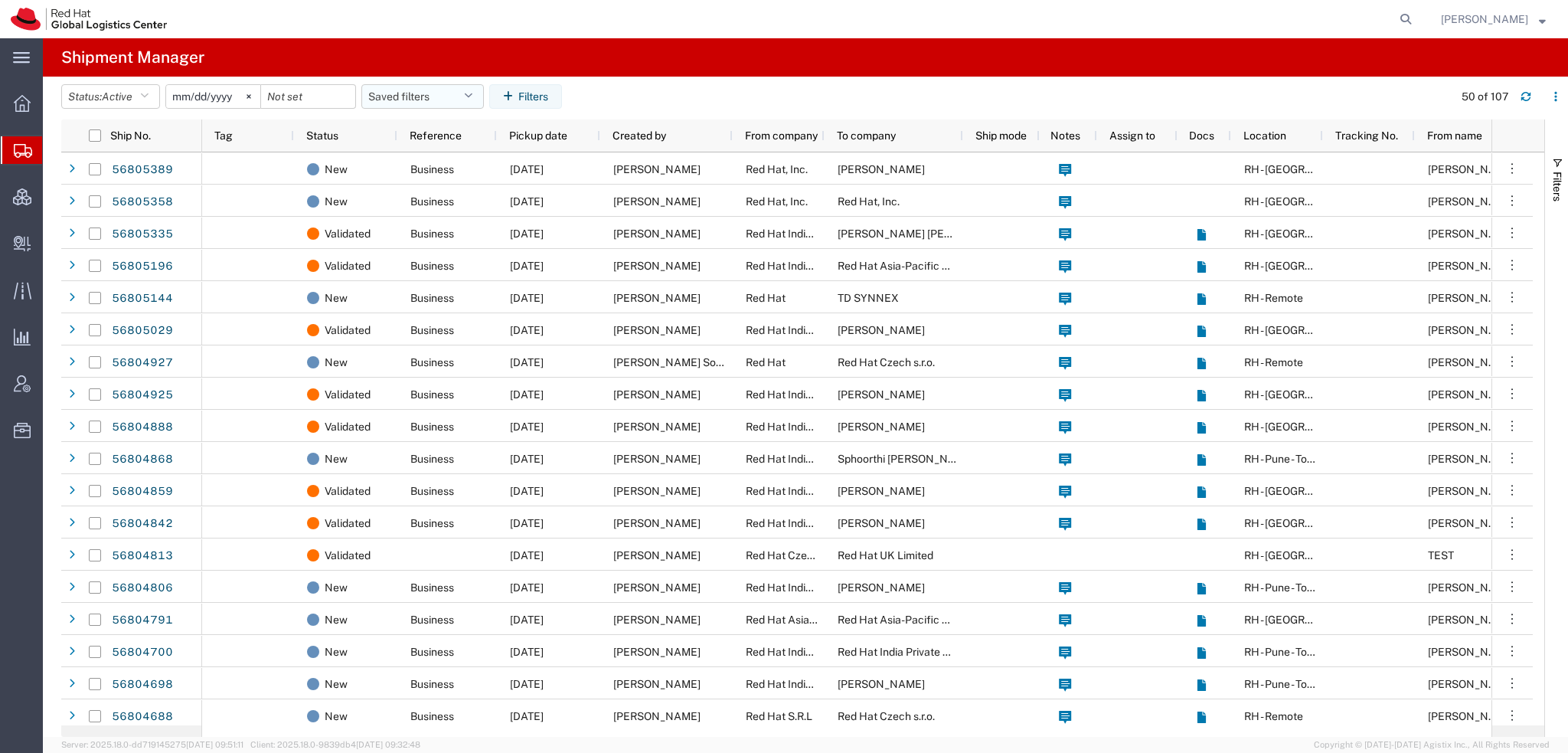
click at [472, 94] on icon "button" at bounding box center [468, 96] width 8 height 11
click at [414, 154] on span "Americas" at bounding box center [464, 163] width 201 height 28
type input "[DATE]"
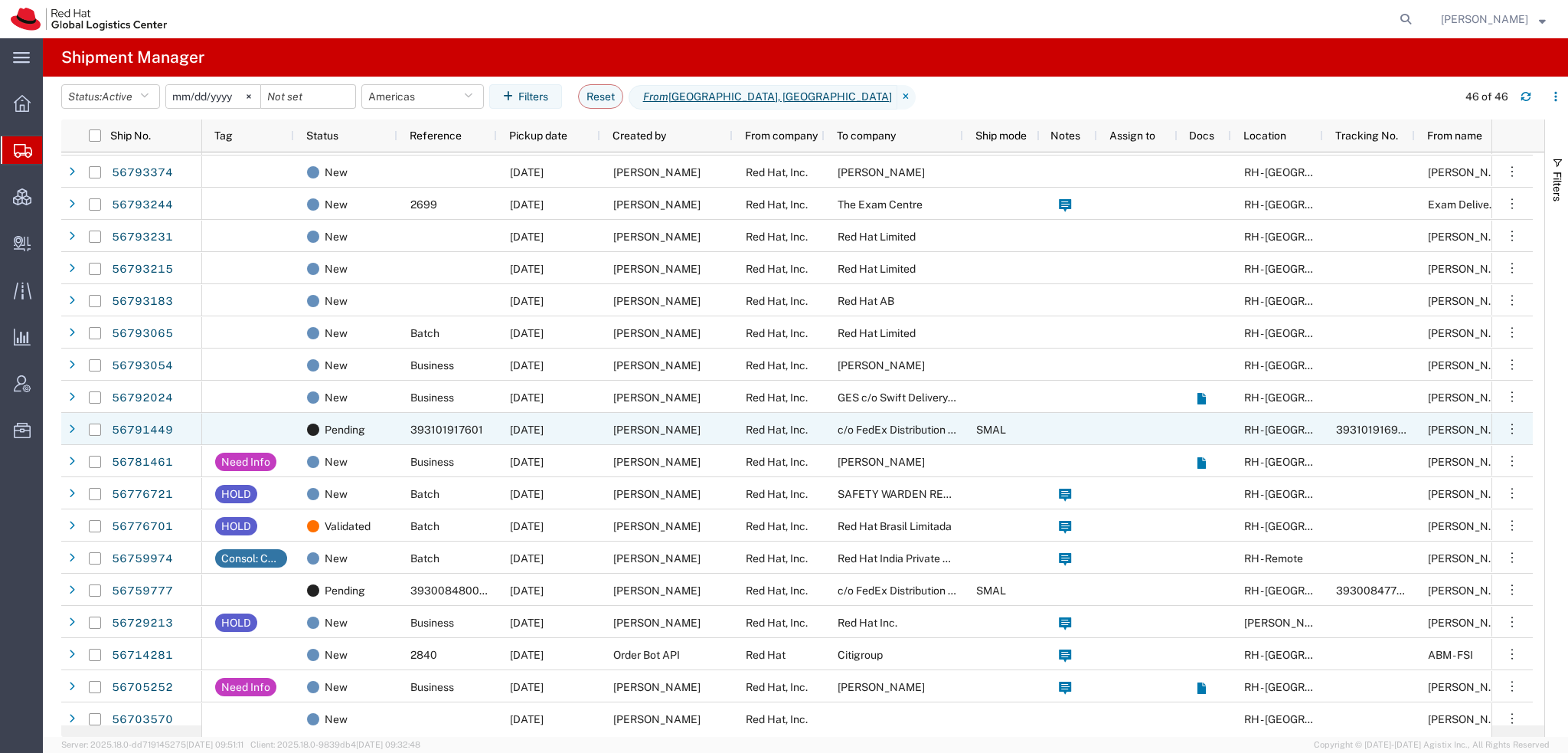
scroll to position [842, 0]
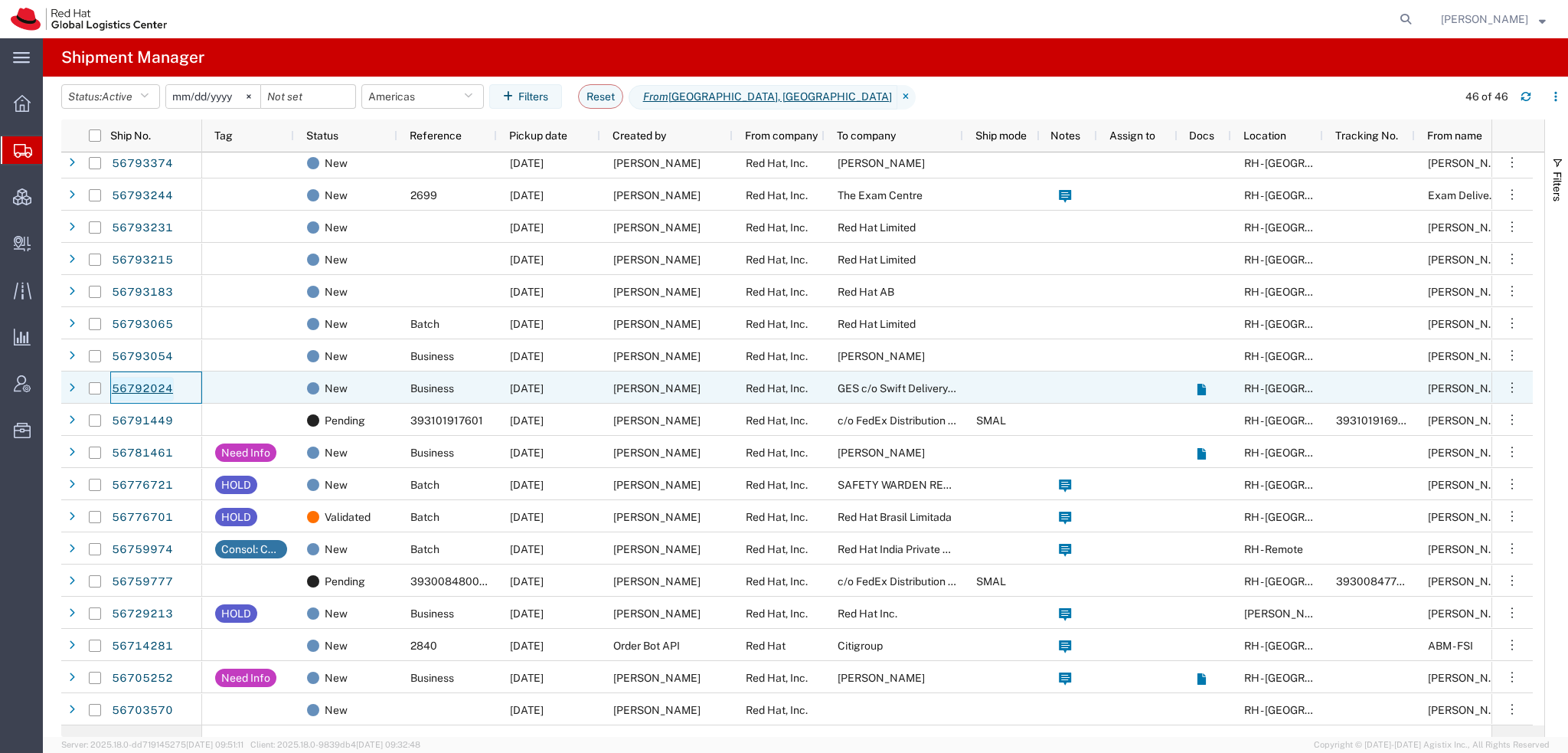
click at [147, 390] on link "56792024" at bounding box center [142, 388] width 63 height 25
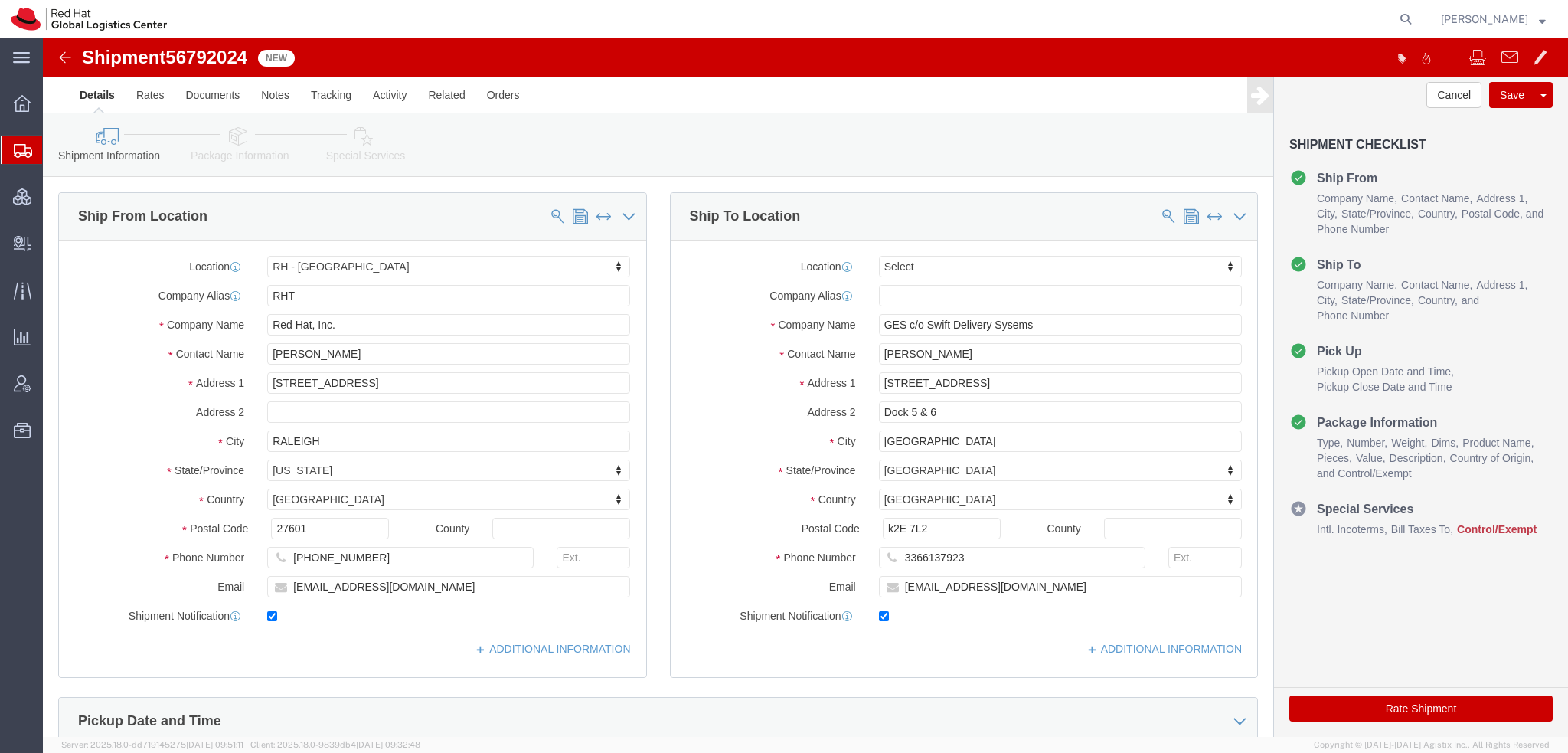
select select "38014"
select select
drag, startPoint x: 921, startPoint y: 517, endPoint x: 513, endPoint y: 442, distance: 414.8
click div "Ship From Location Location RH - Raleigh My Profile Location RH - Amsterdam - M…"
click icon
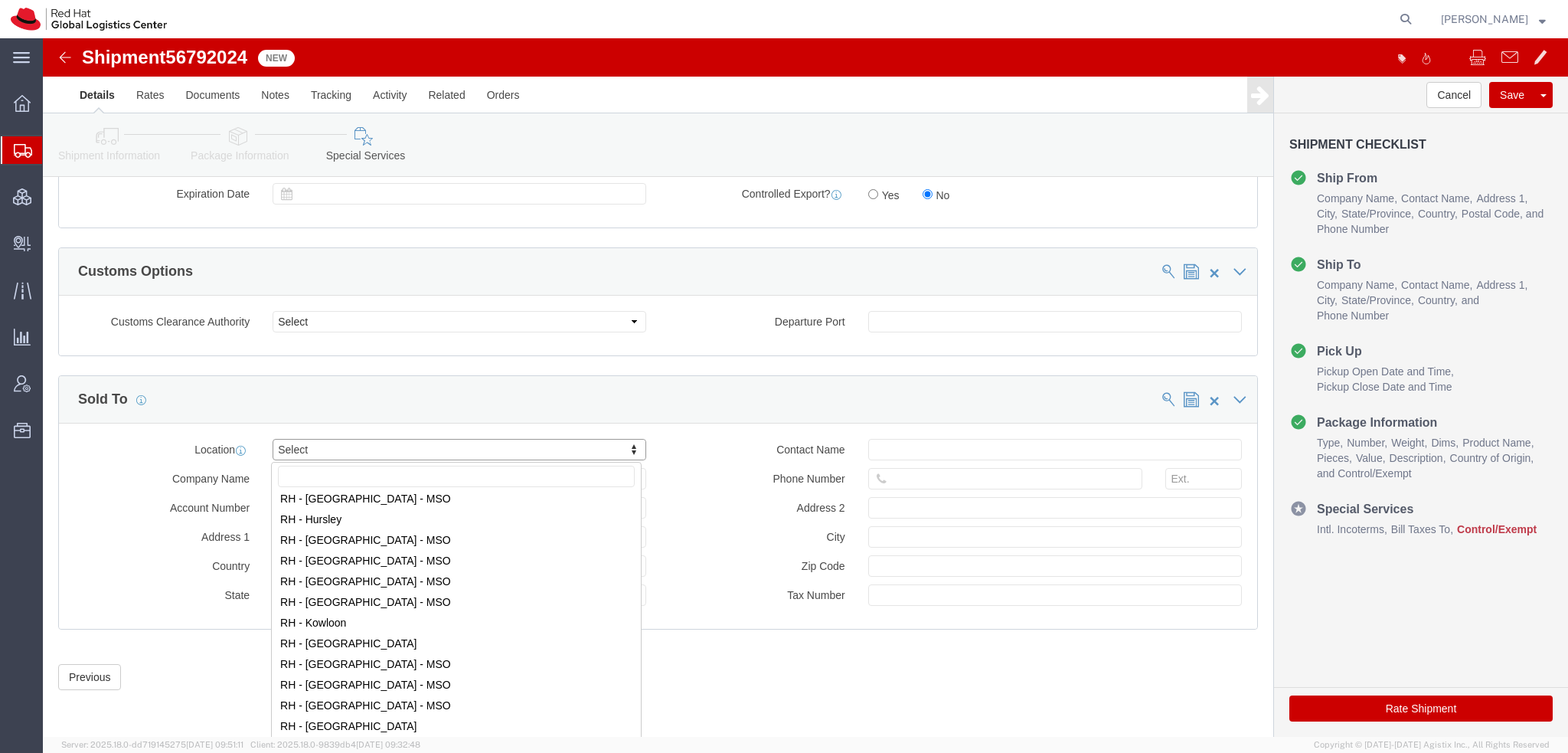
scroll to position [1379, 0]
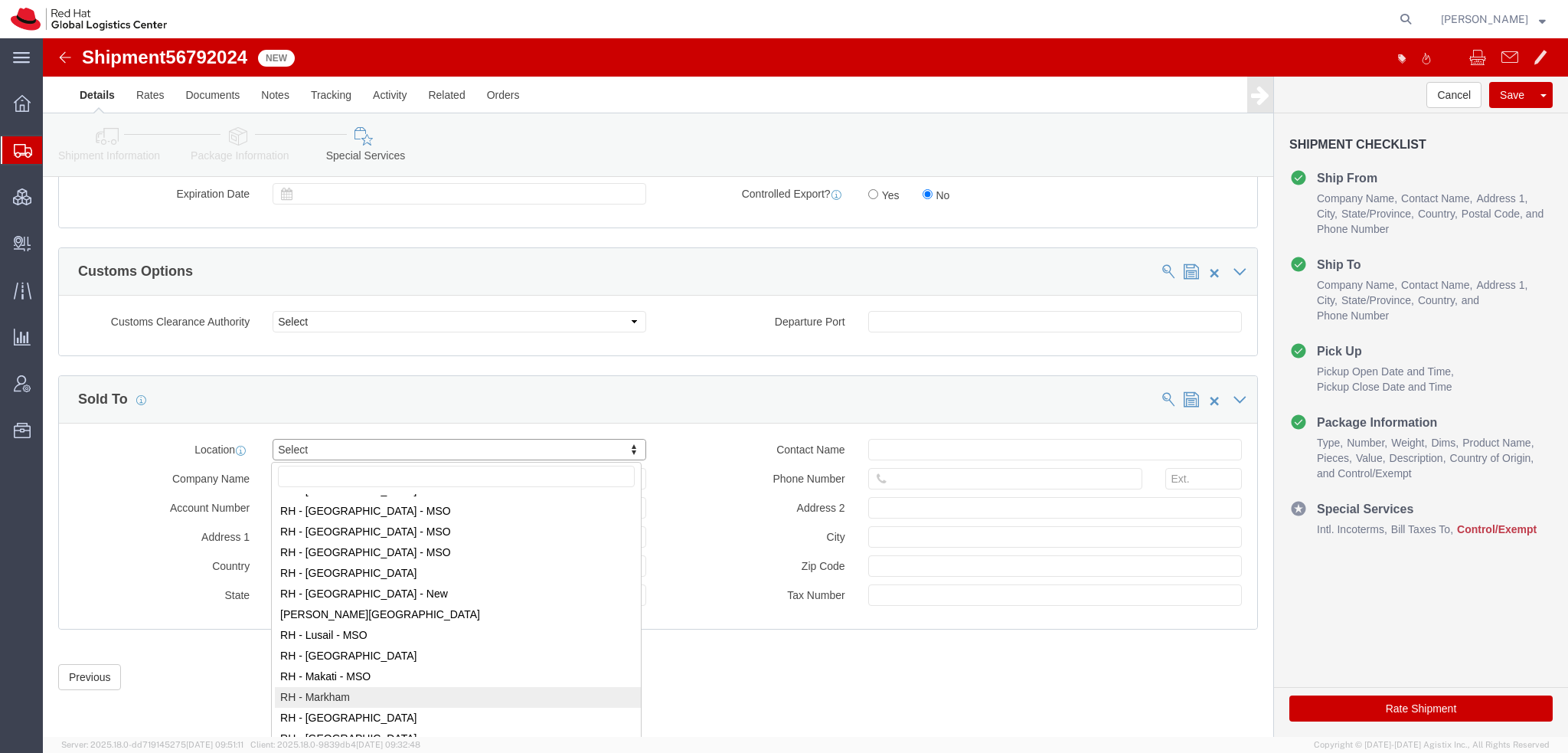
select select "61971"
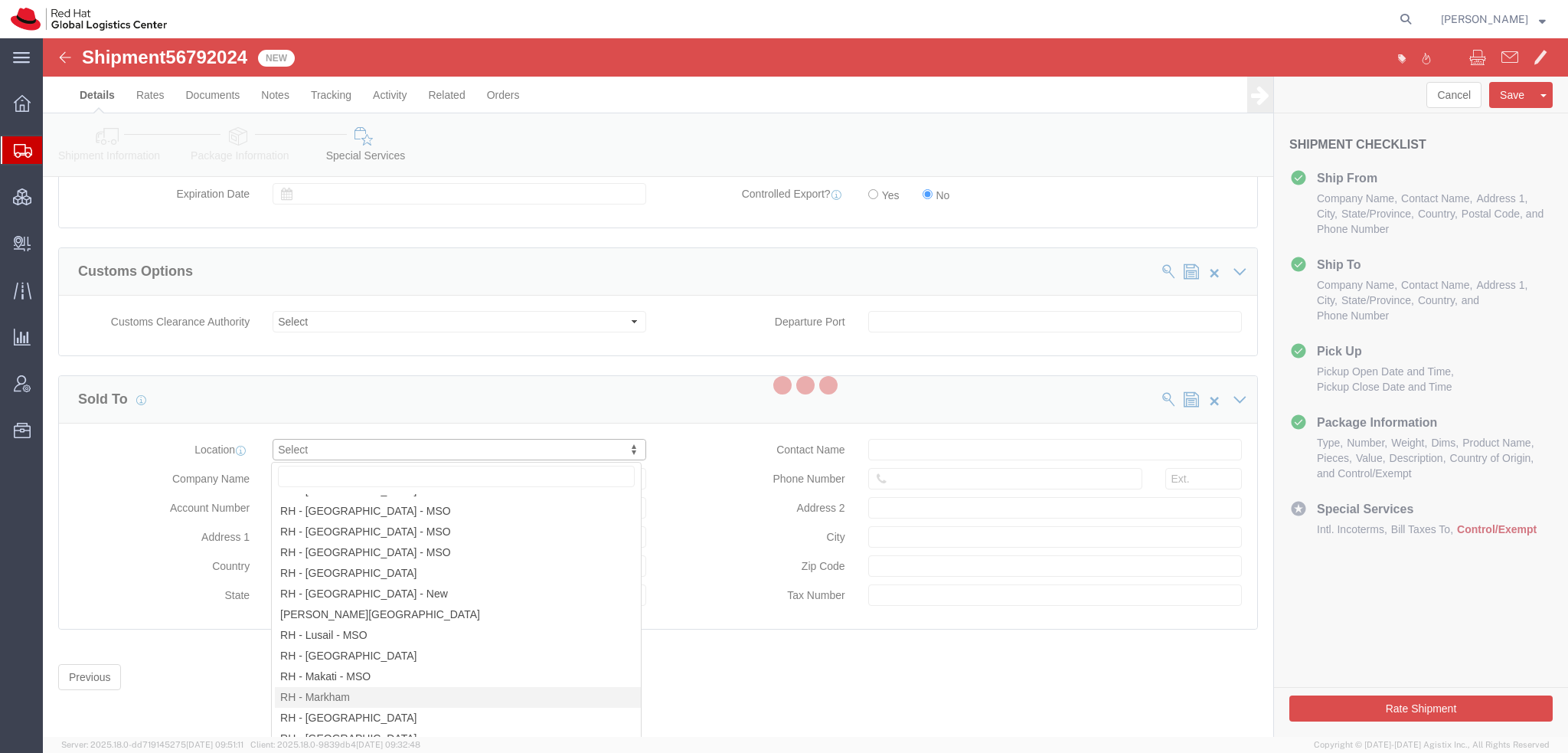
type input "8200 Warden Avenue"
select select "CA"
type input "MARKHAM"
type input "L6G 1C7"
type input "881694640RT0001"
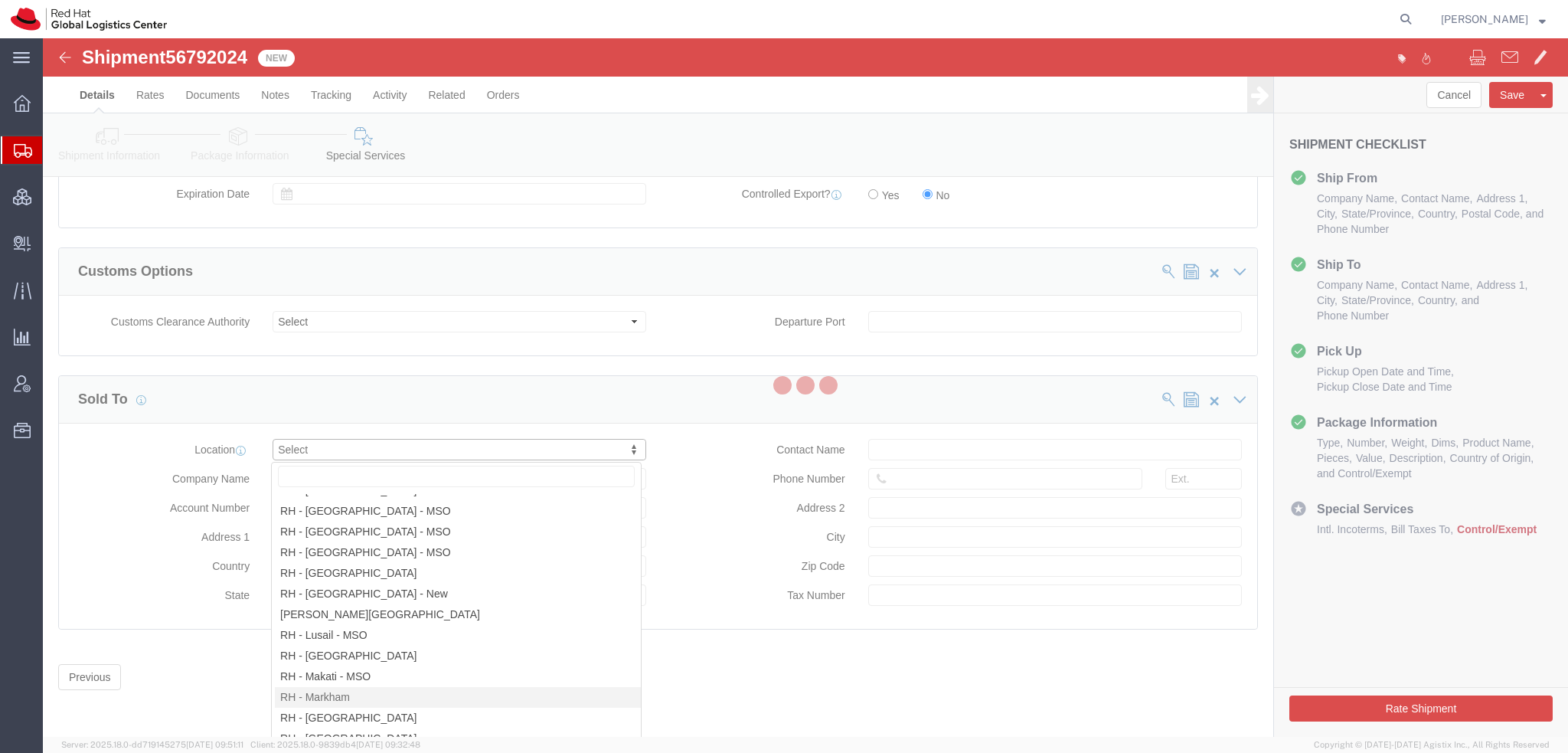
type input "Red Hat Canada Limited"
select select "ON"
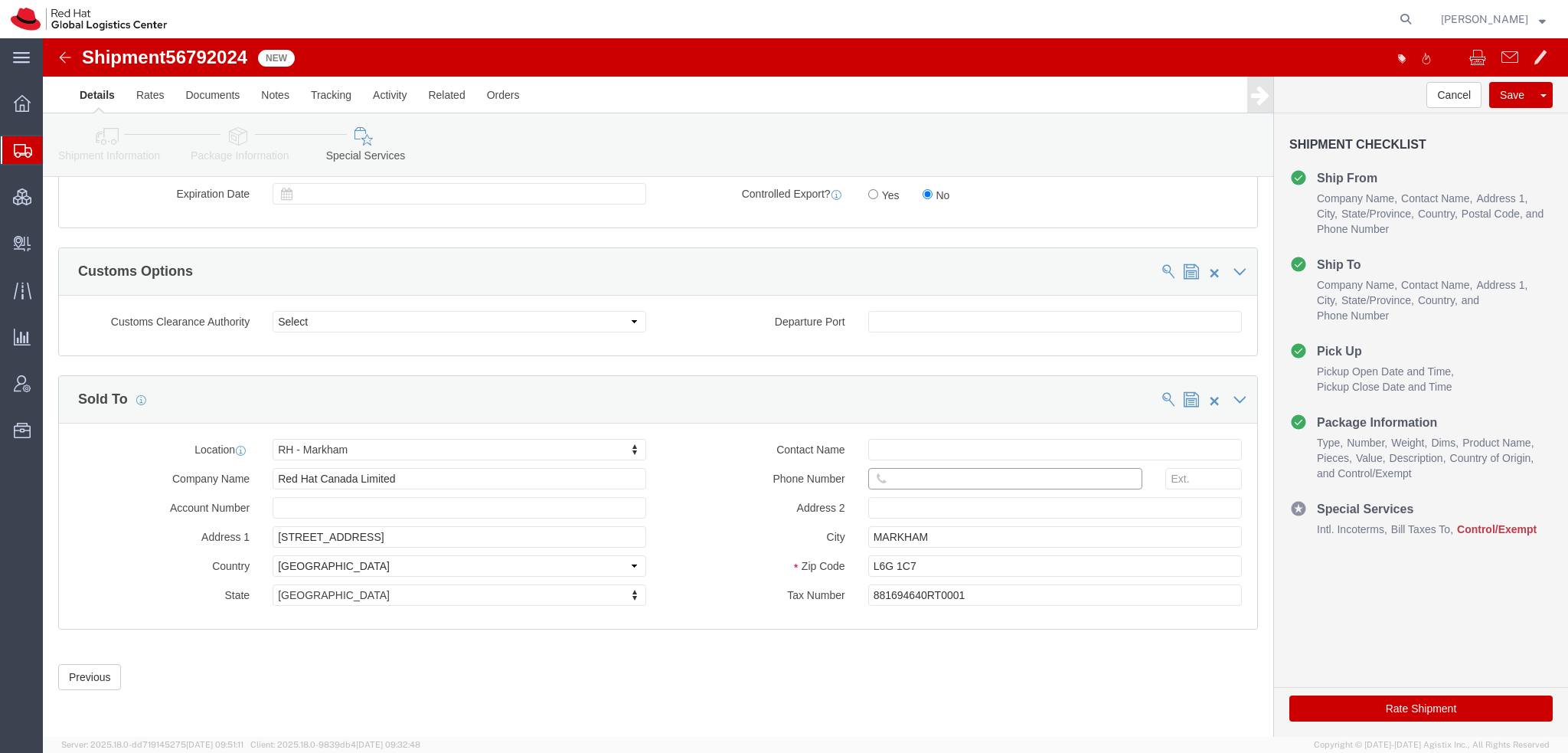
click input "text"
paste input "3366137923"
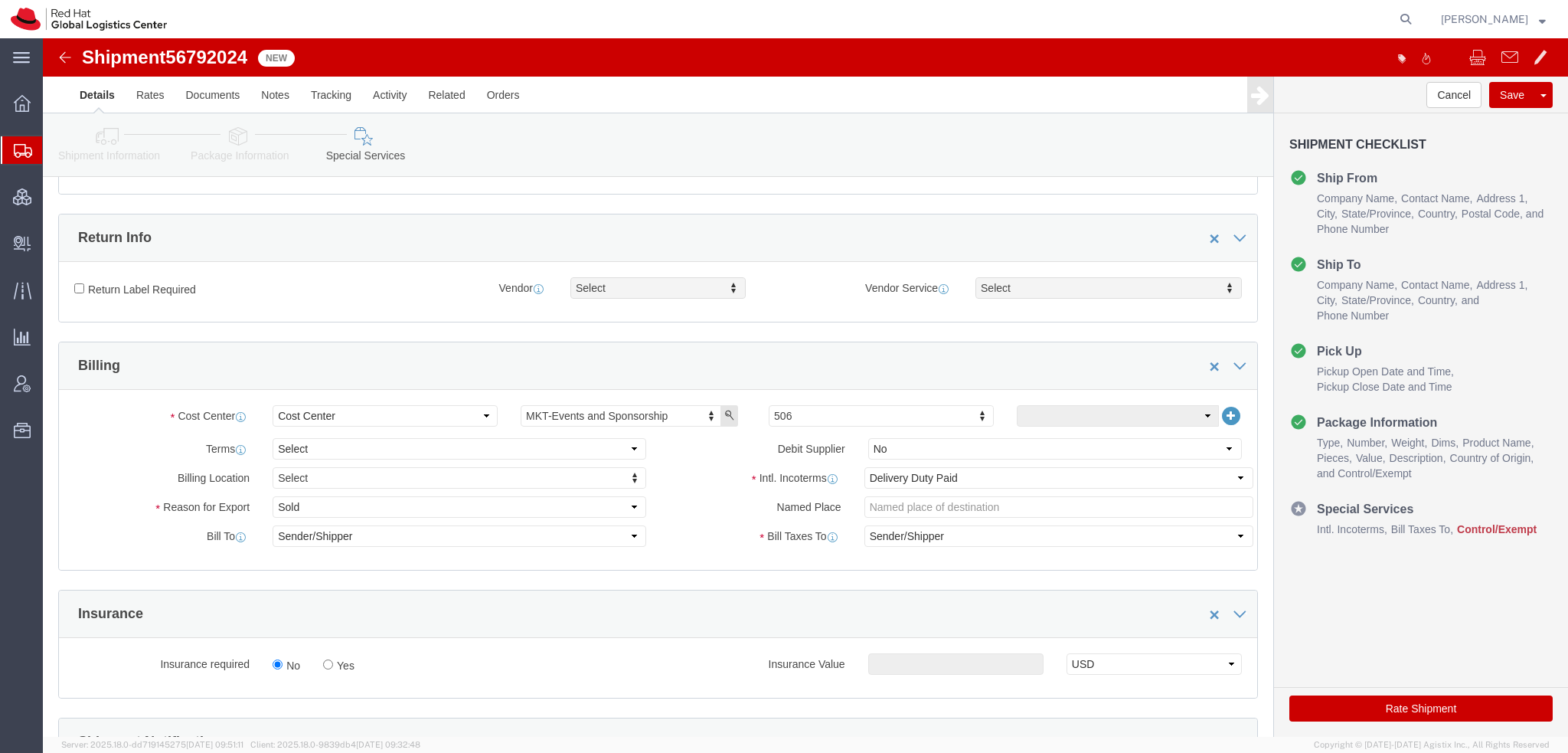
scroll to position [376, 0]
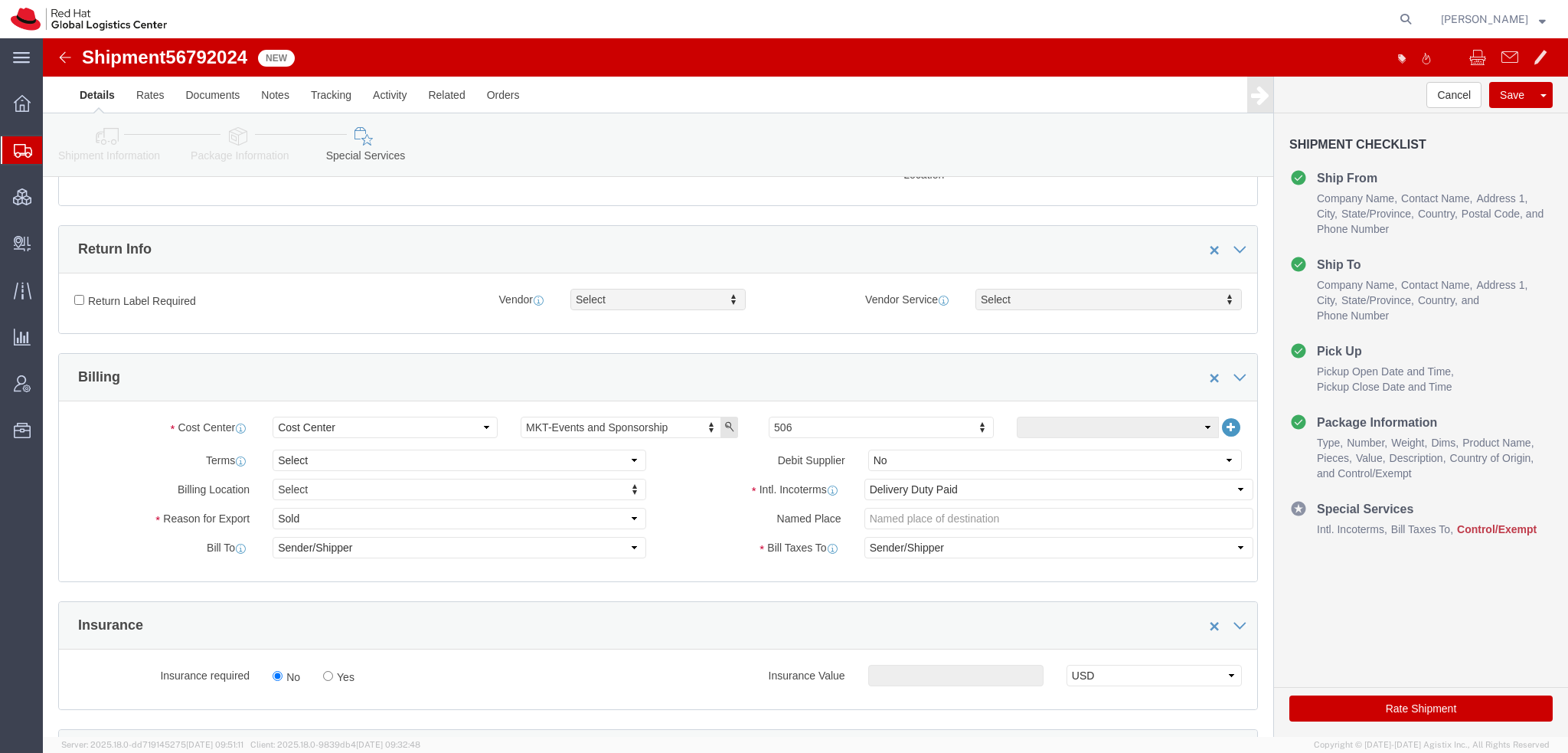
type input "3366137923"
click select "Select Carriage Insurance Paid Carriage Paid To Cost and Freight Cost Insurance…"
select select "FCA"
click select "Select Carriage Insurance Paid Carriage Paid To Cost and Freight Cost Insurance…"
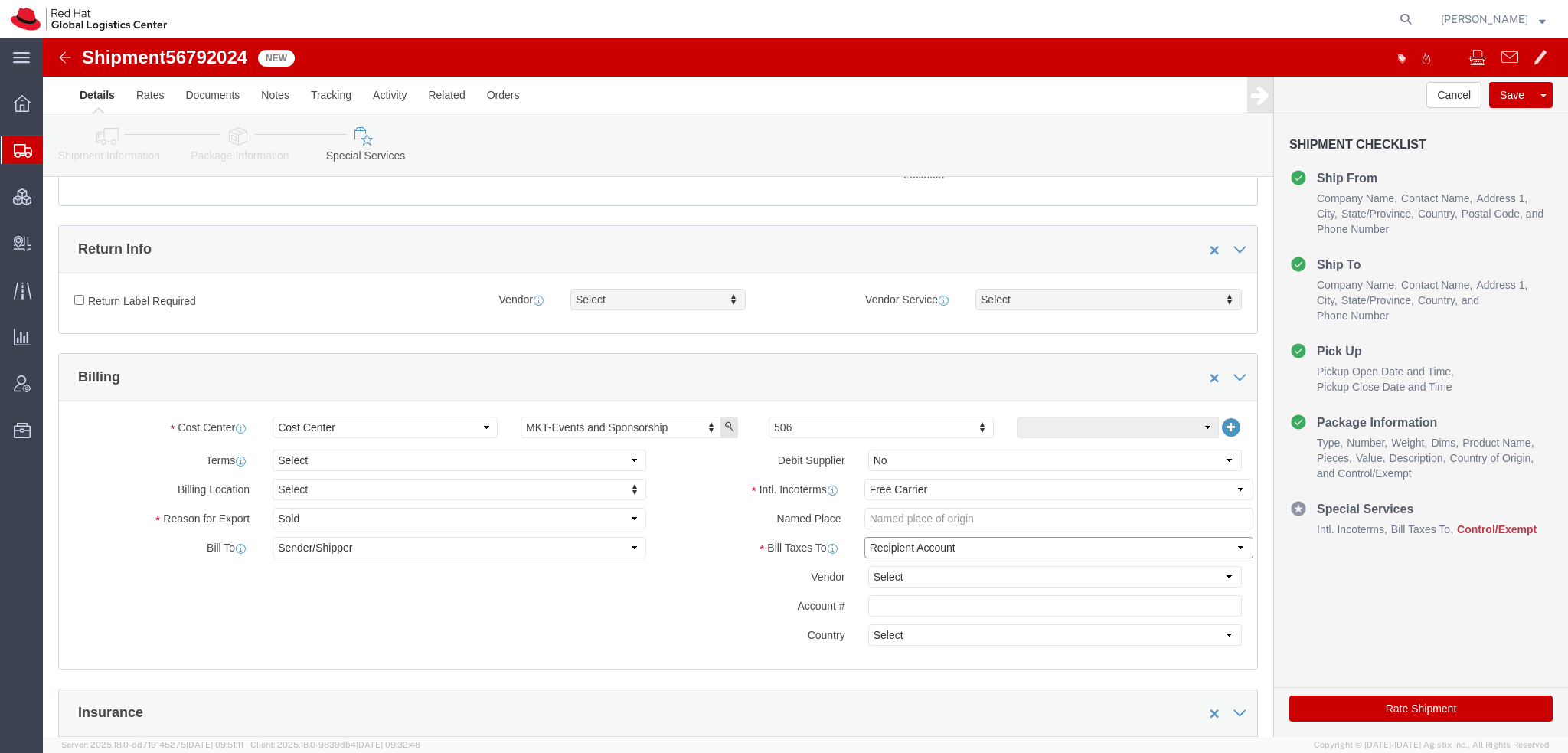
click select "Select Recipient Account Sender/Shipper Third Party Account"
select select "THRD"
click select "Select Recipient Account Sender/Shipper Third Party Account"
click select "Select DHL FedEx Express UPS"
select select "FedEx Express"
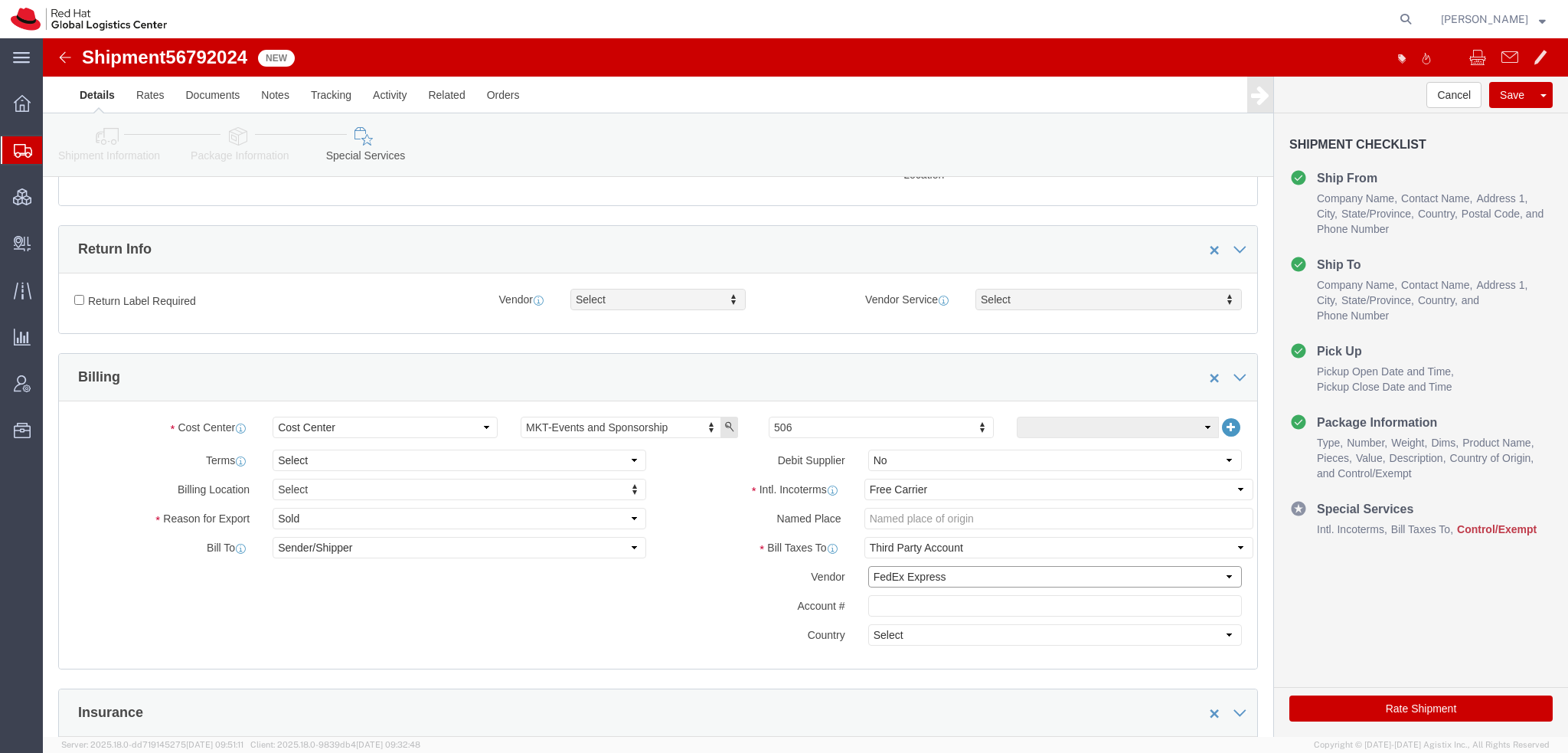
click select "Select DHL FedEx Express UPS"
click input "text"
paste input "222181879"
type input "222181879"
click icon
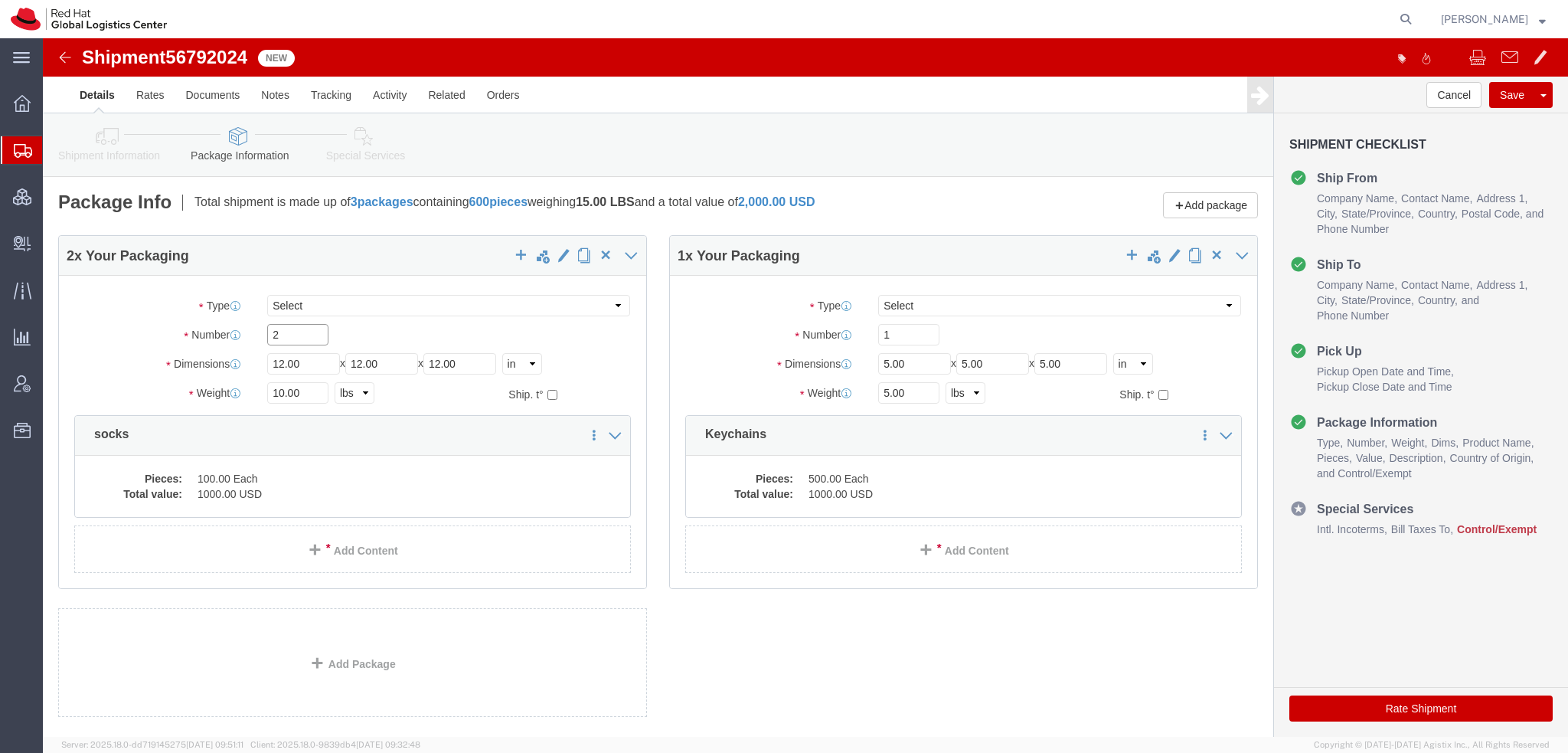
drag, startPoint x: 257, startPoint y: 299, endPoint x: -43, endPoint y: 191, distance: 318.8
click html "Shipment 56792024 New Details Rates Documents Notes Tracking Activity Related O…"
type input "1"
type input "21"
type input "2"
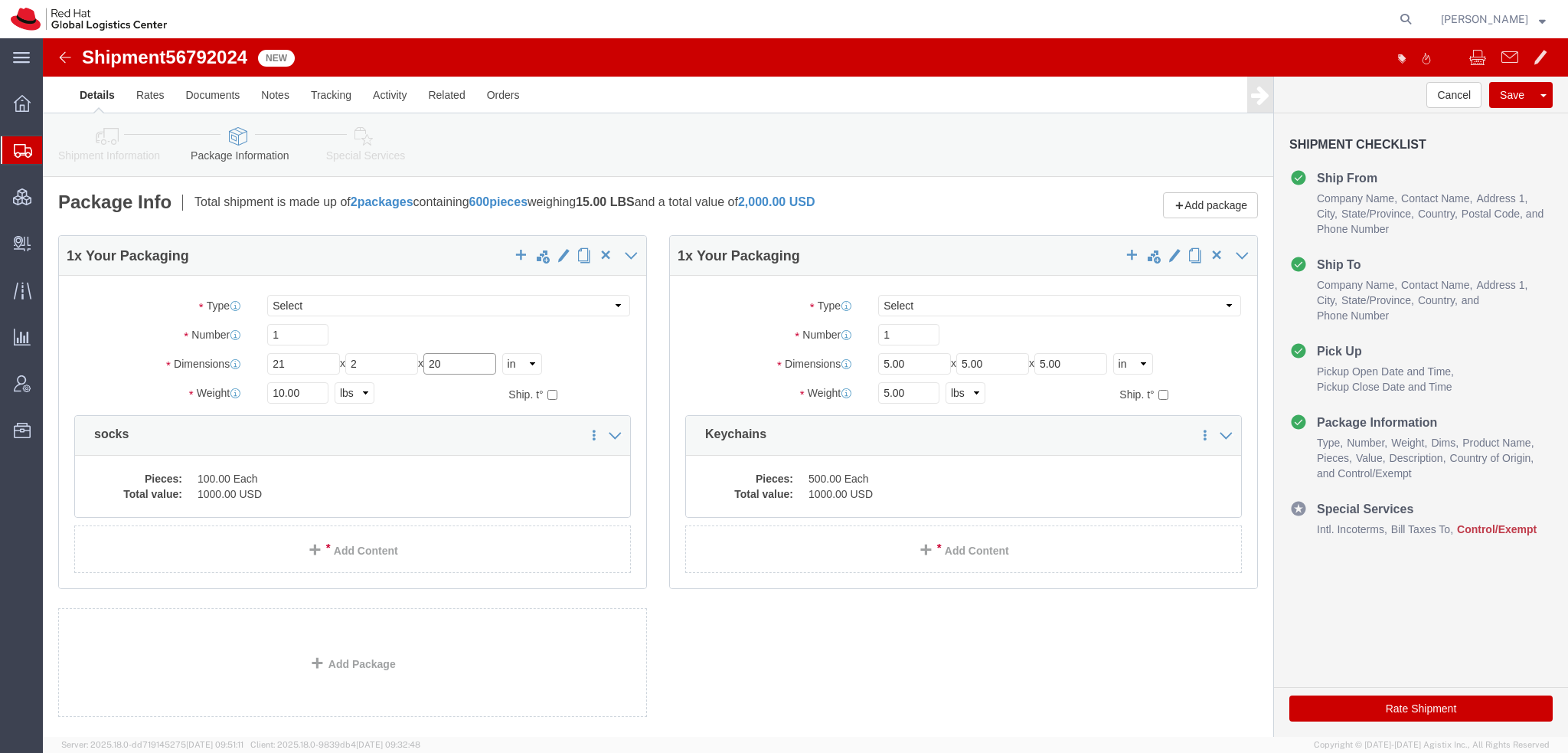
type input "20"
type input "40"
click dd "100.00 Each"
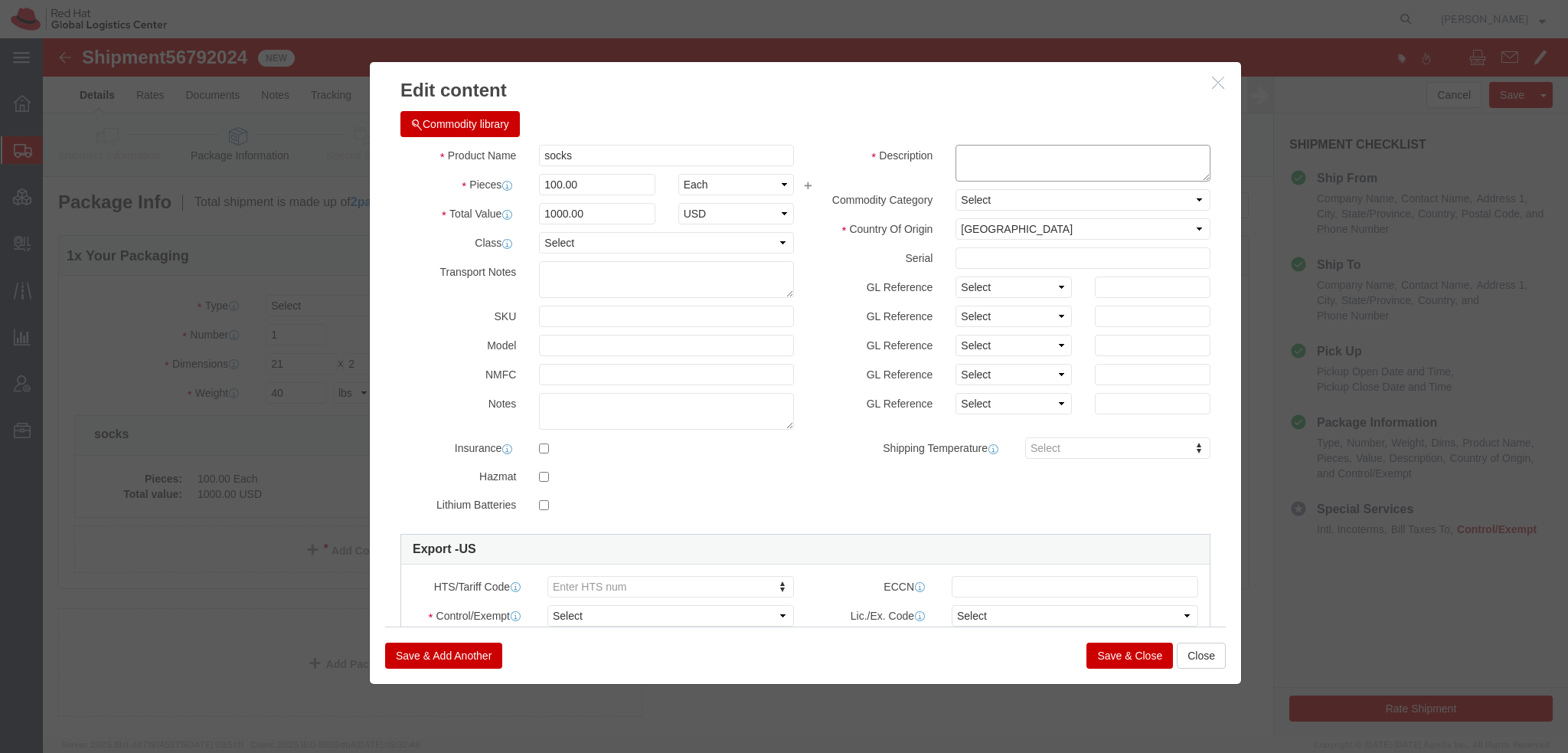
click textarea
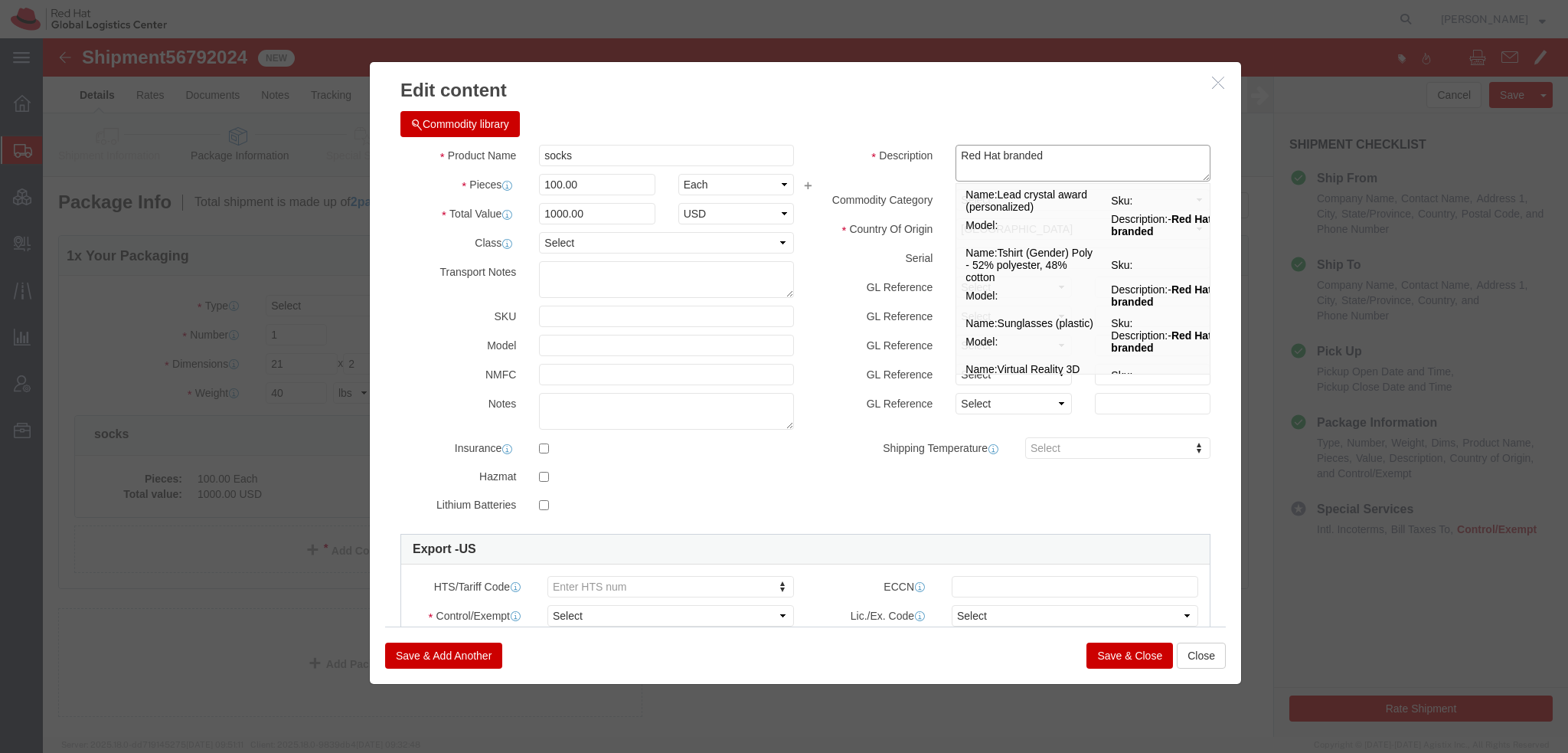
type textarea "Red Hat branded"
click input "socks"
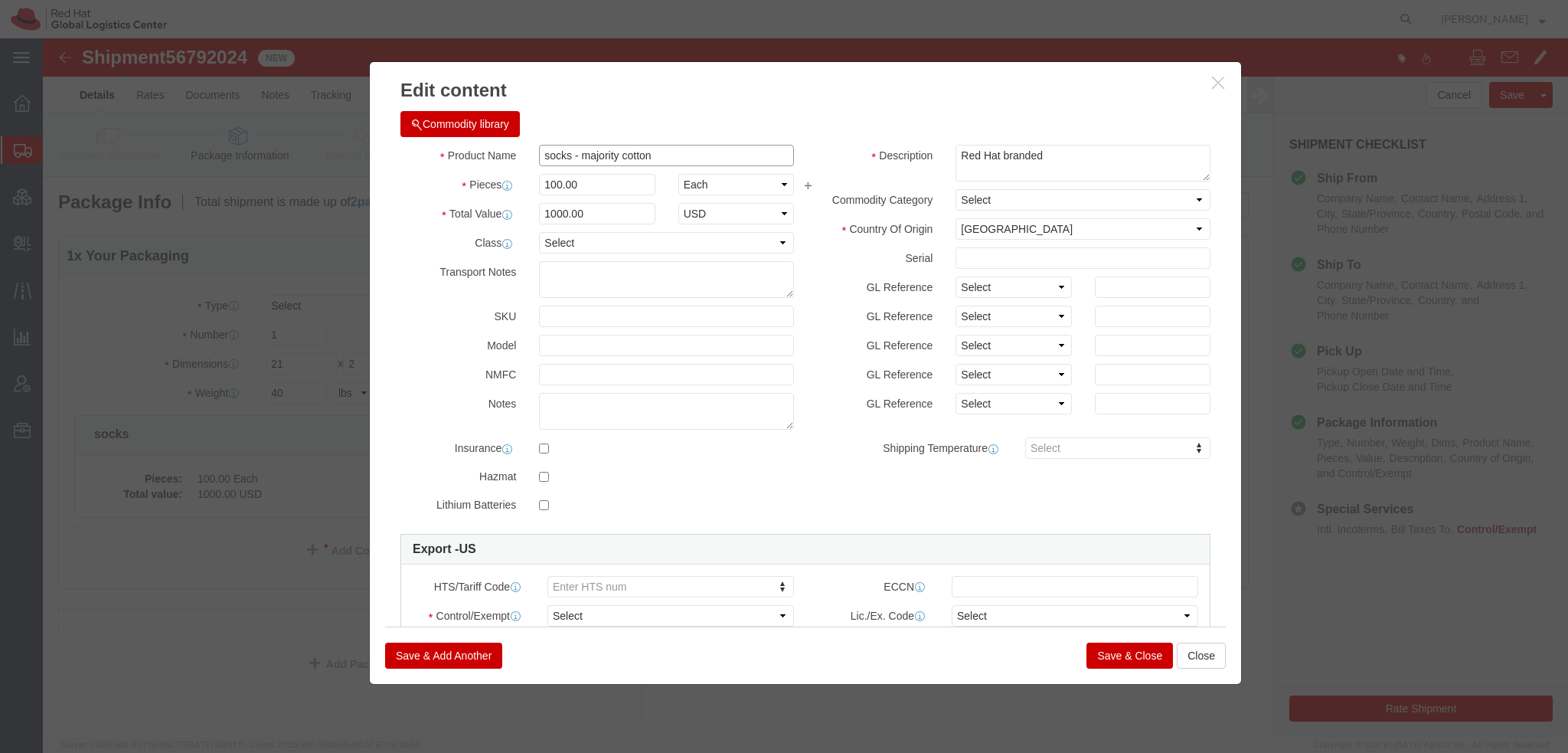
type input "socks - majority cotton"
click div "HTS/Tariff Code Enter HTS num ECCN Control/Exempt Select ATF BIS DEA EPA FDA FT…"
type input "6115.95.0000"
click select "Select ATF BIS DEA EPA FDA FTR ITAR OFAC Other (OPA)"
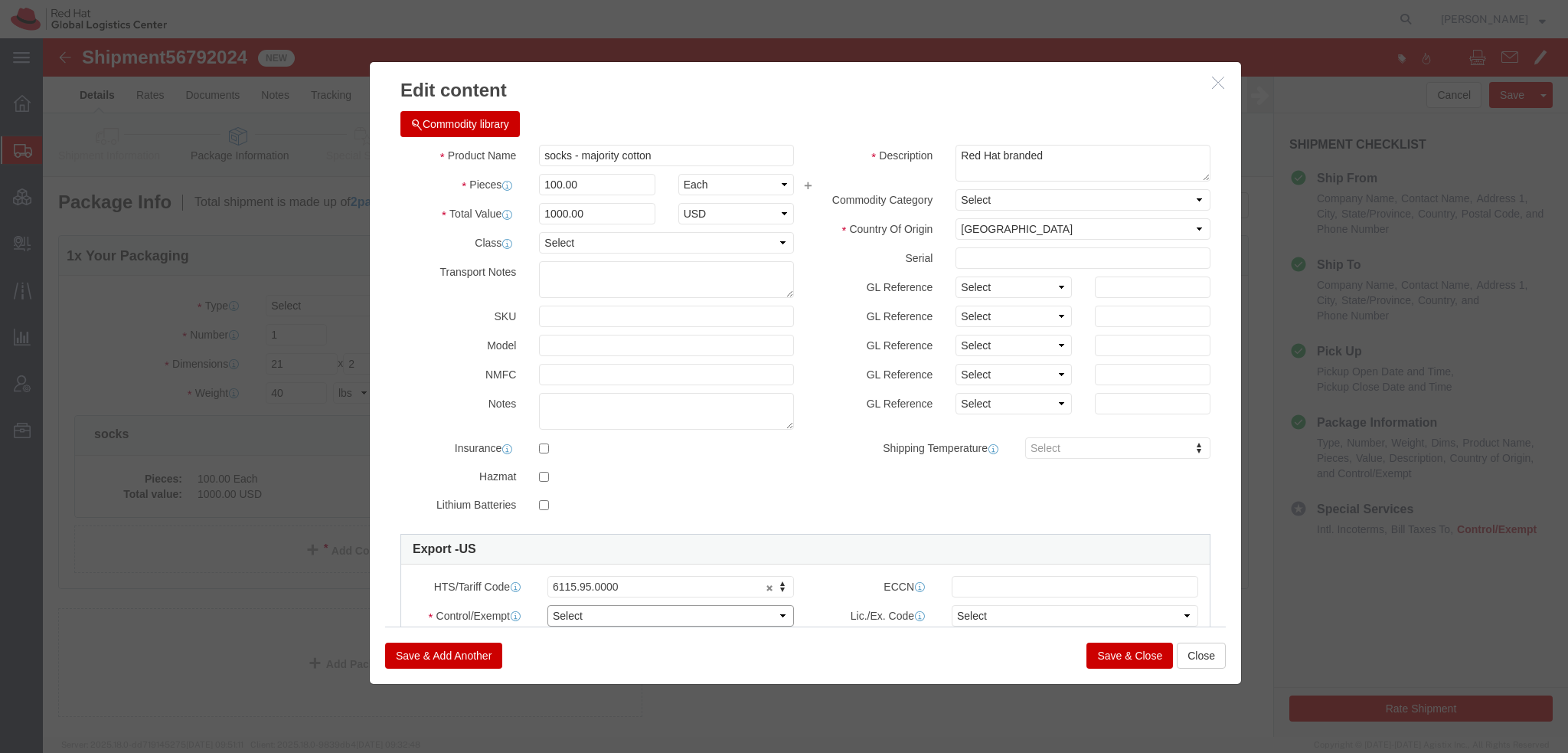
select select "FTR"
click select "Select ATF BIS DEA EPA FDA FTR ITAR OFAC Other (OPA)"
click select "Select 30.2(d)(2) 30.36 30.37(a) 30.37(f) 30.37(g) 30.37(h) 30.37(i) 30.37(j) 3…"
select select "30.36"
click select "Select 30.2(d)(2) 30.36 30.37(a) 30.37(f) 30.37(g) 30.37(h) 30.37(i) 30.37(j) 3…"
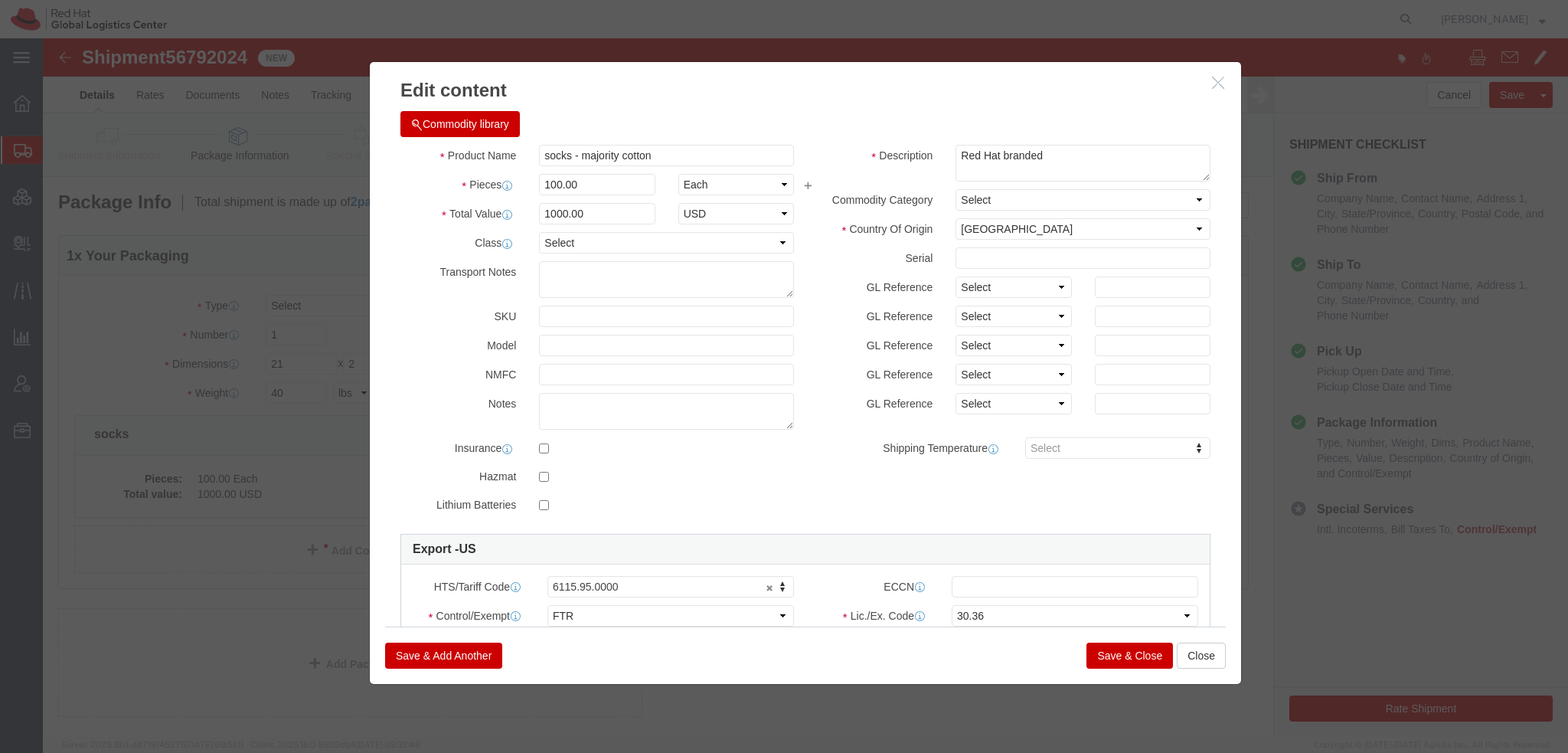
click button "Save & Close"
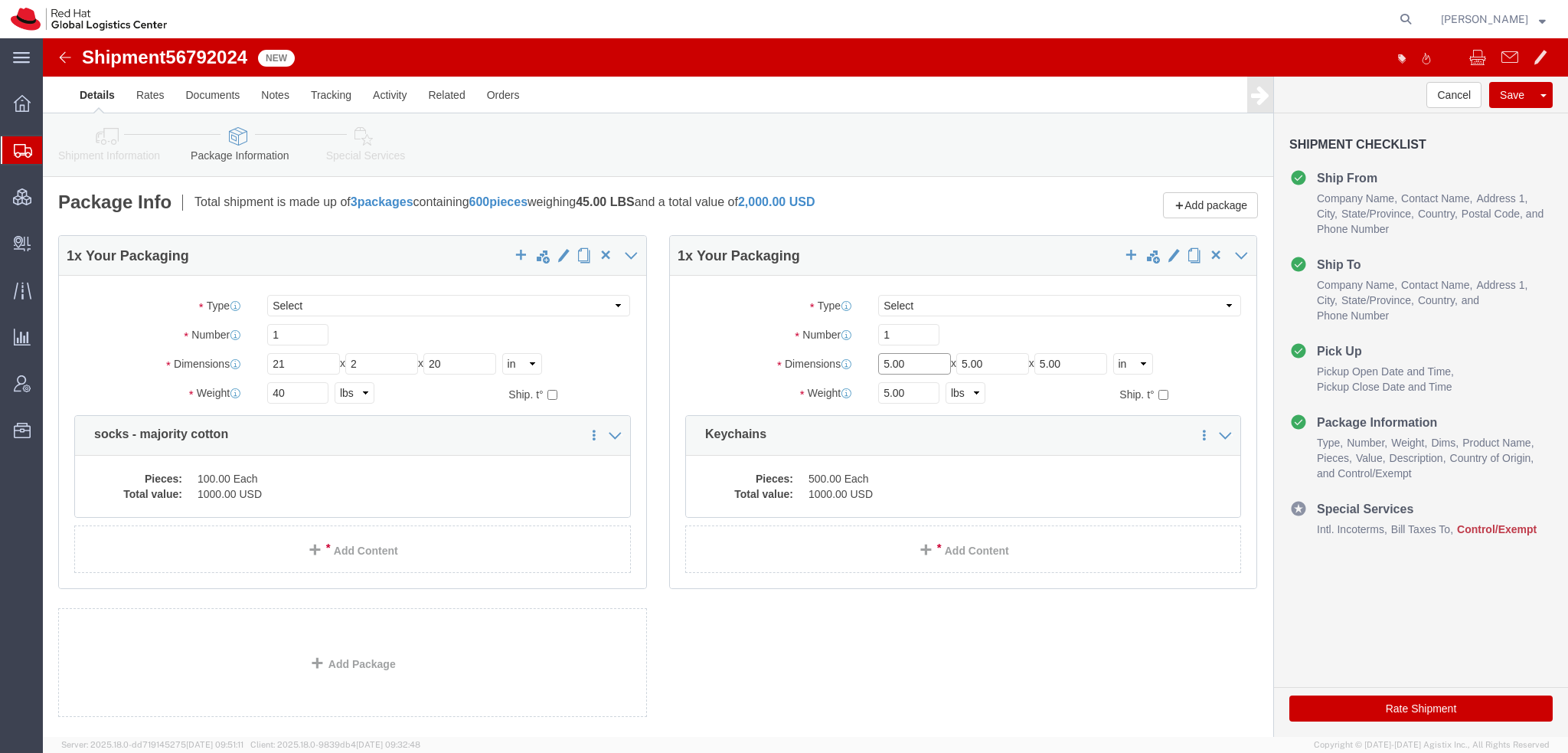
drag, startPoint x: 870, startPoint y: 319, endPoint x: 292, endPoint y: 182, distance: 594.0
click div "1 x Your Packaging Package Type Select Case(s) Crate(s) Envelope Large Box Medi…"
type input "14"
type input "10"
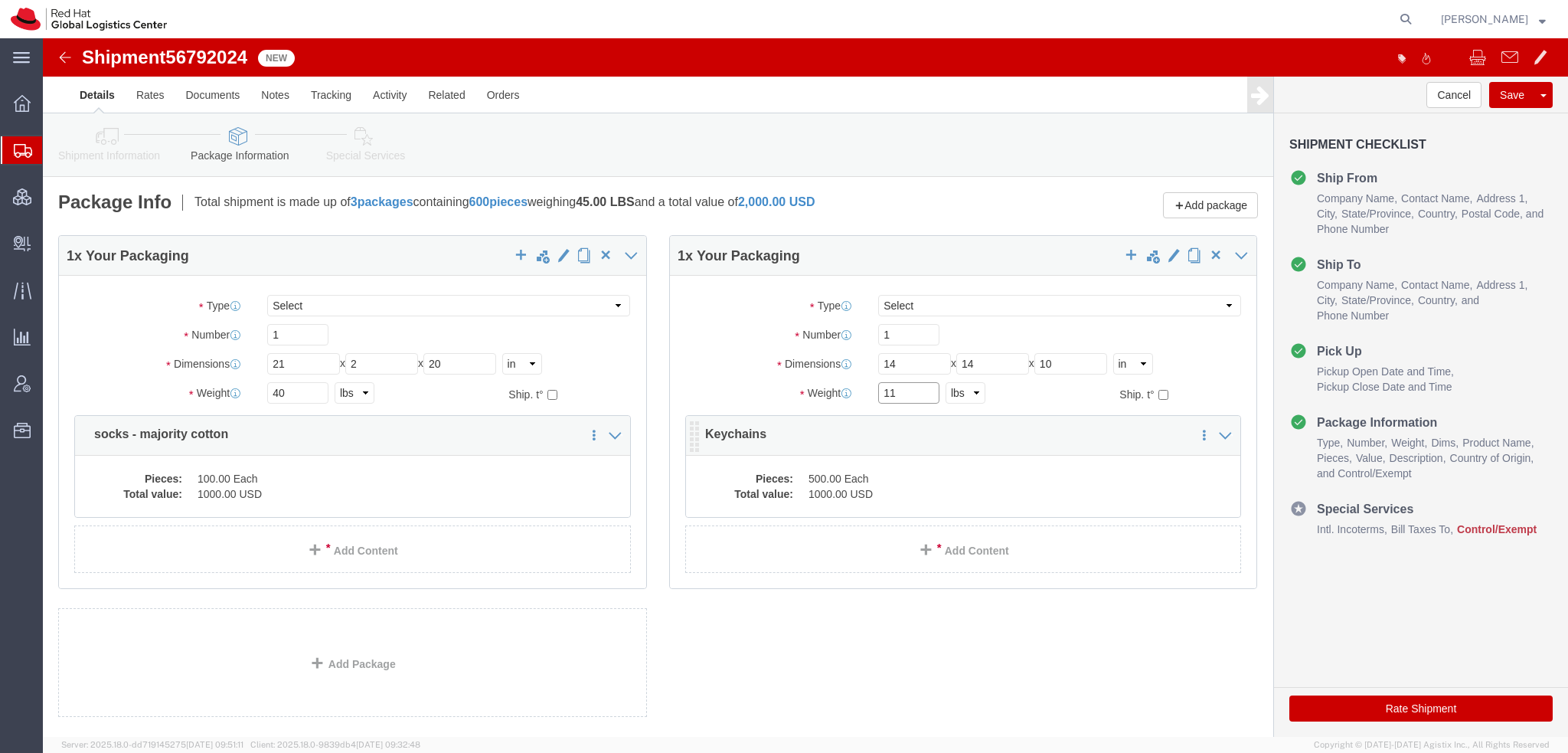
type input "11"
click dl "Pieces: 500.00 Each Total value: 1000.00 USD"
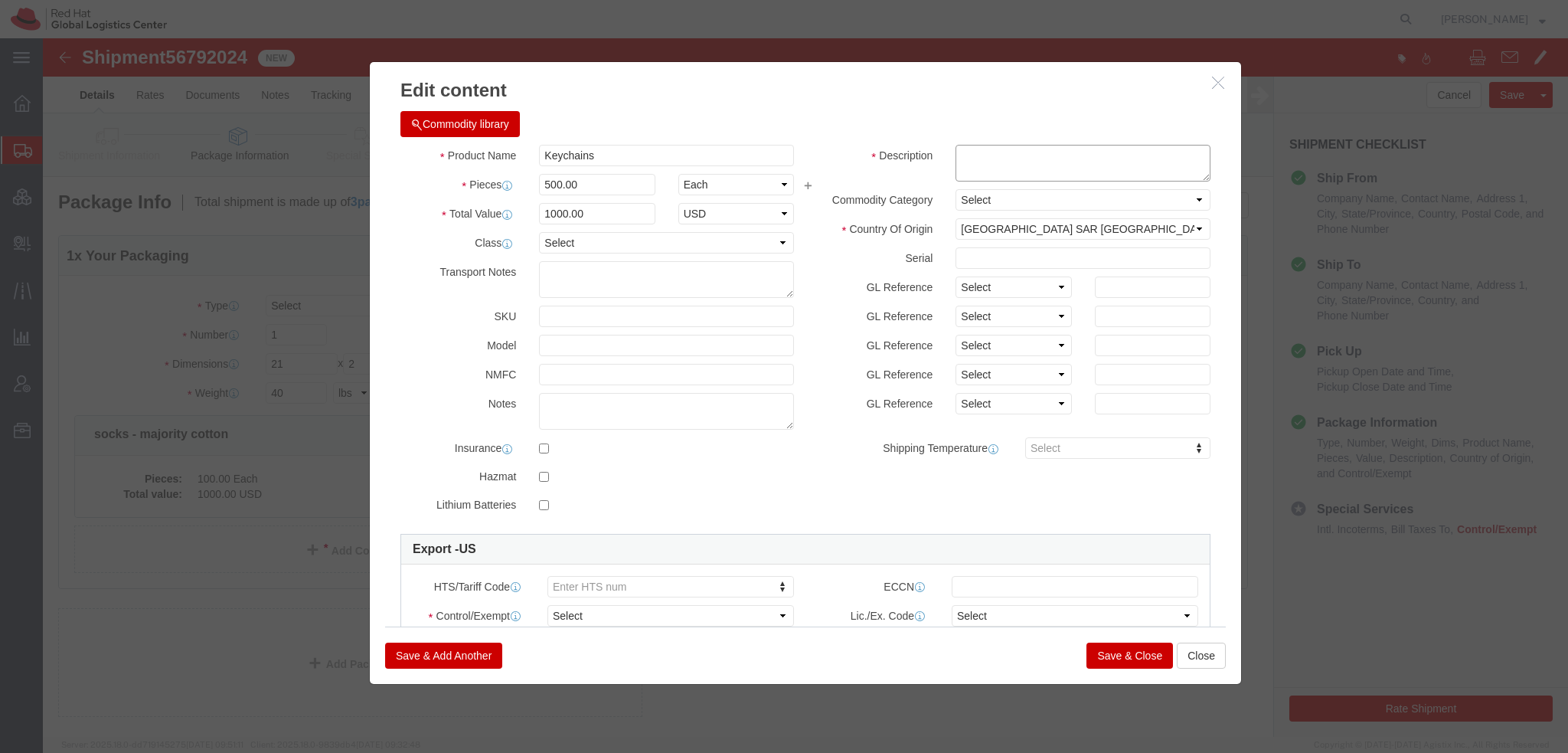
click textarea
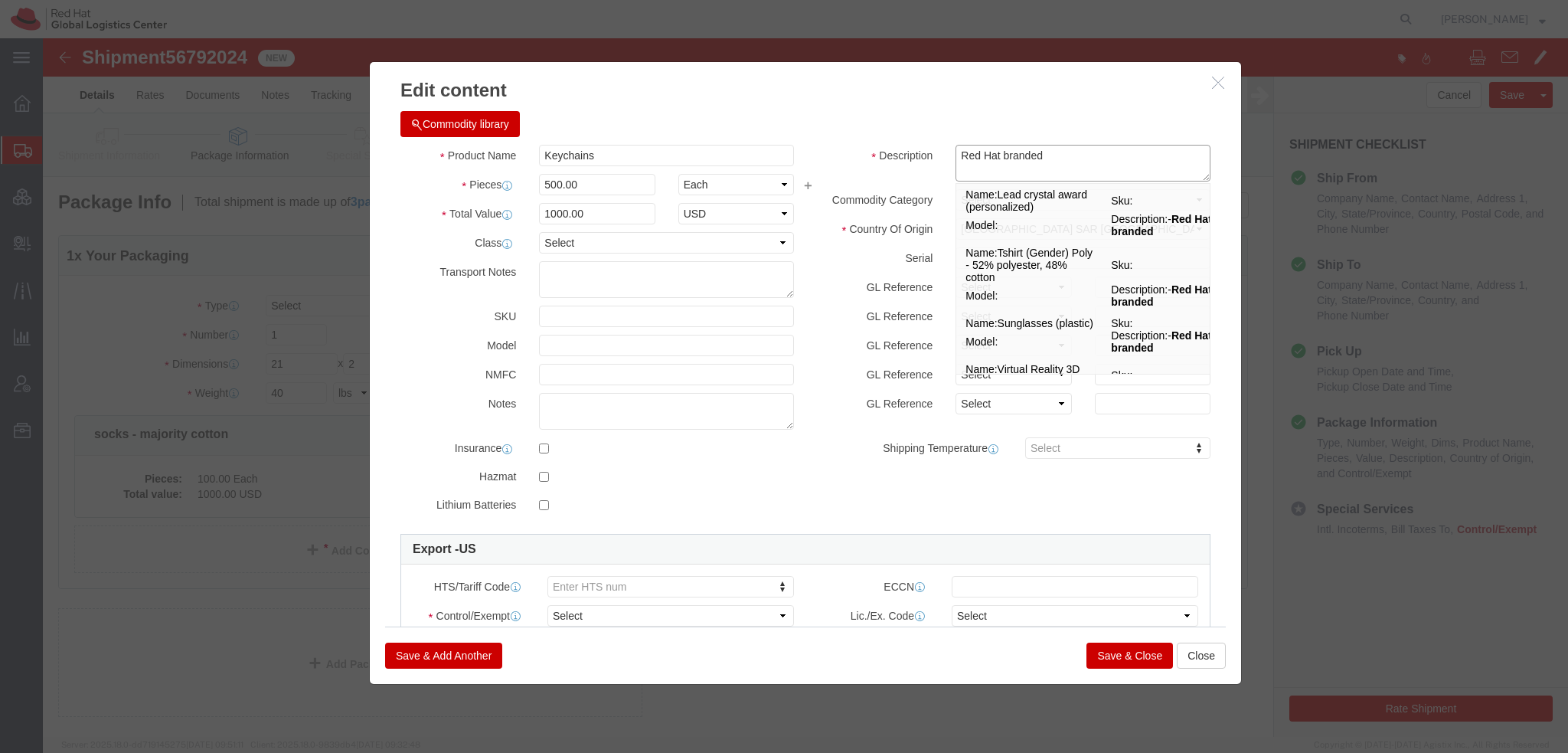
type textarea "Red Hat branded"
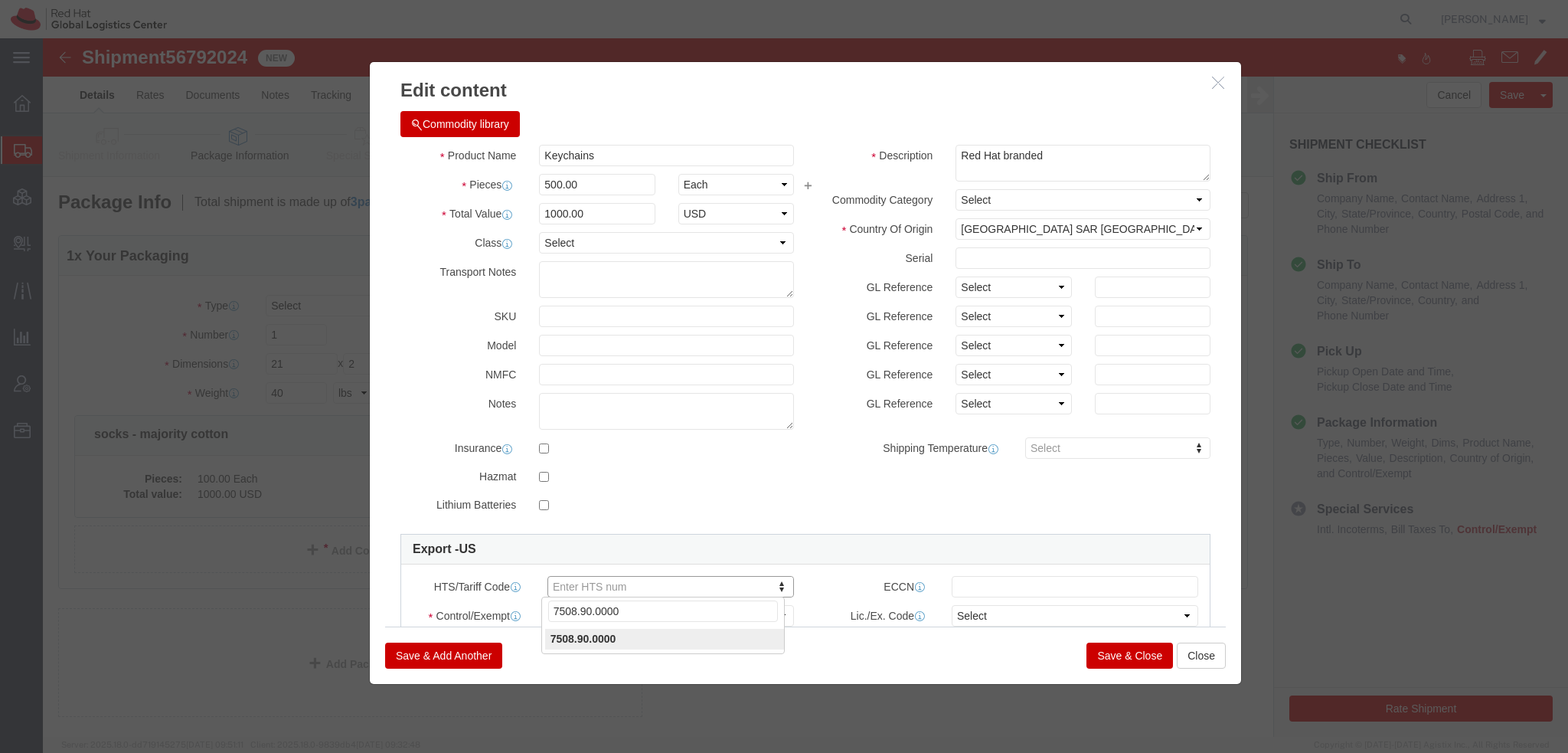
type input "7508.90.0000"
click select "Select ATF BIS DEA EPA FDA FTR ITAR OFAC Other (OPA)"
select select "FTR"
click select "Select ATF BIS DEA EPA FDA FTR ITAR OFAC Other (OPA)"
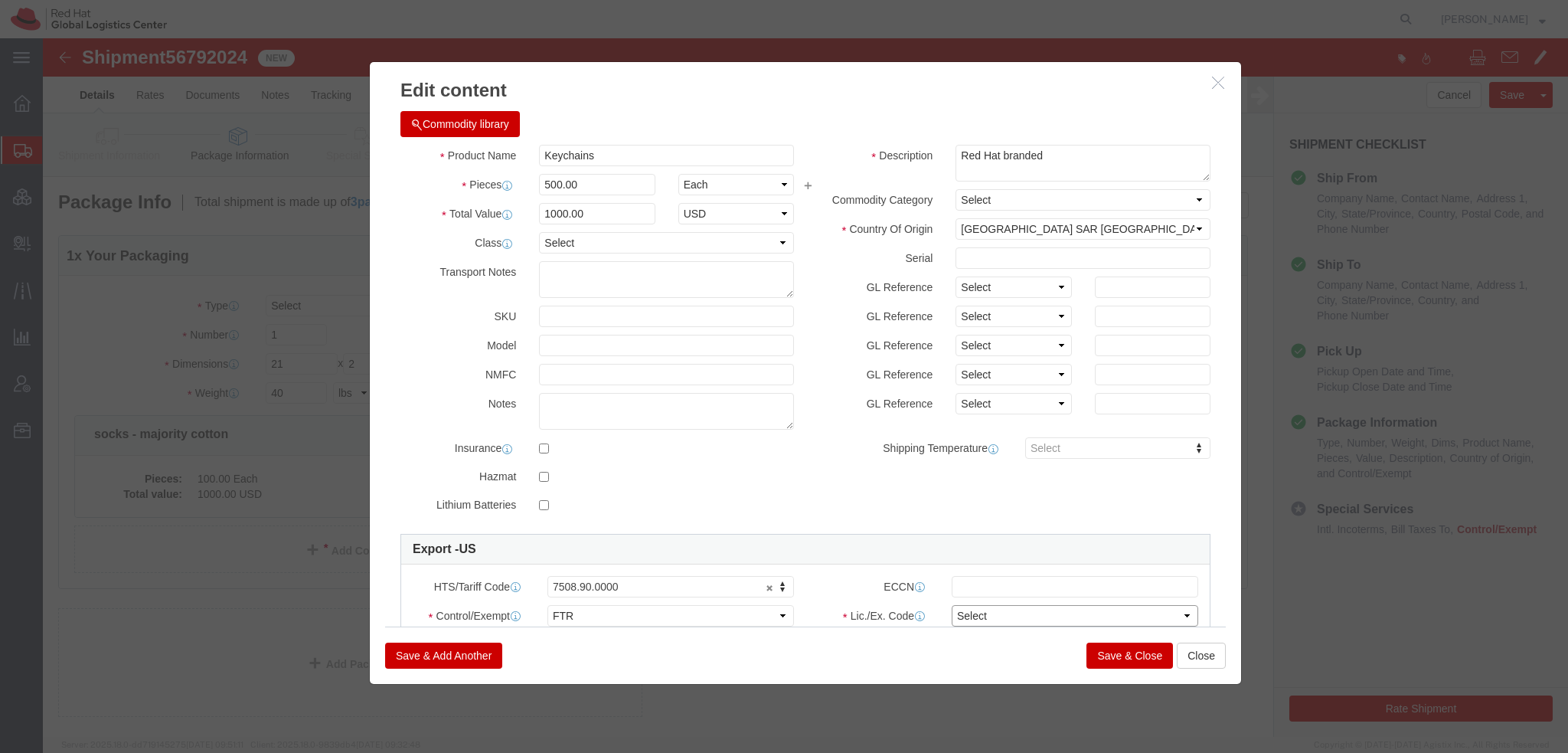
click select "Select 30.2(d)(2) 30.36 30.37(a) 30.37(f) 30.37(g) 30.37(h) 30.37(i) 30.37(j) 3…"
select select "30.36"
click select "Select 30.2(d)(2) 30.36 30.37(a) 30.37(f) 30.37(g) 30.37(h) 30.37(i) 30.37(j) 3…"
click button "Save & Close"
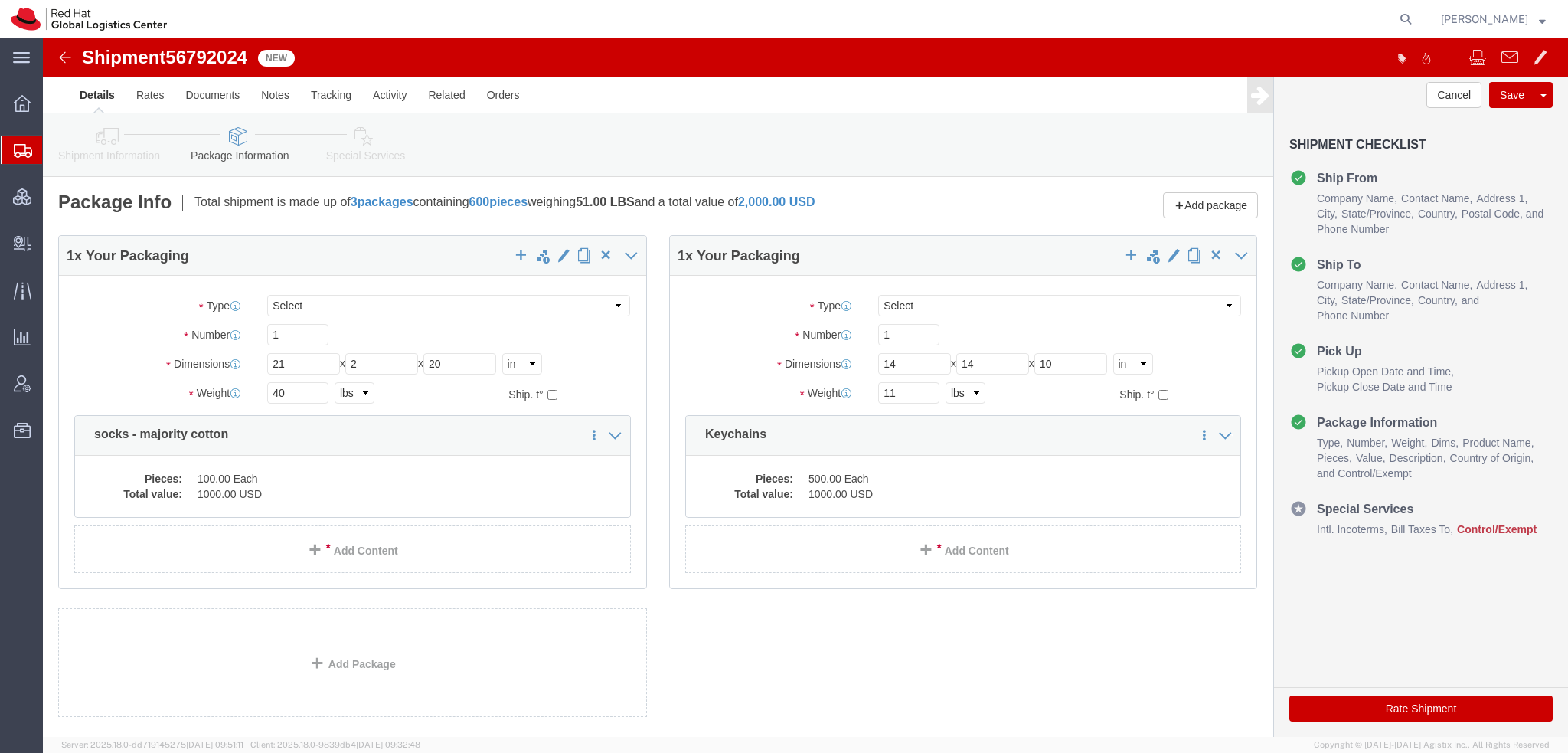
click icon
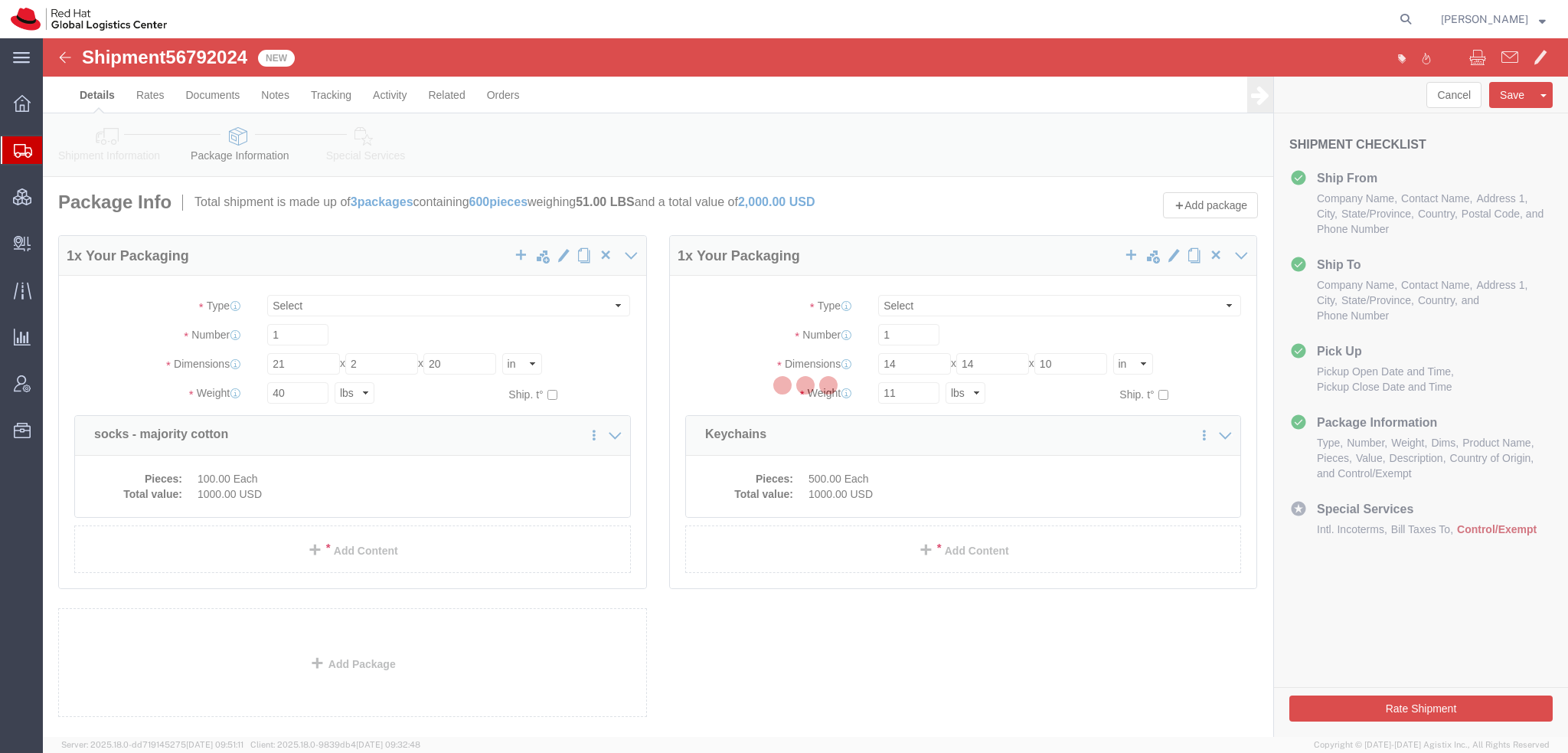
select select
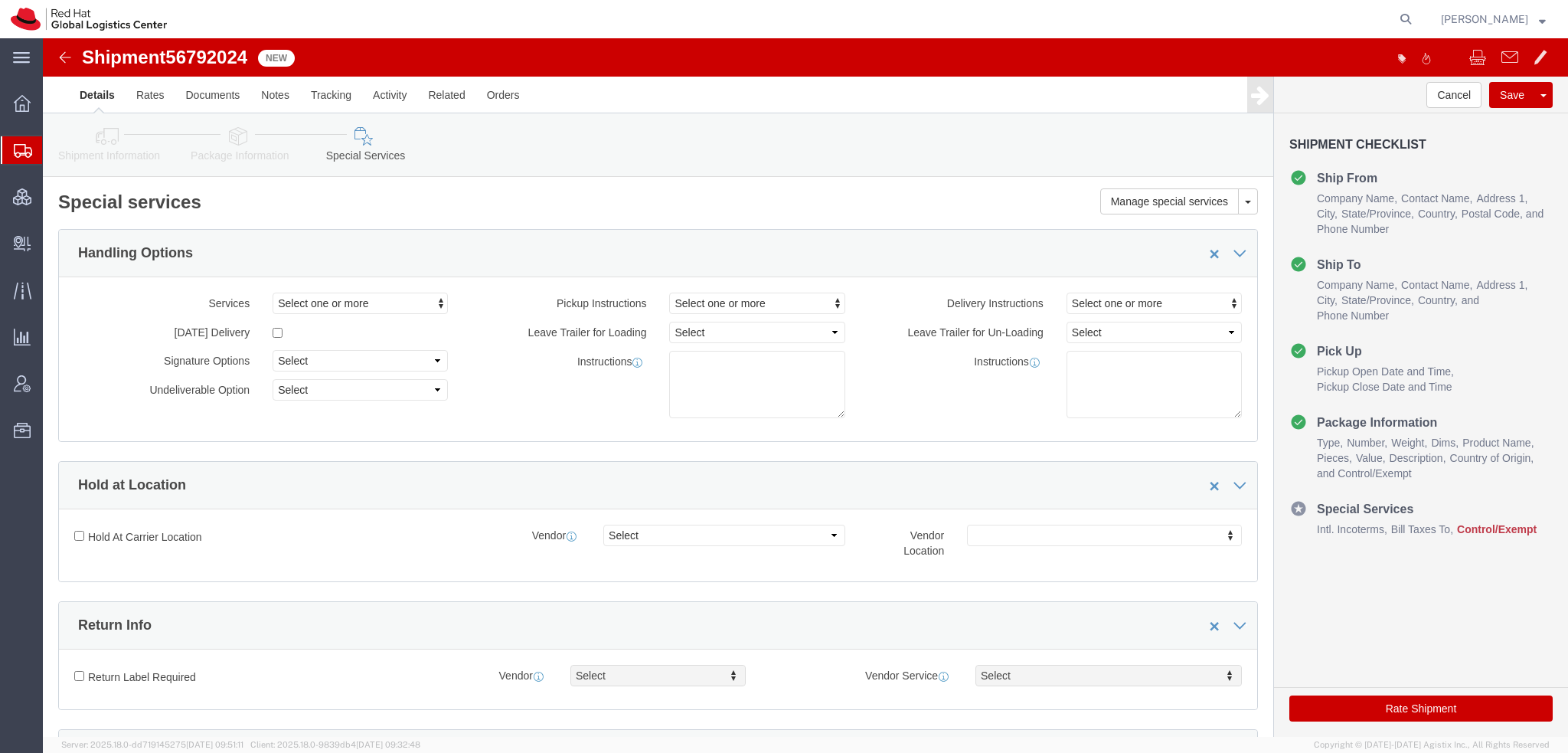
select select "COSTCENTER"
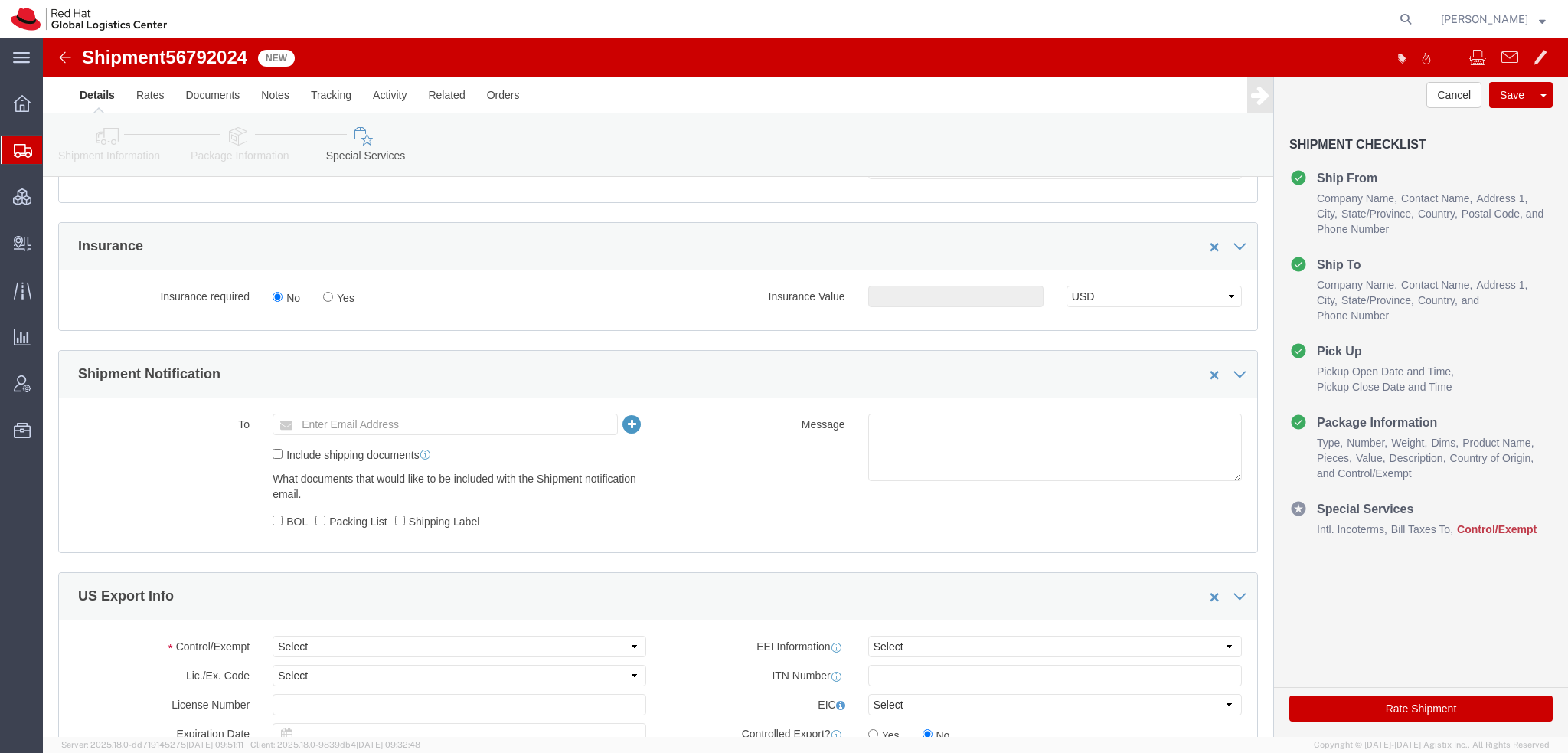
scroll to position [1072, 0]
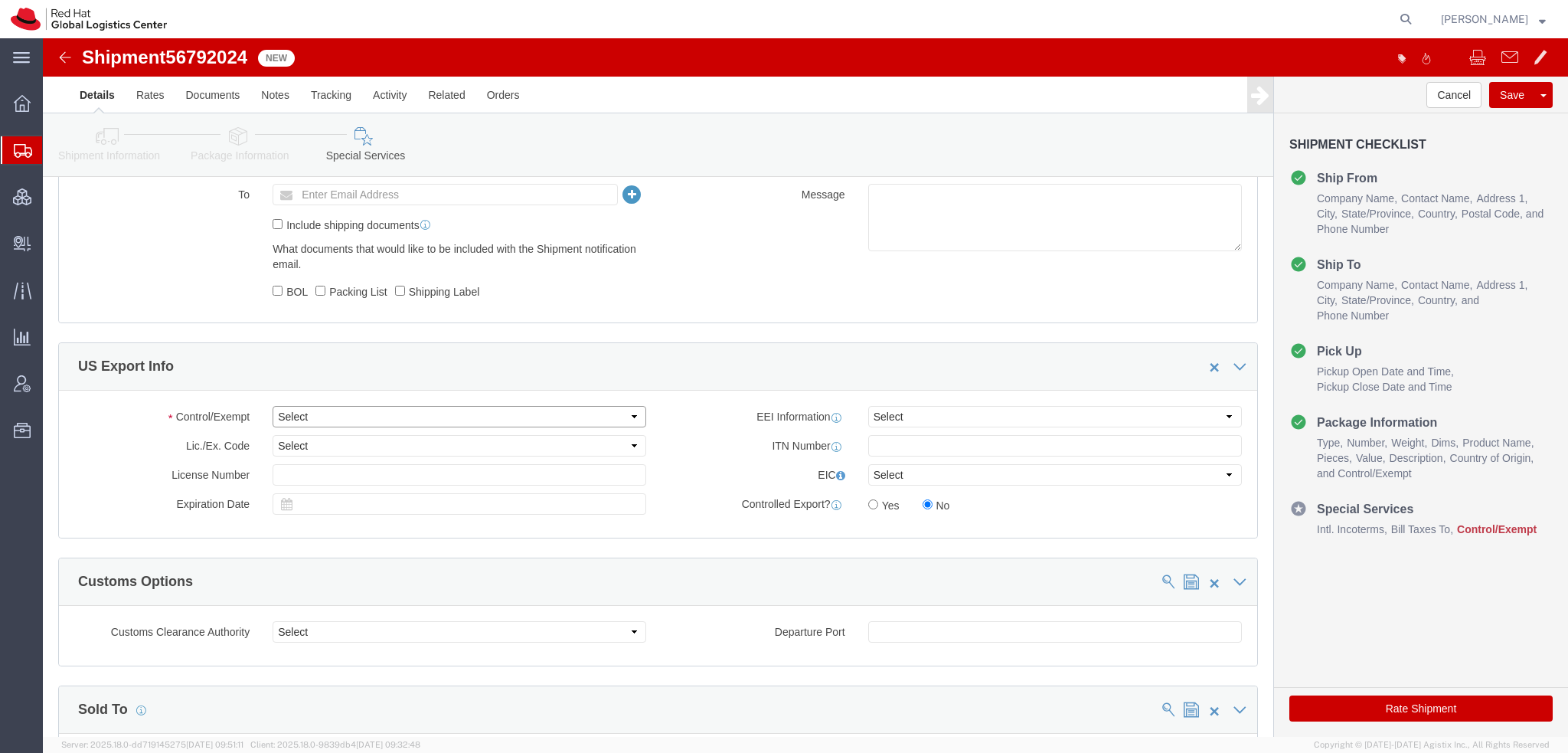
click select "Select ATF BIS DEA EPA FDA FTR ITAR OFAC Other (OPA)"
select select "FTR"
click select "Select ATF BIS DEA EPA FDA FTR ITAR OFAC Other (OPA)"
click select "Select 30.2(d)(2) 30.36 30.37(a) 30.37(f) 30.37(g) 30.37(h) 30.37(i) 30.37(j) 3…"
select select "30.36"
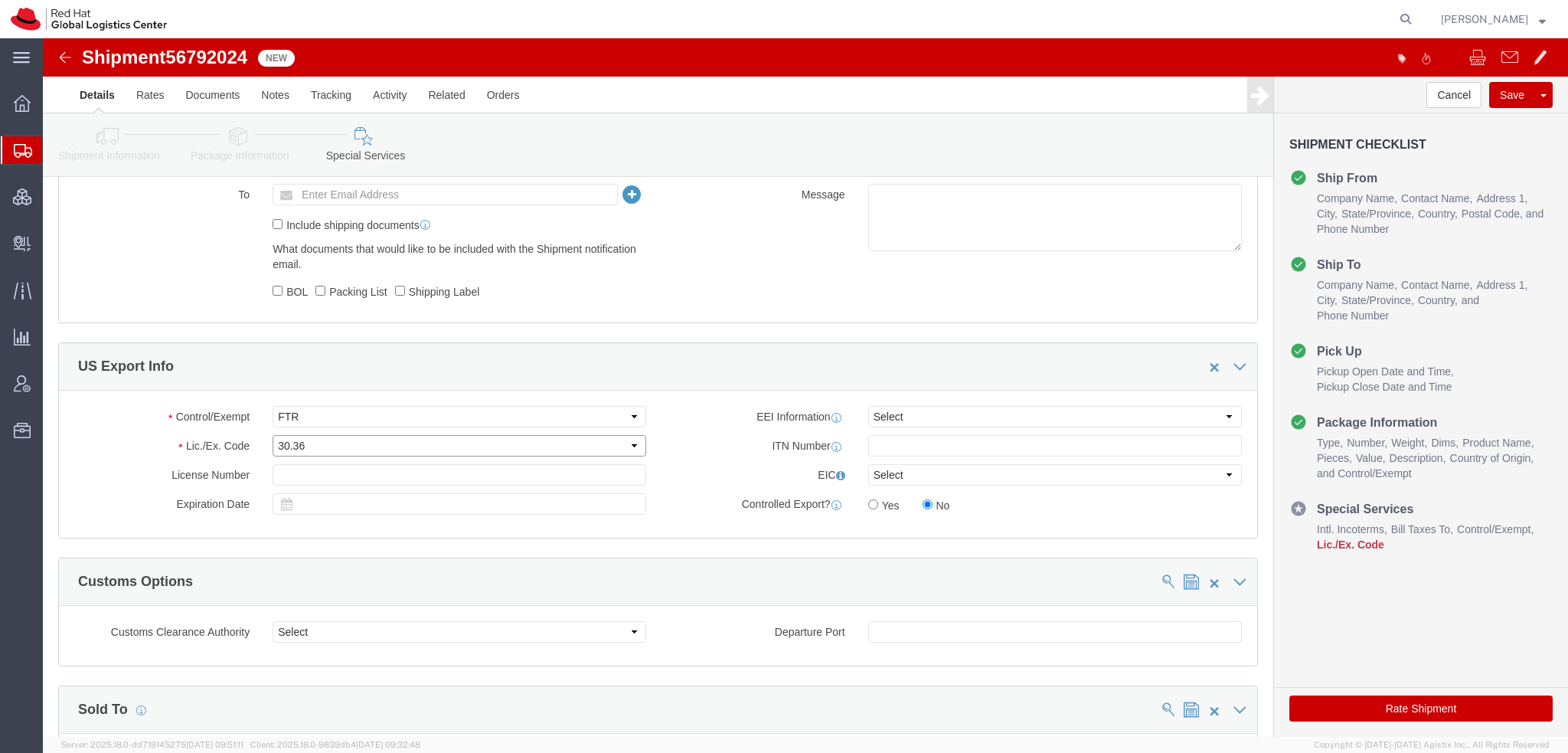
click select "Select 30.2(d)(2) 30.36 30.37(a) 30.37(f) 30.37(g) 30.37(h) 30.37(i) 30.37(j) 3…"
click button "Rate Shipment"
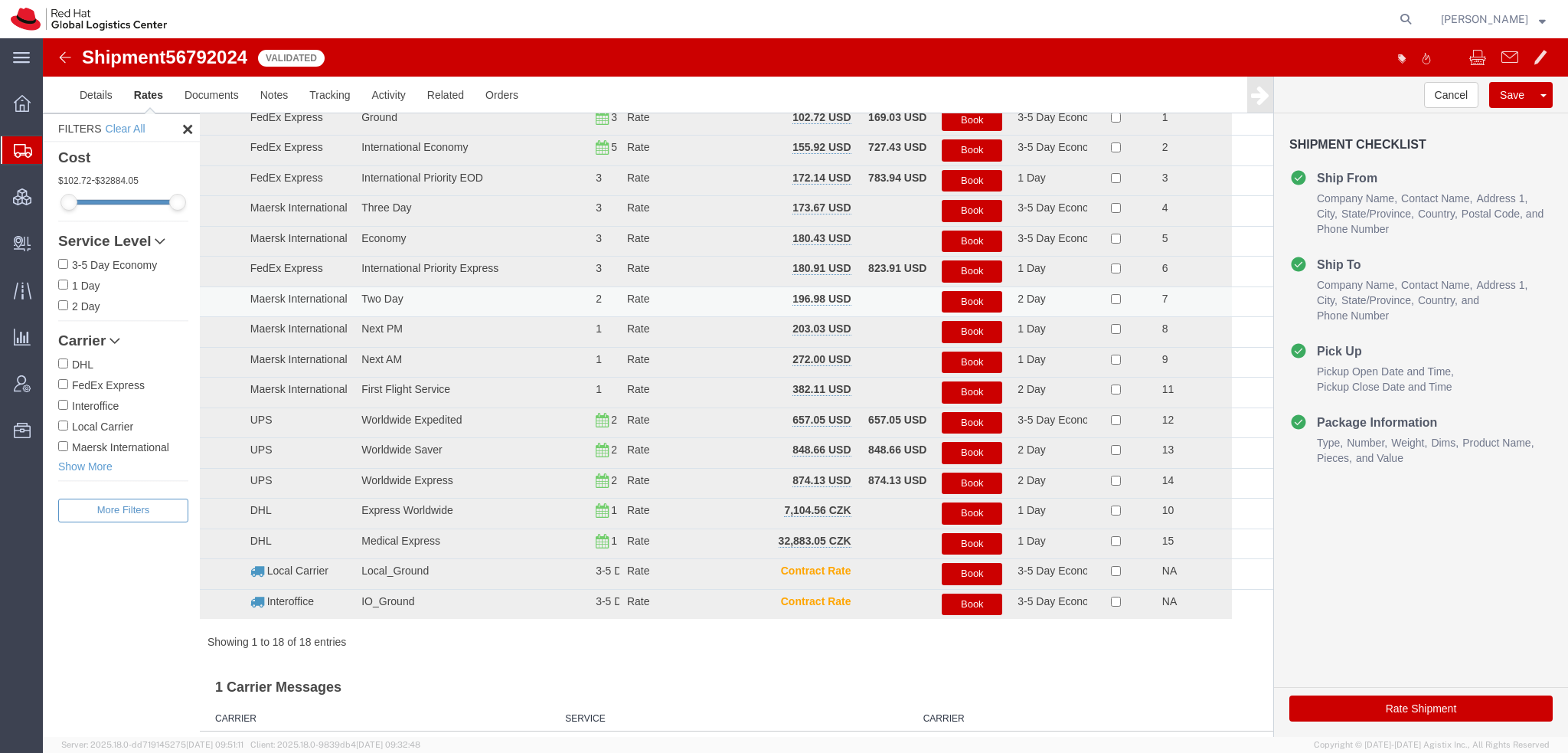
scroll to position [0, 0]
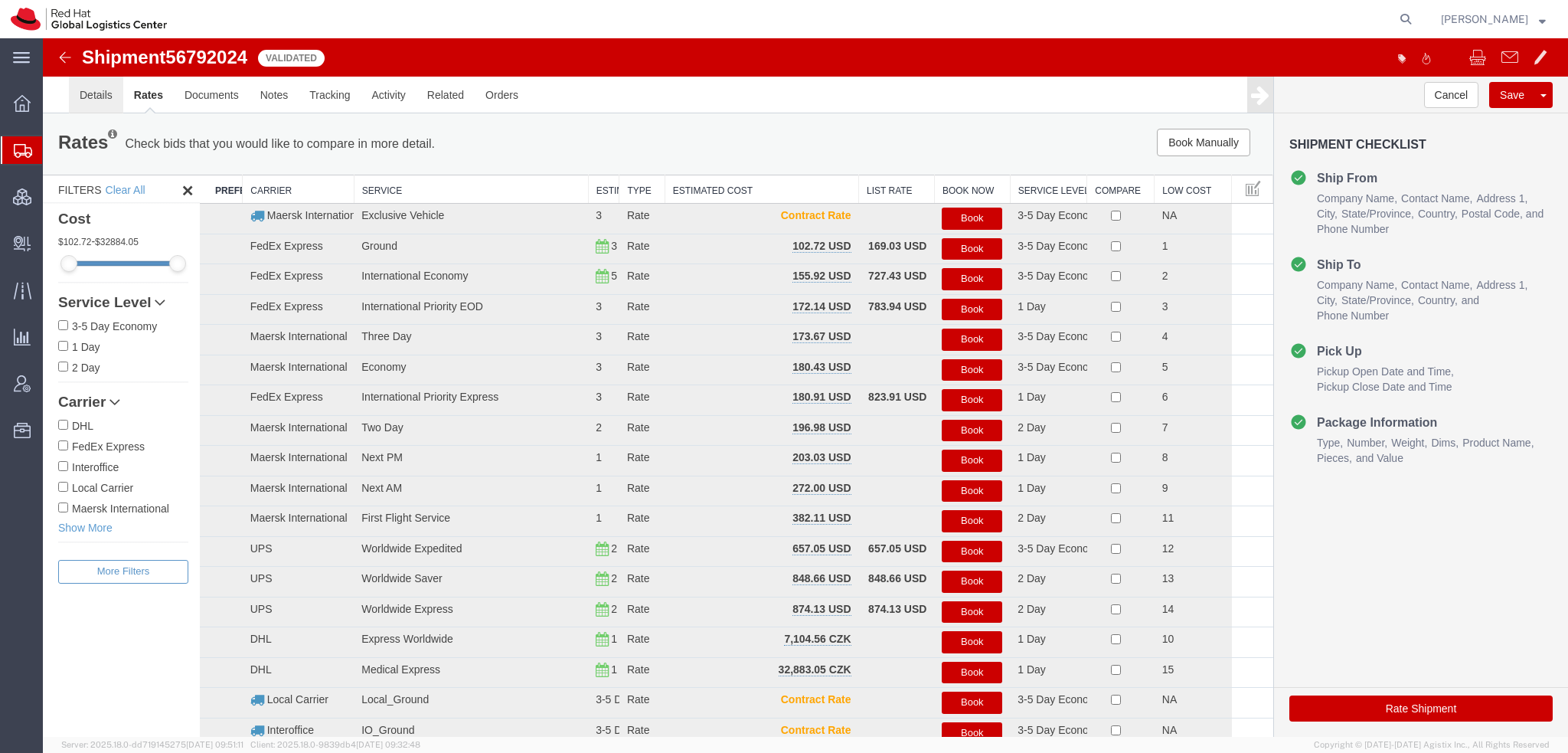
click at [94, 88] on link "Details" at bounding box center [96, 94] width 54 height 36
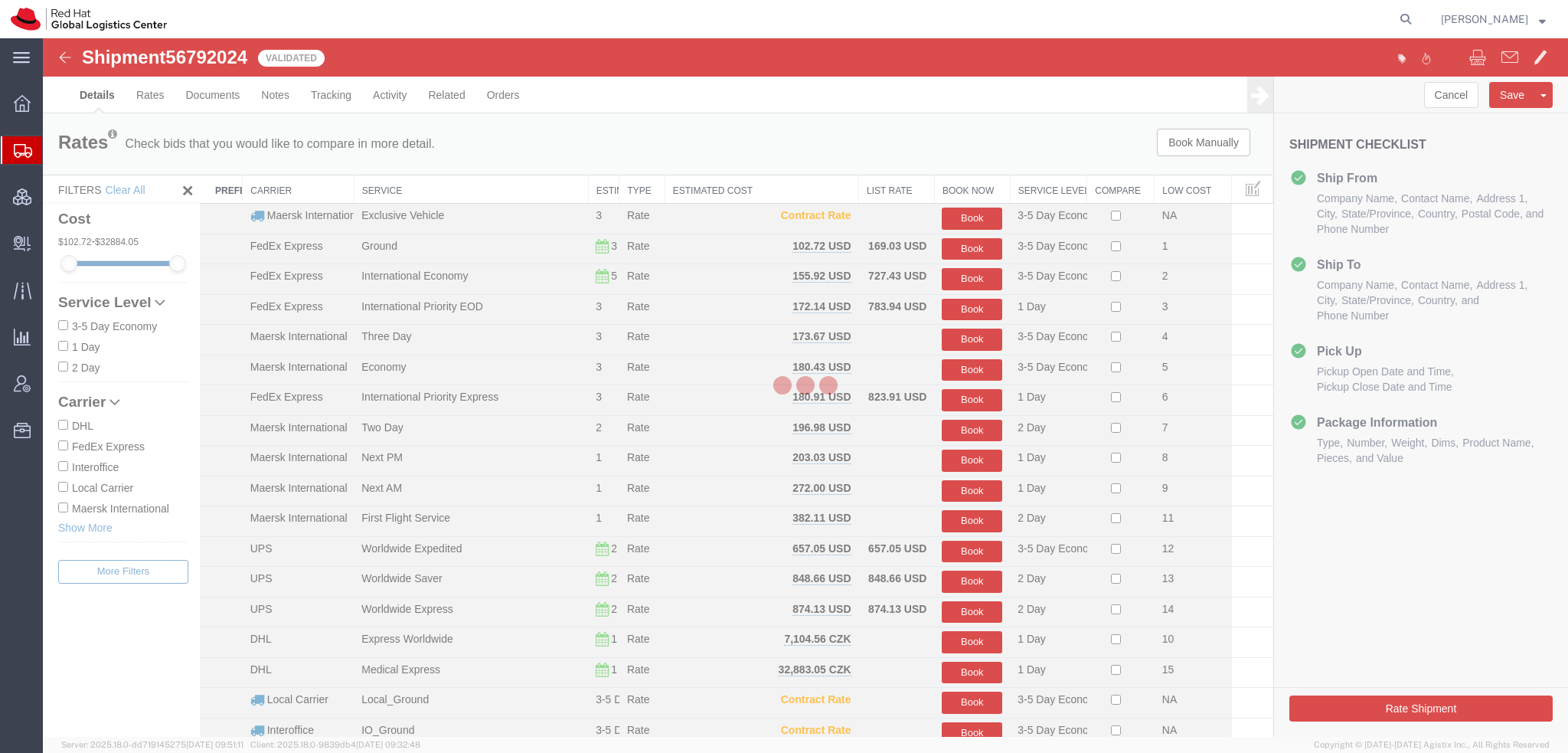
select select "38014"
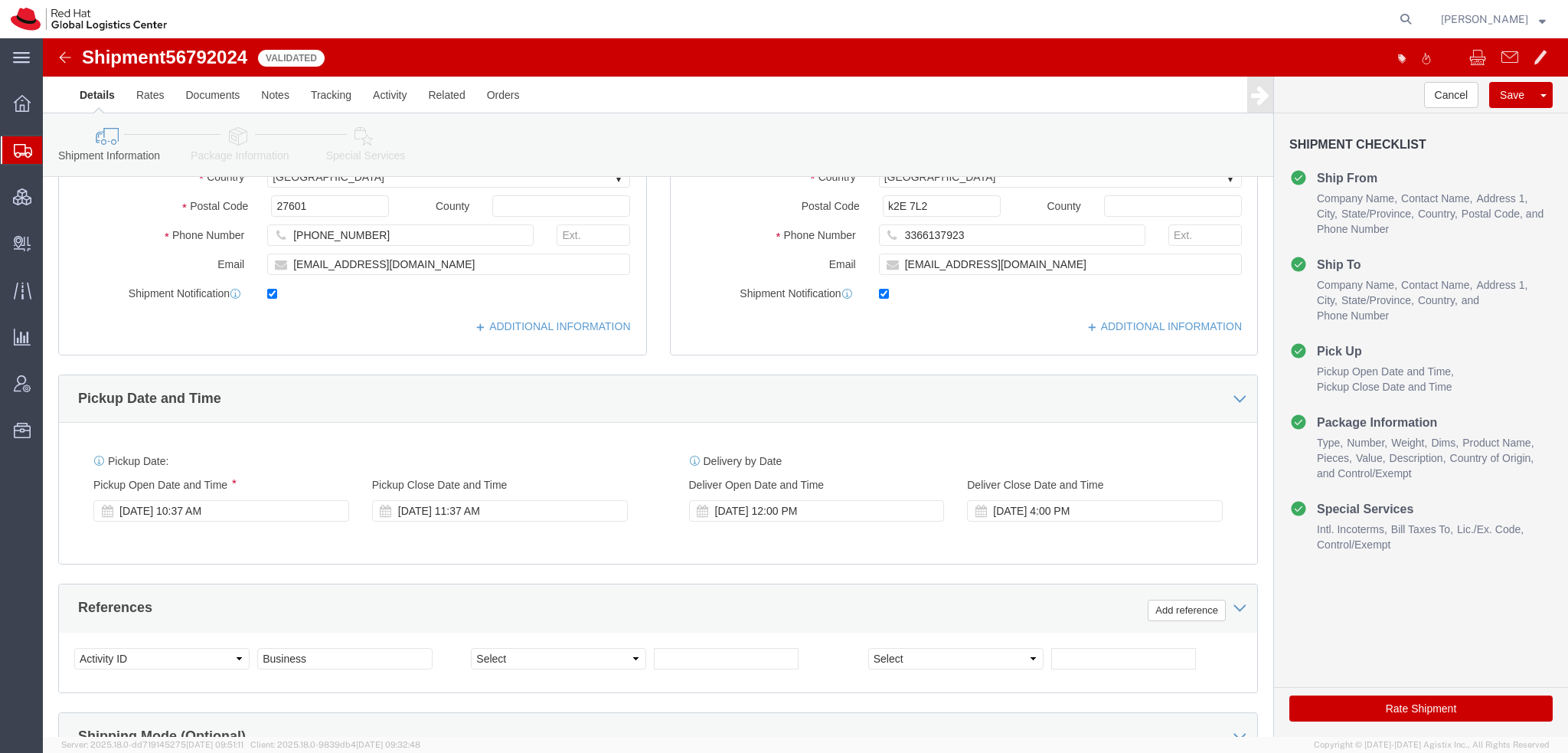
scroll to position [460, 0]
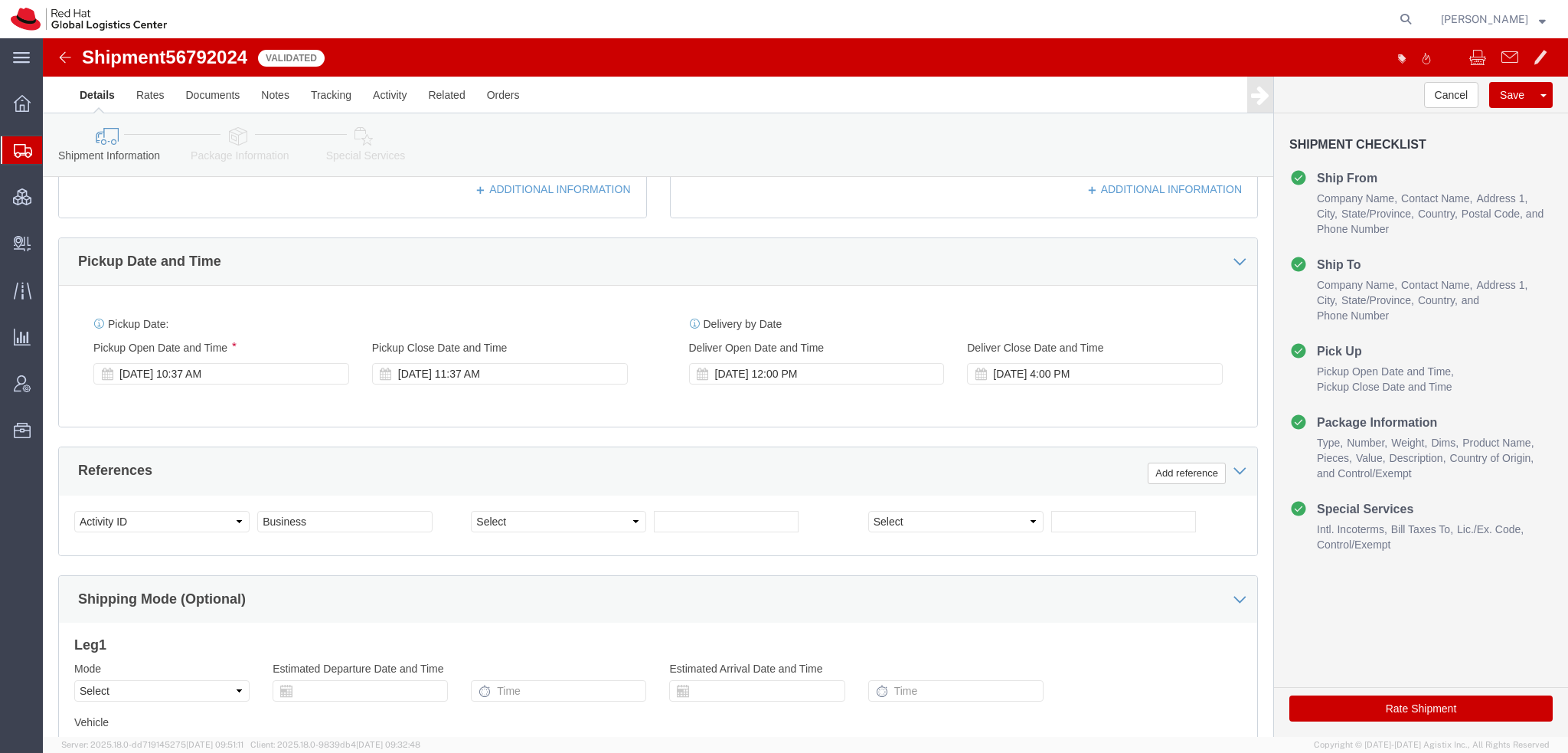
click button "Rate Shipment"
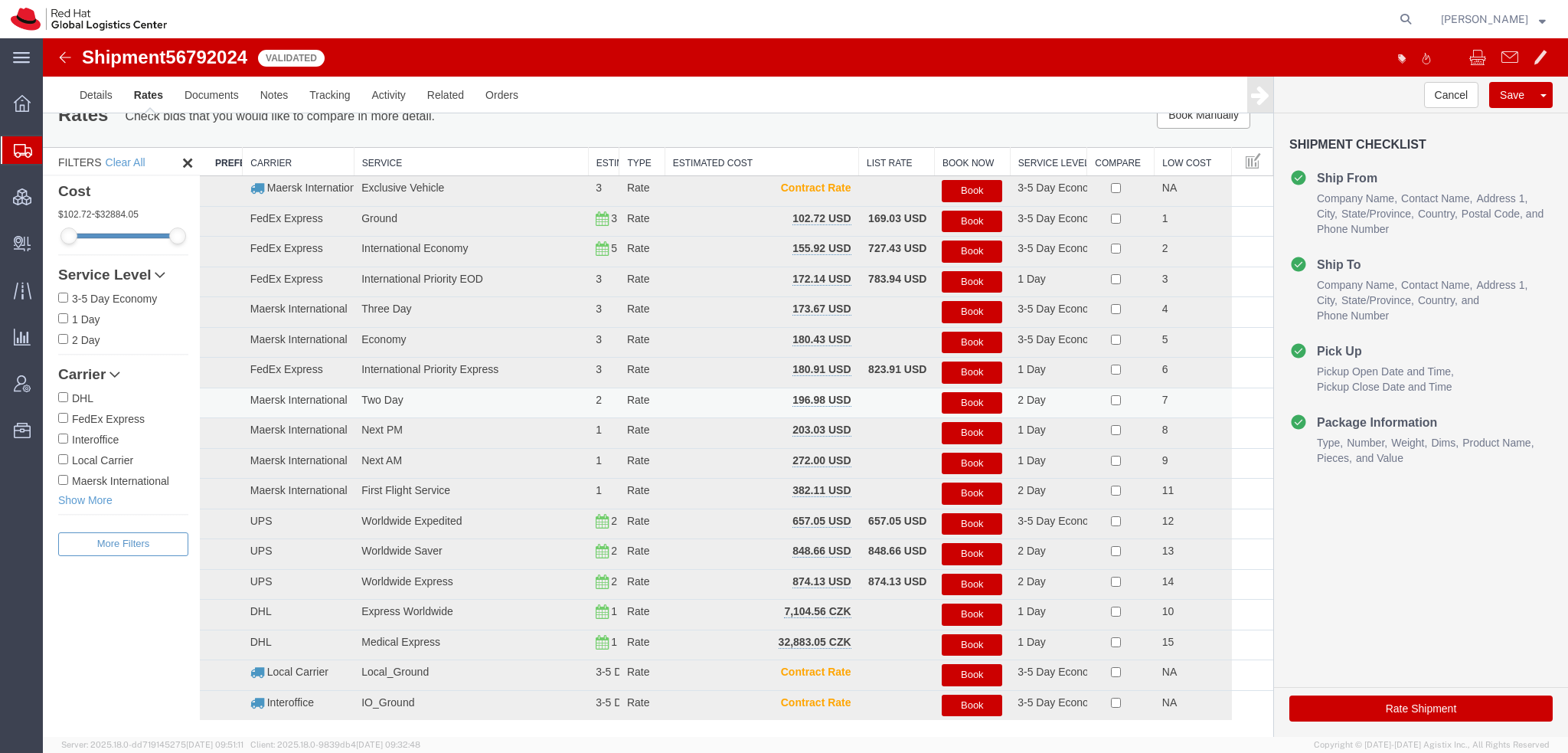
scroll to position [0, 0]
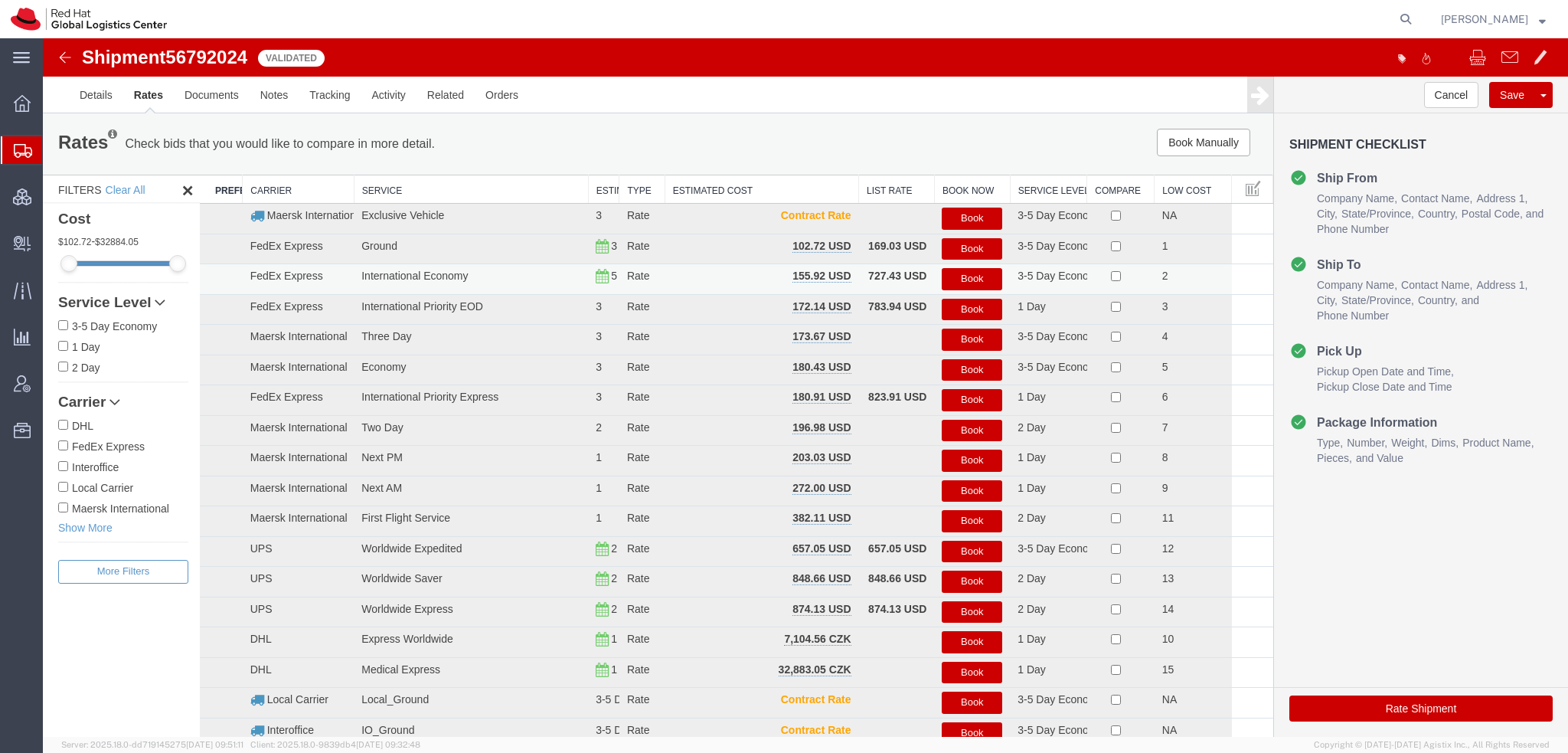
click at [942, 280] on button "Book" at bounding box center [971, 279] width 60 height 22
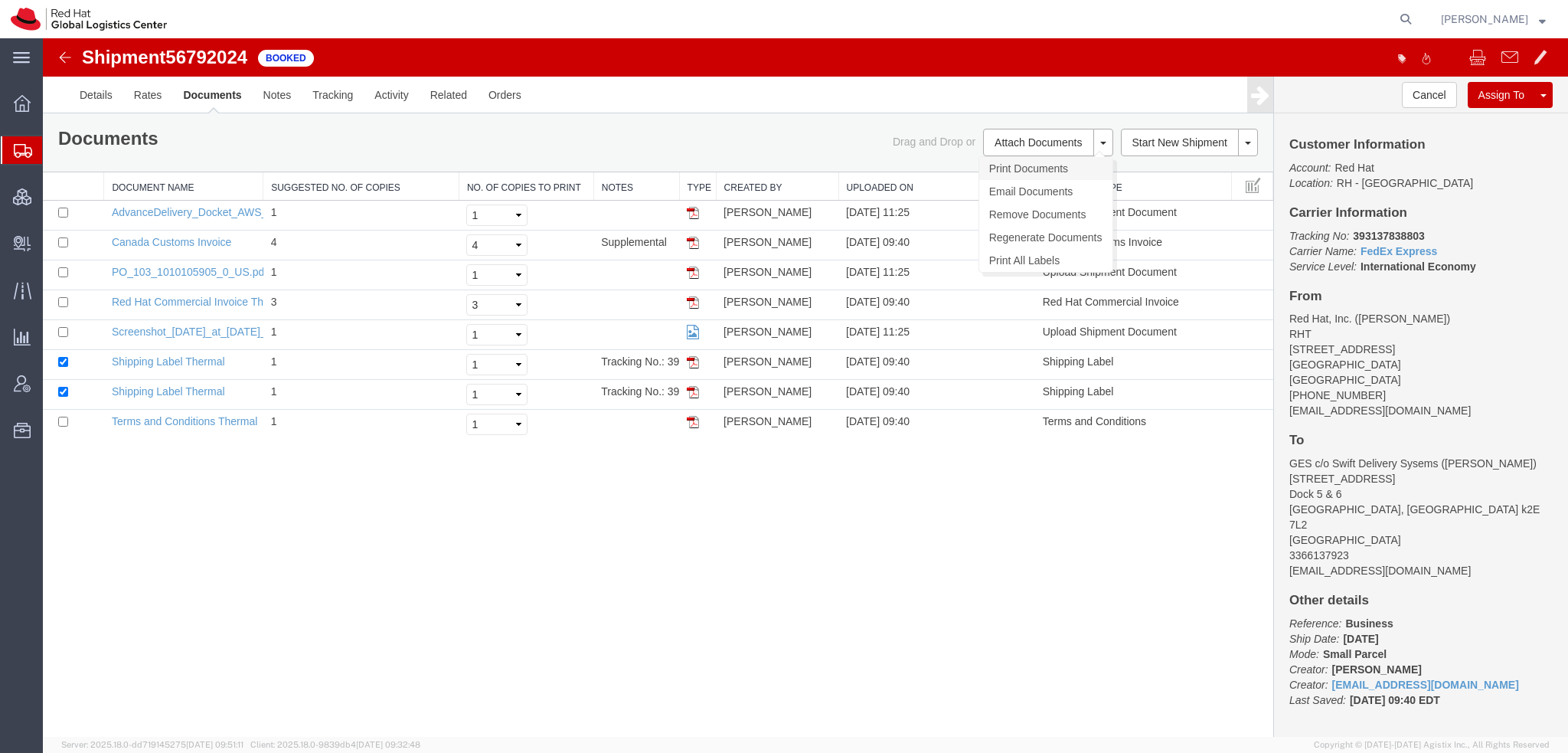
click at [1027, 163] on link "Print Documents" at bounding box center [1045, 168] width 133 height 23
click at [1513, 14] on span "[PERSON_NAME]" at bounding box center [1484, 20] width 87 height 17
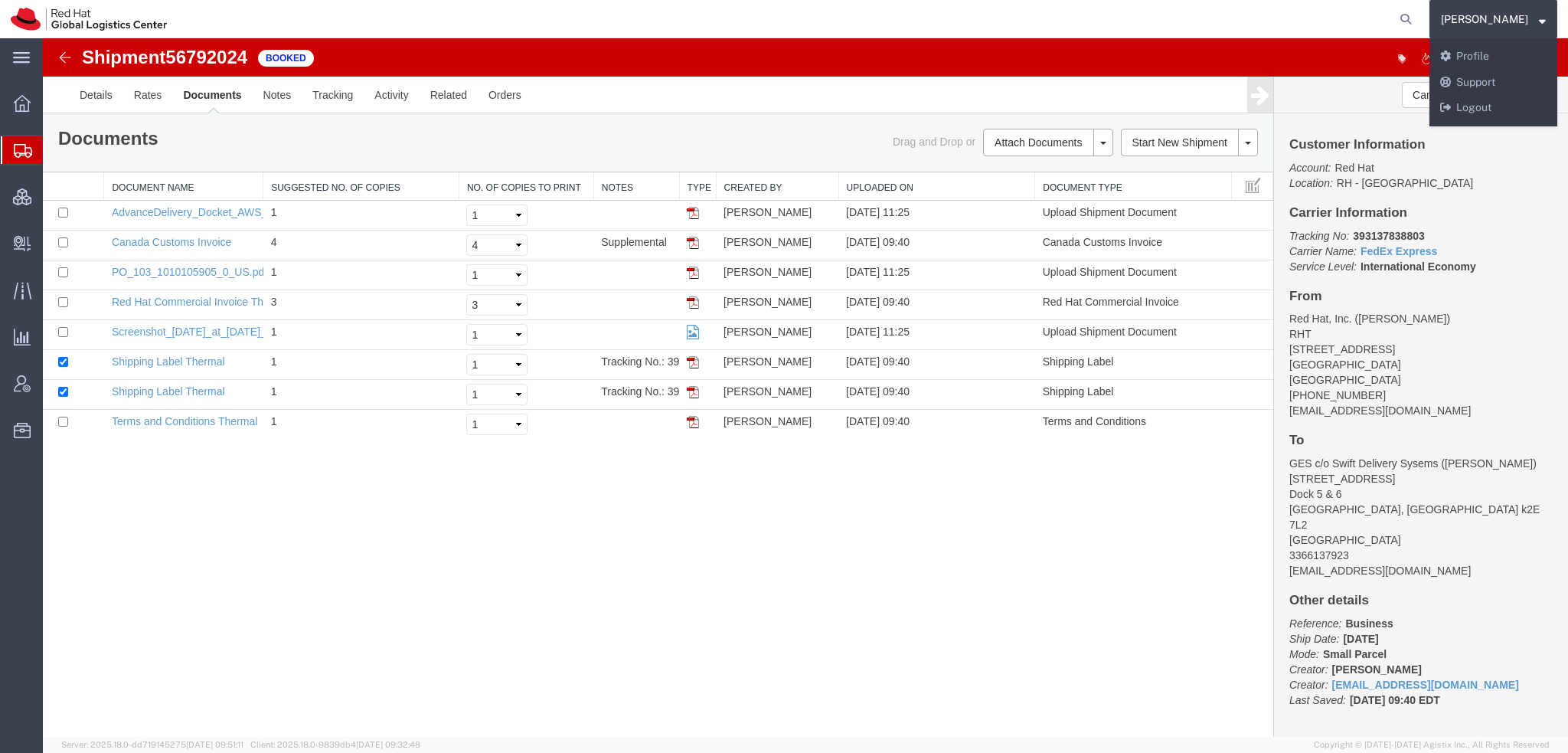
click at [1513, 16] on span "[PERSON_NAME]" at bounding box center [1484, 20] width 87 height 17
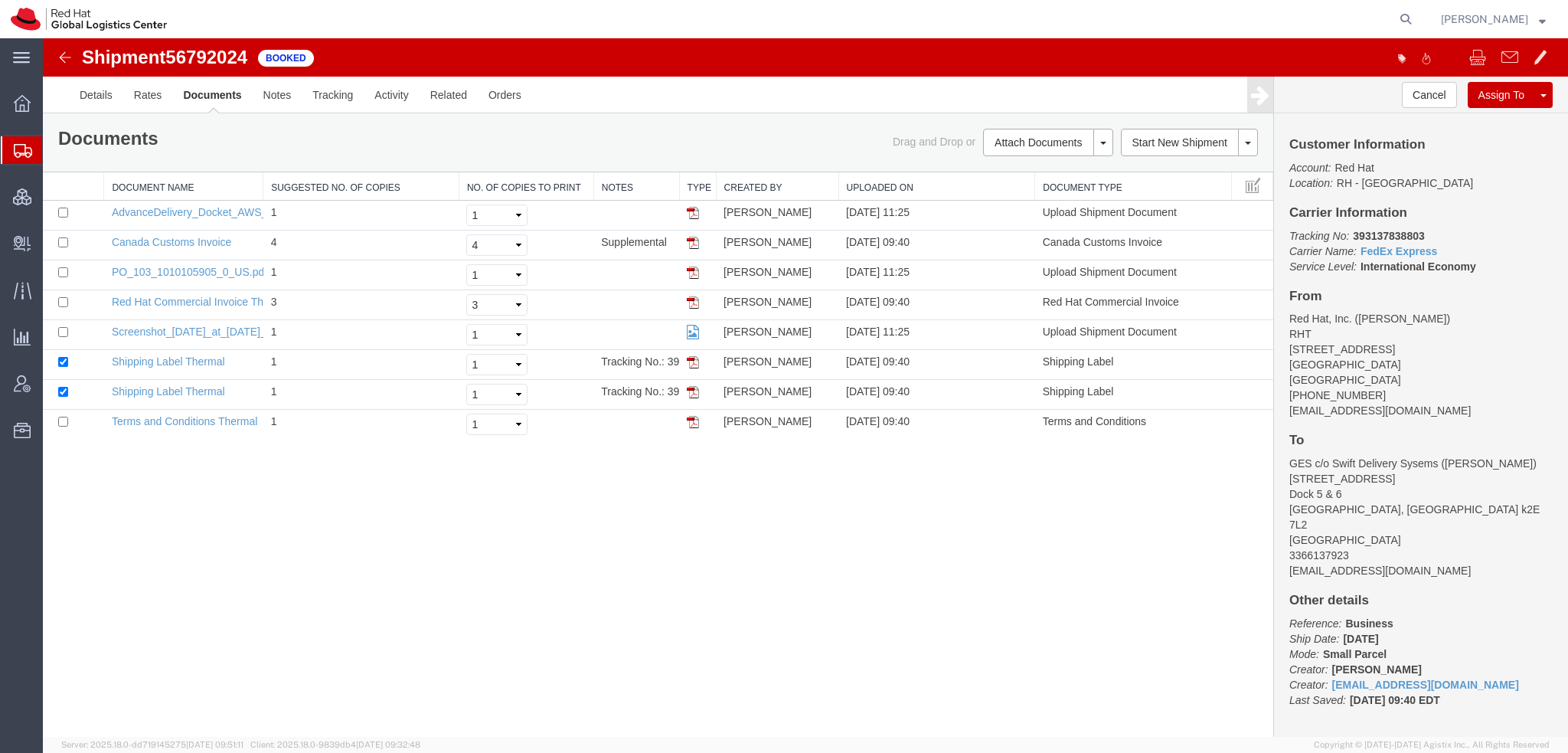
click at [1513, 17] on span "[PERSON_NAME]" at bounding box center [1484, 20] width 87 height 17
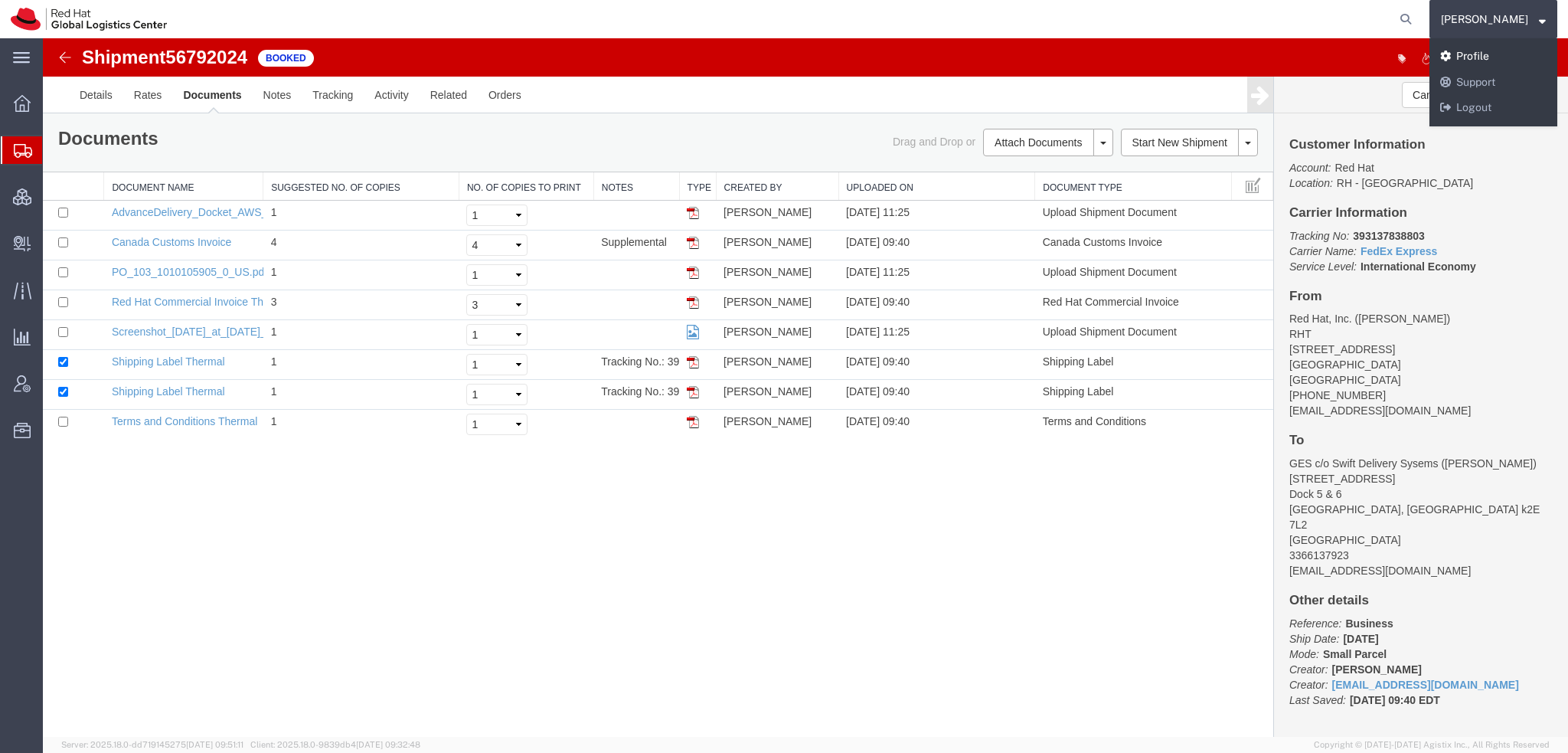
click at [1497, 53] on link "Profile" at bounding box center [1493, 56] width 128 height 26
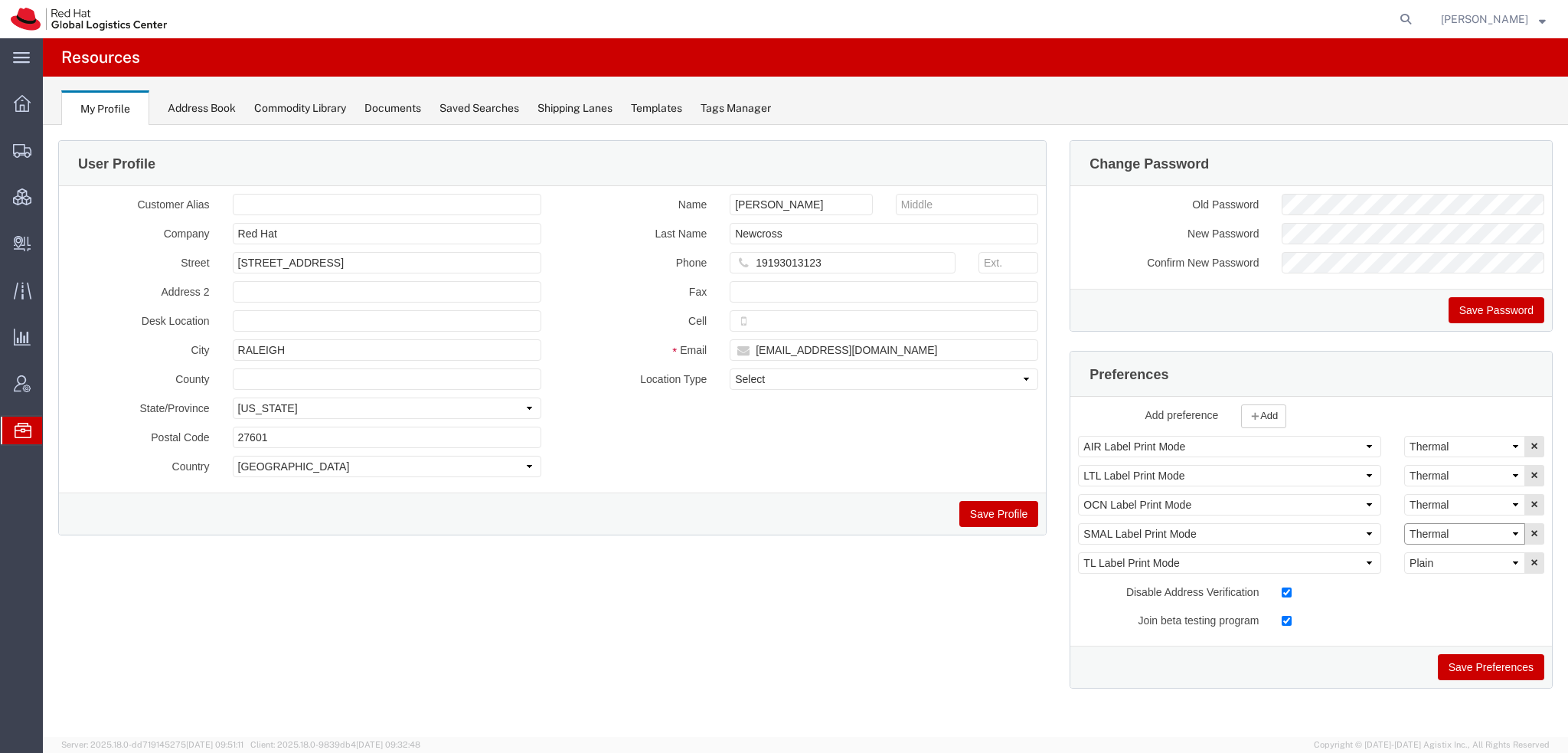
click at [1486, 527] on select "Select Plain Thermal" at bounding box center [1464, 533] width 121 height 21
select select "Plain"
click at [1404, 523] on select "Select Plain Thermal" at bounding box center [1464, 533] width 121 height 21
click at [1487, 660] on button "Save Preferences" at bounding box center [1491, 667] width 107 height 26
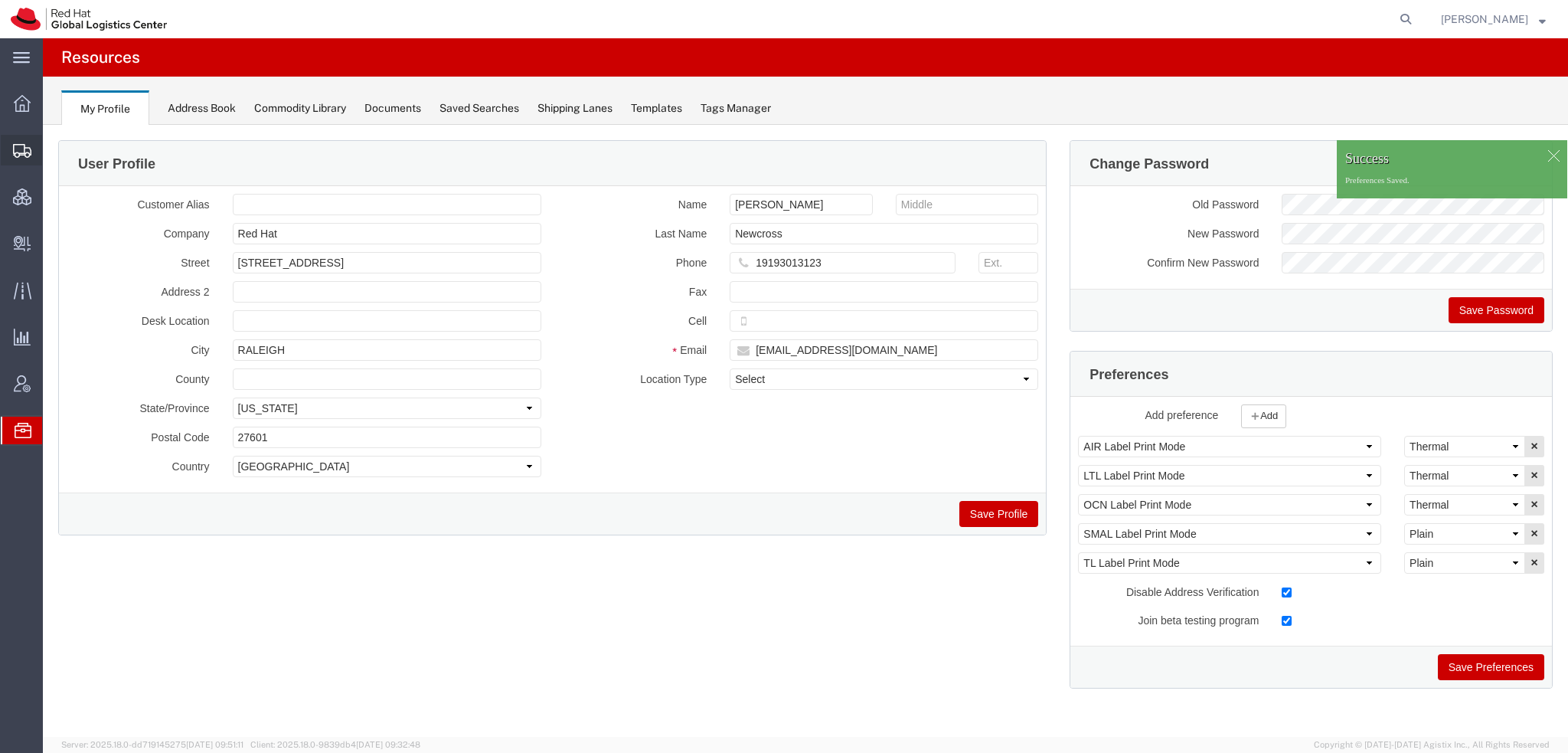
click at [0, 0] on span "Shipment Manager" at bounding box center [0, 0] width 0 height 0
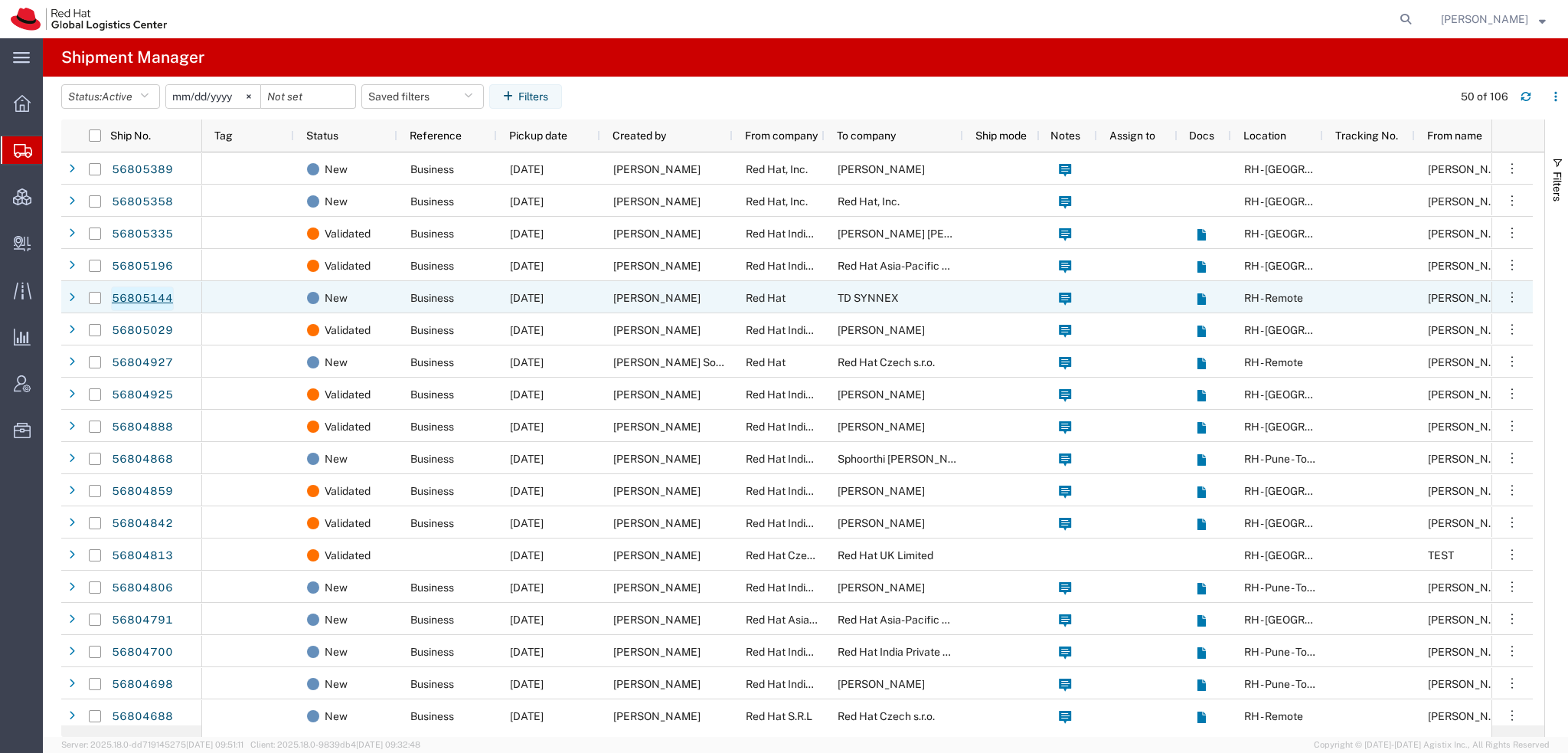
click at [122, 293] on link "56805144" at bounding box center [142, 298] width 63 height 25
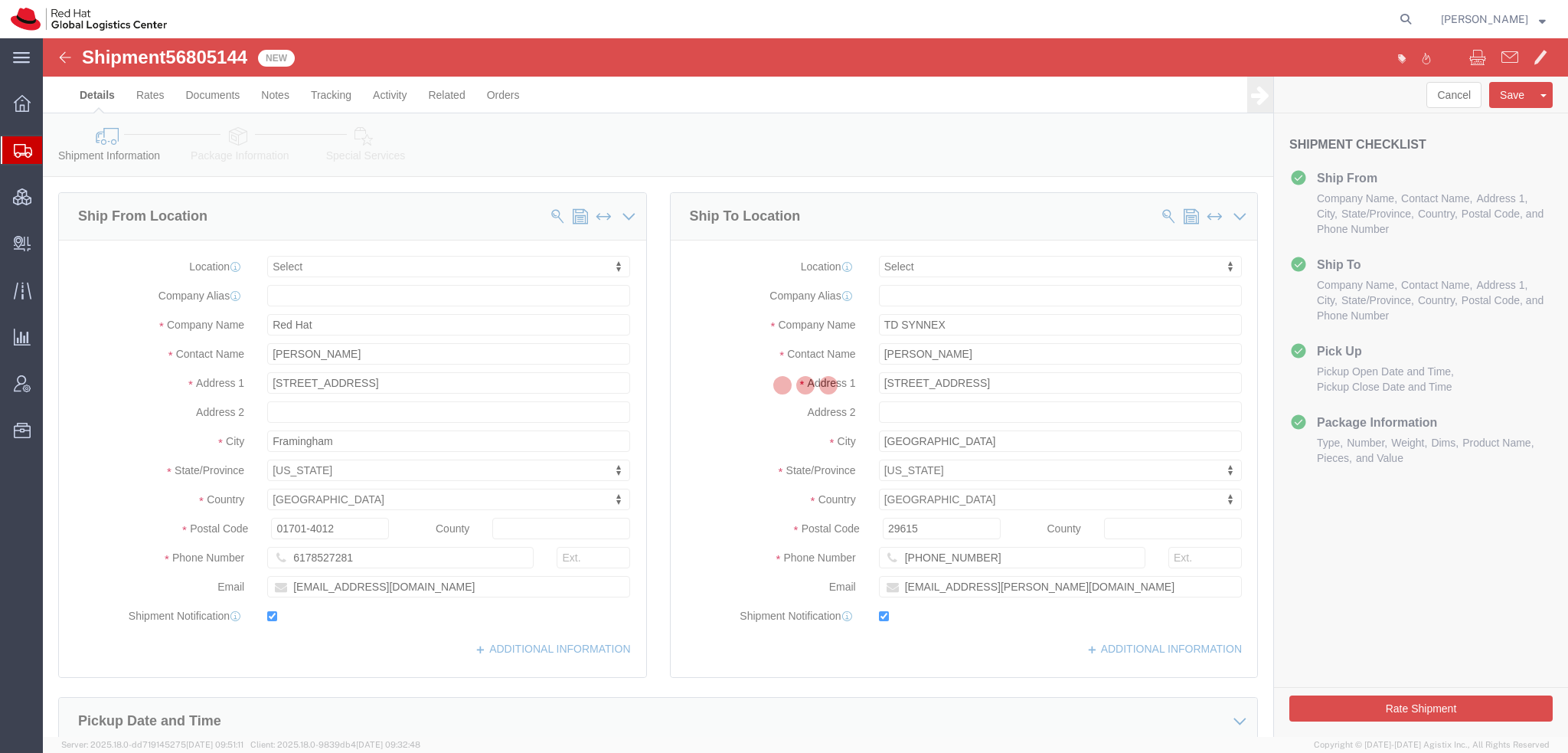
select select
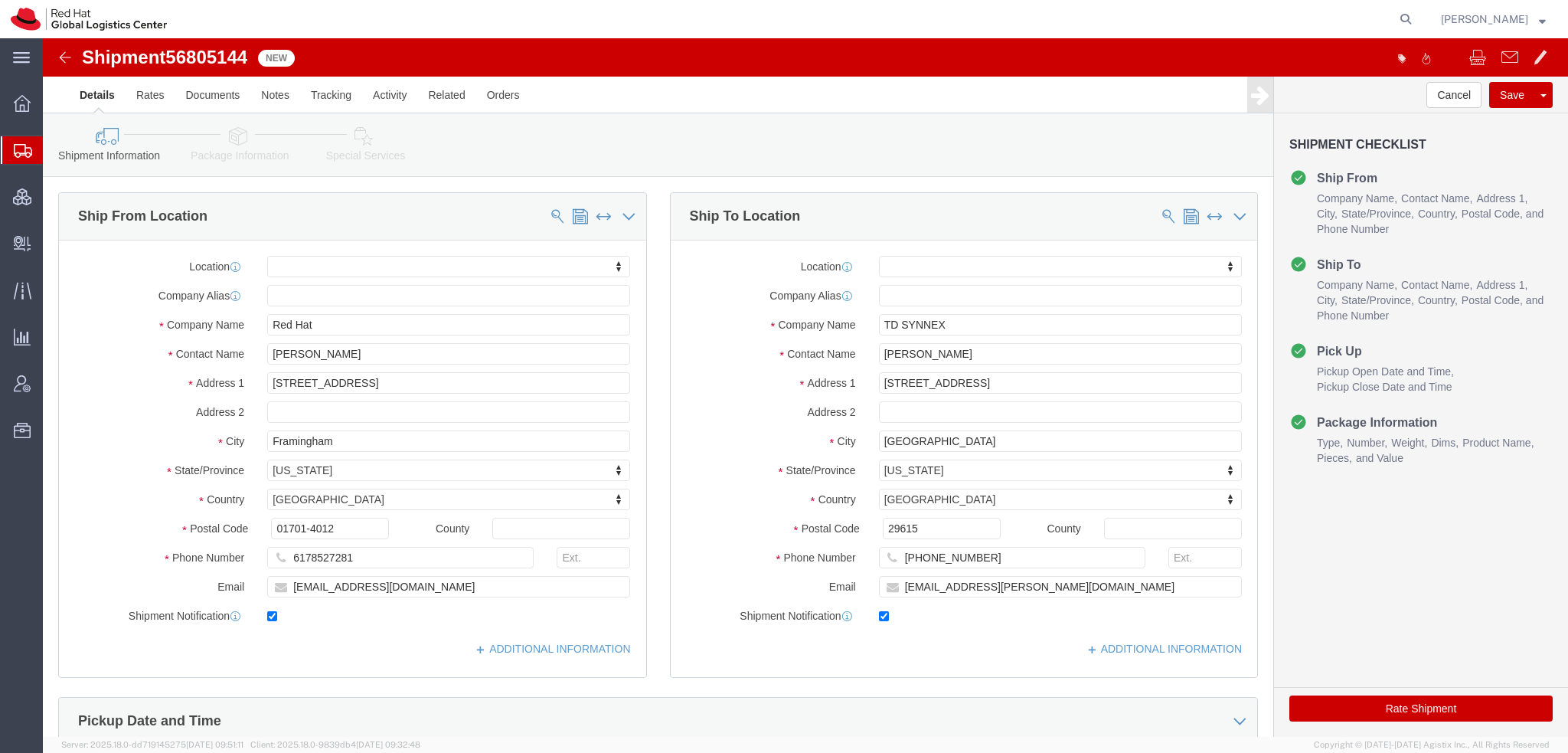
scroll to position [460, 0]
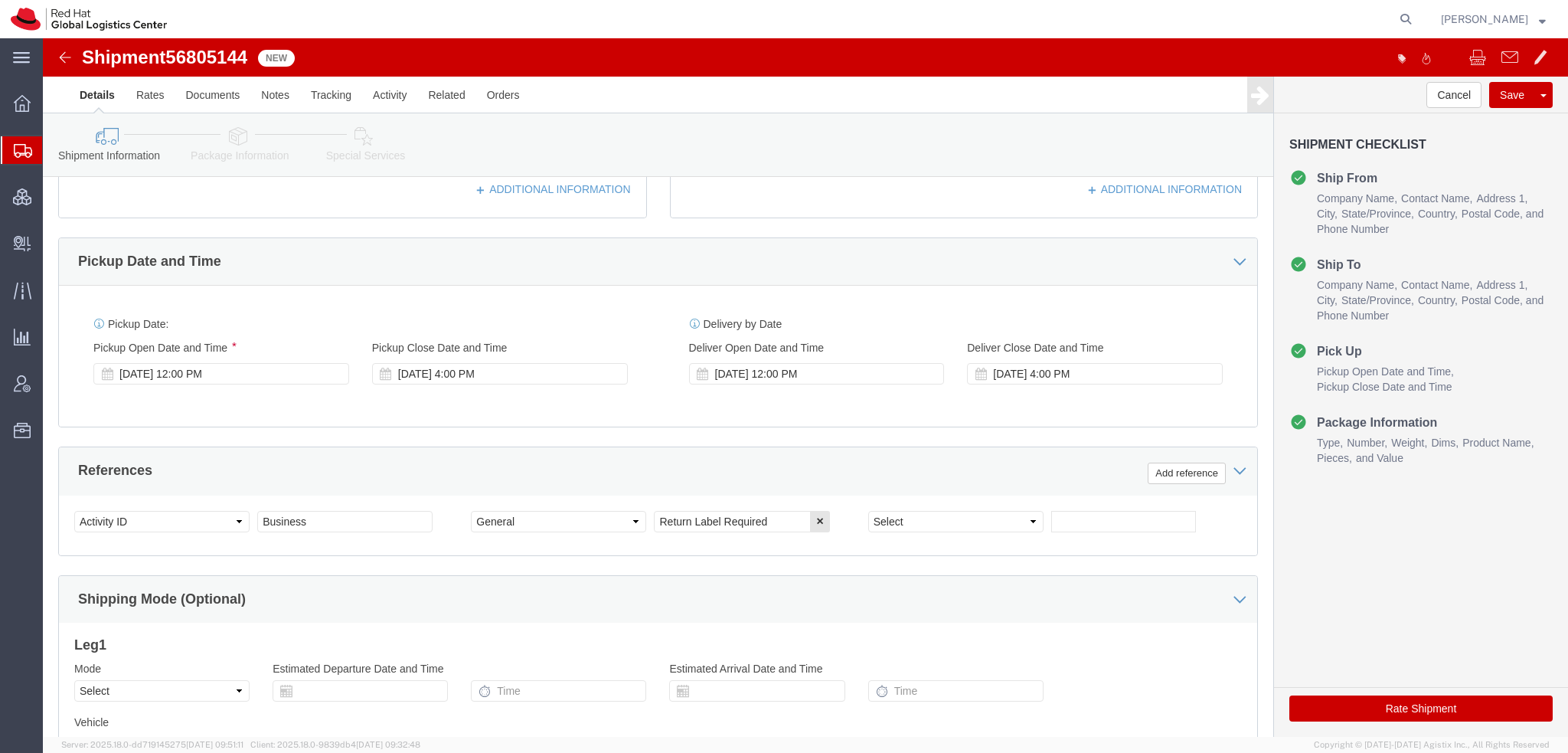
click icon
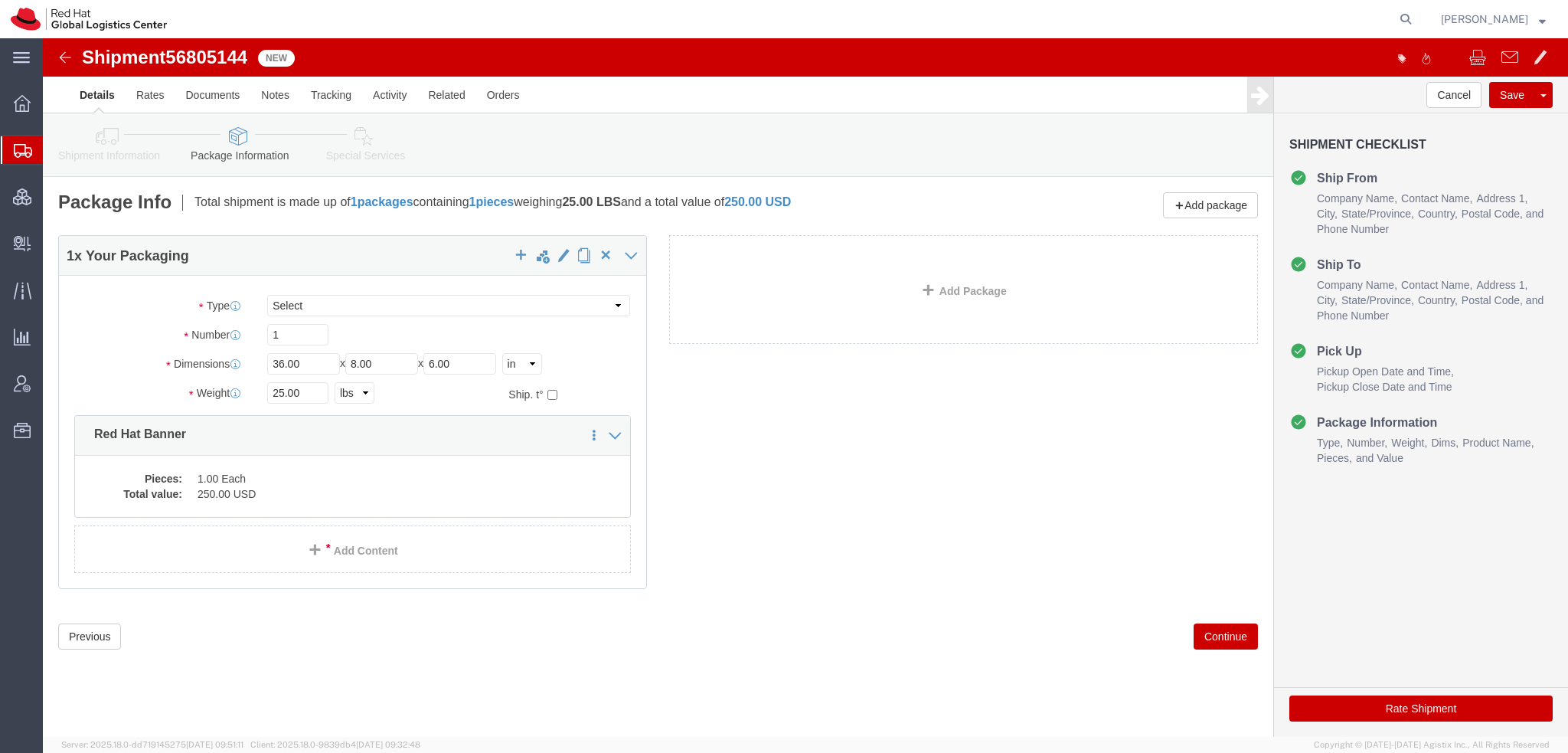
click icon
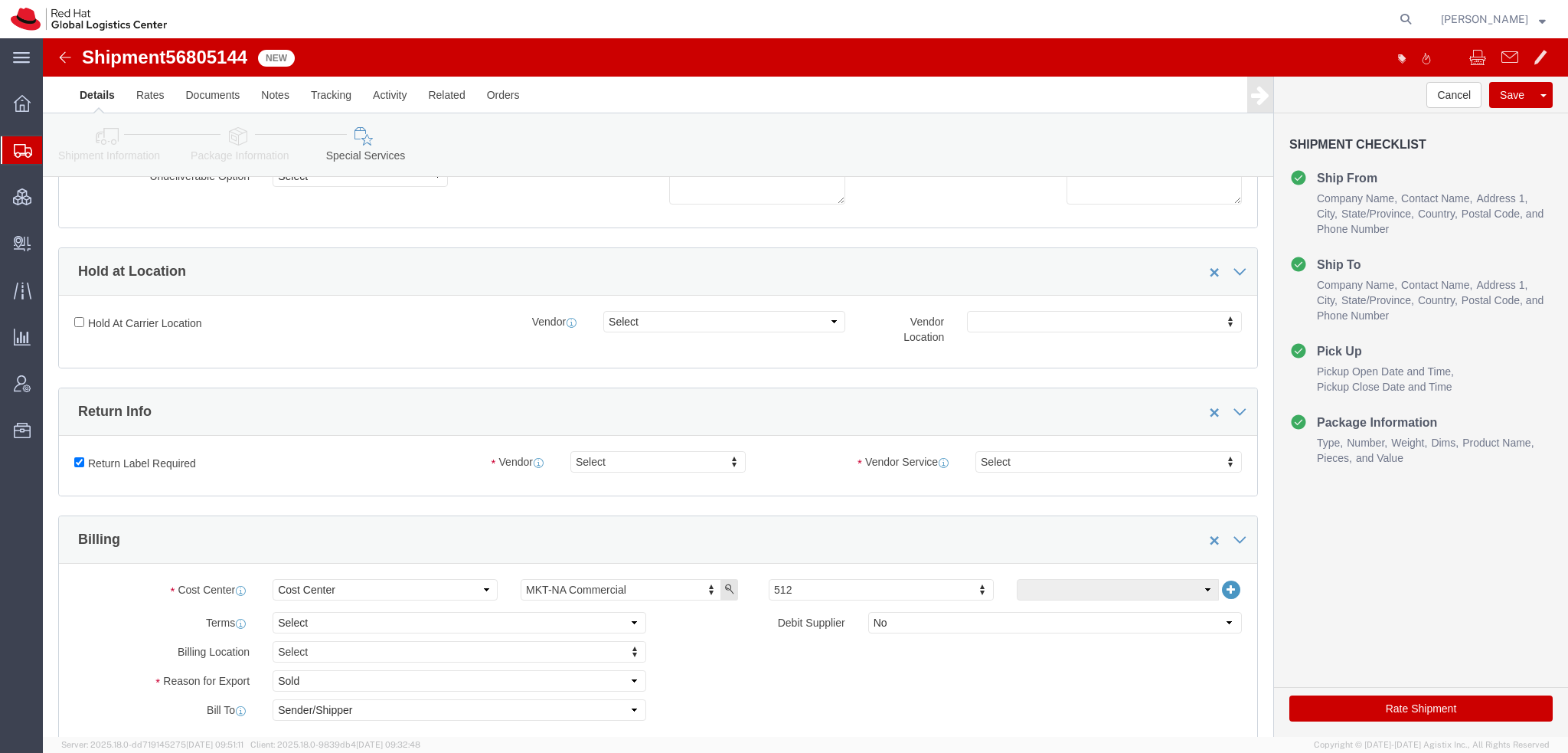
scroll to position [383, 0]
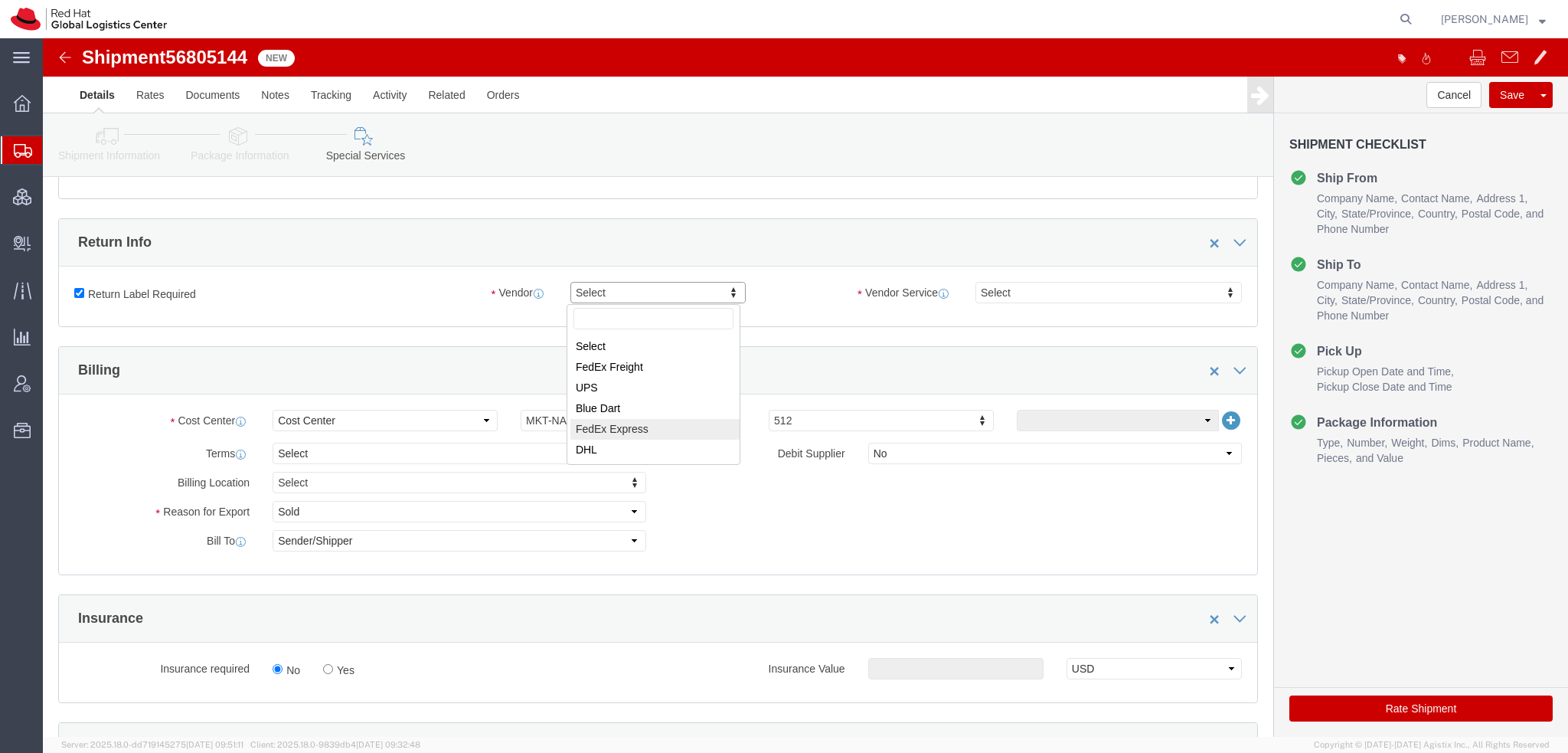
select select "5"
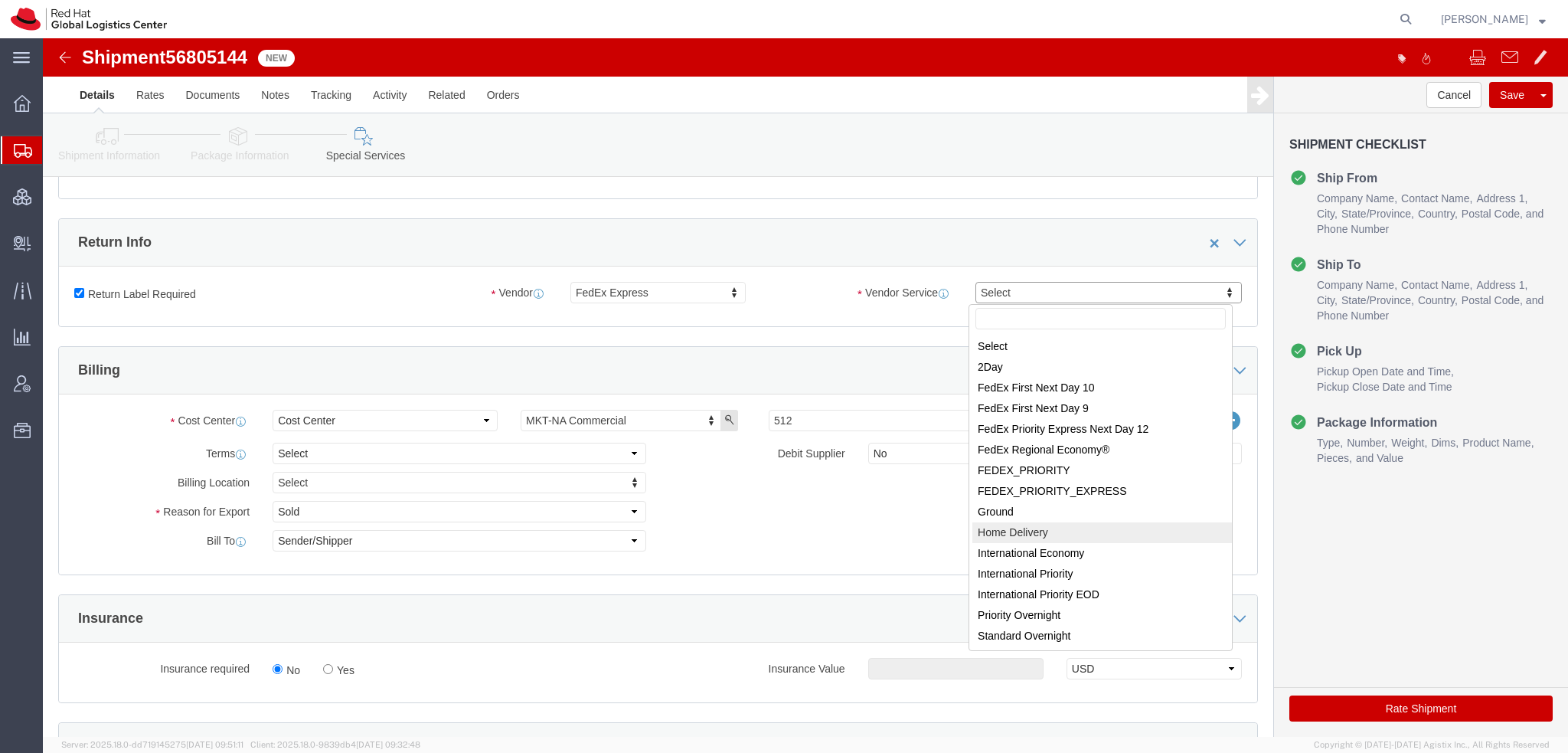
select select "13"
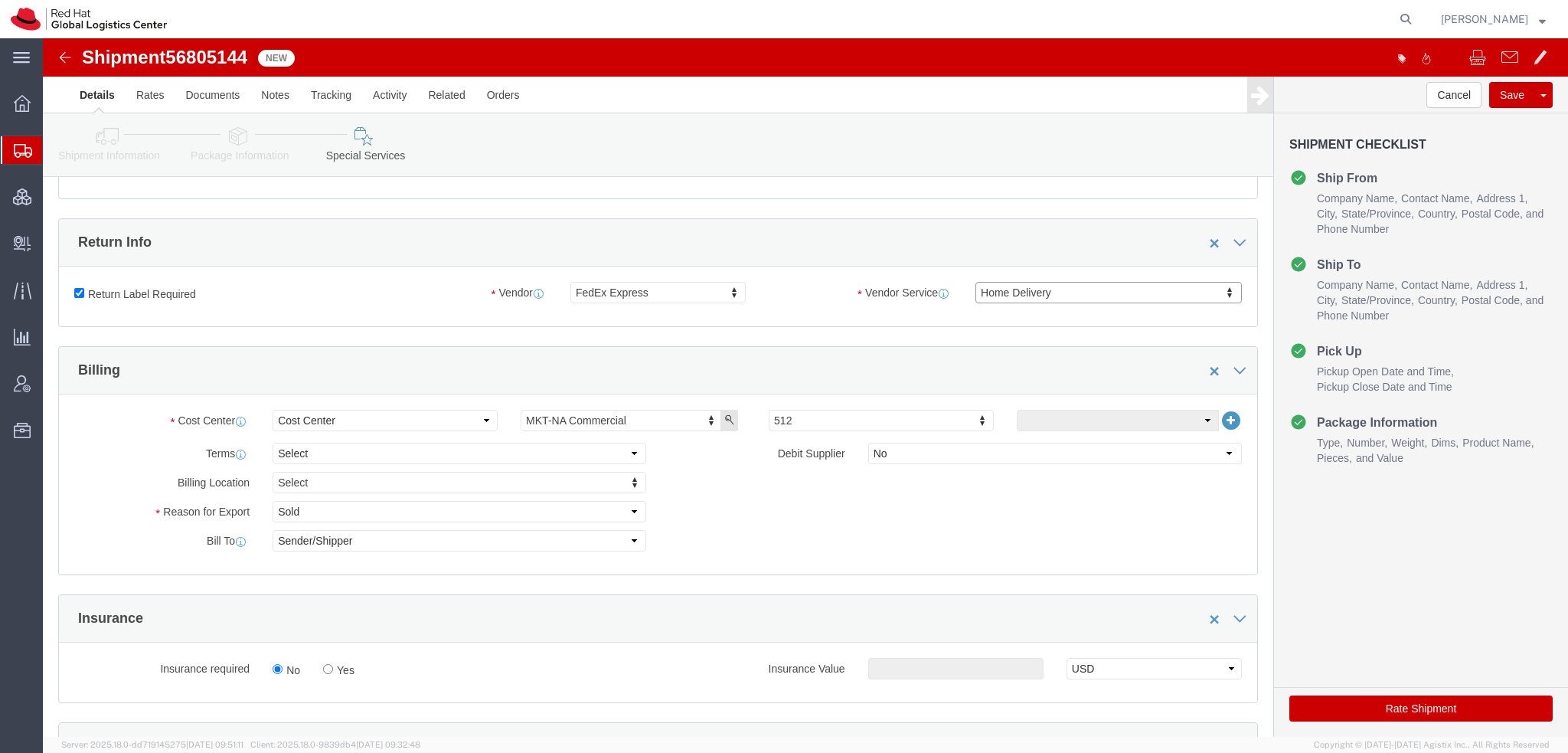
click icon
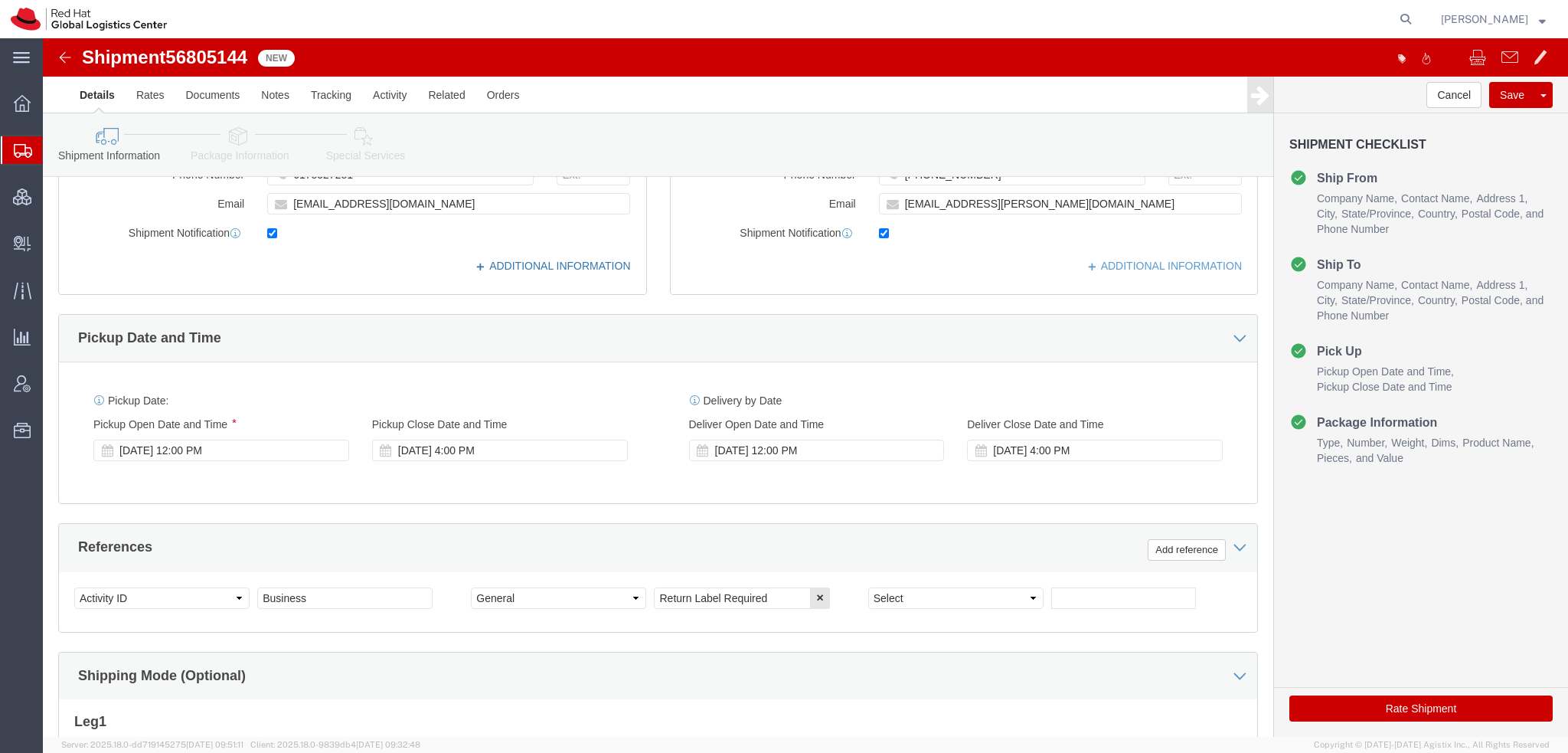
click link "ADDITIONAL INFORMATION"
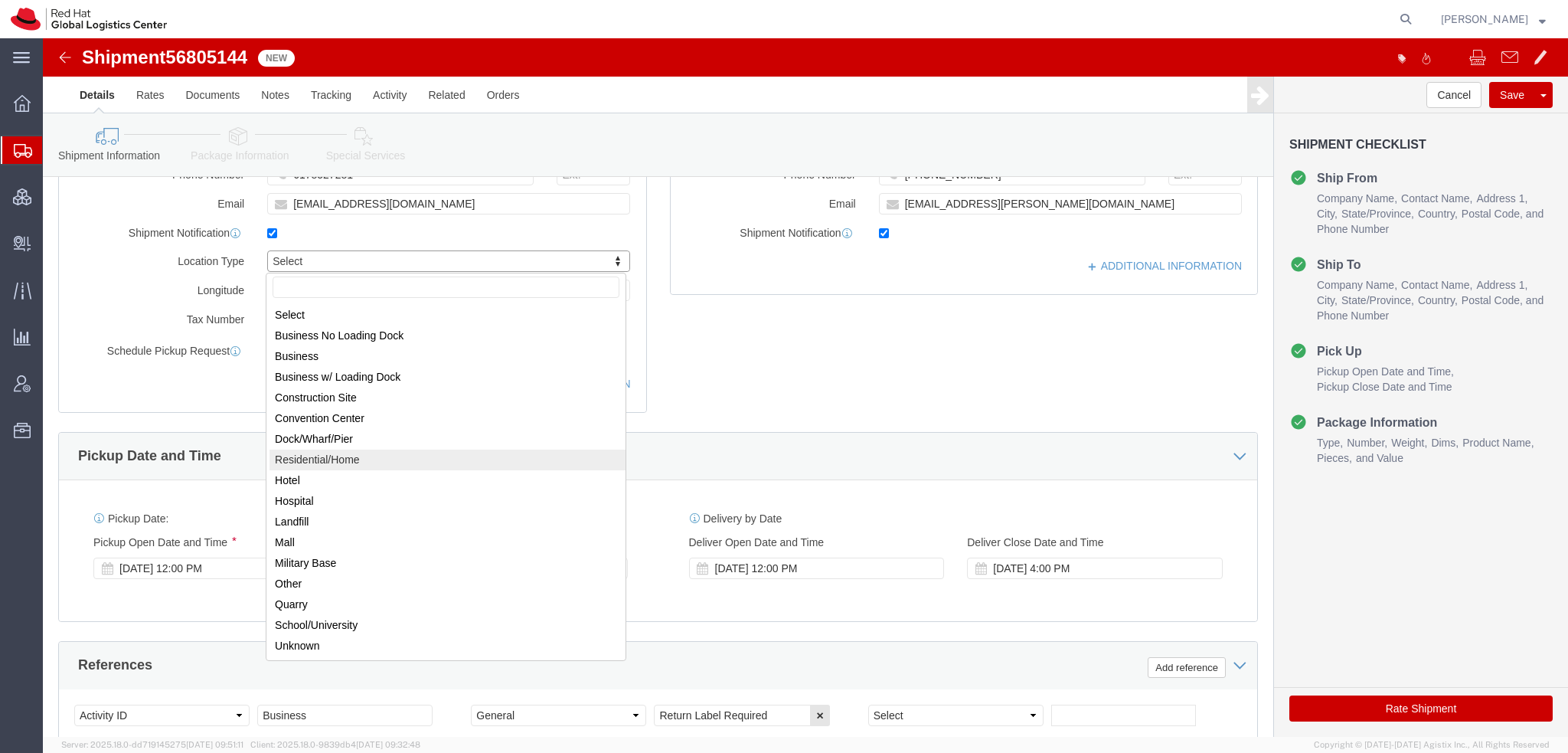
select select "HOME"
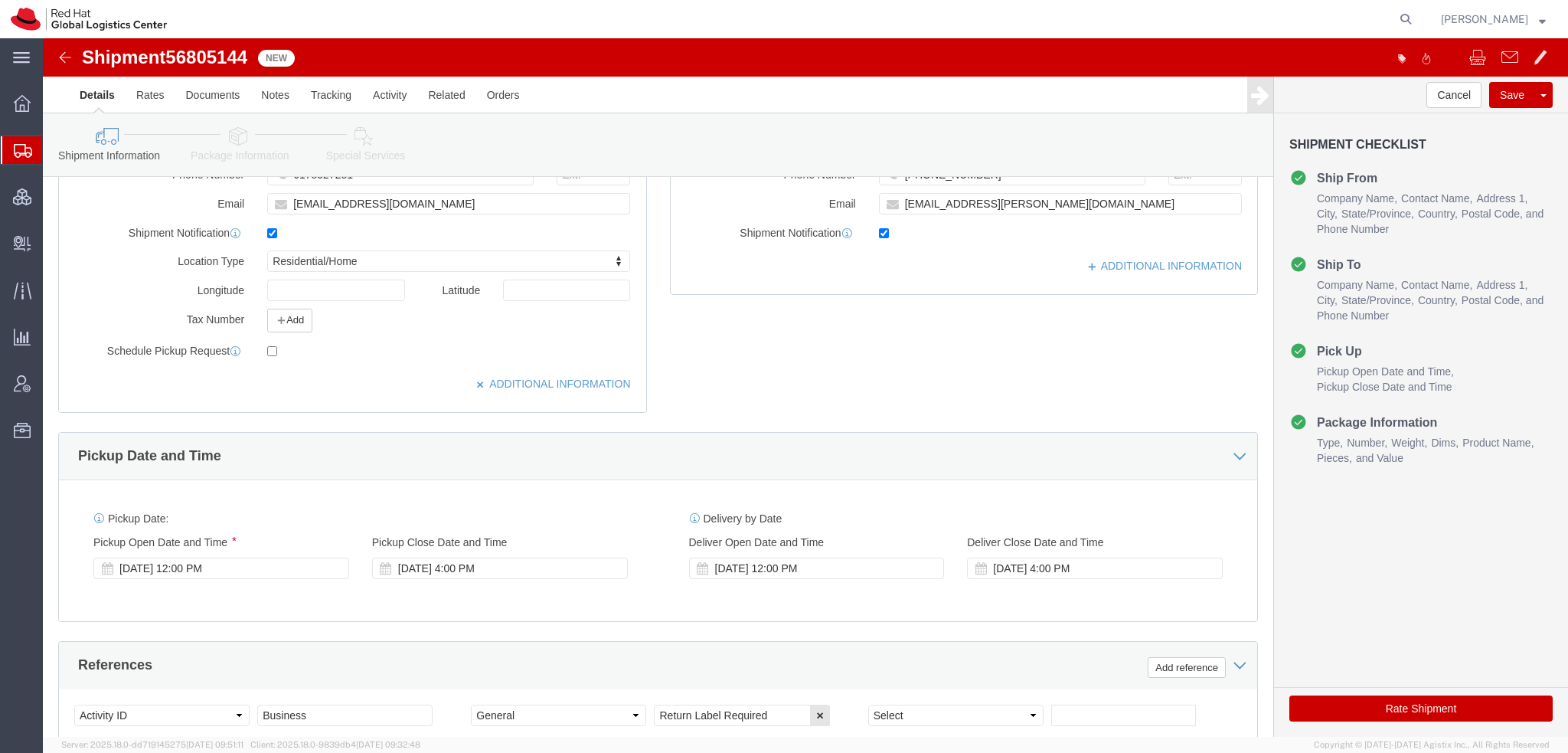
click button "Rate Shipment"
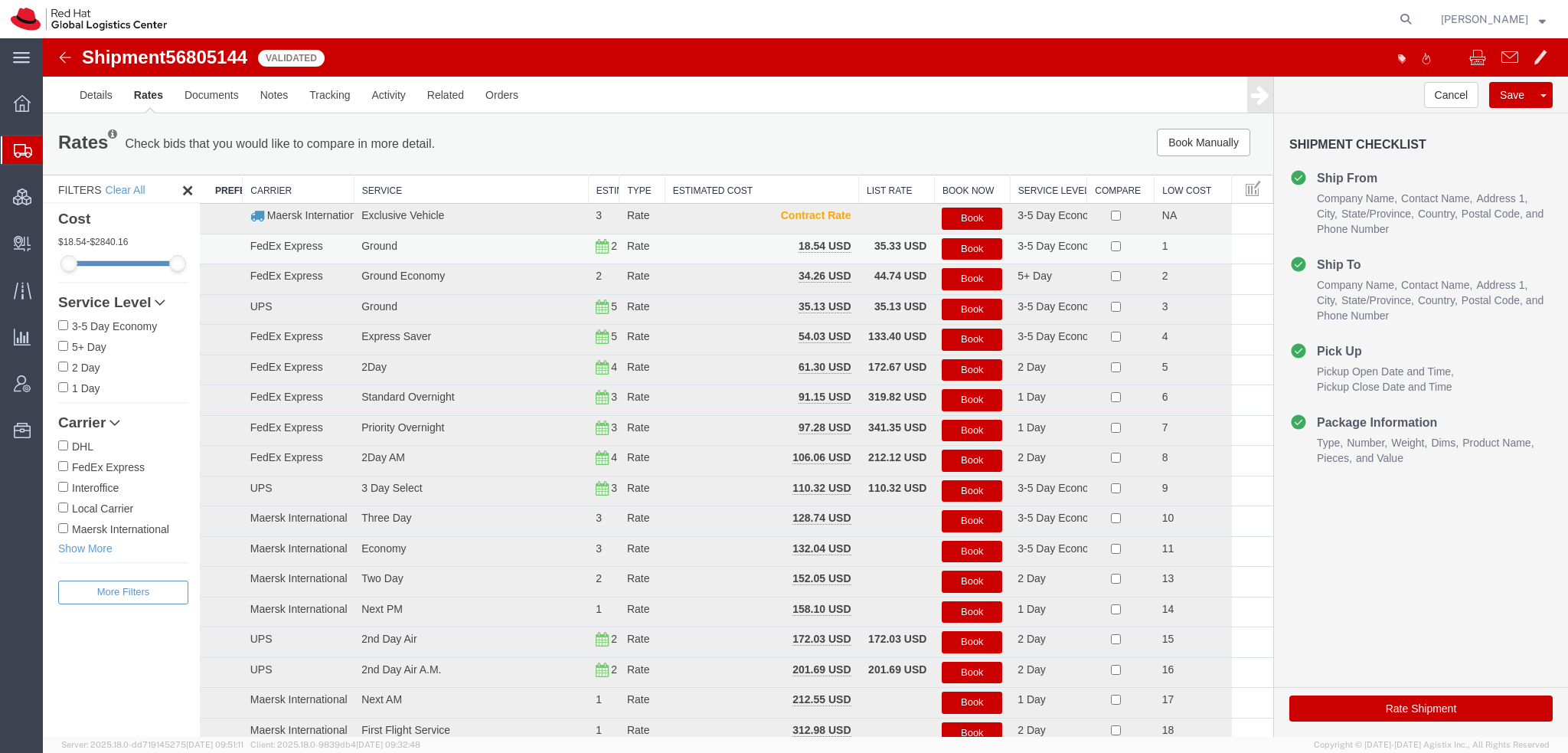
click at [959, 248] on button "Book" at bounding box center [971, 249] width 60 height 22
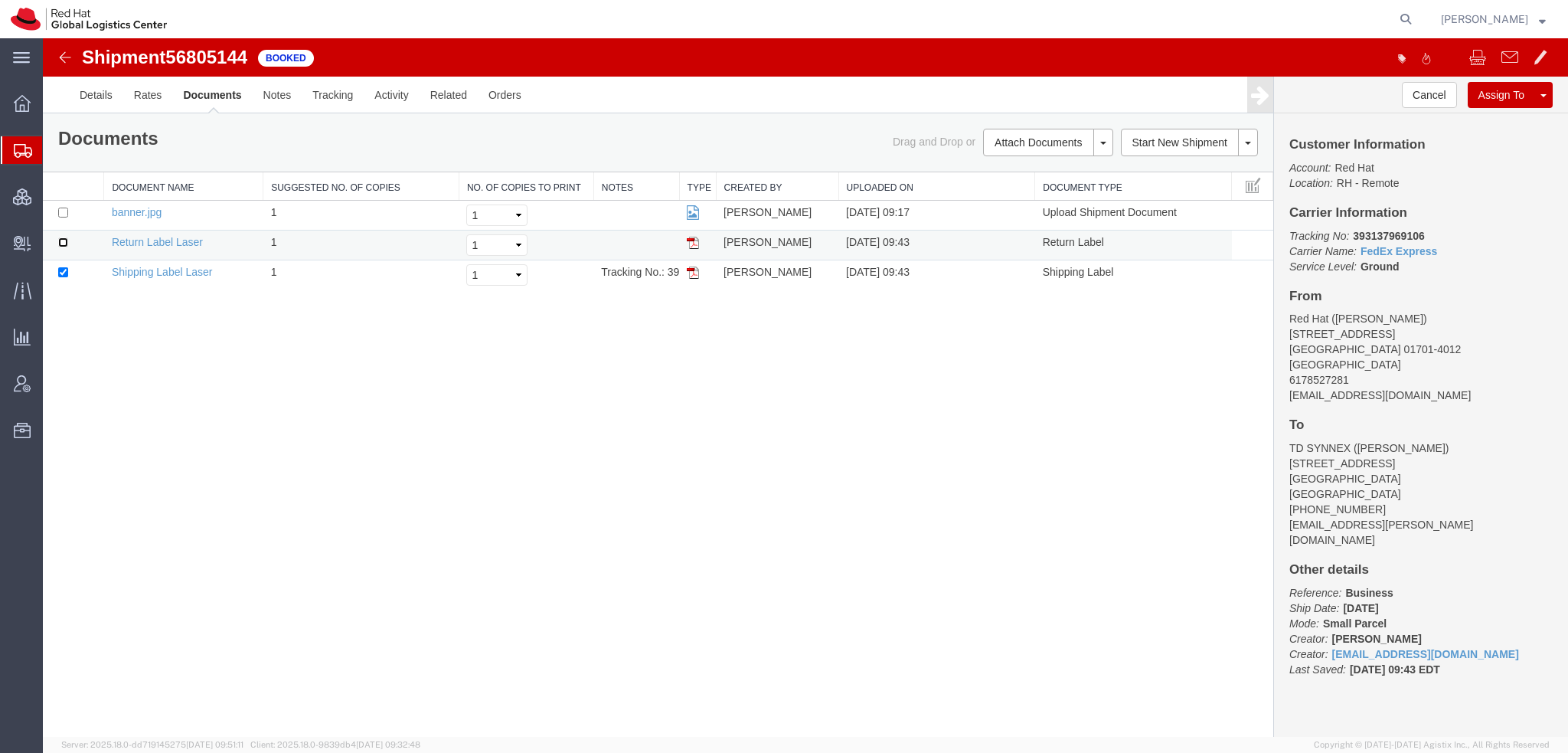
click at [58, 238] on input "checkbox" at bounding box center [64, 243] width 10 height 10
checkbox input "true"
click at [1035, 181] on link "Email Documents" at bounding box center [1045, 191] width 133 height 23
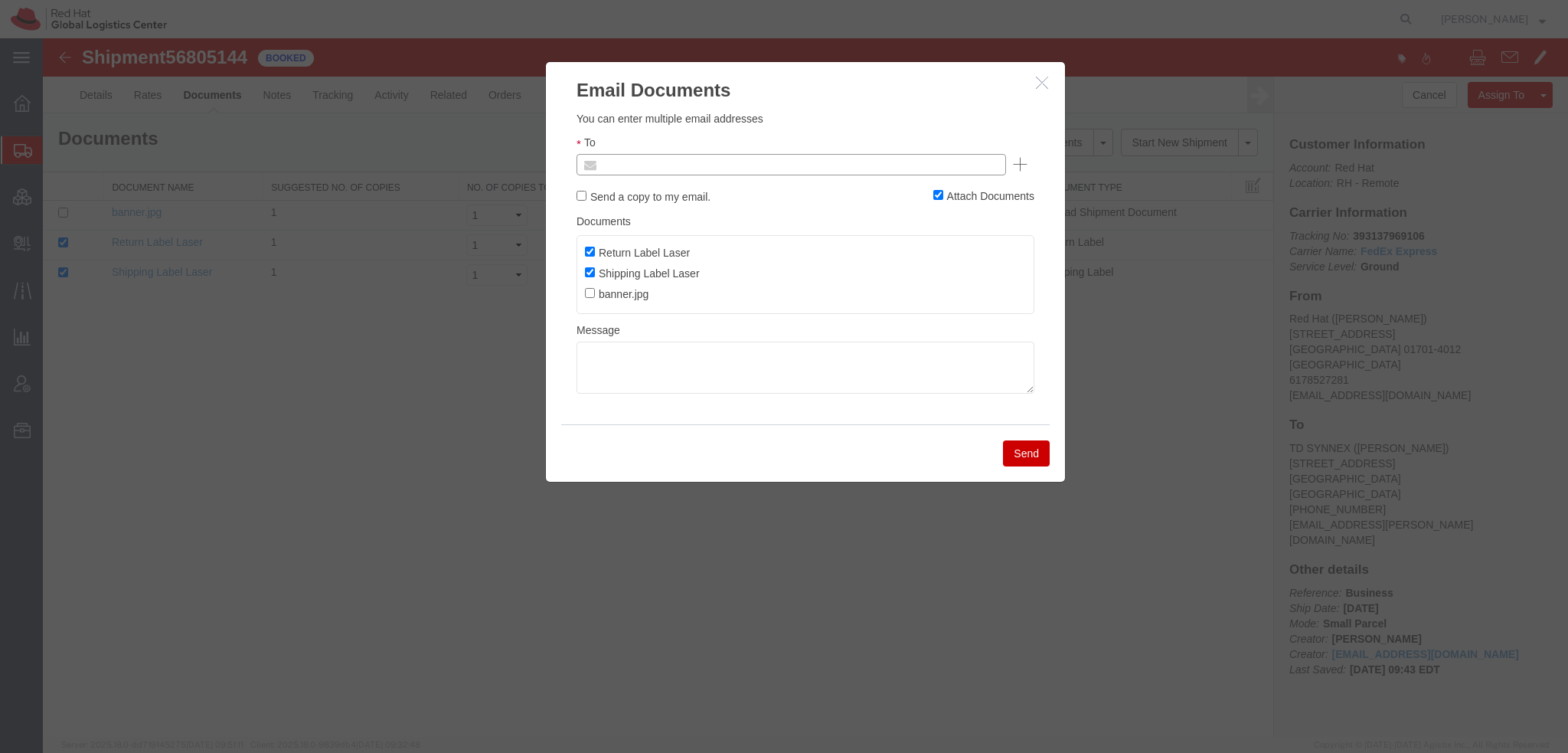
click at [715, 165] on input "text" at bounding box center [687, 164] width 179 height 20
type input "sflahert@redhat.com"
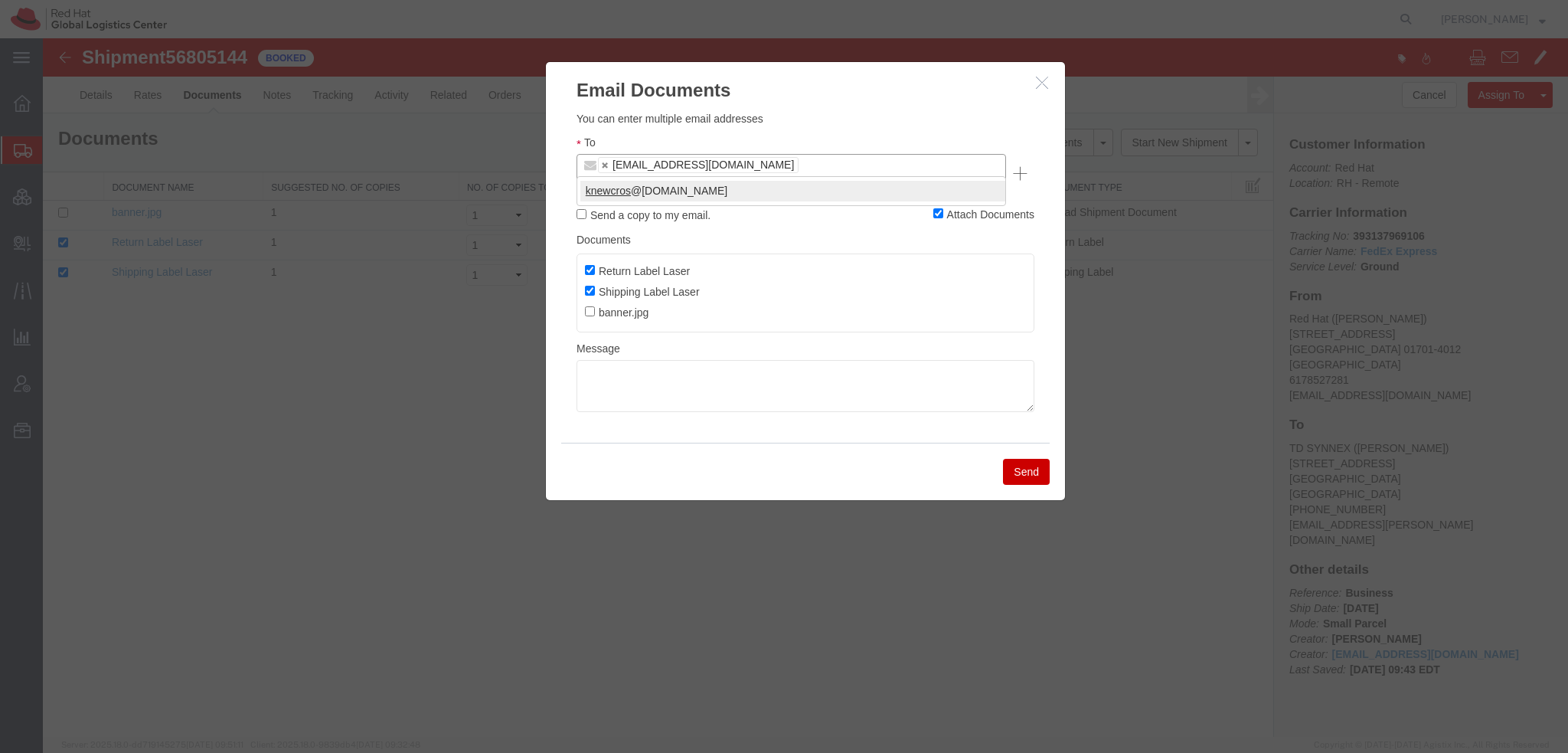
type input "knewcros"
type input "sflahert@redhat.com,knewcros@redhat.com"
click at [1017, 459] on button "Send" at bounding box center [1026, 471] width 47 height 26
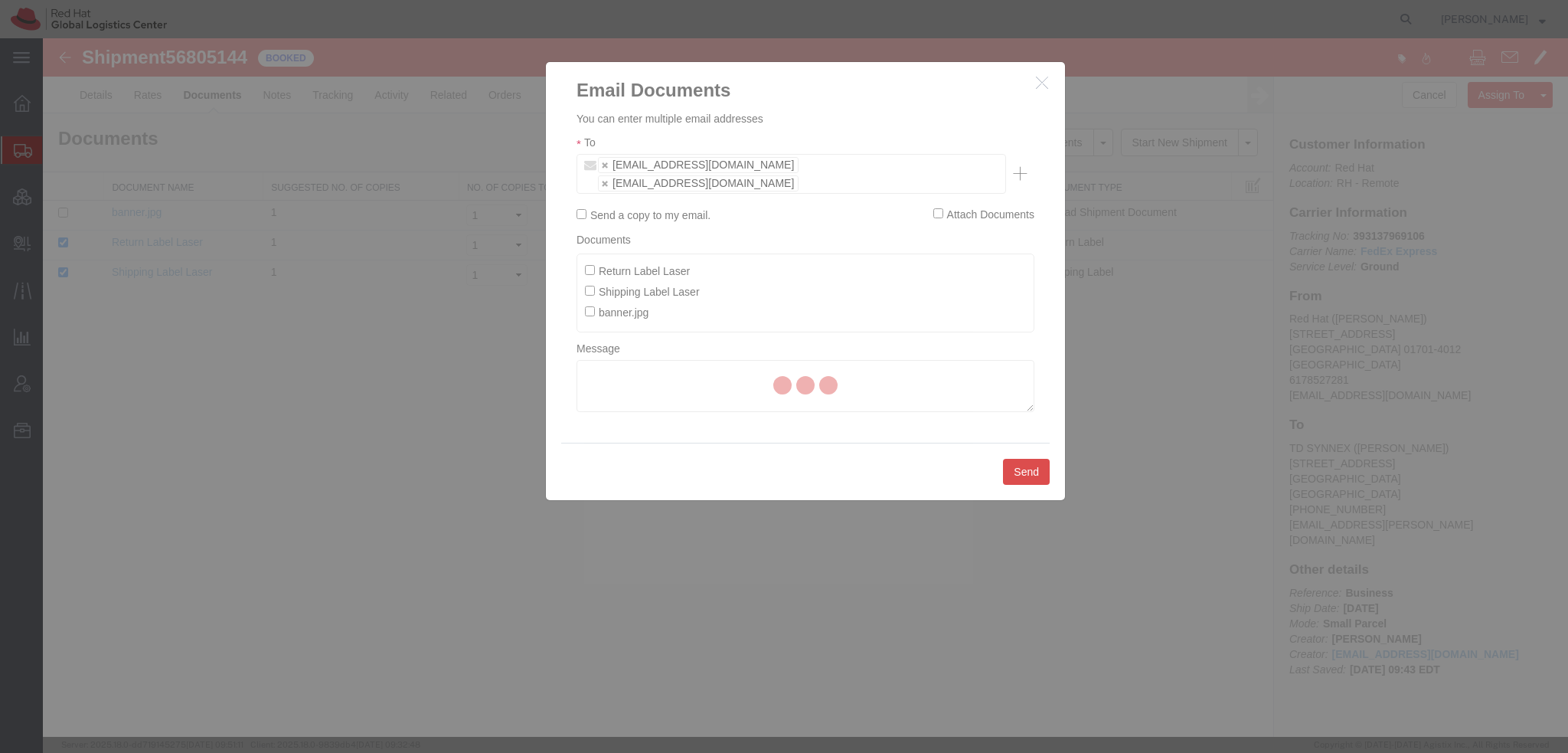
checkbox input "false"
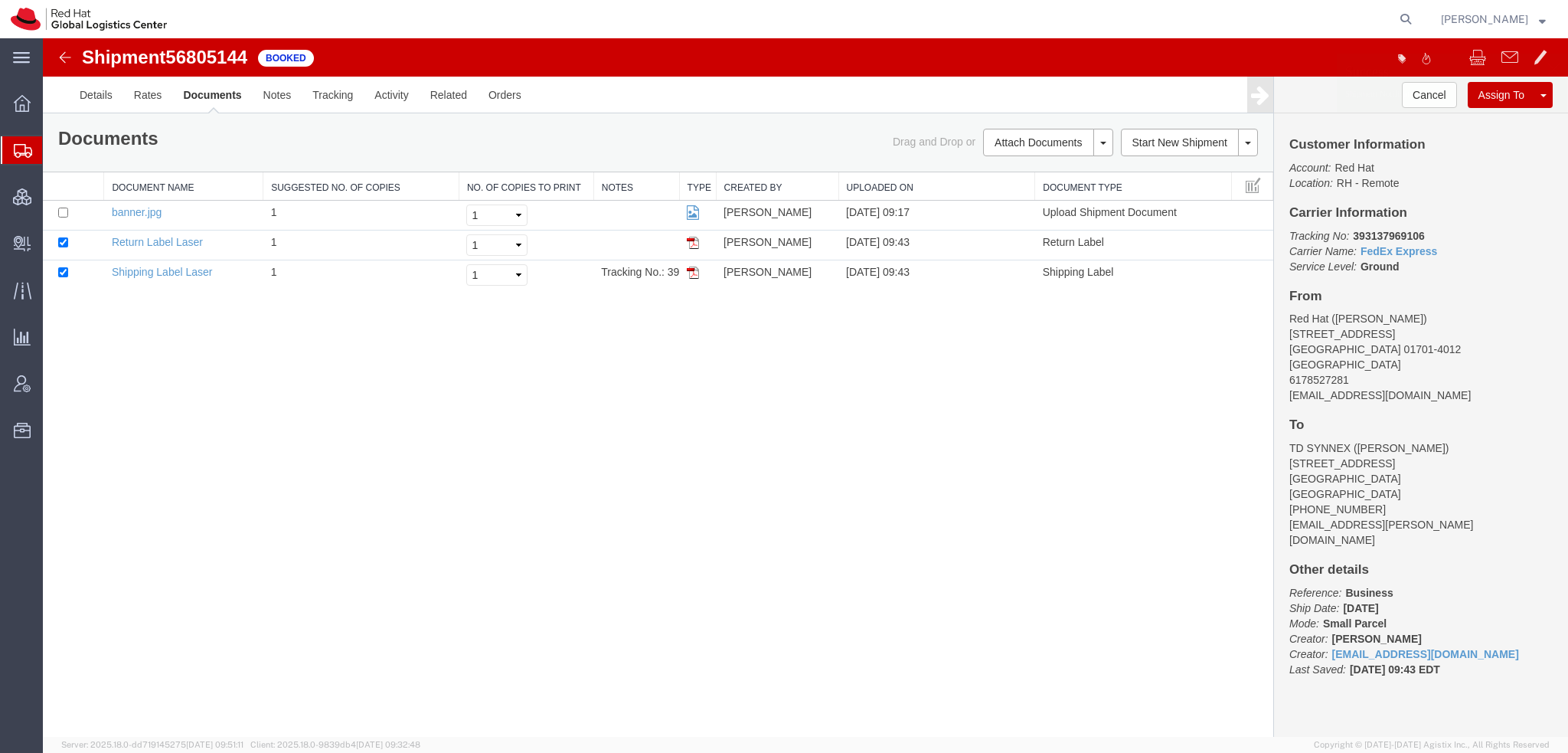
drag, startPoint x: 94, startPoint y: 178, endPoint x: 221, endPoint y: 14, distance: 207.4
click at [0, 0] on span "Shipment Manager" at bounding box center [0, 0] width 0 height 0
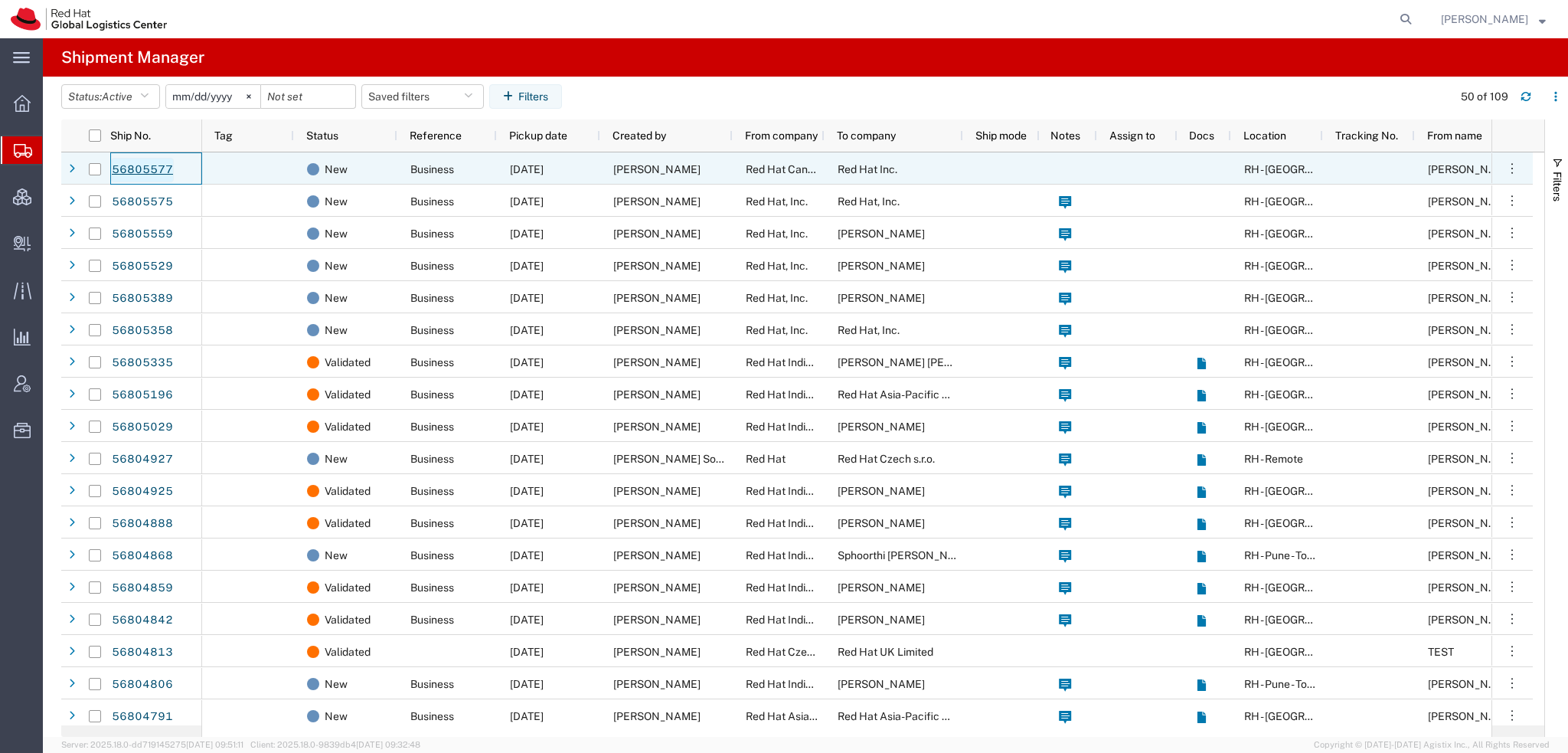
click at [139, 166] on link "56805577" at bounding box center [142, 170] width 63 height 25
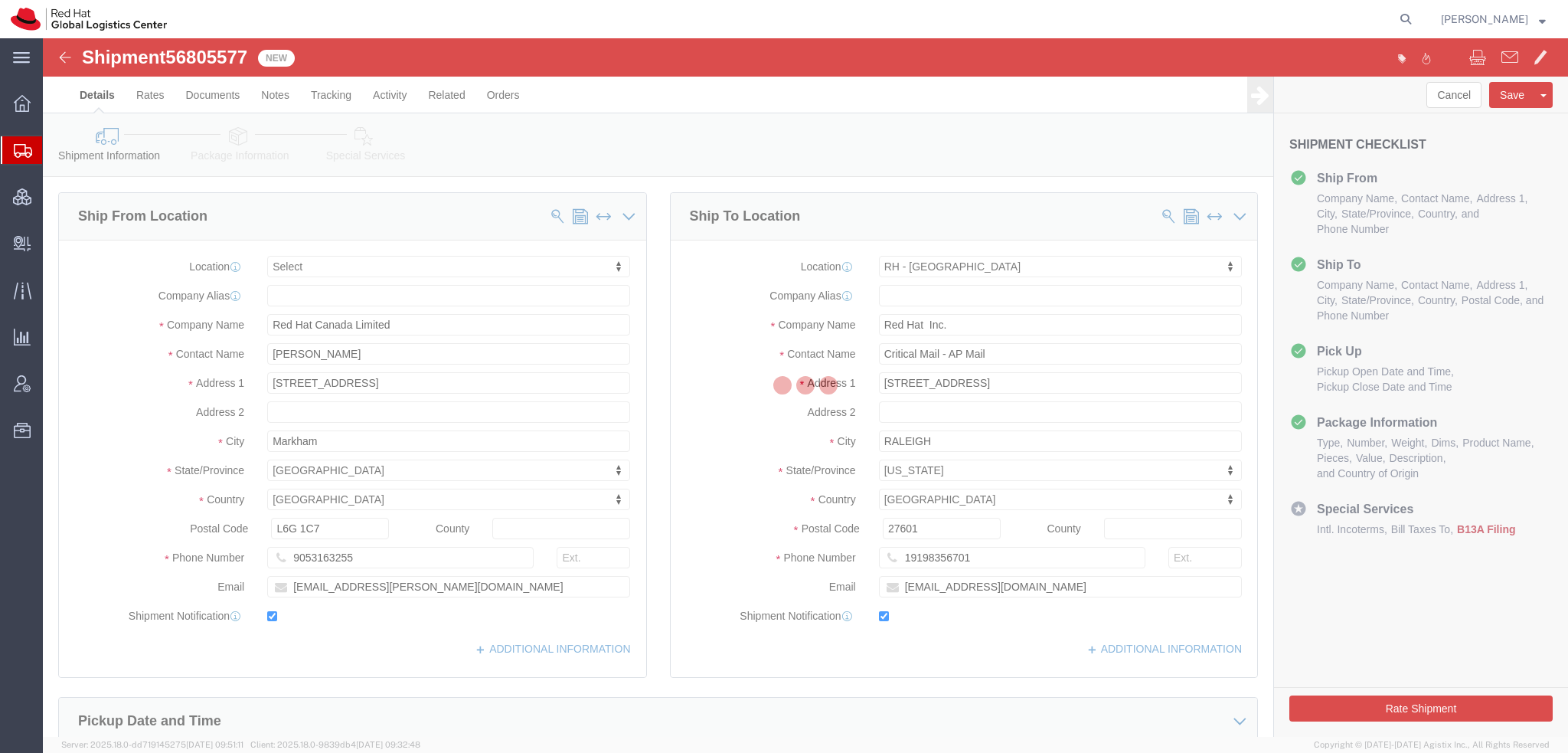
select select
select select "38014"
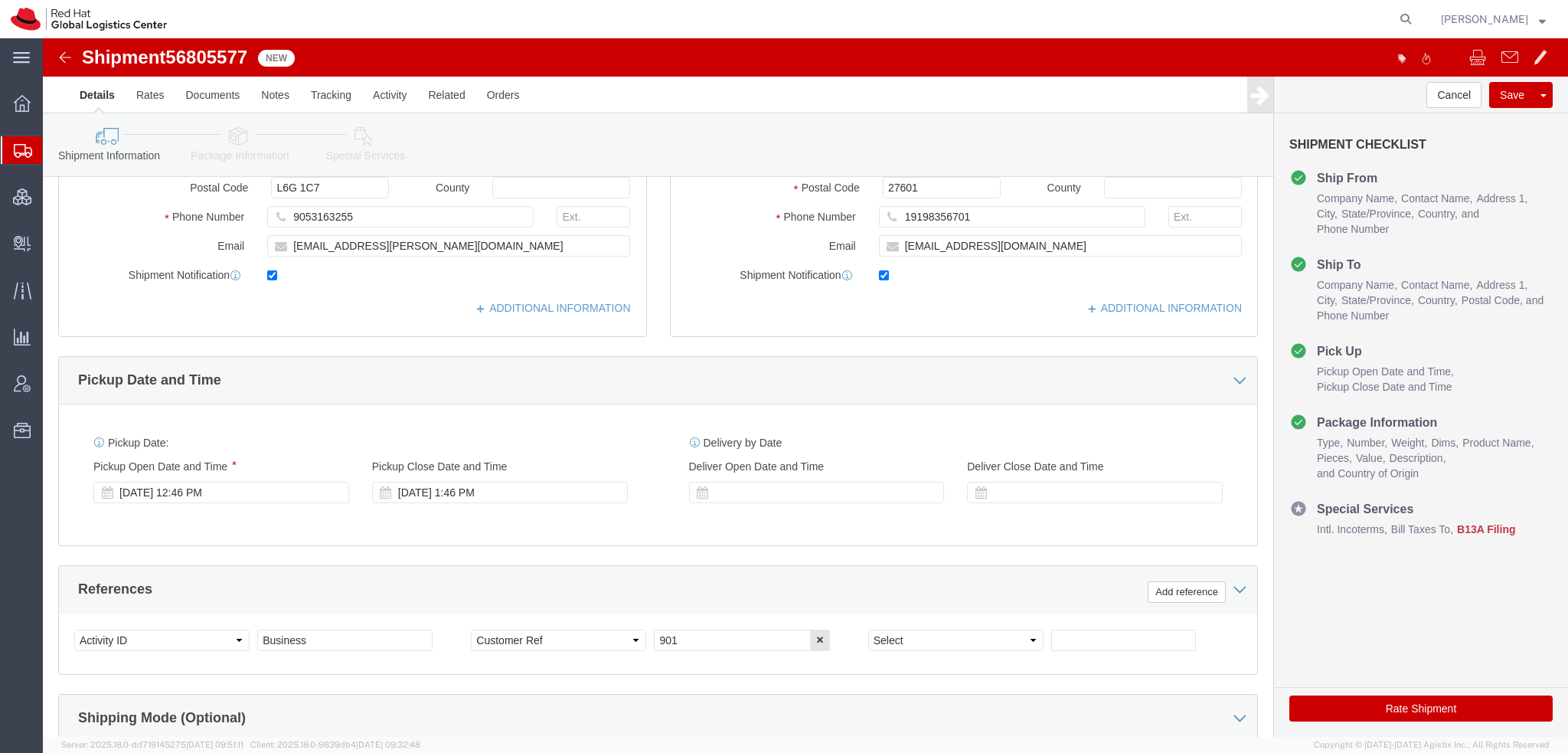
scroll to position [460, 0]
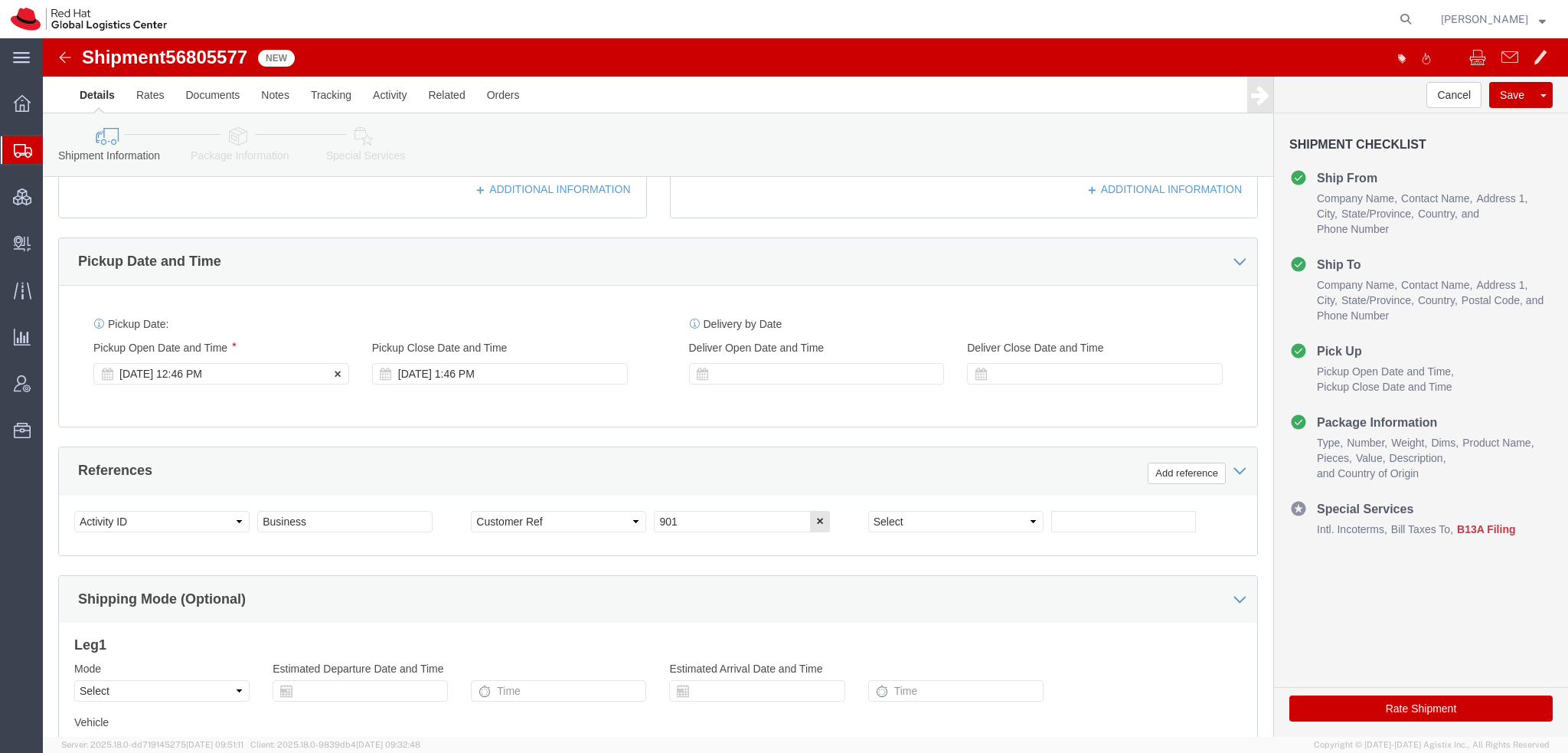
click div "Sep 12 2025 12:46 PM"
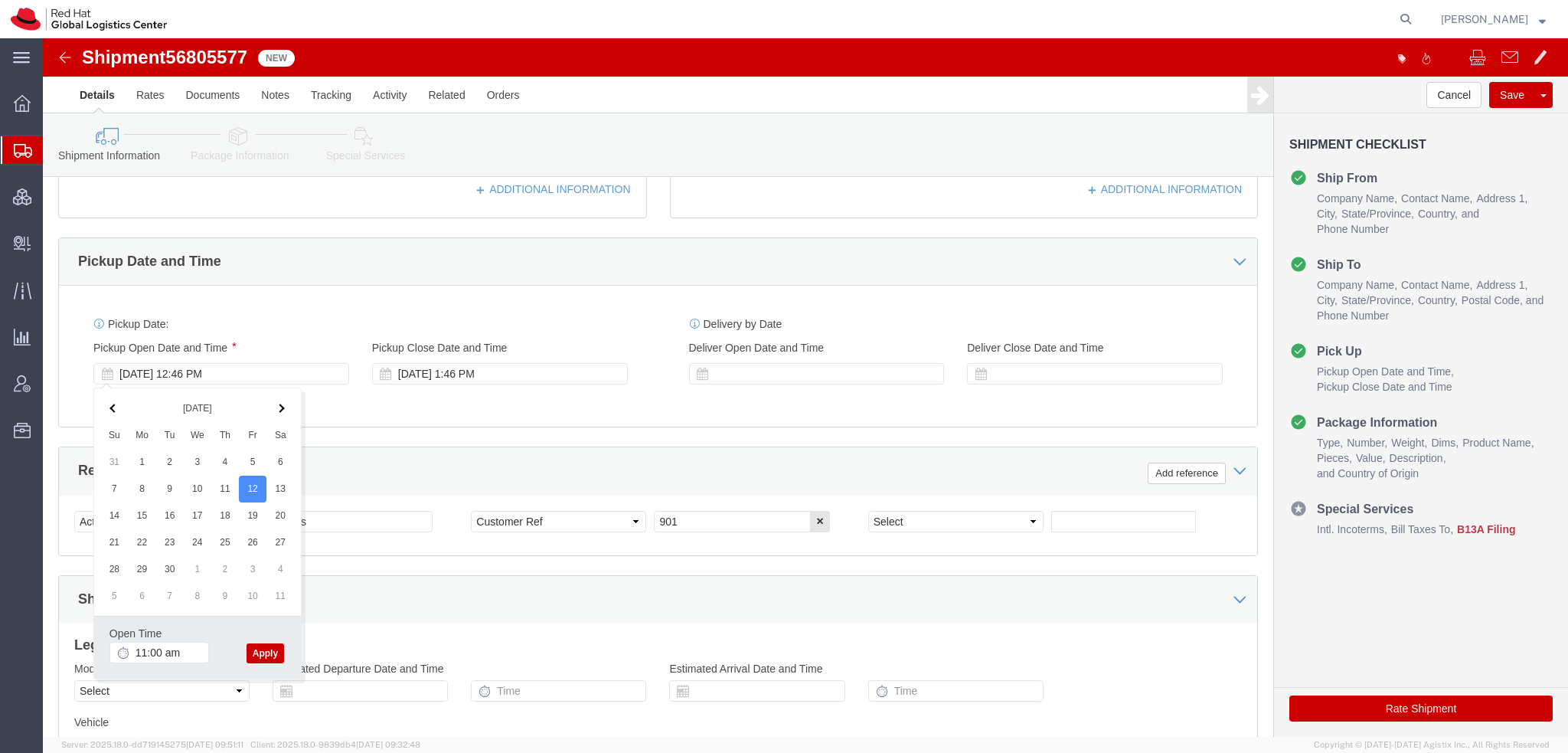
type input "11:00 AM"
click button "Apply"
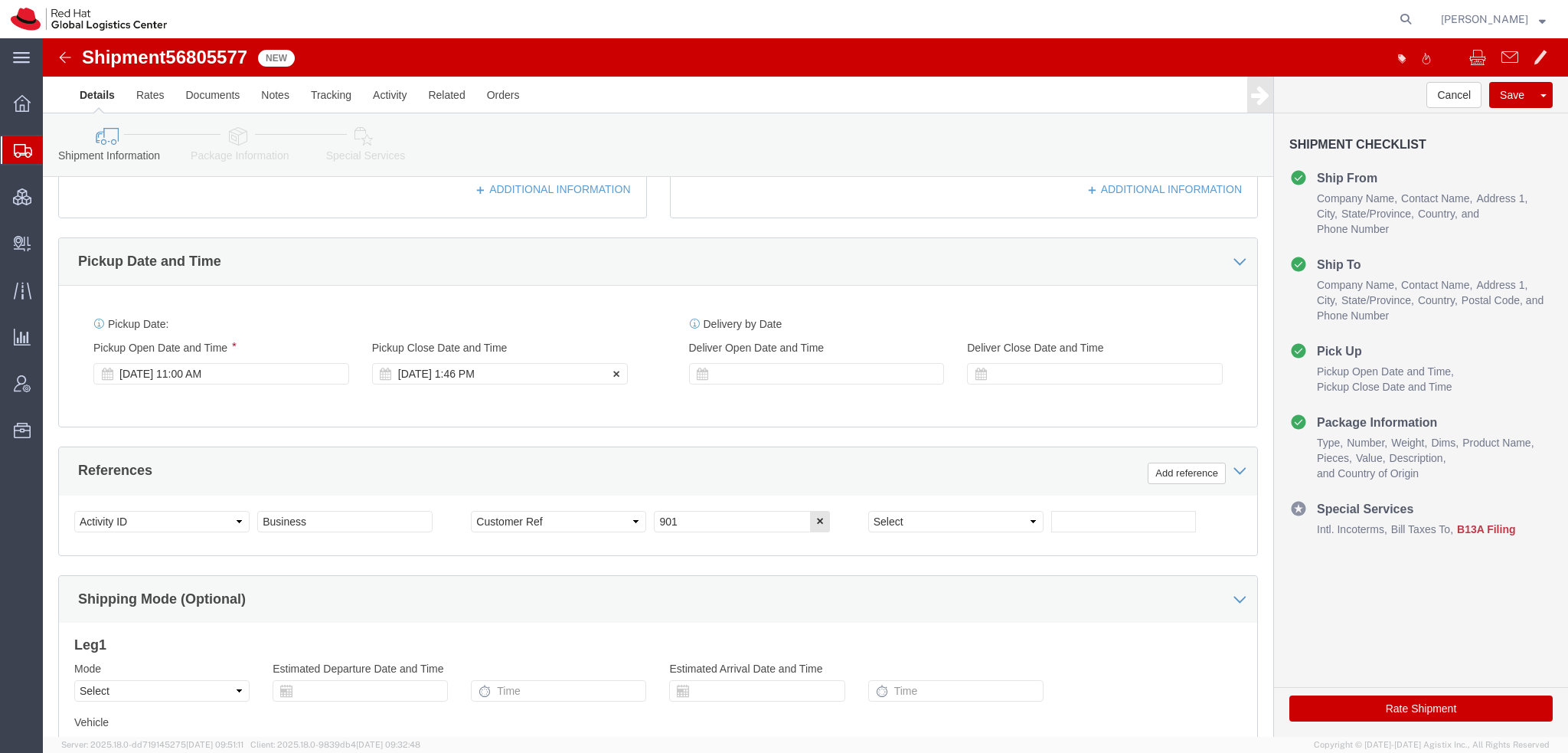
click div "Sep 12 2025 1:46 PM"
type input "3:00 PM"
click button "Apply"
click icon
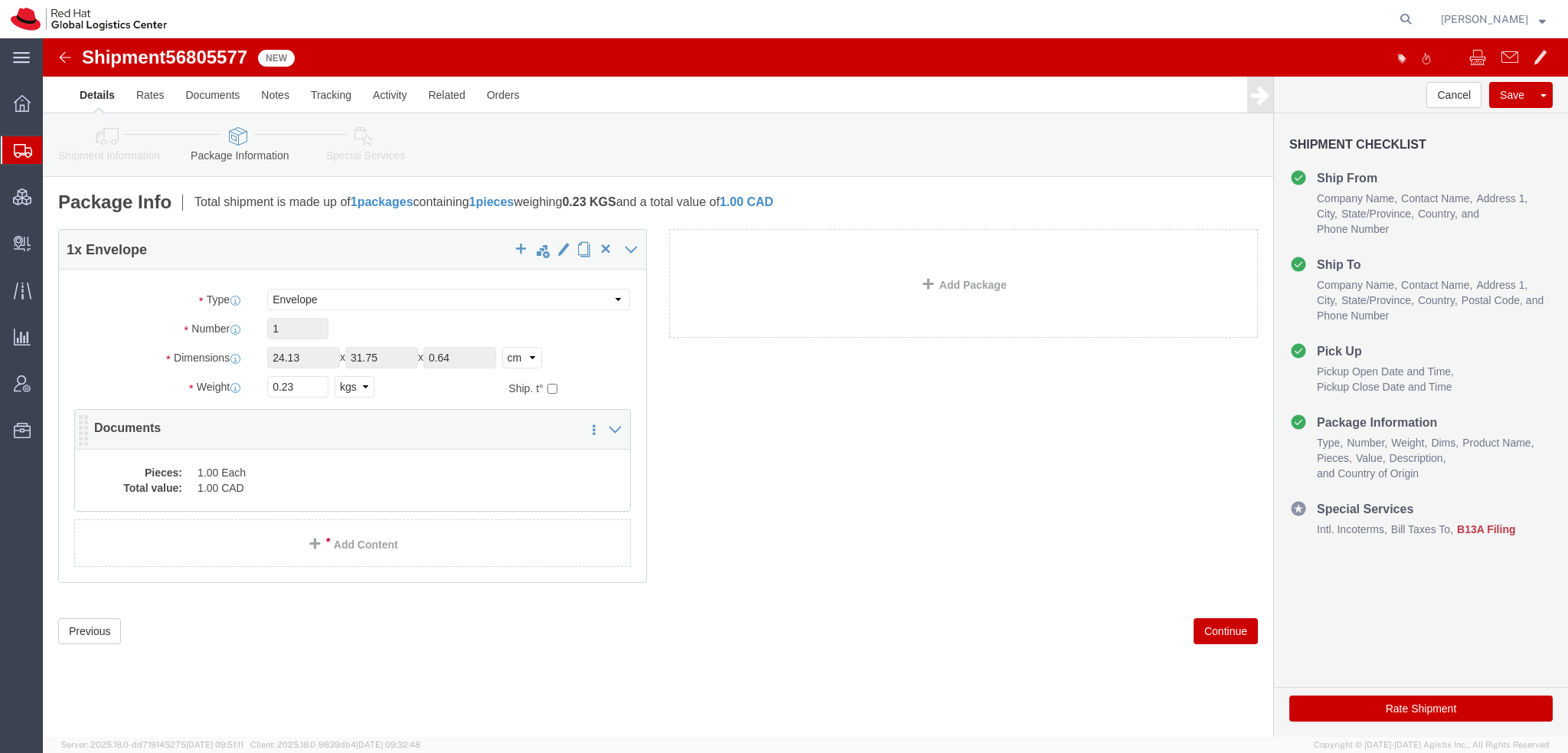
click dd "1.00 CAD"
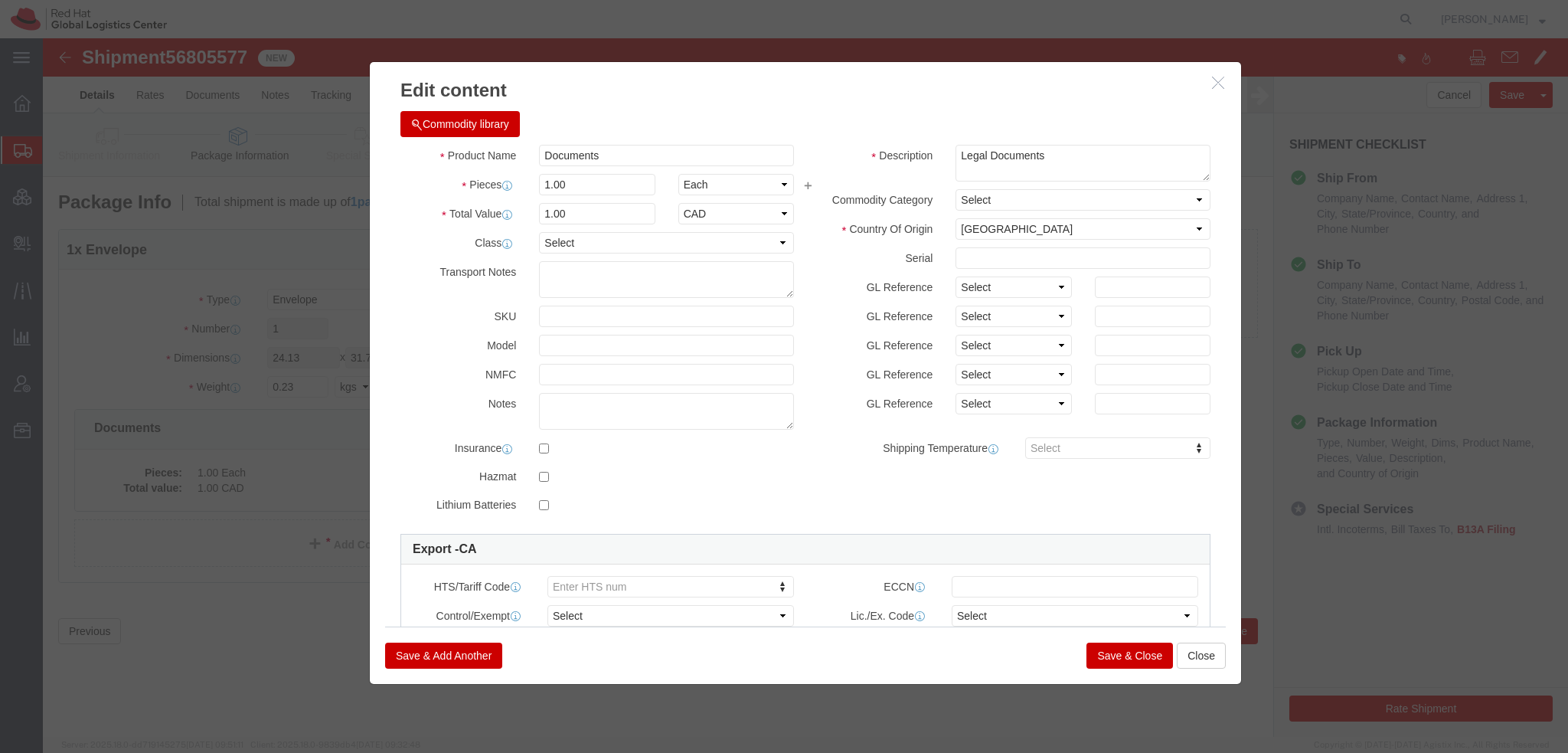
click button "Save & Close"
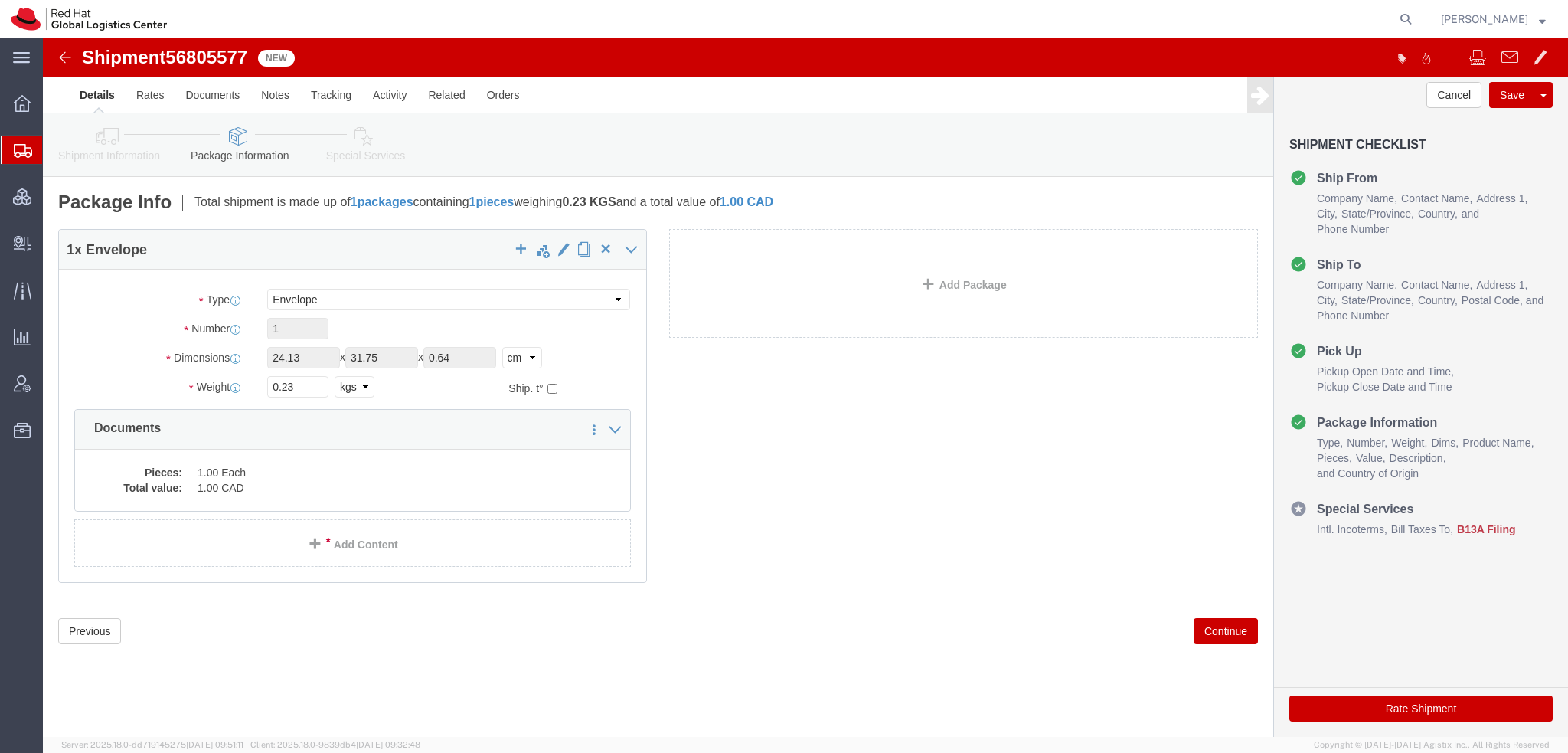
click icon
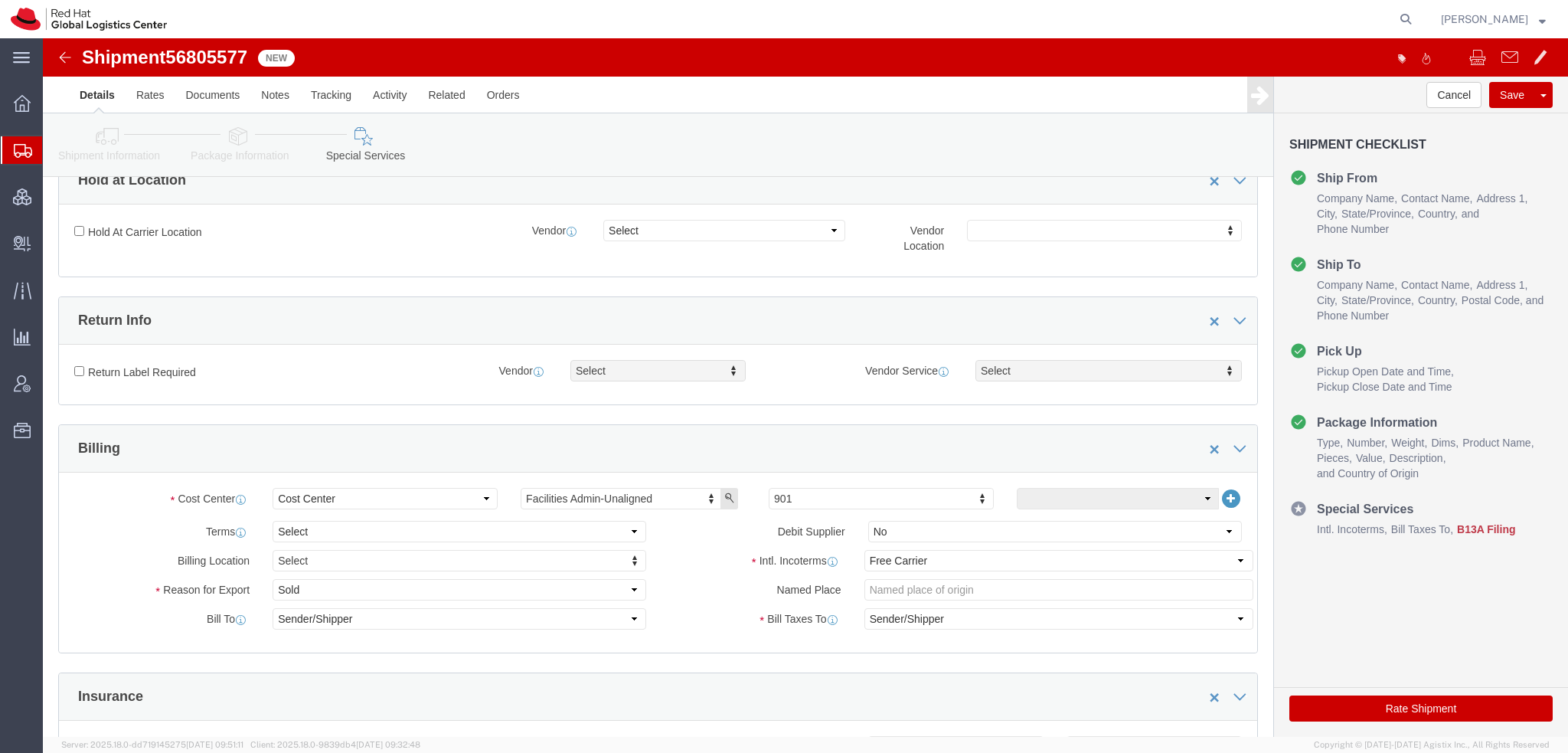
scroll to position [536, 0]
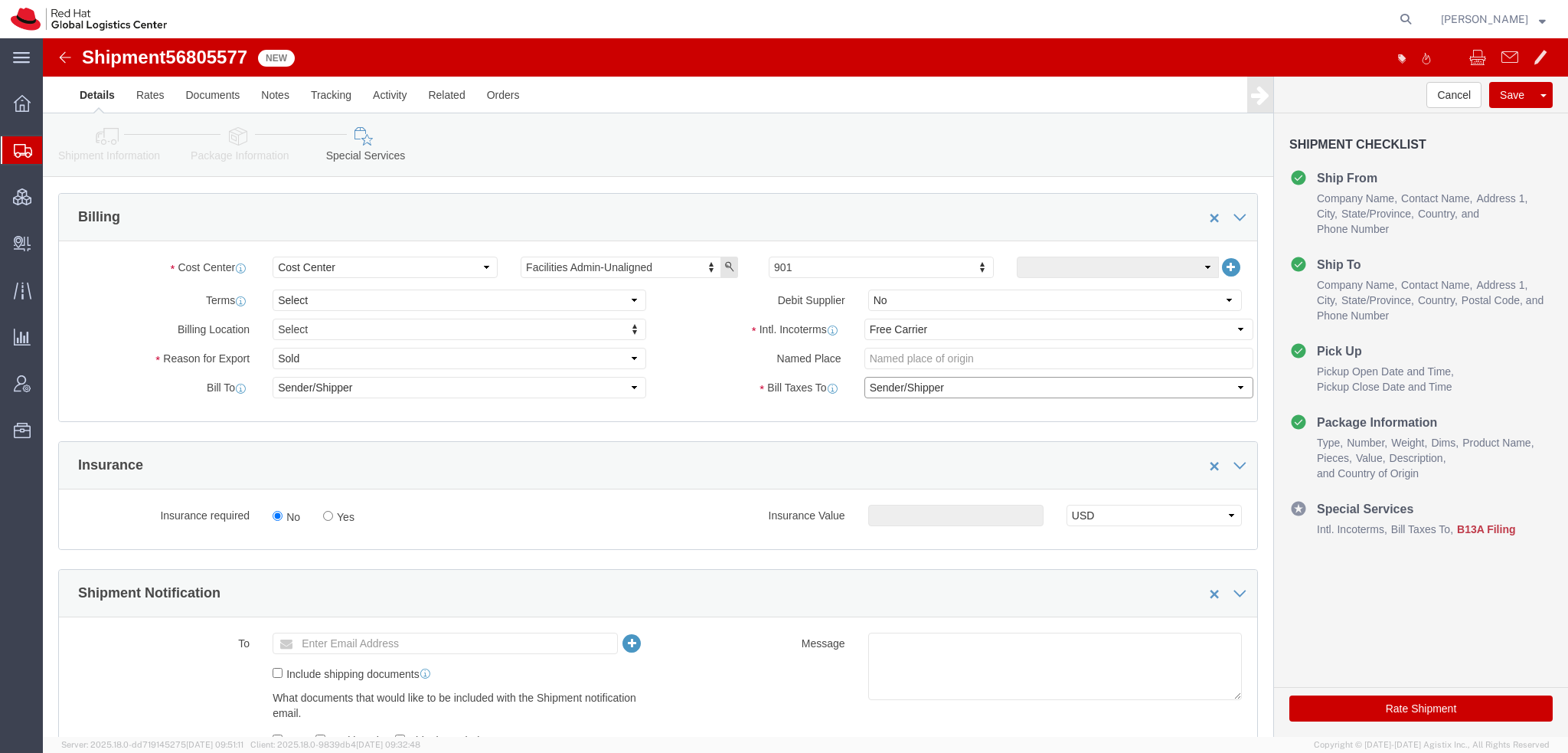
click select "Select Recipient Account Sender/Shipper Third Party Account"
select select "RCPN"
click select "Select Recipient Account Sender/Shipper Third Party Account"
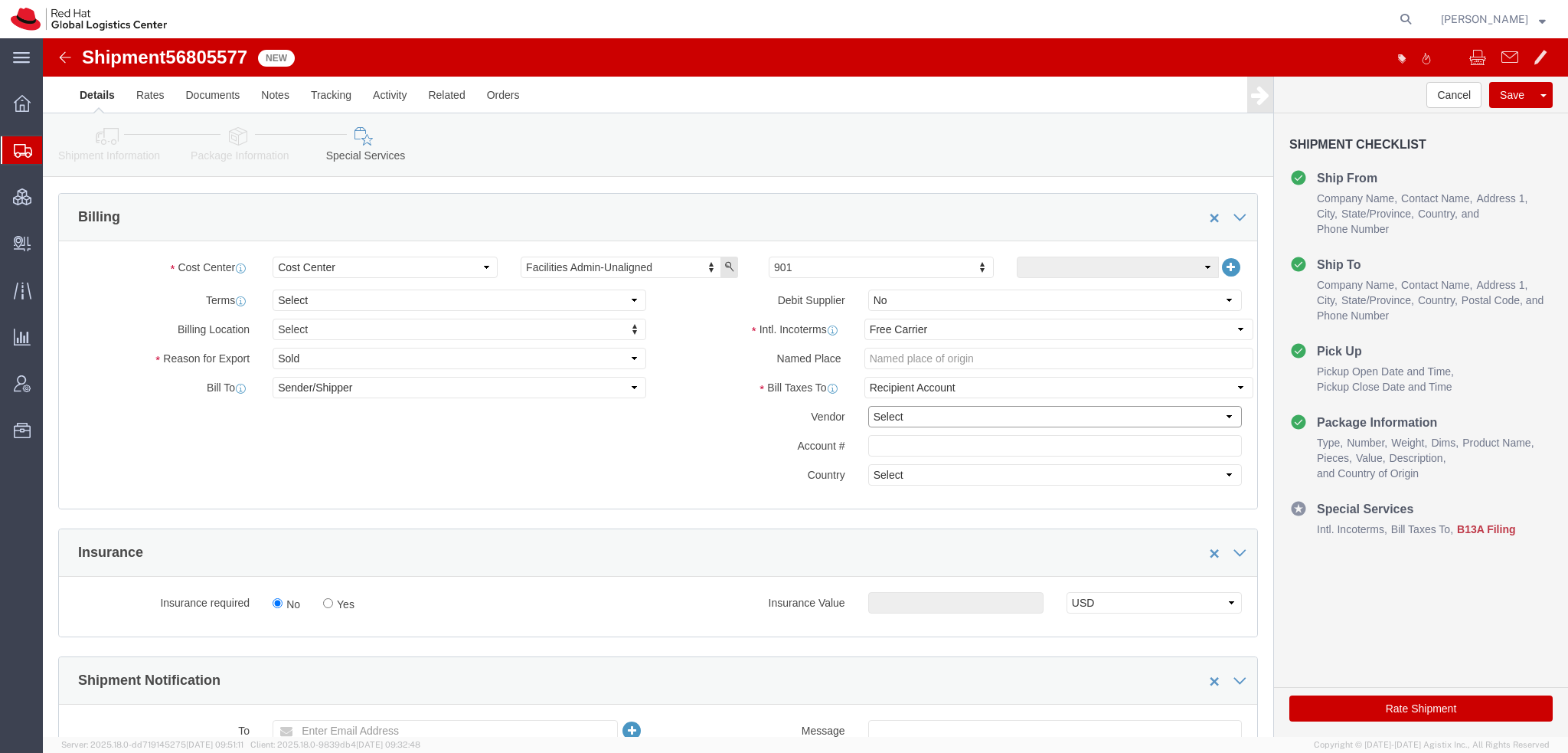
click select "Select DHL FedEx Express UPS"
select select "FedEx Express"
click select "Select DHL FedEx Express UPS"
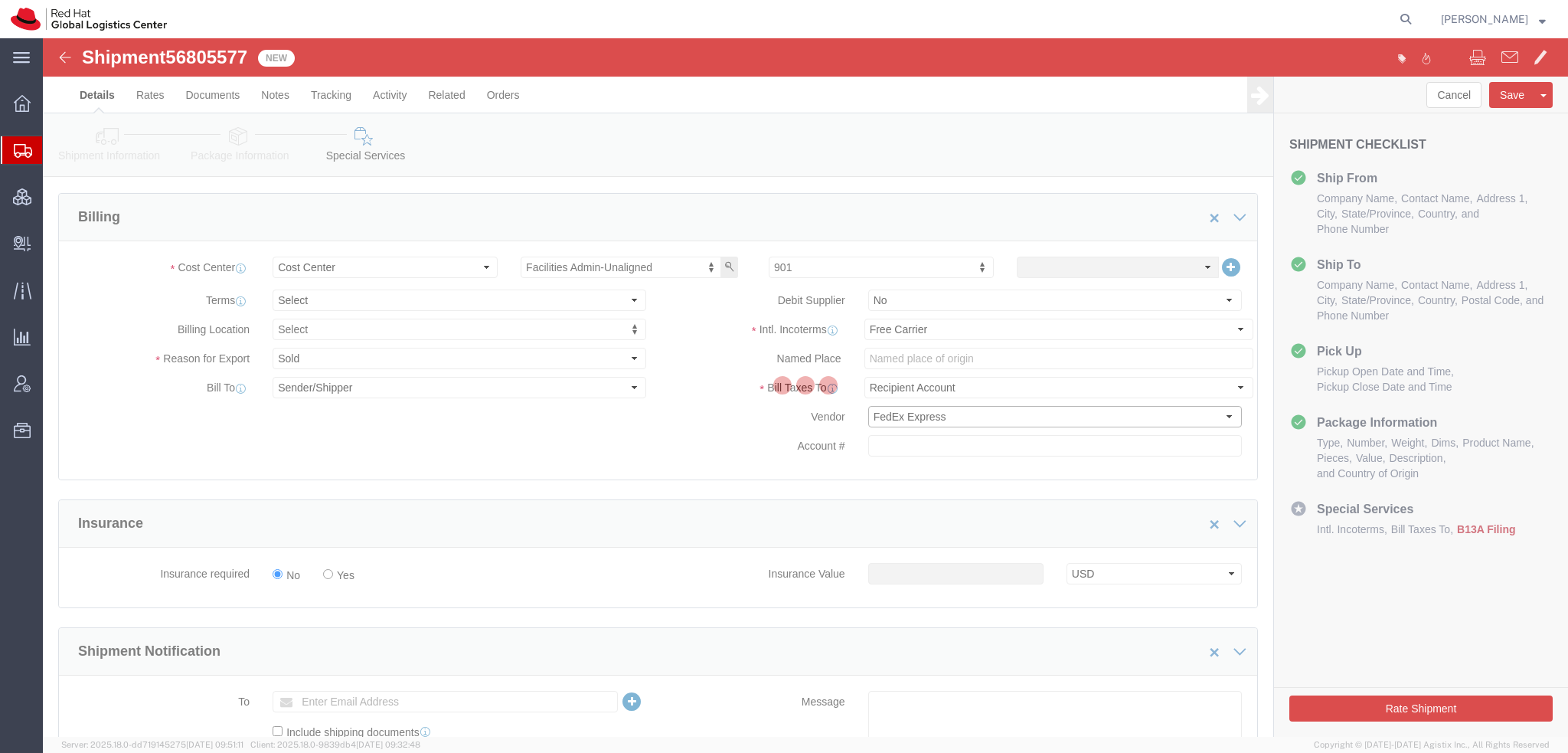
type input "342072682"
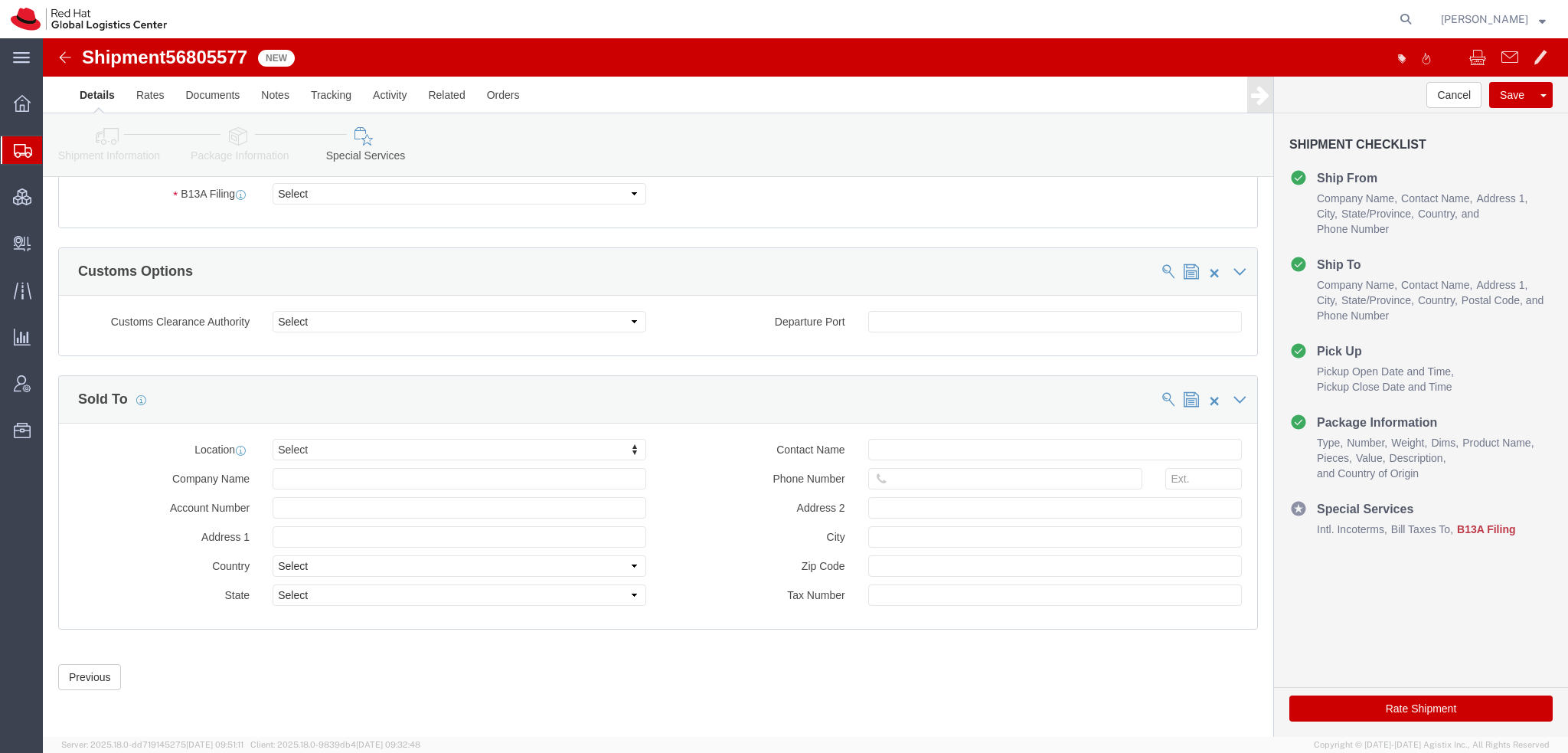
scroll to position [1113, 0]
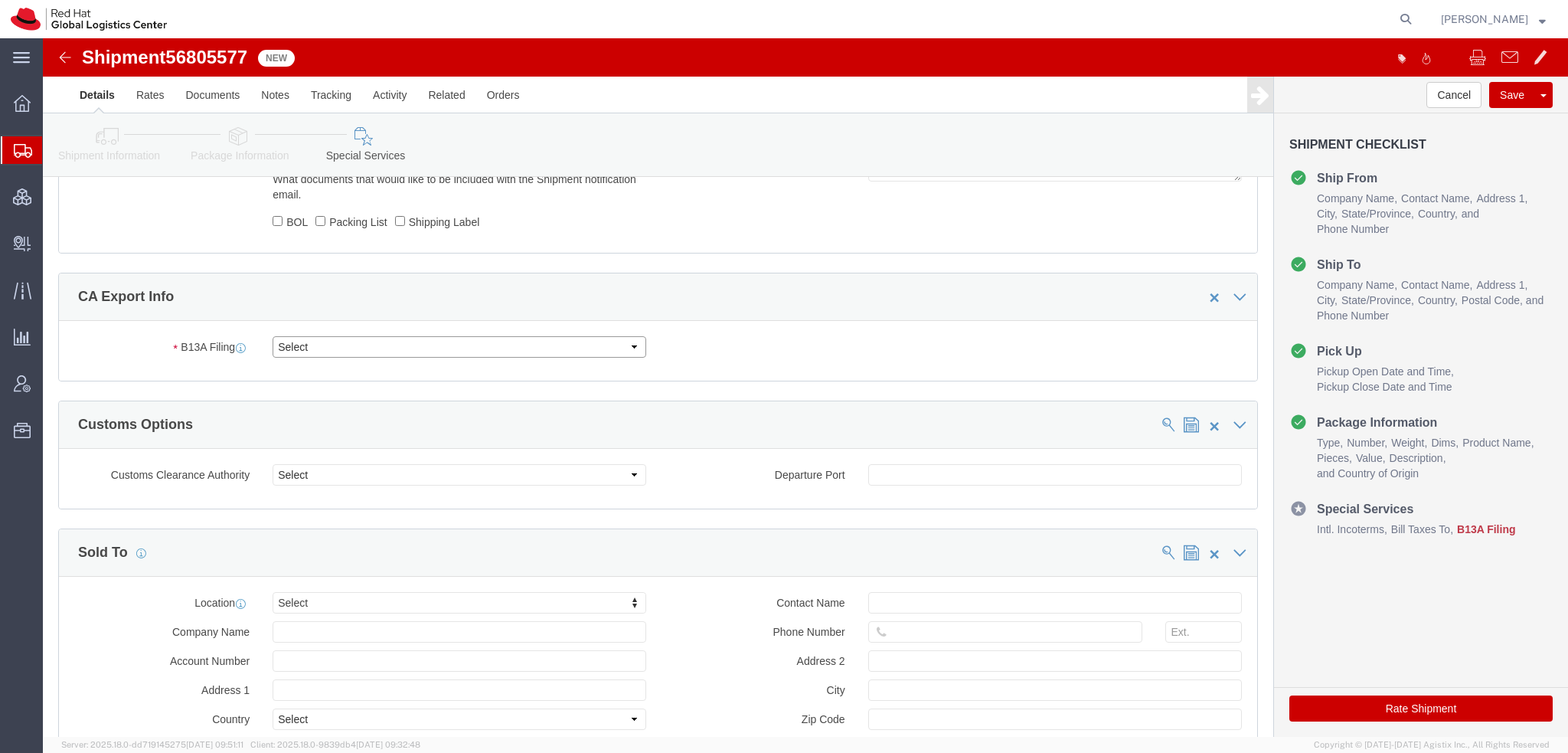
click select "Select Filed Electronically Manually Attached Not Required Summary Reporting"
select select "NOT_REQUIRED"
click select "Select Filed Electronically Manually Attached Not Required Summary Reporting"
click select "Select 01 02 03 04 05 06 07 08 10 11 12 13 14 15 16"
select select "01"
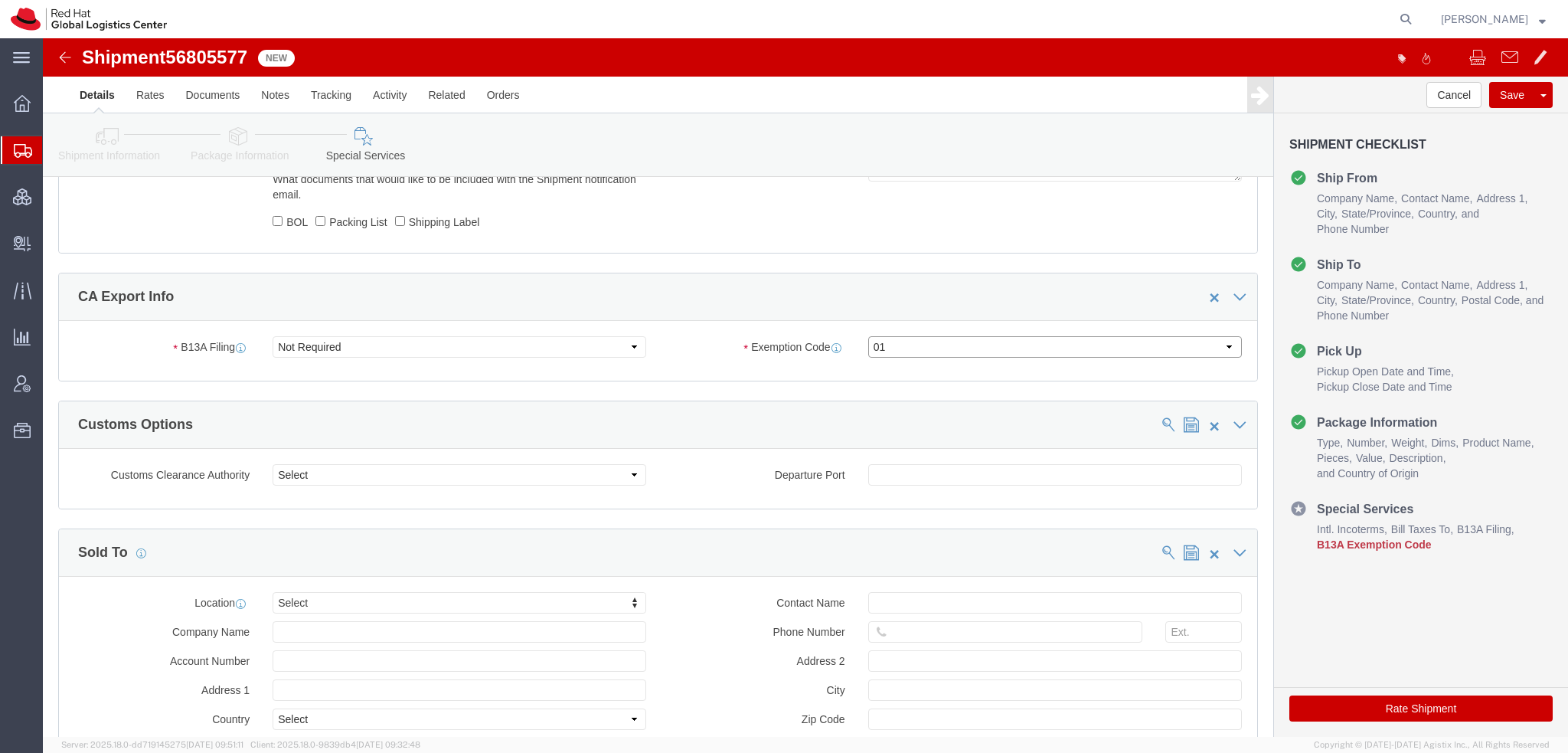
click select "Select 01 02 03 04 05 06 07 08 10 11 12 13 14 15 16"
click button "Rate Shipment"
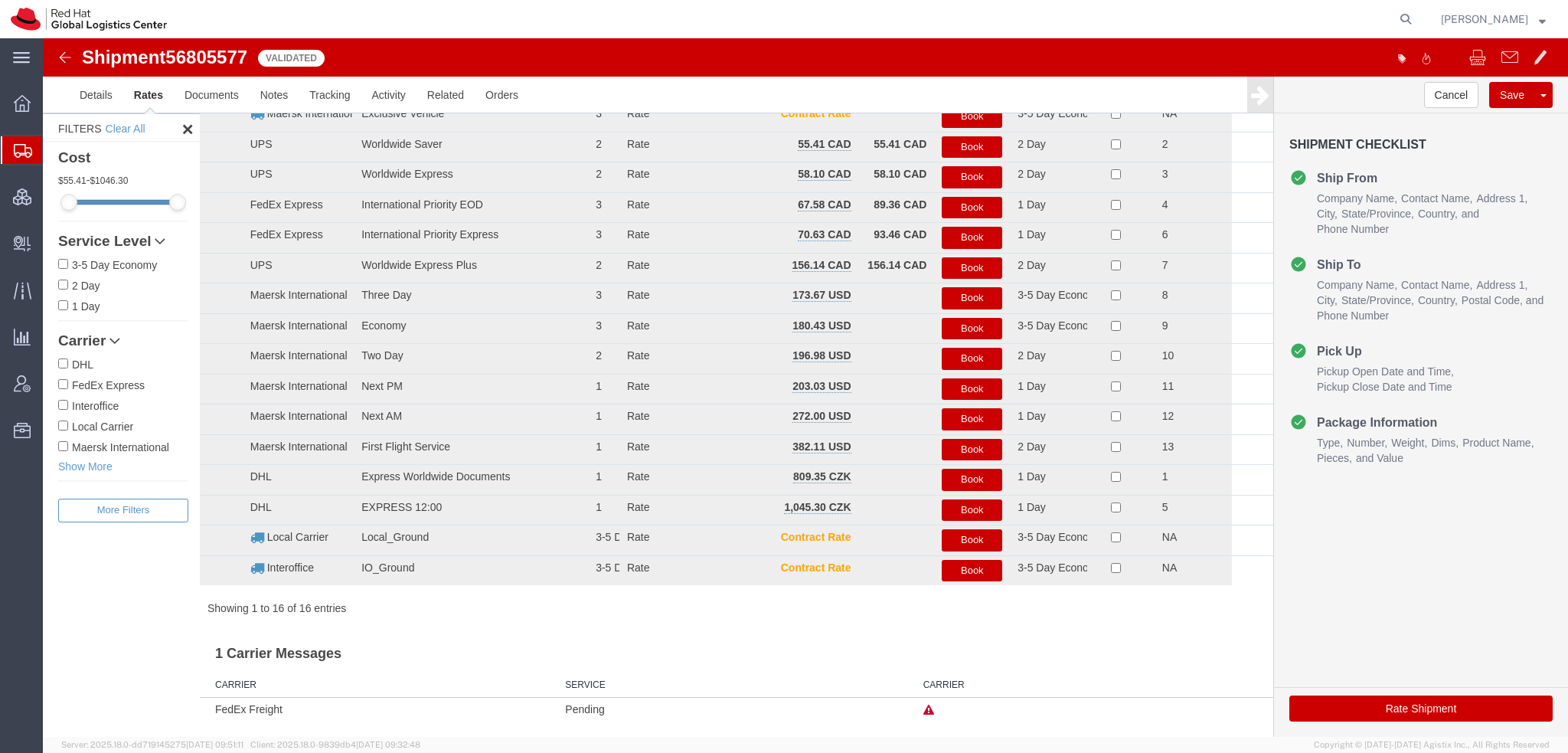
scroll to position [68, 0]
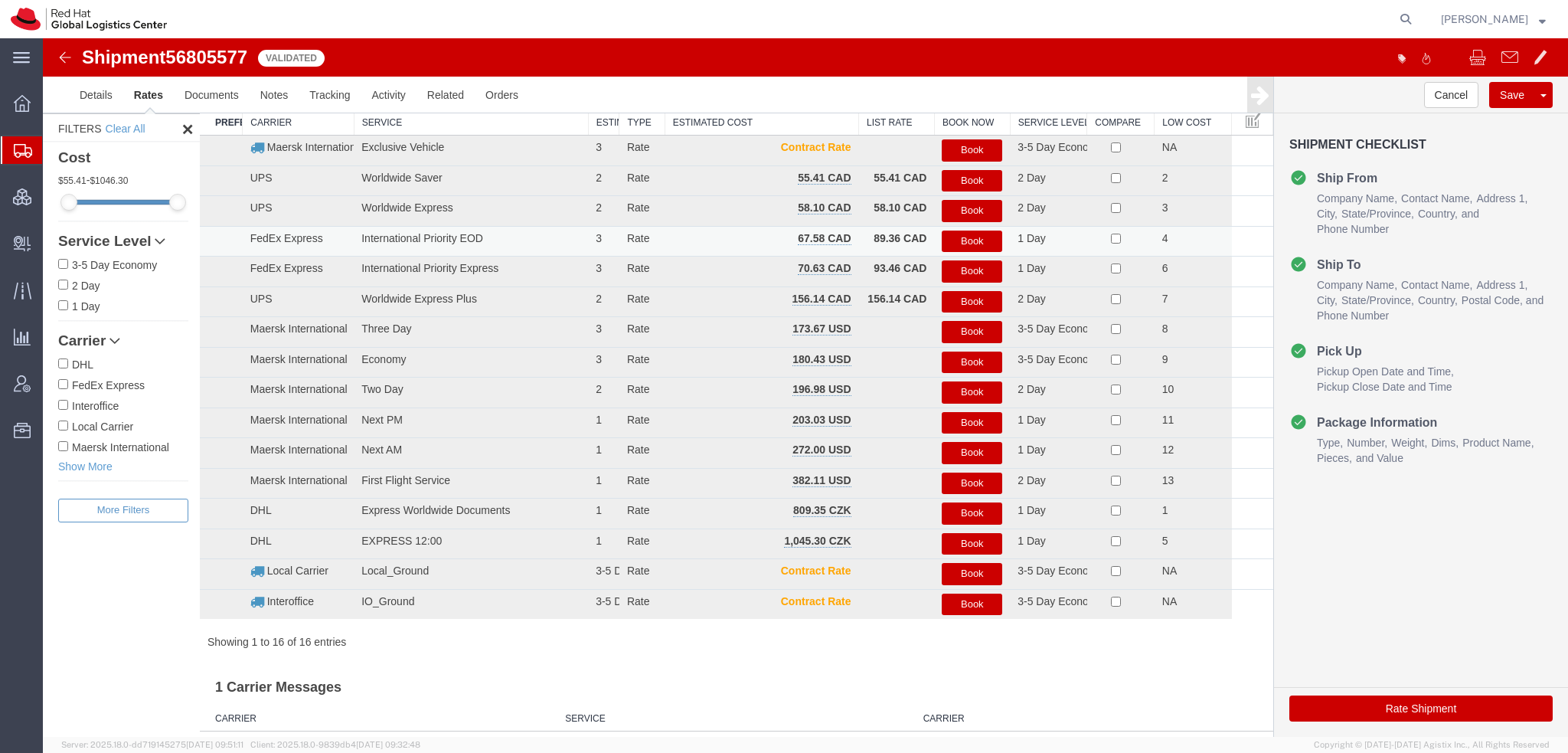
click at [976, 242] on button "Book" at bounding box center [971, 242] width 60 height 22
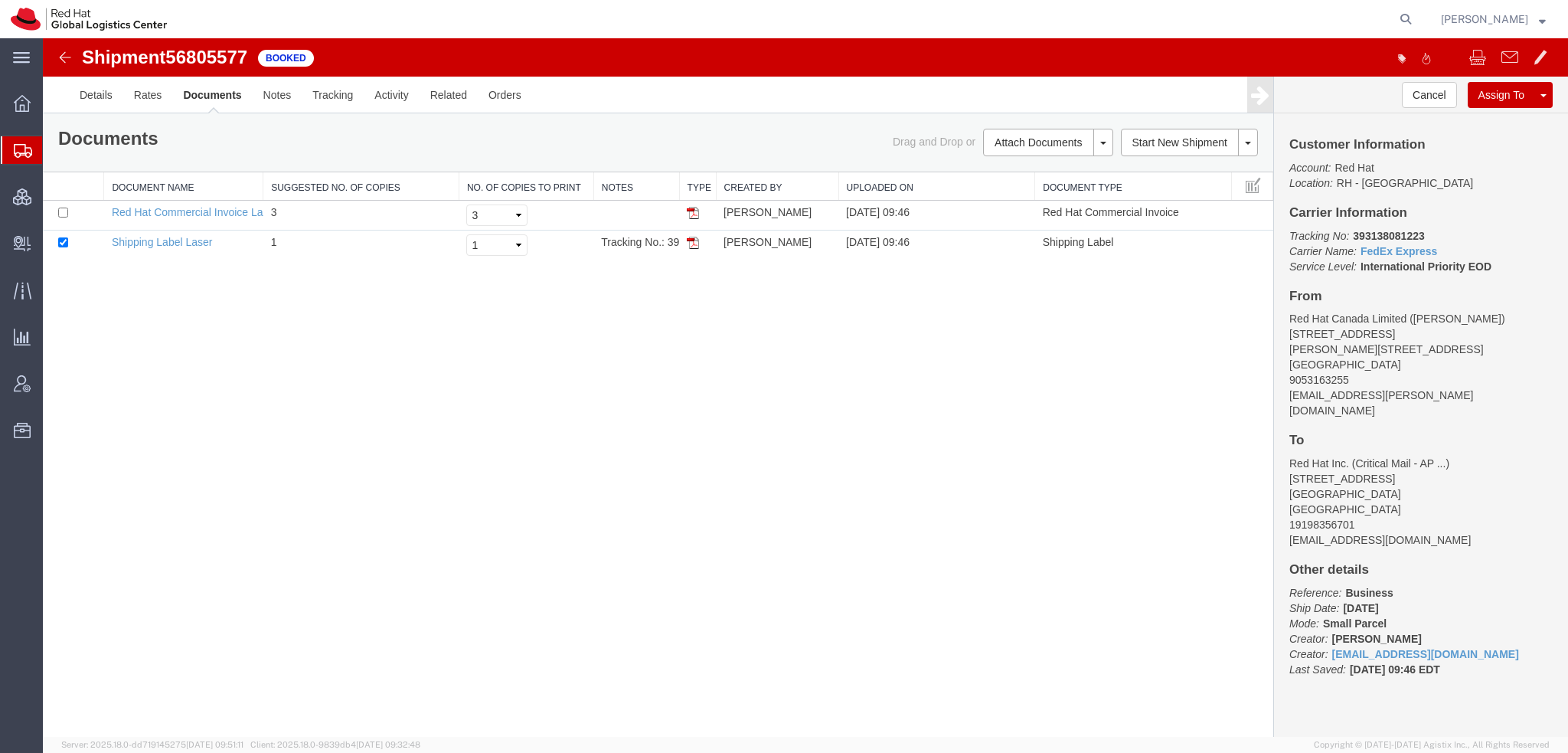
scroll to position [0, 0]
click at [64, 208] on input "checkbox" at bounding box center [64, 213] width 10 height 10
checkbox input "true"
click at [1021, 166] on link "Print Documents" at bounding box center [1045, 168] width 133 height 23
click at [88, 94] on link "Details" at bounding box center [96, 94] width 54 height 36
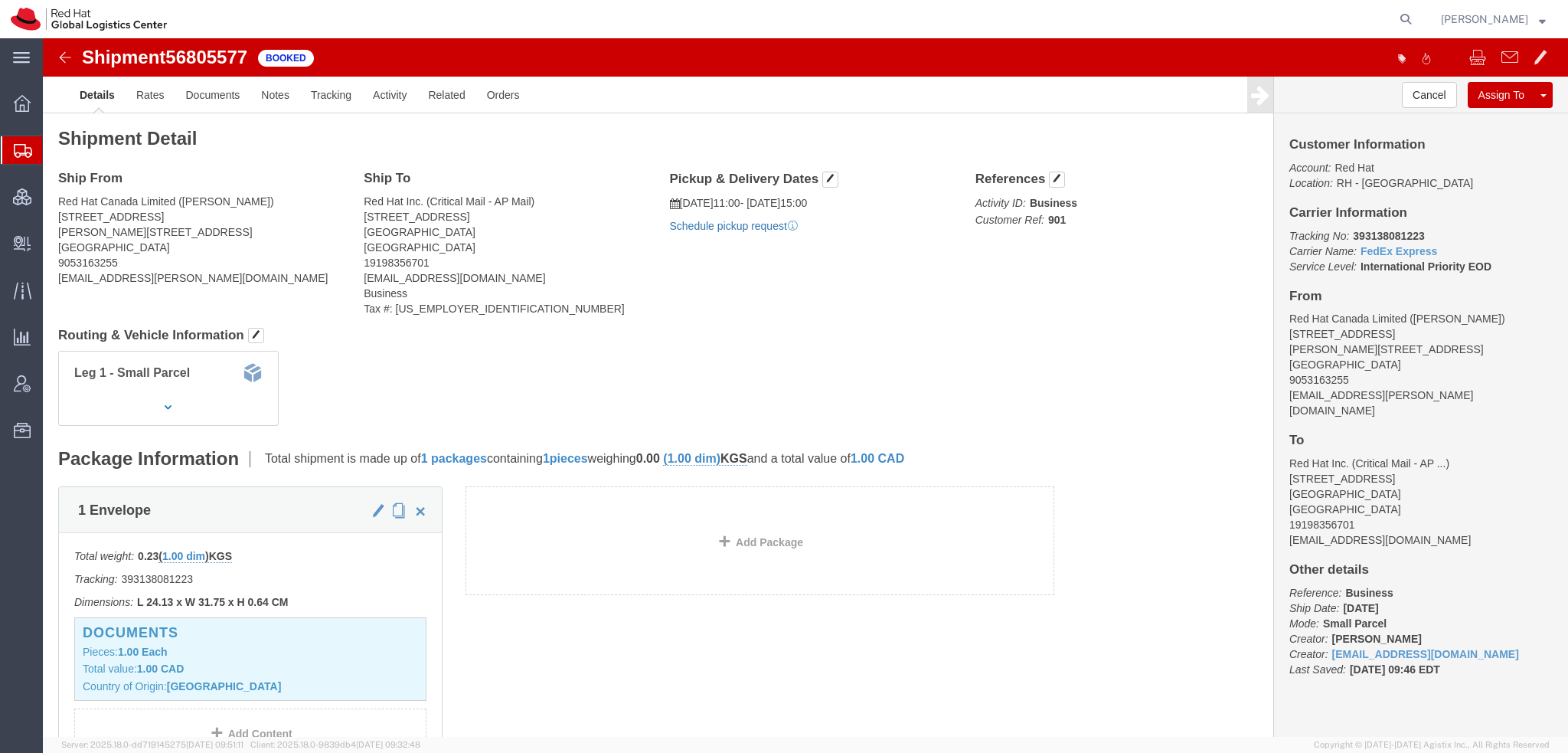
click link "Schedule pickup request"
drag, startPoint x: 76, startPoint y: 270, endPoint x: 95, endPoint y: 252, distance: 26.2
click at [0, 0] on span "Create Delivery" at bounding box center [0, 0] width 0 height 0
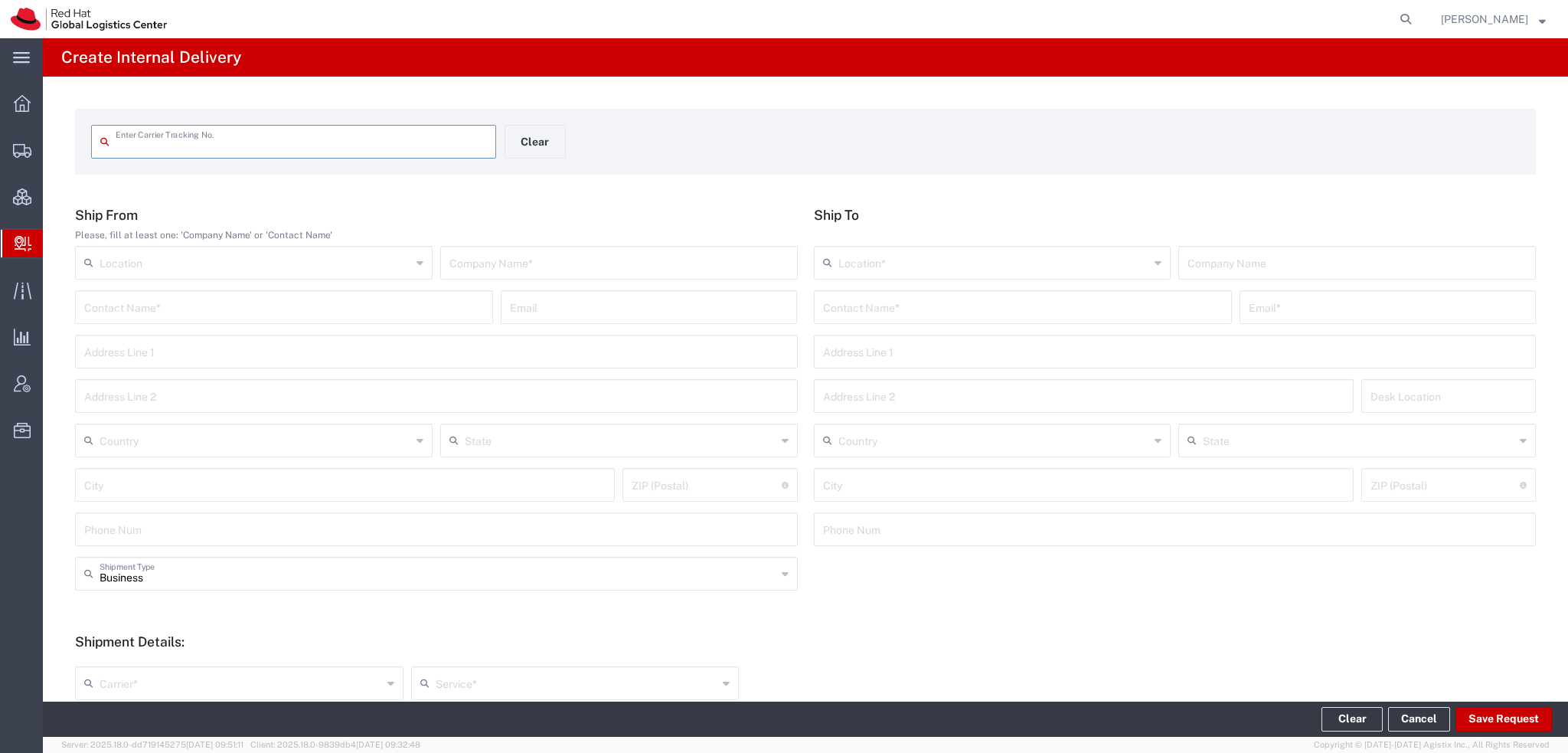
click at [507, 263] on input "text" at bounding box center [619, 262] width 339 height 27
type input "IBM Canada"
type input "Devon Ramlakhan"
click at [945, 302] on input "text" at bounding box center [1022, 306] width 399 height 27
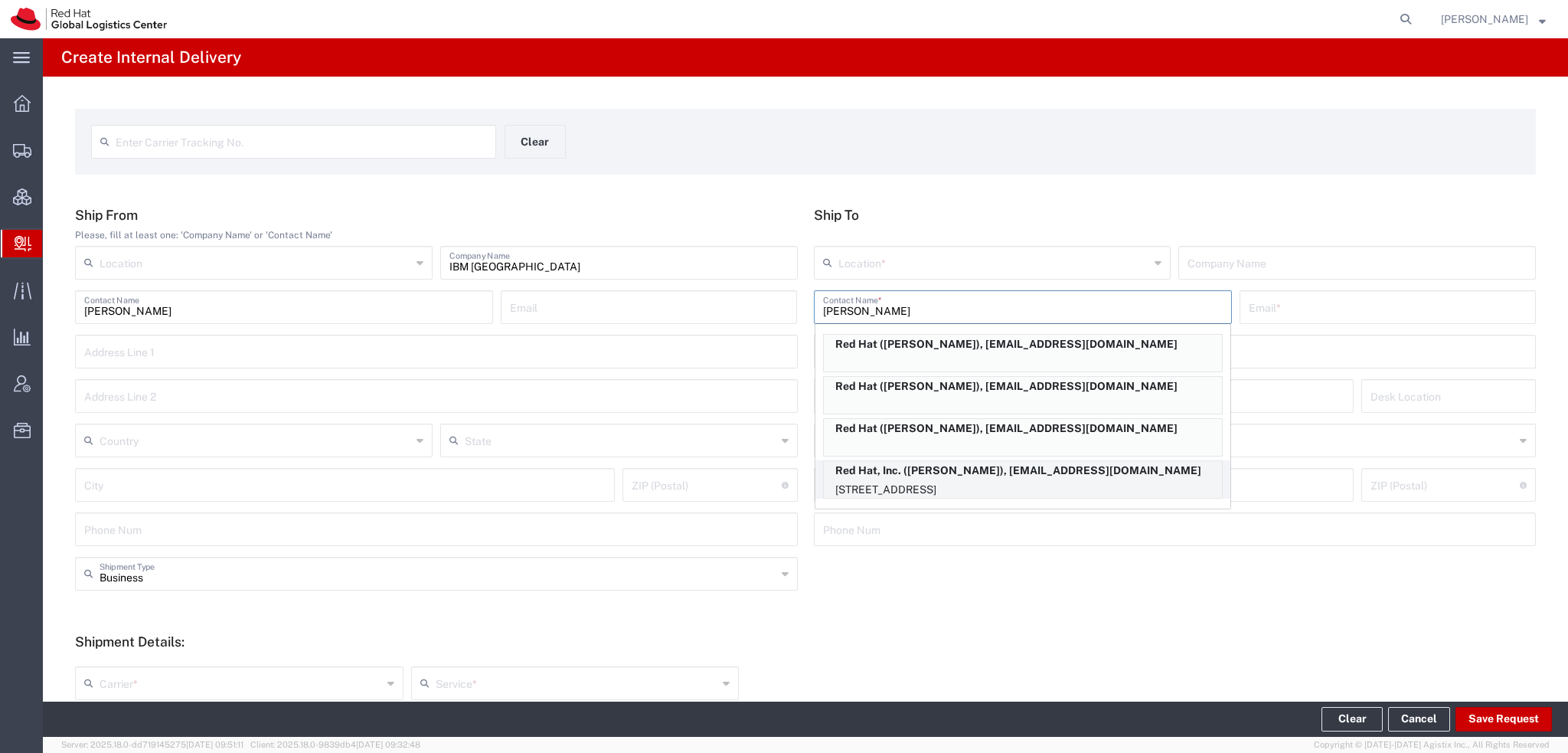
type input "Robert L"
click at [948, 473] on p "Red Hat, Inc. (Robert Lomax), rlomax@redhat.com" at bounding box center [1023, 471] width 398 height 20
type input "RH - [GEOGRAPHIC_DATA]"
type input "Red Hat, Inc."
type input "Robert Lomax"
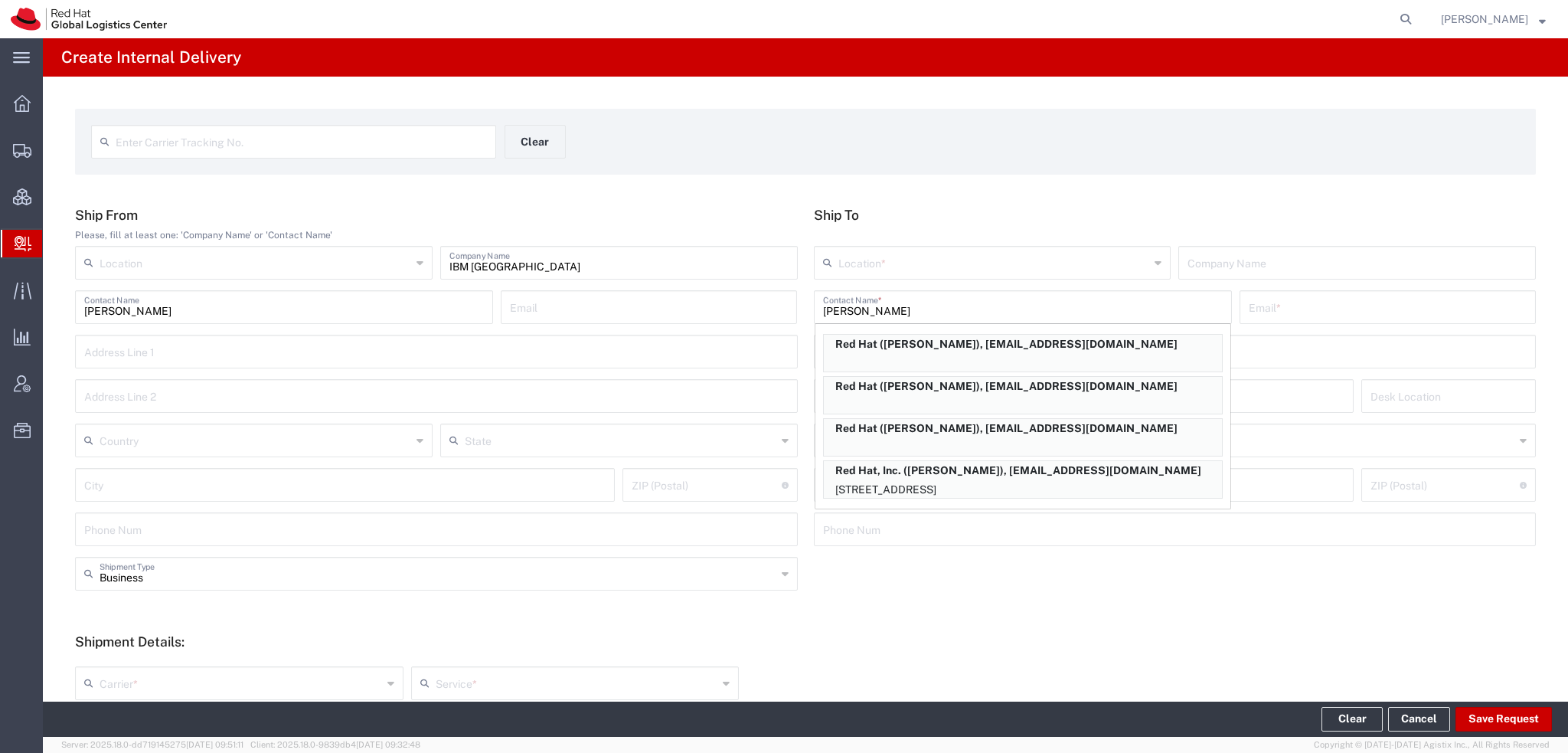
type input "rlomax@redhat.com"
type input "100 East Davie Street"
type input "9S300"
type input "United States"
type input "RALEIGH"
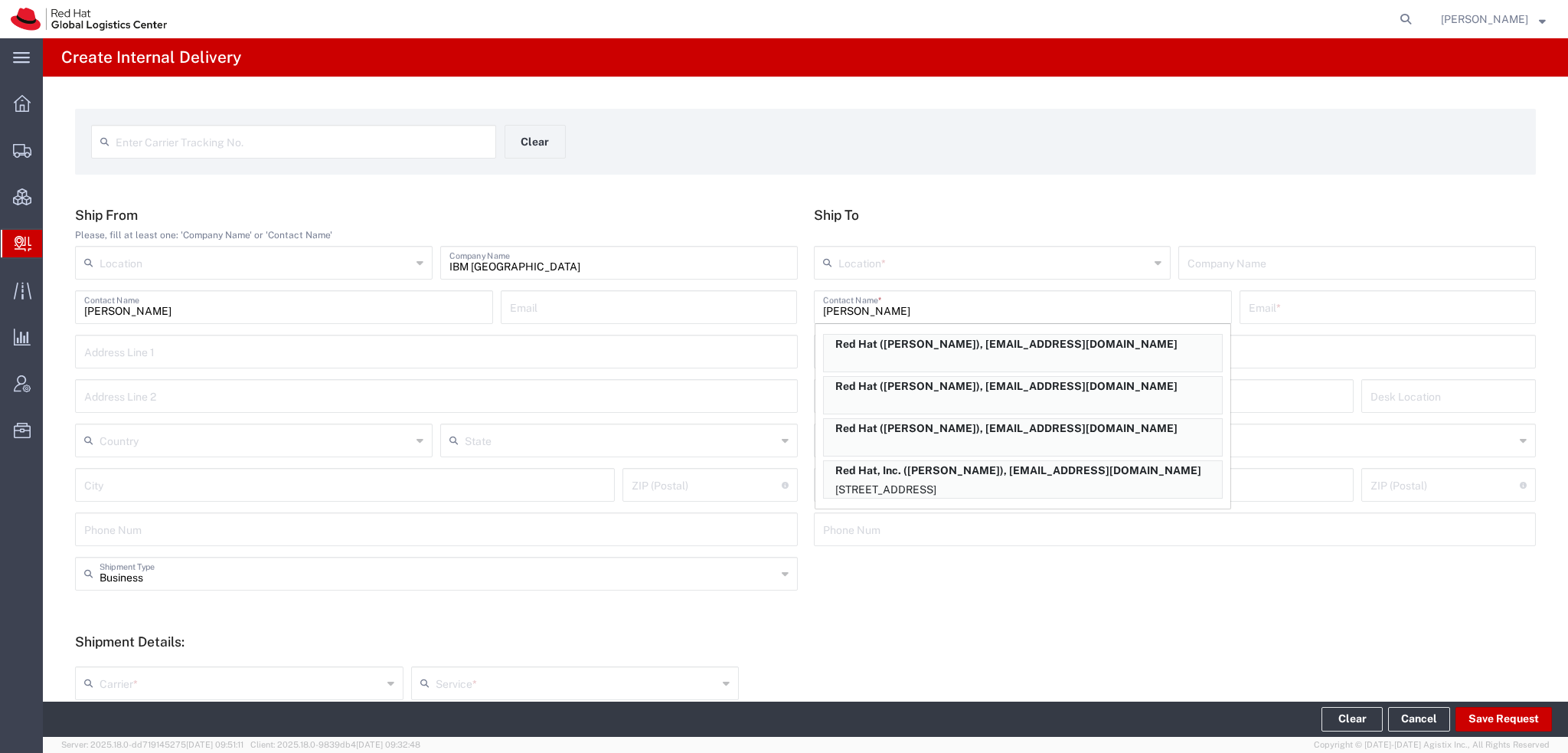
type input "27601"
type input "North Carolina"
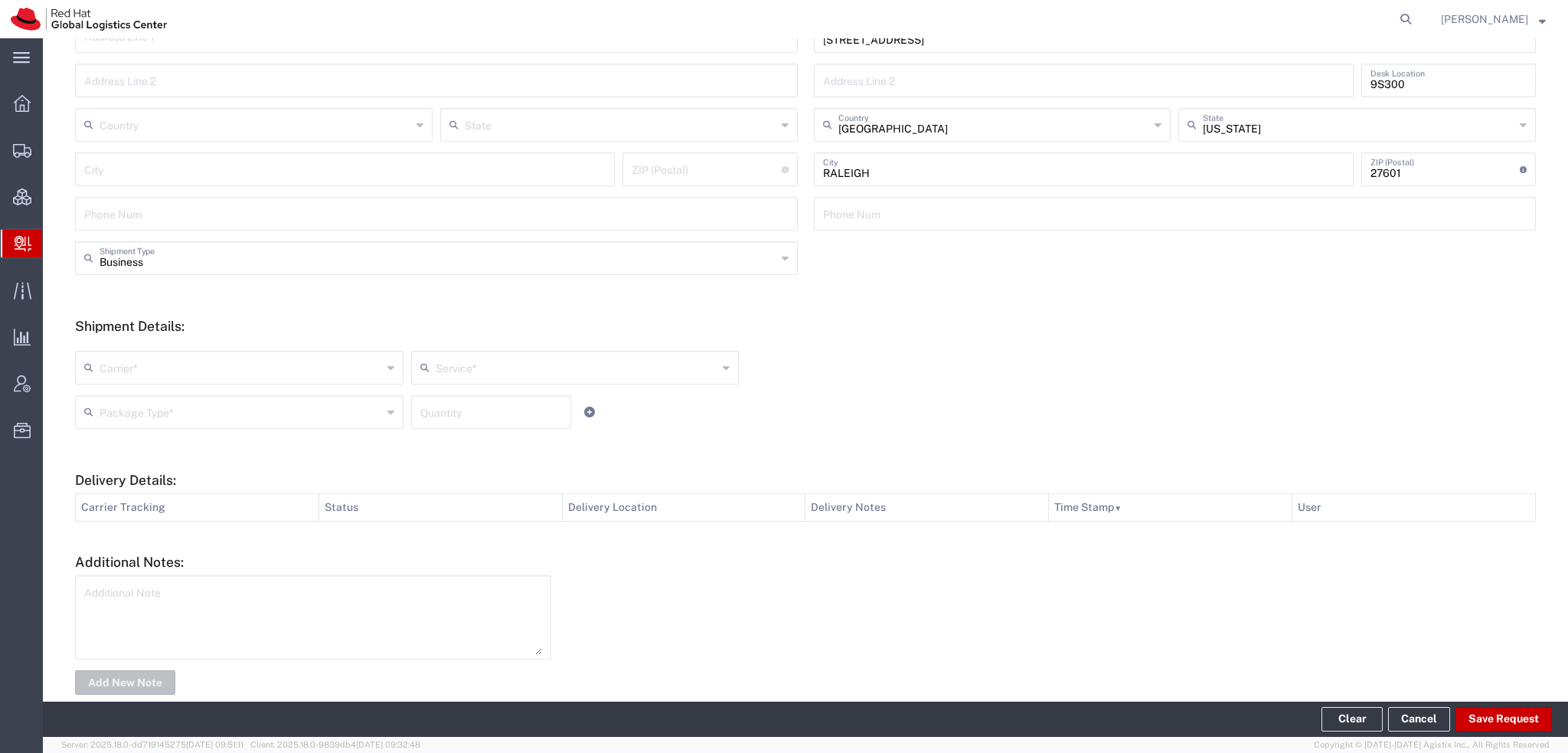
scroll to position [342, 0]
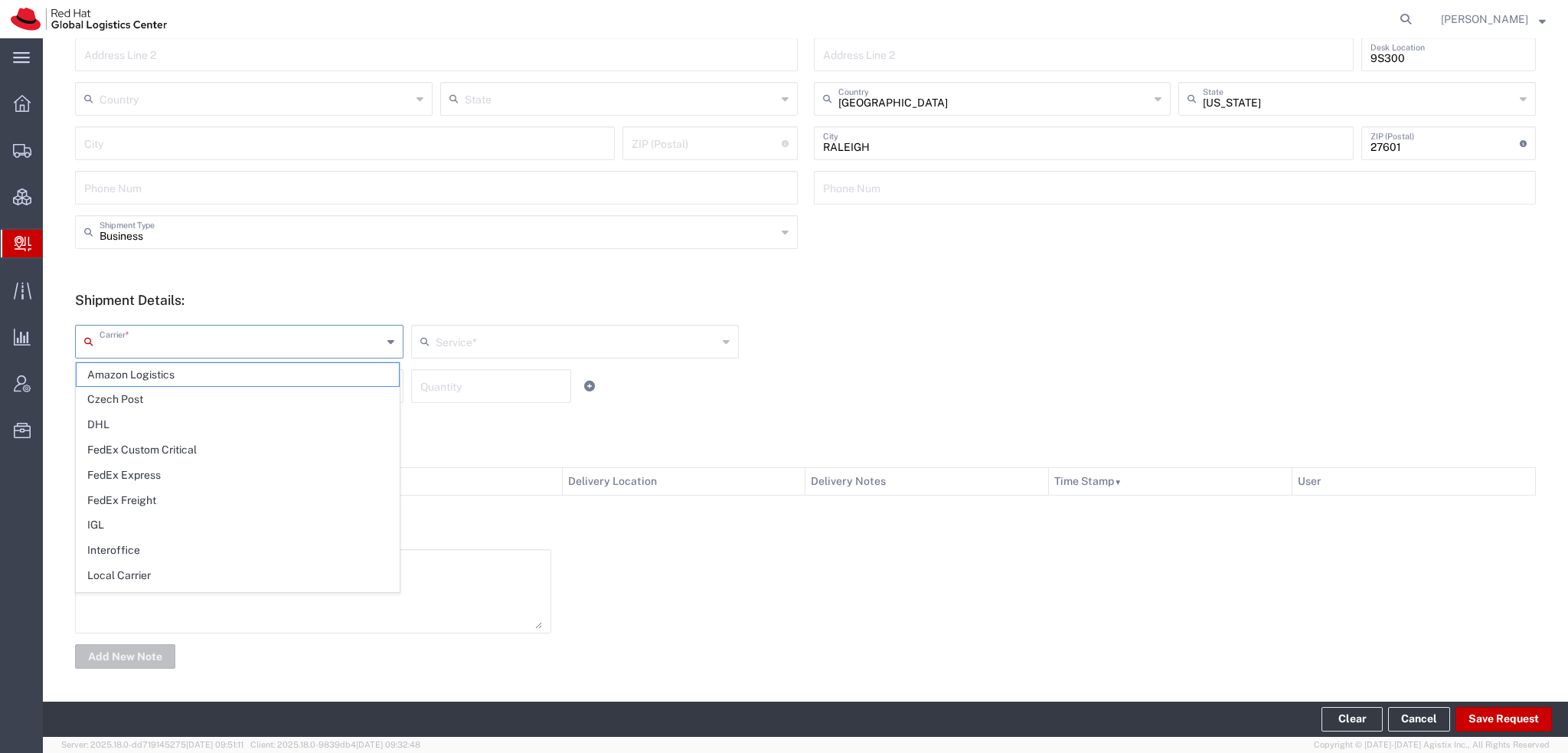
click at [201, 350] on input "text" at bounding box center [240, 341] width 282 height 27
click at [161, 480] on span "FedEx Express" at bounding box center [237, 475] width 322 height 24
type input "FedEx Express"
click at [444, 333] on input "text" at bounding box center [576, 341] width 282 height 27
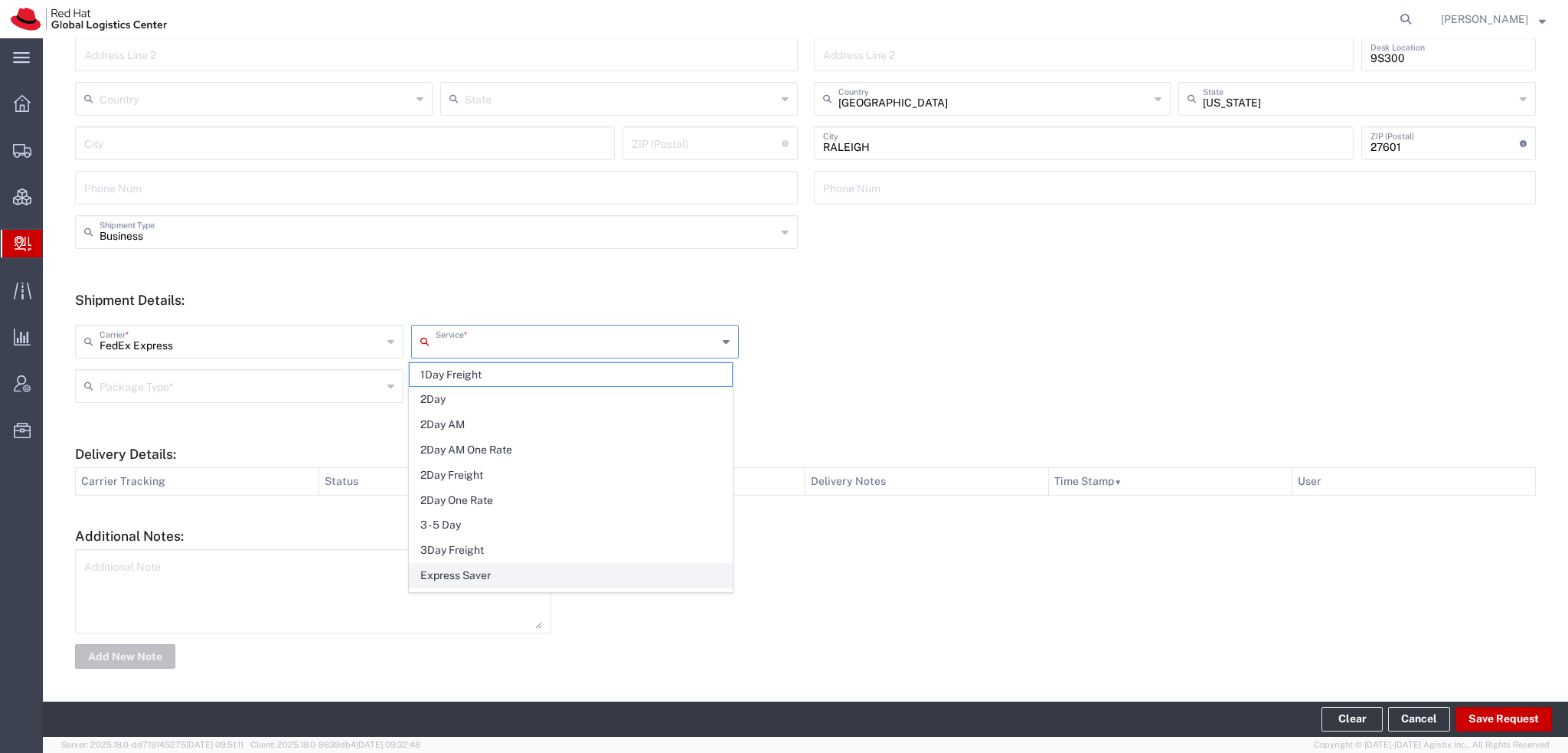
click at [481, 564] on span "Express Saver" at bounding box center [570, 576] width 322 height 24
type input "Express Saver"
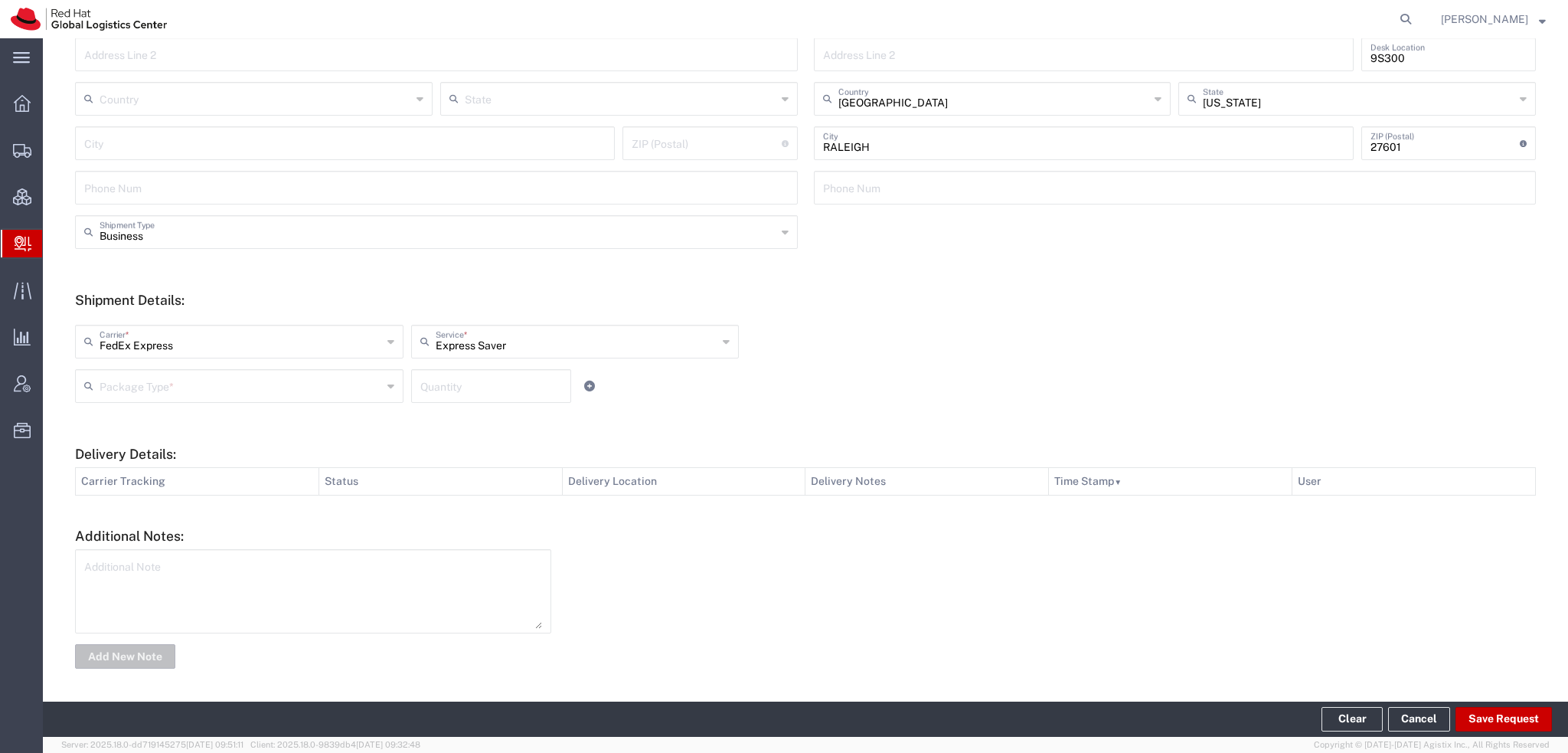
click at [147, 382] on input "text" at bounding box center [240, 385] width 282 height 27
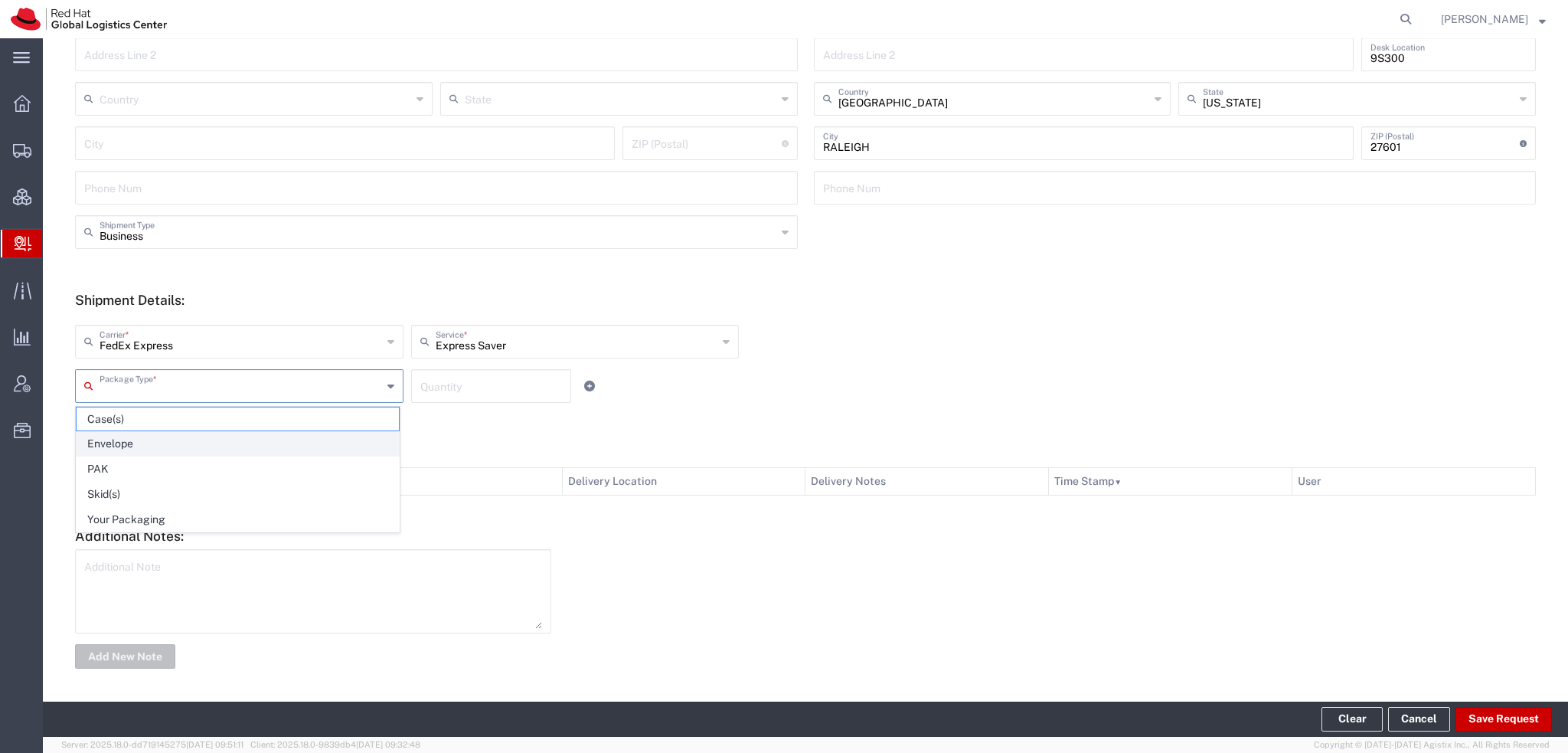
click at [120, 443] on span "Envelope" at bounding box center [237, 443] width 322 height 24
type input "Envelope"
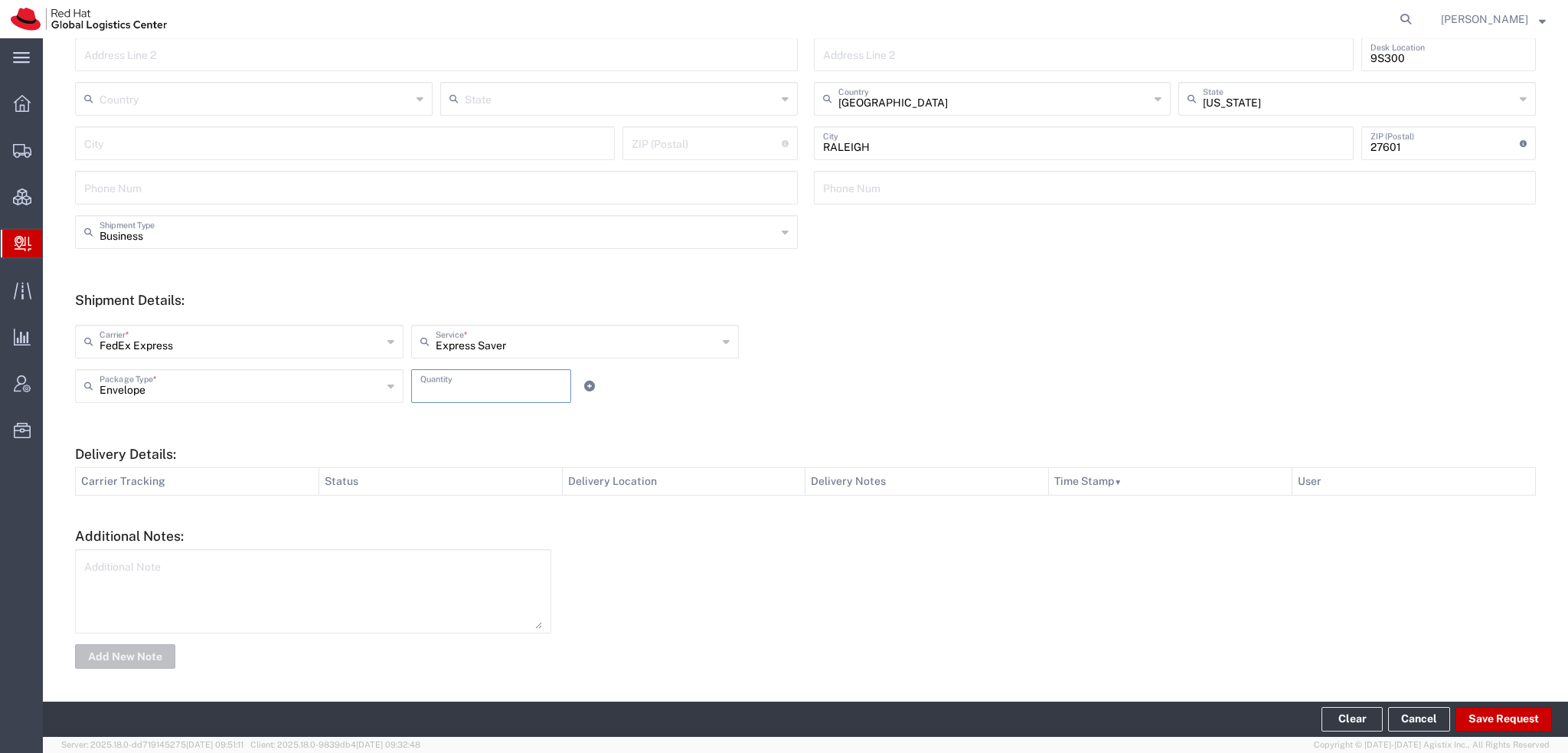
click at [475, 395] on input "number" at bounding box center [491, 385] width 142 height 27
type input "1"
click at [1485, 713] on button "Save Request" at bounding box center [1504, 719] width 97 height 25
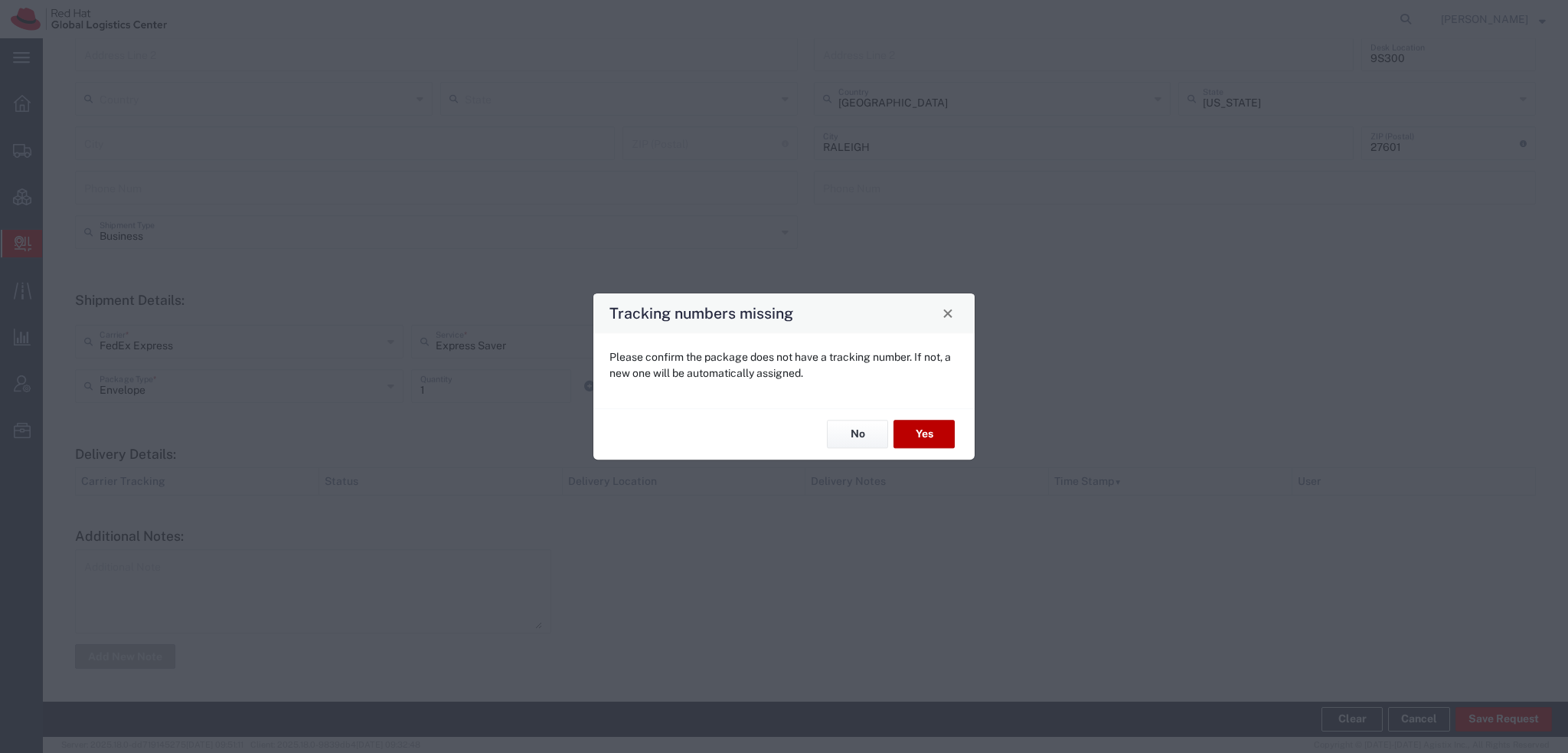
click at [919, 442] on button "Yes" at bounding box center [924, 434] width 61 height 28
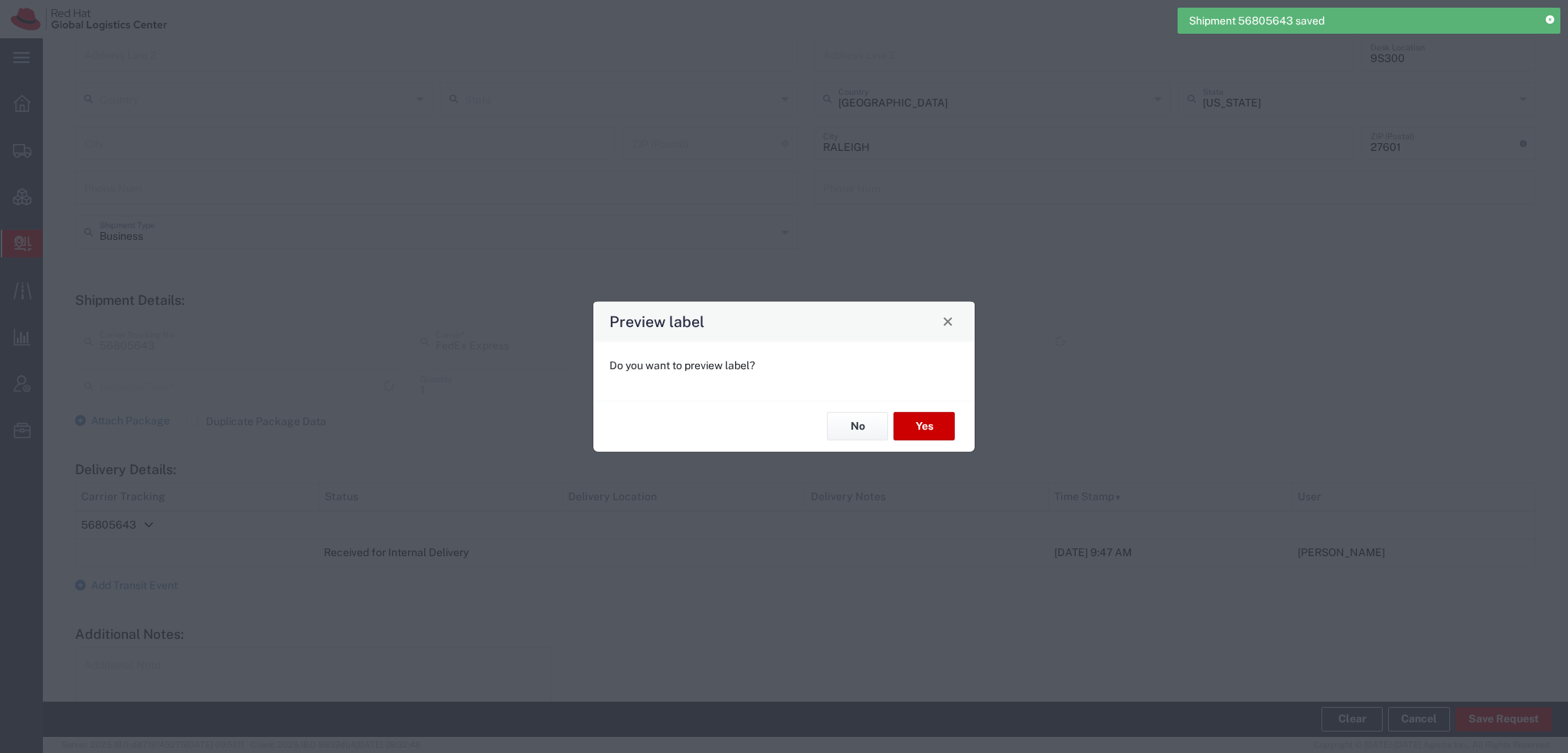
type input "Envelope"
type input "Express Saver"
click at [926, 430] on button "Yes" at bounding box center [924, 426] width 61 height 28
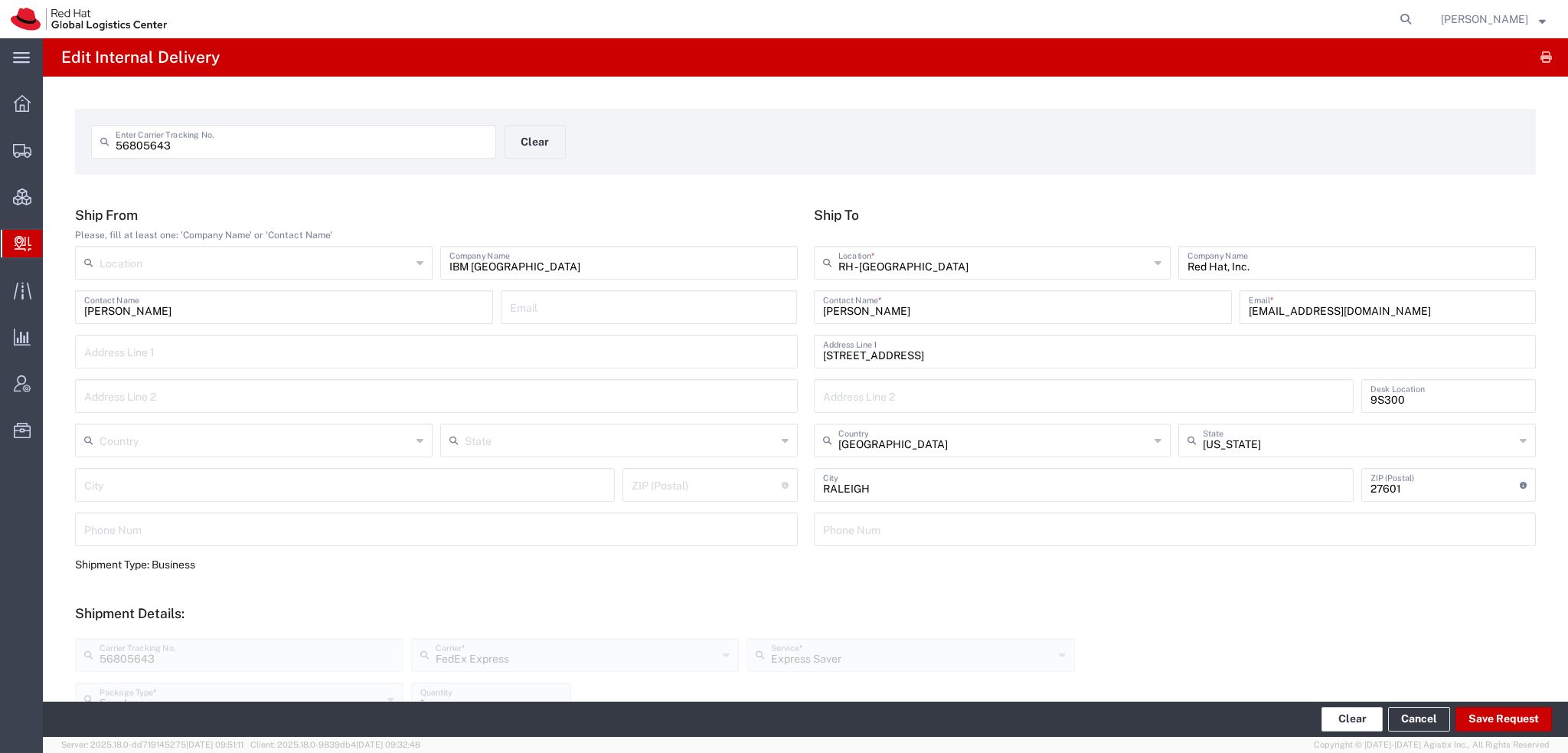
click at [1356, 718] on button "Clear" at bounding box center [1352, 719] width 61 height 25
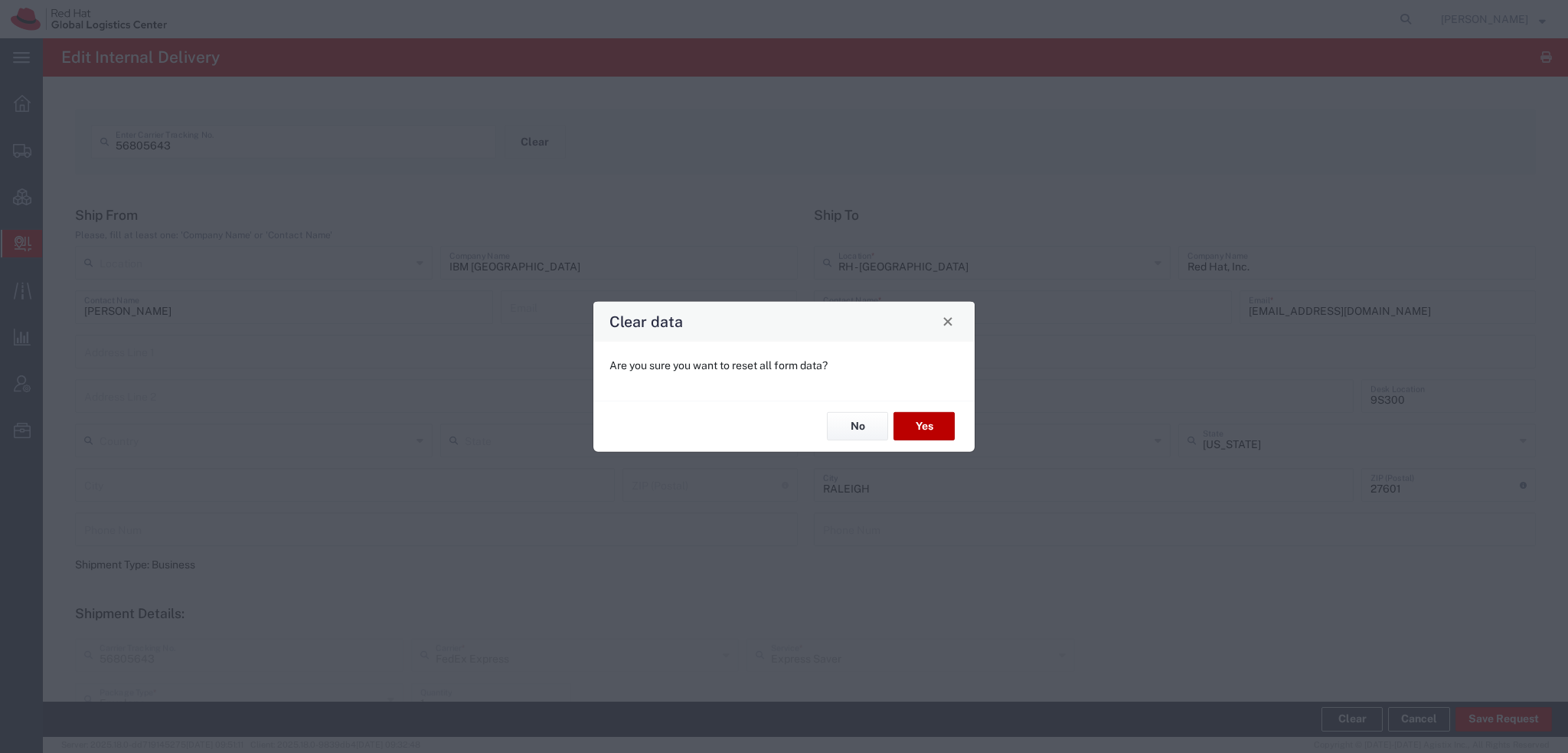
click at [908, 422] on button "Yes" at bounding box center [924, 426] width 61 height 28
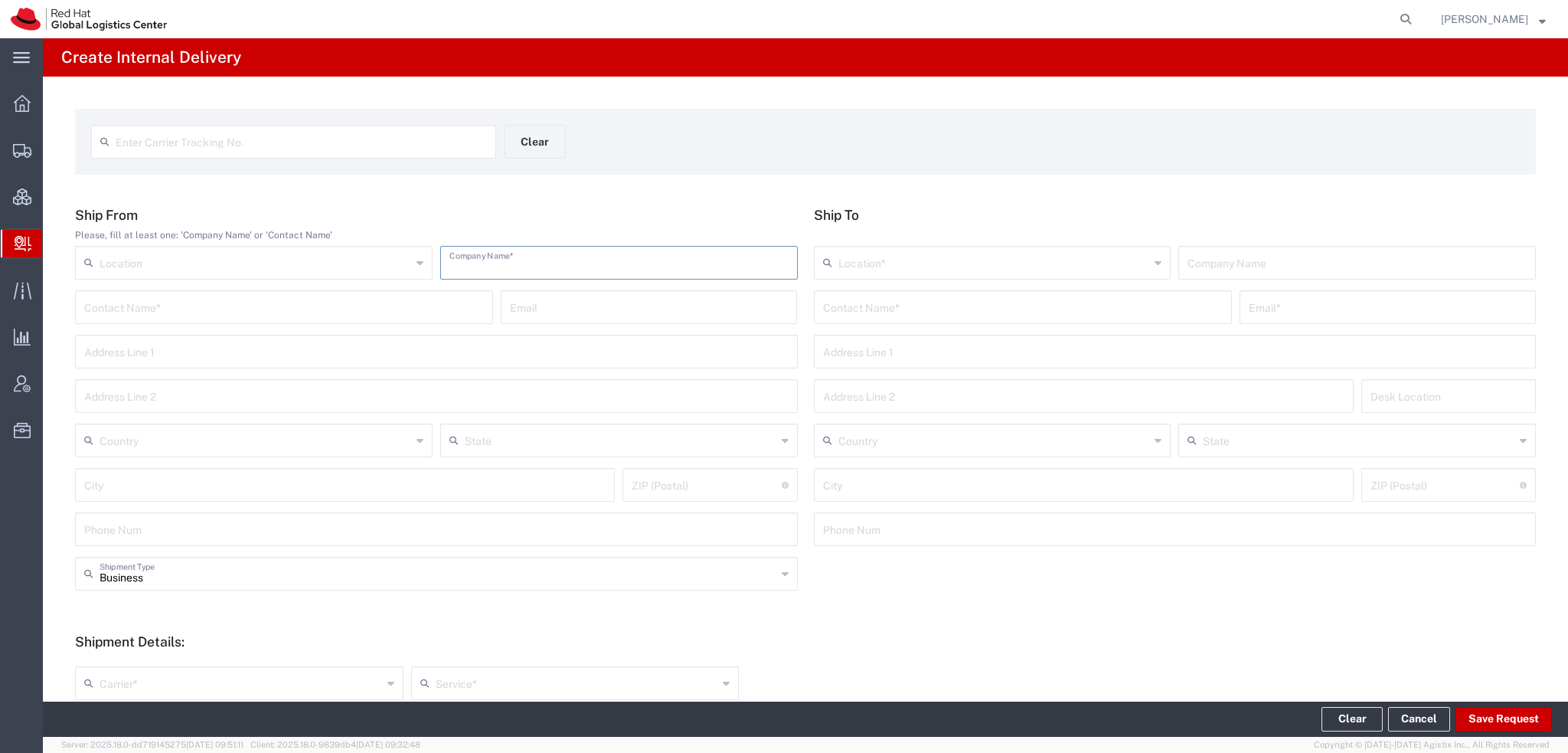
click at [606, 271] on input "text" at bounding box center [619, 262] width 339 height 27
type input "IBM Canada"
click at [226, 307] on input "text" at bounding box center [283, 306] width 399 height 27
paste input "Devon Ramlakhan"
type input "Devon Ramlakhan"
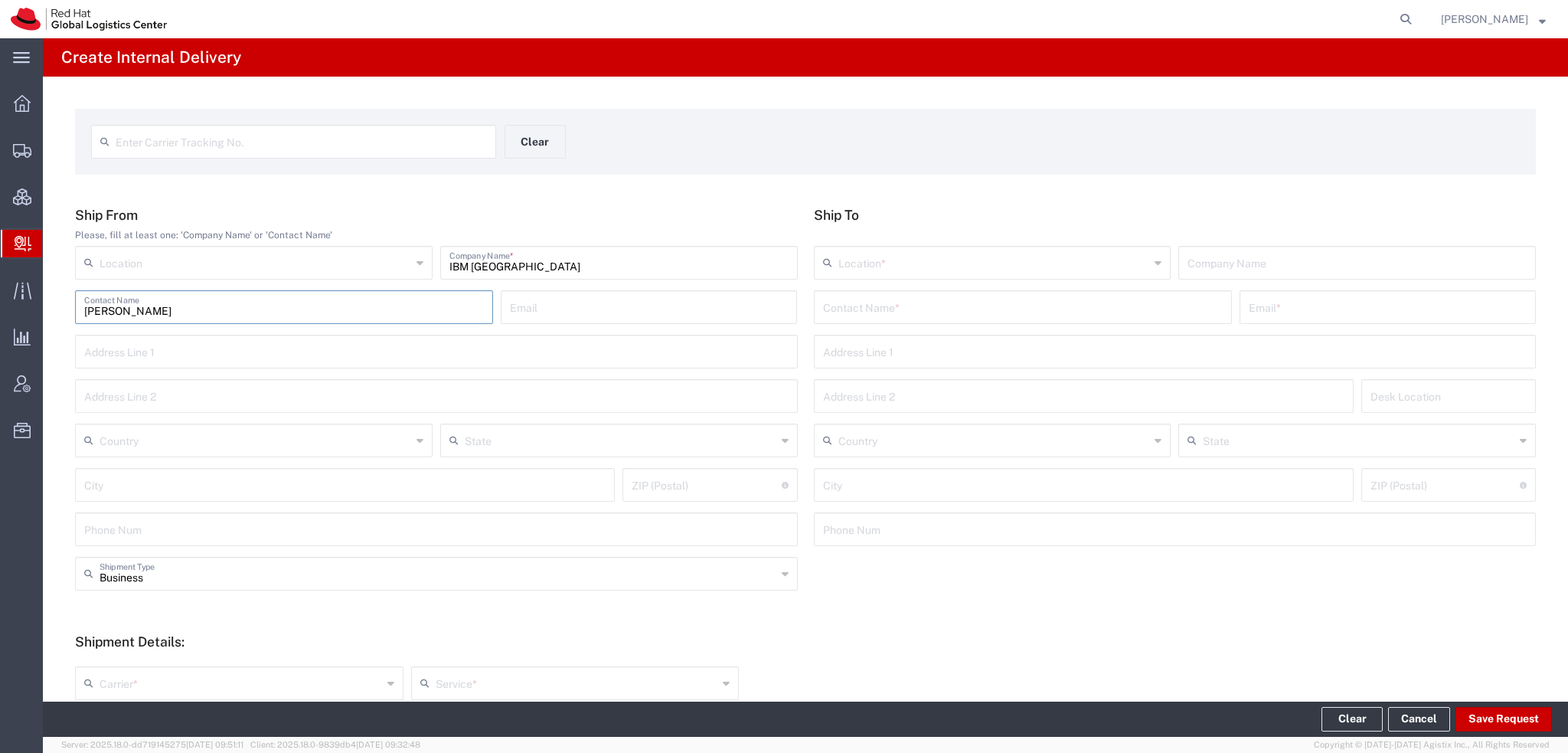
click at [884, 308] on input "text" at bounding box center [1022, 306] width 399 height 27
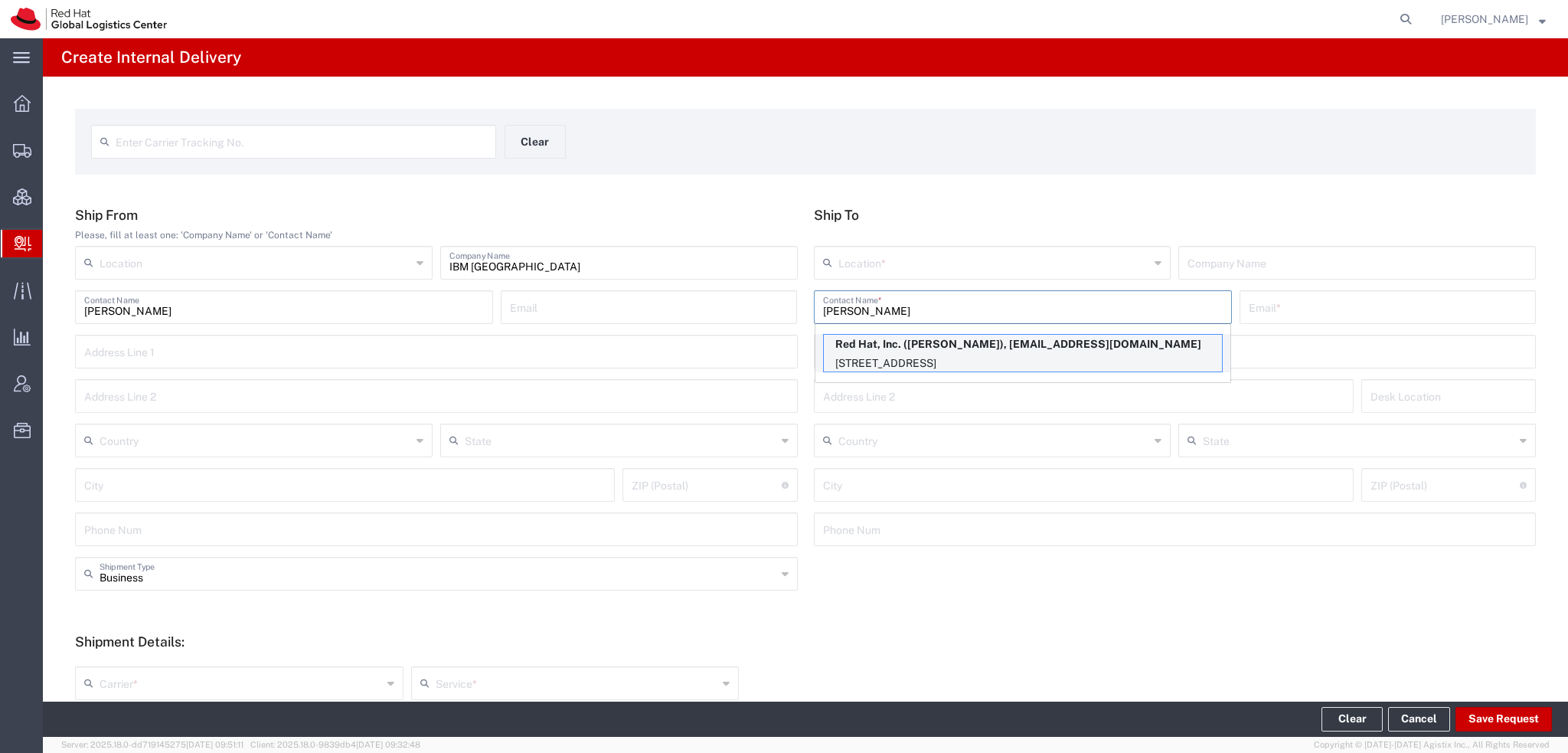
type input "Robert Loma"
click at [888, 358] on p "100 East Davie Street, 9S300, RALEIGH, NC, 27601, US" at bounding box center [1023, 363] width 398 height 20
type input "RH - [GEOGRAPHIC_DATA]"
type input "Red Hat, Inc."
type input "Robert Lomax"
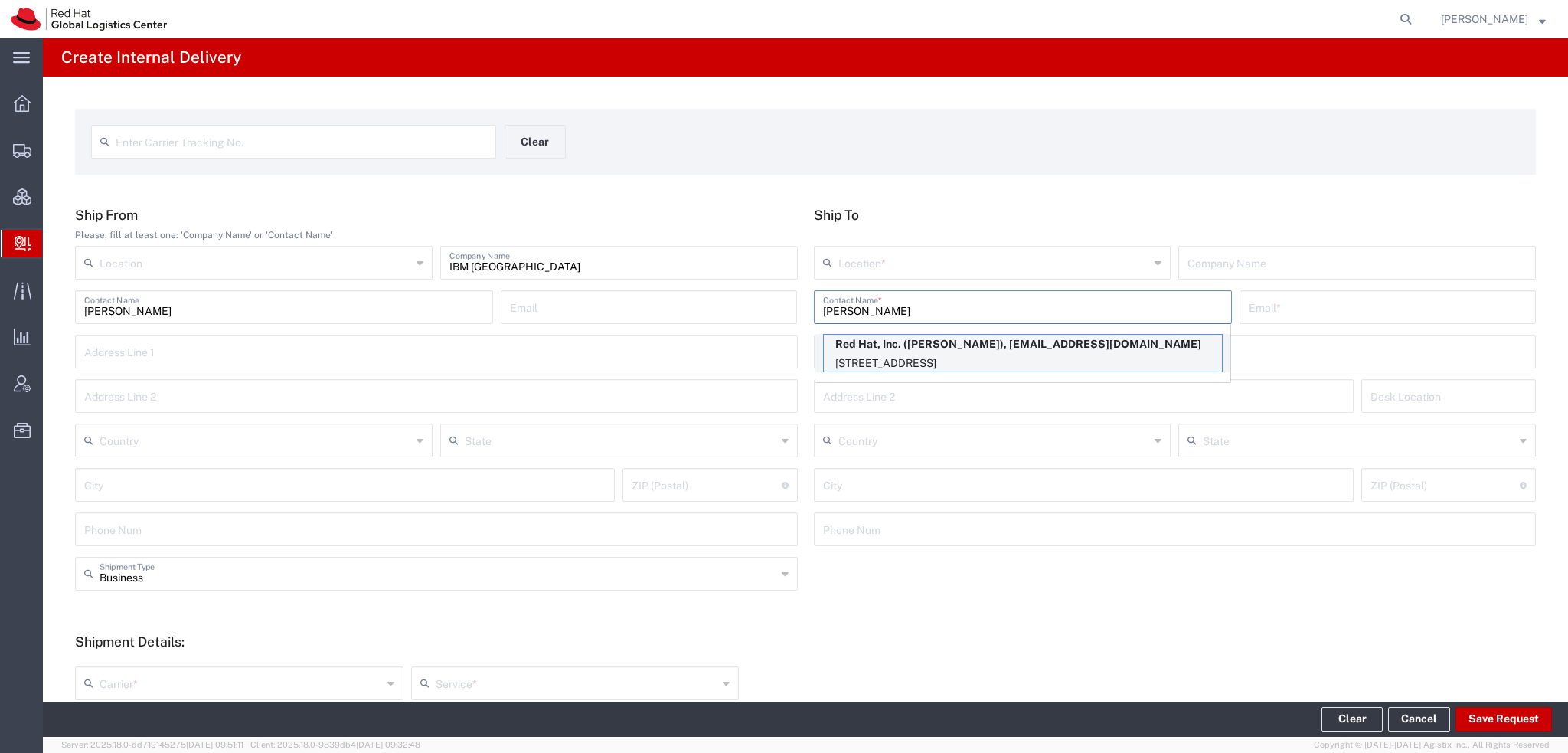
type input "rlomax@redhat.com"
type input "100 East Davie Street"
type input "9S300"
type input "United States"
type input "RALEIGH"
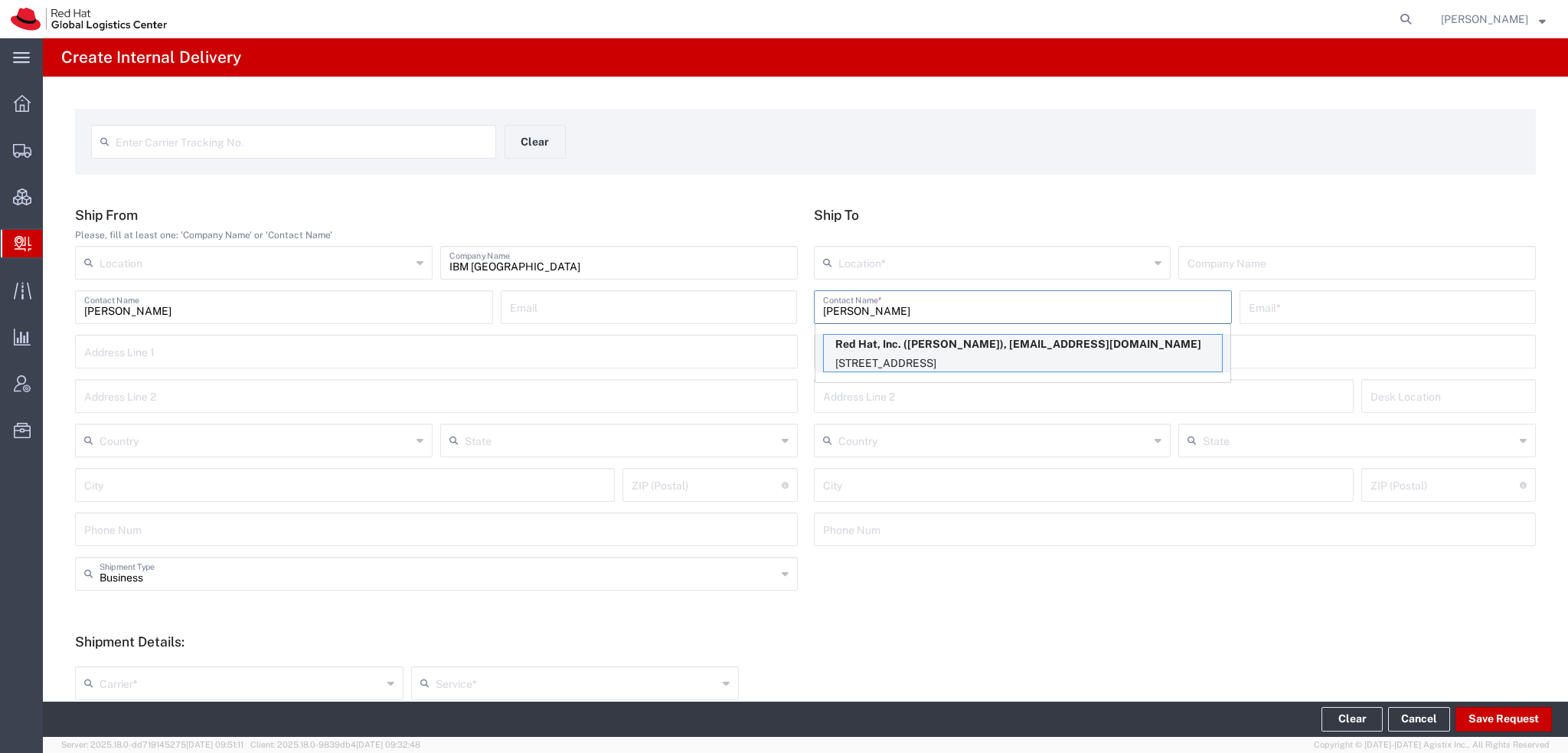
type input "27601"
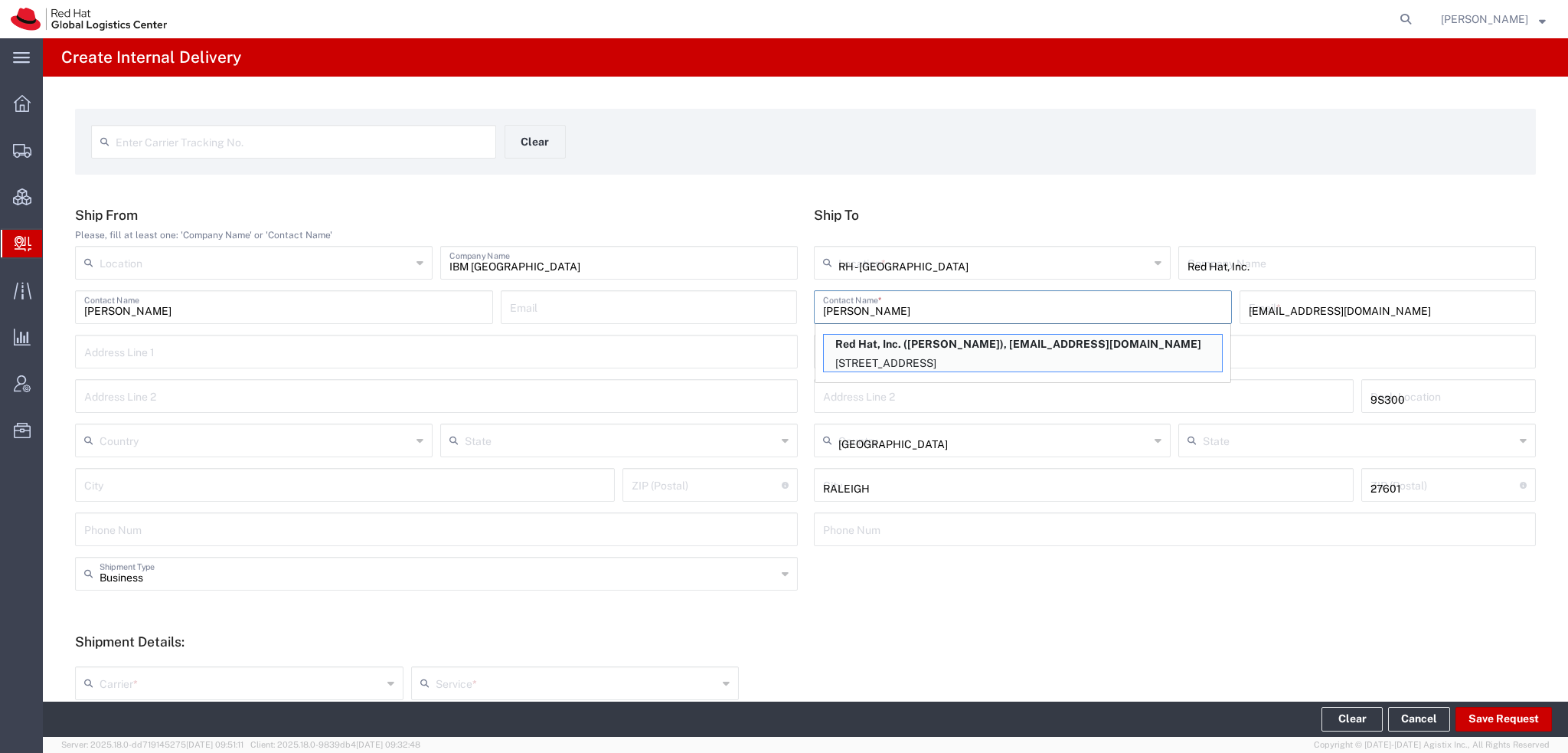
type input "North Carolina"
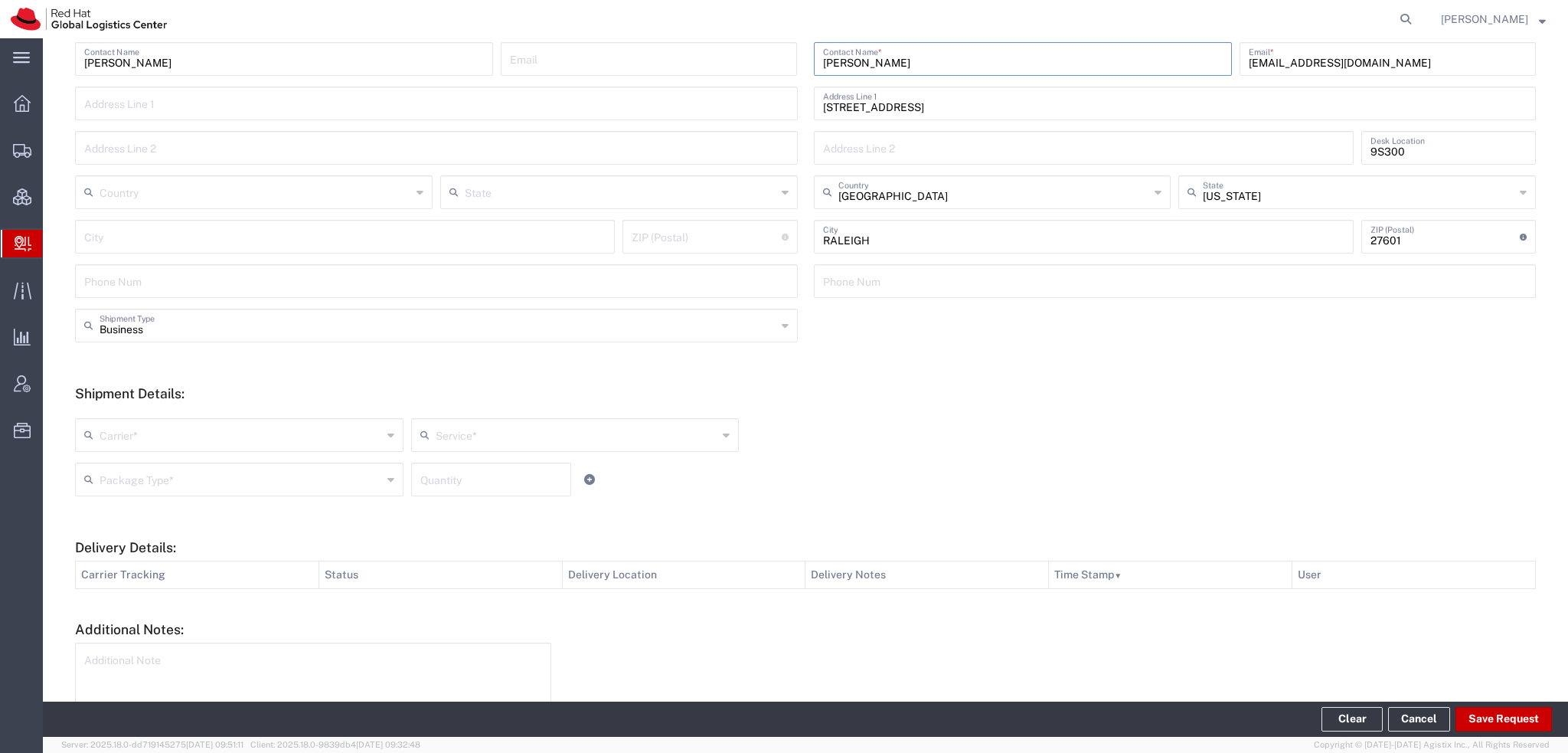
scroll to position [342, 0]
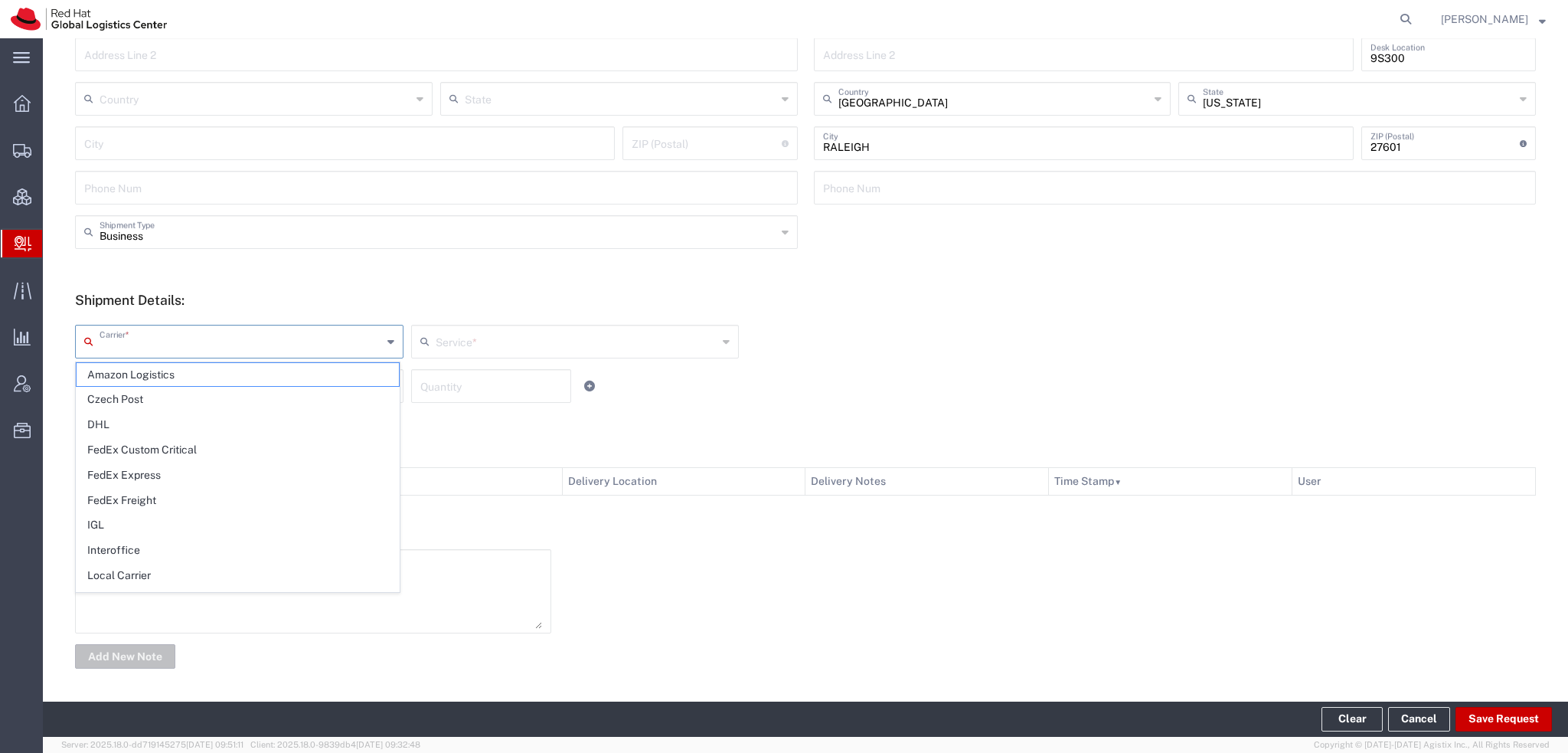
click at [239, 348] on input "text" at bounding box center [240, 341] width 282 height 27
click at [135, 477] on span "FedEx Express" at bounding box center [237, 475] width 322 height 24
type input "FedEx Express"
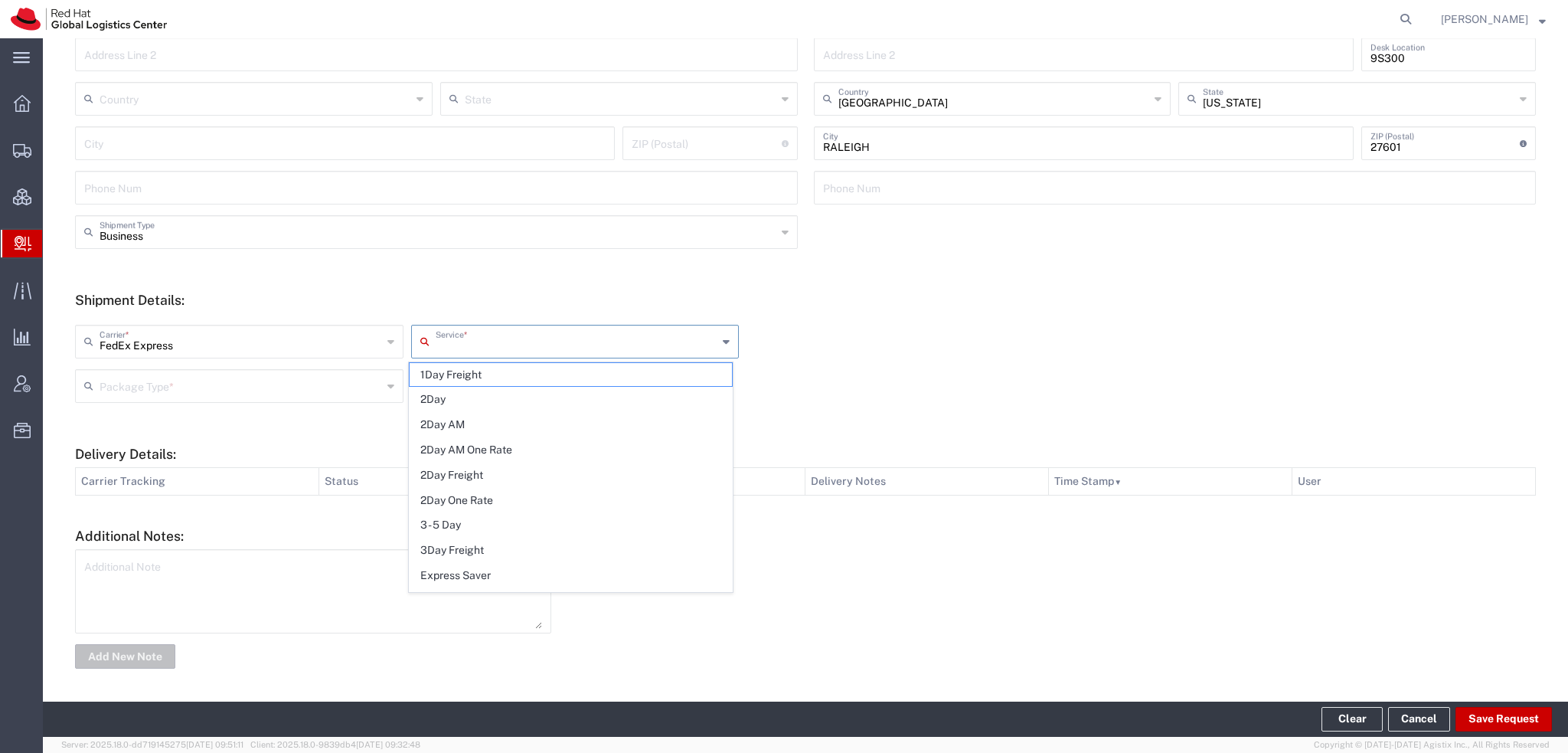
click at [444, 336] on input "text" at bounding box center [576, 341] width 282 height 27
click at [472, 568] on span "Express Saver" at bounding box center [570, 576] width 322 height 24
type input "Express Saver"
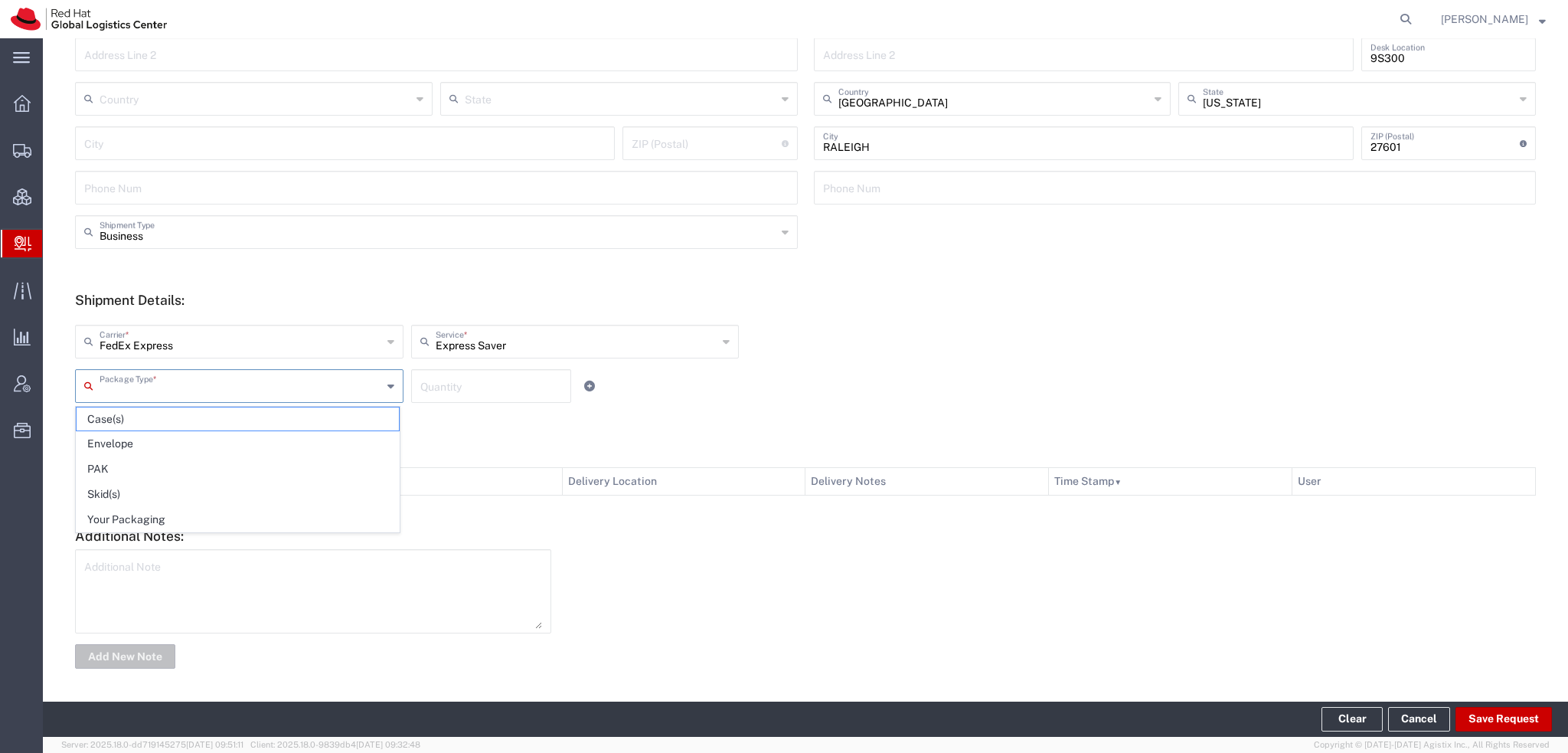
click at [170, 382] on input "text" at bounding box center [240, 385] width 282 height 27
click at [153, 447] on span "Envelope" at bounding box center [237, 443] width 322 height 24
type input "Envelope"
click at [445, 389] on input "number" at bounding box center [491, 385] width 142 height 27
type input "1"
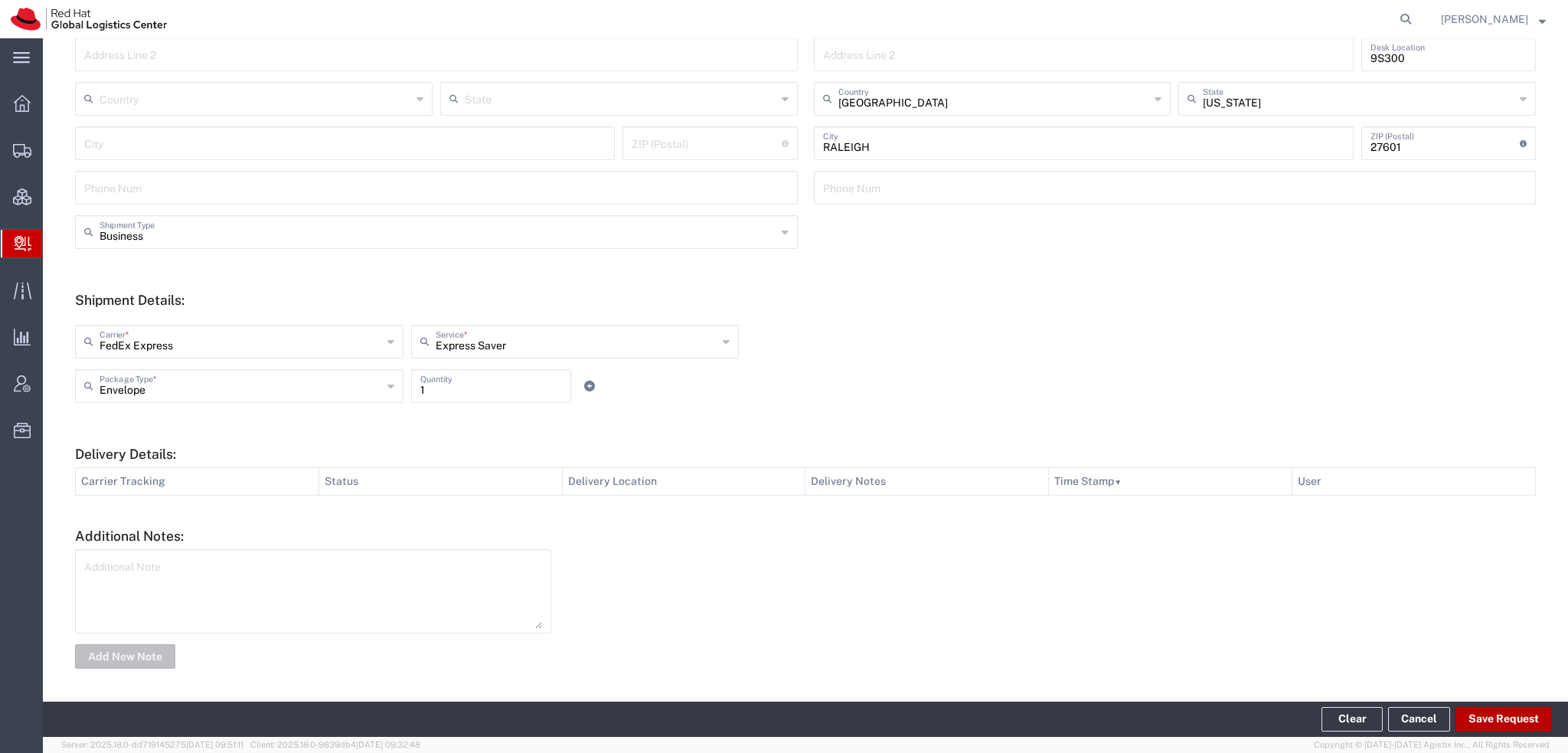
click at [1498, 712] on button "Save Request" at bounding box center [1504, 719] width 97 height 25
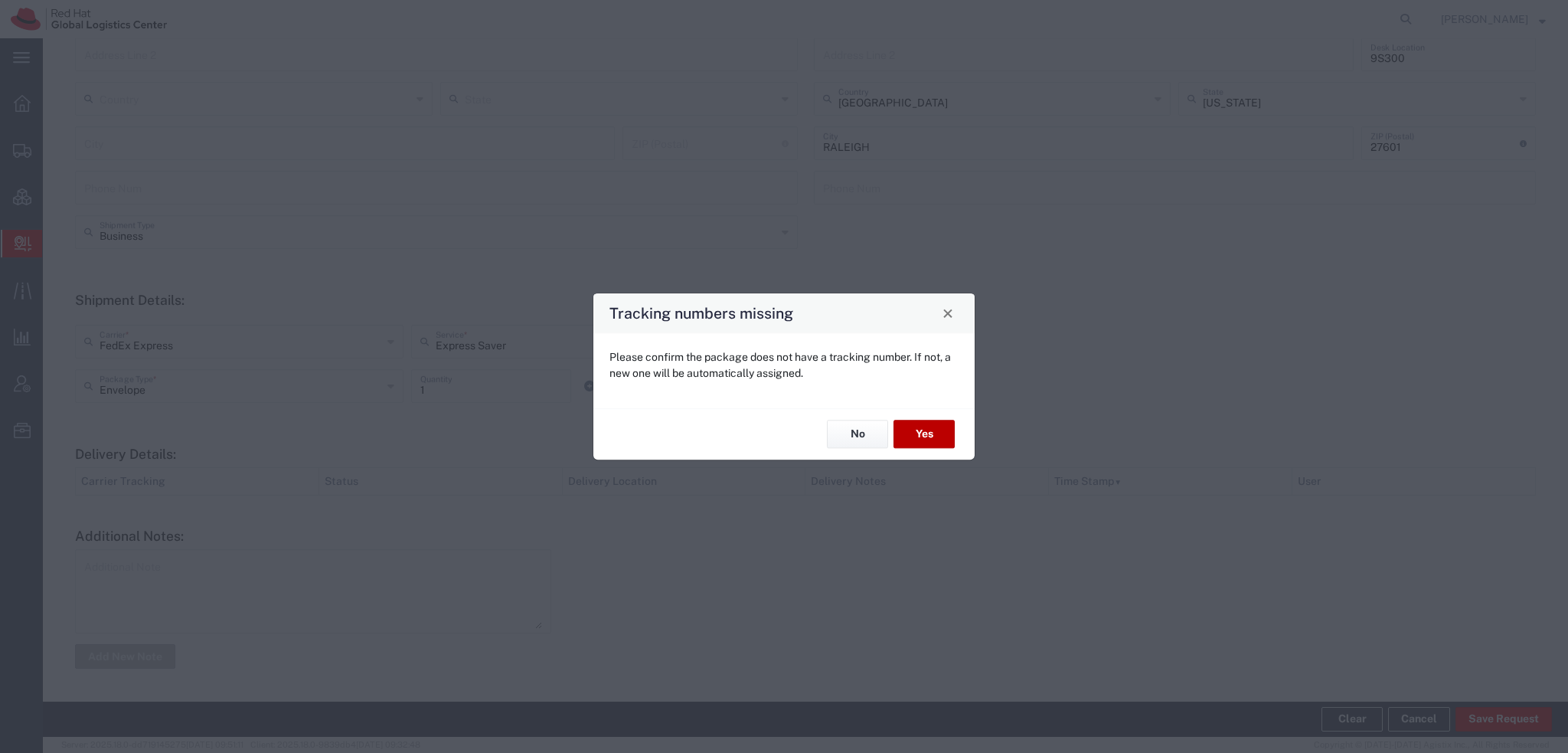
click at [937, 431] on button "Yes" at bounding box center [924, 434] width 61 height 28
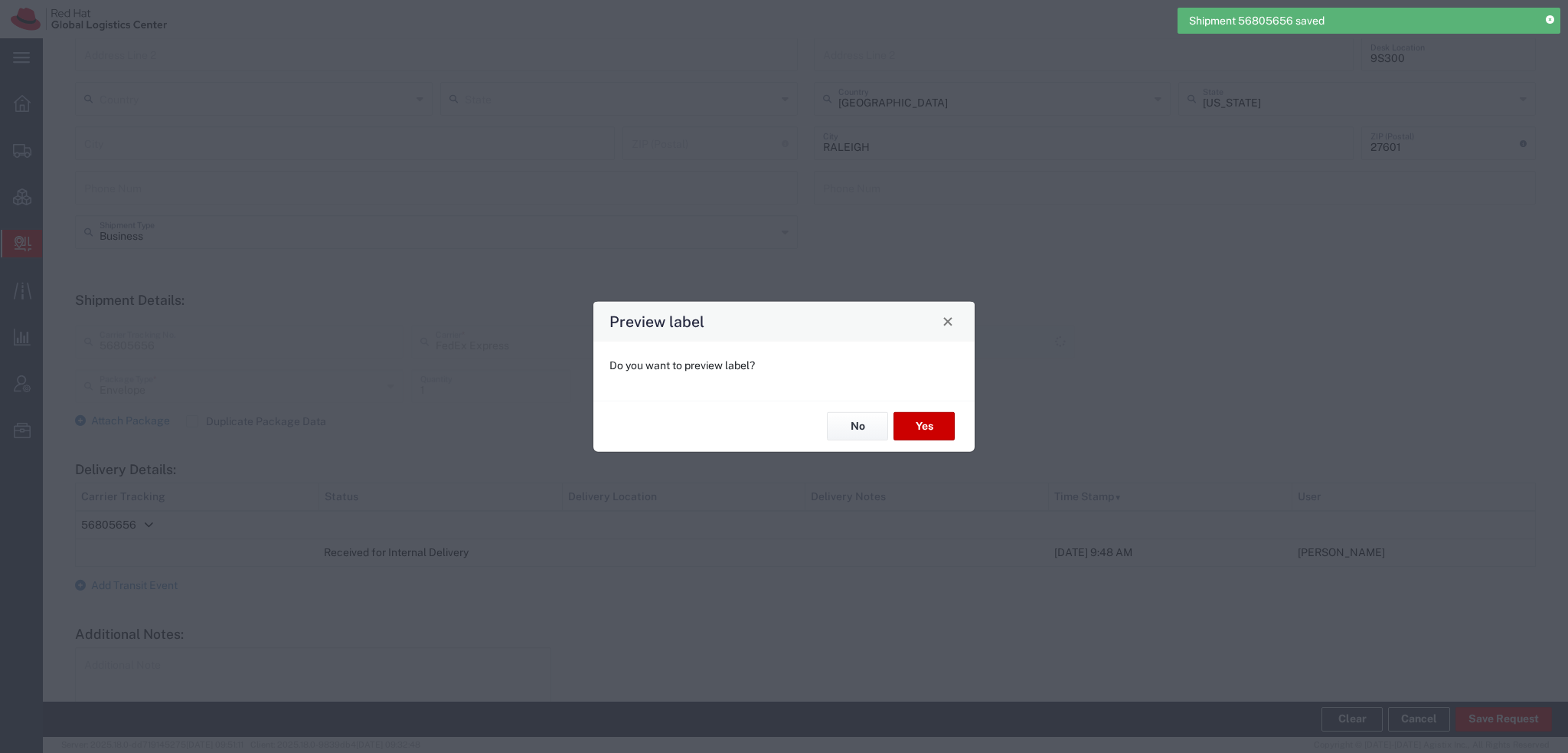
type input "Express Saver"
click at [925, 423] on button "Yes" at bounding box center [924, 426] width 61 height 28
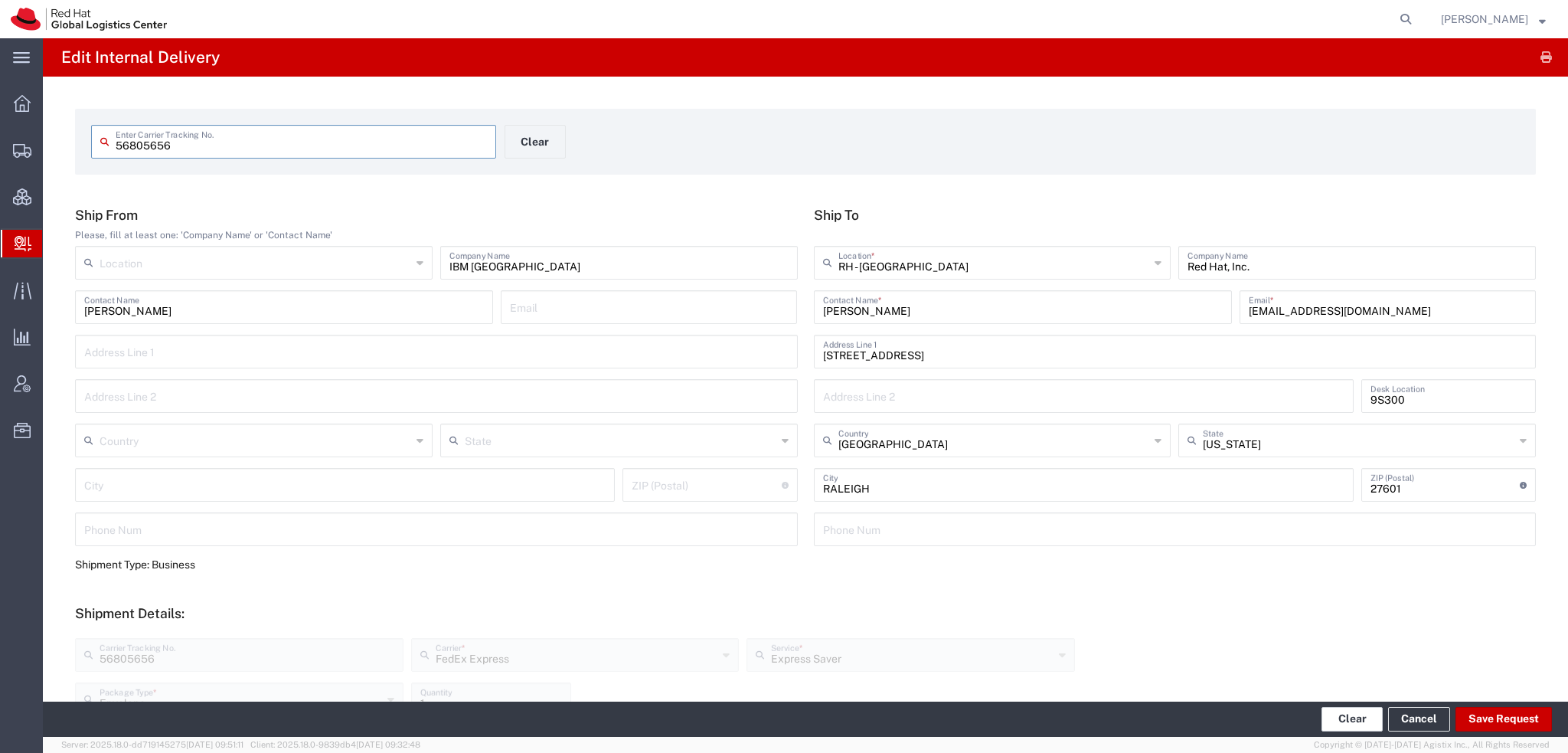
click at [1363, 731] on button "Clear" at bounding box center [1352, 719] width 61 height 25
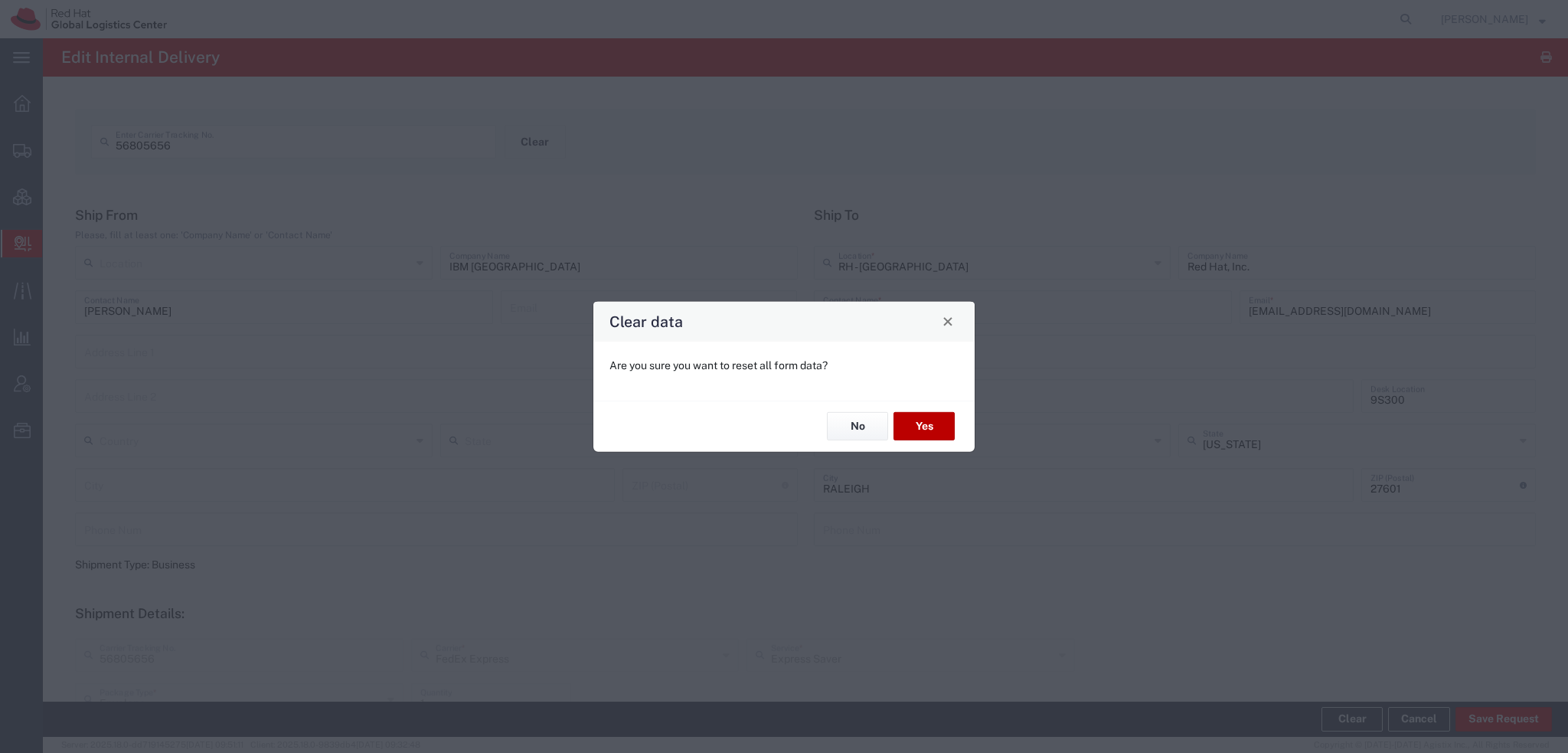
click at [904, 427] on button "Yes" at bounding box center [924, 426] width 61 height 28
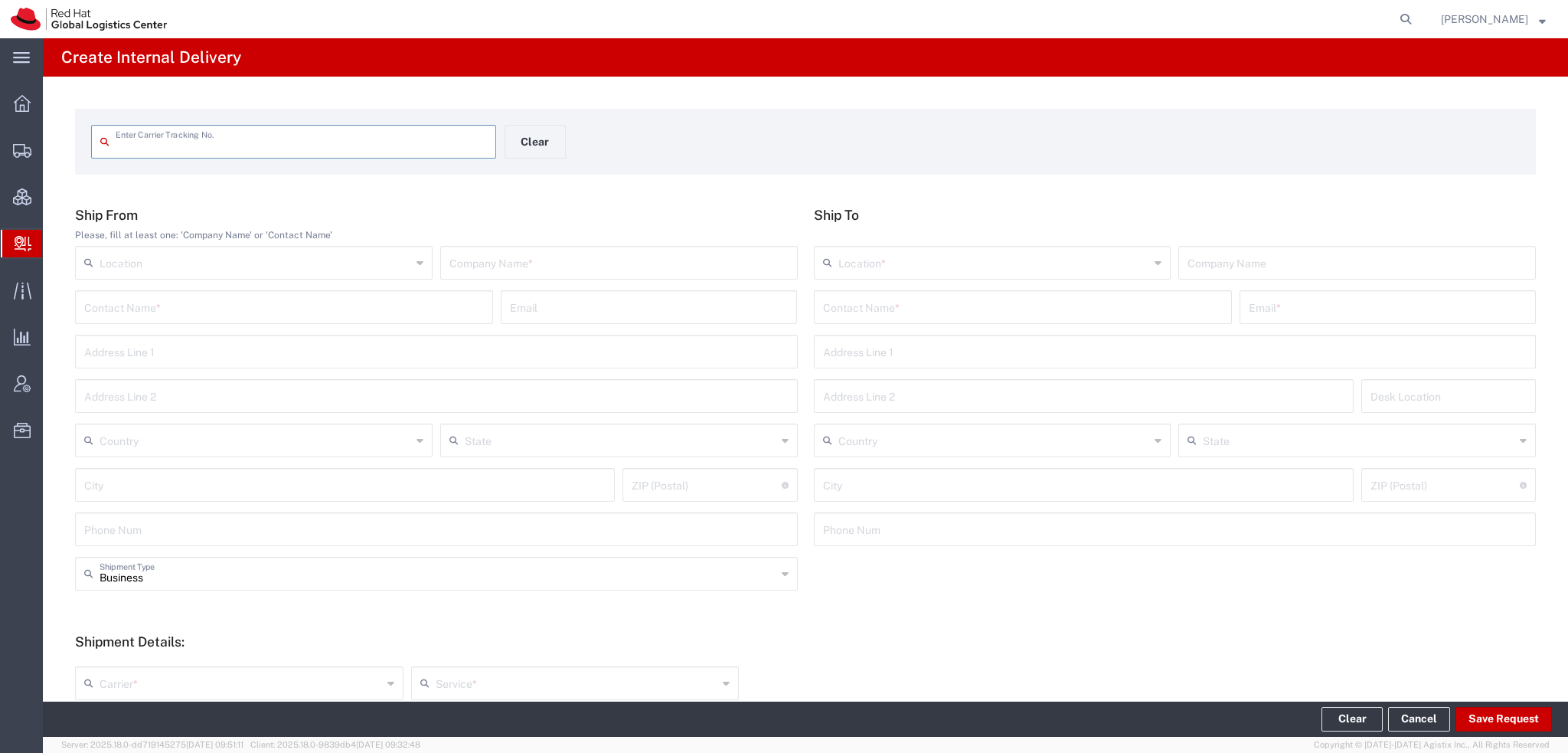
click at [517, 259] on input "text" at bounding box center [619, 262] width 339 height 27
type input "IBM Canada"
paste input "Devon Ramlakhan"
type input "Devon Ramlakhan"
click at [976, 312] on input "text" at bounding box center [1022, 306] width 399 height 27
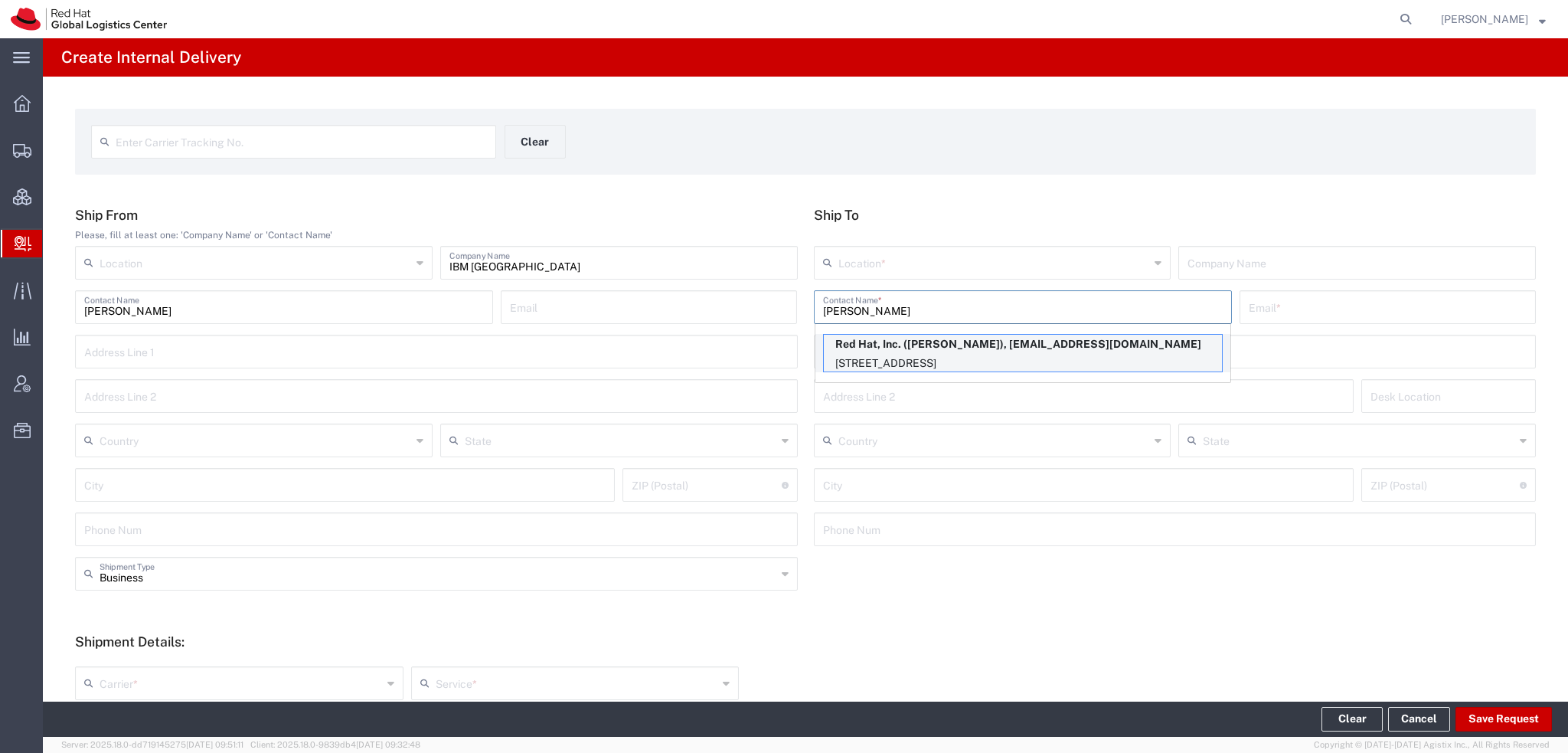
type input "Robert Lom"
click at [959, 345] on p "Red Hat, Inc. (Robert Lomax), rlomax@redhat.com" at bounding box center [1023, 344] width 398 height 20
type input "RH - [GEOGRAPHIC_DATA]"
type input "Red Hat, Inc."
type input "Robert Lomax"
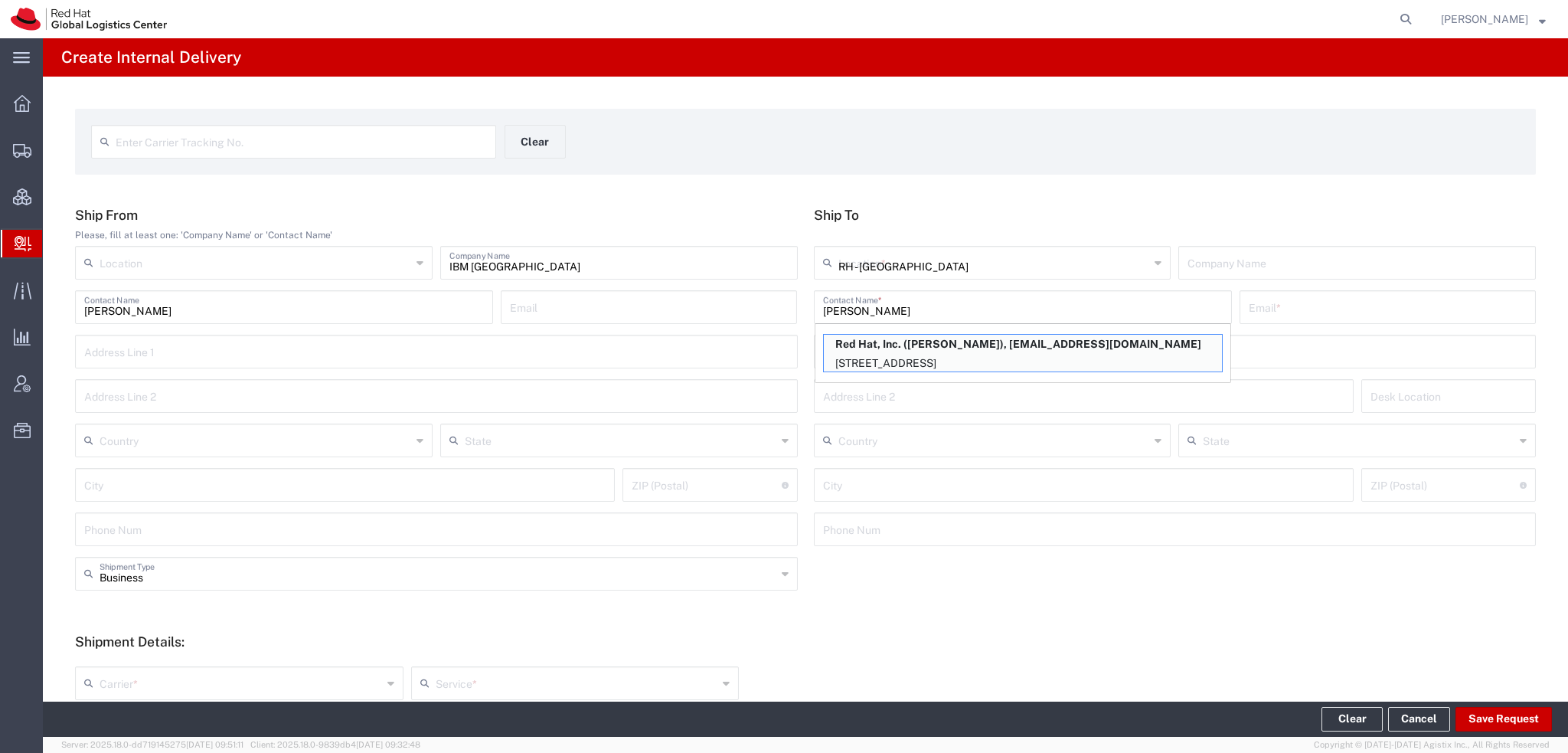
type input "rlomax@redhat.com"
type input "100 East Davie Street"
type input "9S300"
type input "United States"
type input "RALEIGH"
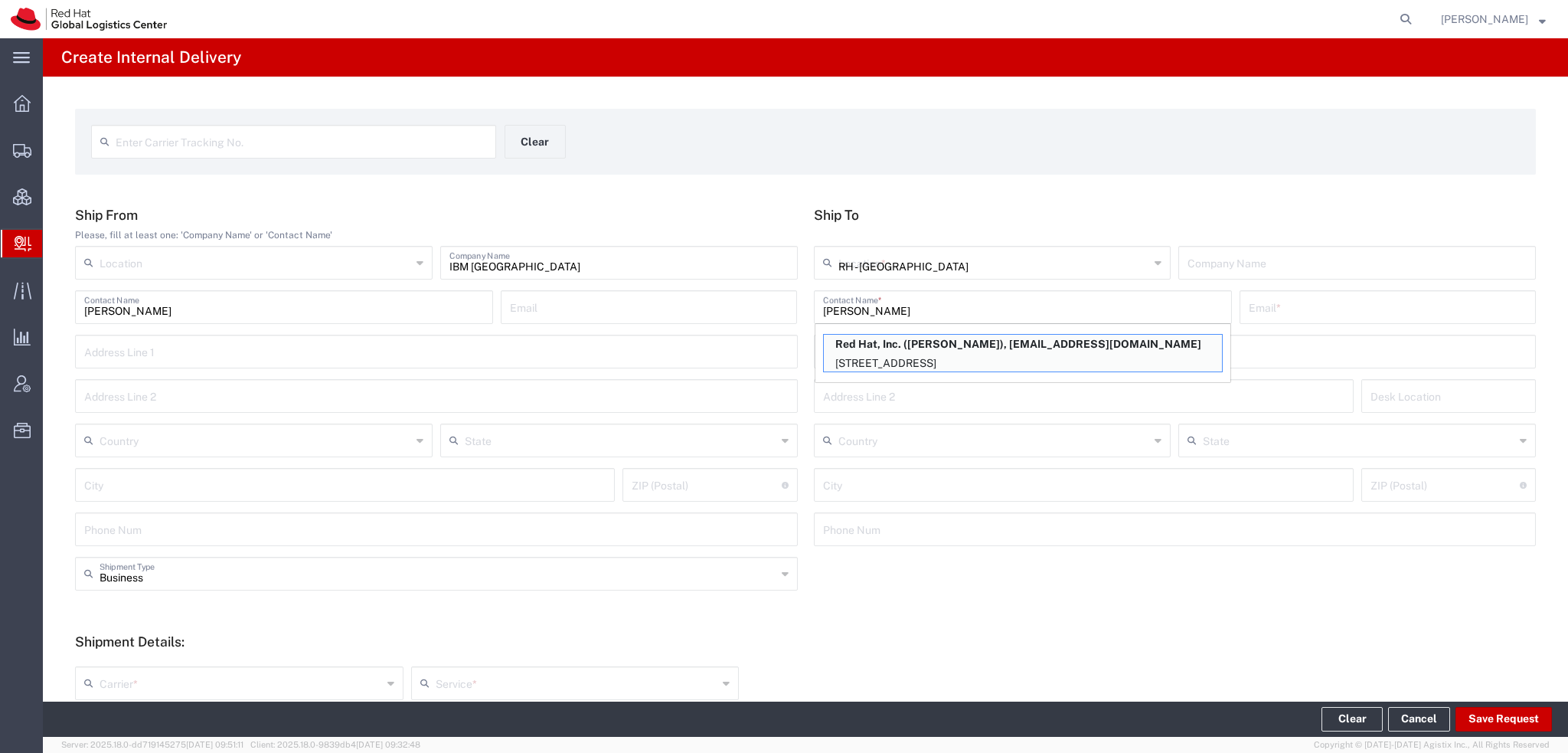
type input "27601"
type input "North Carolina"
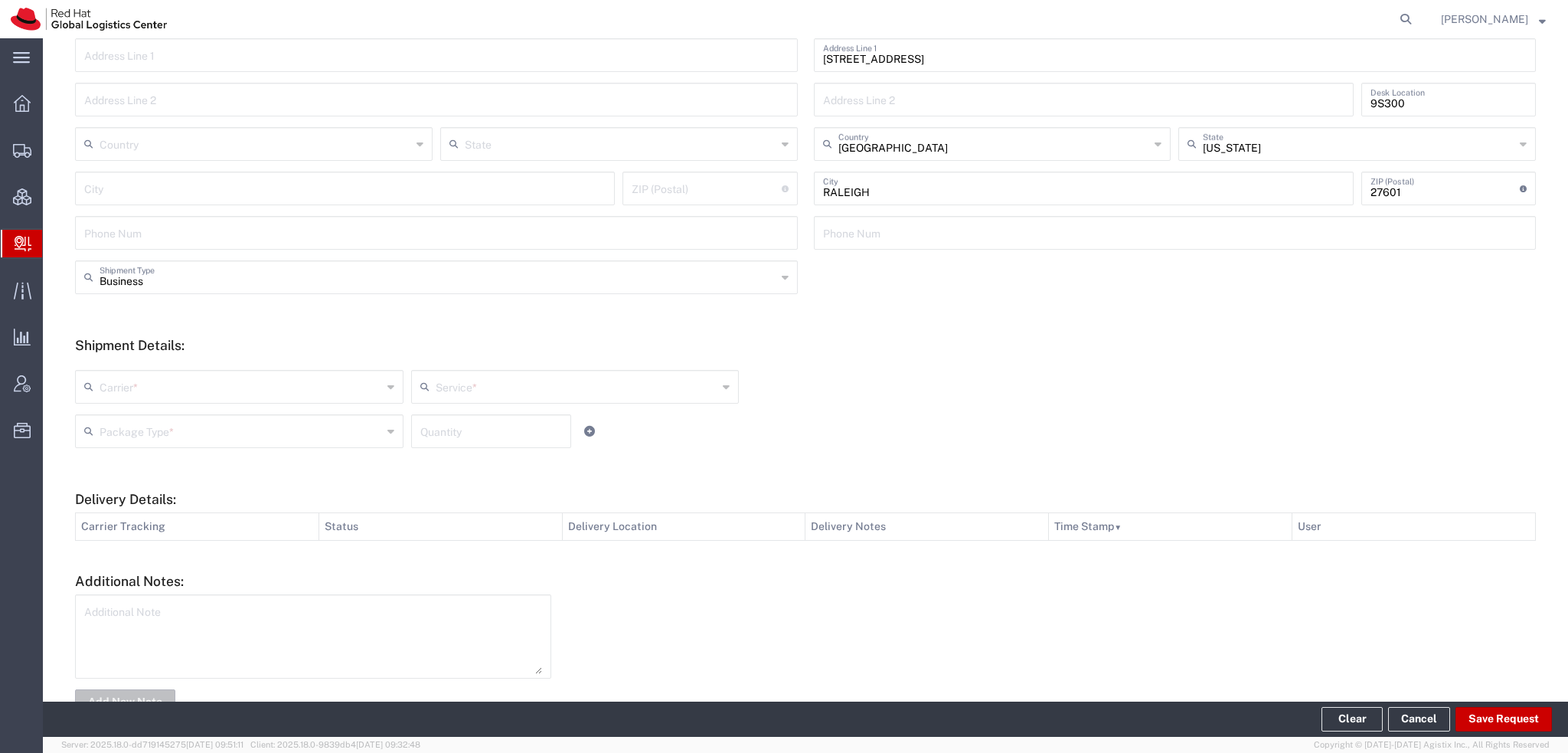
scroll to position [342, 0]
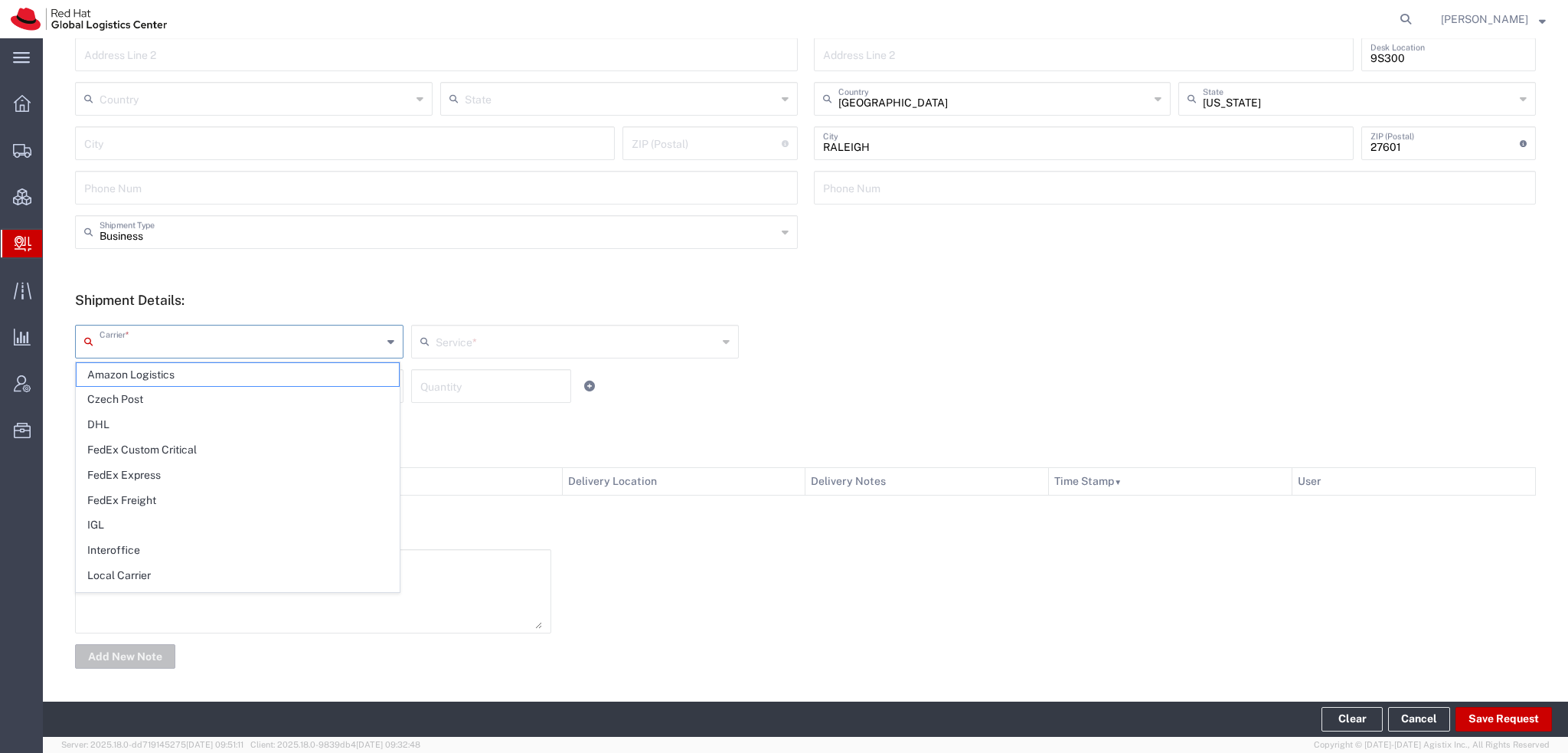
click at [154, 345] on input "text" at bounding box center [240, 341] width 282 height 27
click at [163, 478] on span "FedEx Express" at bounding box center [237, 475] width 322 height 24
type input "FedEx Express"
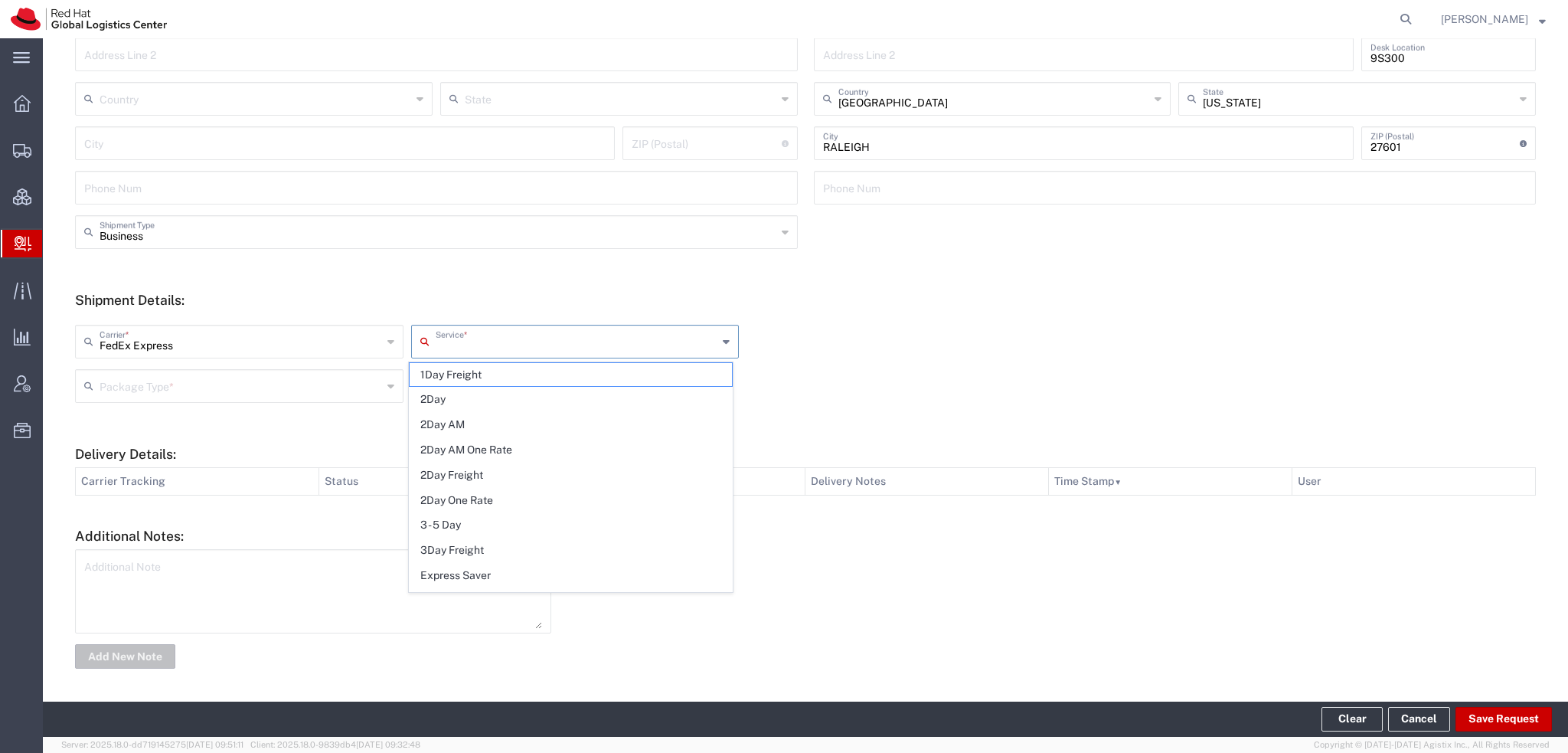
click at [447, 349] on input "text" at bounding box center [576, 341] width 282 height 27
click at [456, 566] on span "Express Saver" at bounding box center [570, 576] width 322 height 24
type input "Express Saver"
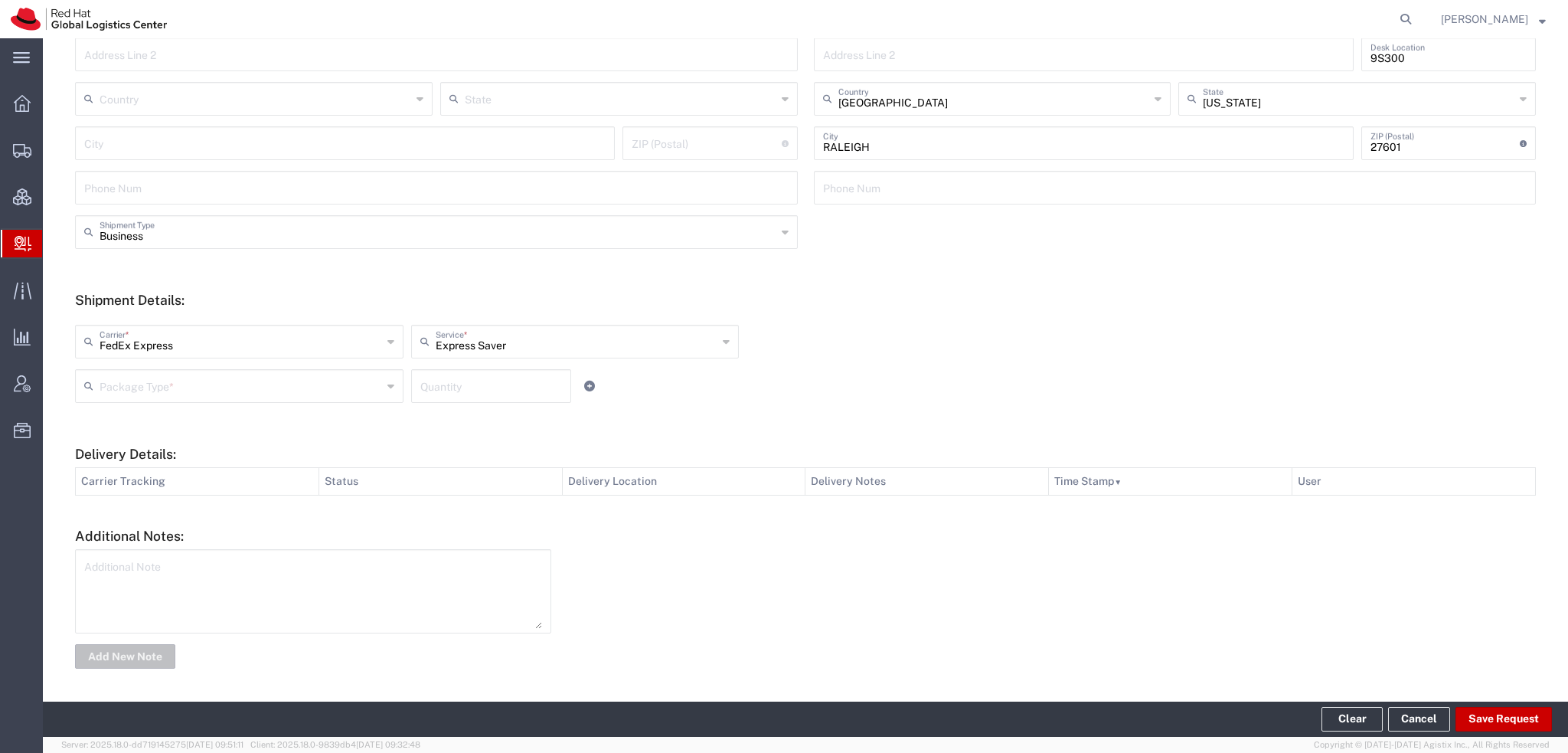
click at [183, 382] on input "text" at bounding box center [240, 385] width 282 height 27
click at [163, 443] on span "Envelope" at bounding box center [237, 443] width 322 height 24
type input "Envelope"
click at [513, 393] on input "number" at bounding box center [491, 385] width 142 height 27
type input "1"
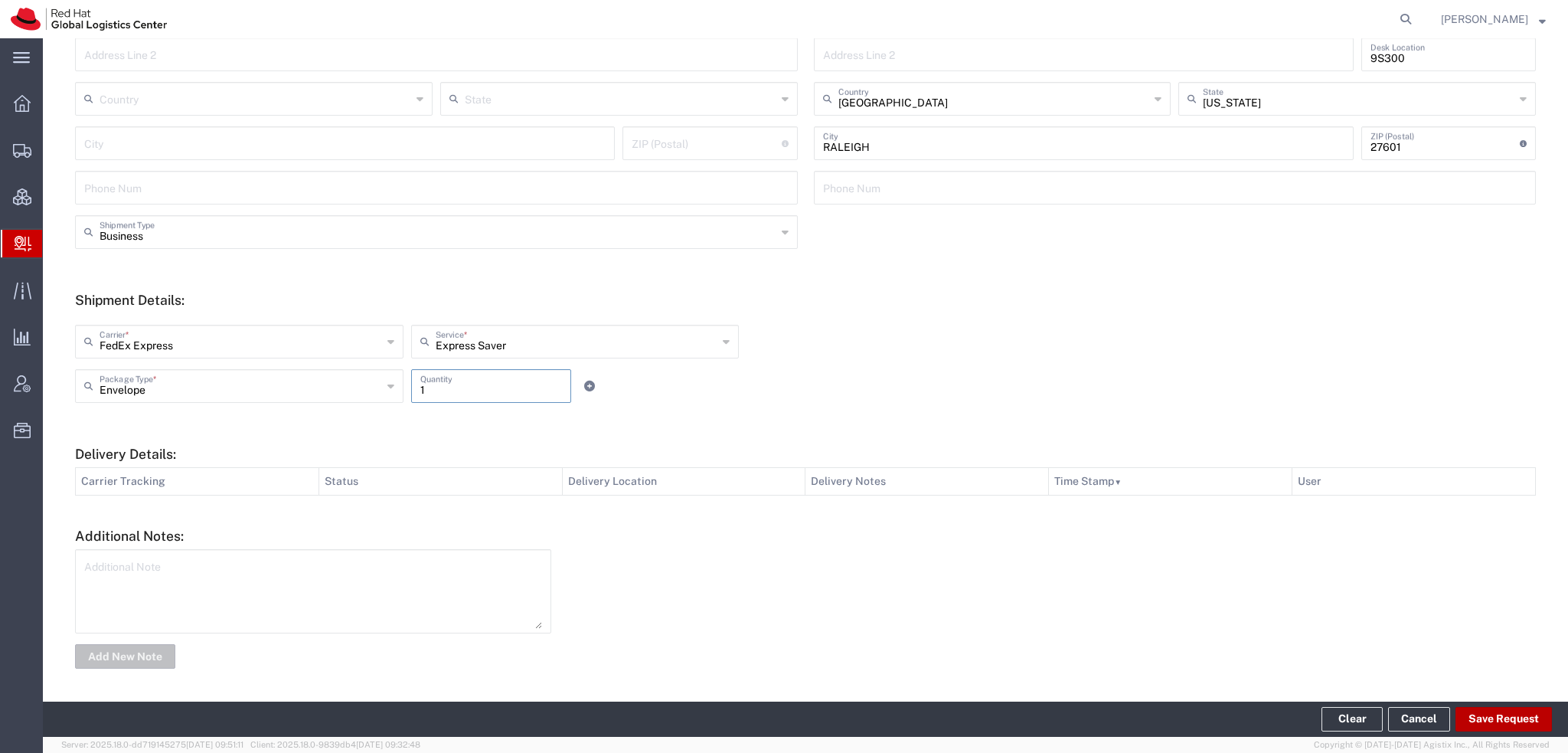
click at [1491, 707] on button "Save Request" at bounding box center [1504, 719] width 97 height 25
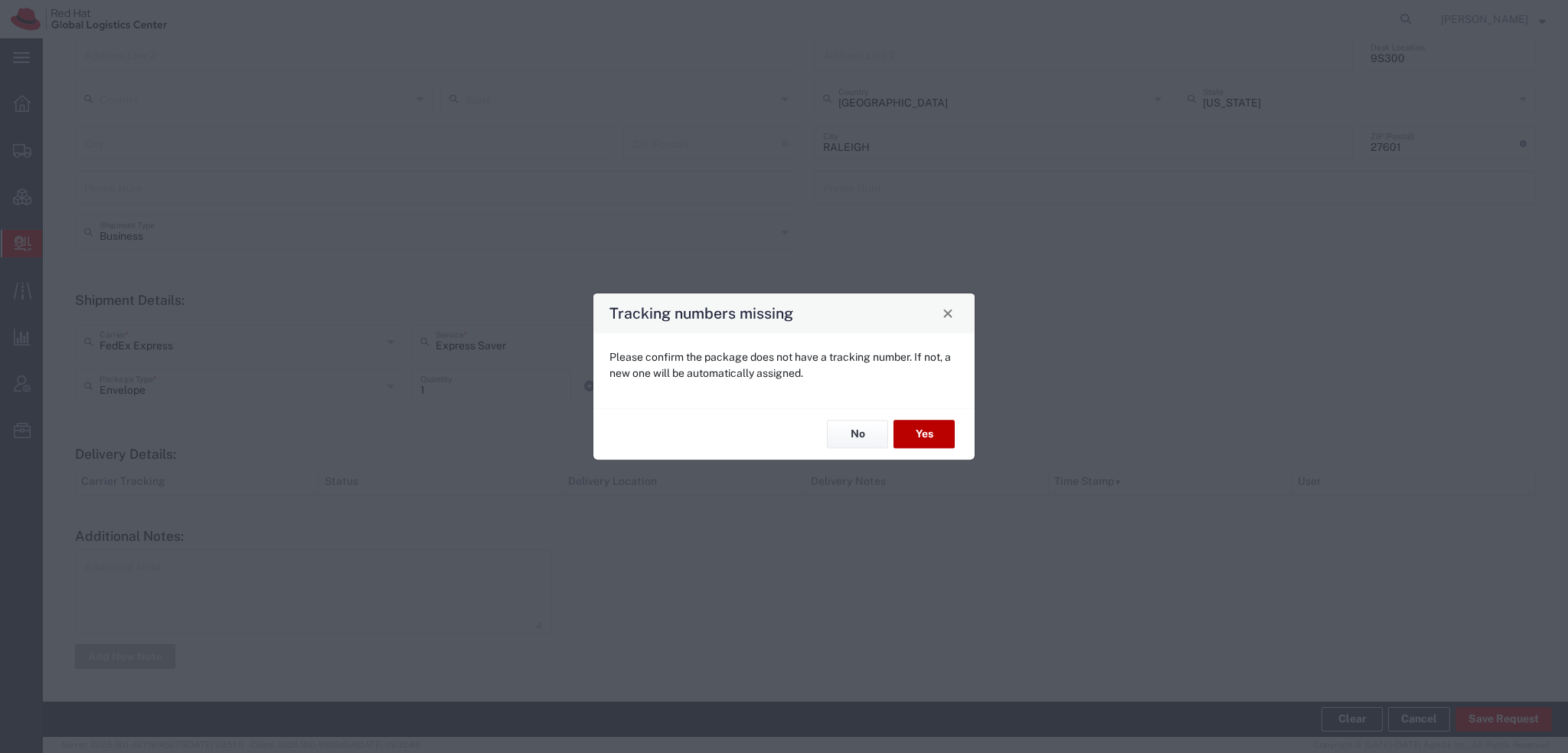
drag, startPoint x: 928, startPoint y: 437, endPoint x: 928, endPoint y: 427, distance: 10.0
click at [928, 430] on button "Yes" at bounding box center [924, 434] width 61 height 28
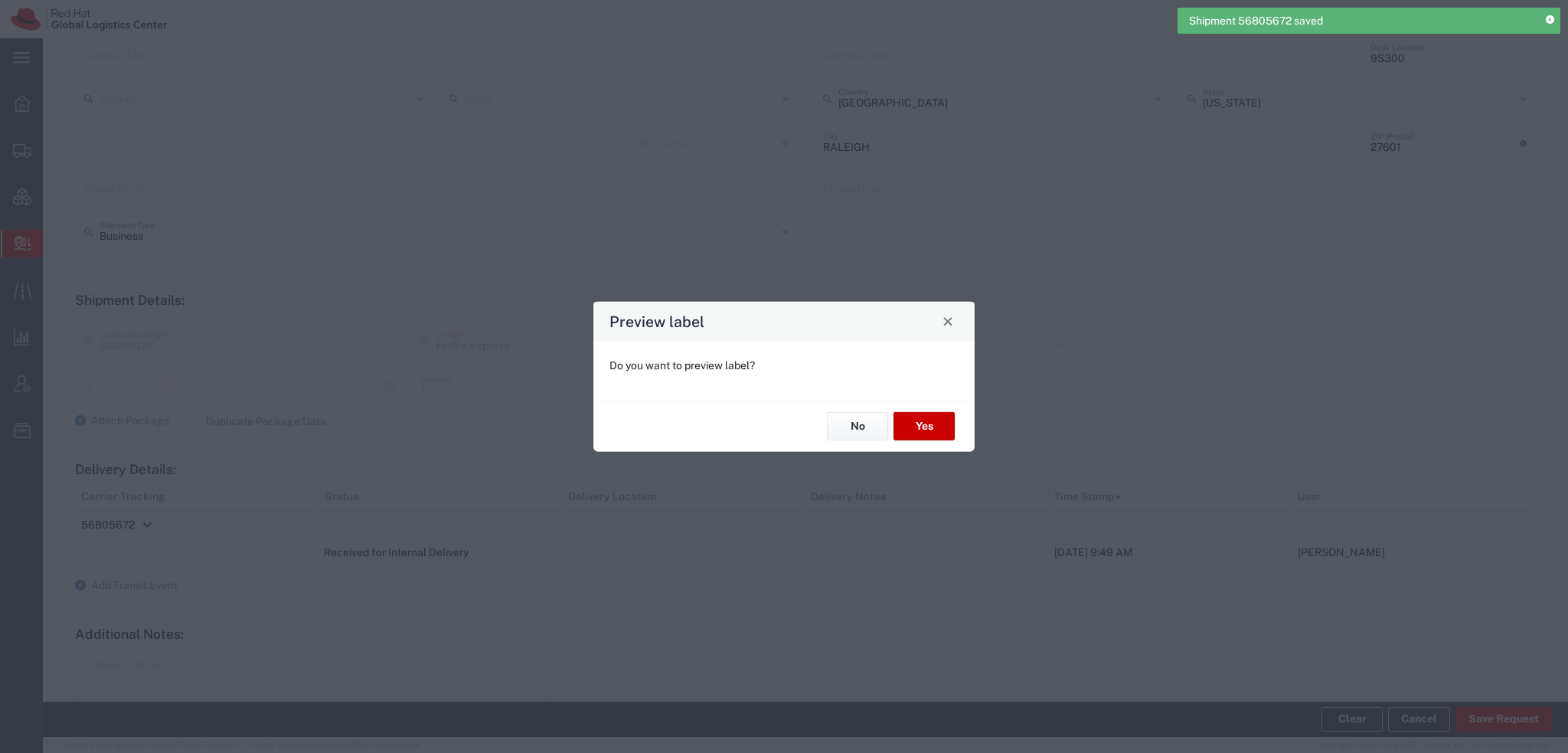
type input "Envelope"
type input "Express Saver"
click at [926, 425] on button "Yes" at bounding box center [924, 426] width 61 height 28
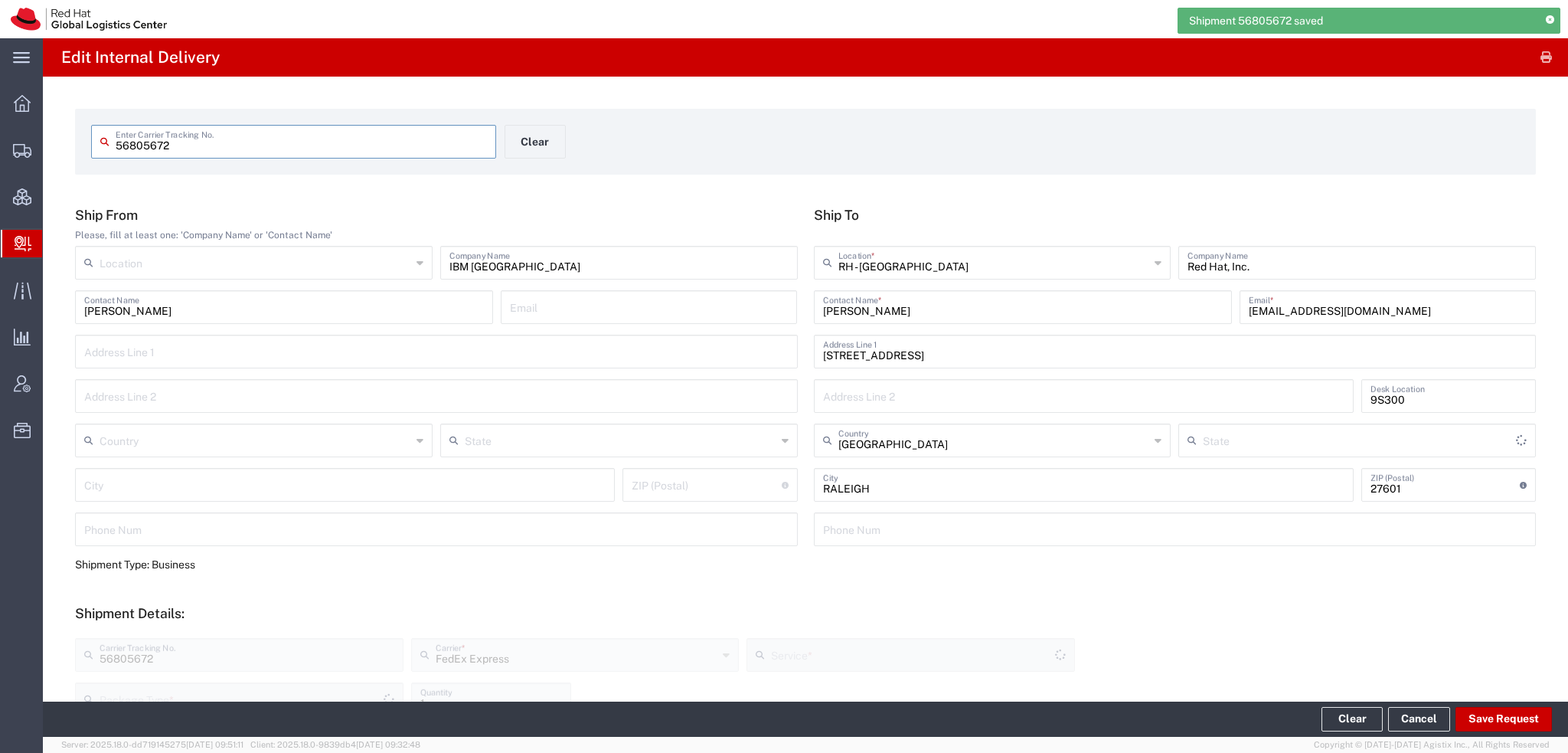
type input "North Carolina"
type input "Envelope"
type input "Express Saver"
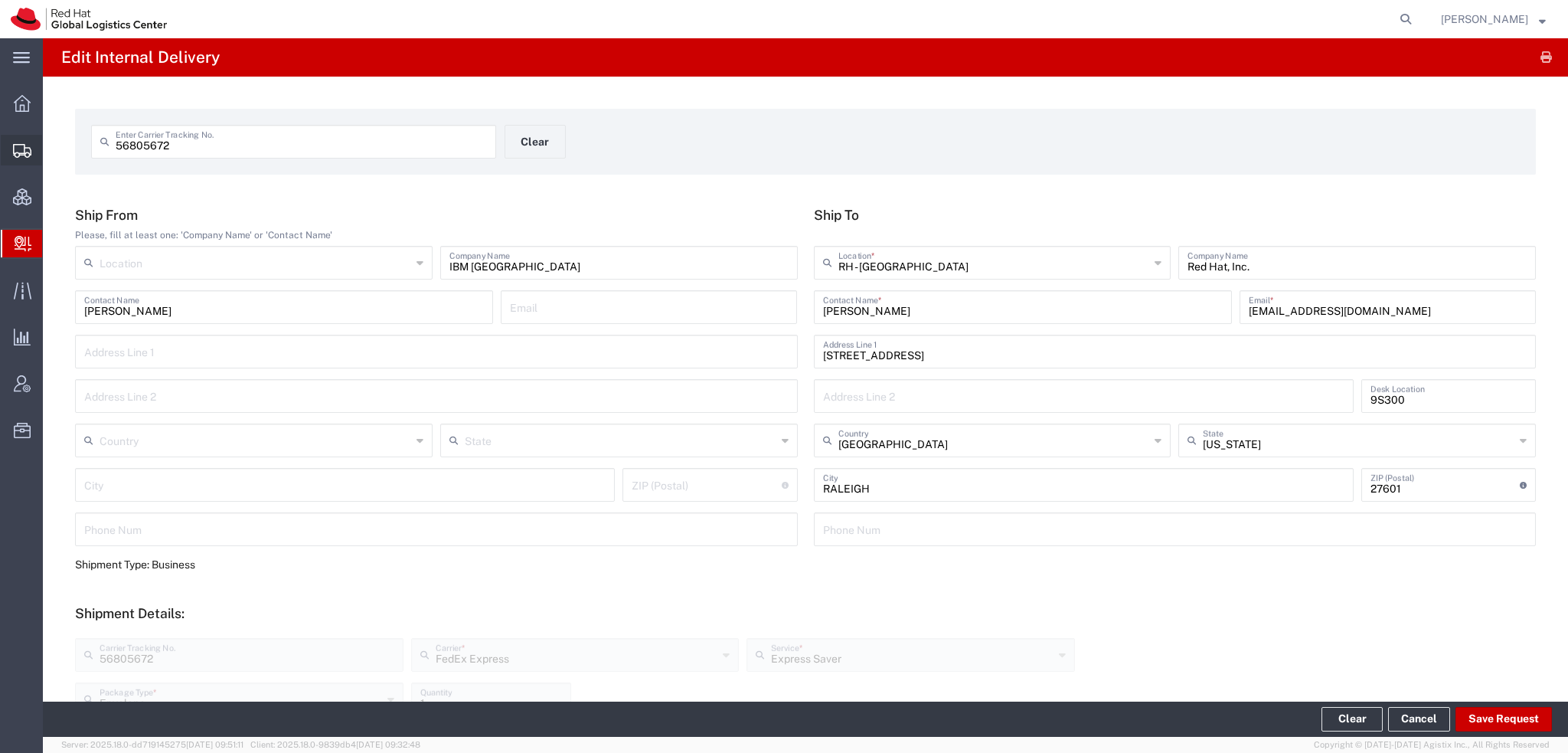
click at [0, 0] on span "Shipment Manager" at bounding box center [0, 0] width 0 height 0
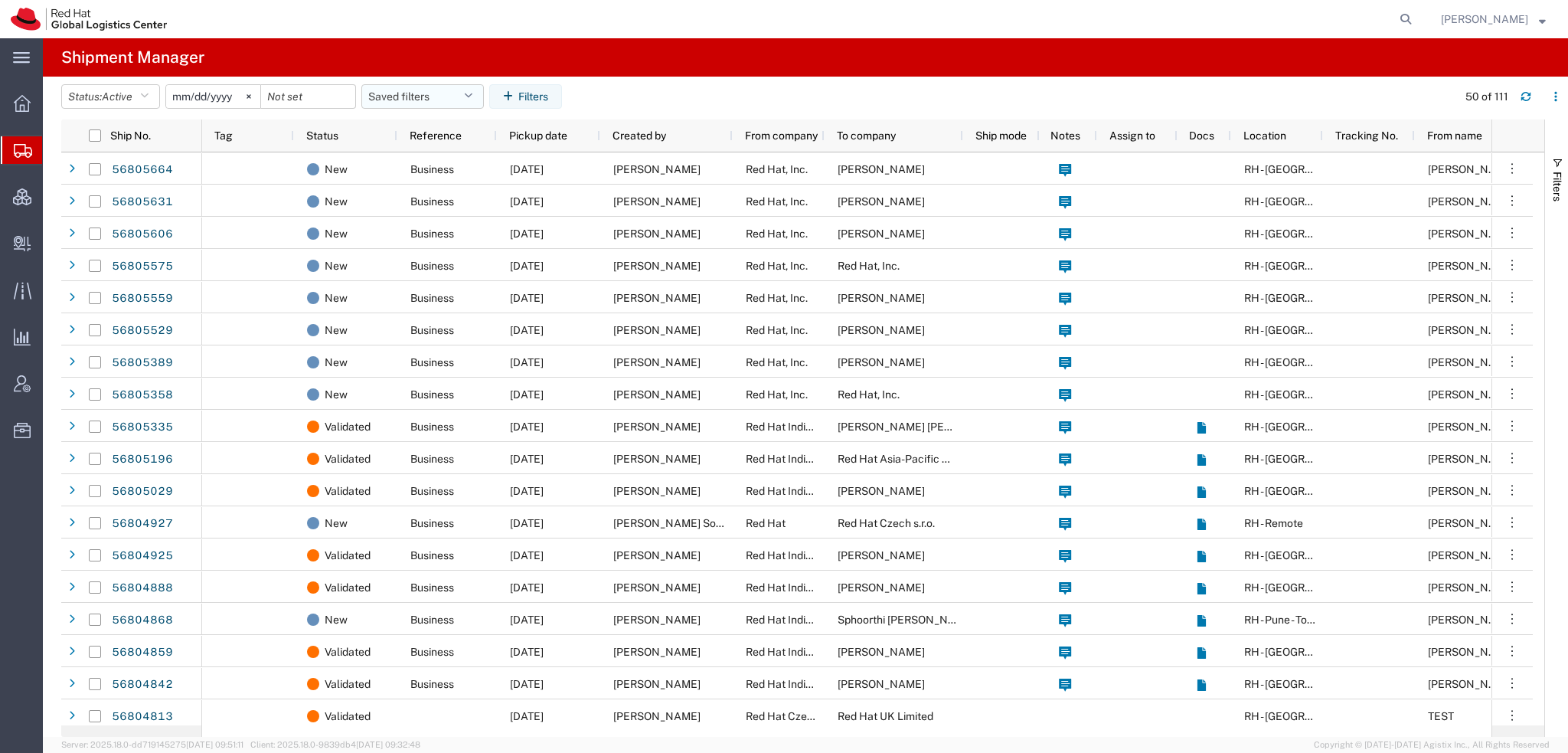
click at [484, 92] on button "Saved filters" at bounding box center [422, 96] width 122 height 25
click at [417, 153] on span "Americas" at bounding box center [464, 163] width 201 height 28
type input "[DATE]"
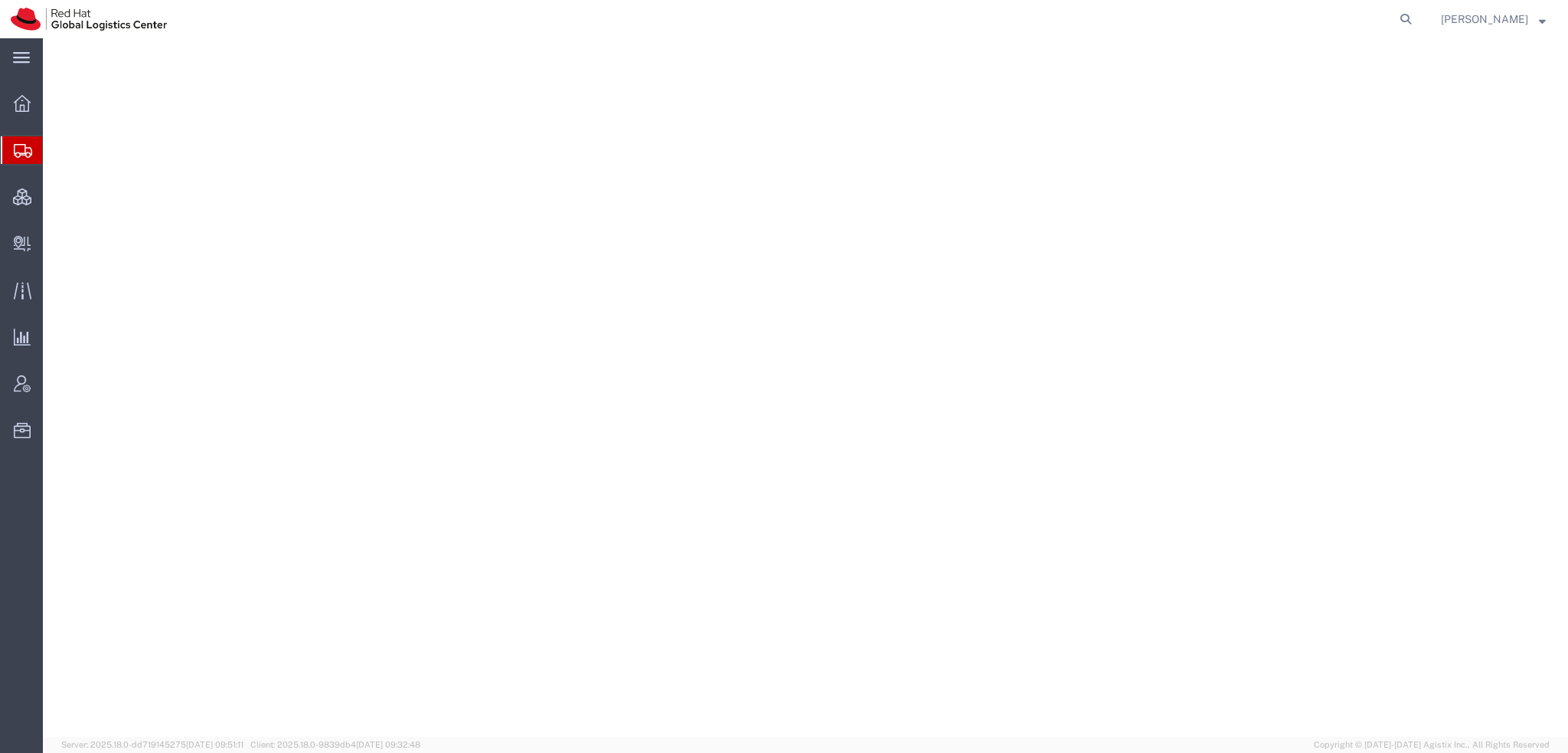
select select "38014"
select select
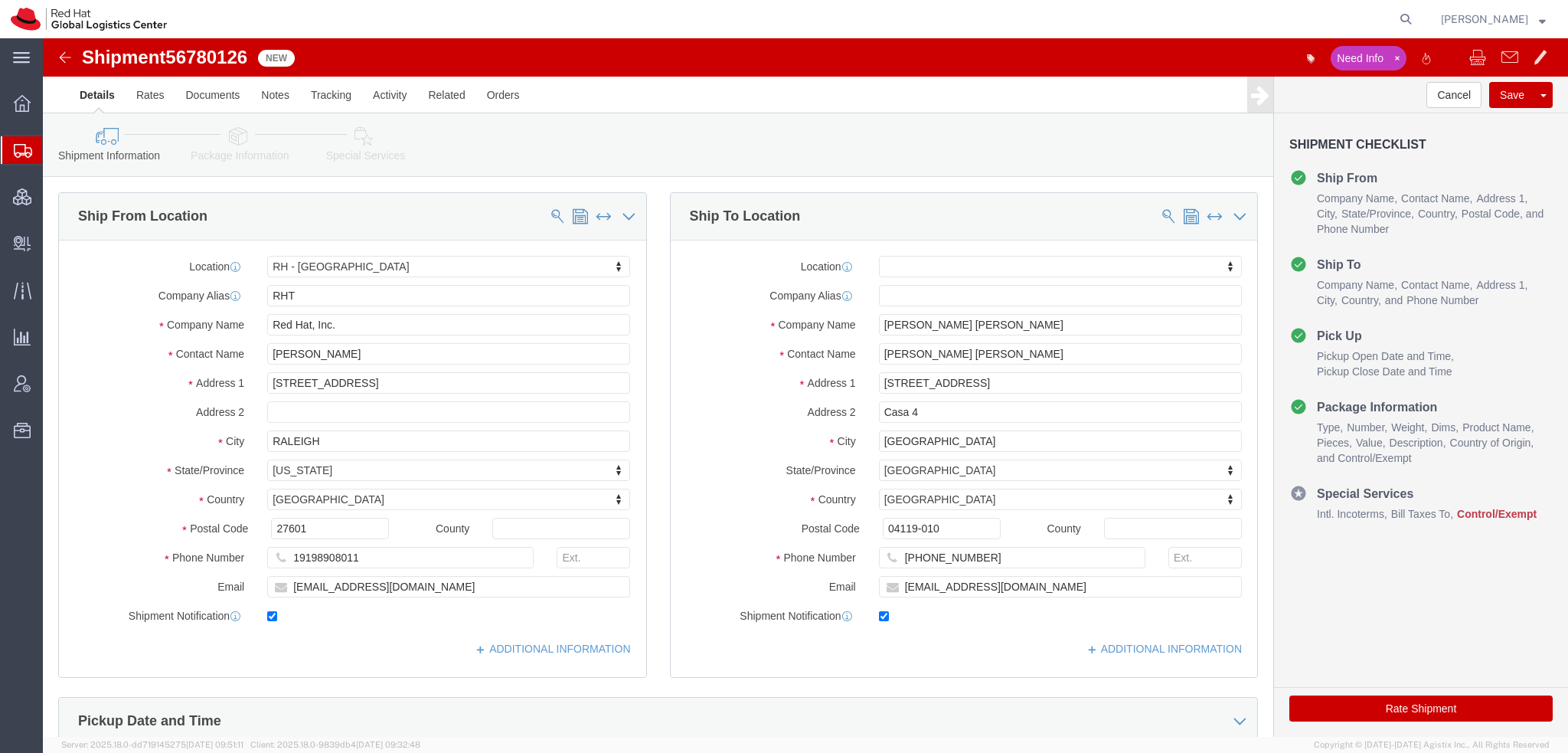
click icon
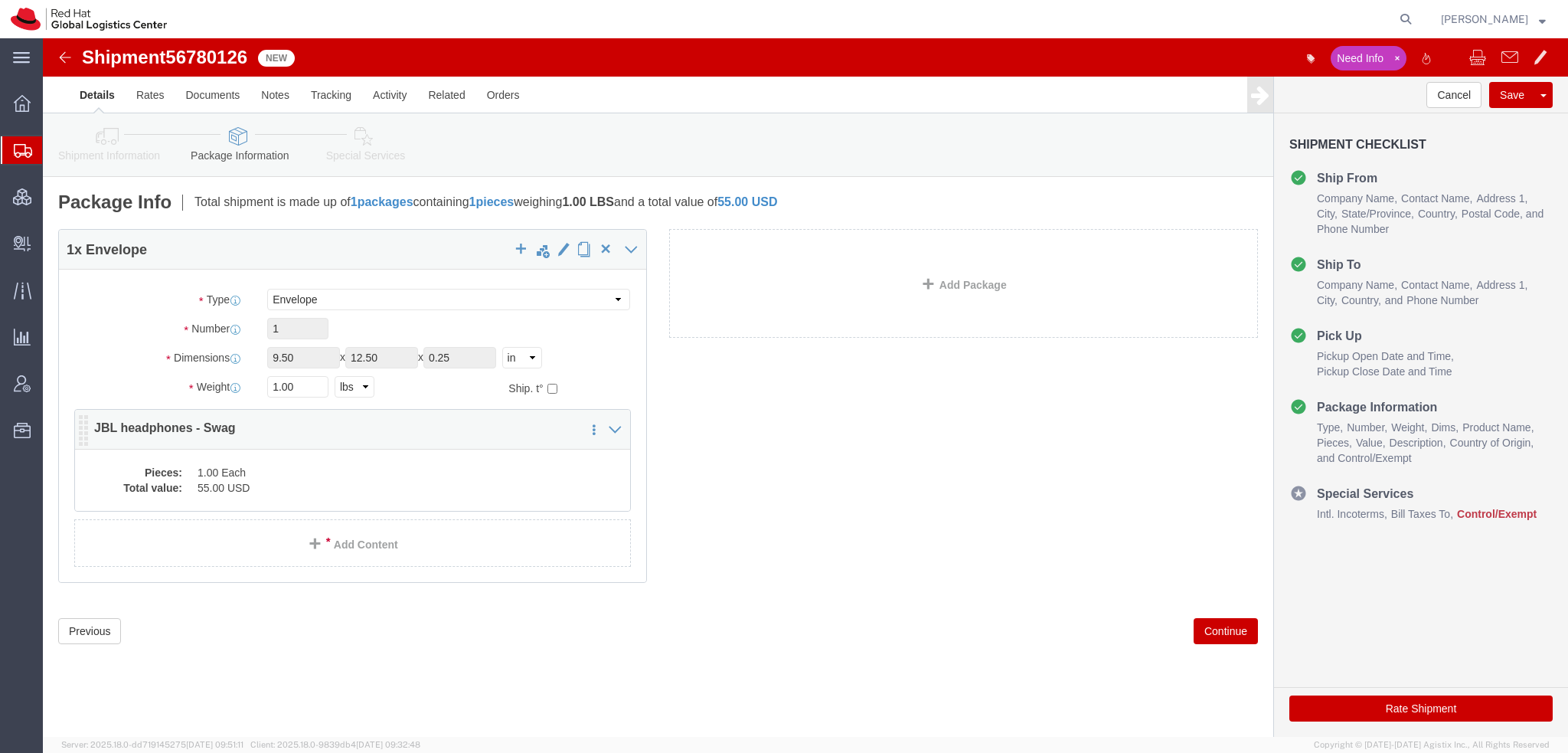
click dd "1.00 Each"
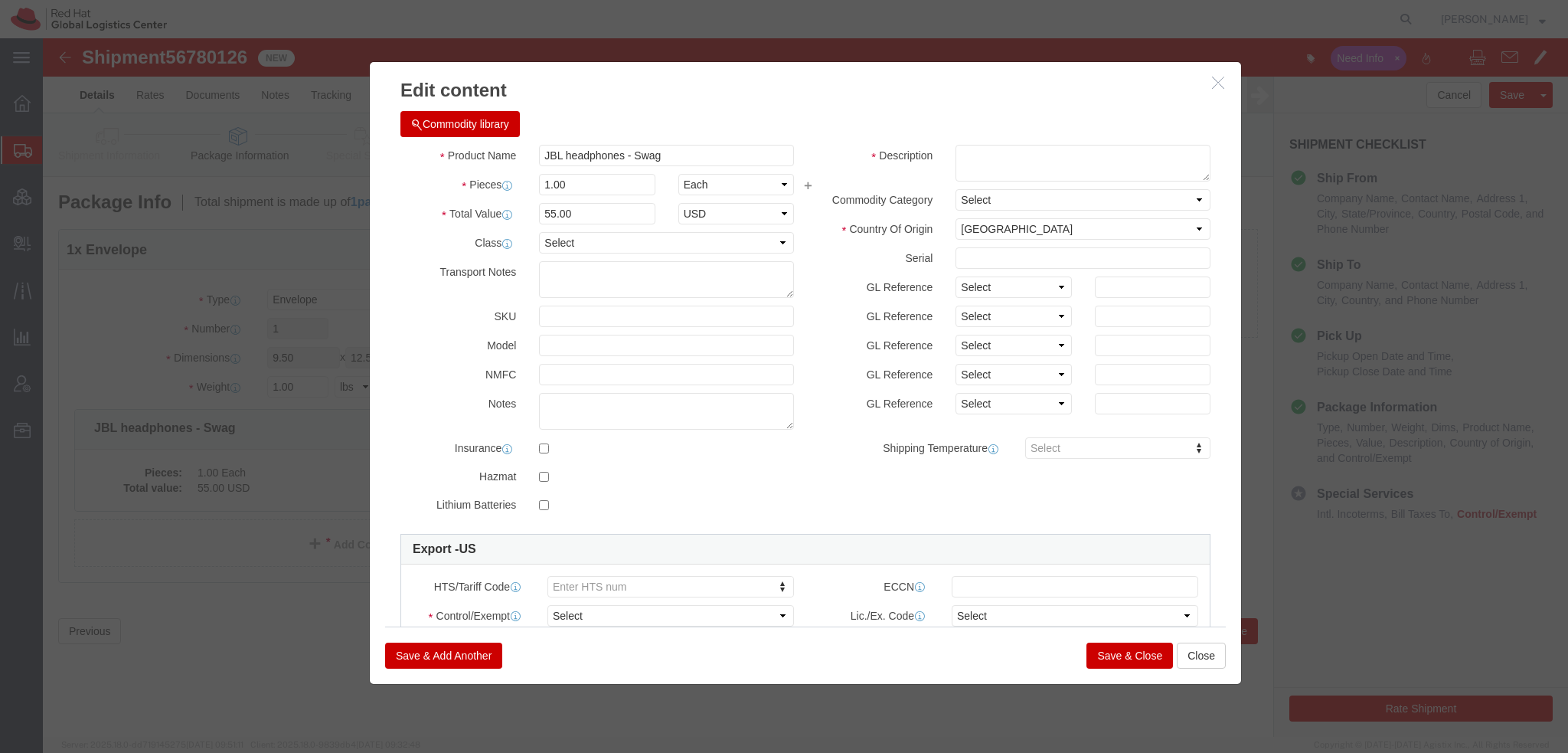
click span "button"
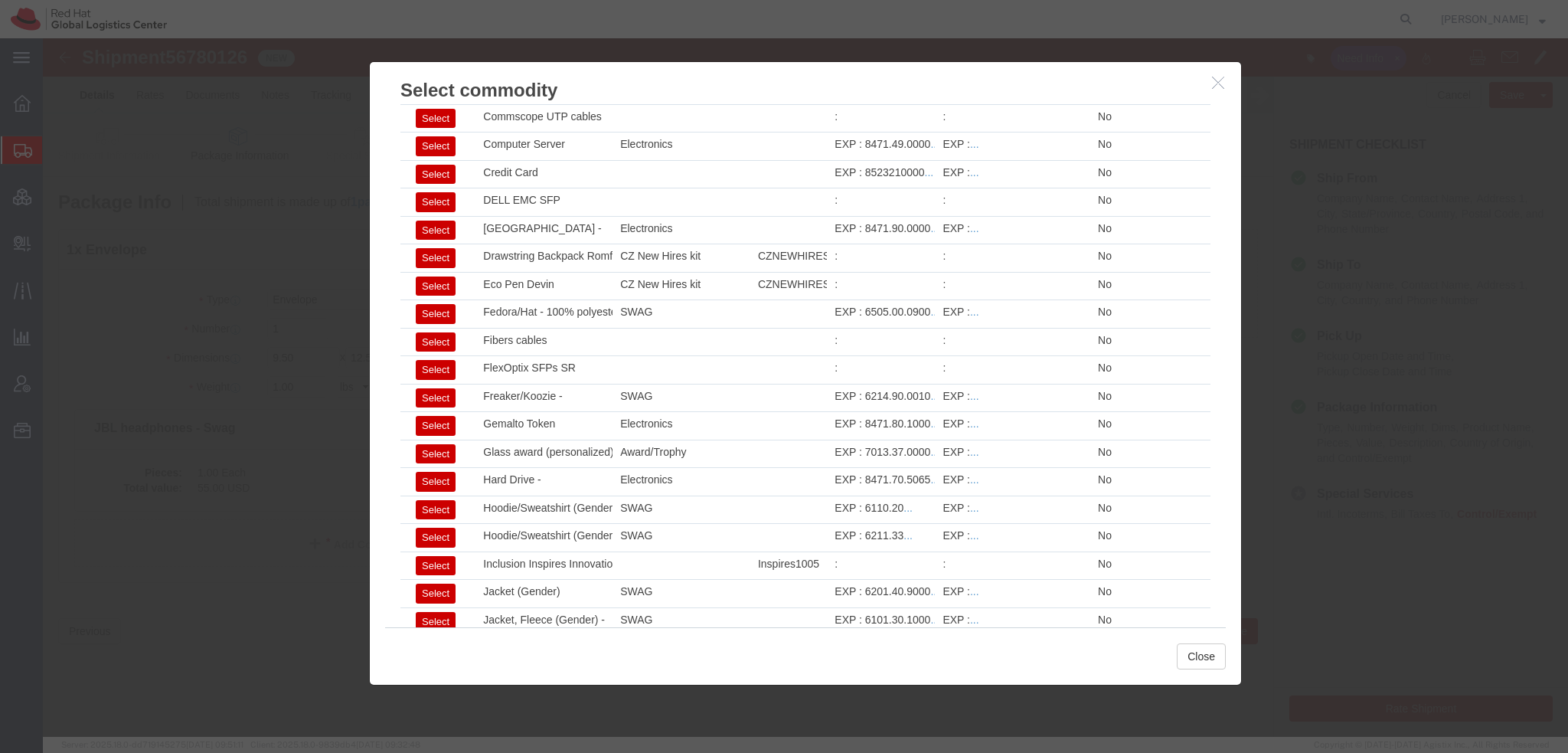
scroll to position [842, 0]
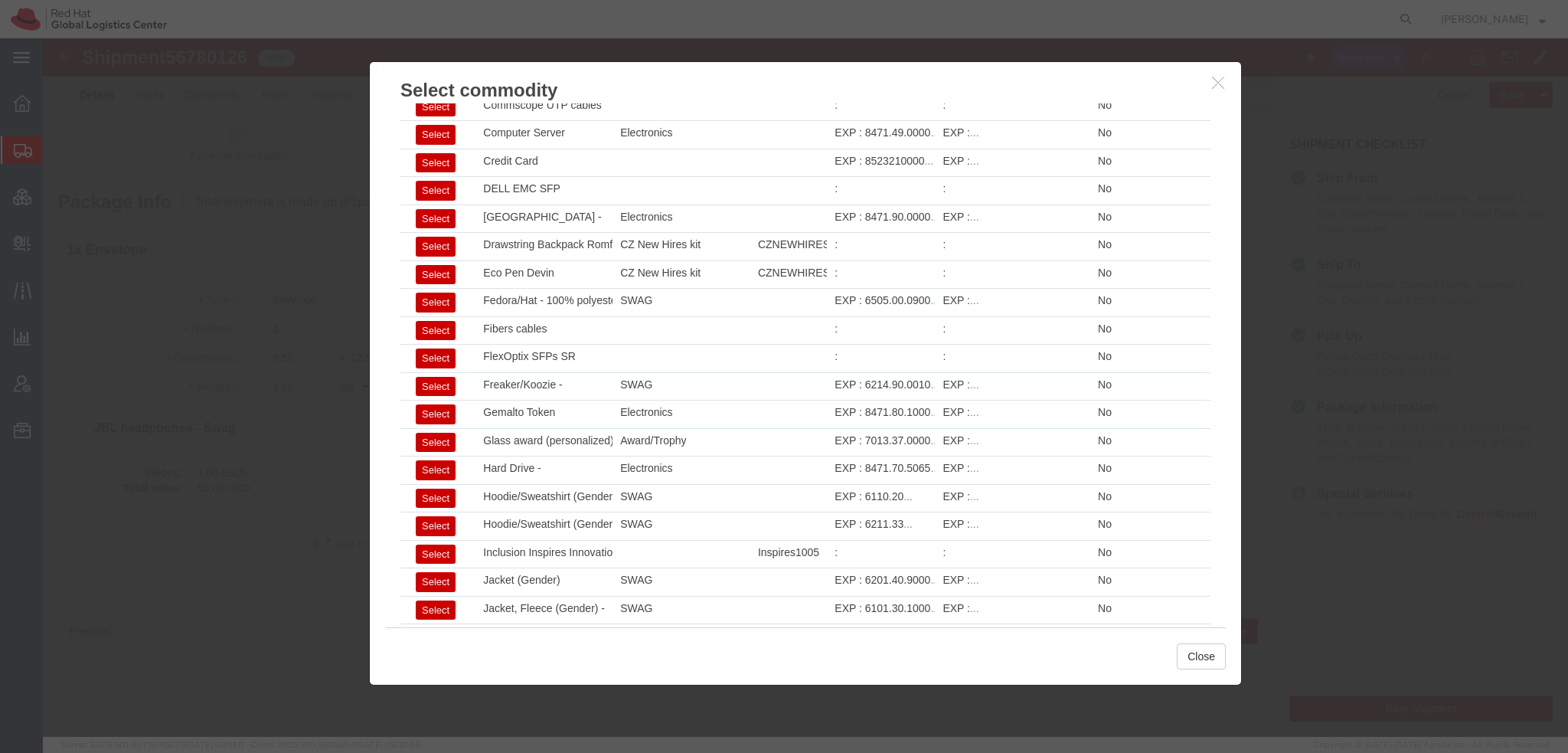
click icon "button"
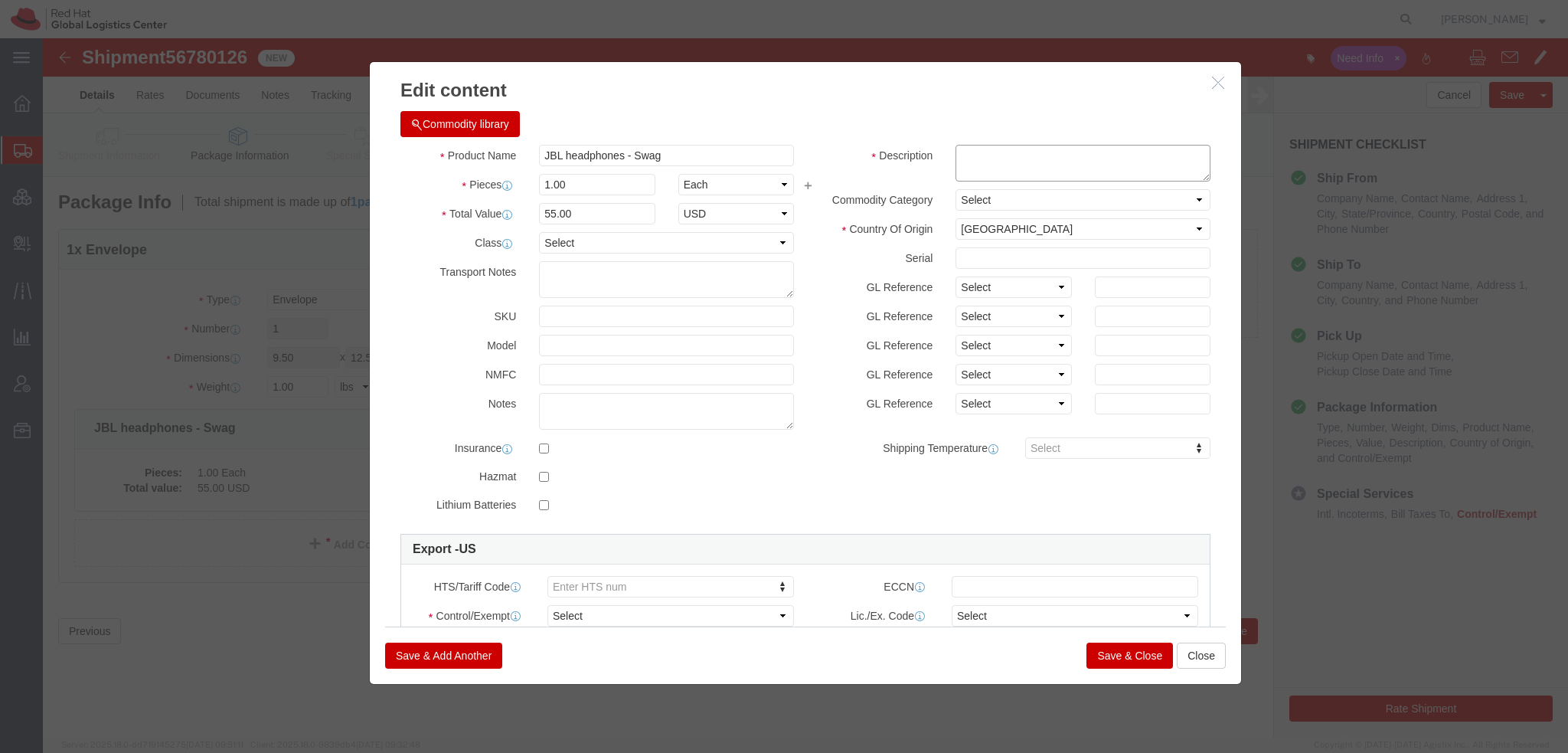
click textarea
type textarea "R"
type textarea "Earbuds"
click select "Select [GEOGRAPHIC_DATA] [GEOGRAPHIC_DATA] [GEOGRAPHIC_DATA] [GEOGRAPHIC_DATA] …"
select select "CN"
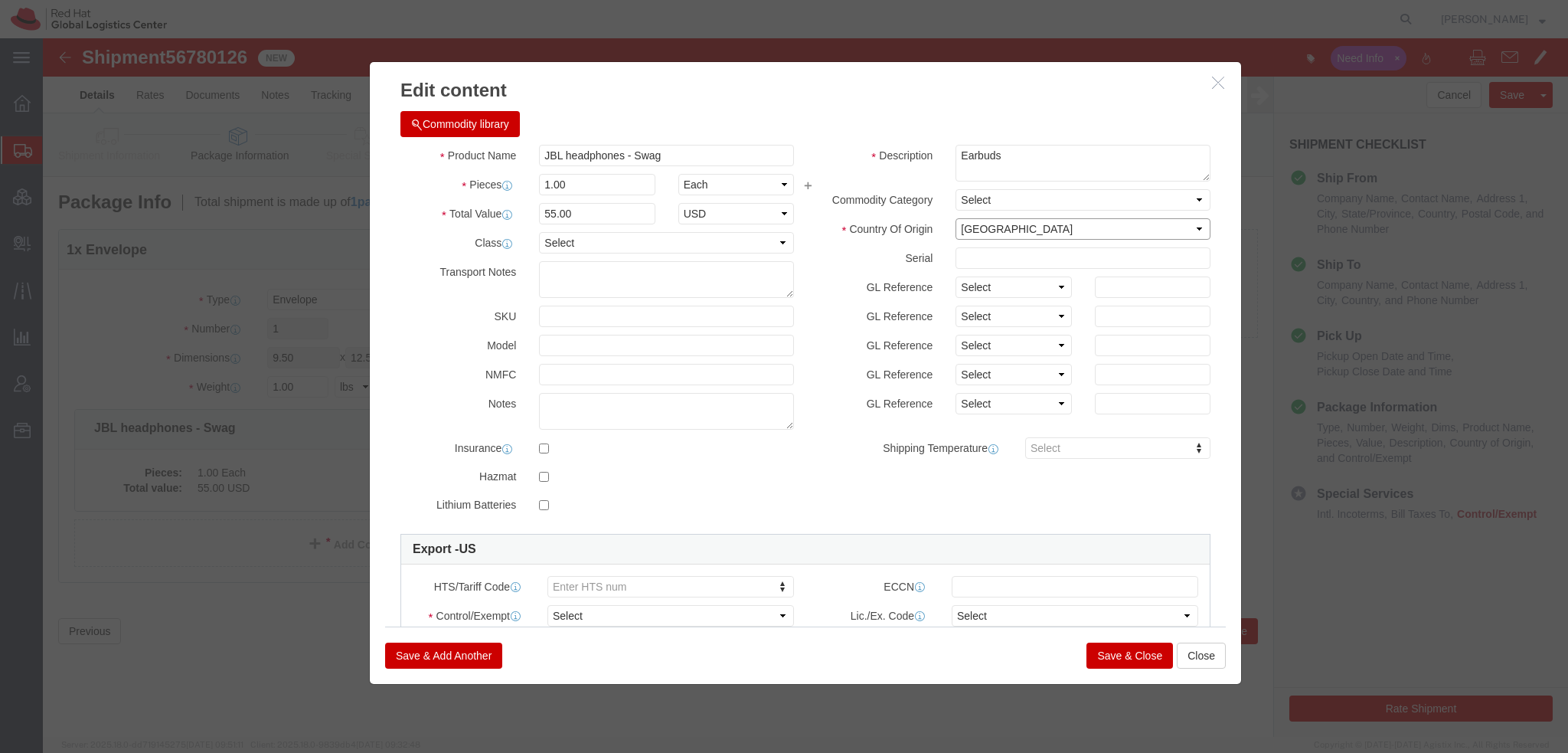
click select "Select [GEOGRAPHIC_DATA] [GEOGRAPHIC_DATA] [GEOGRAPHIC_DATA] [GEOGRAPHIC_DATA] …"
type input "8518.21.0000"
click select "Select ATF BIS DEA EPA FDA FTR ITAR OFAC Other (OPA)"
select select "FTR"
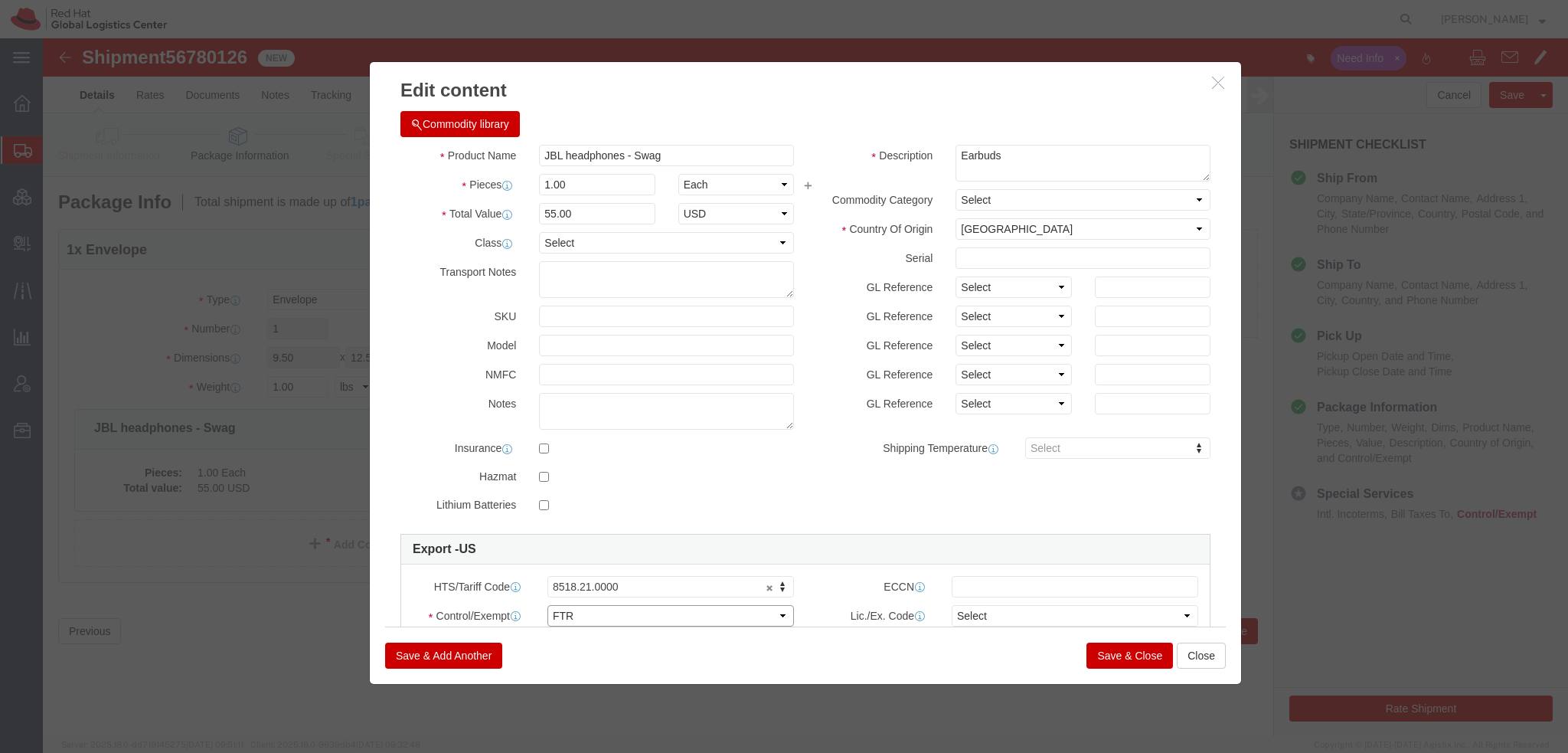
click select "Select ATF BIS DEA EPA FDA FTR ITAR OFAC Other (OPA)"
click select "Select 30.2(d)(2) 30.36 30.37(a) 30.37(f) 30.37(g) 30.37(h) 30.37(i) 30.37(j) 3…"
select select "30.37(h)"
click select "Select 30.2(d)(2) 30.36 30.37(a) 30.37(f) 30.37(g) 30.37(h) 30.37(i) 30.37(j) 3…"
click input "checkbox"
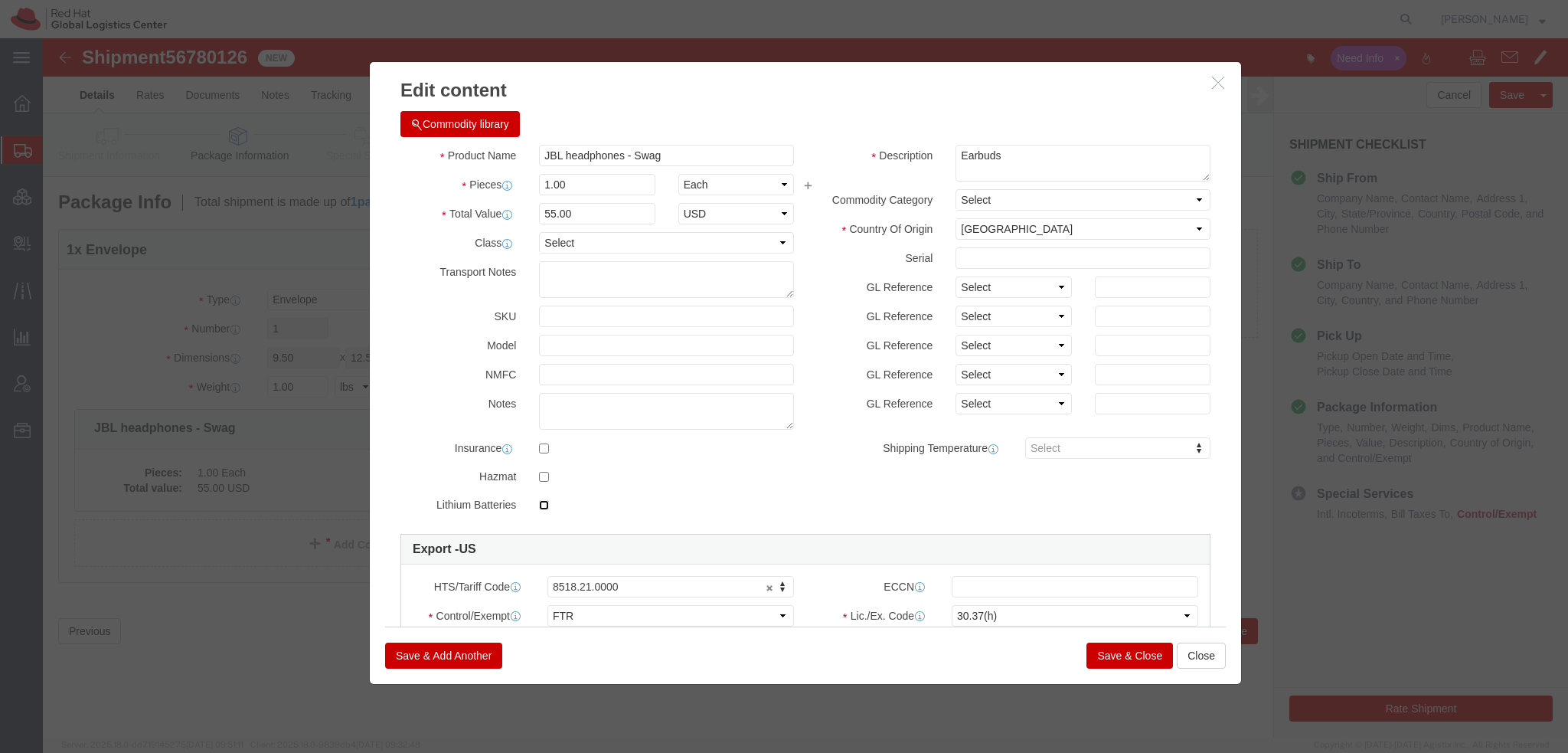
checkbox input "true"
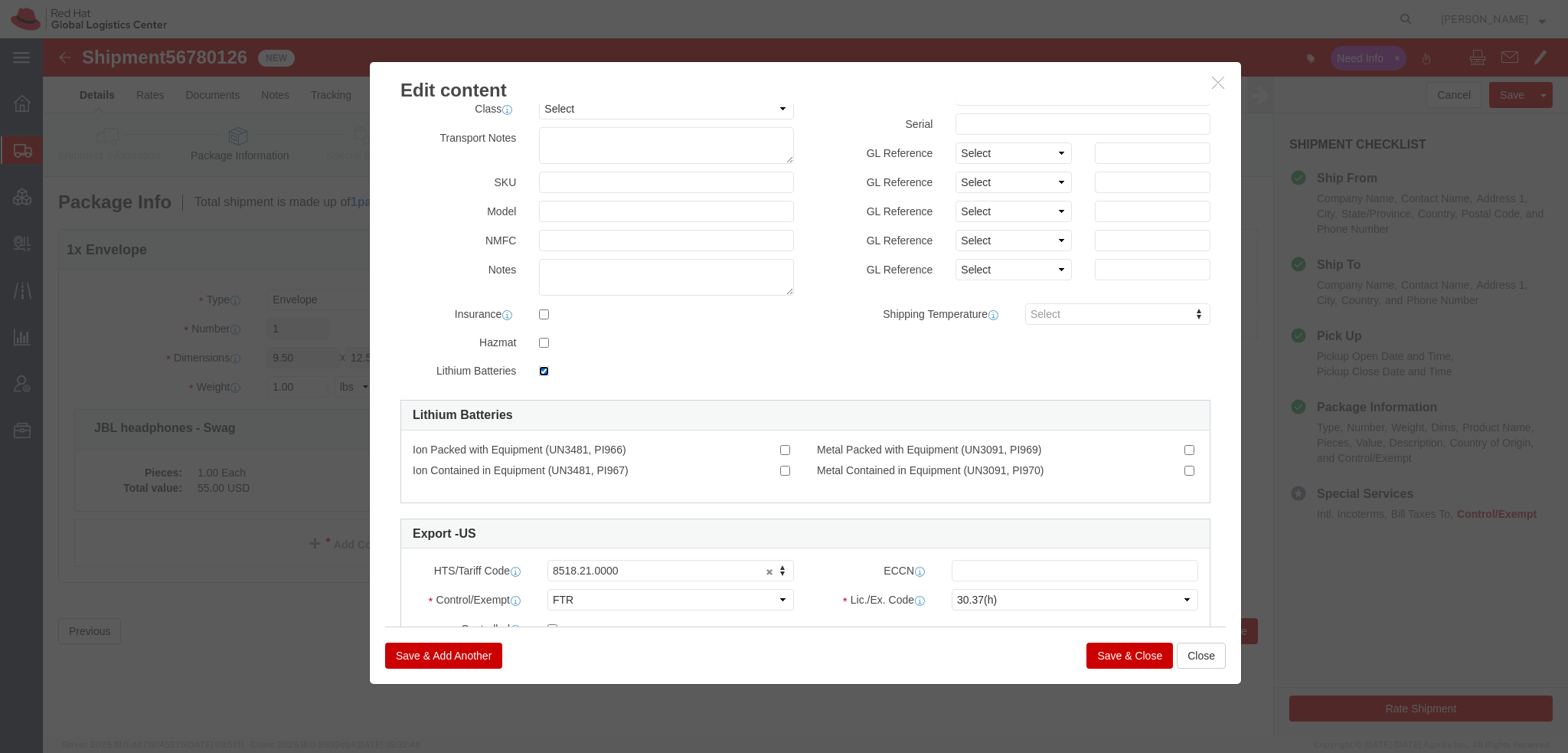
scroll to position [230, 0]
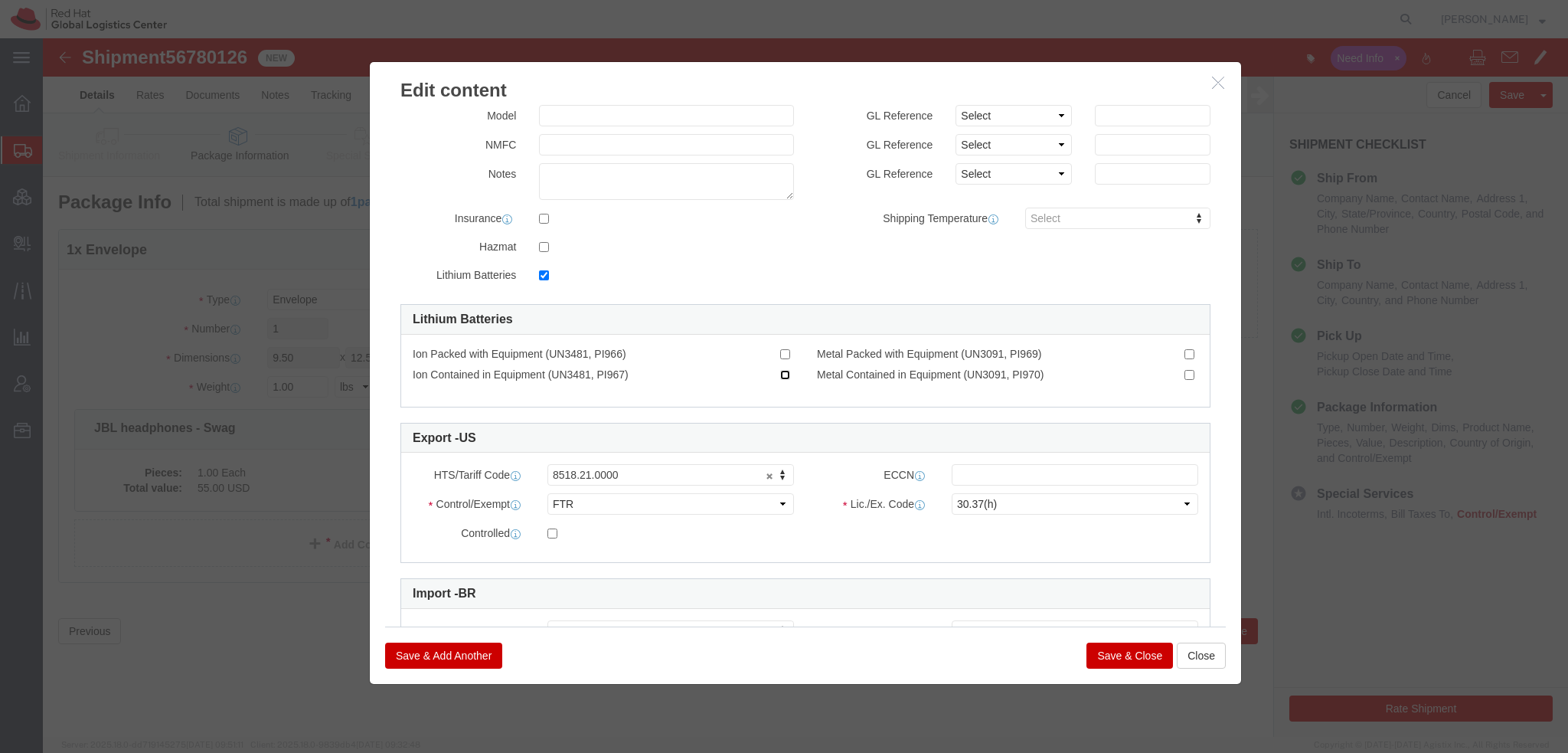
click input "Ion Contained in Equipment (UN3481, PI967)"
checkbox input "true"
click button "Save & Close"
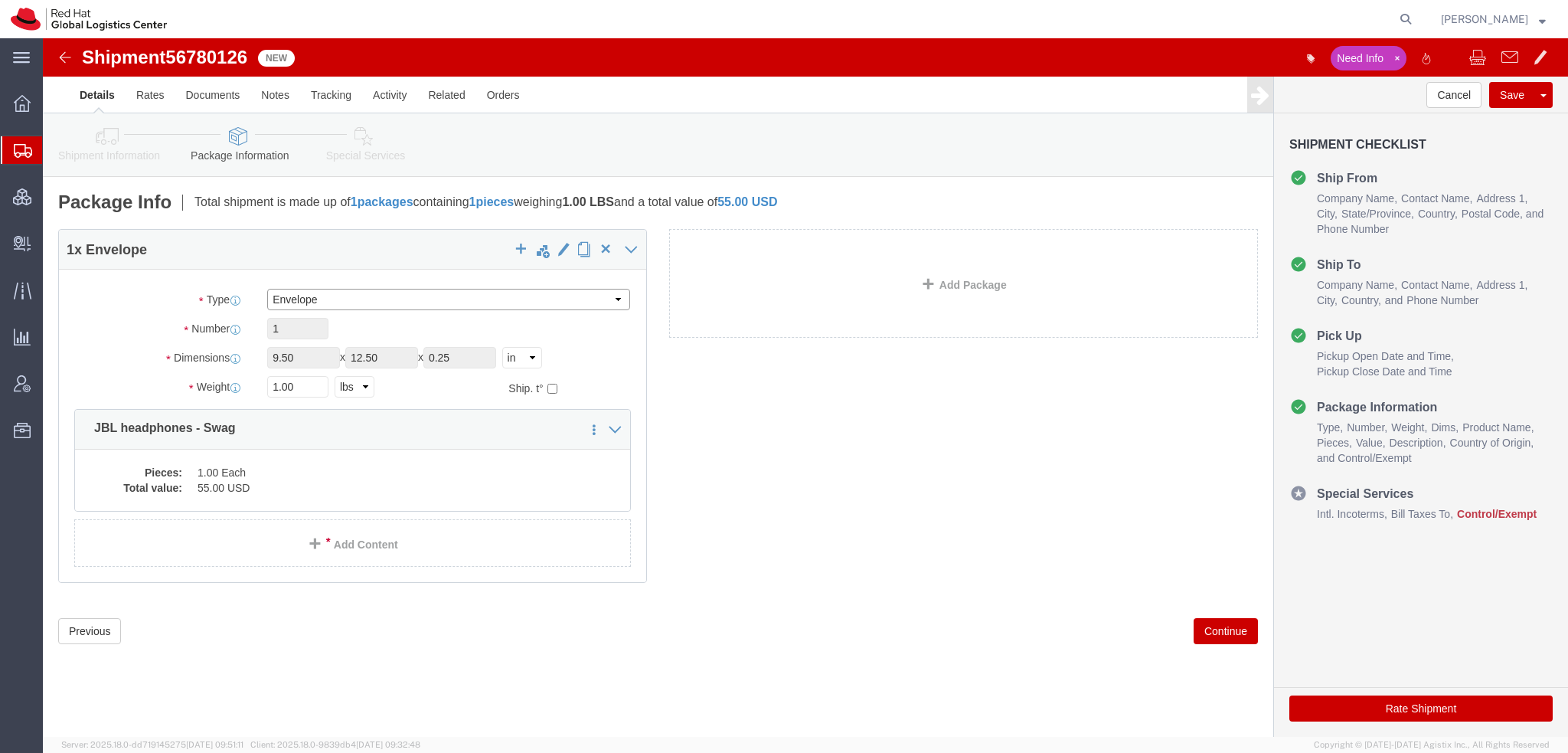
click select "Select Case(s) Crate(s) Envelope Large Box Medium Box PAK Skid(s) Small Box Sma…"
select select "PAK"
click select "Select Case(s) Crate(s) Envelope Large Box Medium Box PAK Skid(s) Small Box Sma…"
type input "10.25"
type input "12.75"
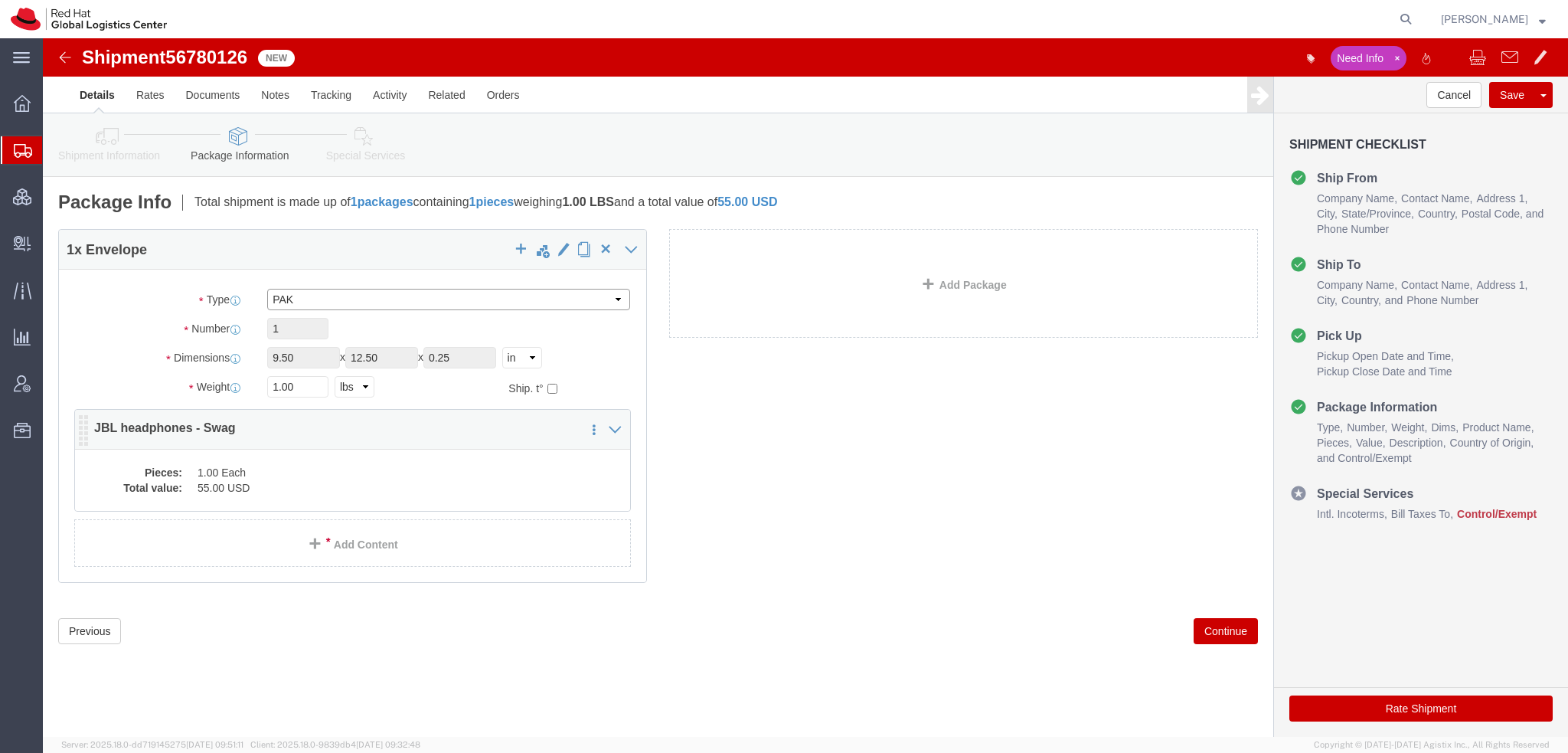
type input "1.00"
click icon
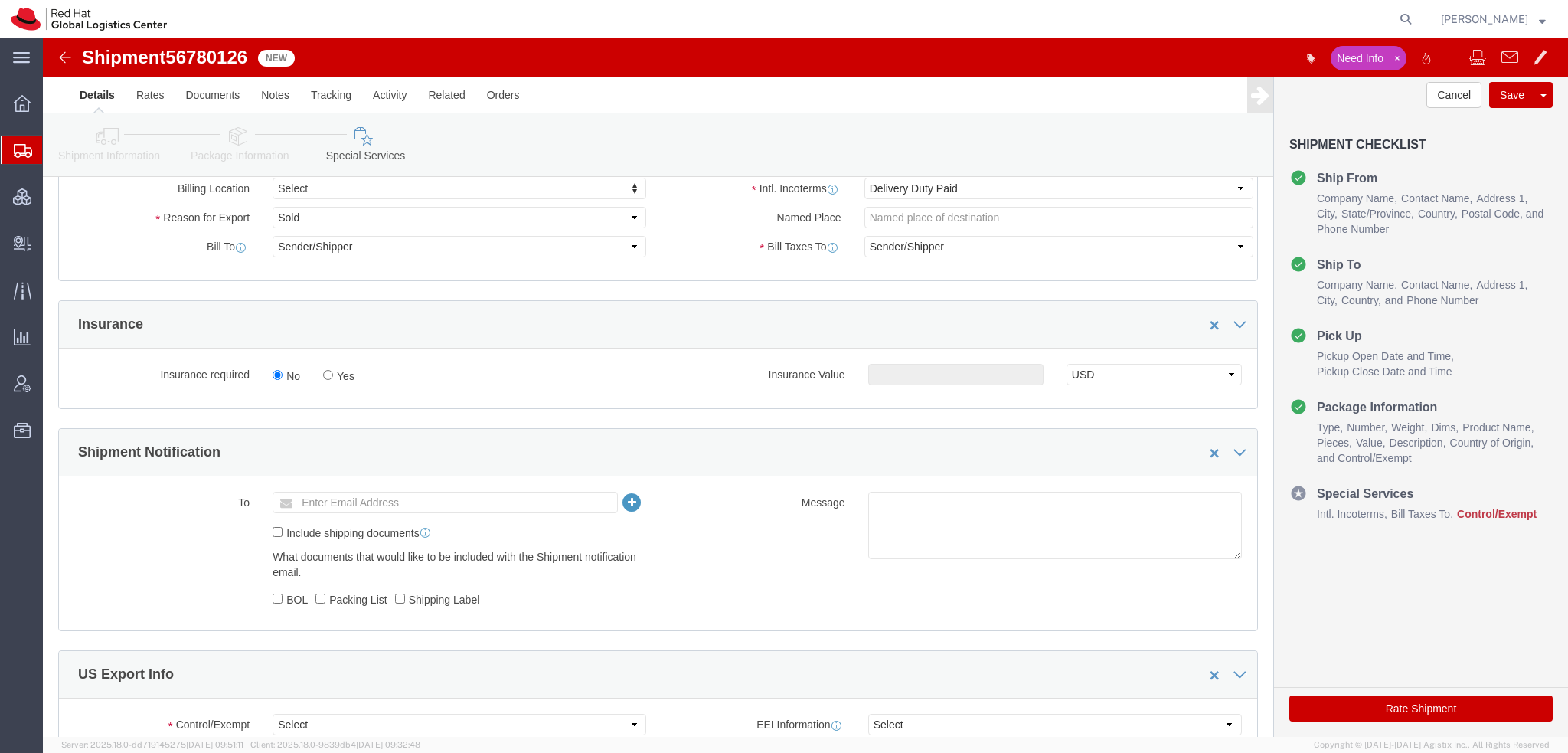
scroll to position [689, 0]
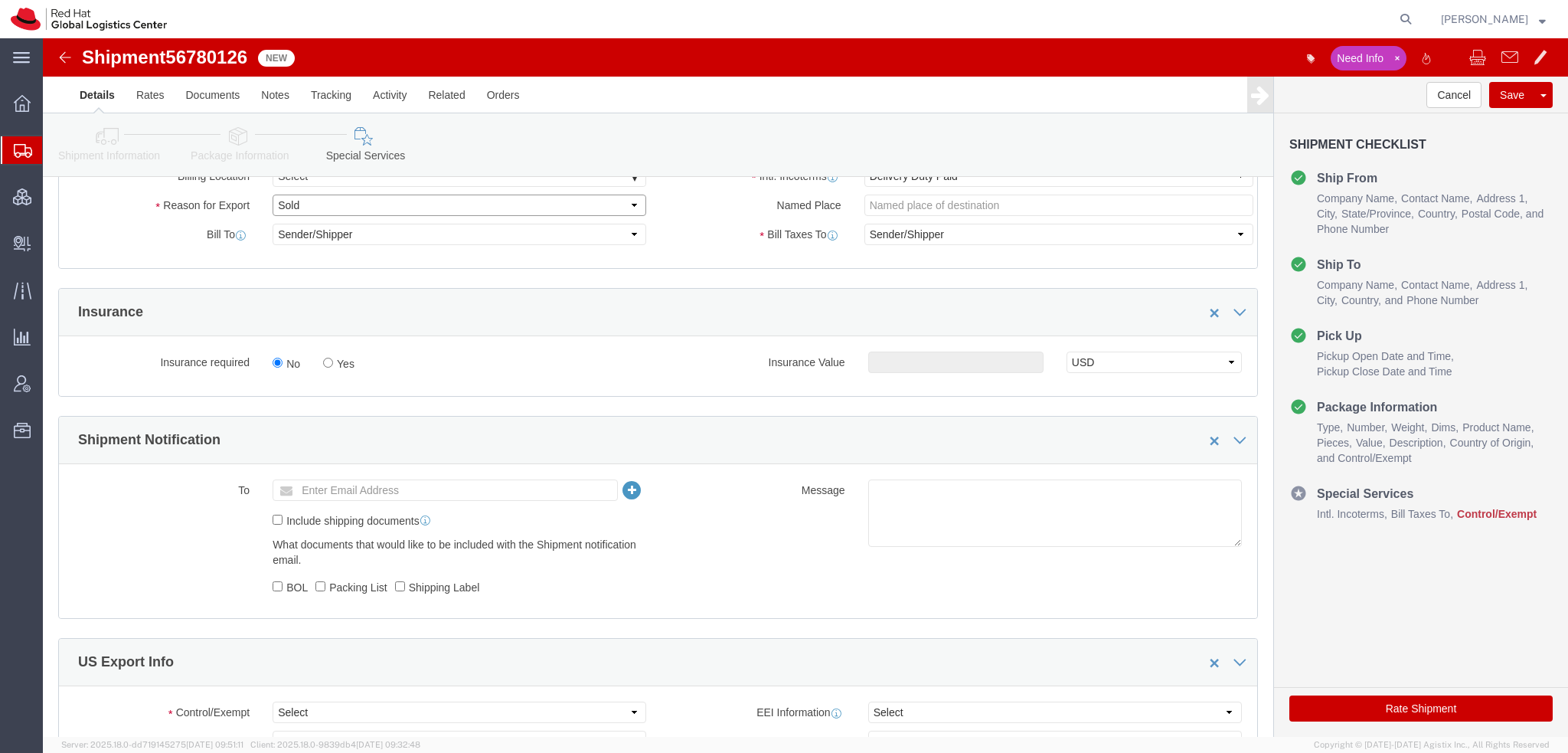
click select "Select Gift Personal Effects Repair/Warranty Return Sample Sold Temporary/Not S…"
select select "GIFT"
click select "Select Gift Personal Effects Repair/Warranty Return Sample Sold Temporary/Not S…"
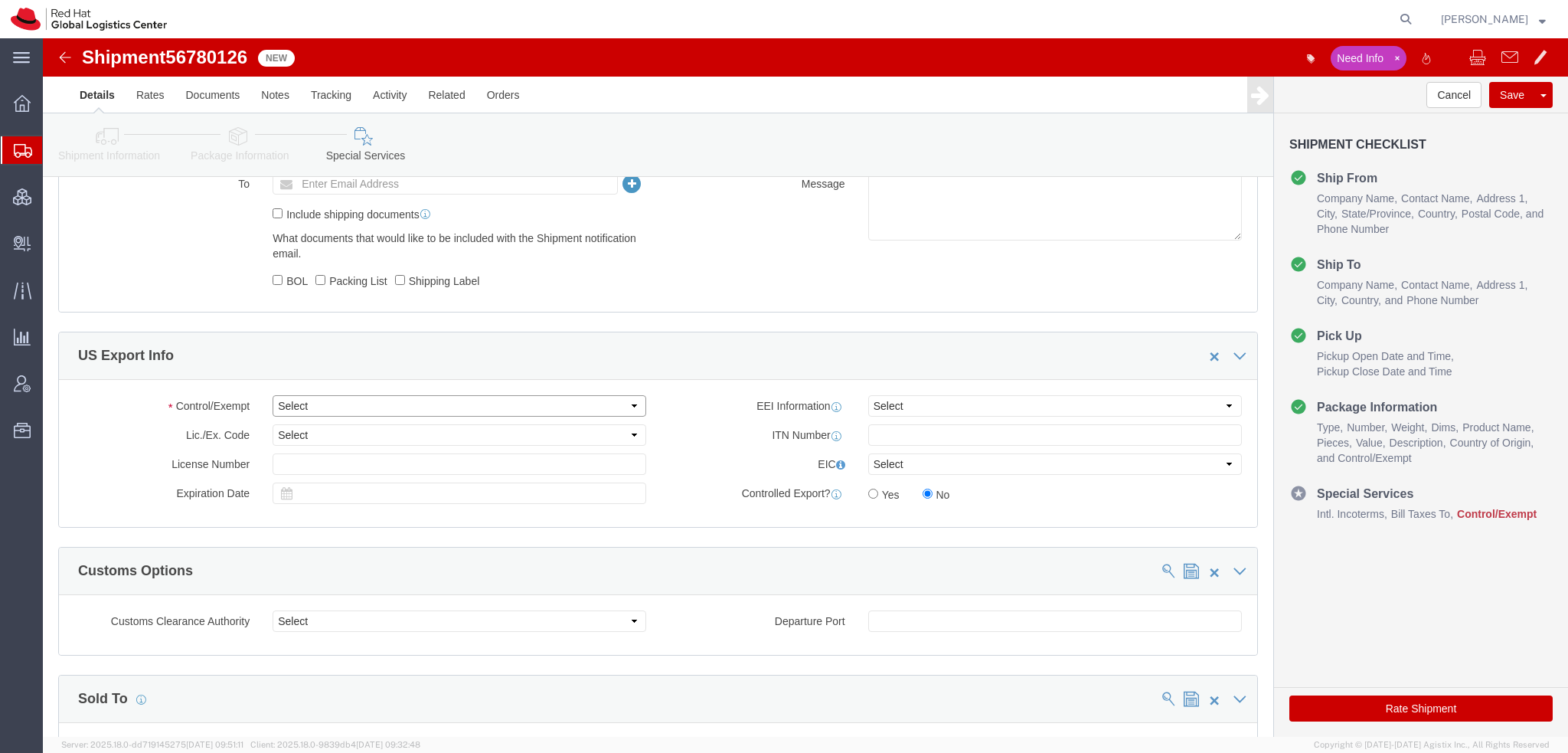
click select "Select ATF BIS DEA EPA FDA FTR ITAR OFAC Other (OPA)"
select select "FTR"
click select "Select ATF BIS DEA EPA FDA FTR ITAR OFAC Other (OPA)"
click select "Select 30.2(d)(2) 30.36 30.37(a) 30.37(f) 30.37(g) 30.37(h) 30.37(i) 30.37(j) 3…"
select select "30.37(h)"
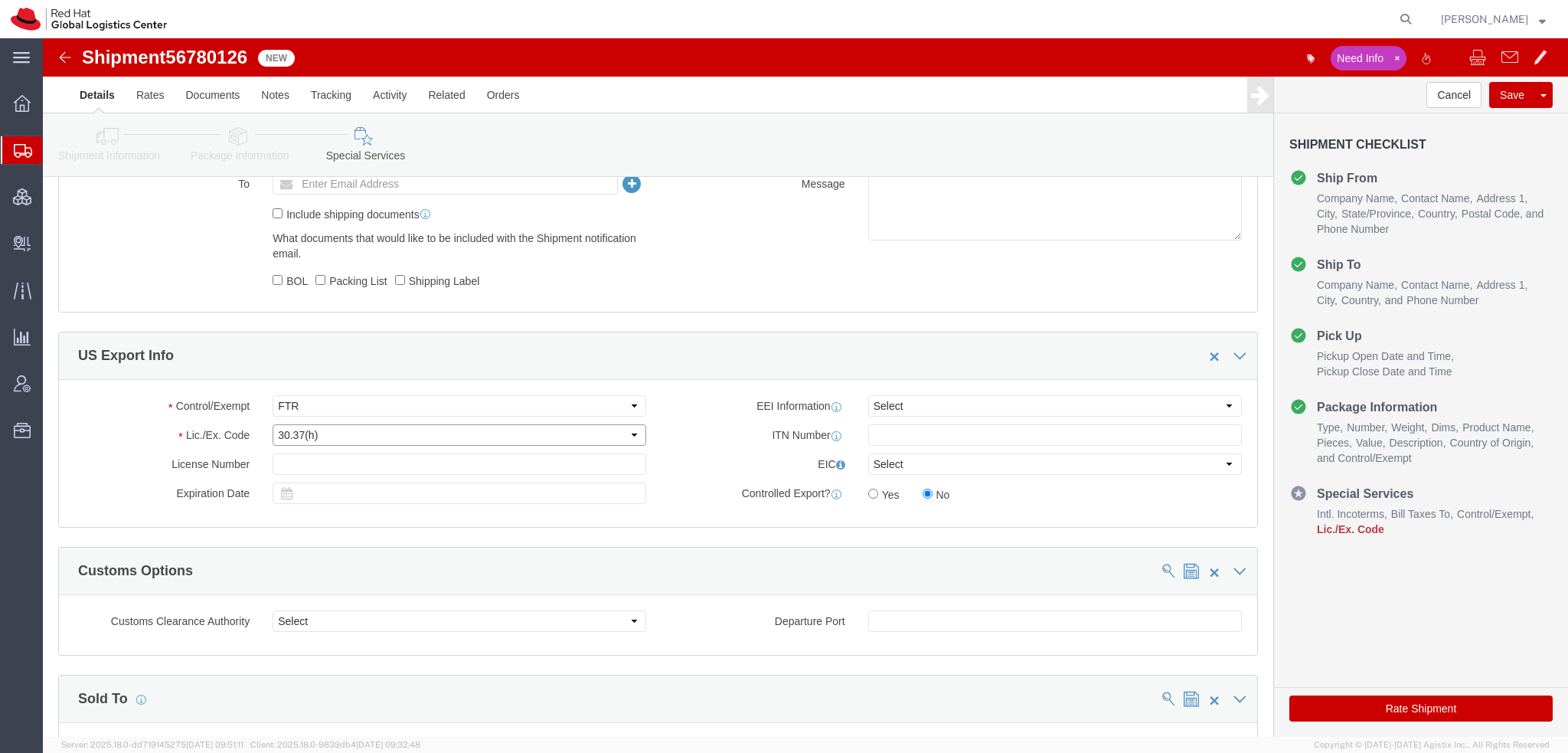
click select "Select 30.2(d)(2) 30.36 30.37(a) 30.37(f) 30.37(g) 30.37(h) 30.37(i) 30.37(j) 3…"
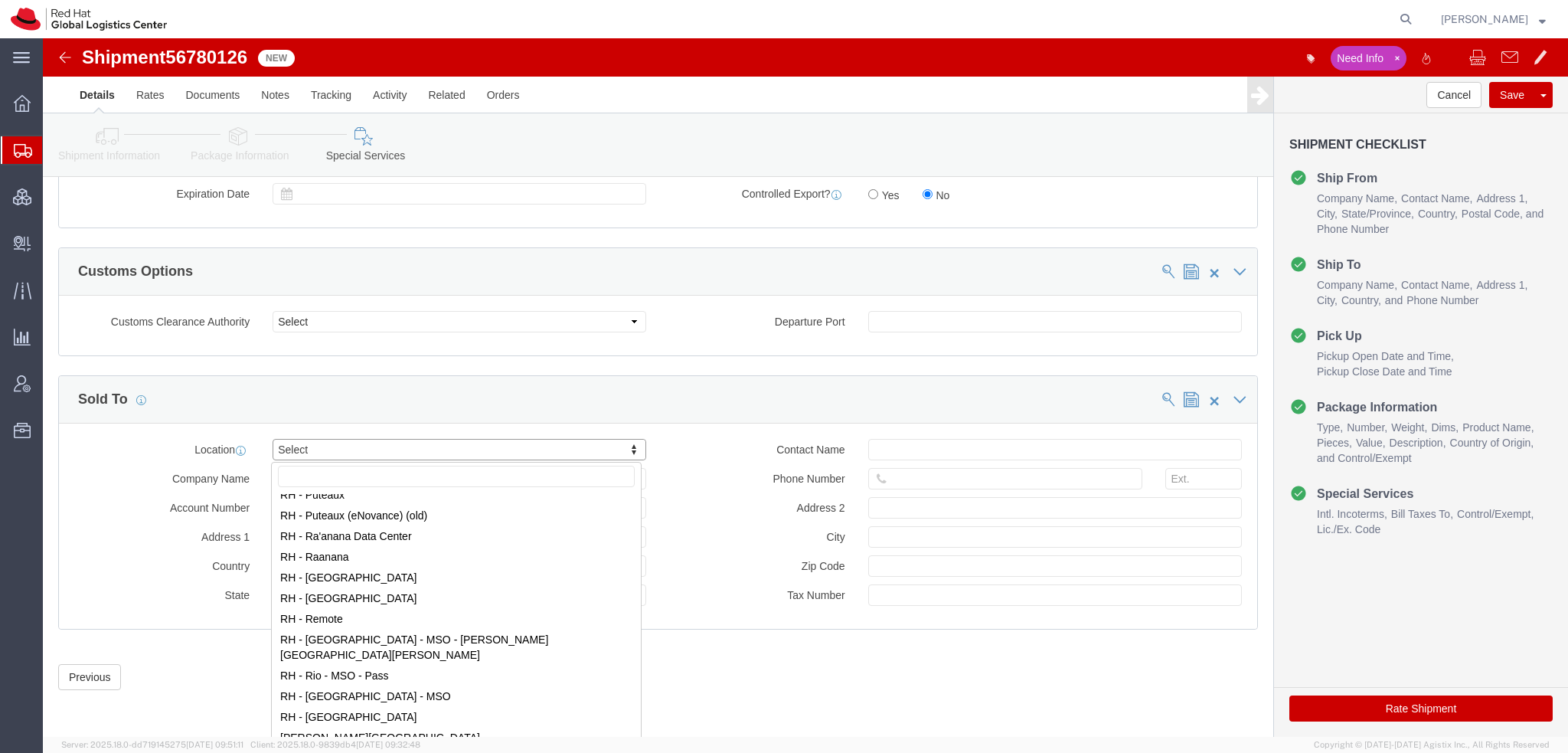
scroll to position [2221, 0]
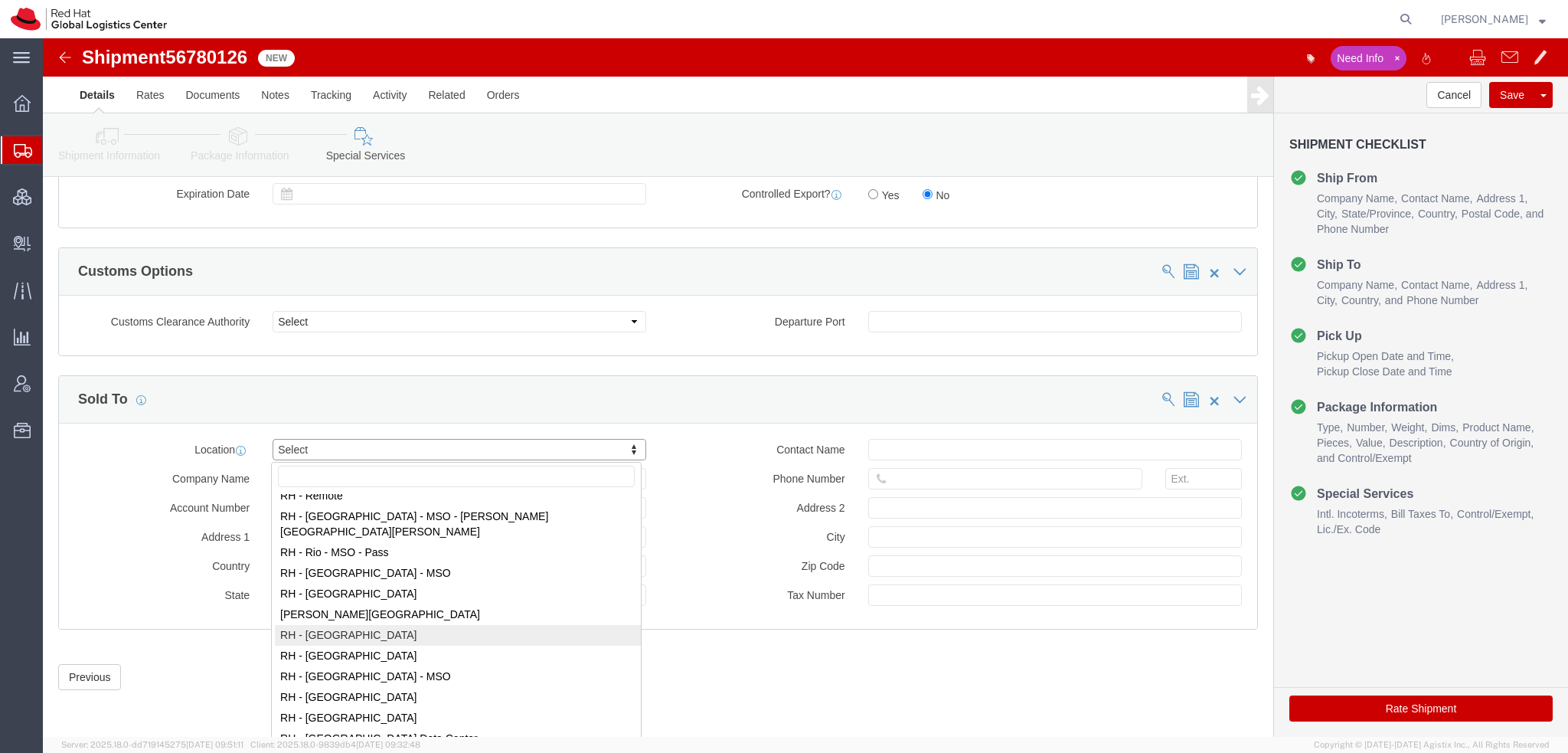
select select "42531"
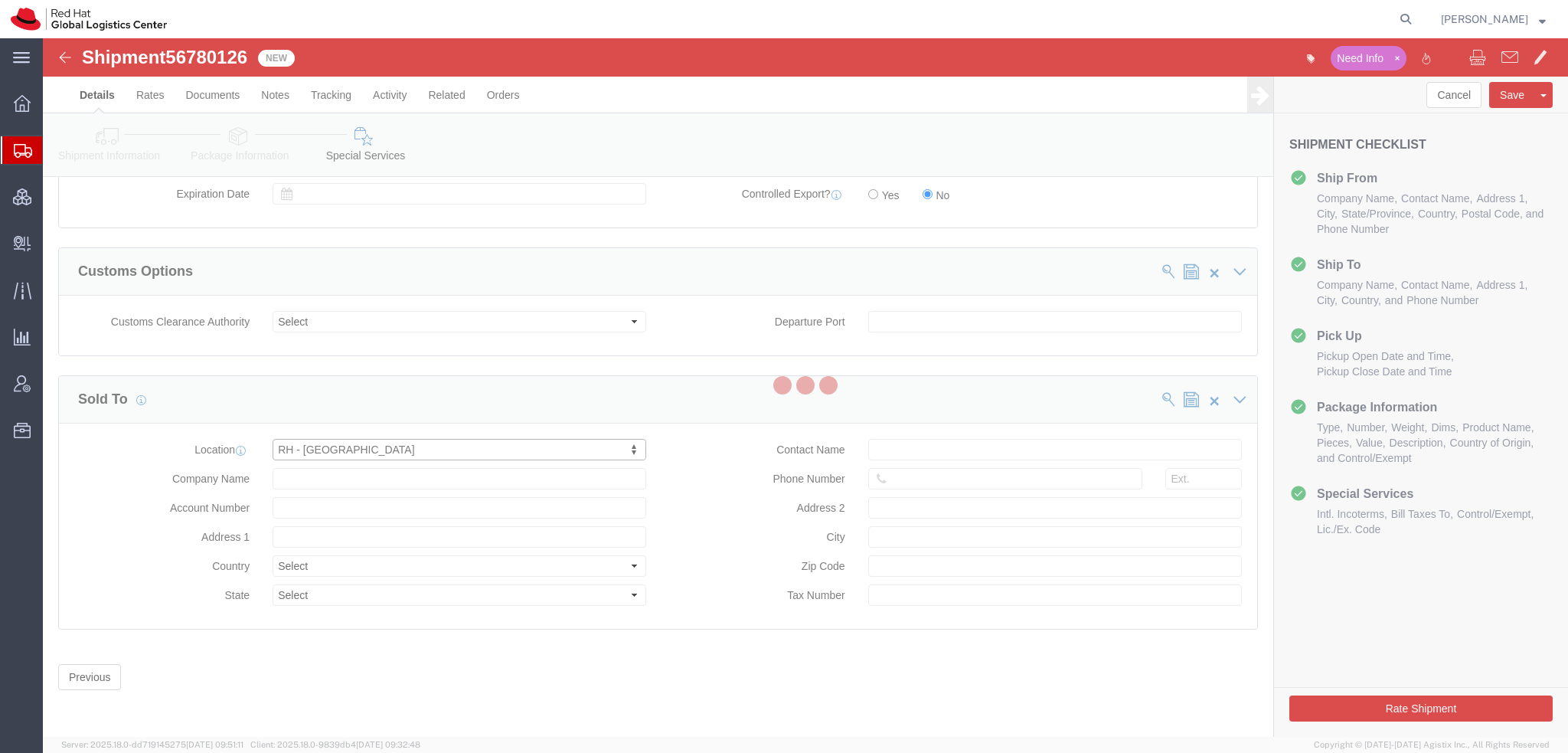
type input "Red Hat Brasil Limitada"
type input "Av. Brg. [PERSON_NAME][GEOGRAPHIC_DATA], 3732"
select select "BR"
select select
type input "000"
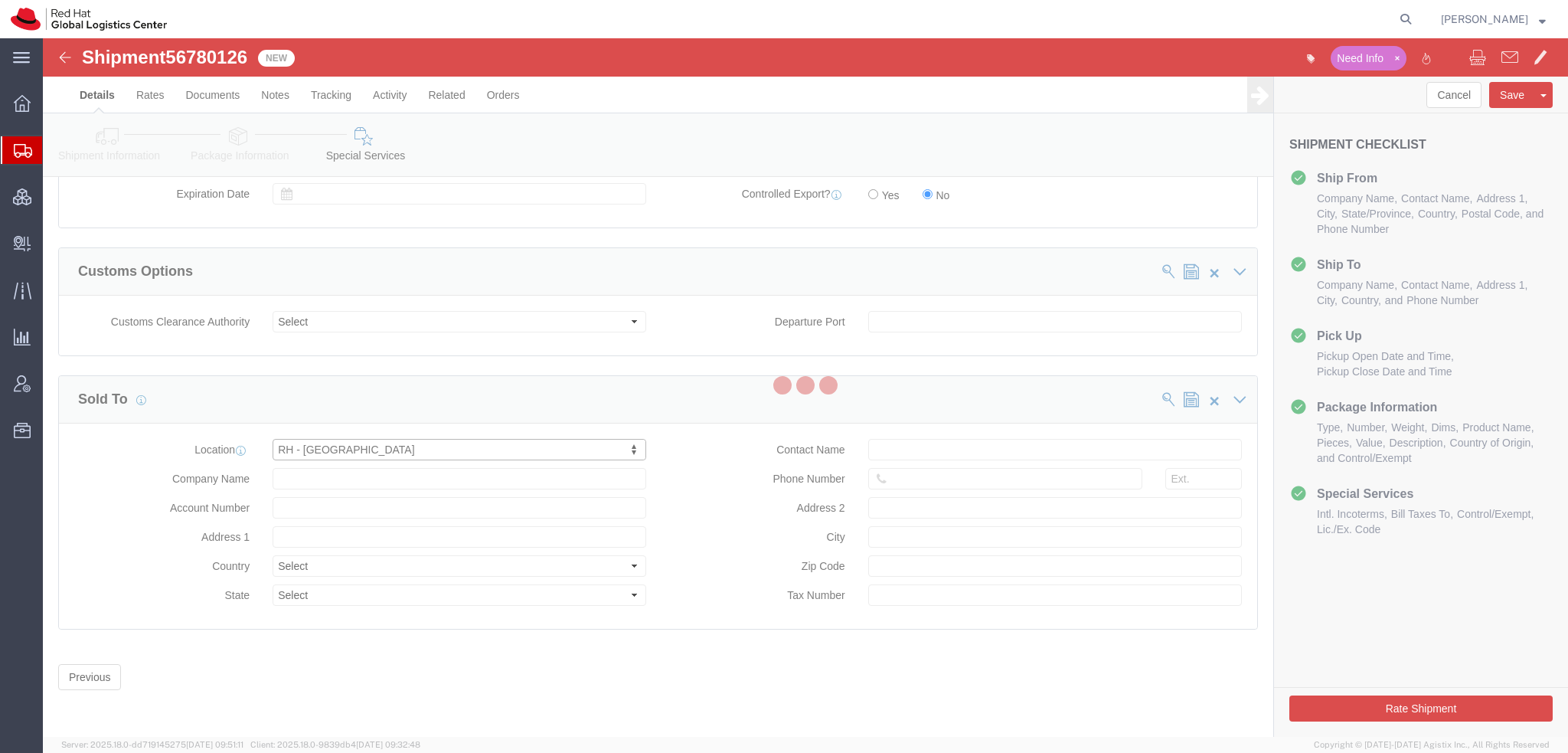
type input "Floor 24 and 25, Itaim Bibi"
type input "[GEOGRAPHIC_DATA]"
type input "04538-132"
type input "07.069.791/0001.55"
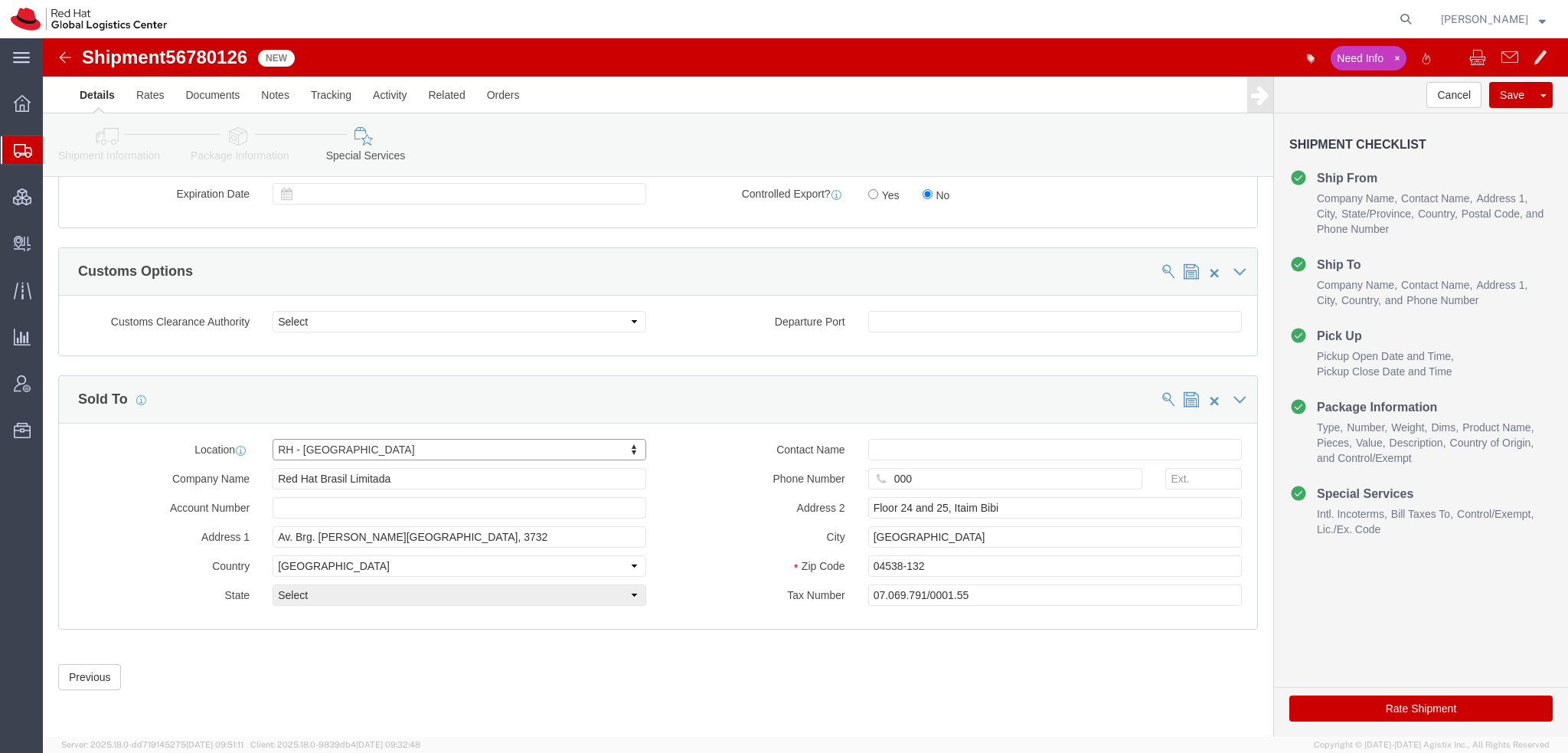
select select "27"
click button "Rate Shipment"
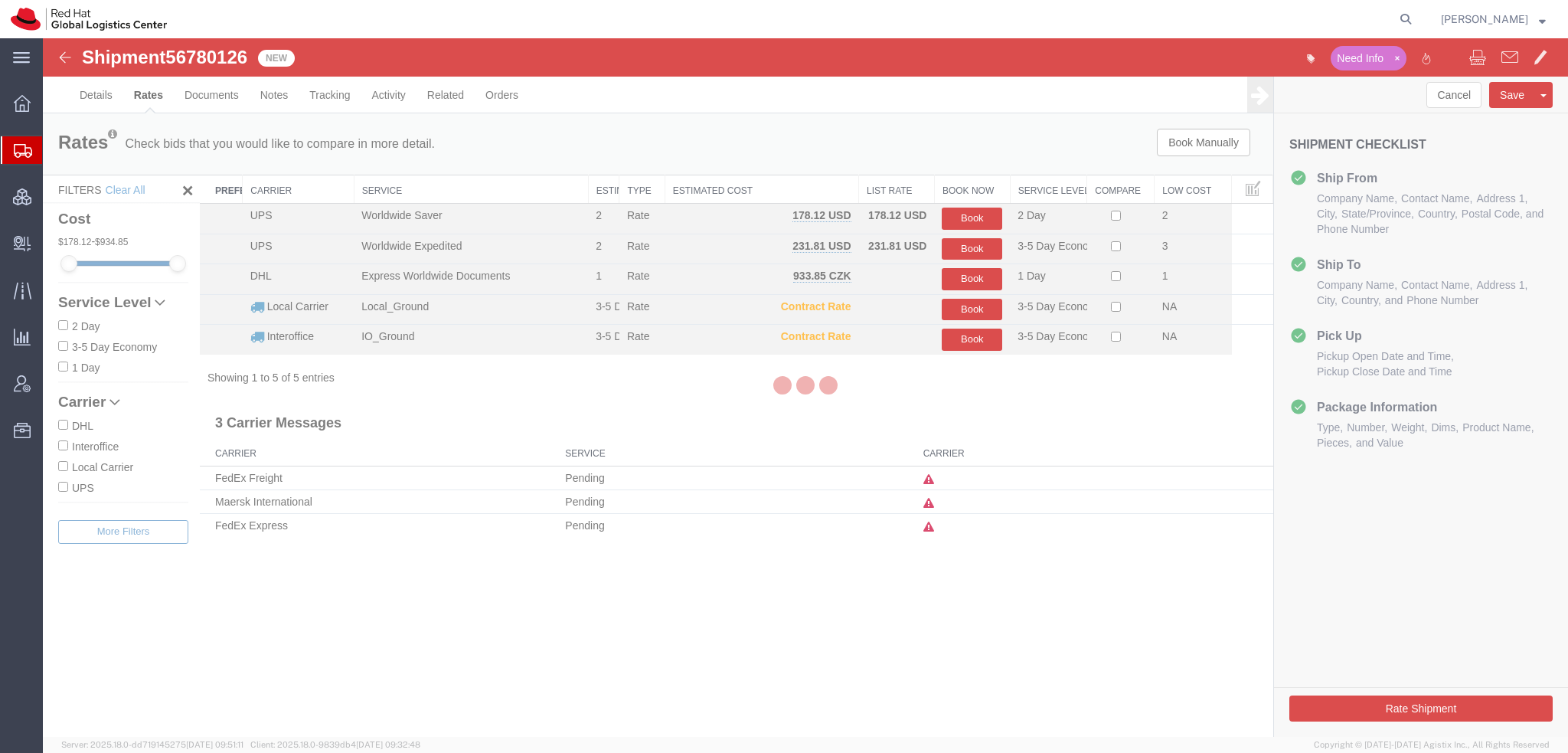
scroll to position [0, 0]
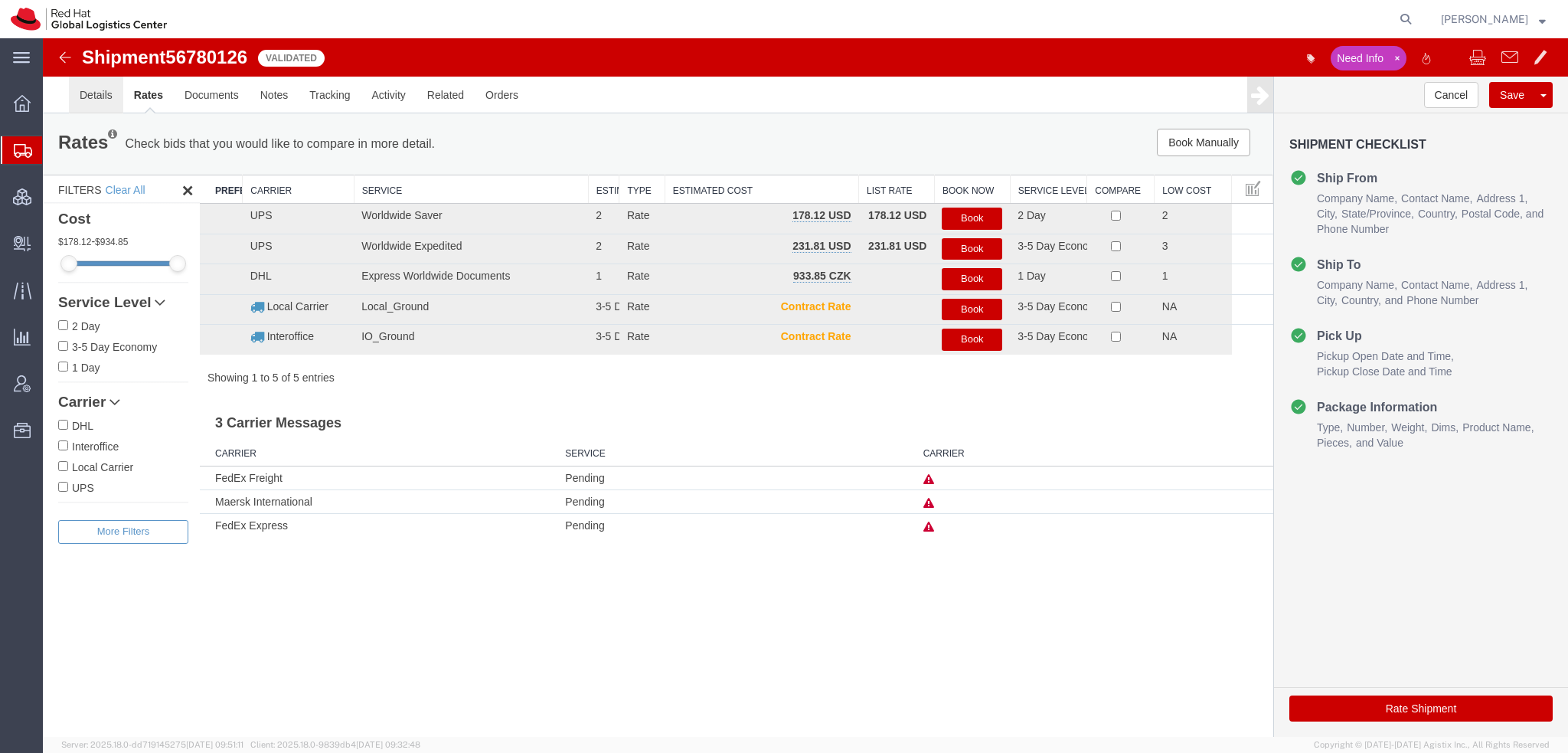
click at [95, 100] on link "Details" at bounding box center [96, 94] width 54 height 36
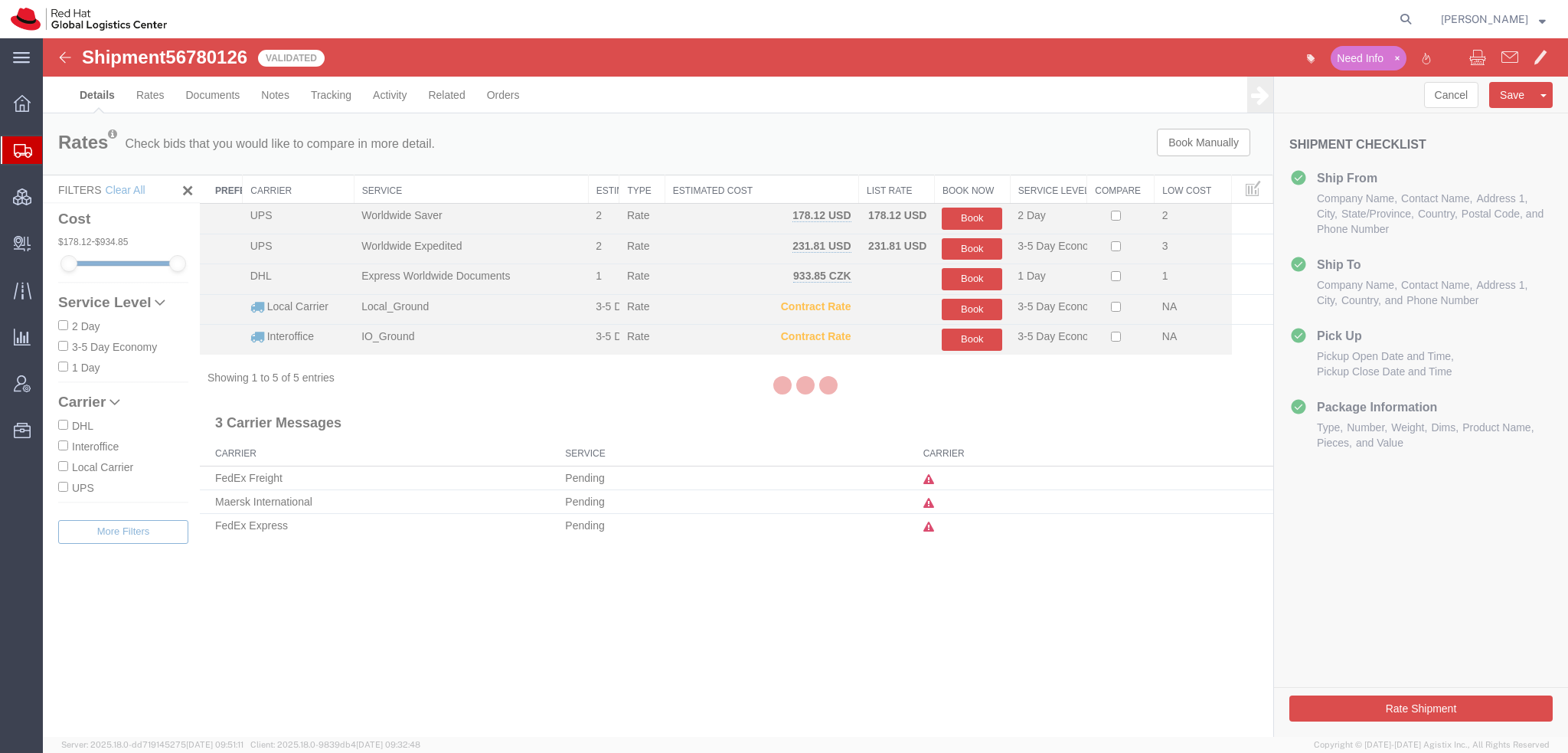
select select "38014"
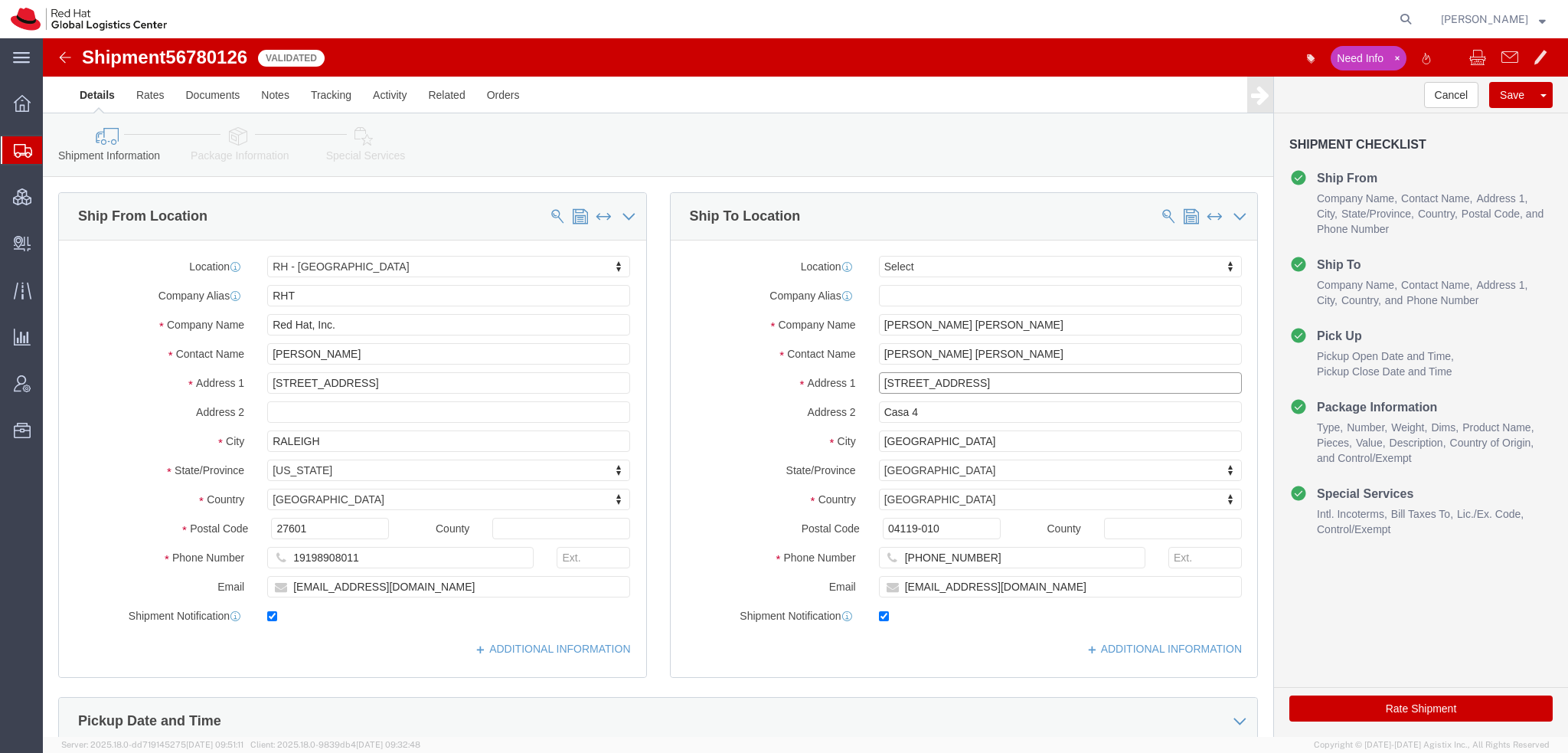
drag, startPoint x: 950, startPoint y: 344, endPoint x: 315, endPoint y: 227, distance: 645.7
click div "Ship From Location Location [GEOGRAPHIC_DATA] - [GEOGRAPHIC_DATA] Select My Pro…"
click input "04119-010"
type input "0"
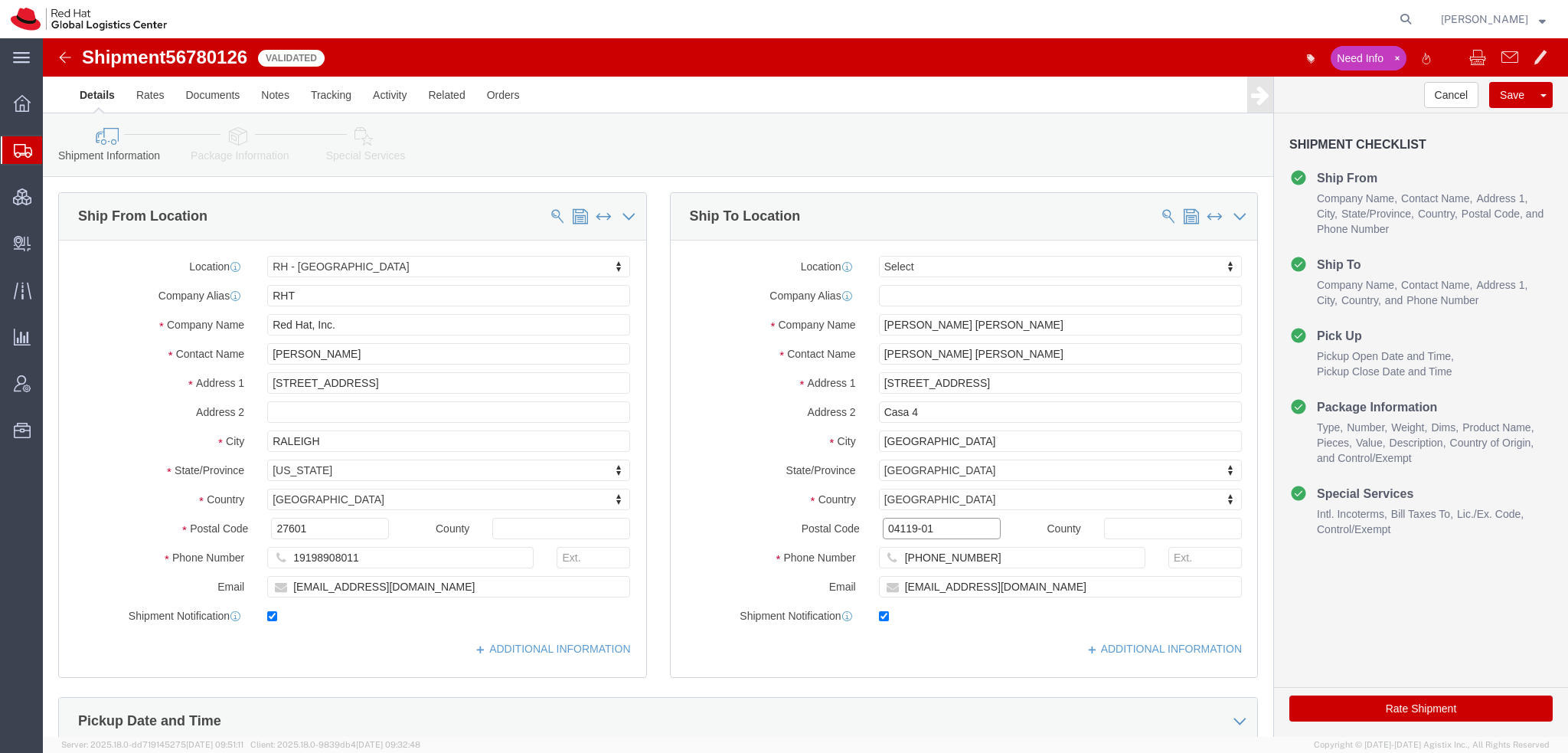
type input "04119-010"
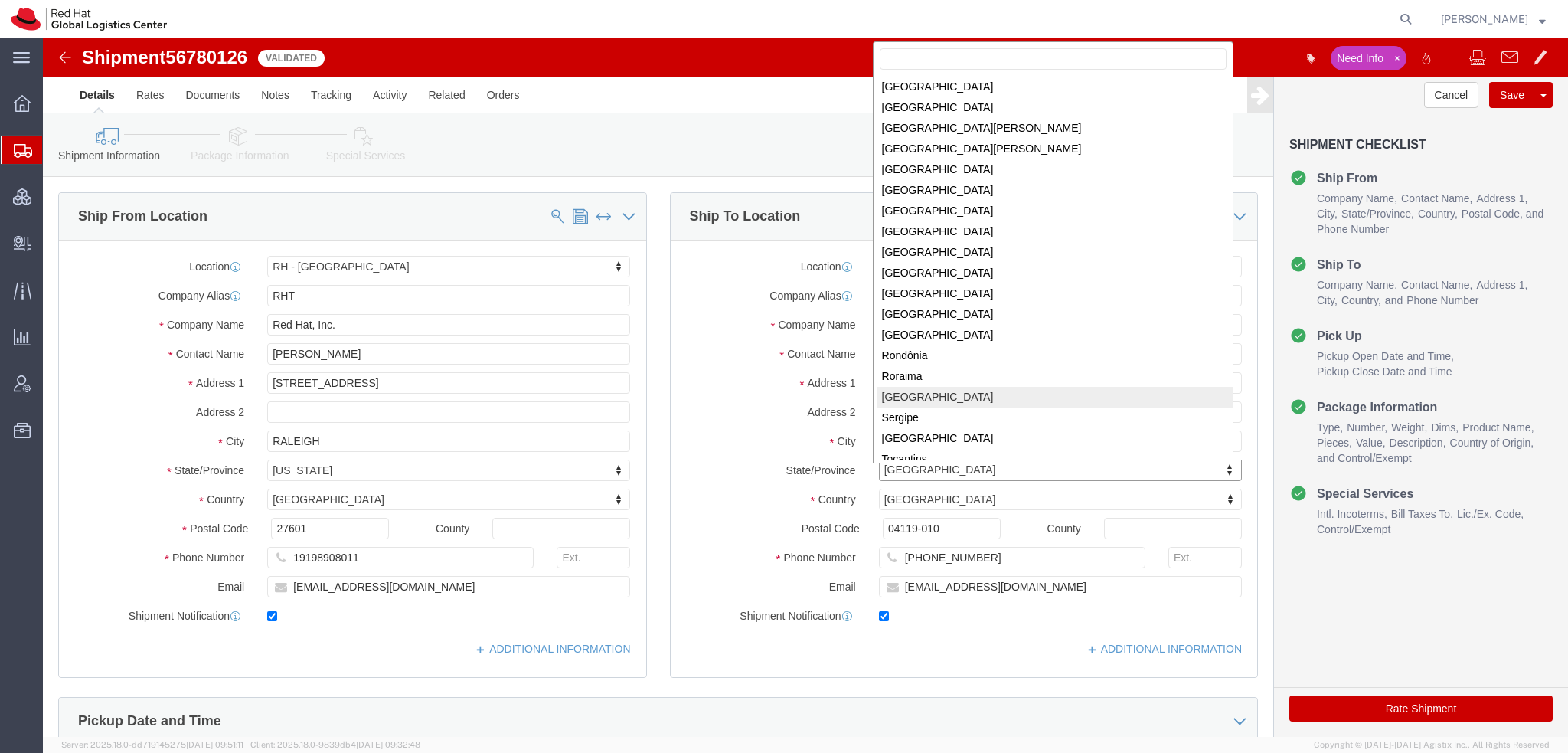
scroll to position [196, 0]
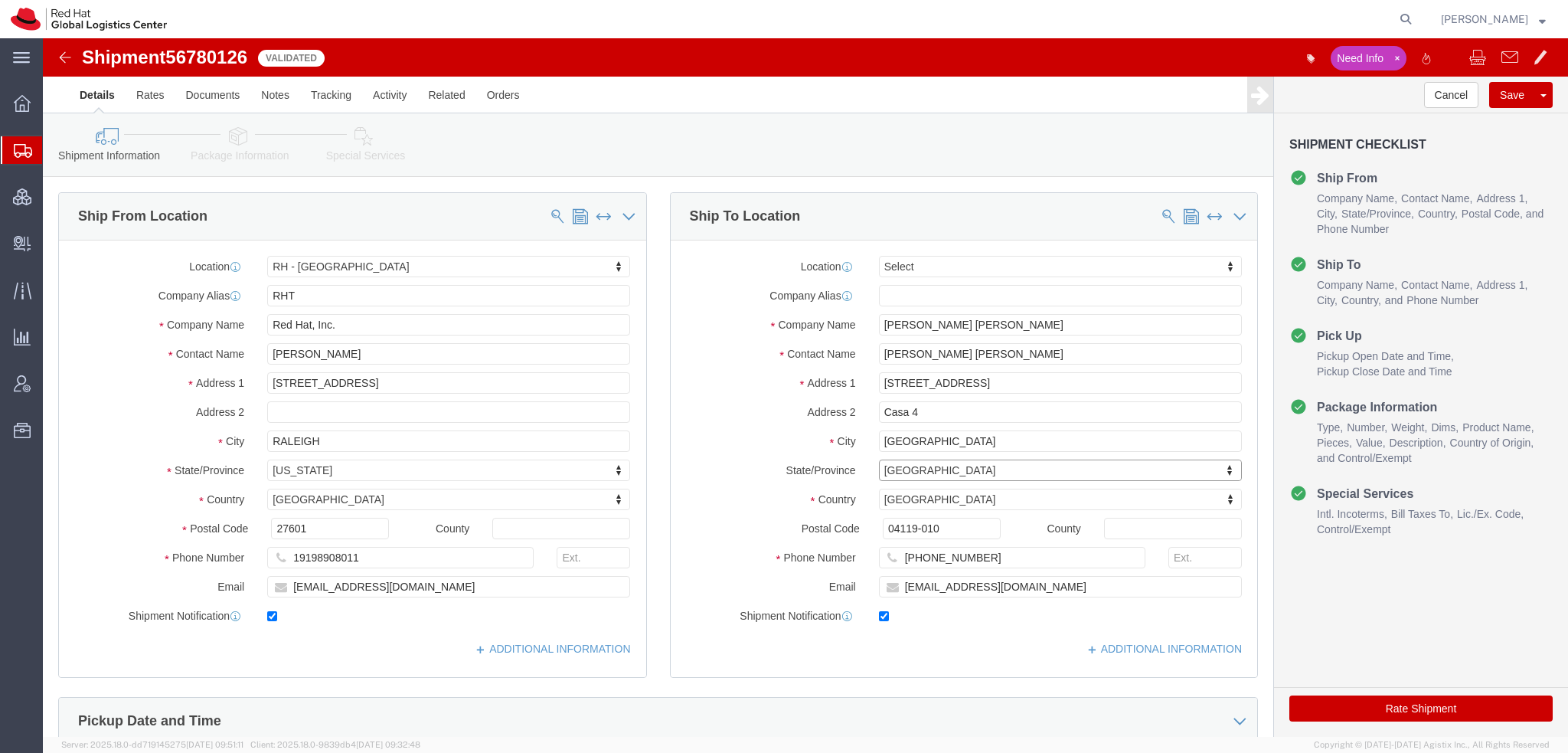
click button "Rate Shipment"
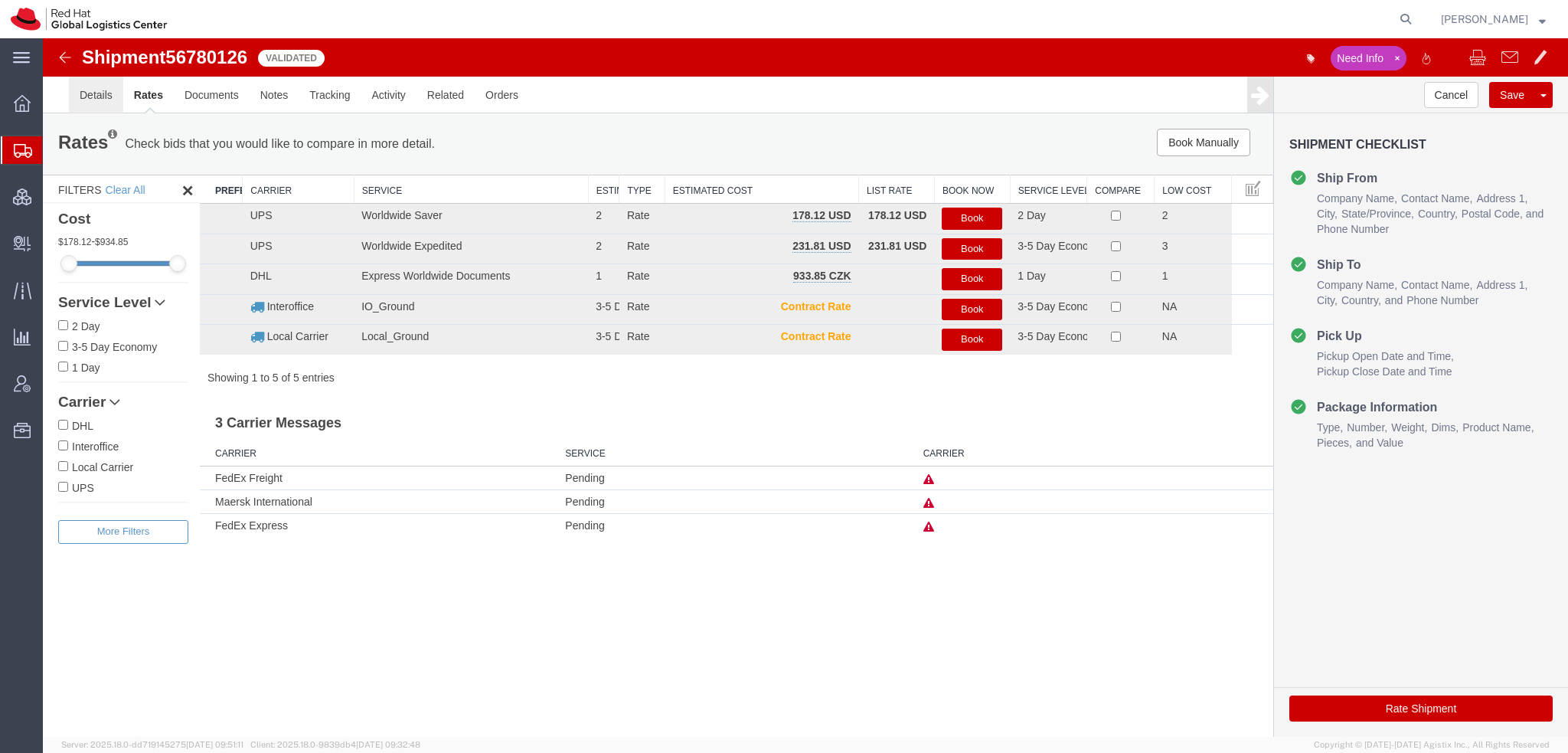
click at [110, 98] on link "Details" at bounding box center [96, 94] width 54 height 36
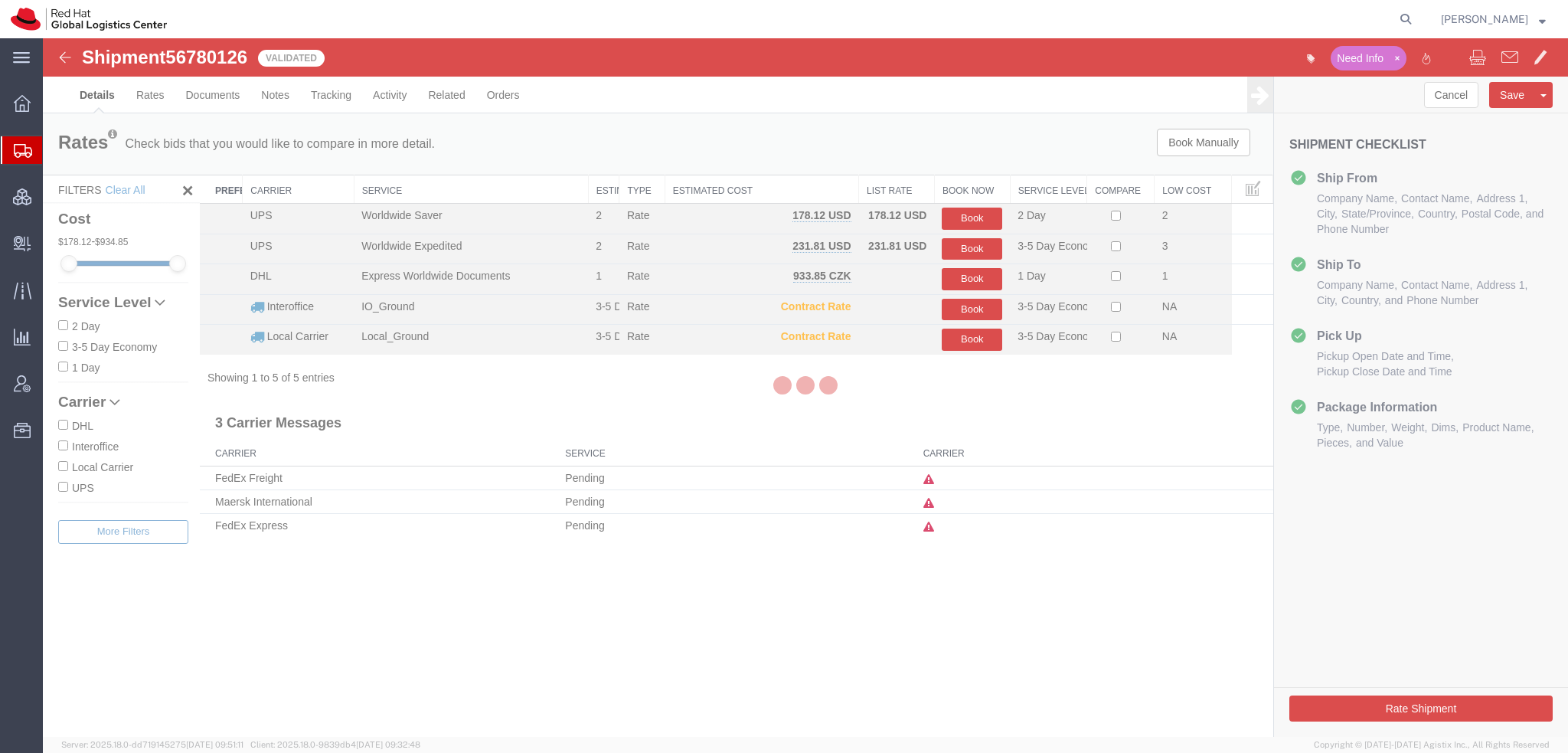
select select "38014"
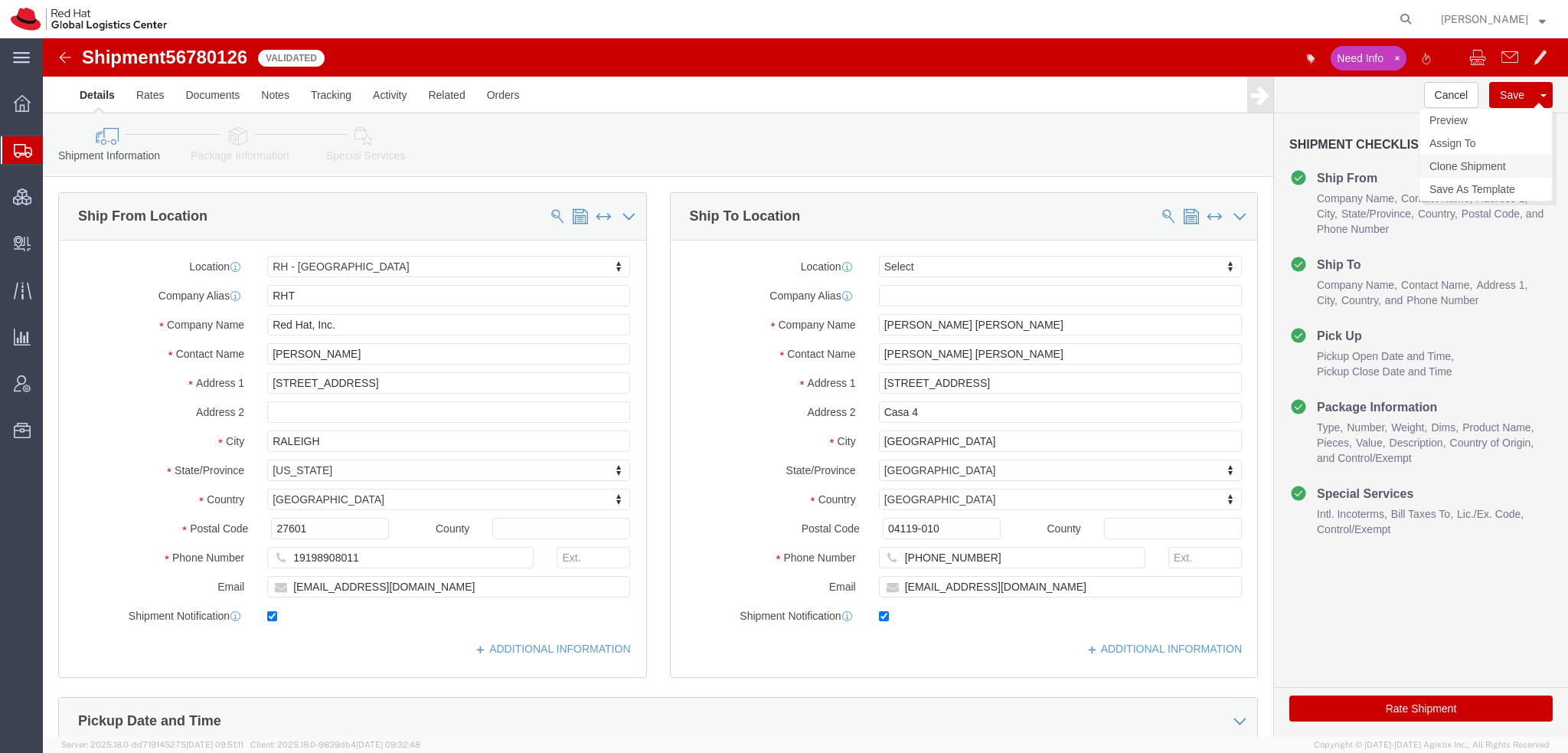
click link "Clone Shipment"
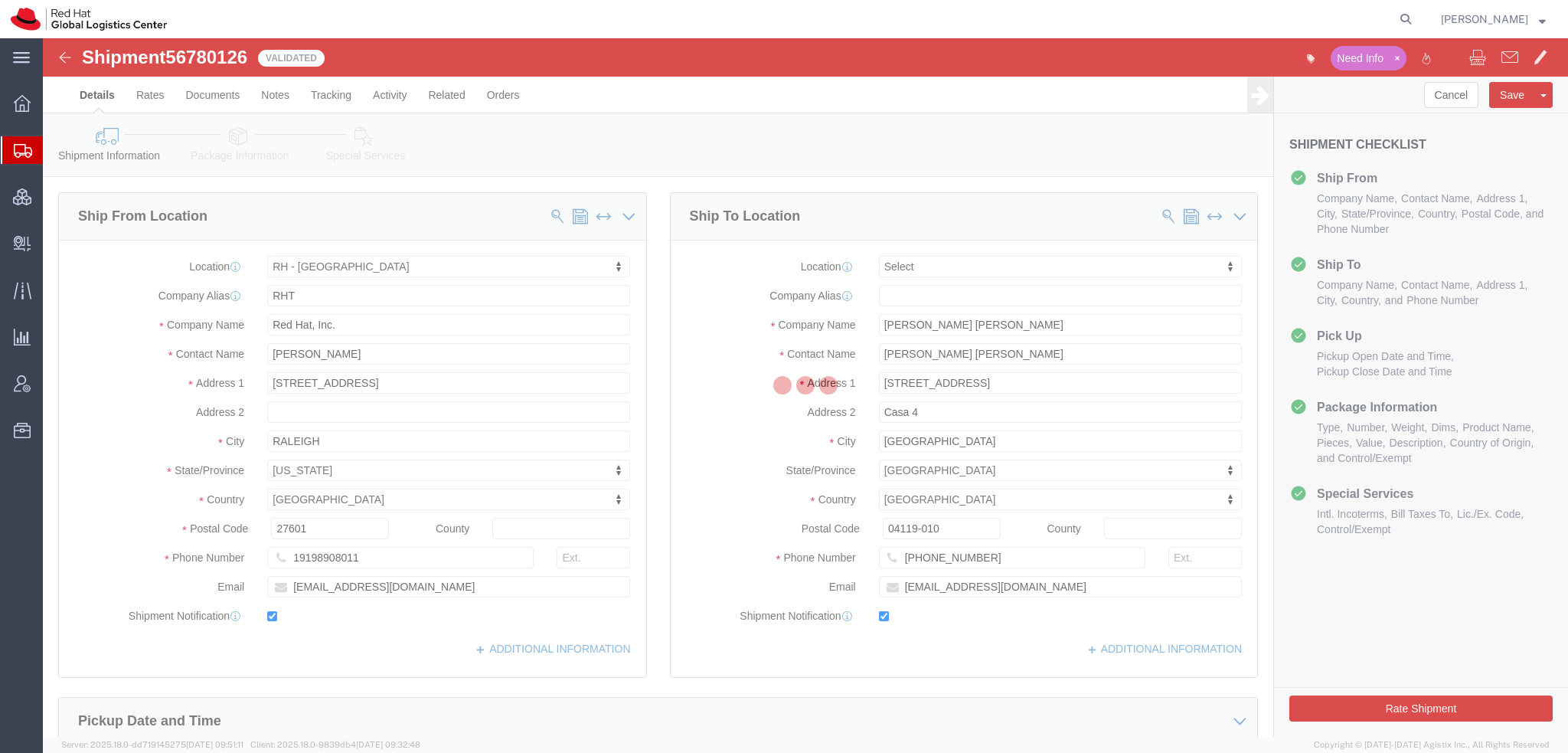
select select "38014"
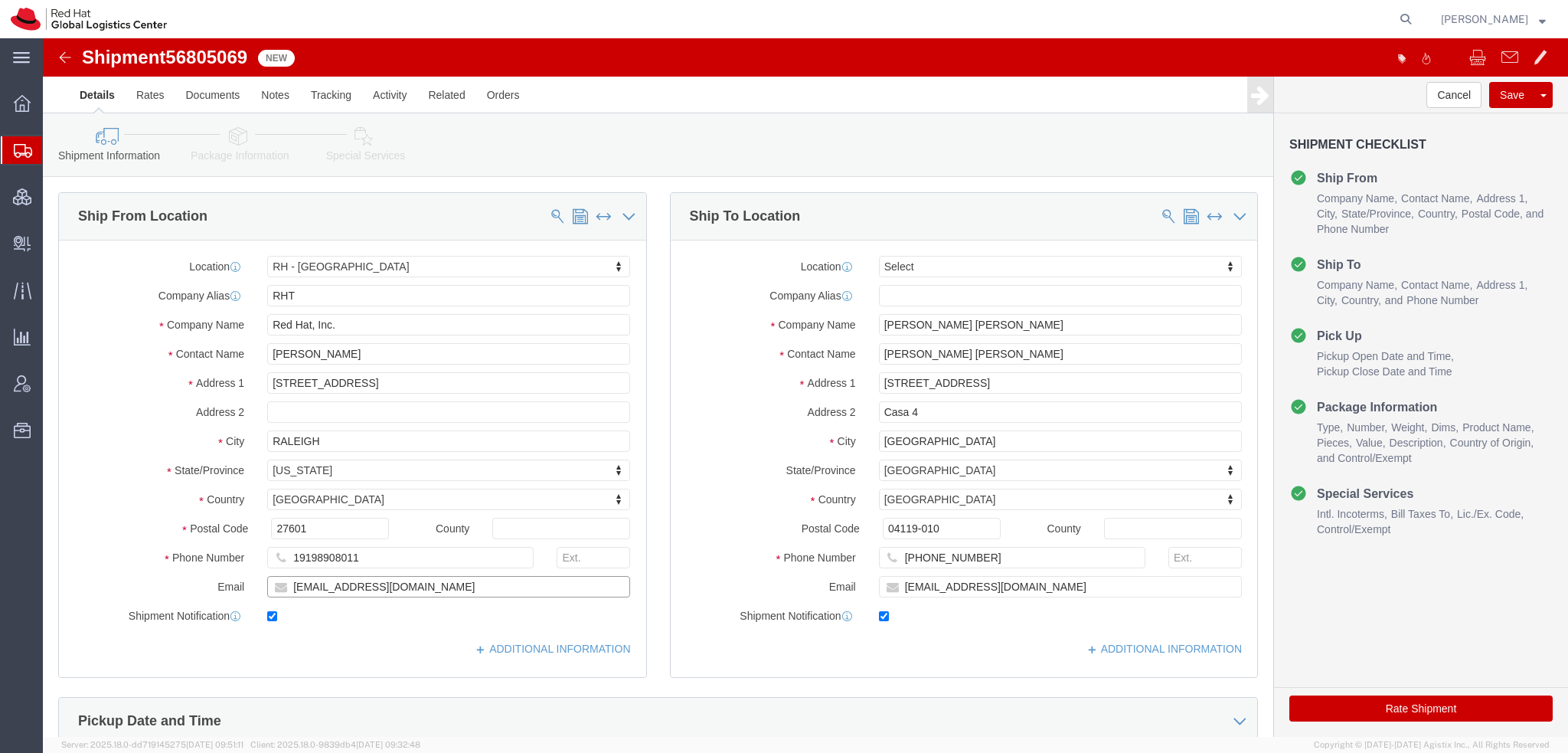
drag, startPoint x: 285, startPoint y: 552, endPoint x: -43, endPoint y: 497, distance: 332.6
click html "Shipment 56805069 New Details Rates Documents Notes Tracking Activity Related O…"
type input "knewcros@redhat.com"
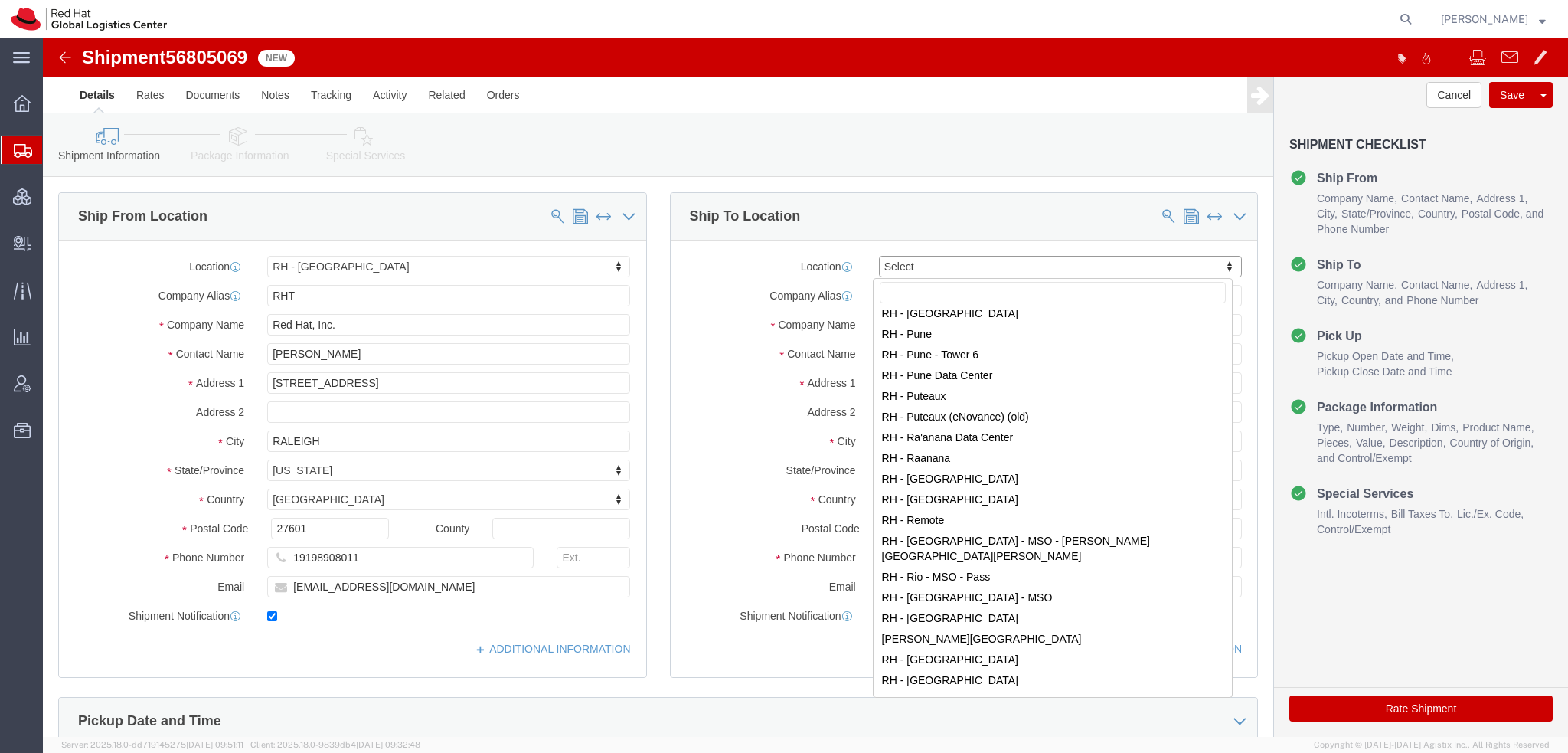
scroll to position [2067, 0]
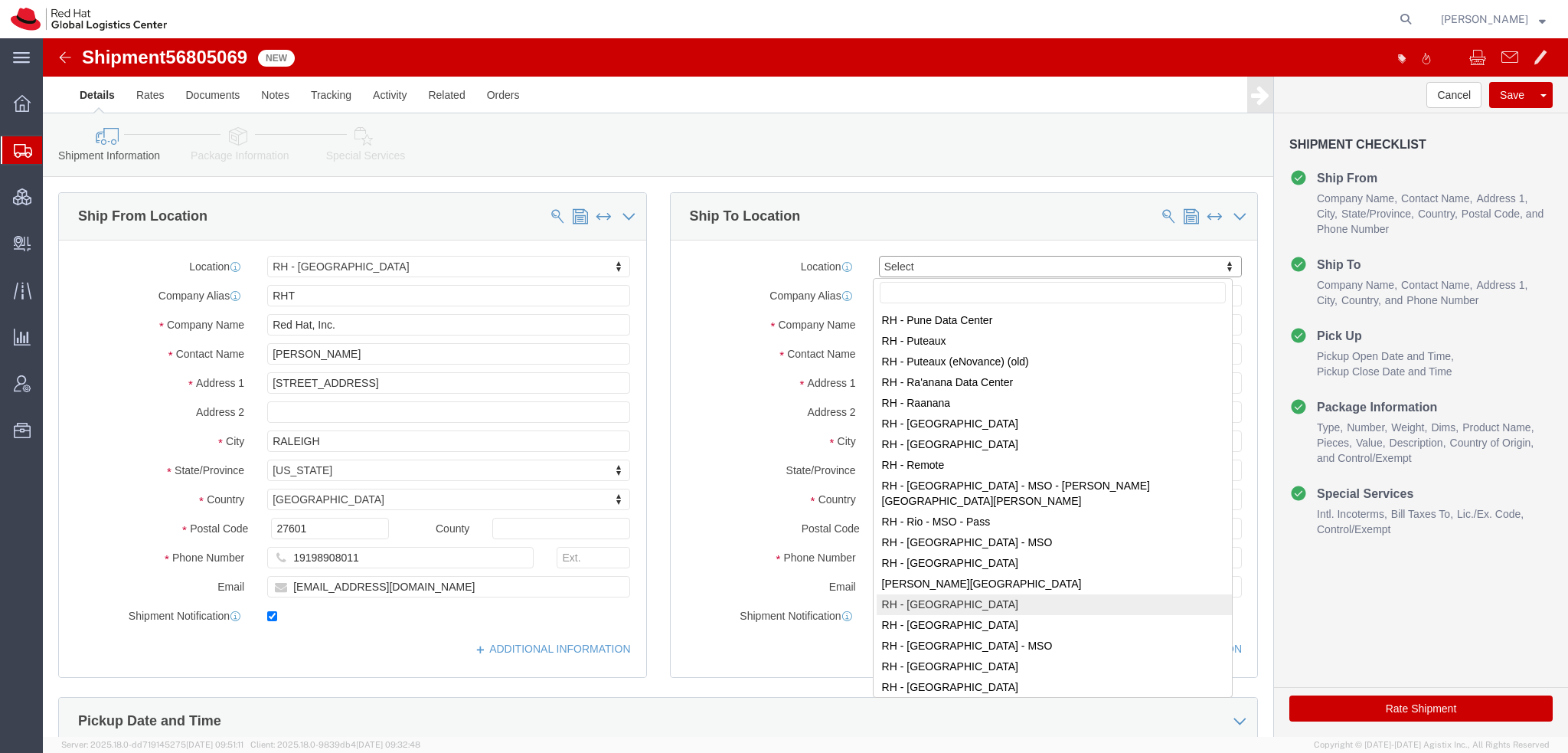
select select "42531"
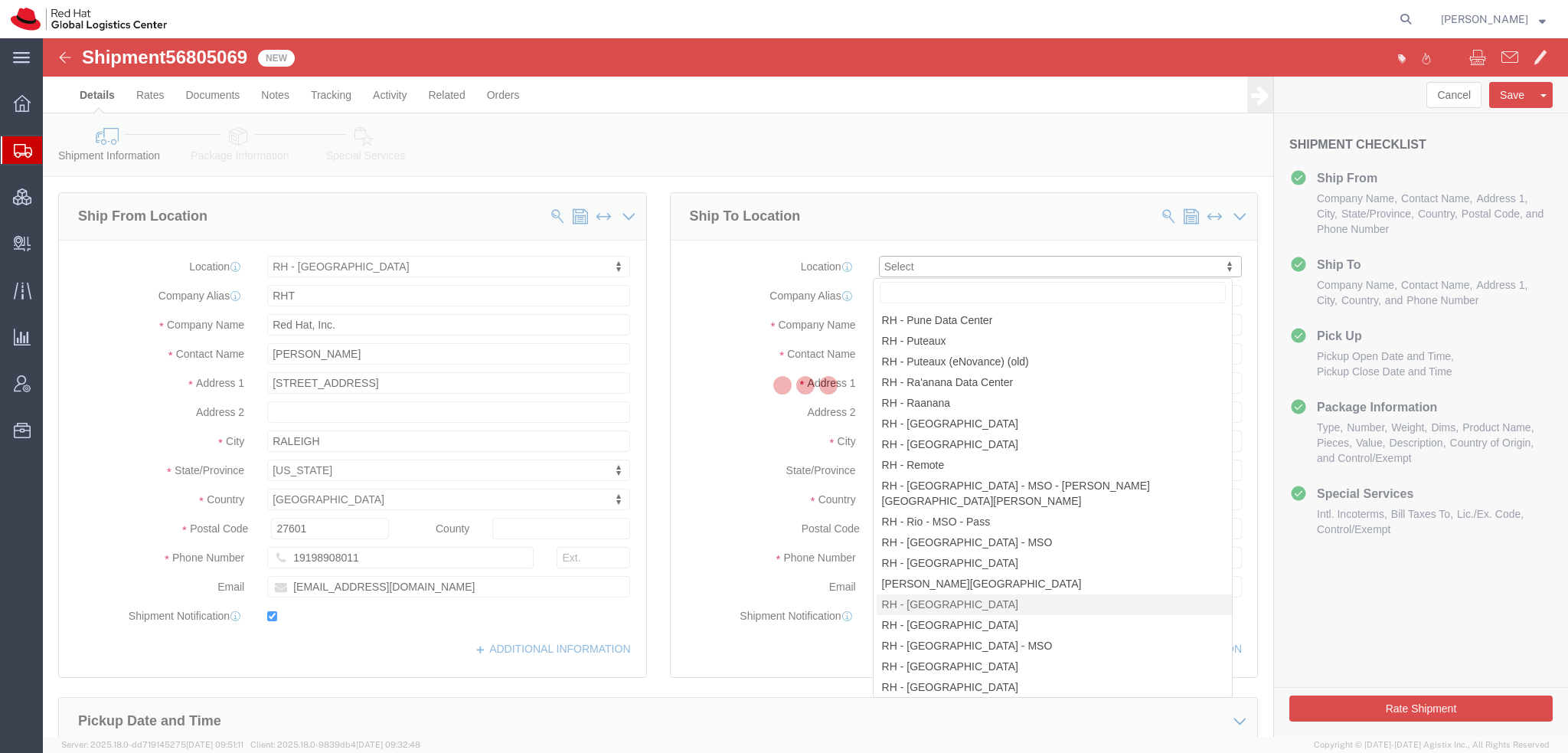
type input "SAOPAUL2"
type input "Red Hat Brasil Limitada"
type input "Av. Brg. Faria Lima, 3732"
type input "Floor 24 and 25, Itaim Bibi"
type input "SAO PAULO"
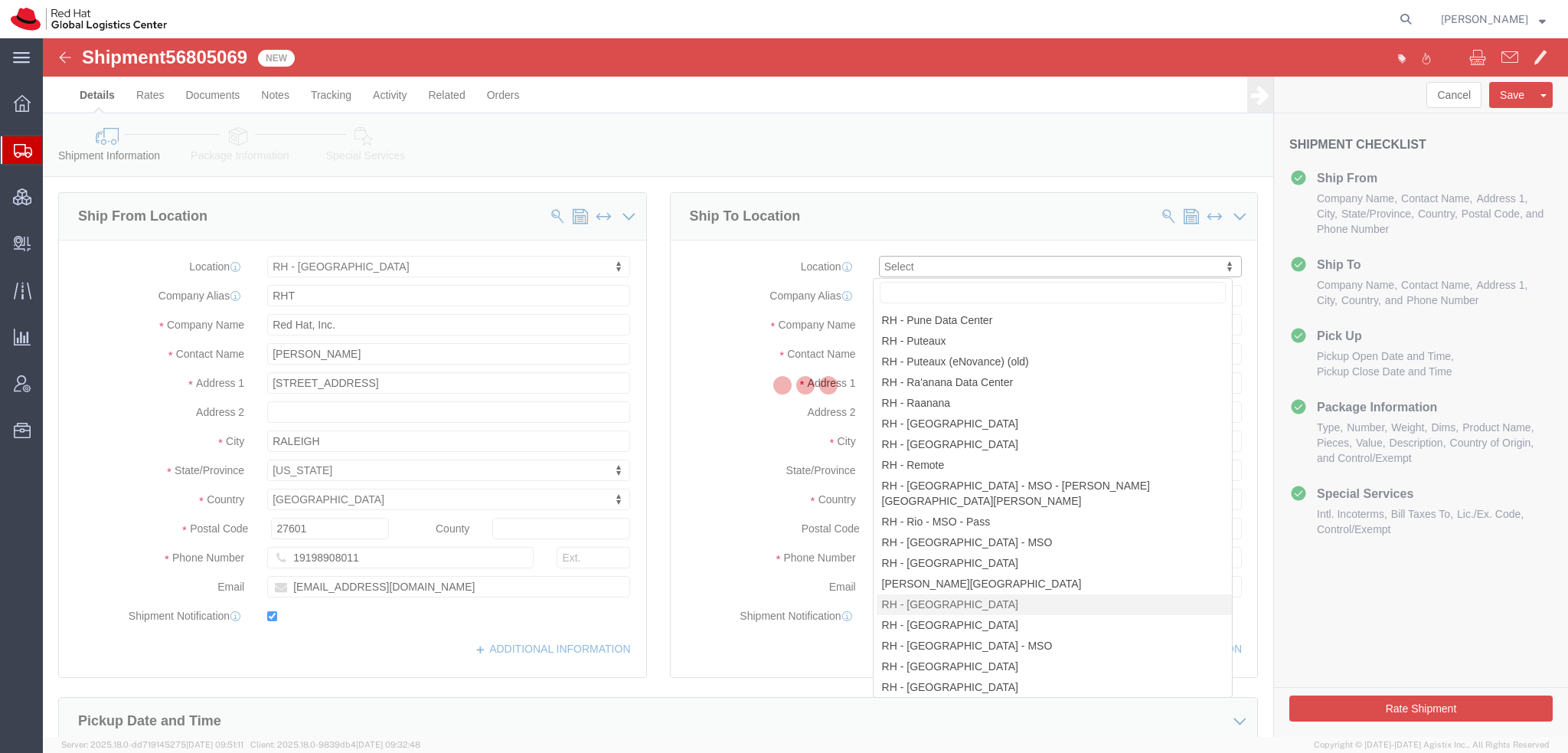
select select "27"
type input "04538-132"
type input "000"
checkbox input "false"
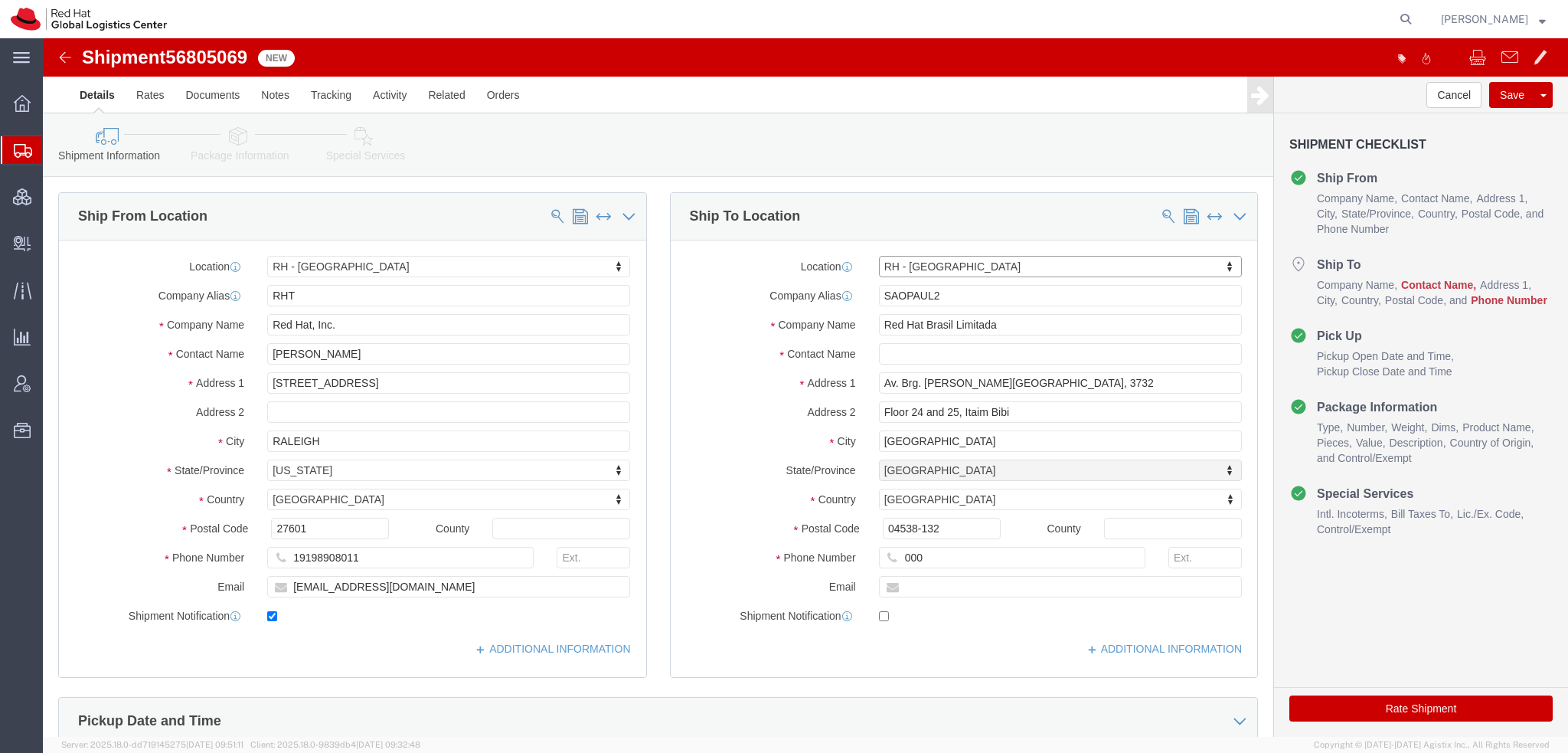
select select "27"
drag, startPoint x: 885, startPoint y: 522, endPoint x: 177, endPoint y: 378, distance: 722.5
click div "Ship From Location Location RH - Raleigh Select My Profile Location RH - Amster…"
type input "56465165"
click button "Rate Shipment"
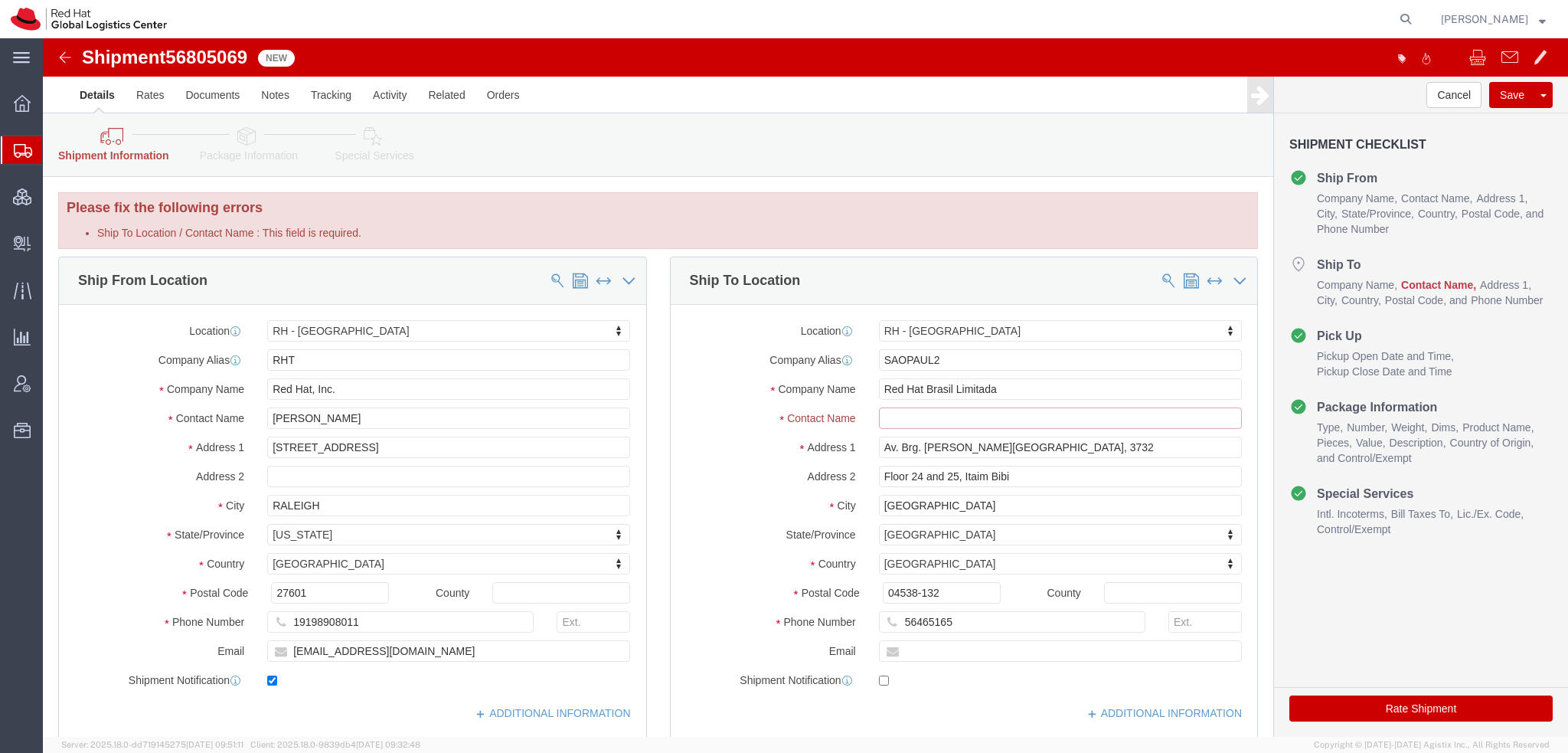
click input "Ship To Location / Contact Name : This field is required."
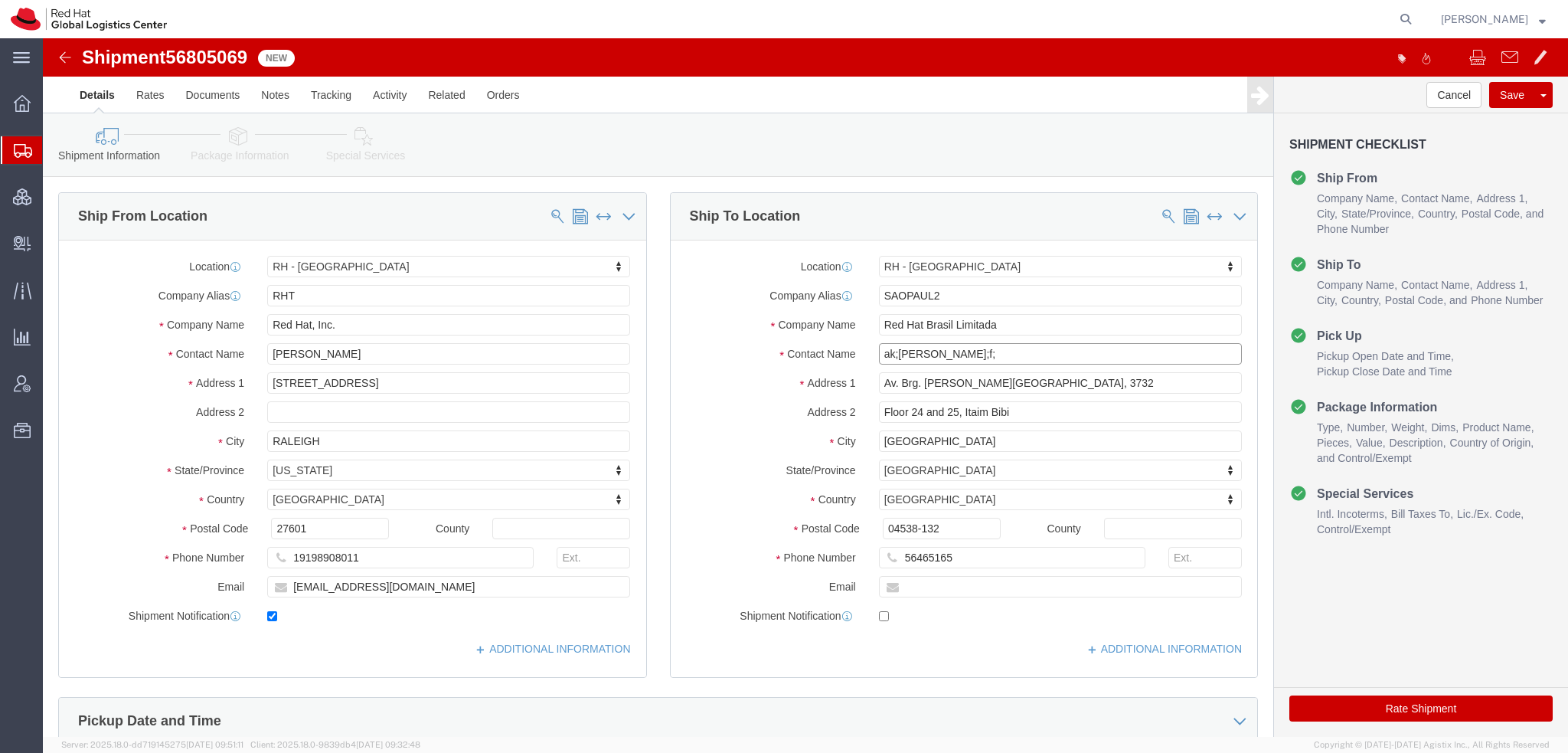
type input "ak;sjdk;f;"
click button "Rate Shipment"
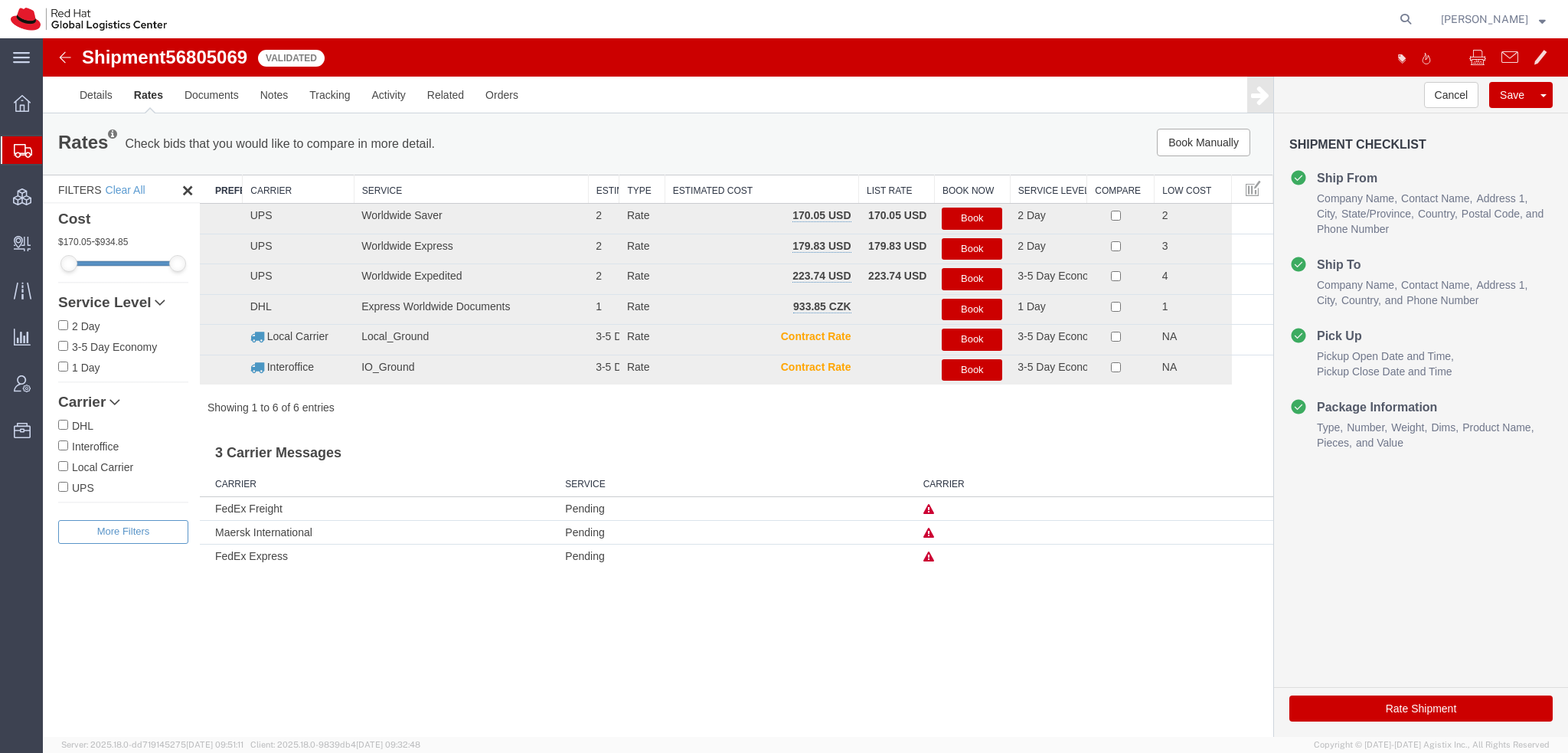
click at [931, 555] on icon at bounding box center [928, 556] width 11 height 11
click at [103, 88] on link "Details" at bounding box center [96, 94] width 54 height 36
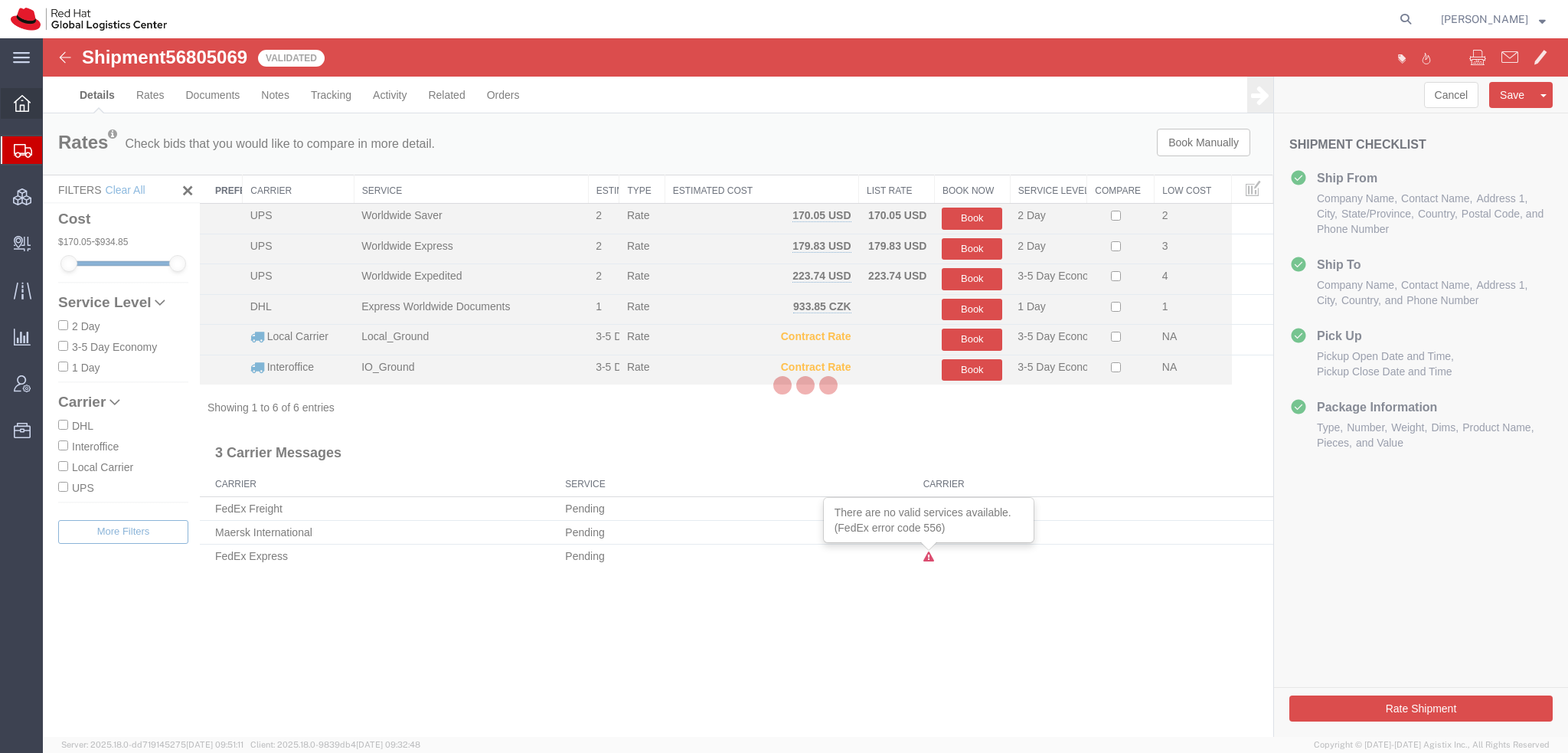
select select "38014"
select select "42531"
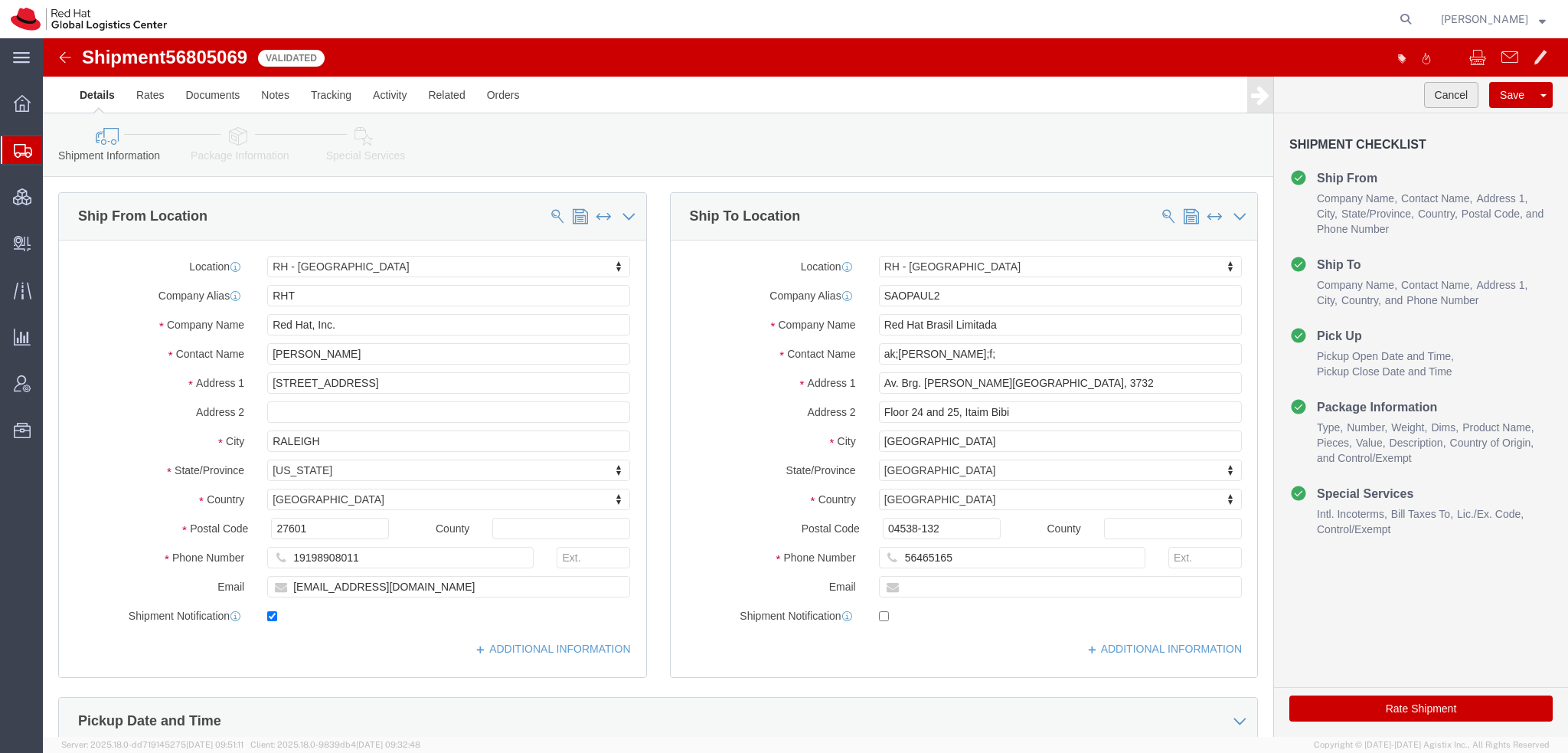
click button "Cancel"
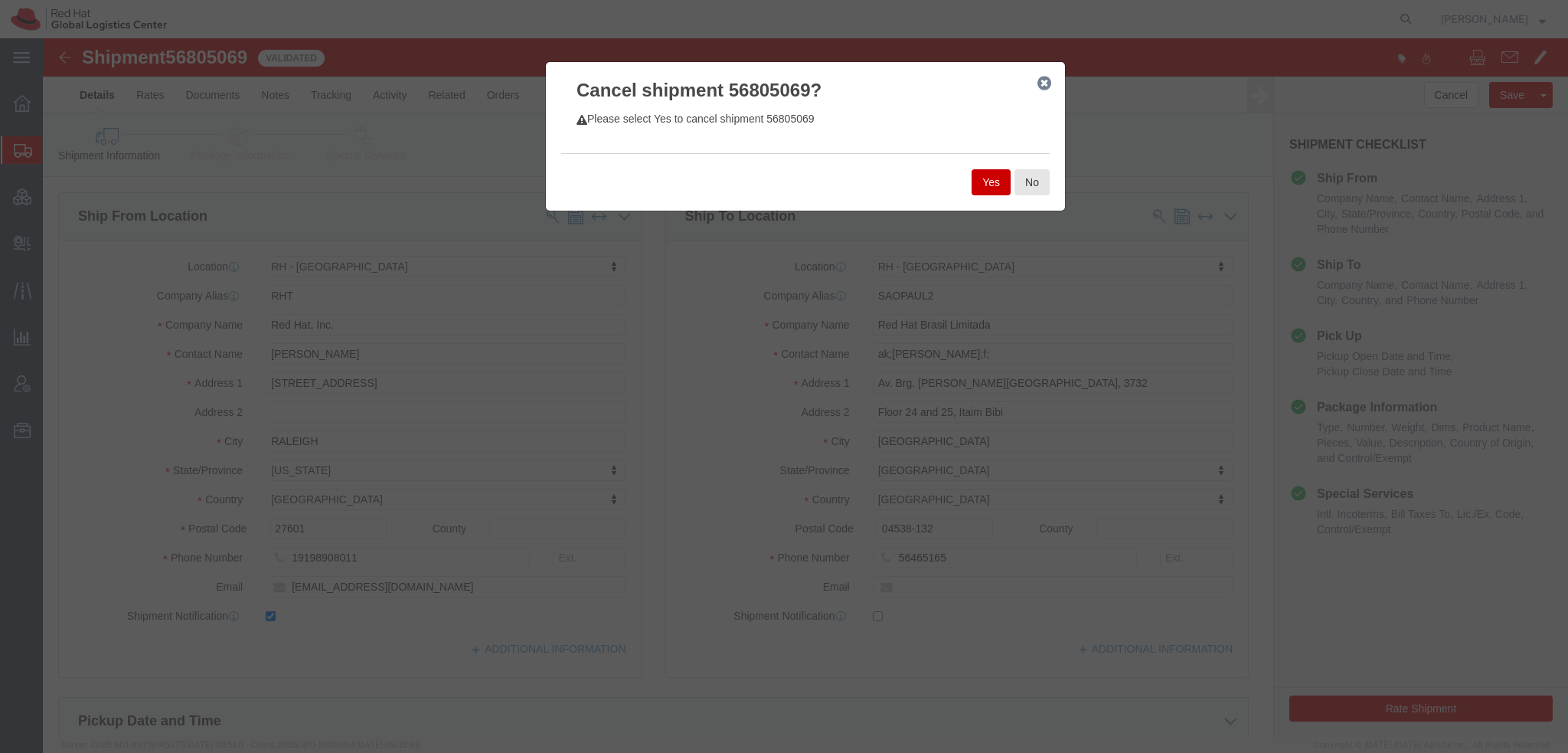
click button "Yes"
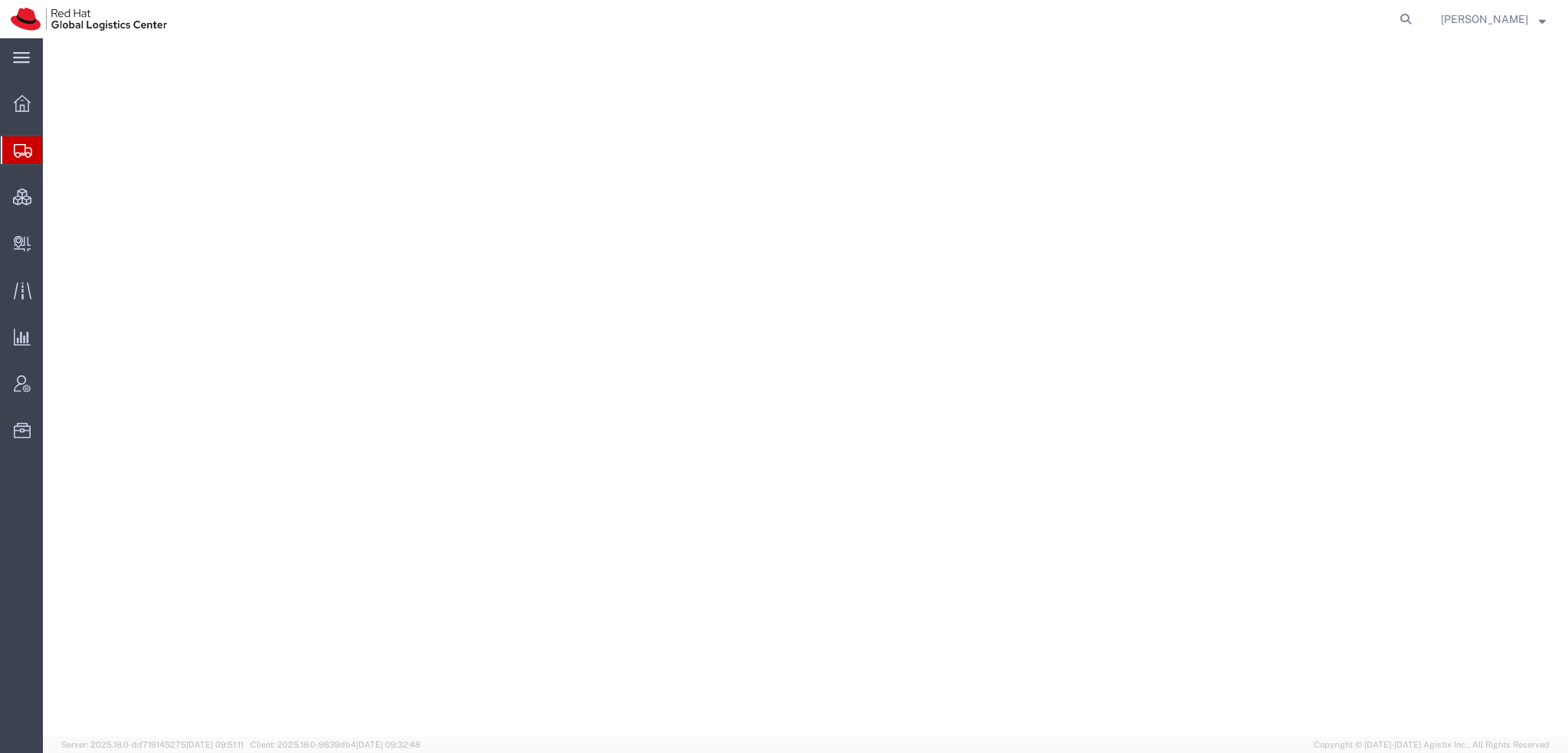
select select "38014"
select select
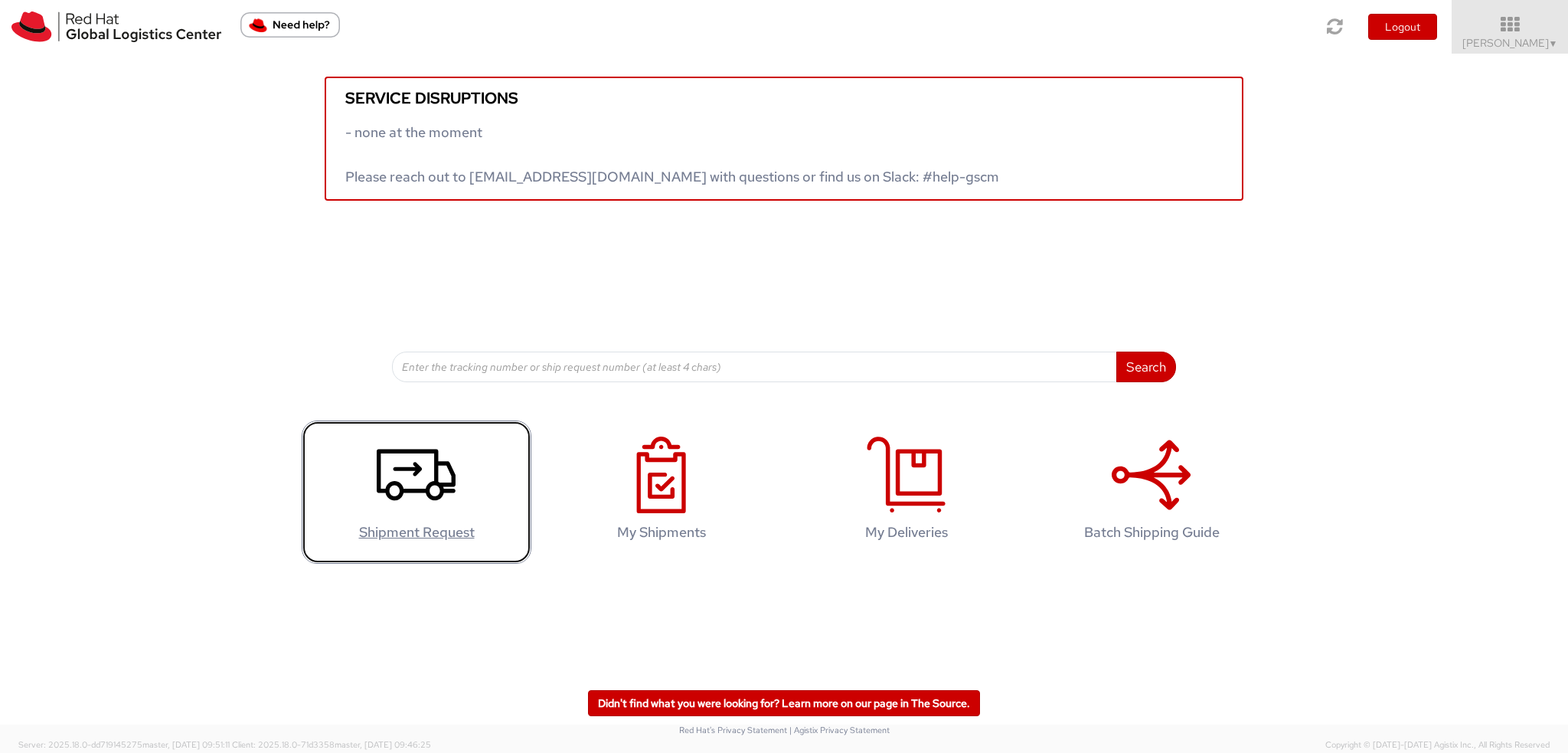
click at [442, 471] on icon at bounding box center [415, 475] width 79 height 76
click at [382, 466] on icon at bounding box center [415, 475] width 79 height 76
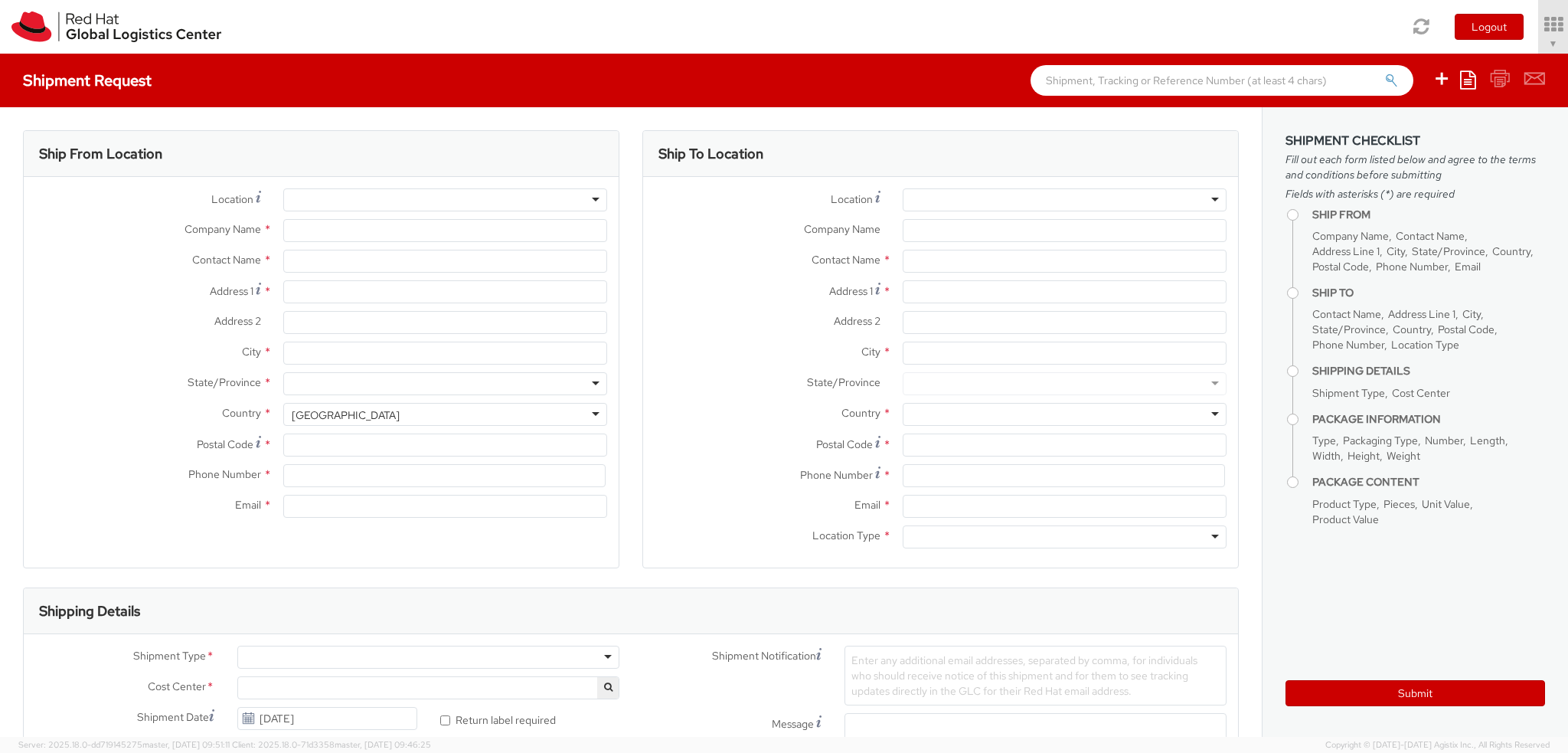
select select "901"
select select
click at [1200, 196] on div at bounding box center [1065, 199] width 324 height 23
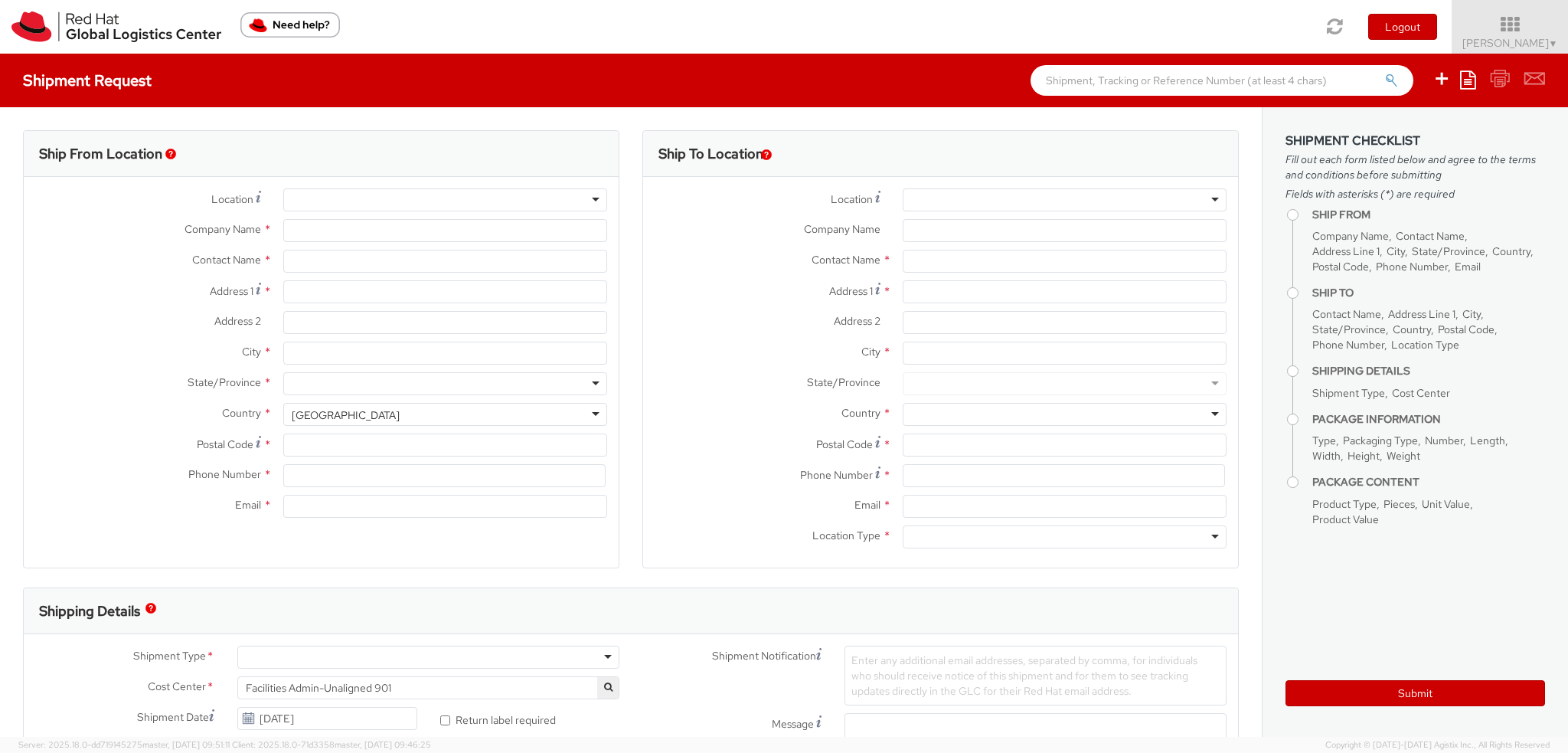
click at [1205, 205] on div at bounding box center [1065, 199] width 324 height 23
type input "Red Hat, Inc."
type input "[PERSON_NAME]"
type input "100 East Davie Street"
type input "RALEIGH"
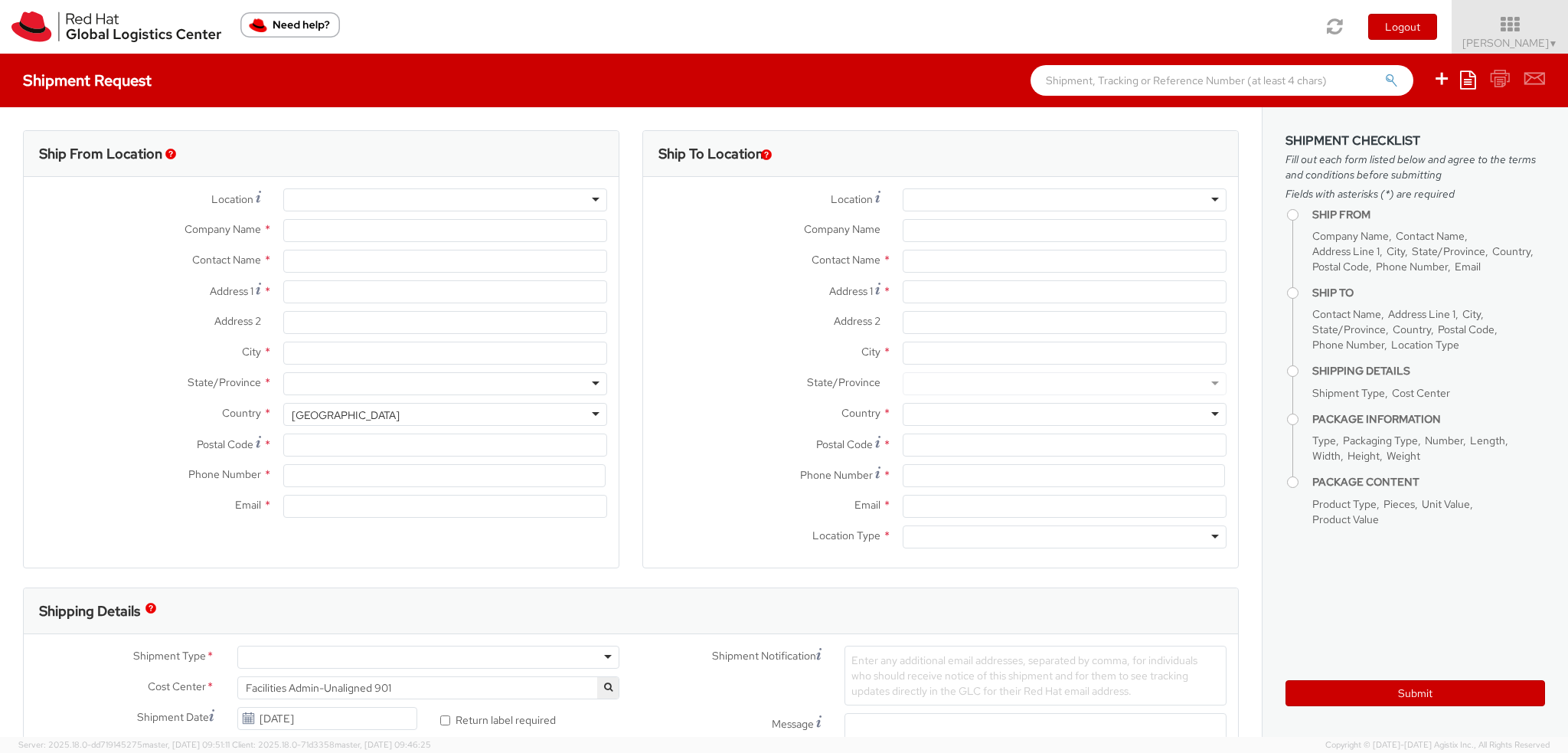
type input "27601"
type input "19193013123"
type input "knewcros@redhat.com"
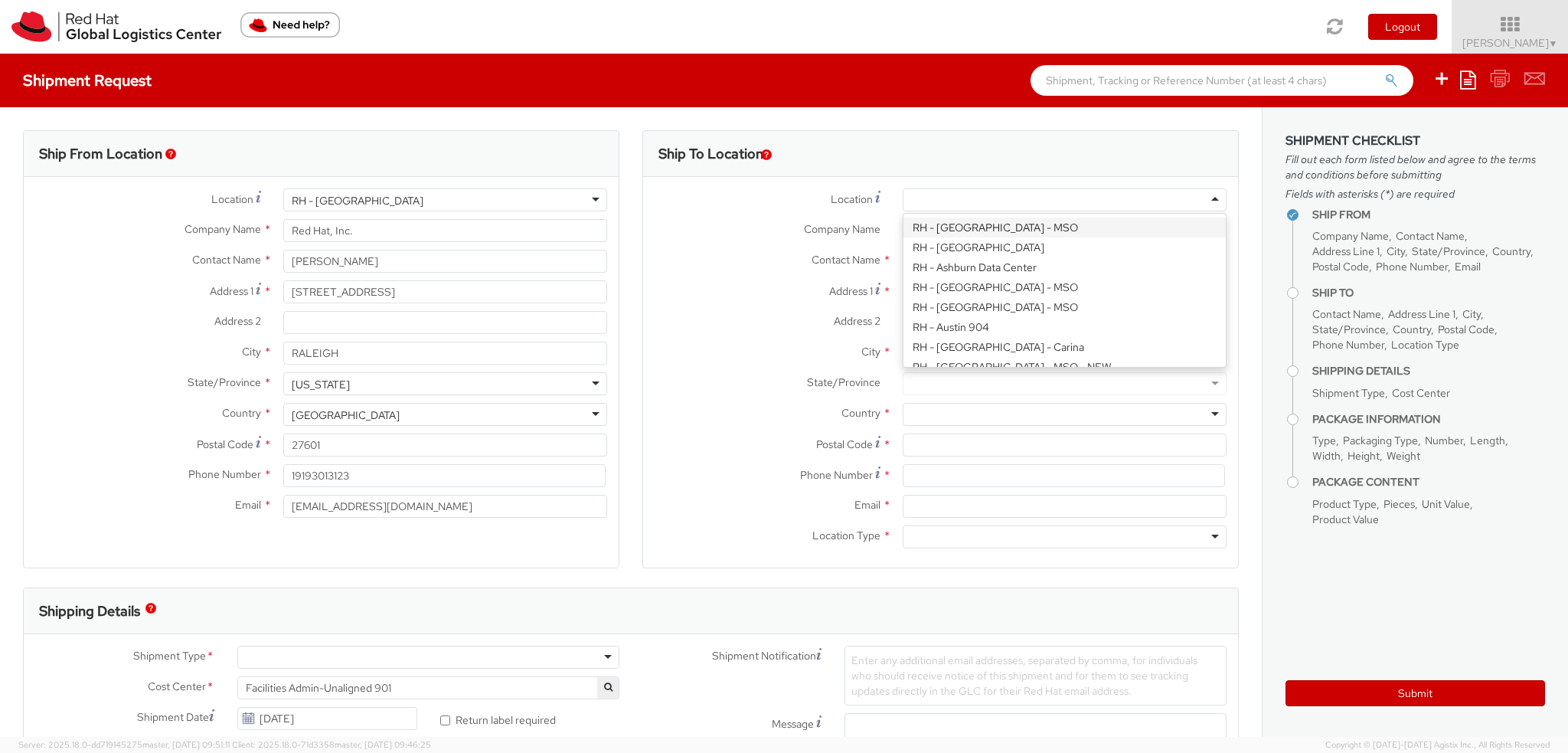
click at [1204, 204] on div at bounding box center [1065, 199] width 324 height 23
type input "Red Hat Canada Limited"
type input "8200 Warden Avenue"
type input "MARKHAM"
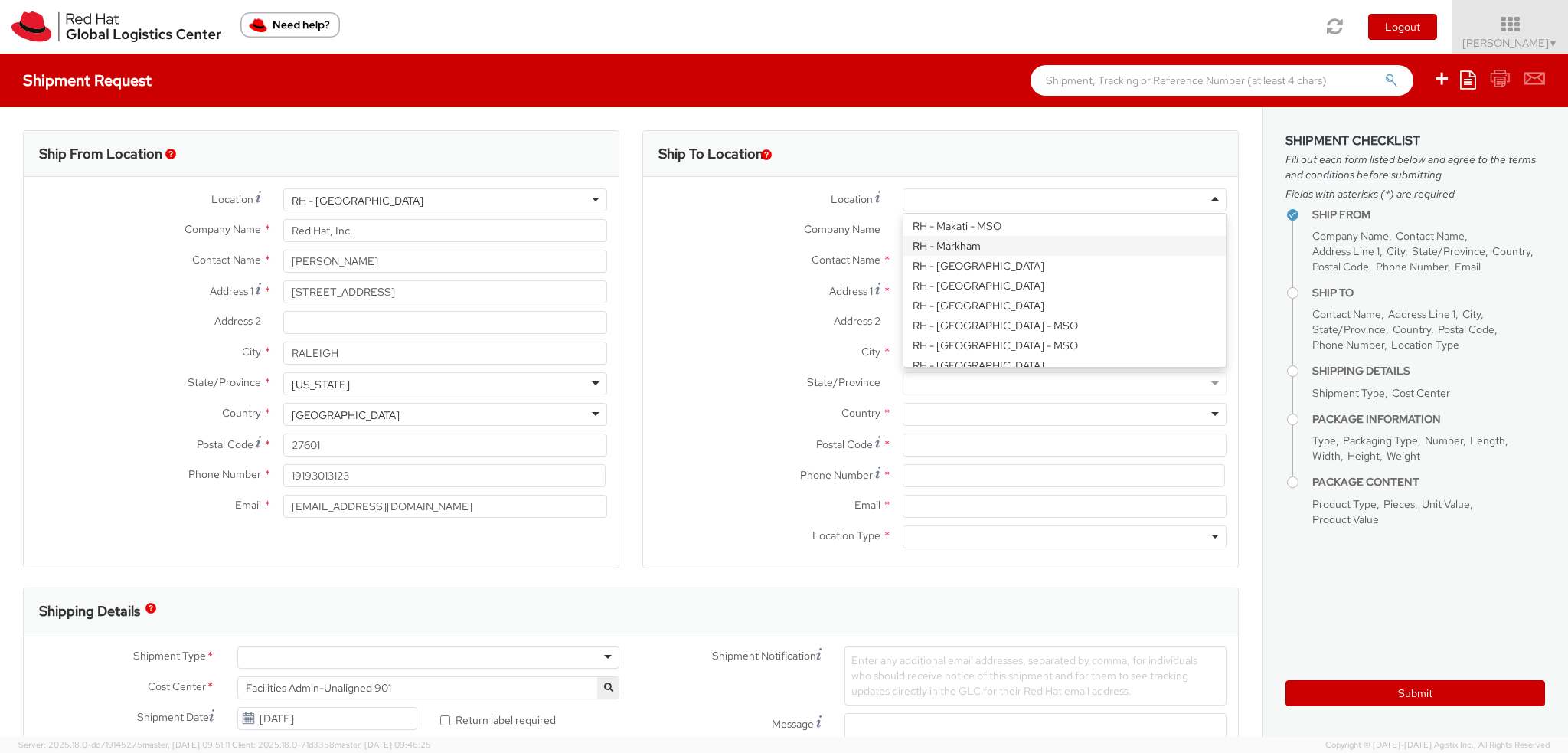
type input "L6G 1C7"
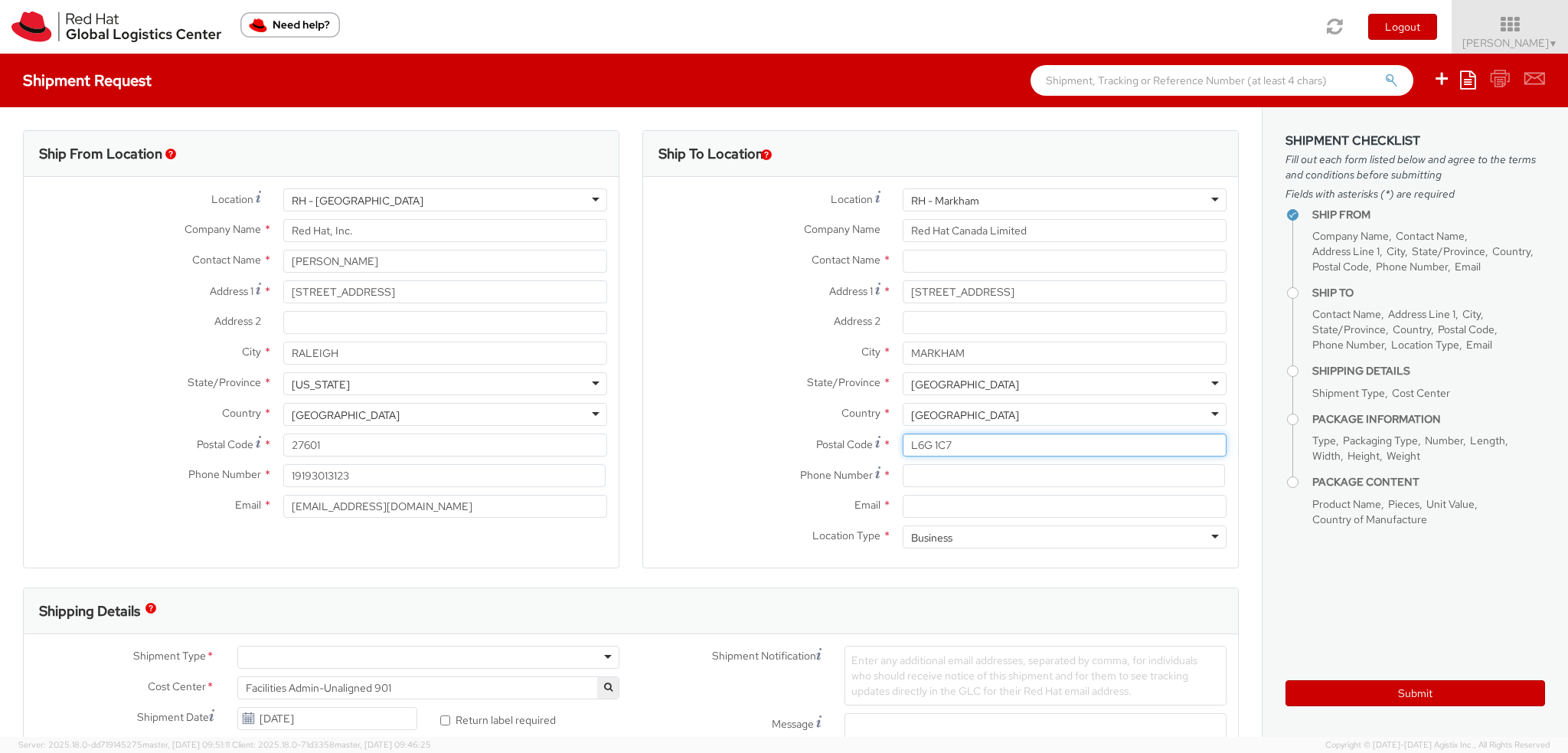
drag, startPoint x: 943, startPoint y: 443, endPoint x: 414, endPoint y: 360, distance: 535.5
click at [448, 364] on div "Ship From Location Location * RH - Raleigh RH - Raleigh RH - Amsterdam - MSO RH…" at bounding box center [631, 359] width 1238 height 457
click at [382, 259] on input "[PERSON_NAME]" at bounding box center [445, 260] width 324 height 23
click at [1446, 81] on icon at bounding box center [1442, 78] width 19 height 20
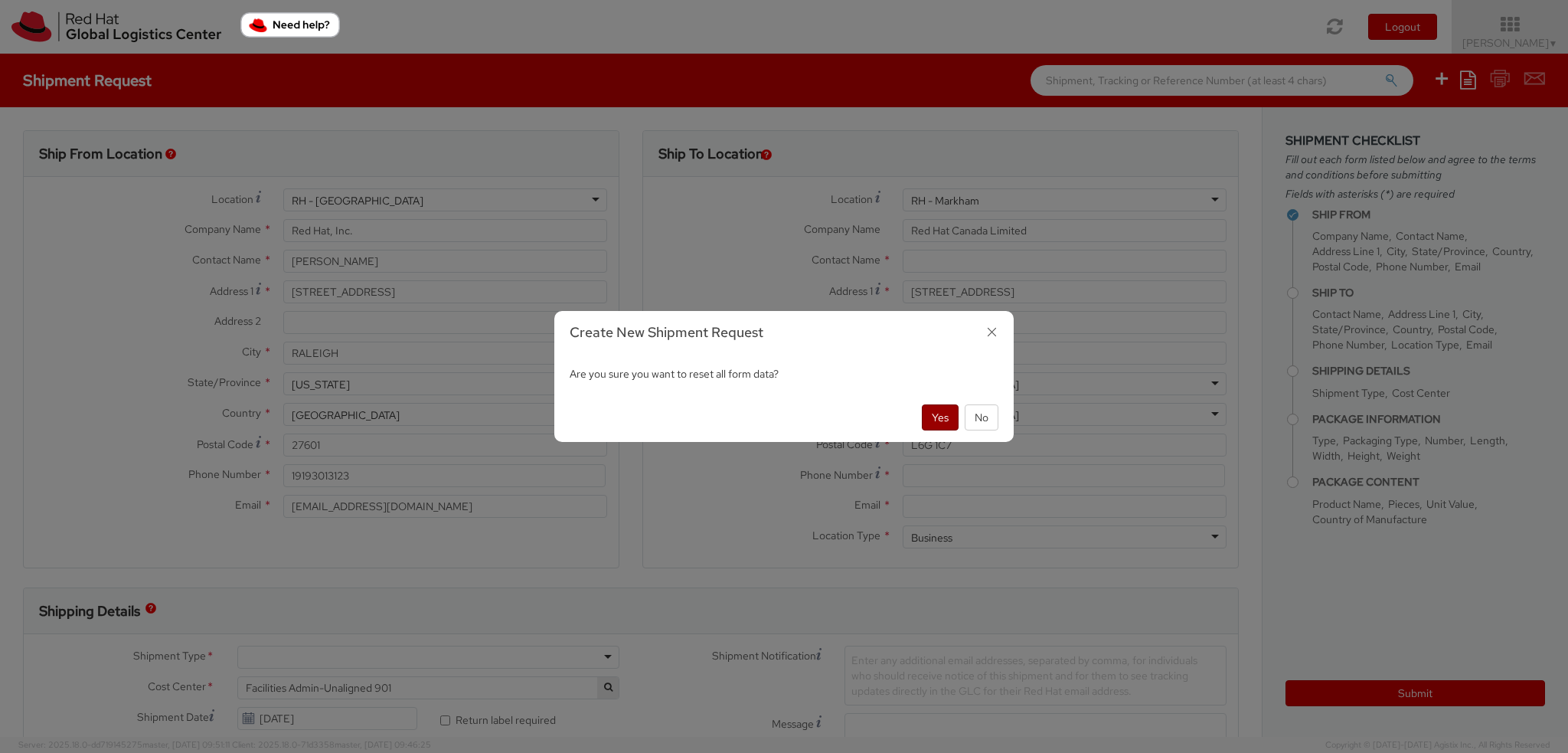
click at [942, 413] on button "Yes" at bounding box center [939, 417] width 36 height 26
select select
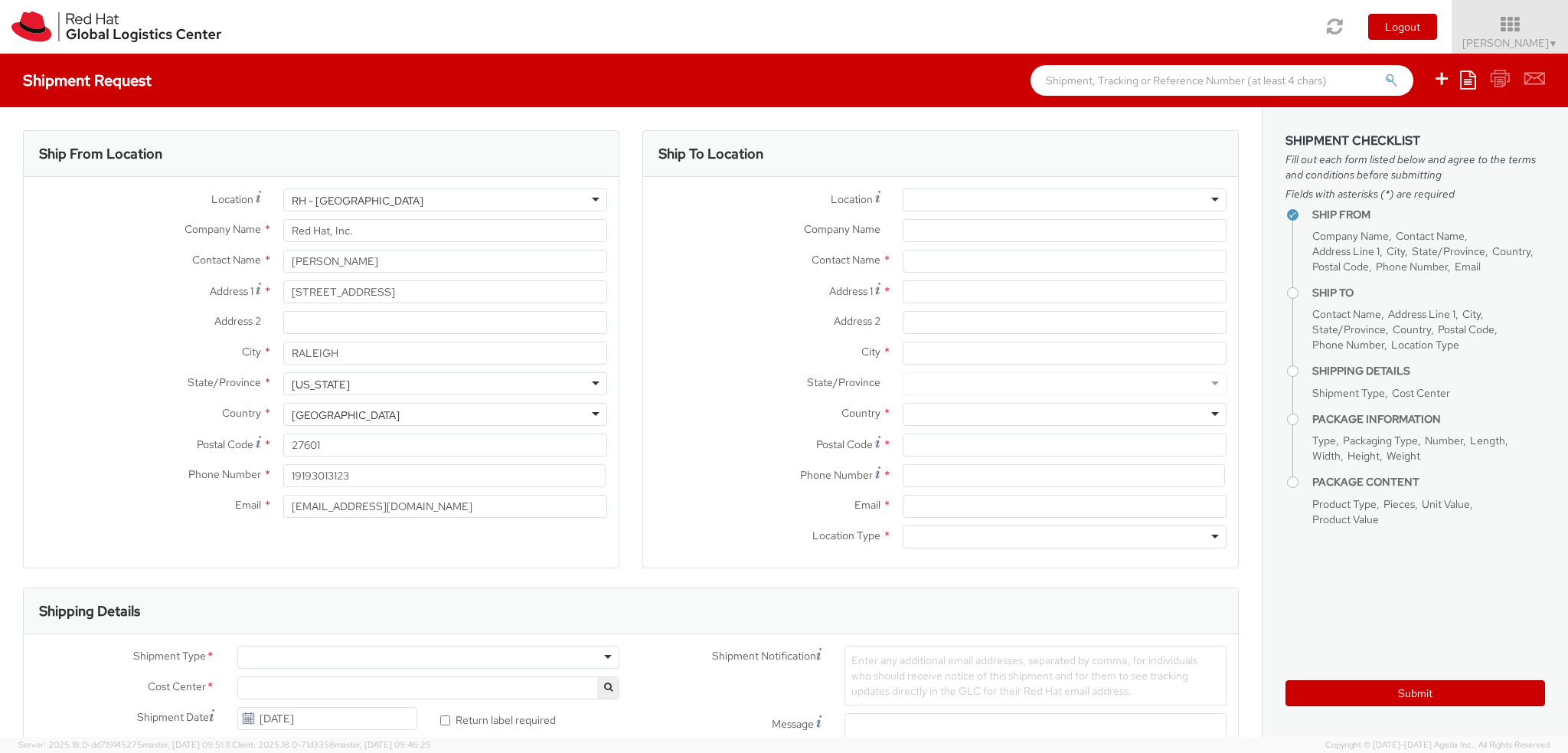
select select "901"
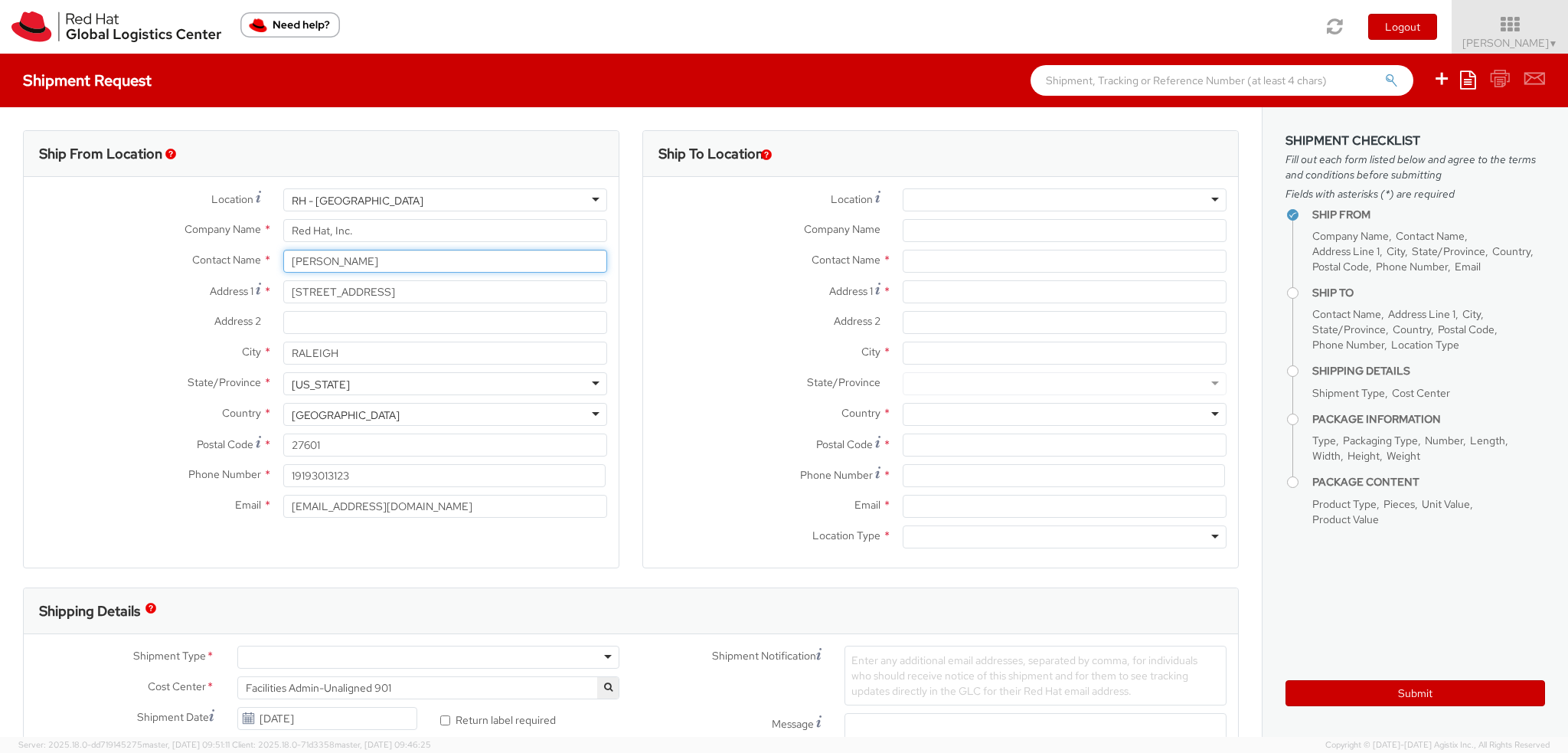
drag, startPoint x: 392, startPoint y: 261, endPoint x: 0, endPoint y: 84, distance: 430.1
click at [0, 104] on div "Shipment Request Save as template Create from template Ship From Location Locat…" at bounding box center [784, 395] width 1568 height 683
type input "S"
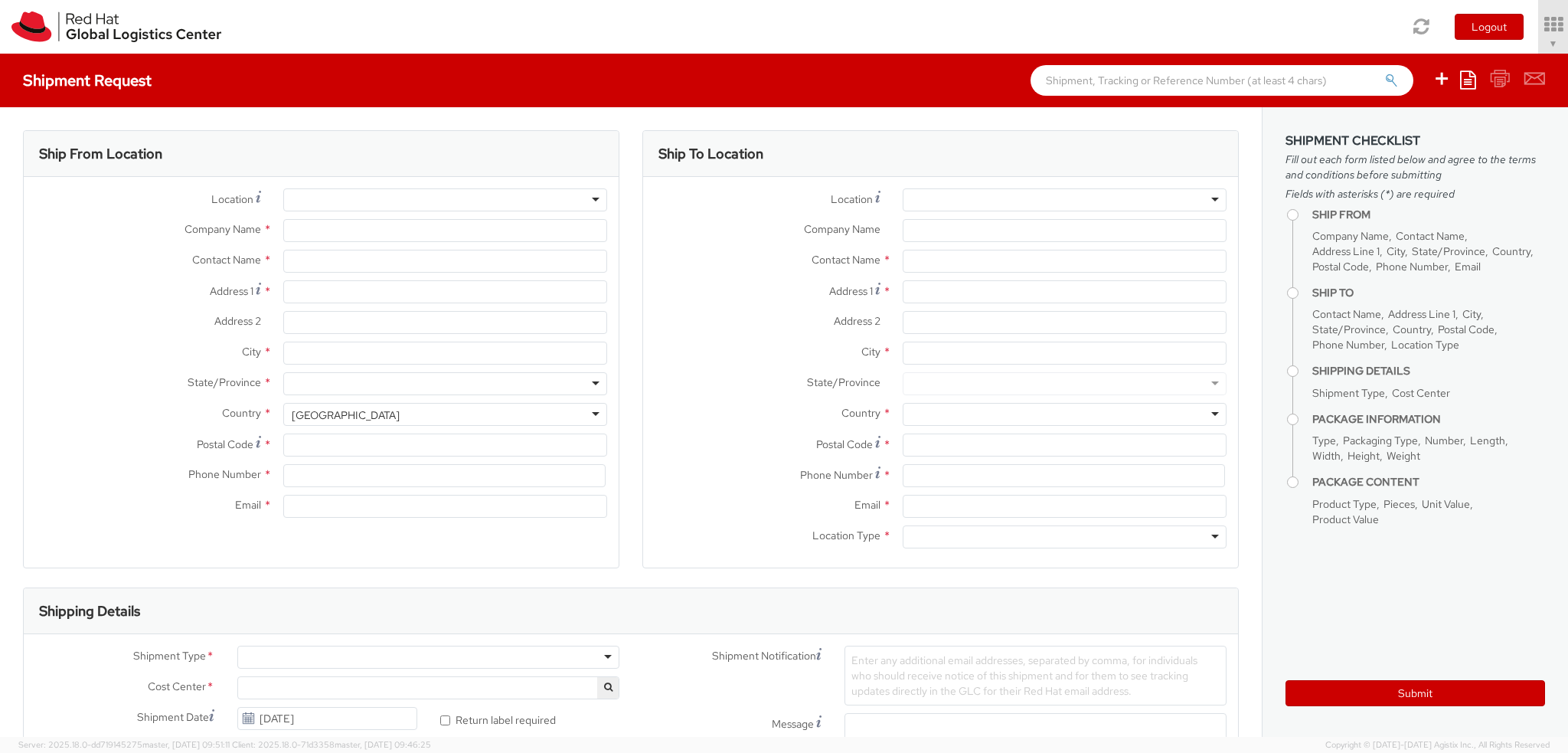
select select "901"
select select
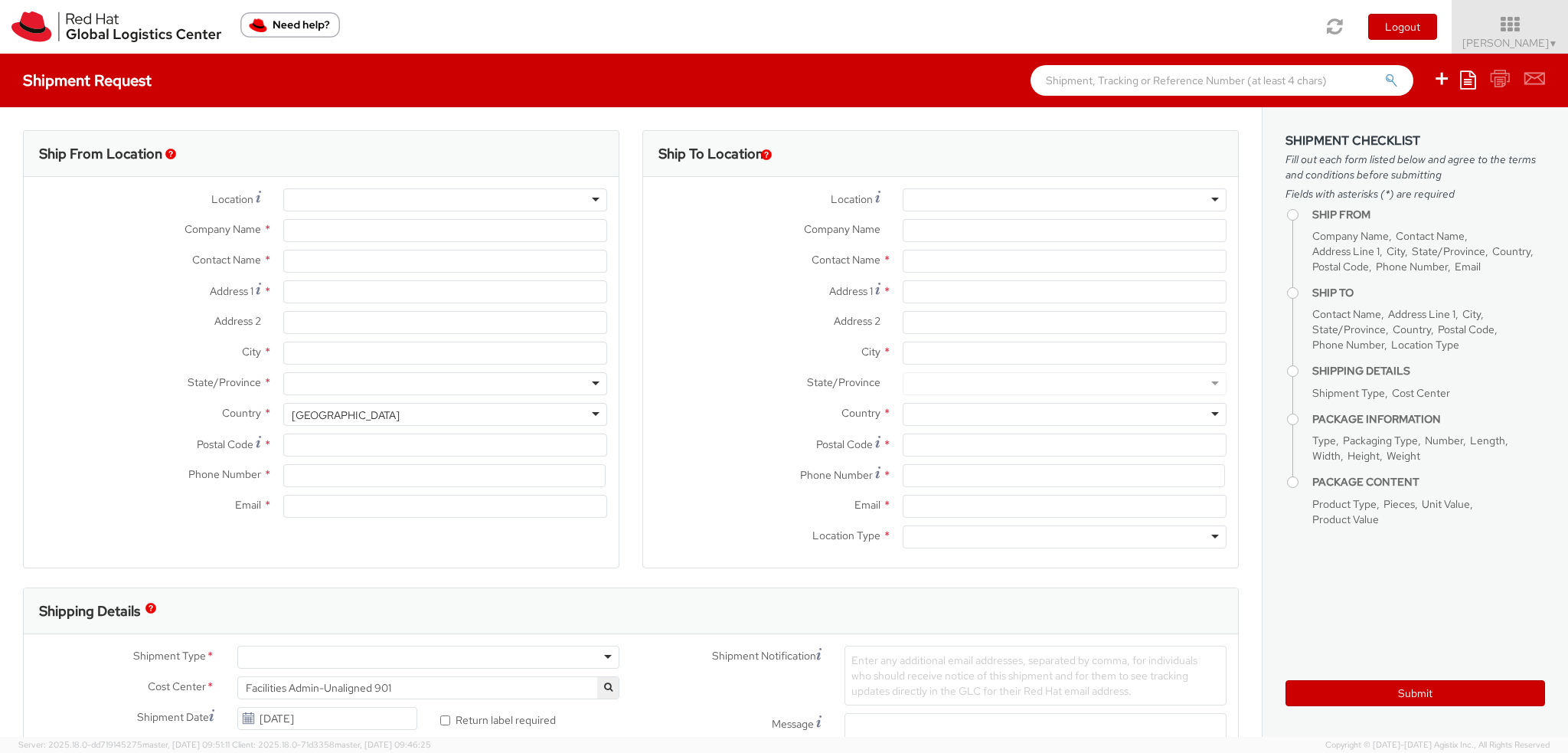
type input "Red Hat, Inc."
type input "[PERSON_NAME]"
type input "[STREET_ADDRESS]"
type input "RALEIGH"
type input "27601"
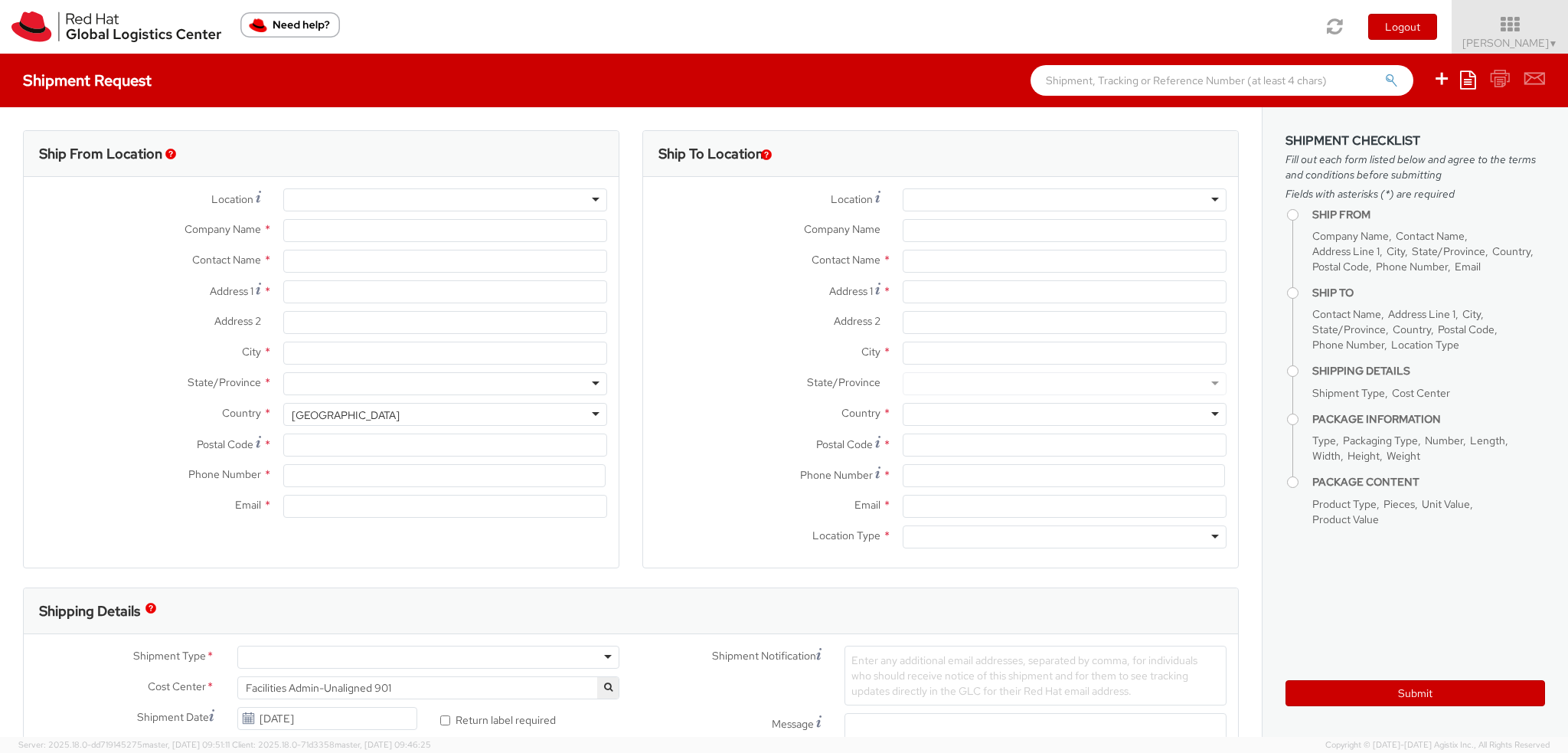
type input "19193013123"
type input "[EMAIL_ADDRESS][DOMAIN_NAME]"
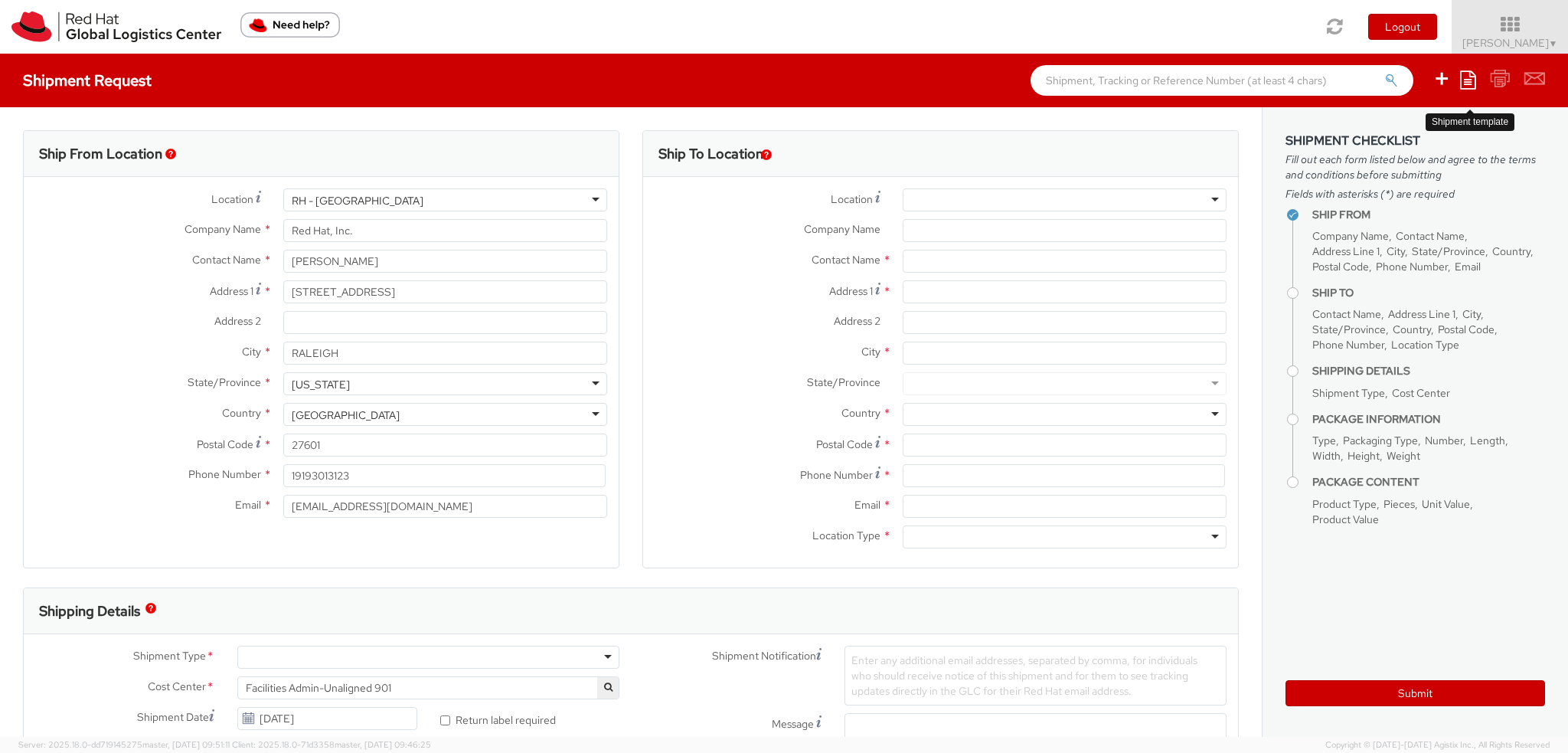
click at [1464, 79] on icon at bounding box center [1467, 80] width 16 height 19
click at [1390, 134] on link "Create from template" at bounding box center [1408, 127] width 134 height 20
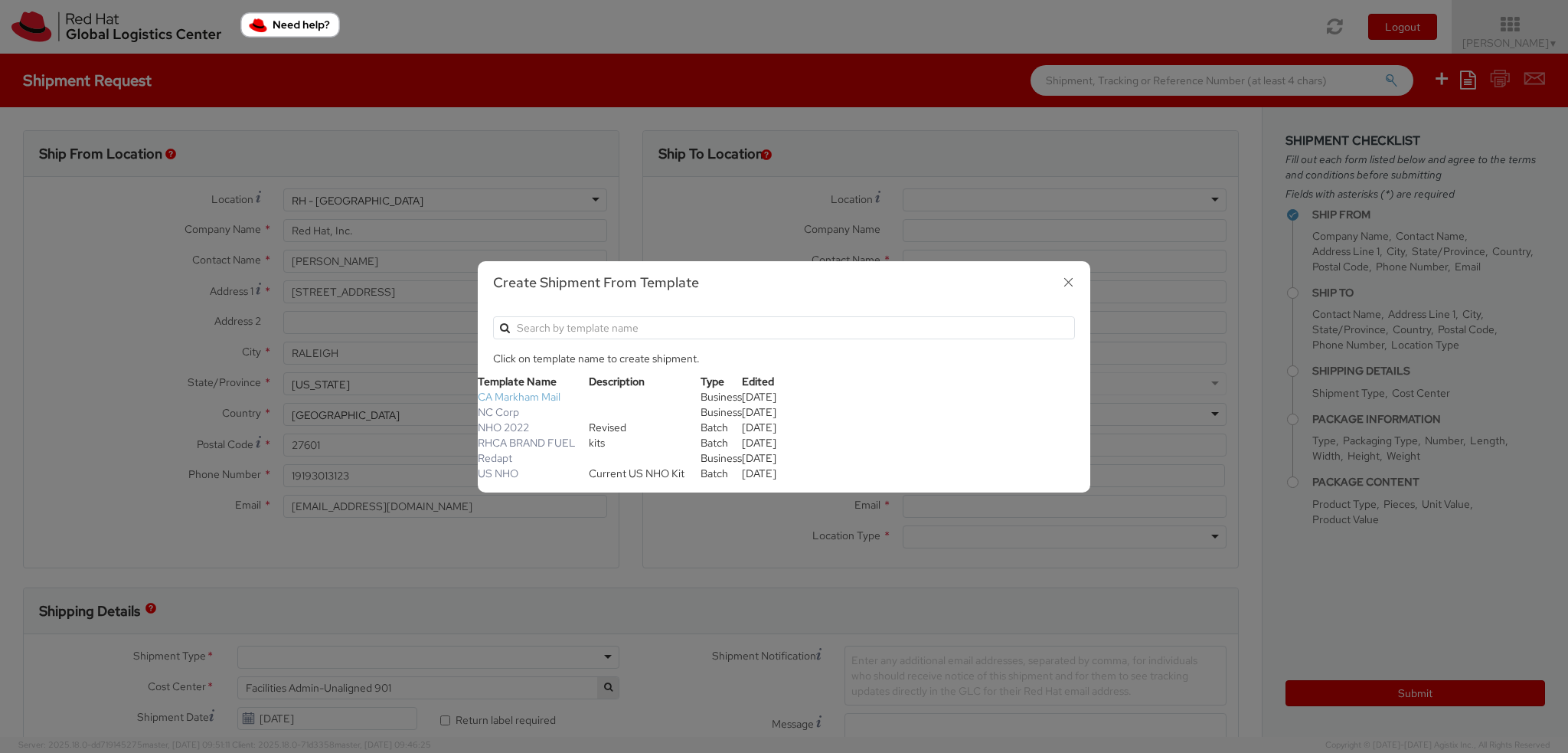
click at [502, 397] on link "CA Markham Mail" at bounding box center [520, 397] width 83 height 14
type input "Red Hat Canada Limited"
type input "Devon Ramlakhan"
type input "8200 Warden Avenue"
type input "Markham"
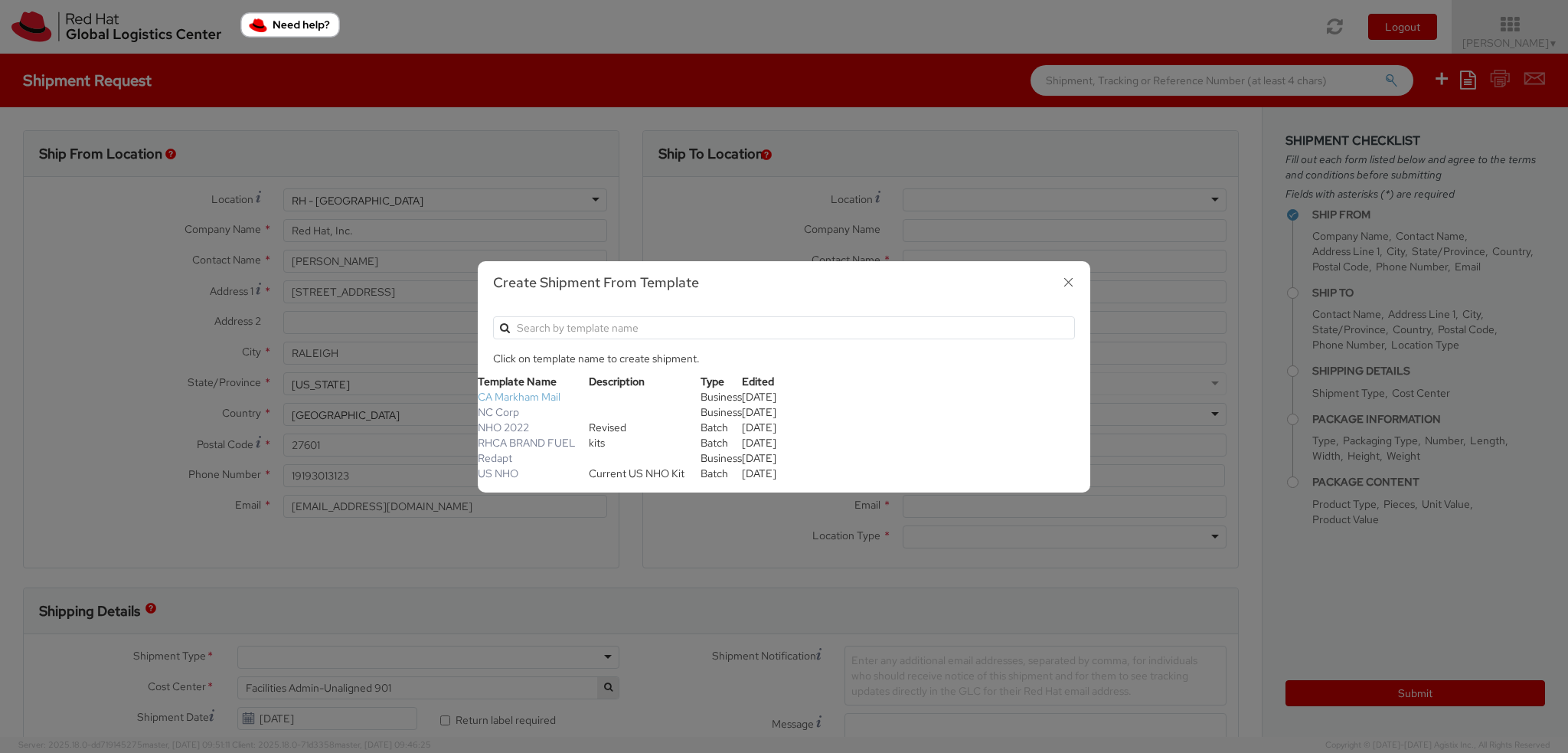
type input "9053163255"
type input "devon.ramlakhan@ibm.com"
type input "Red Hat Inc."
type input "Critical Mail - AP Mail"
type input "100 East Davie Street"
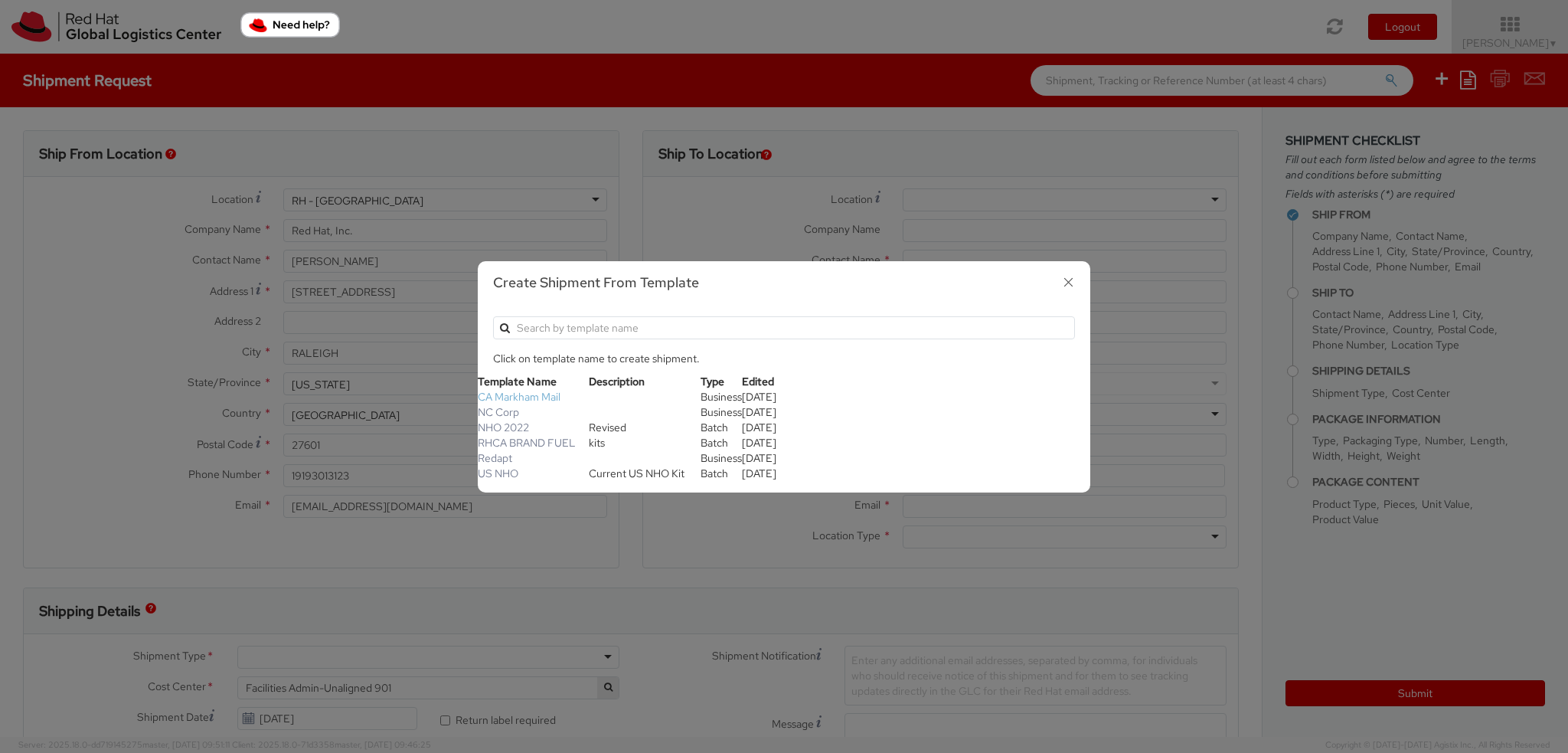
type input "RALEIGH"
type input "27601"
type input "19198356701"
type input "rlomax@redhat.com"
type input "901"
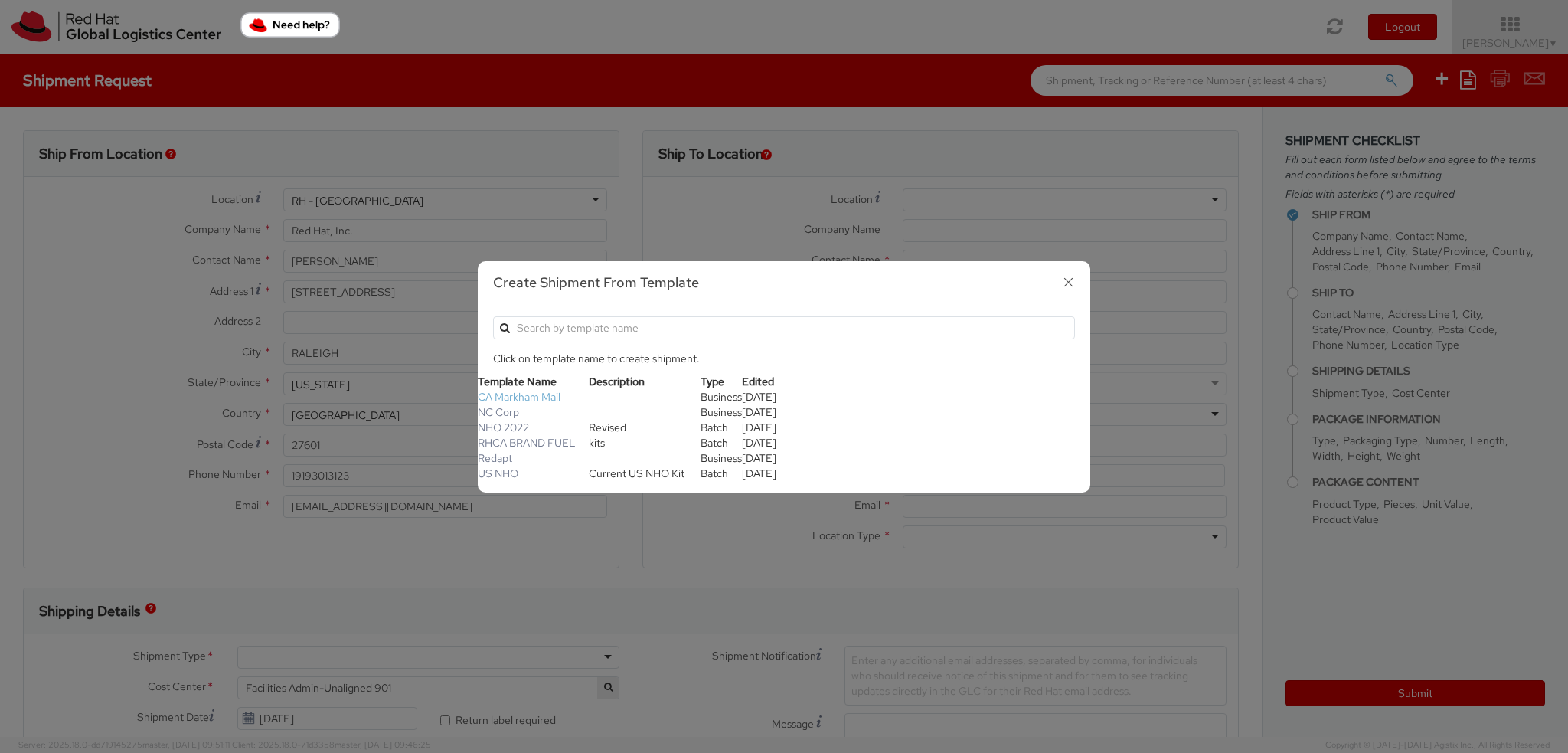
select select "DOCUMENT"
type input "1"
type input "24.13"
type input "31.75"
type input "0.64"
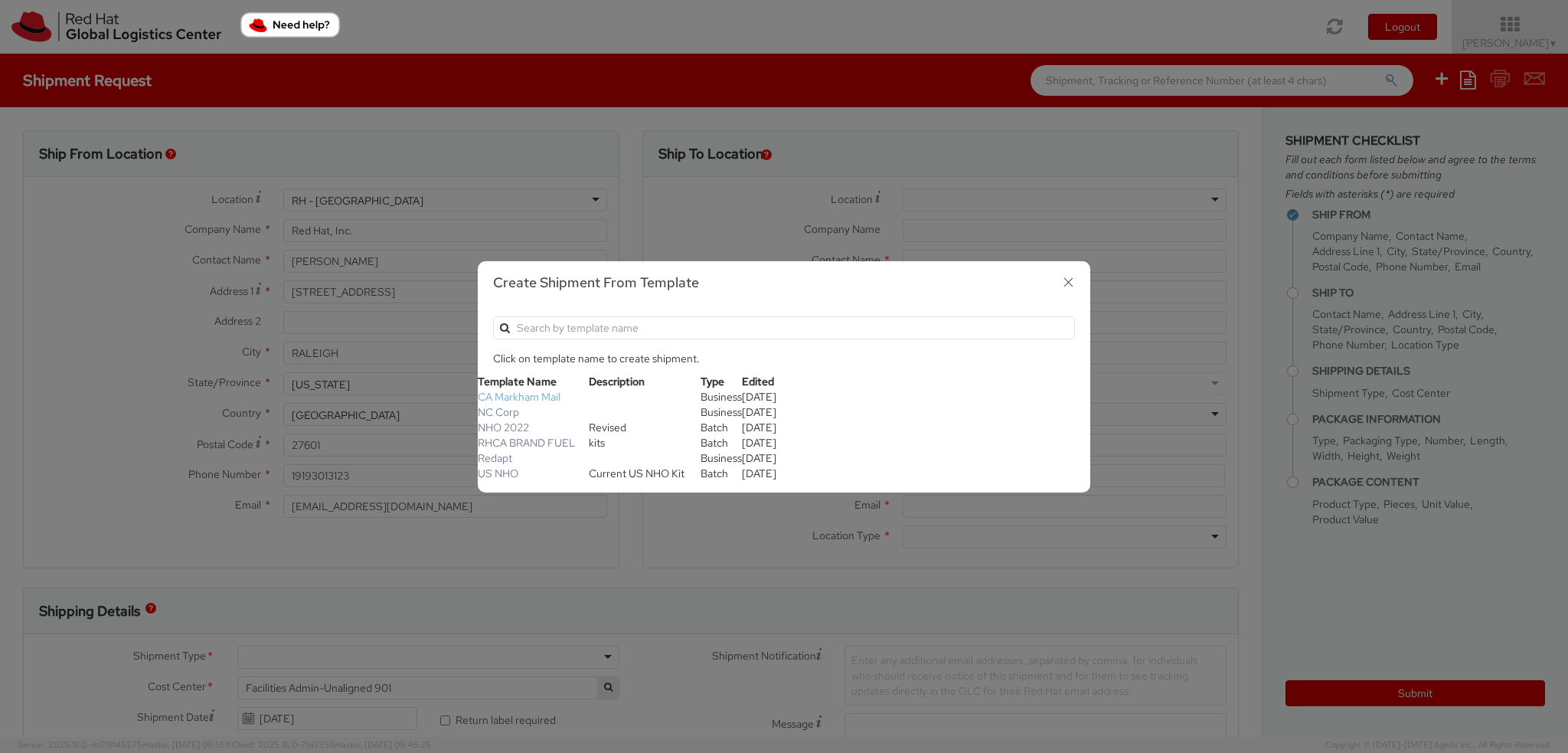
select select "CM"
type input "0.23"
select select "KGS"
type input "Documents"
select select "DOCUMENT"
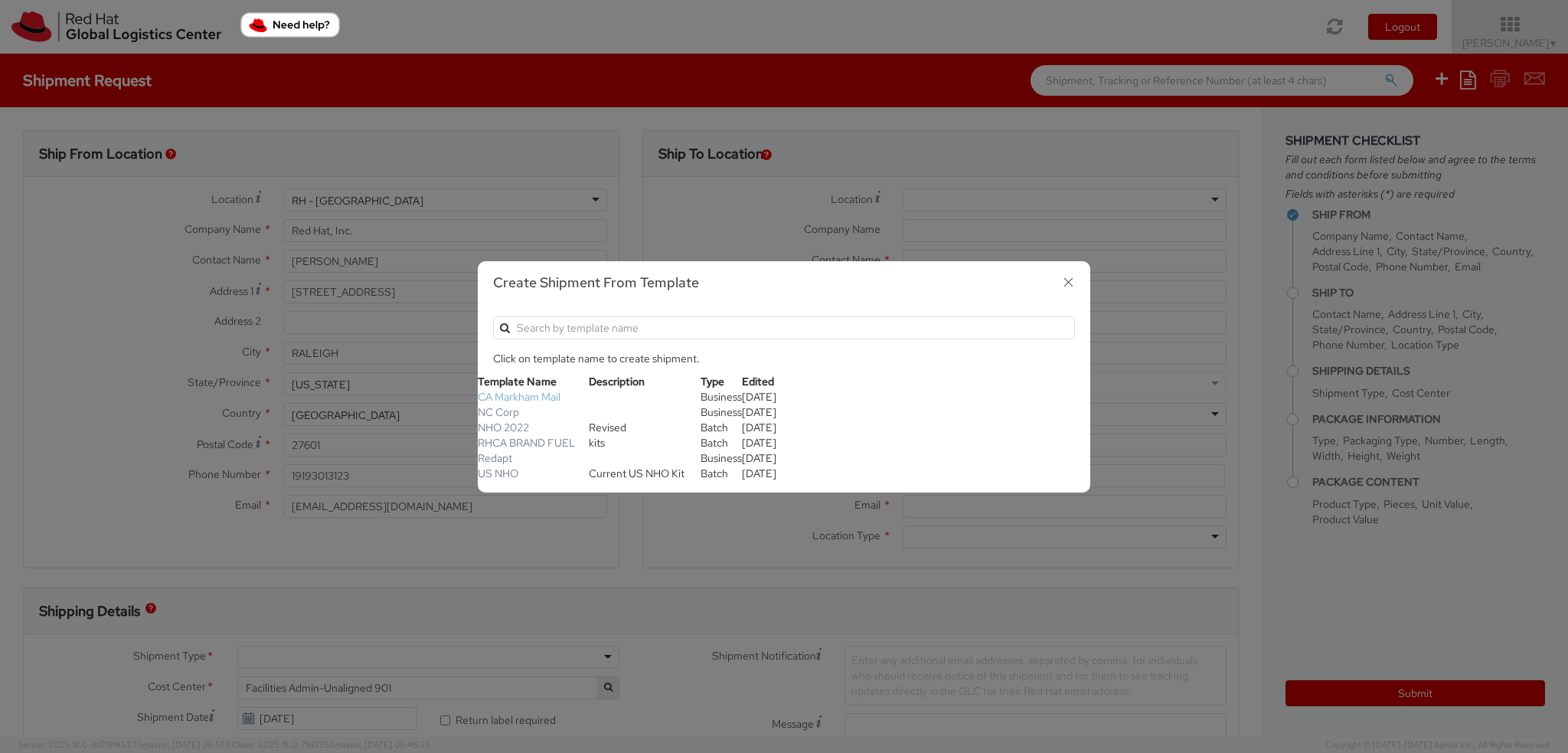
type input "1.00"
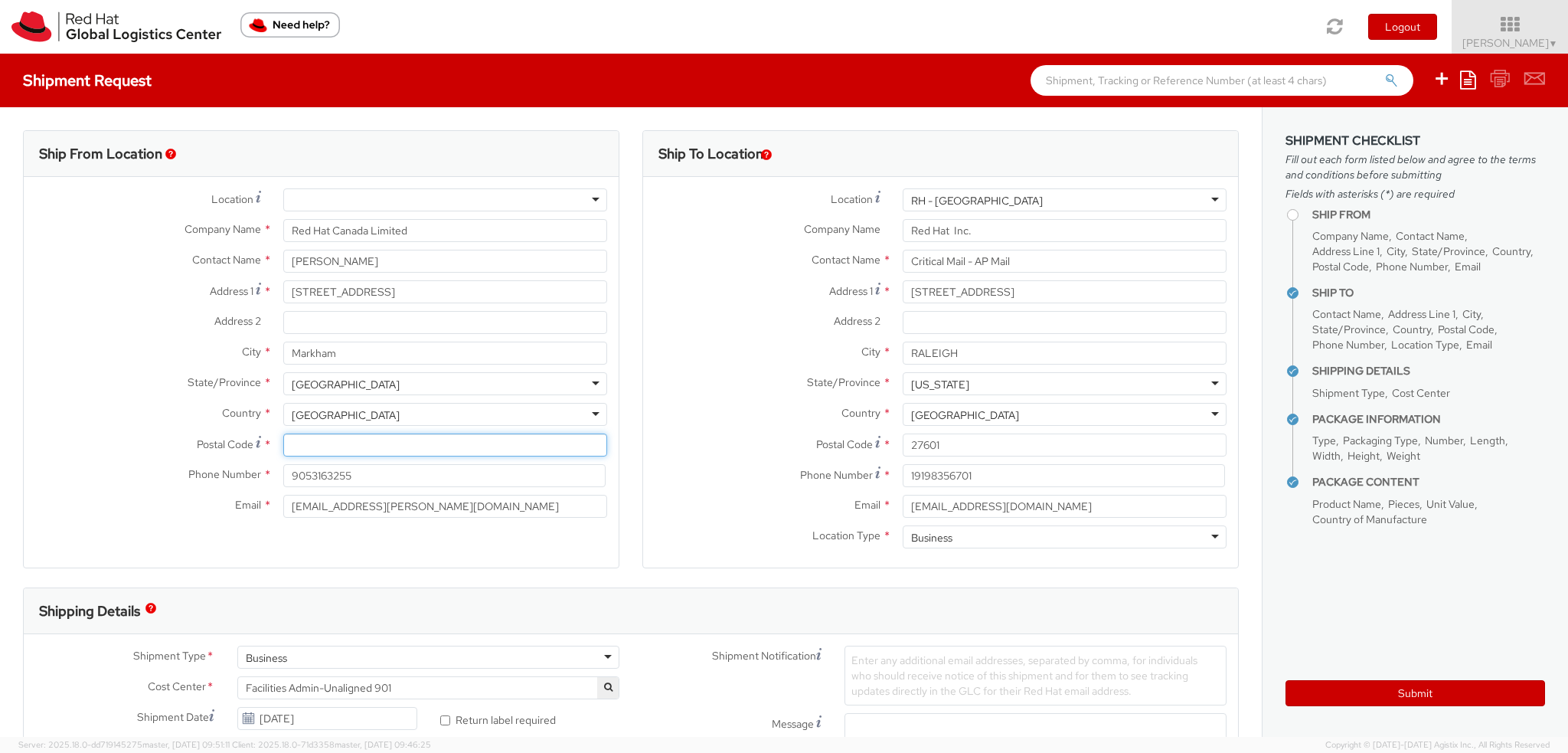
click at [323, 443] on input "Postal Code *" at bounding box center [445, 444] width 324 height 23
paste input "L6G 1C7"
type input "L6G 1C7"
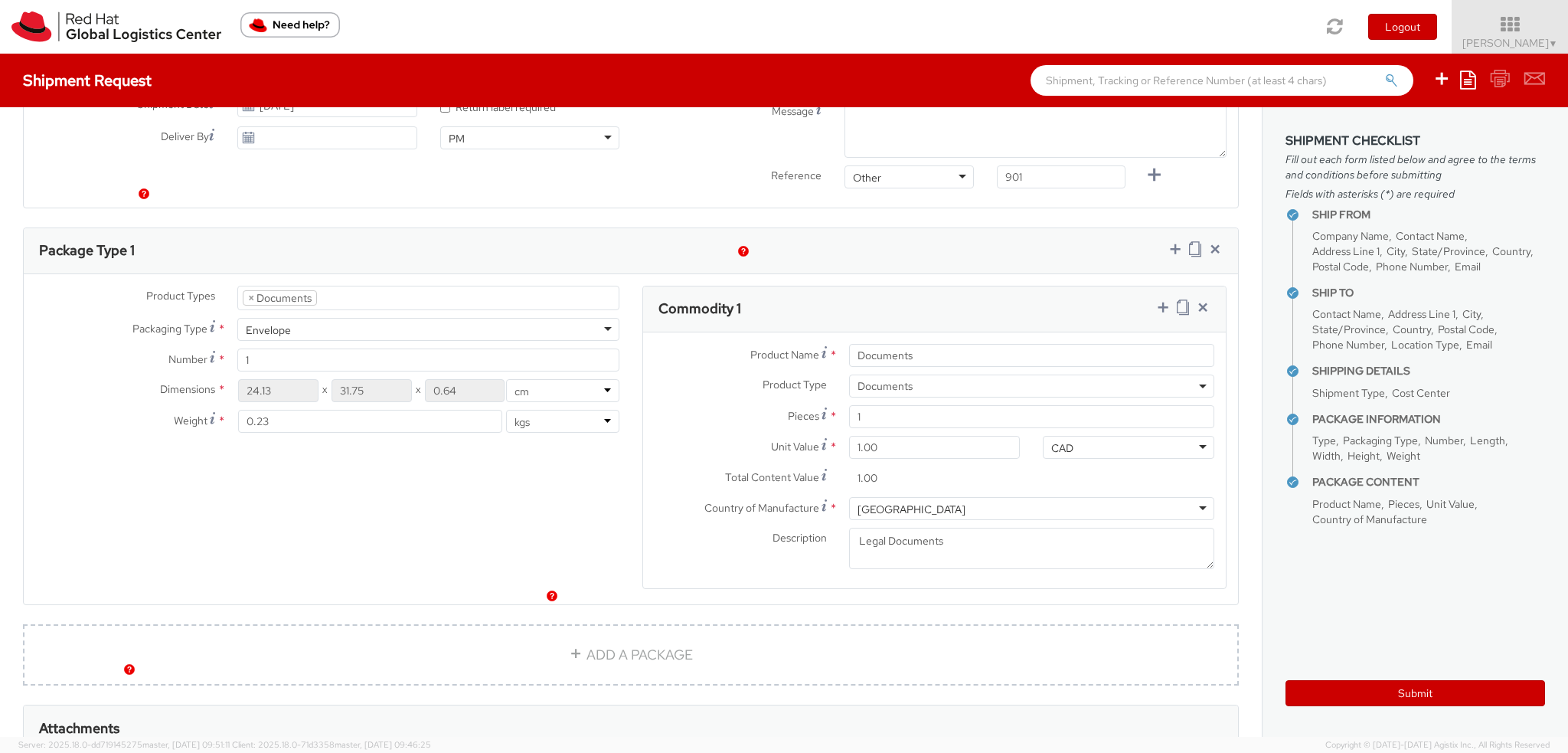
scroll to position [851, 0]
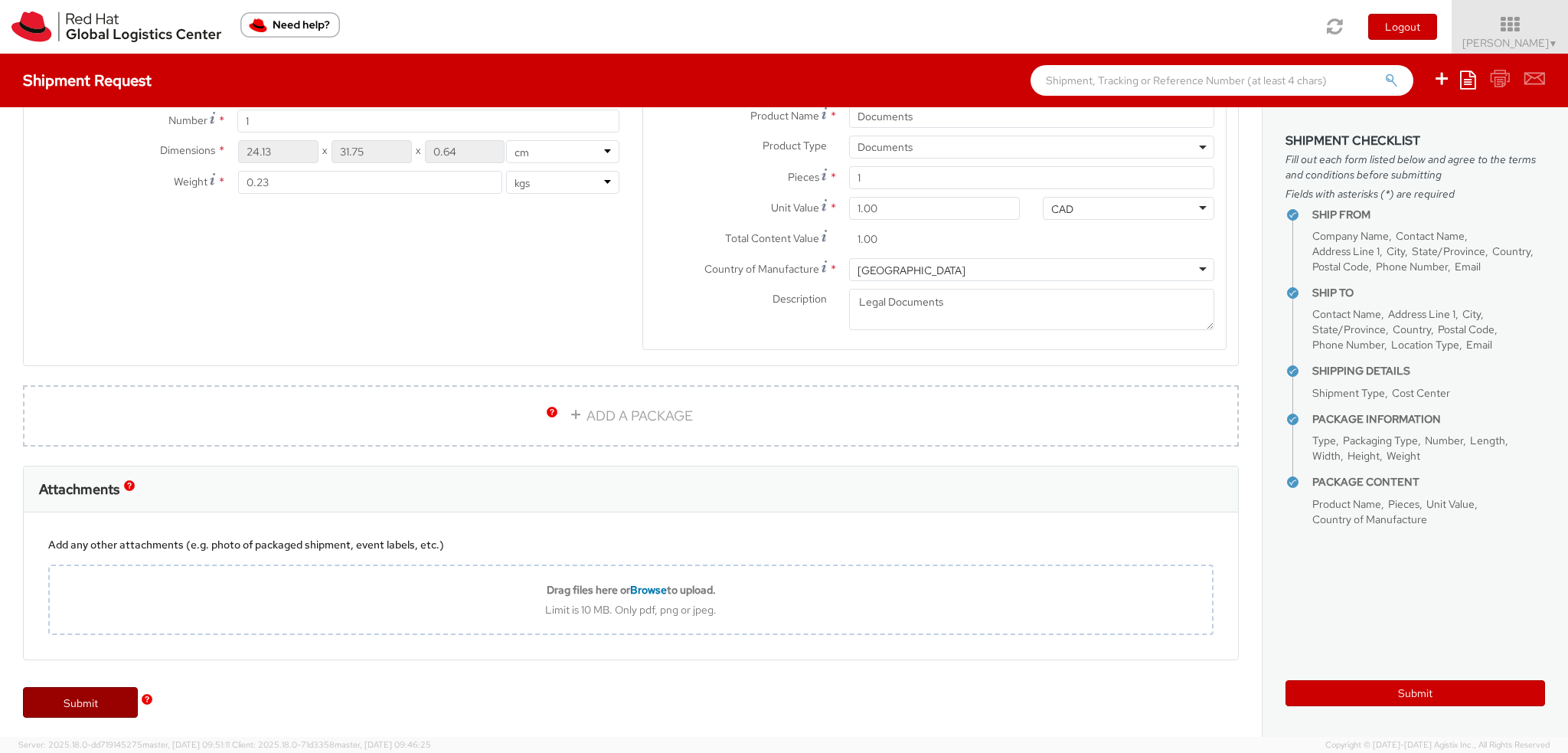
click at [86, 691] on link "Submit" at bounding box center [80, 702] width 114 height 31
